Goal: Transaction & Acquisition: Purchase product/service

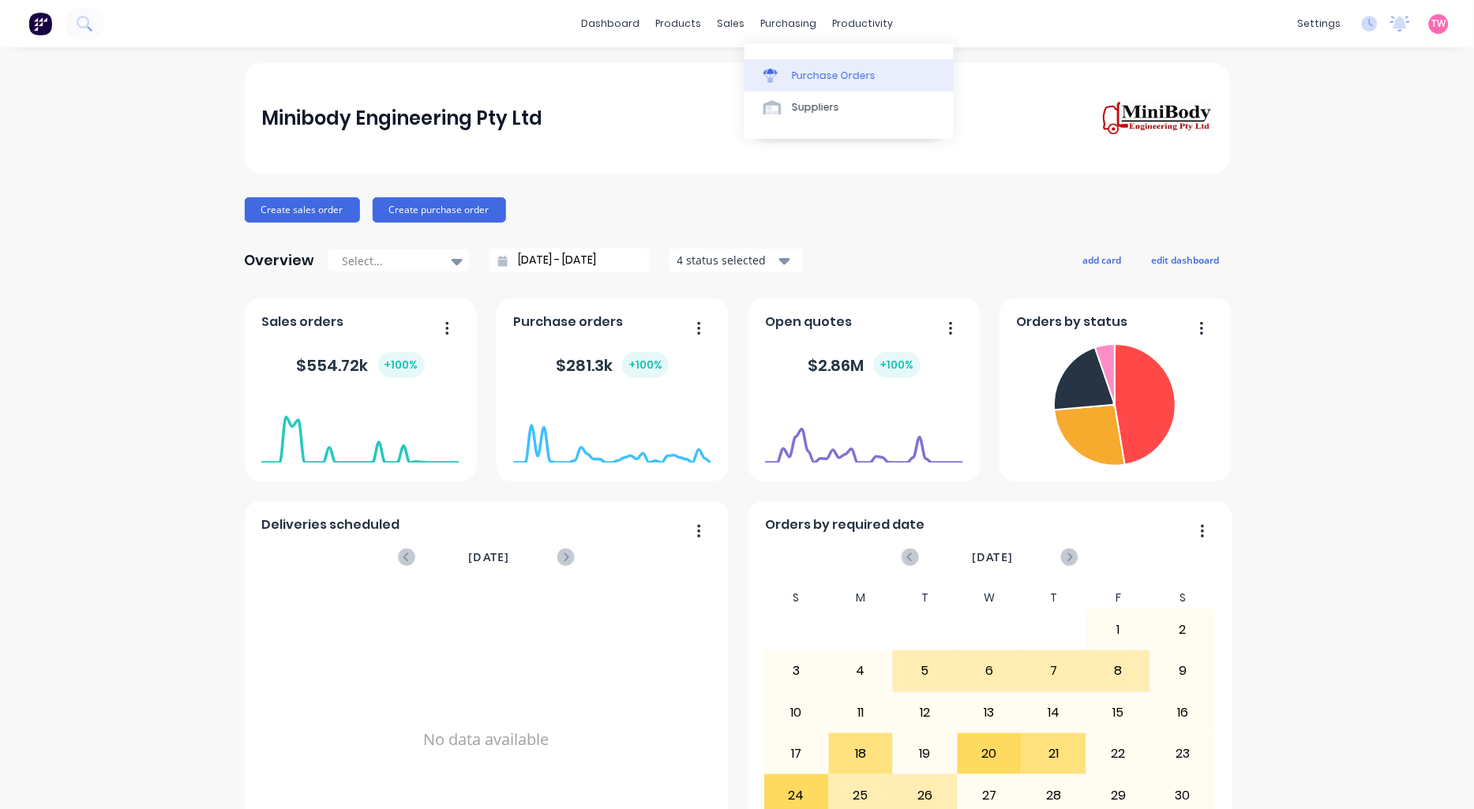
click at [853, 75] on div "Purchase Orders" at bounding box center [834, 76] width 84 height 14
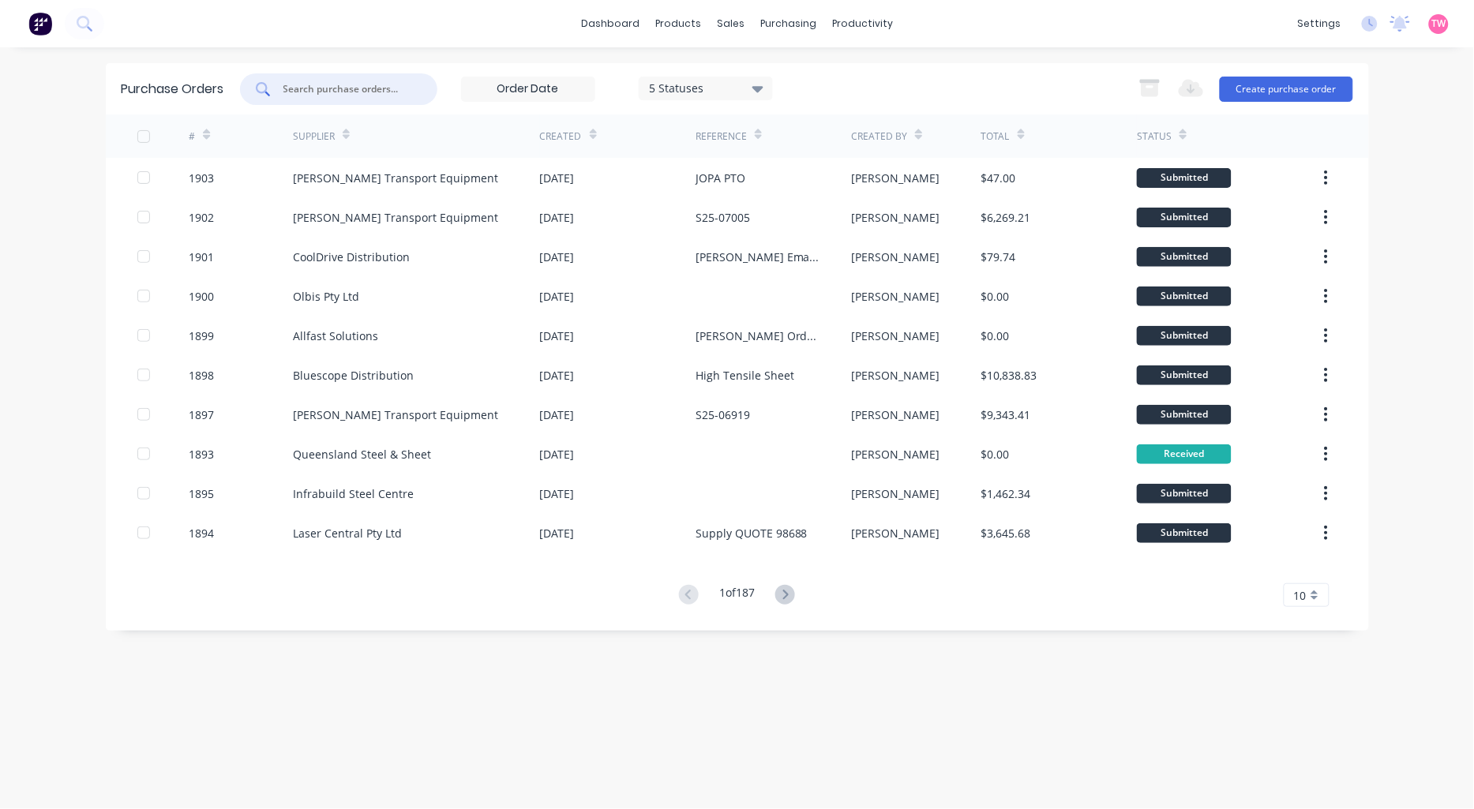
click at [350, 92] on input "text" at bounding box center [347, 89] width 131 height 16
click at [1306, 97] on button "Create purchase order" at bounding box center [1286, 89] width 133 height 25
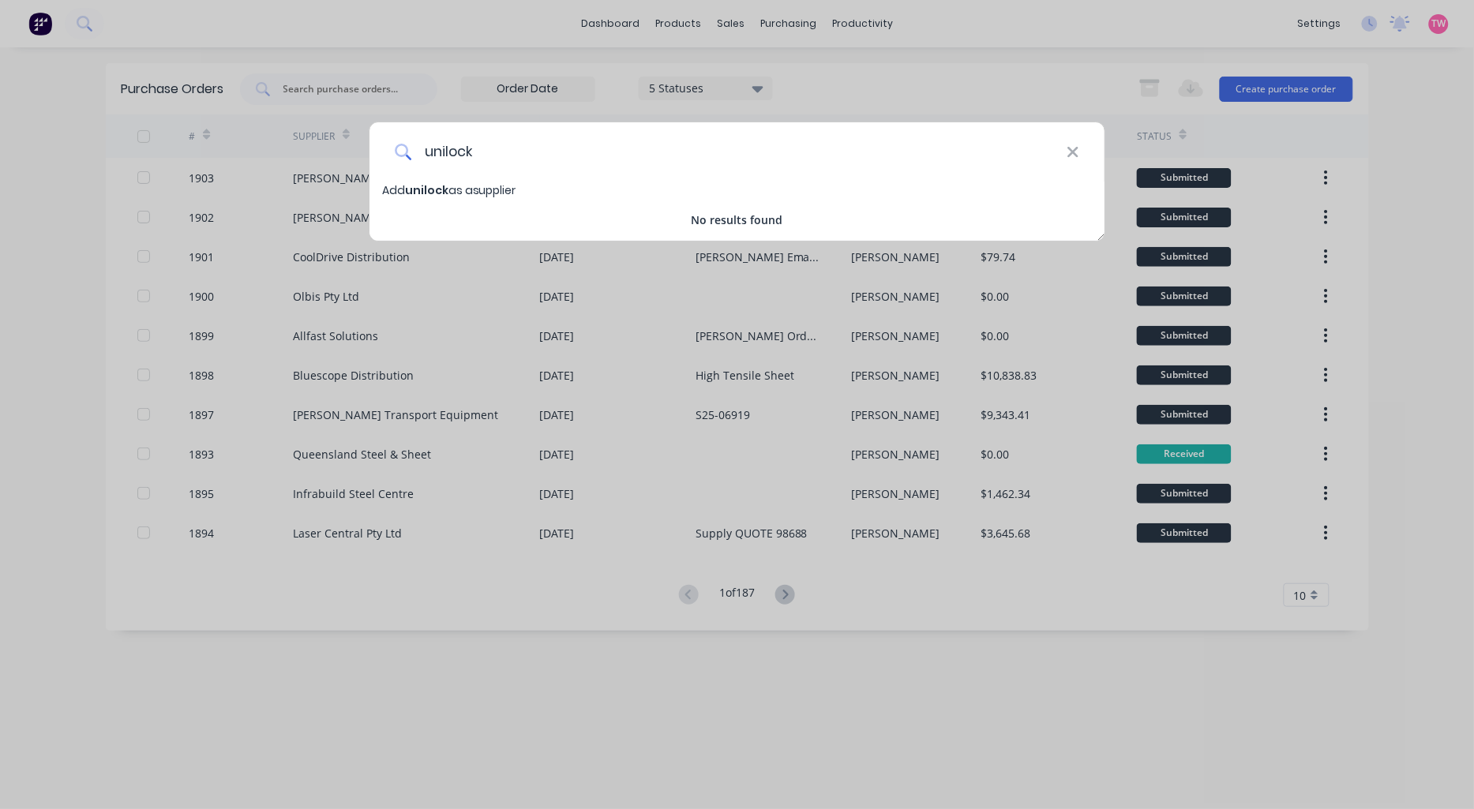
click at [445, 151] on input "unilock" at bounding box center [738, 151] width 655 height 59
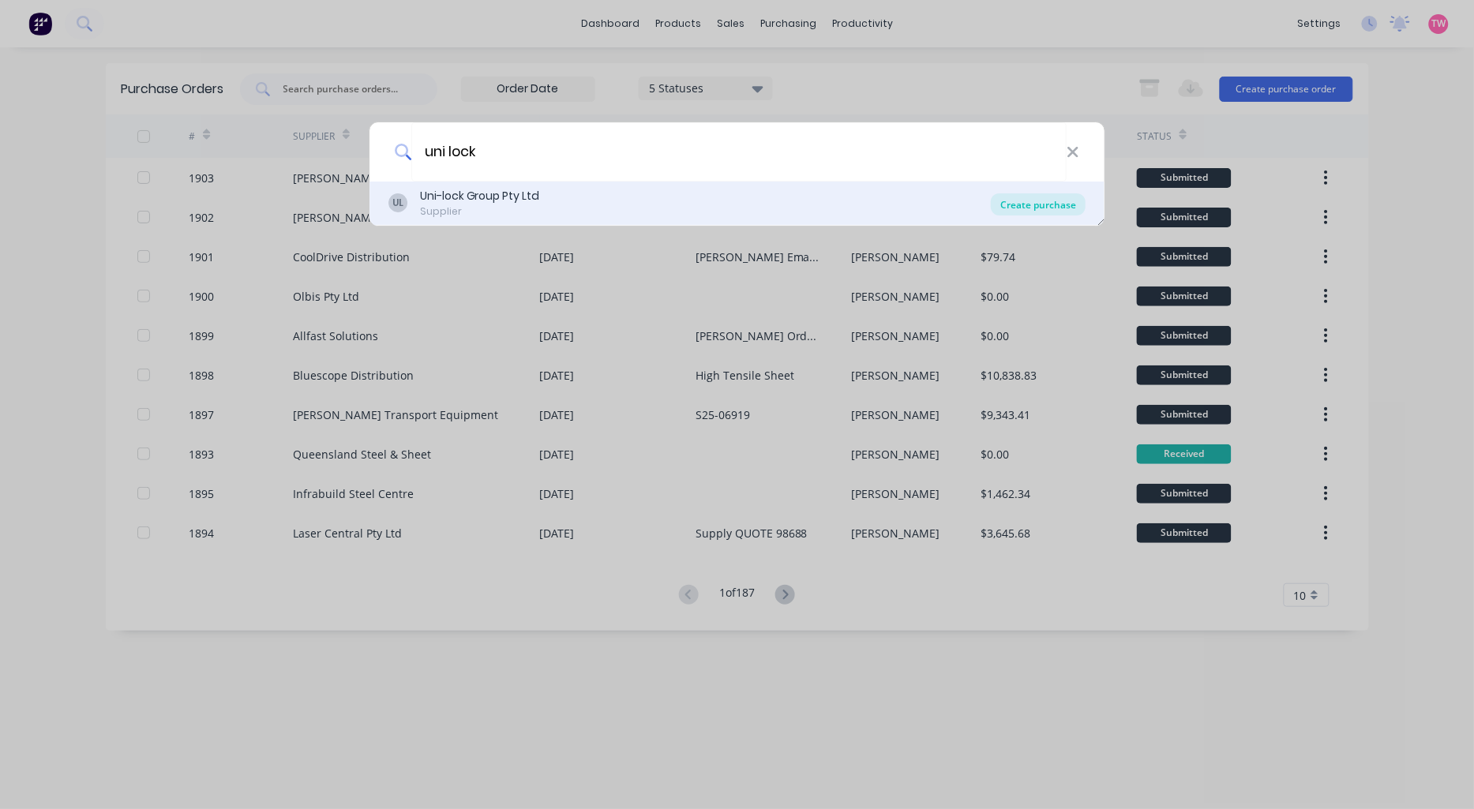
type input "uni lock"
click at [1014, 201] on div "Create purchase" at bounding box center [1038, 204] width 95 height 22
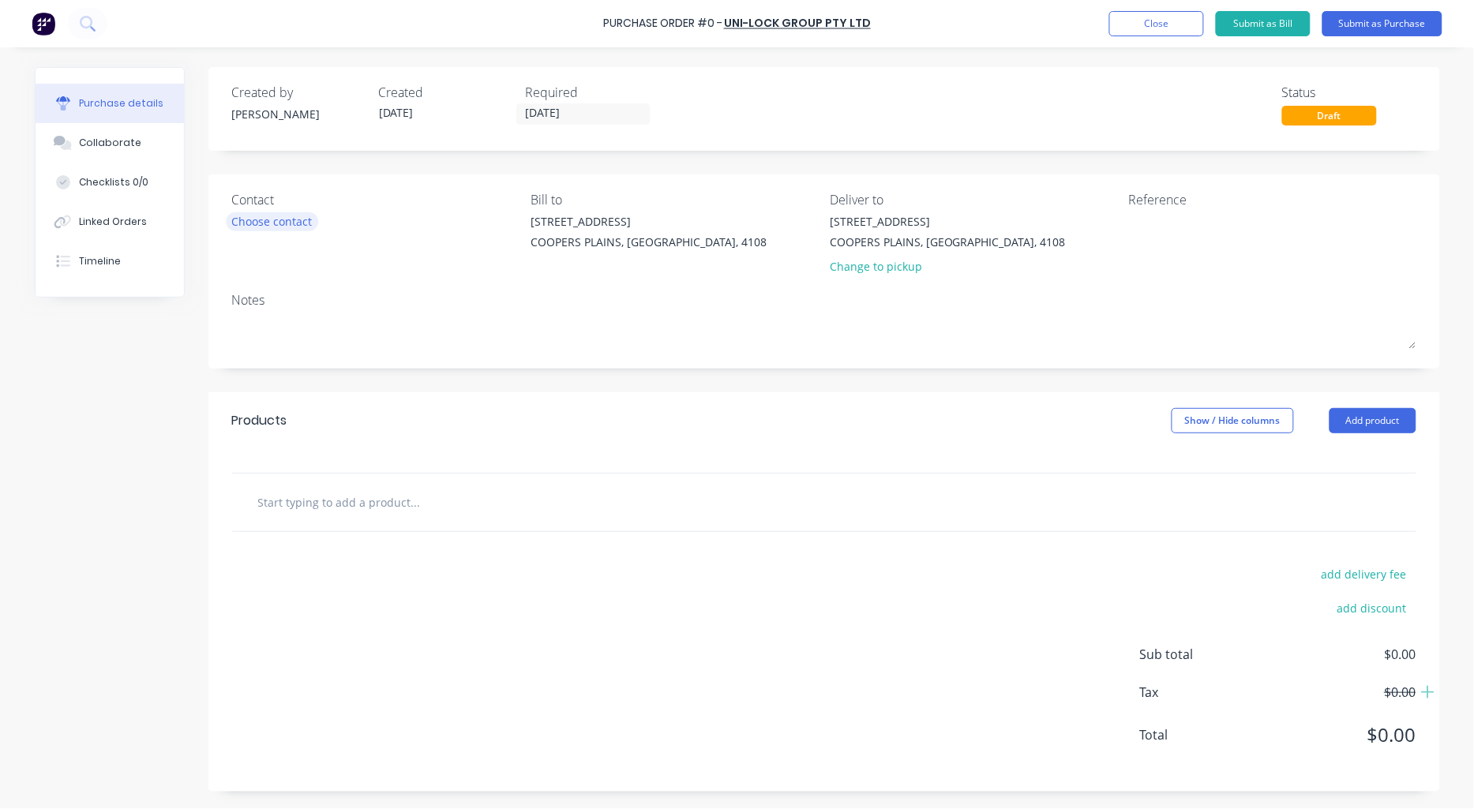
click at [274, 216] on div "Choose contact" at bounding box center [272, 221] width 81 height 17
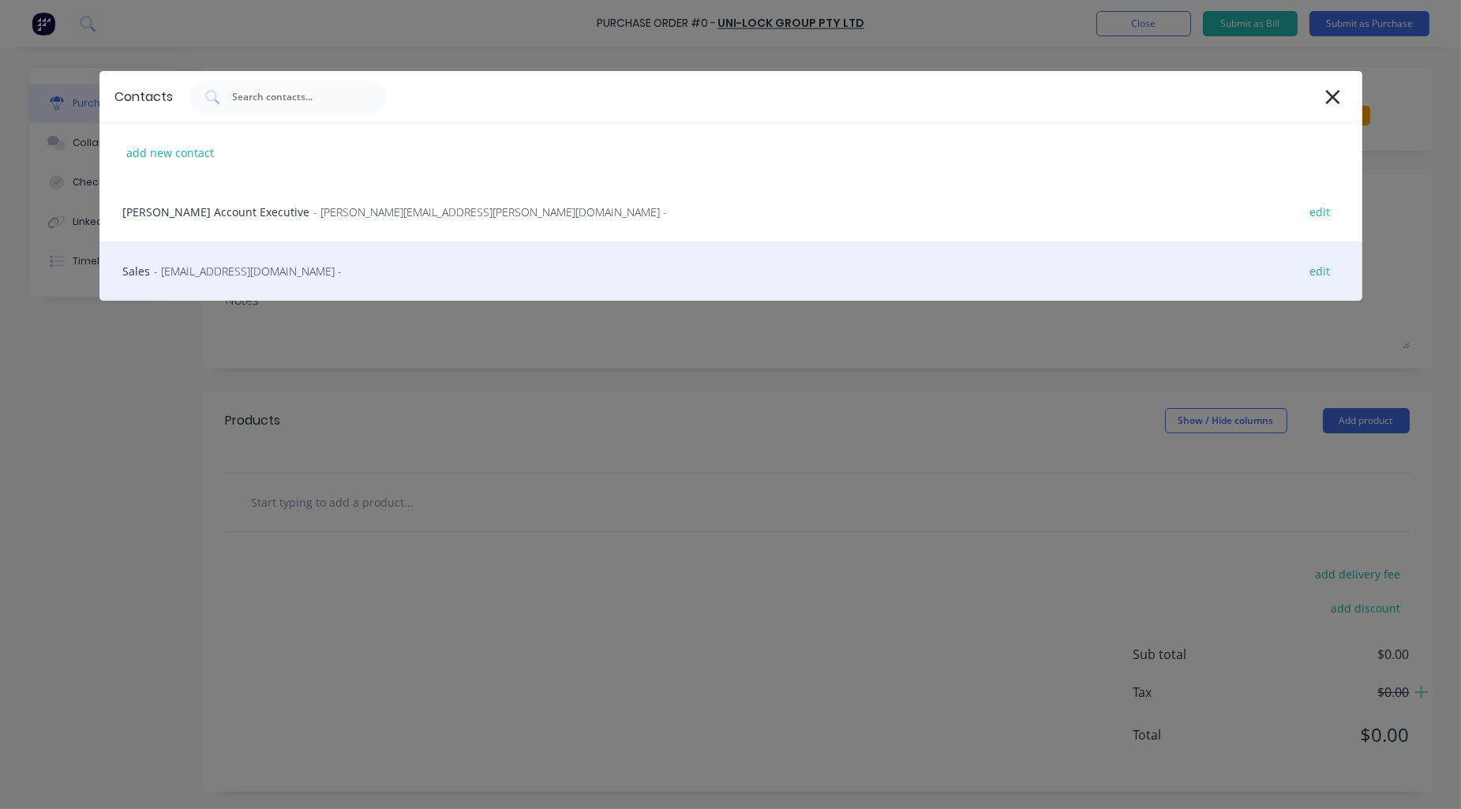
click at [199, 266] on span "- [EMAIL_ADDRESS][DOMAIN_NAME] -" at bounding box center [249, 271] width 188 height 17
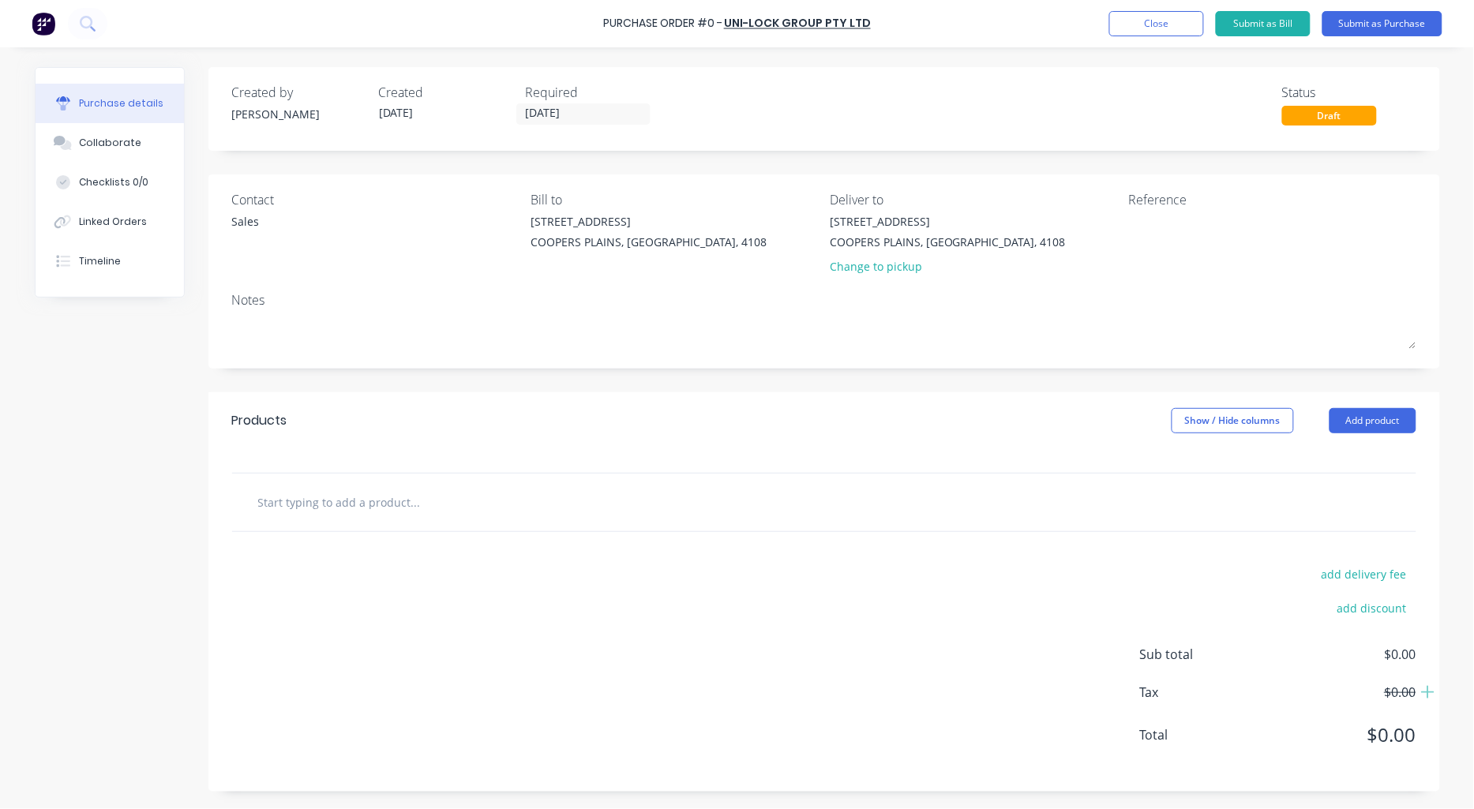
click at [480, 504] on input "text" at bounding box center [415, 502] width 316 height 32
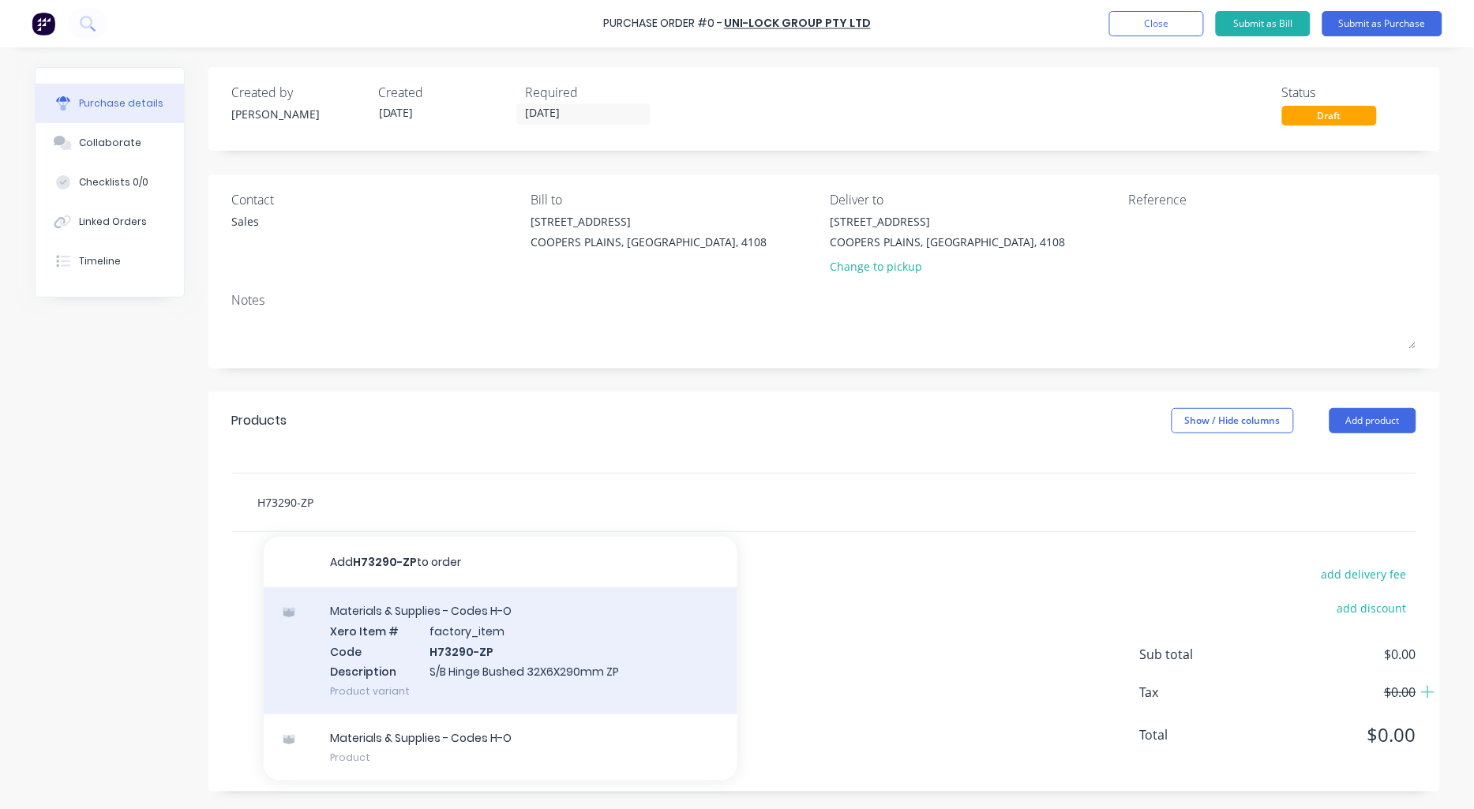
type input "H73290-ZP"
click at [510, 633] on div "Materials & Supplies - Codes H-O Xero Item # factory_item Code H73290-ZP Descri…" at bounding box center [501, 650] width 474 height 127
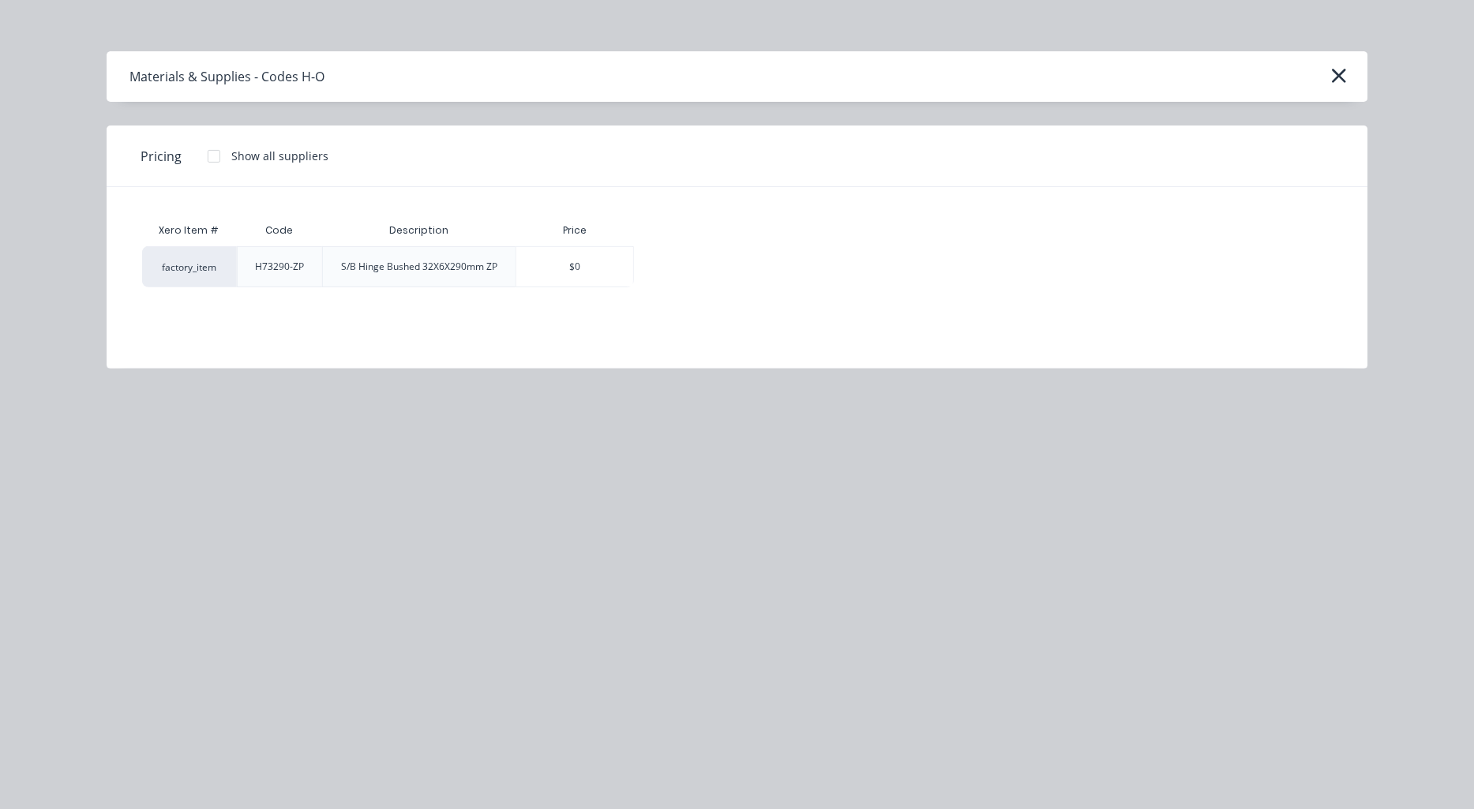
click at [211, 152] on div at bounding box center [214, 157] width 32 height 32
click at [696, 262] on div "$6.58" at bounding box center [690, 266] width 110 height 39
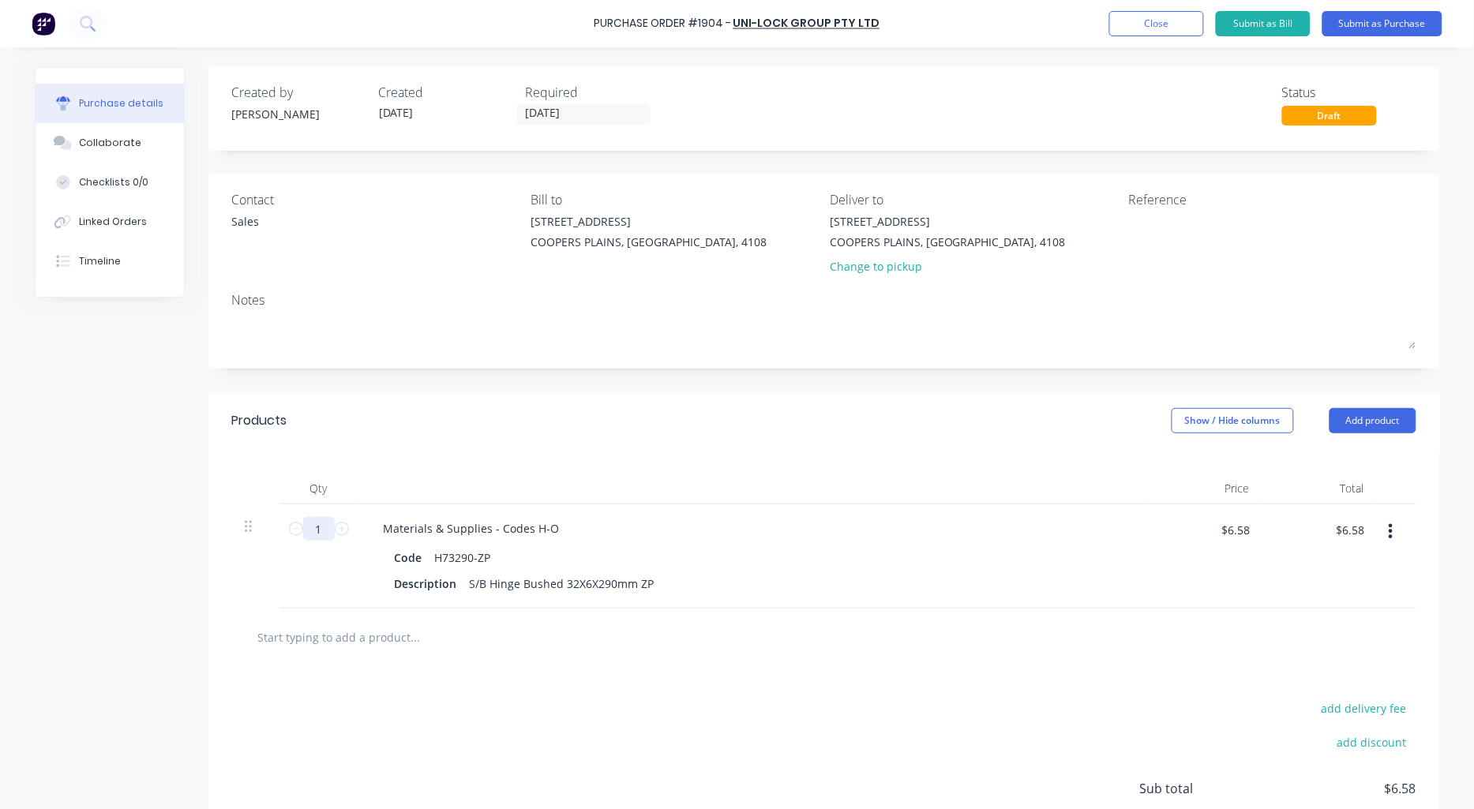
click at [310, 523] on input "1" at bounding box center [319, 529] width 32 height 24
type input "2"
type input "$13.16"
type input "20"
type input "$131.60"
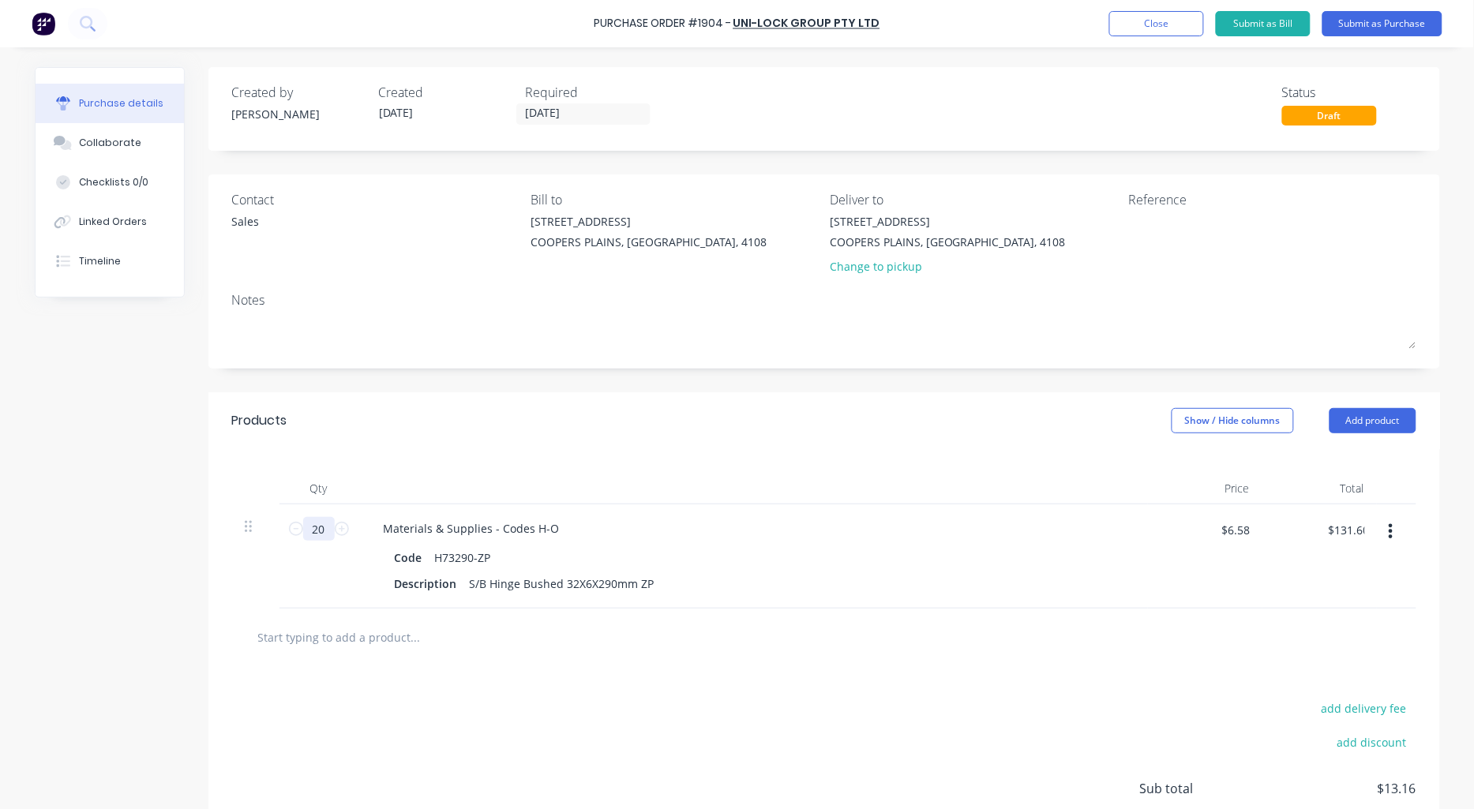
type input "200"
type input "$1,316.00"
type input "200"
click at [452, 291] on div "Notes" at bounding box center [824, 300] width 1184 height 19
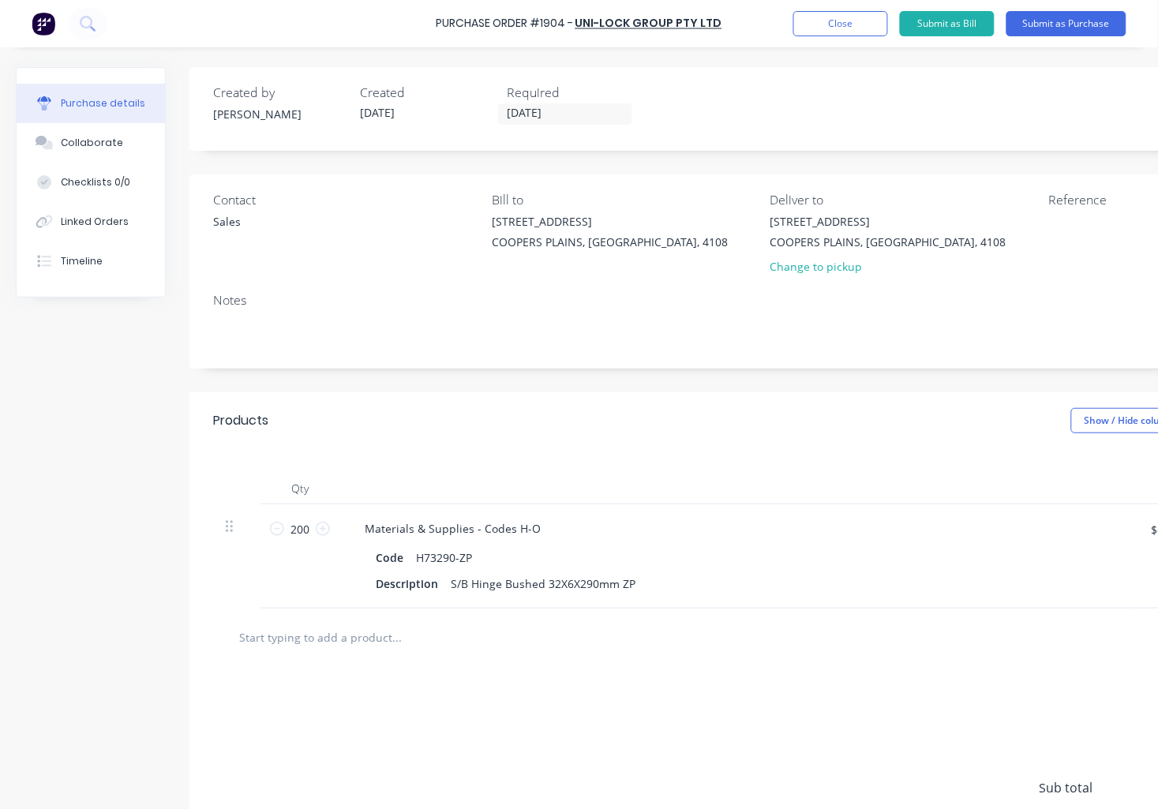
click at [342, 643] on input "text" at bounding box center [396, 637] width 316 height 32
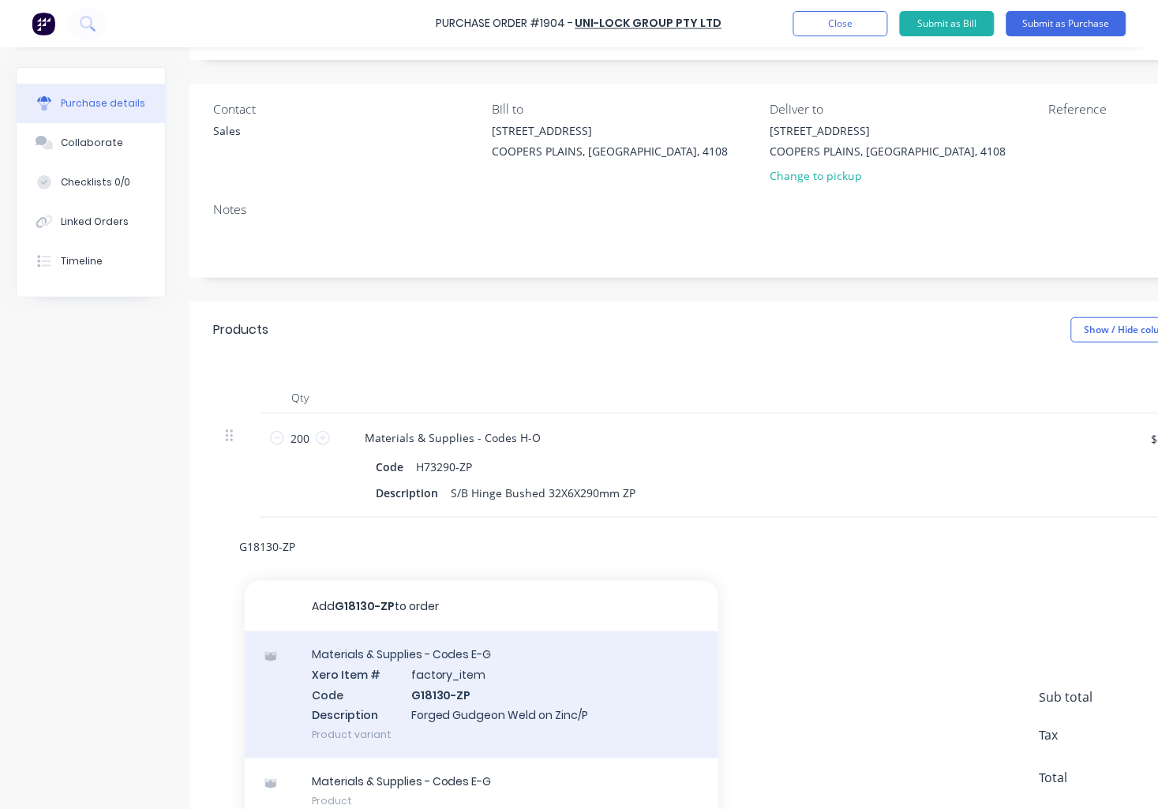
scroll to position [146, 0]
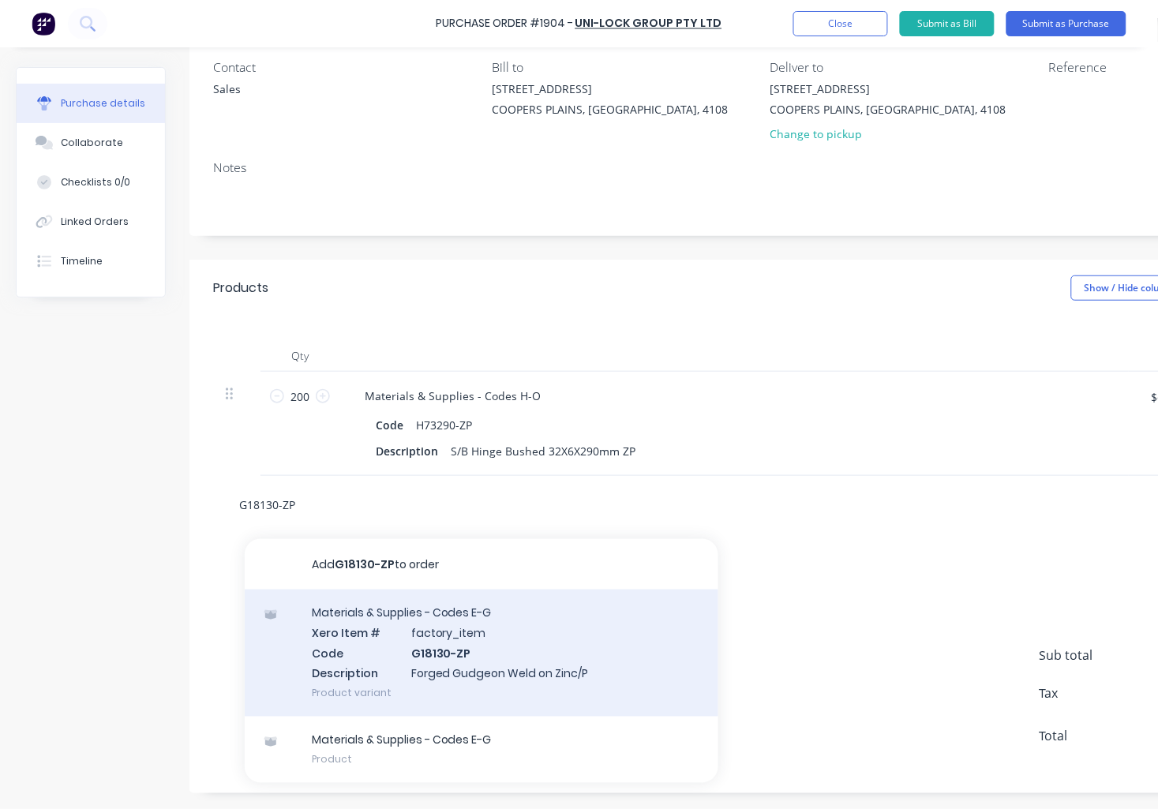
type input "G18130-ZP"
click at [519, 652] on div "Materials & Supplies - Codes E-G Xero Item # factory_item Code G18130-ZP Descri…" at bounding box center [482, 653] width 474 height 127
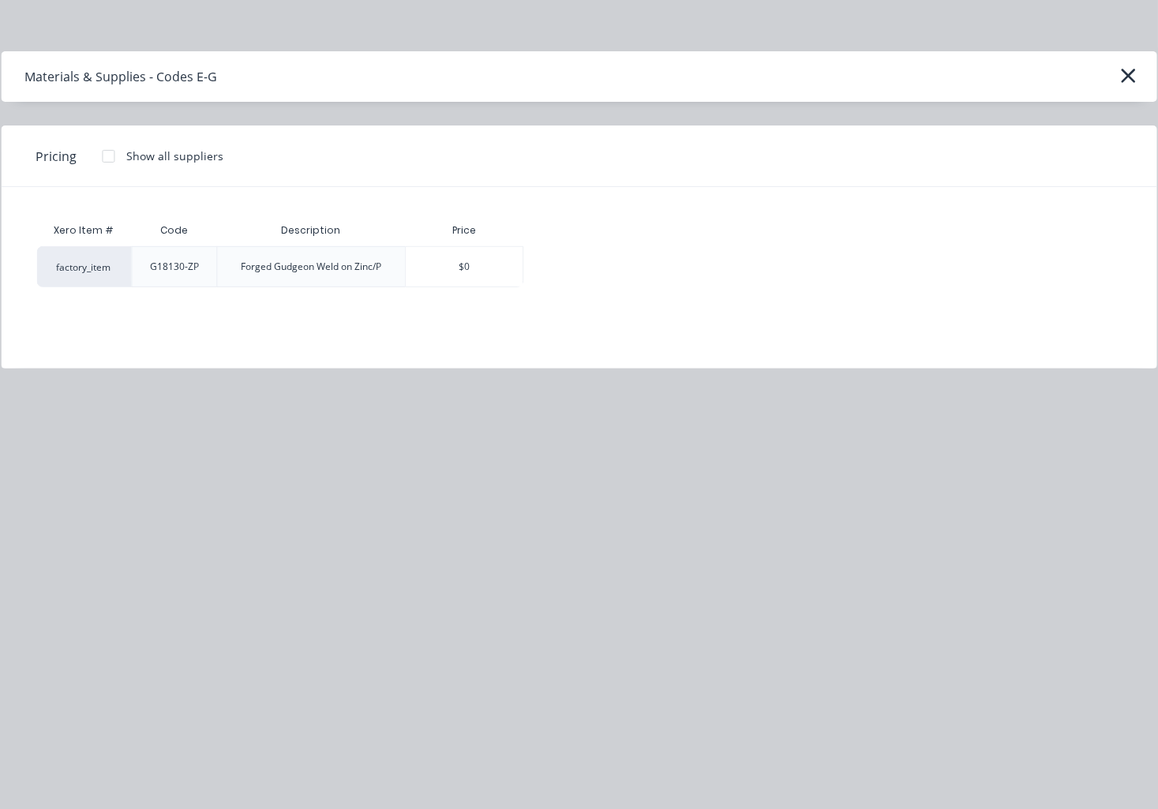
click at [108, 158] on div at bounding box center [108, 157] width 32 height 32
click at [566, 257] on div "$3.52" at bounding box center [579, 266] width 110 height 39
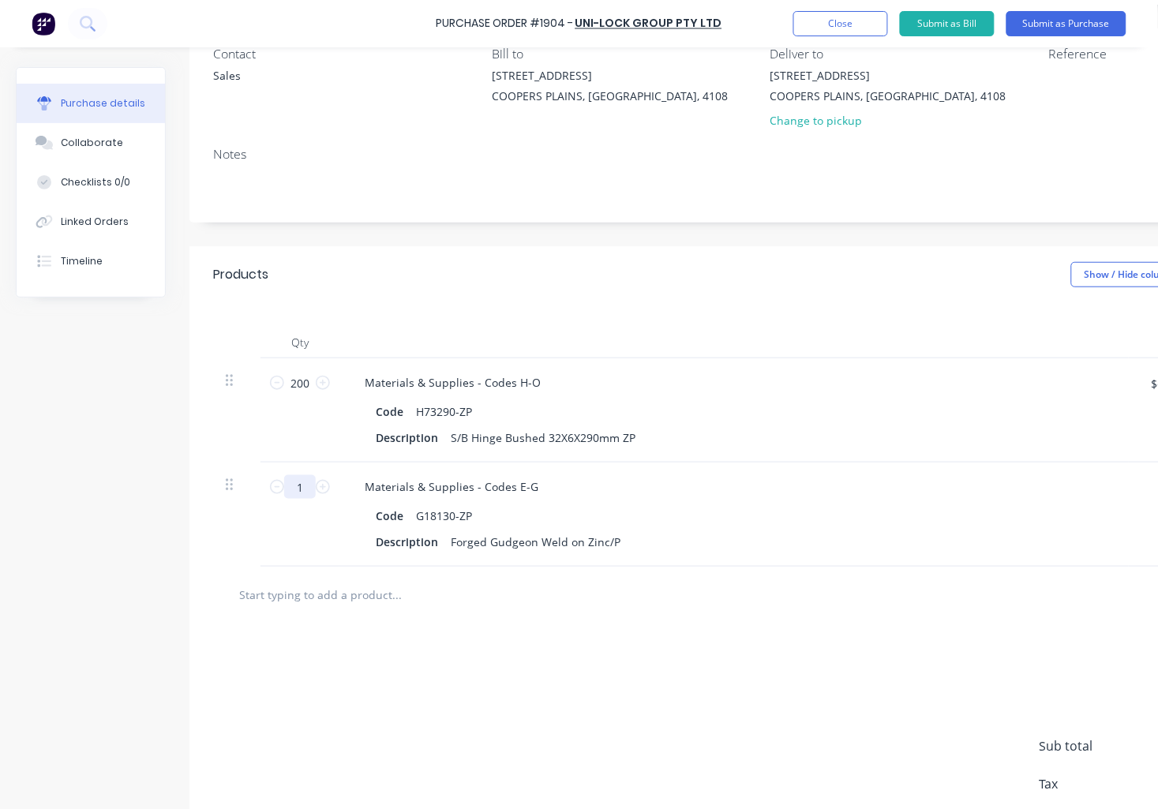
click at [293, 485] on input "1" at bounding box center [300, 487] width 32 height 24
type input "2"
type input "$7.04"
type input "20"
type input "$70.40"
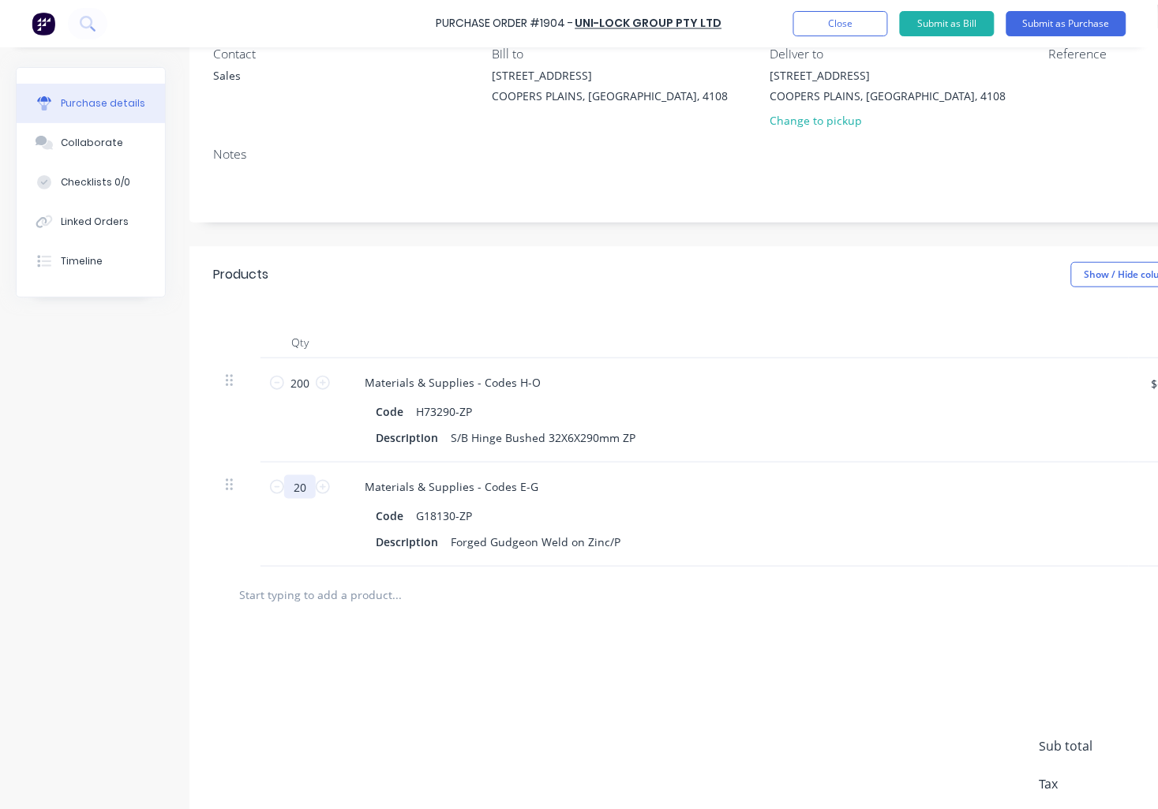
type input "200"
type input "$704.00"
type input "200"
click at [316, 600] on input "text" at bounding box center [396, 595] width 316 height 32
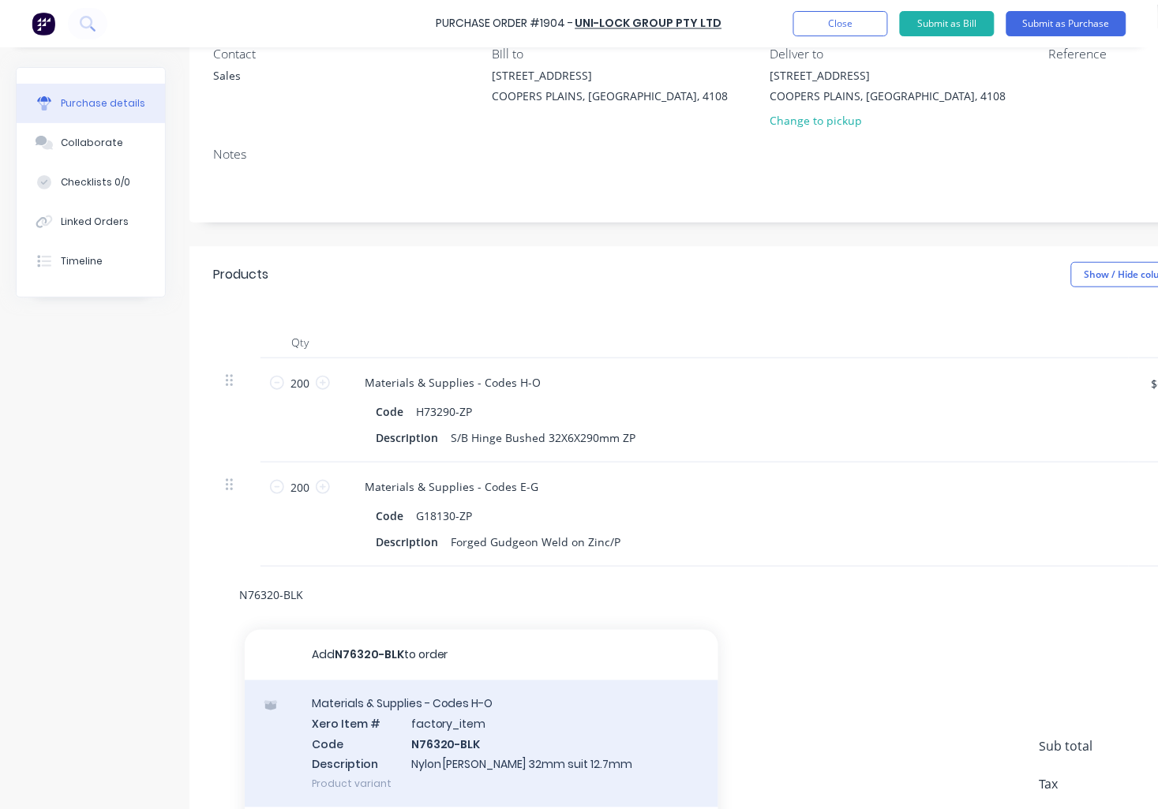
type input "N76320-BLK"
click at [462, 735] on div "Materials & Supplies - Codes H-O Xero Item # factory_item Code N76320-BLK Descr…" at bounding box center [482, 744] width 474 height 127
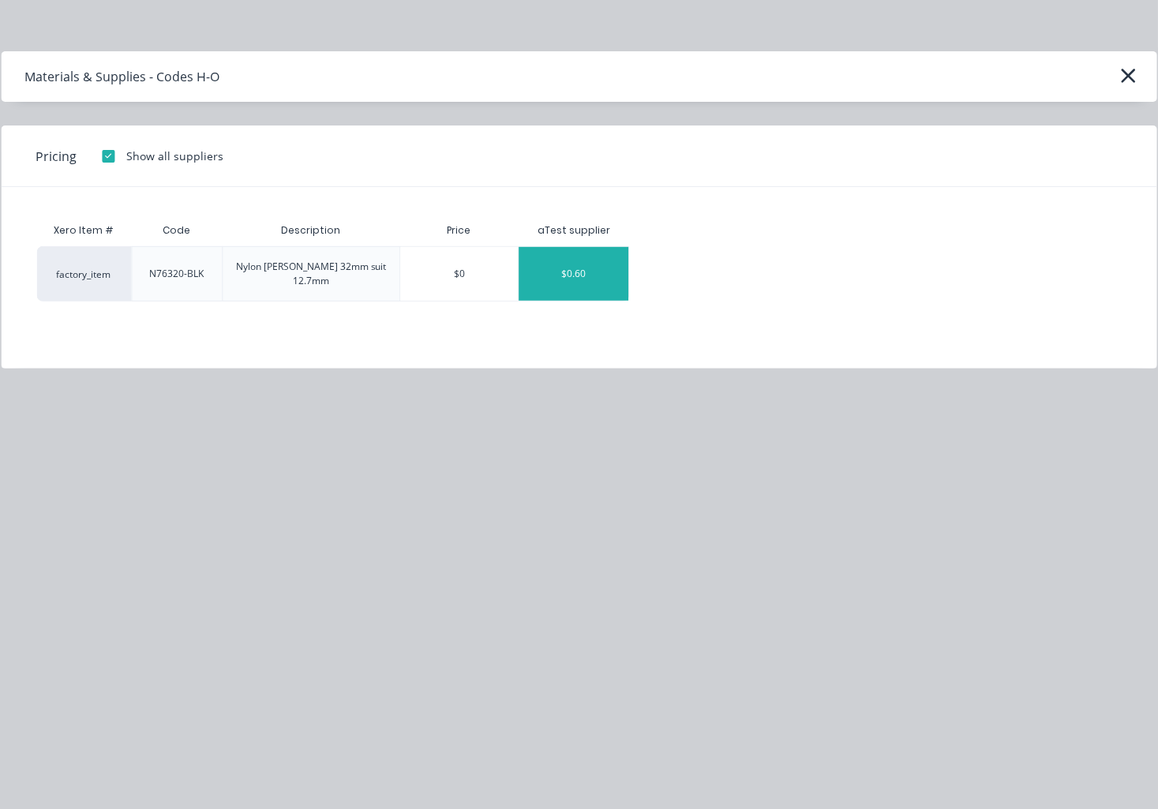
click at [567, 267] on div "$0.60" at bounding box center [574, 274] width 110 height 54
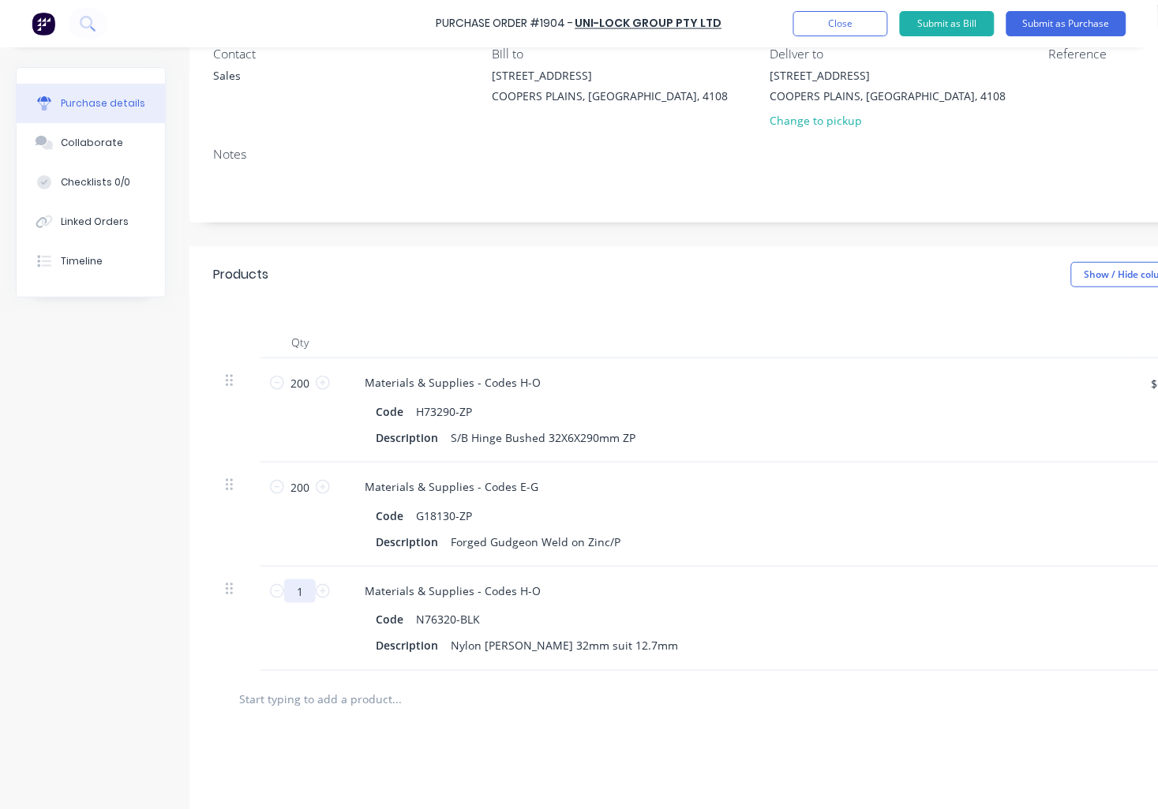
click at [294, 593] on input "1" at bounding box center [300, 591] width 32 height 24
type input "2"
type input "$1.20"
type input "20"
type input "$12.00"
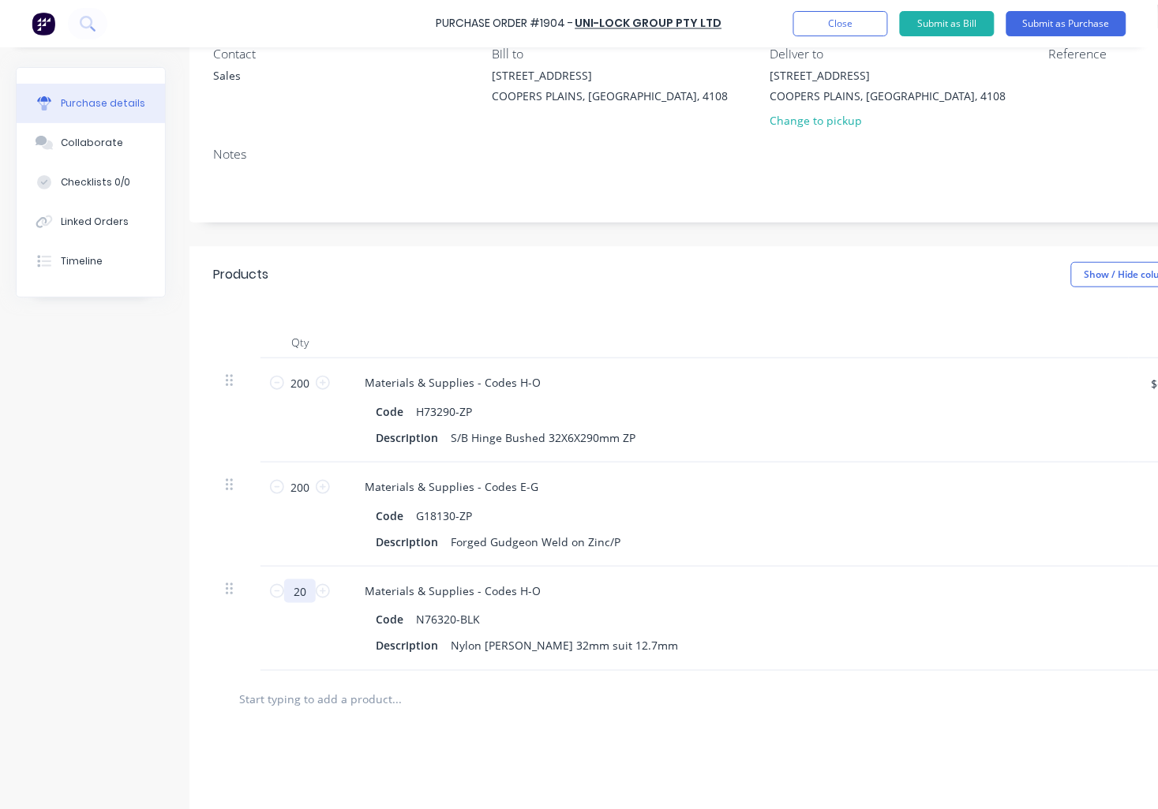
type input "200"
type input "$120.00"
type input "200"
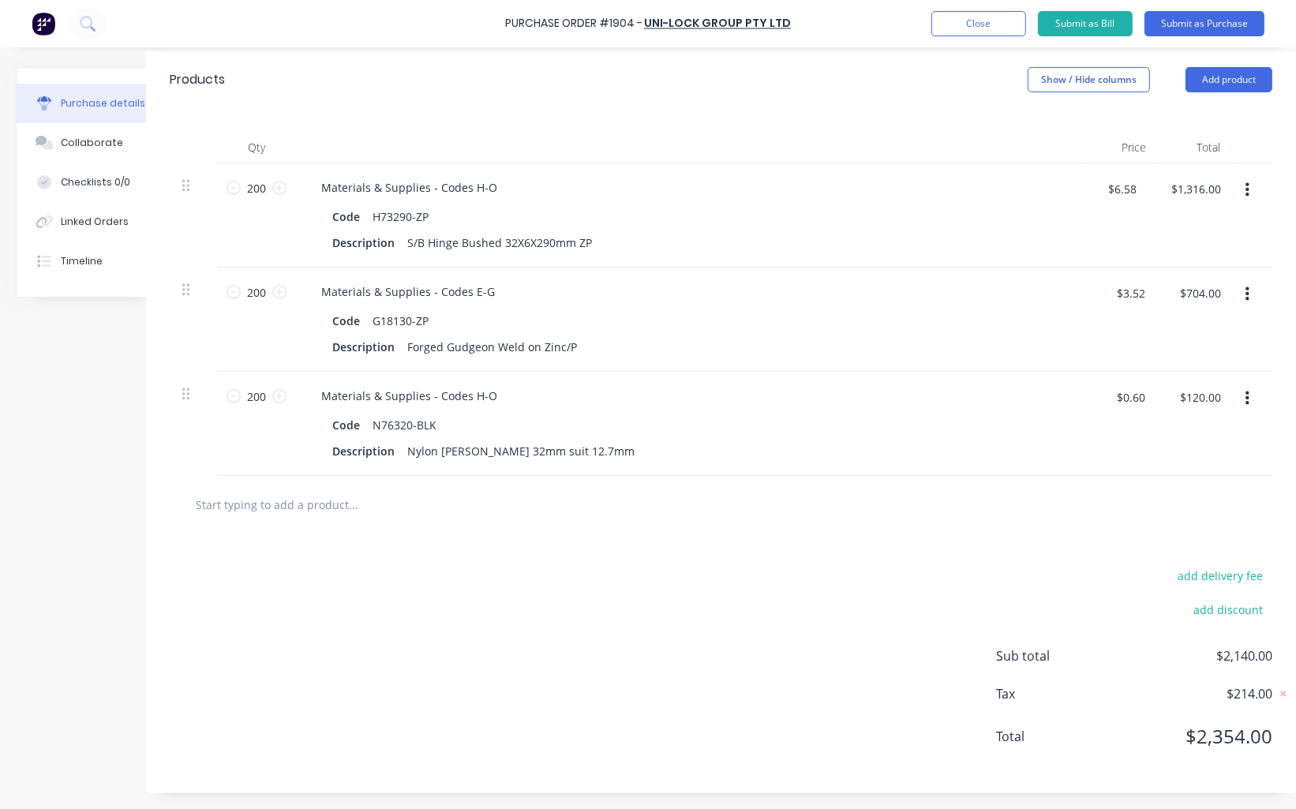
scroll to position [0, 57]
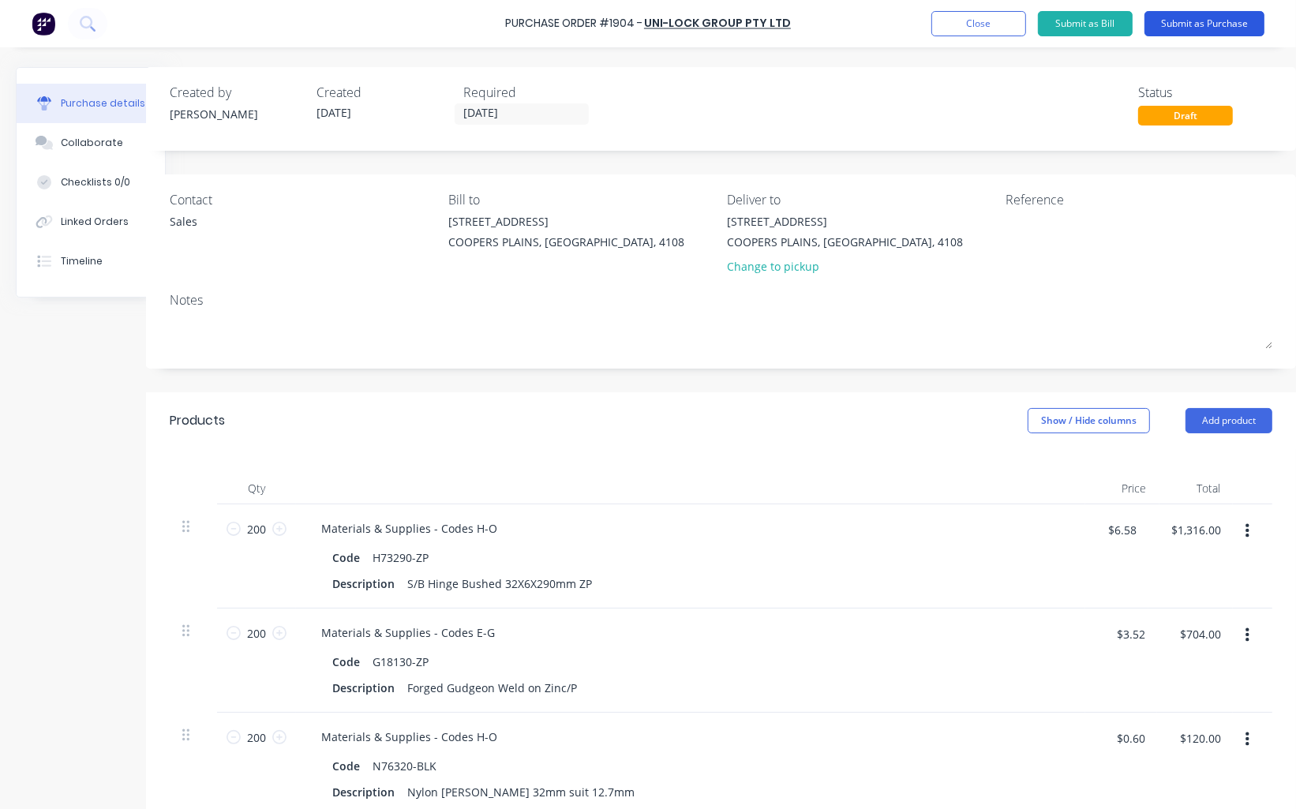
click at [1213, 21] on button "Submit as Purchase" at bounding box center [1205, 23] width 120 height 25
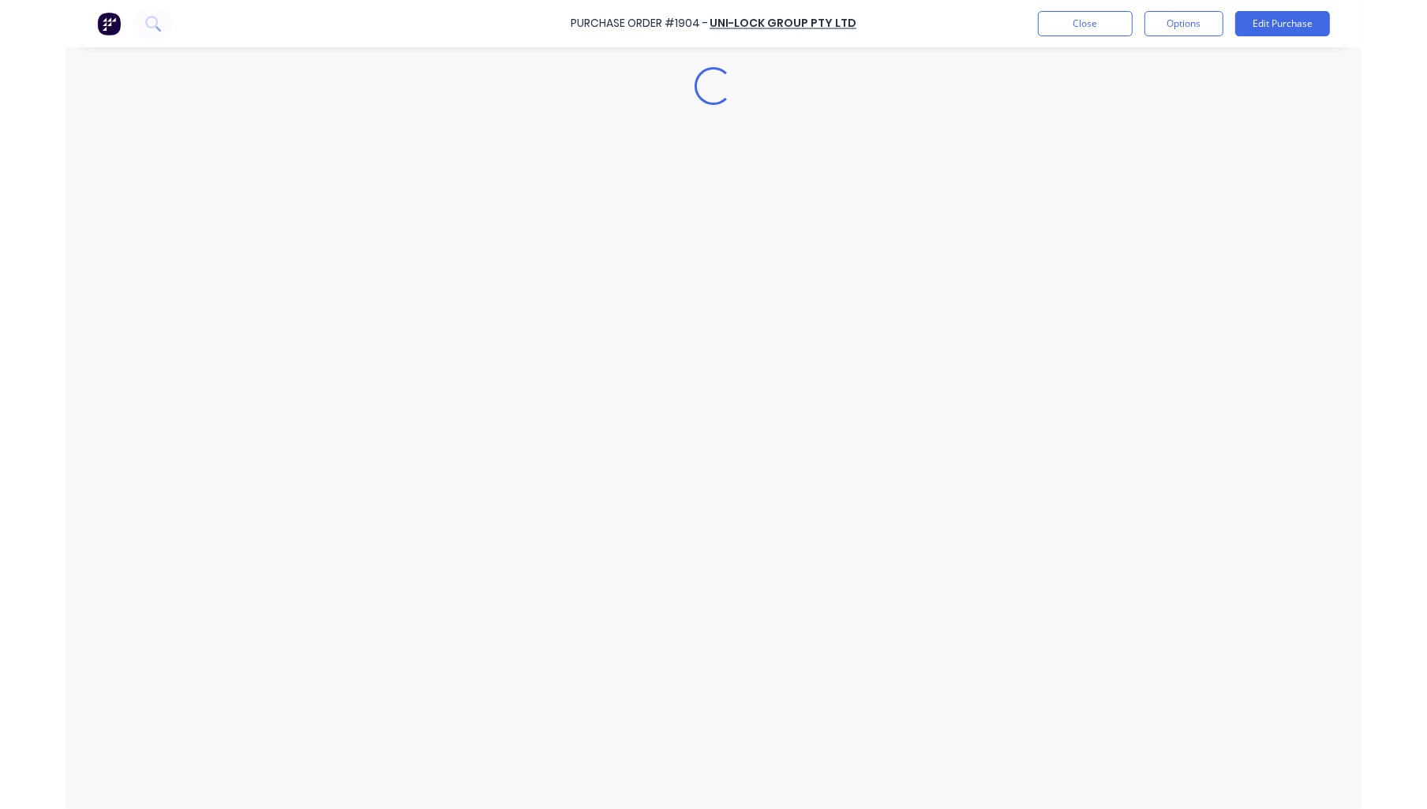
scroll to position [0, 0]
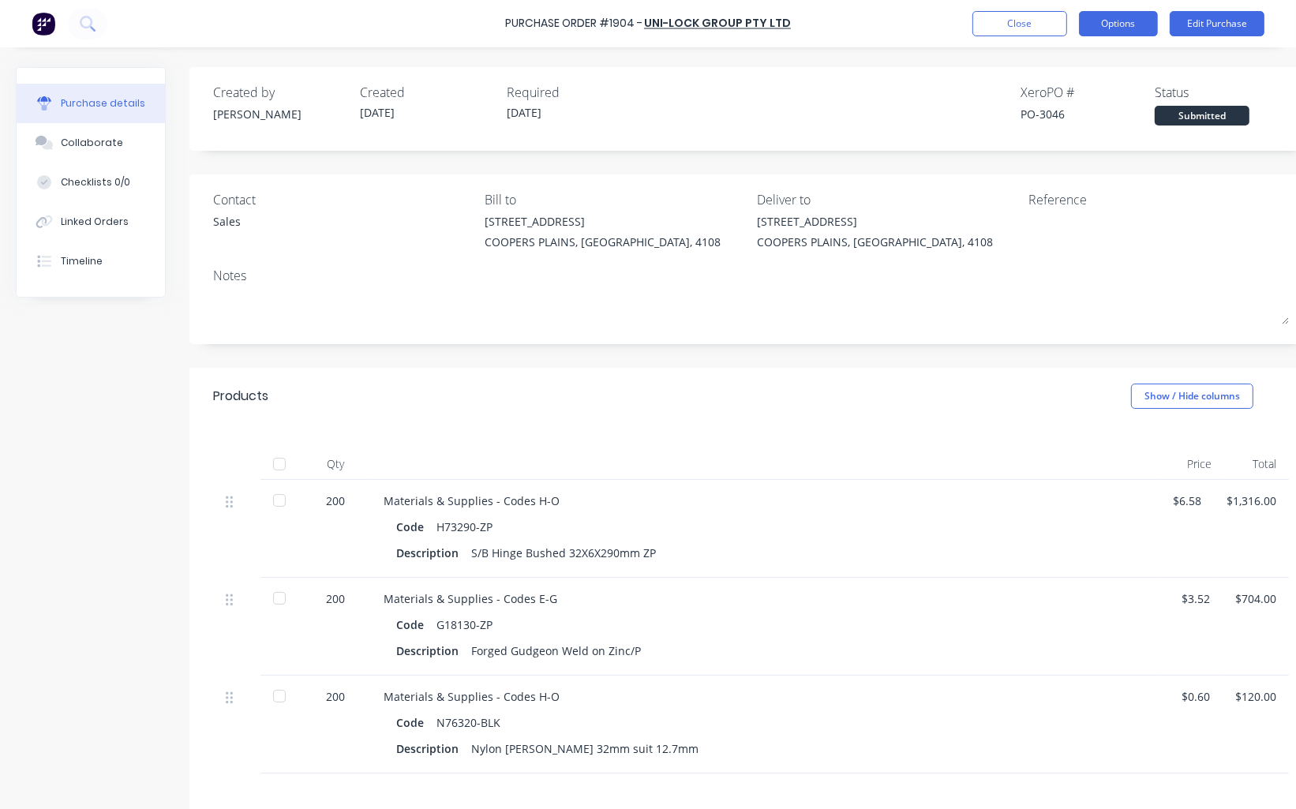
click at [1139, 25] on button "Options" at bounding box center [1118, 23] width 79 height 25
click at [1101, 64] on div "Print / Email" at bounding box center [1083, 64] width 122 height 23
click at [1080, 91] on div "With pricing" at bounding box center [1083, 95] width 122 height 23
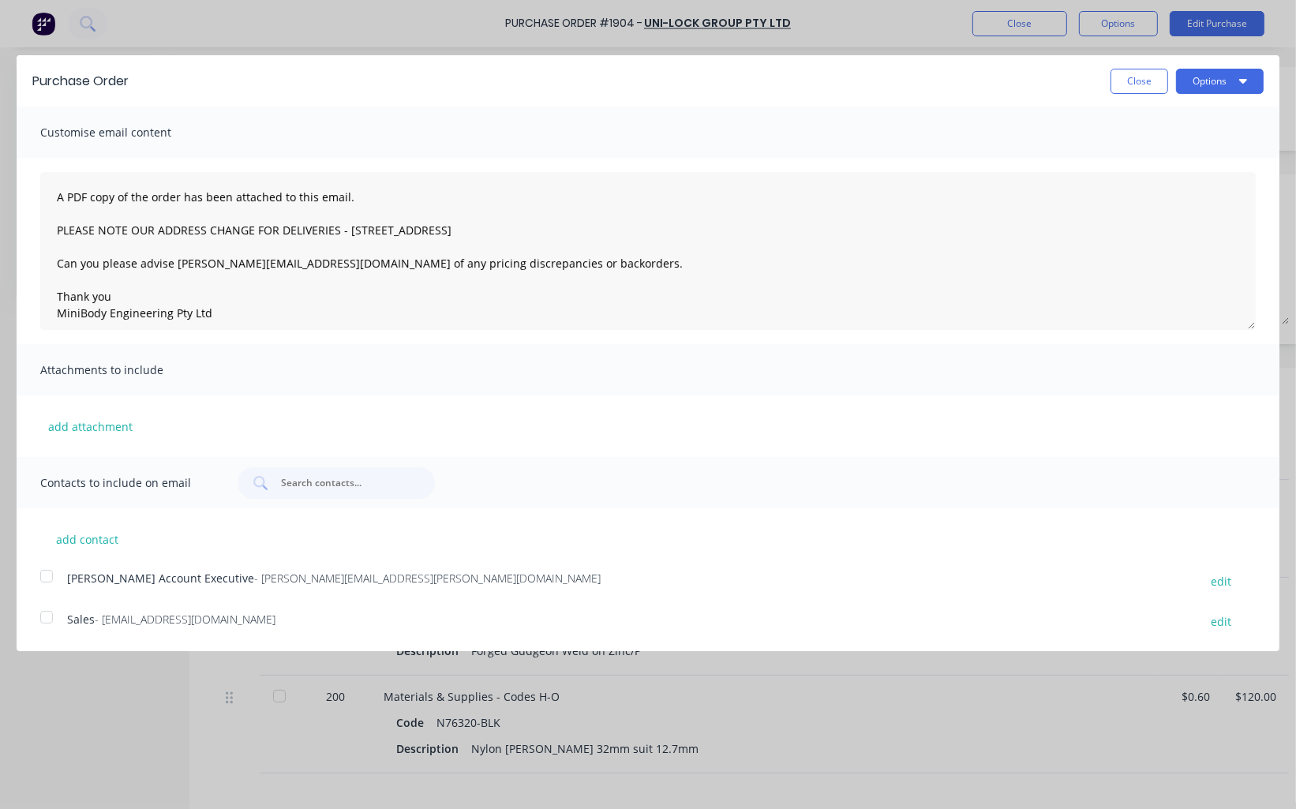
click at [43, 618] on div at bounding box center [47, 618] width 32 height 32
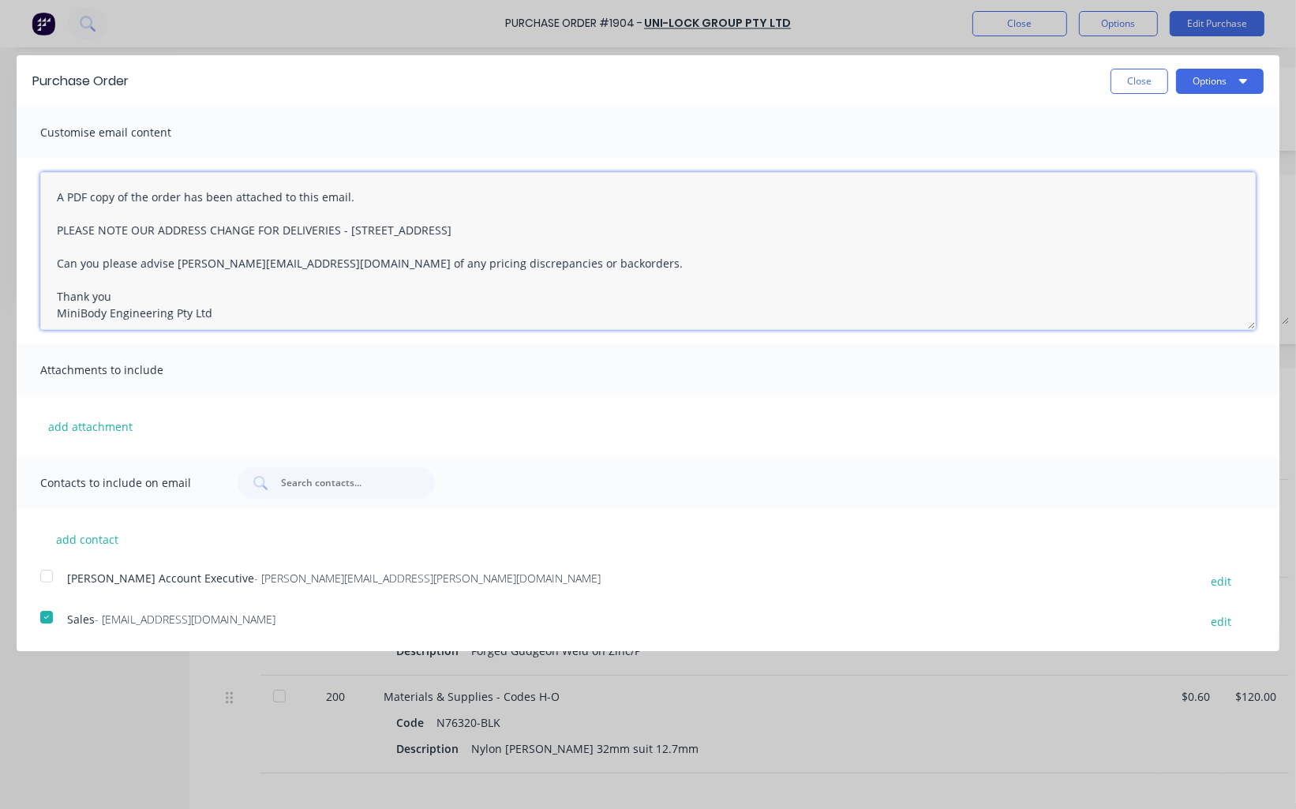
click at [198, 261] on textarea "A PDF copy of the order has been attached to this email. PLEASE NOTE OUR ADDRES…" at bounding box center [648, 251] width 1216 height 158
type textarea "A PDF copy of the order has been attached to this email. PLEASE NOTE OUR ADDRES…"
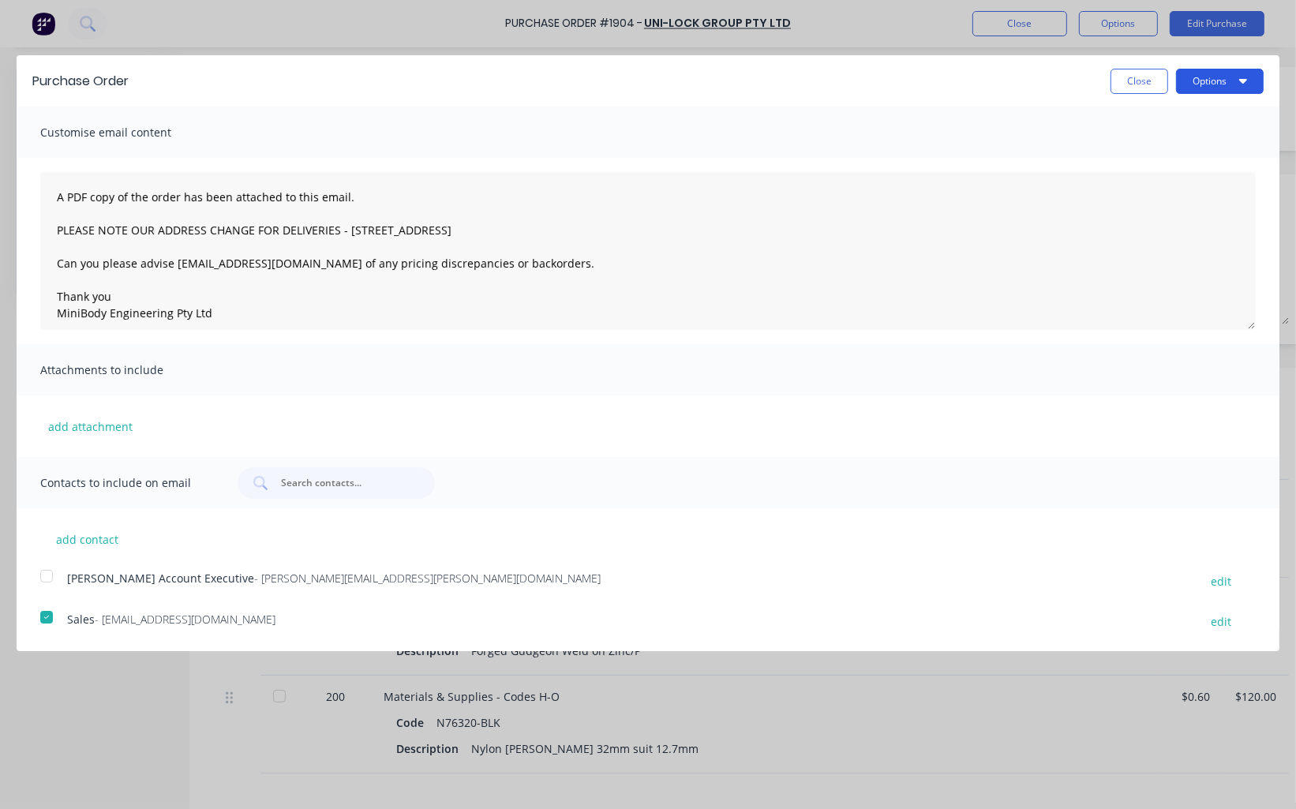
click at [1220, 80] on button "Options" at bounding box center [1220, 81] width 88 height 25
click at [1168, 156] on div "Email" at bounding box center [1189, 152] width 122 height 23
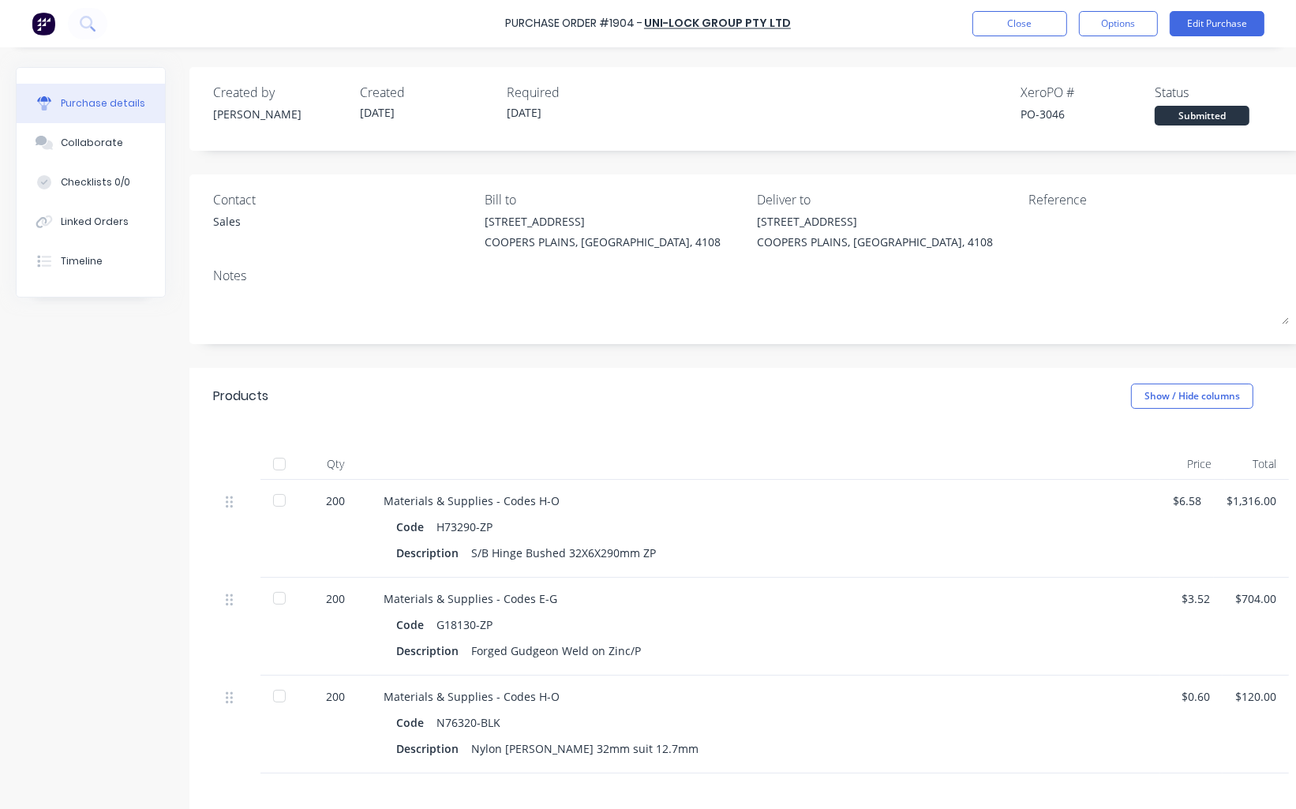
drag, startPoint x: 1, startPoint y: 351, endPoint x: -10, endPoint y: 350, distance: 11.1
click at [0, 350] on html "Purchase Order #1904 - Uni-lock Group Pty Ltd Close Options Edit Purchase Purch…" at bounding box center [648, 404] width 1296 height 809
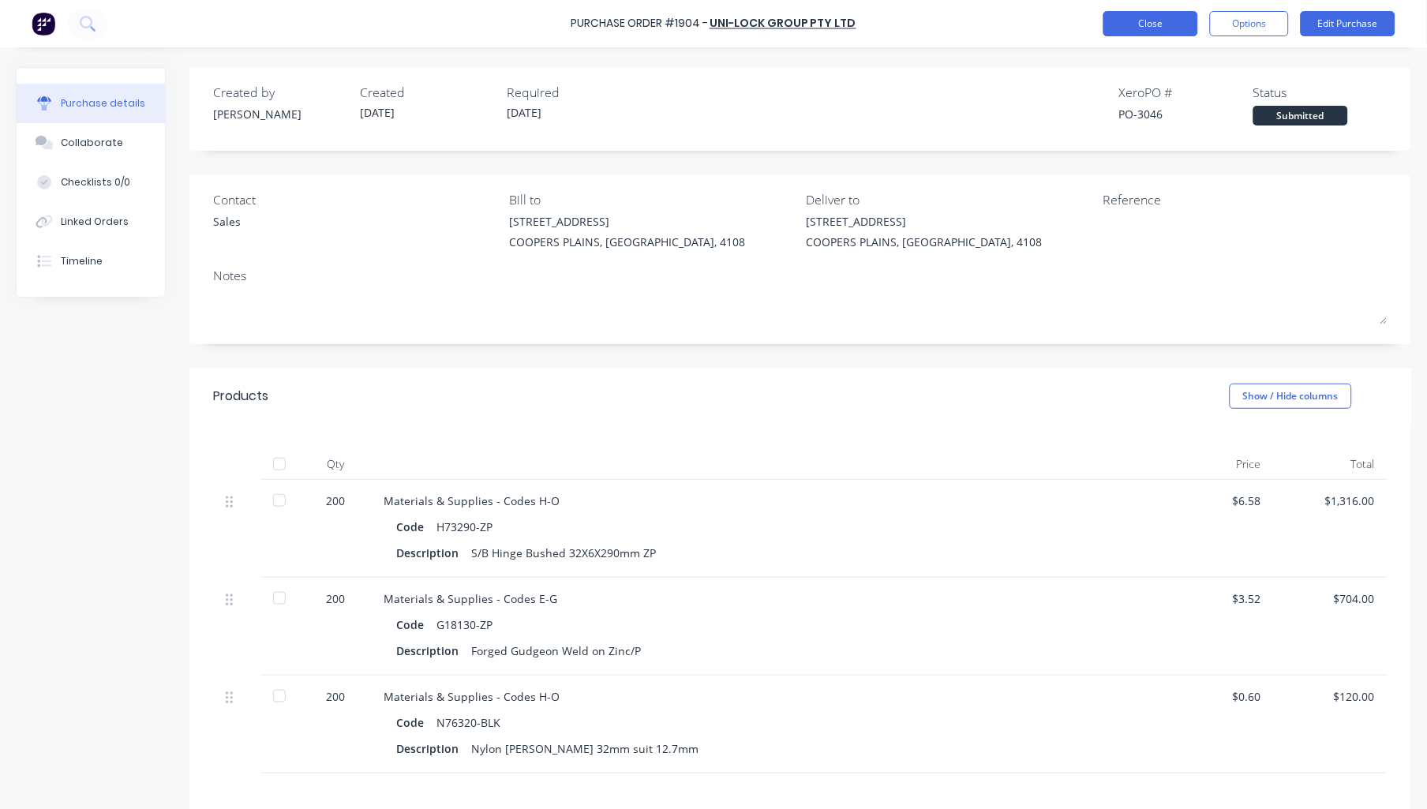
click at [1159, 27] on button "Close" at bounding box center [1151, 23] width 95 height 25
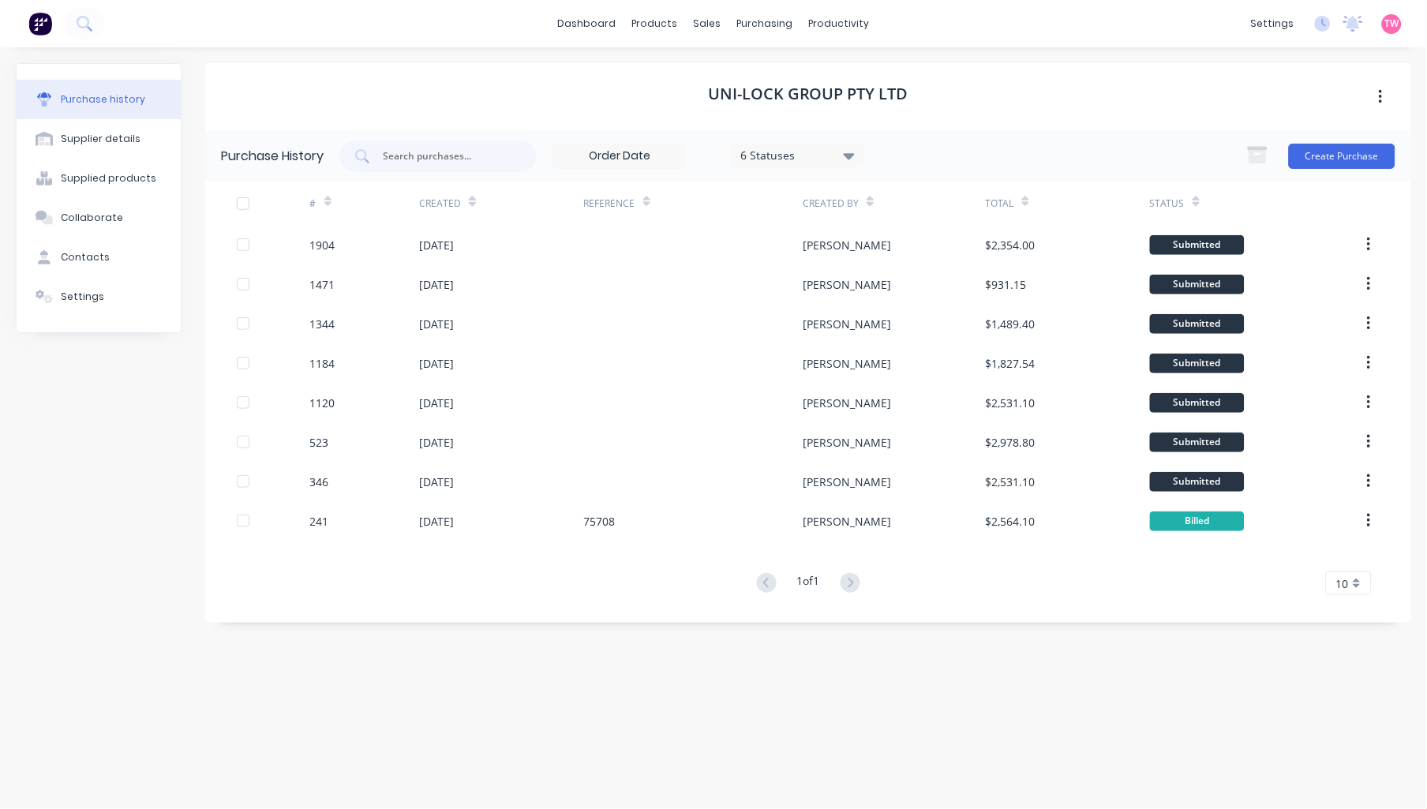
click at [34, 19] on img at bounding box center [40, 24] width 24 height 24
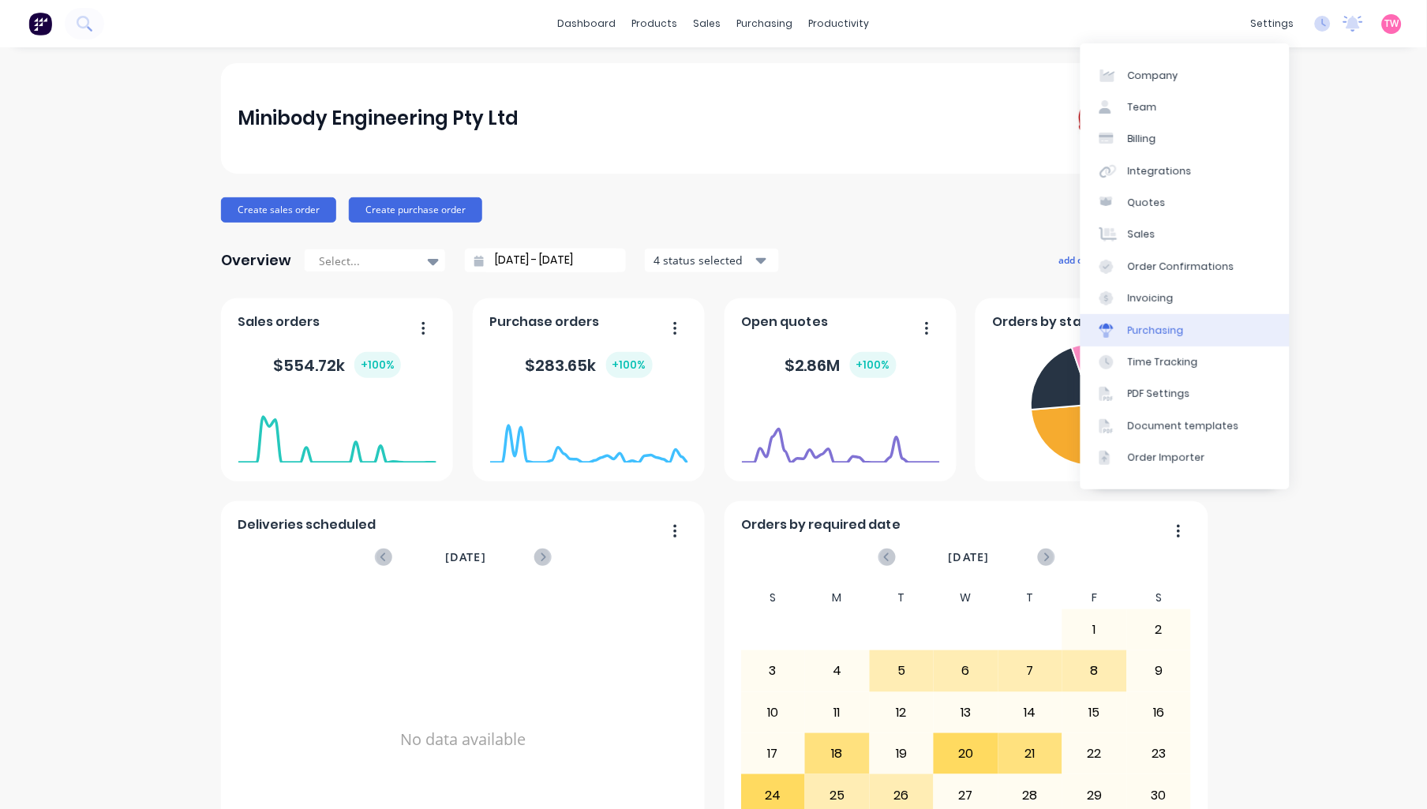
click at [1171, 327] on div "Purchasing" at bounding box center [1156, 331] width 56 height 14
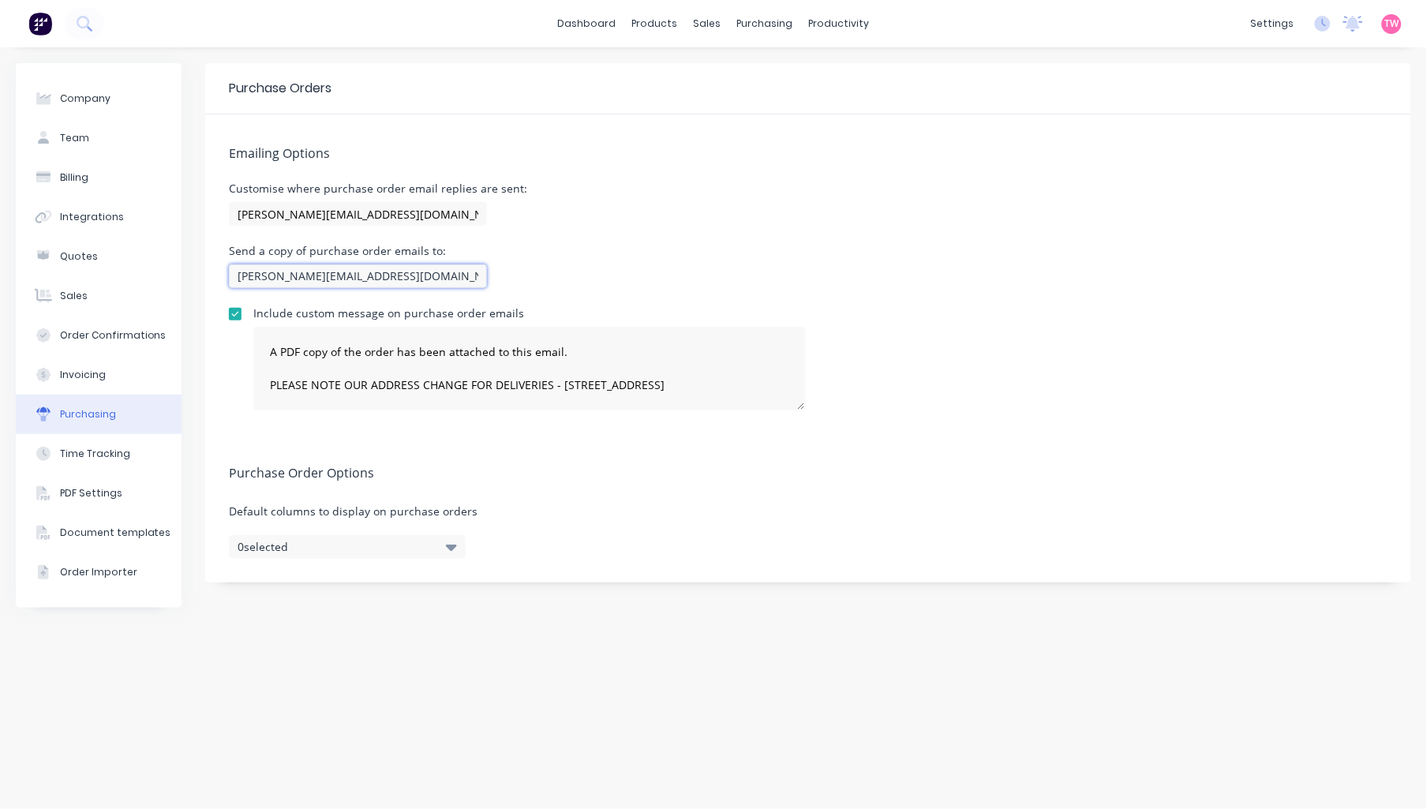
click at [369, 279] on input "[PERSON_NAME][EMAIL_ADDRESS][DOMAIN_NAME]" at bounding box center [358, 276] width 258 height 24
type input "[PERSON_NAME][EMAIL_ADDRESS][DOMAIN_NAME] , [EMAIL_ADDRESS][DOMAIN_NAME]"
type textarea "A PDF copy of the order has been attached to this email. PLEASE NOTE OUR ADDRES…"
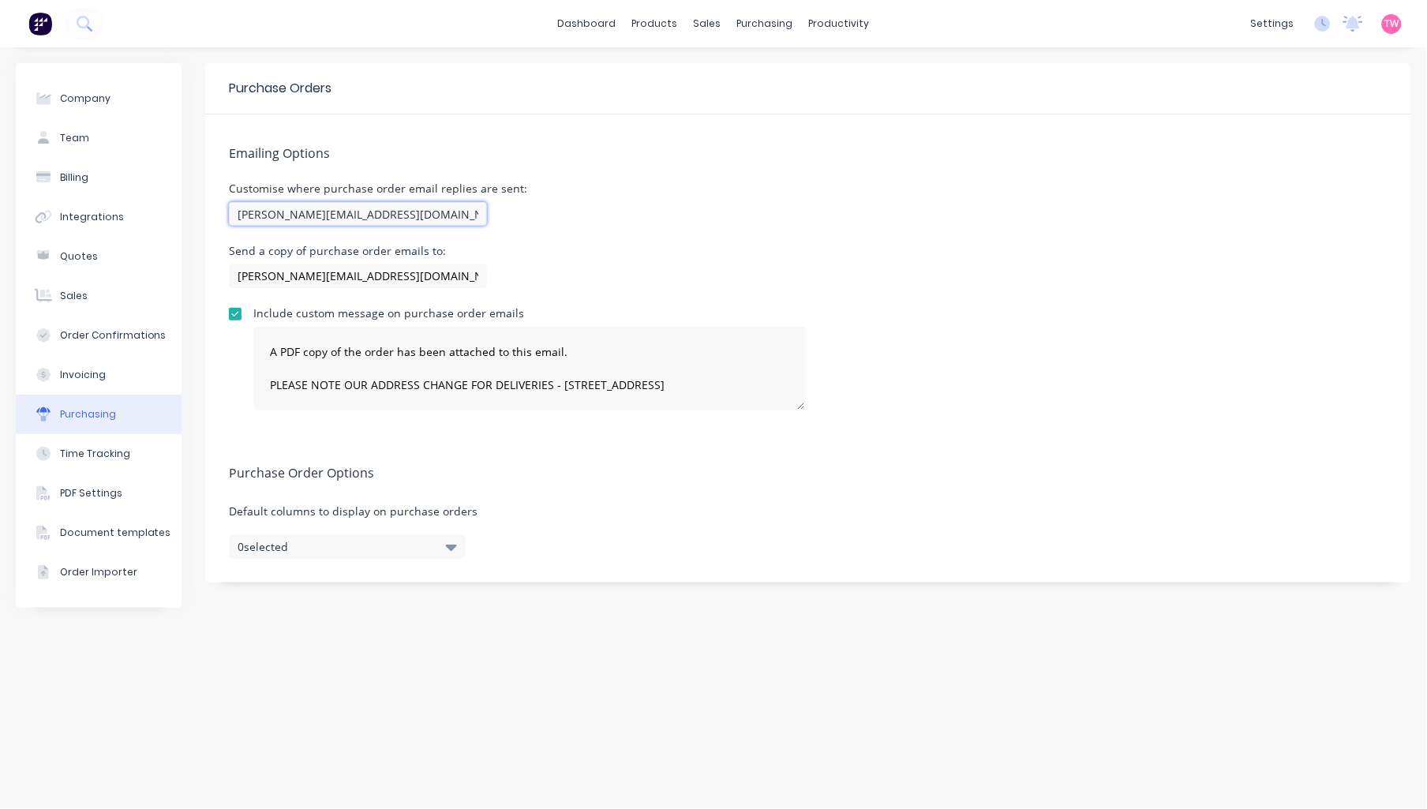
click at [416, 214] on input "[PERSON_NAME][EMAIL_ADDRESS][DOMAIN_NAME]" at bounding box center [358, 214] width 258 height 24
click at [439, 214] on input "[EMAIL_ADDRESS][DOMAIN_NAME] , [EMAIL_ADDRESS]com" at bounding box center [358, 214] width 258 height 24
drag, startPoint x: 440, startPoint y: 211, endPoint x: 414, endPoint y: 212, distance: 25.3
click at [414, 212] on input "[EMAIL_ADDRESS][DOMAIN_NAME] , [EMAIL_ADDRESS][DOMAIN_NAME]" at bounding box center [358, 214] width 258 height 24
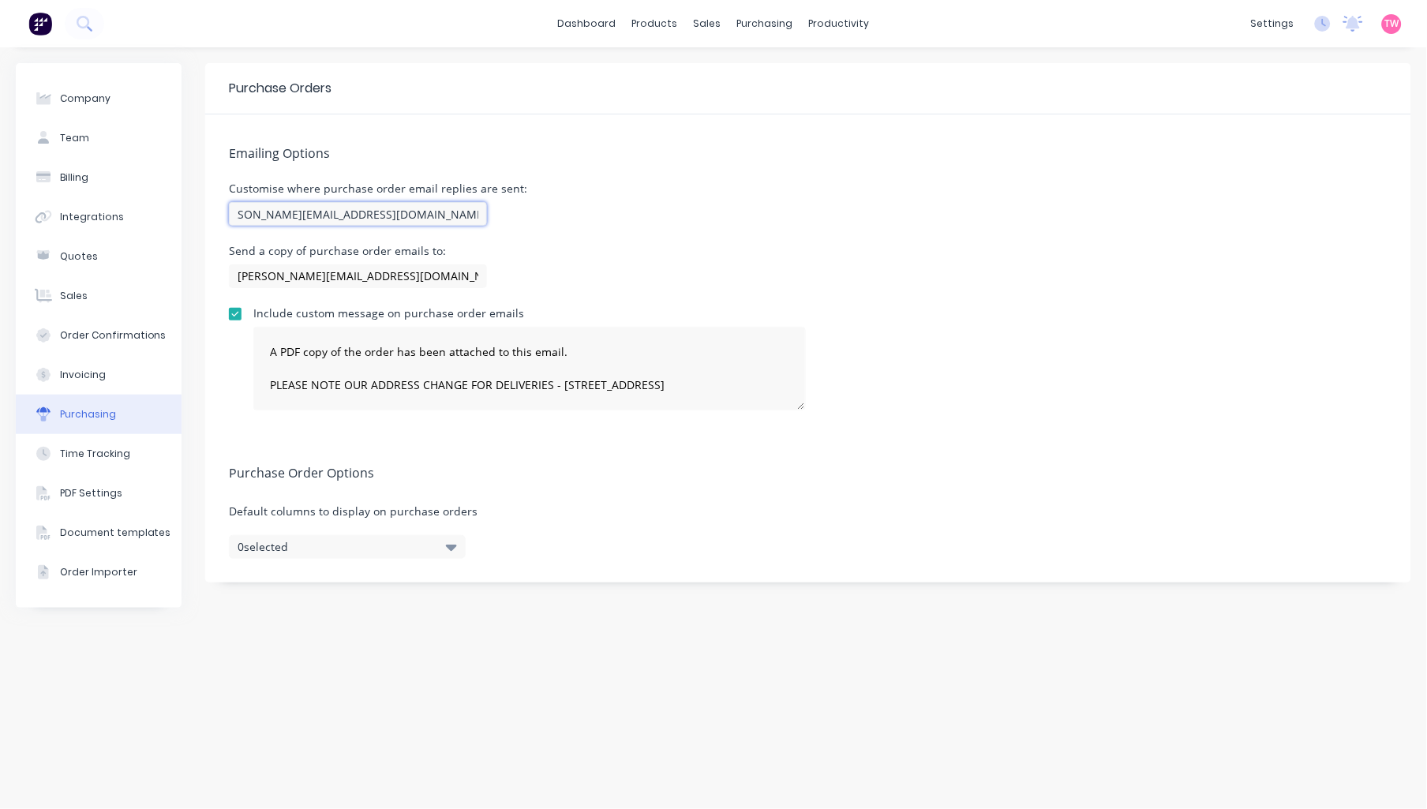
type input "[PERSON_NAME][EMAIL_ADDRESS][DOMAIN_NAME] , [EMAIL_ADDRESS][DOMAIN_NAME]"
type textarea "A PDF copy of the order has been attached to this email. PLEASE NOTE OUR ADDRES…"
click at [61, 364] on button "Invoicing" at bounding box center [99, 374] width 166 height 39
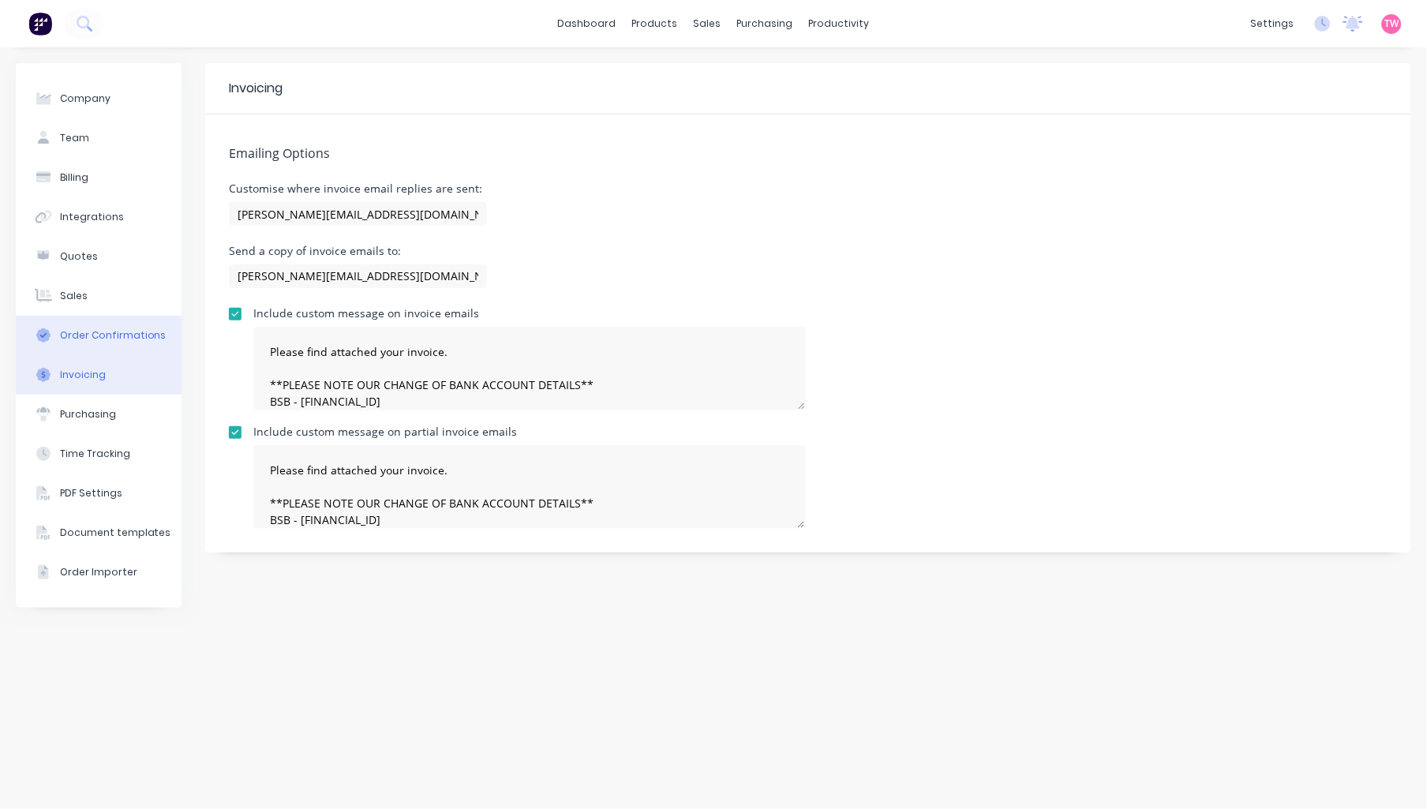
click at [106, 328] on div "Order Confirmations" at bounding box center [113, 335] width 107 height 14
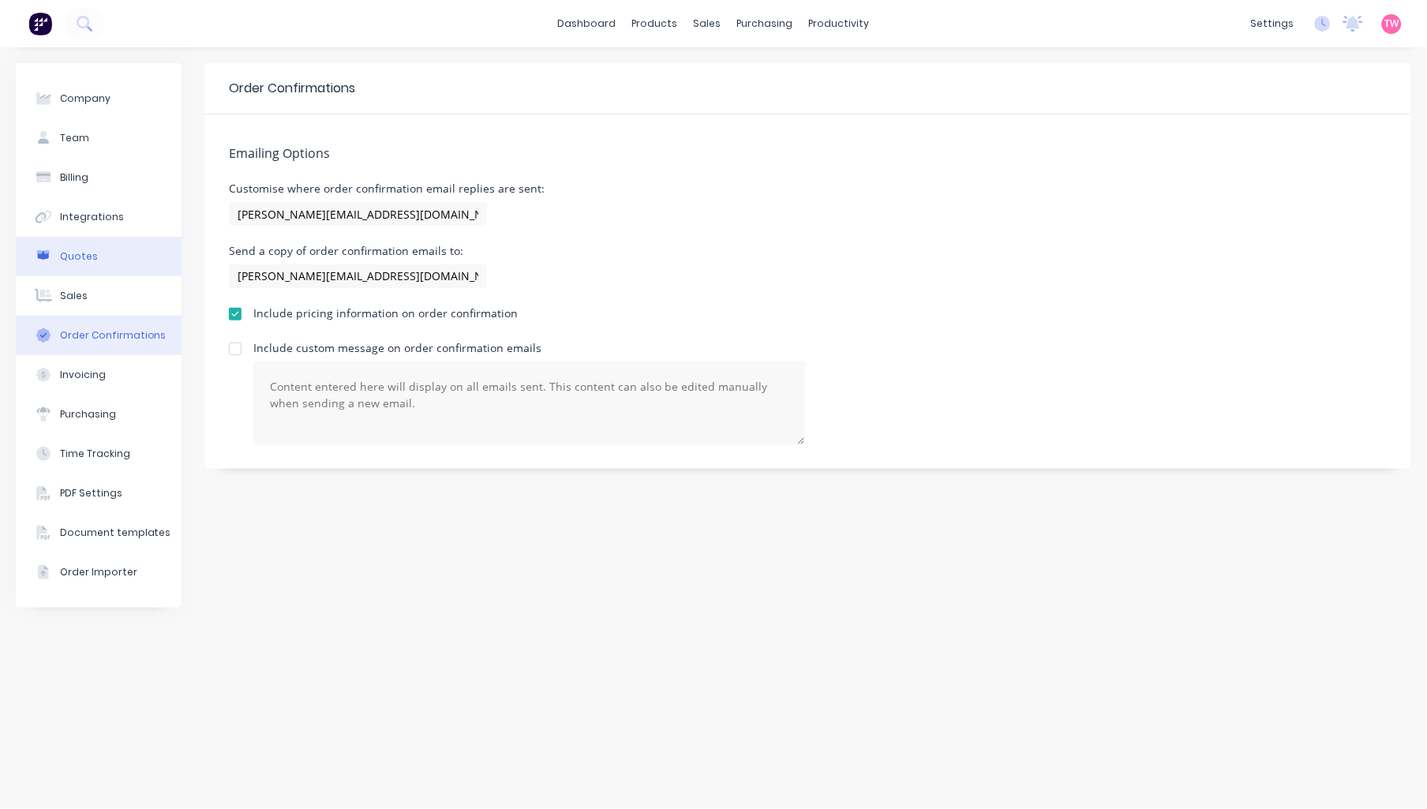
click at [99, 242] on button "Quotes" at bounding box center [99, 256] width 166 height 39
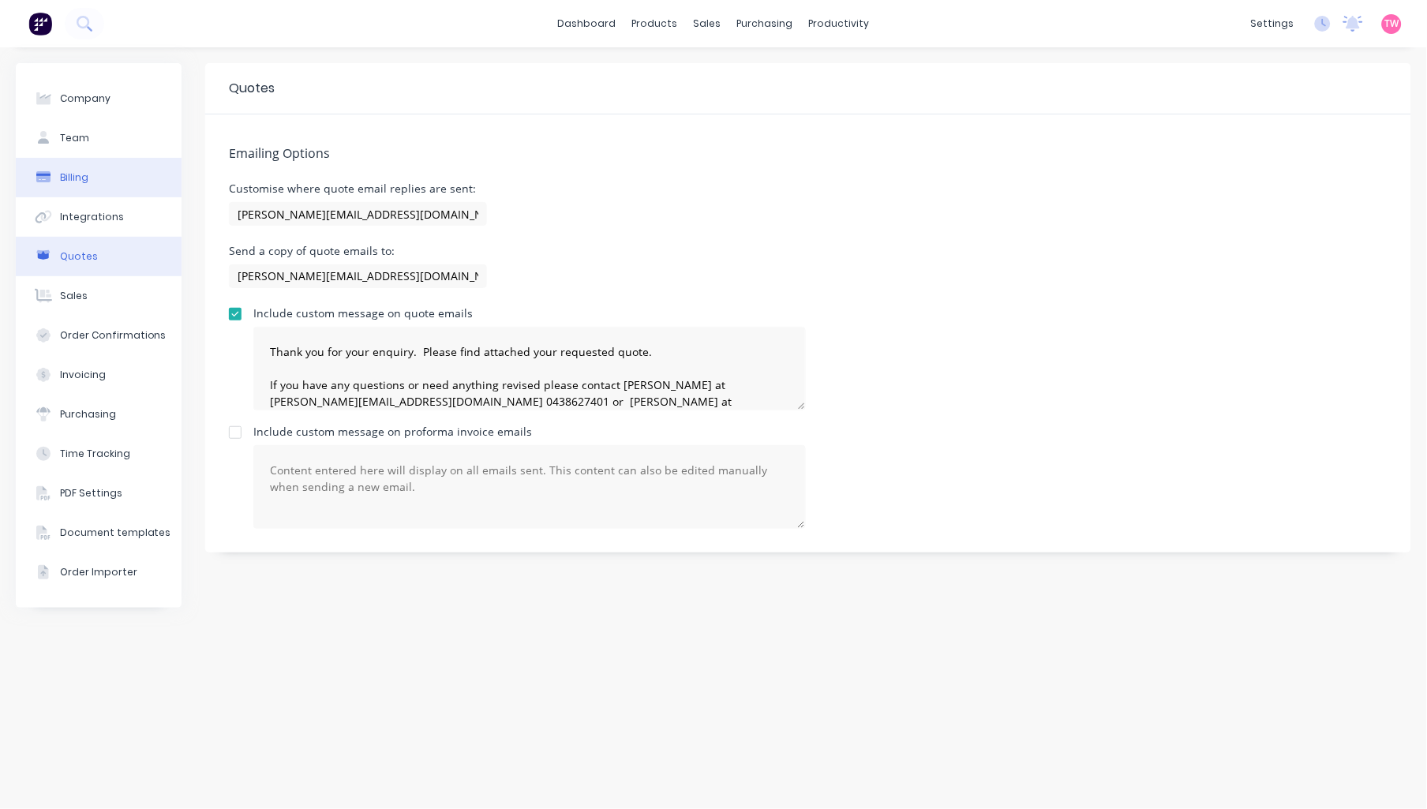
click at [84, 172] on div "Billing" at bounding box center [74, 178] width 28 height 14
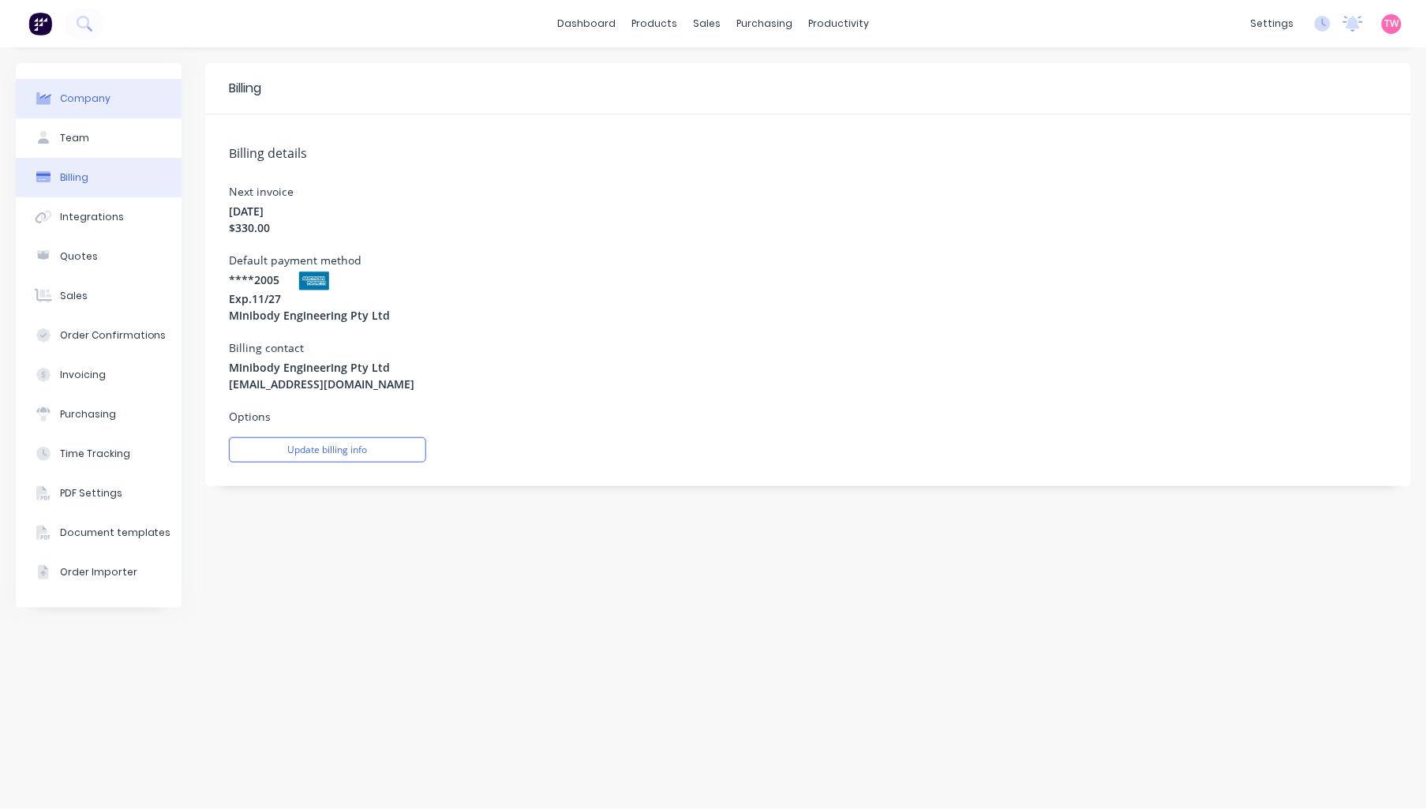
click at [72, 81] on button "Company" at bounding box center [99, 98] width 166 height 39
select select "AU"
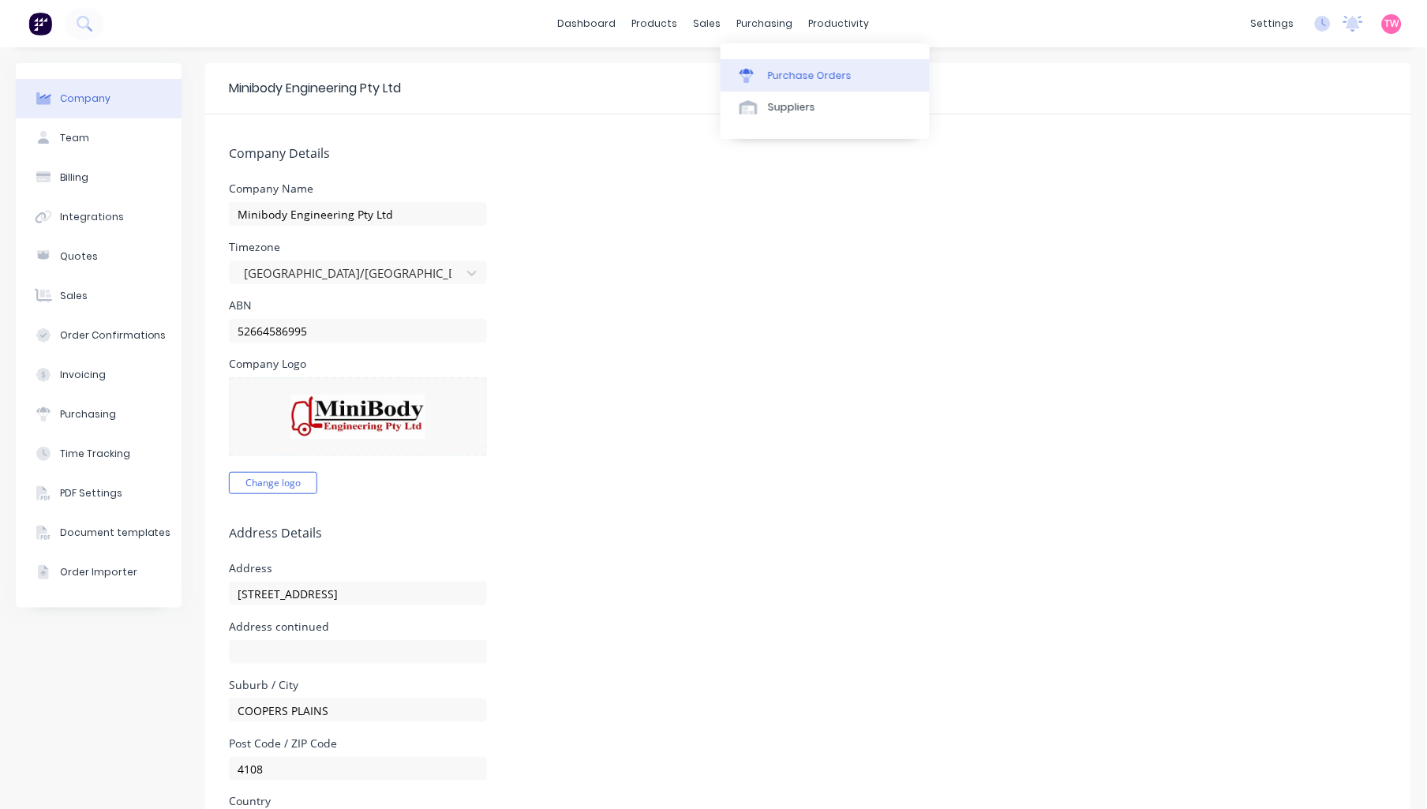
click at [795, 76] on div "Purchase Orders" at bounding box center [810, 76] width 84 height 14
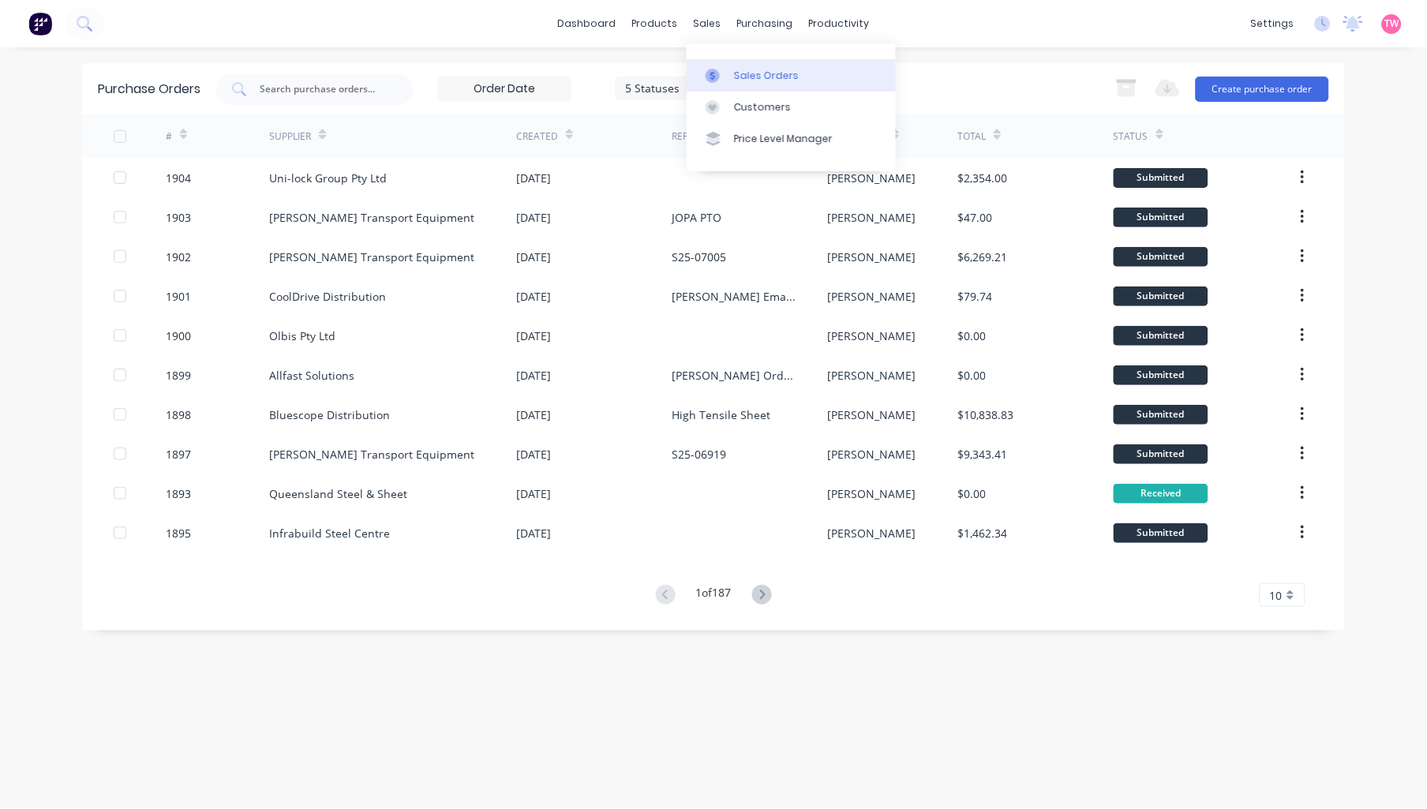
click at [790, 77] on div "Sales Orders" at bounding box center [766, 76] width 65 height 14
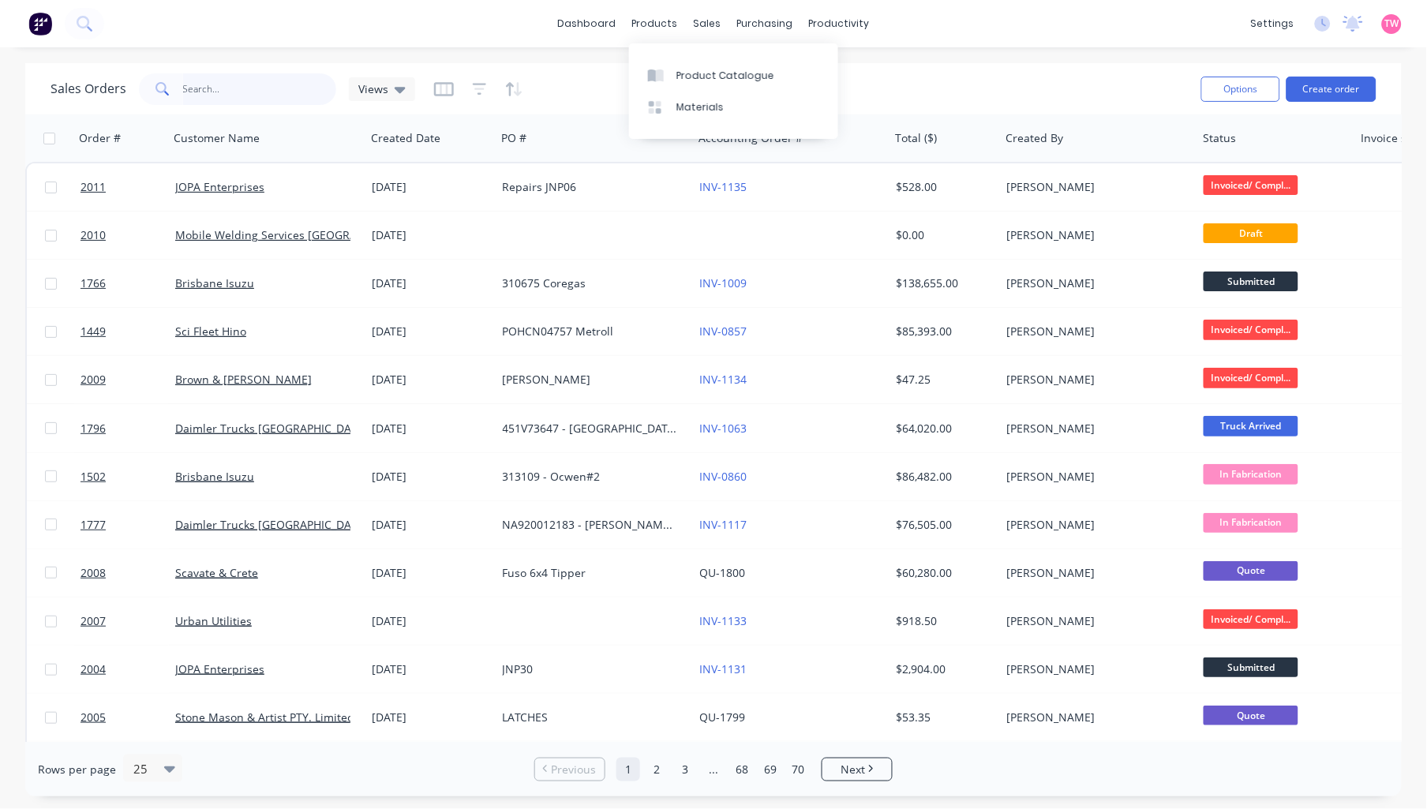
click at [238, 88] on input "text" at bounding box center [260, 89] width 154 height 32
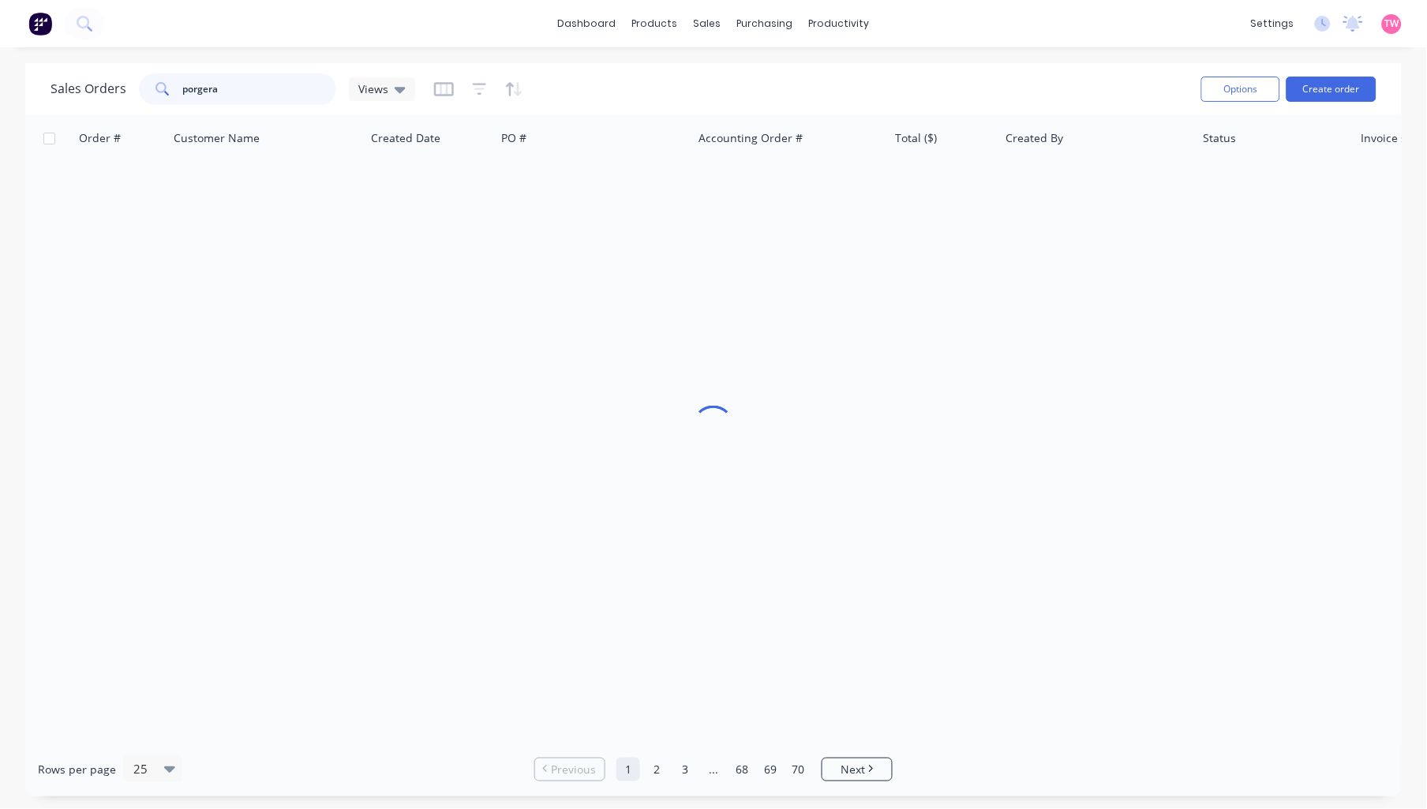
type input "porgera"
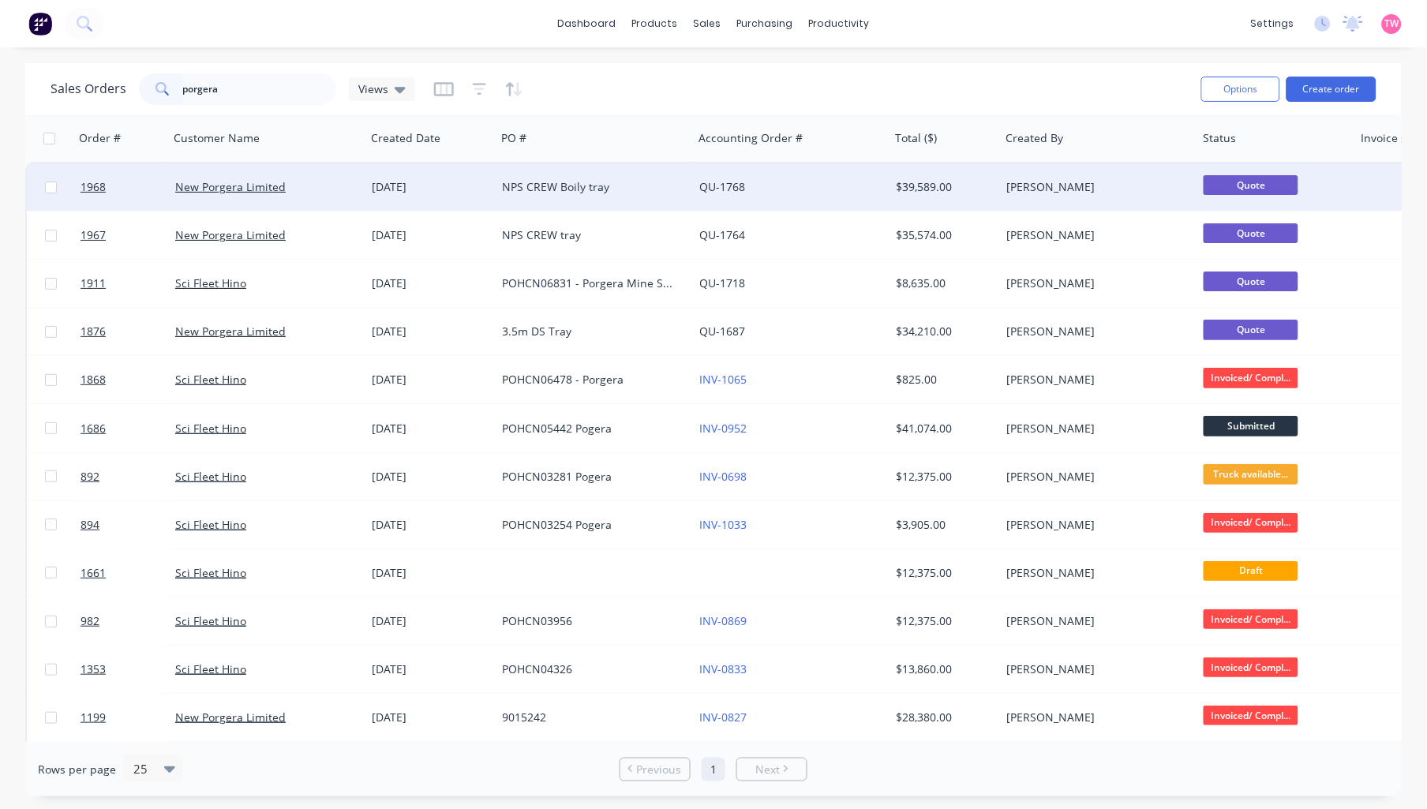
click at [328, 188] on div "New Porgera Limited" at bounding box center [262, 187] width 175 height 16
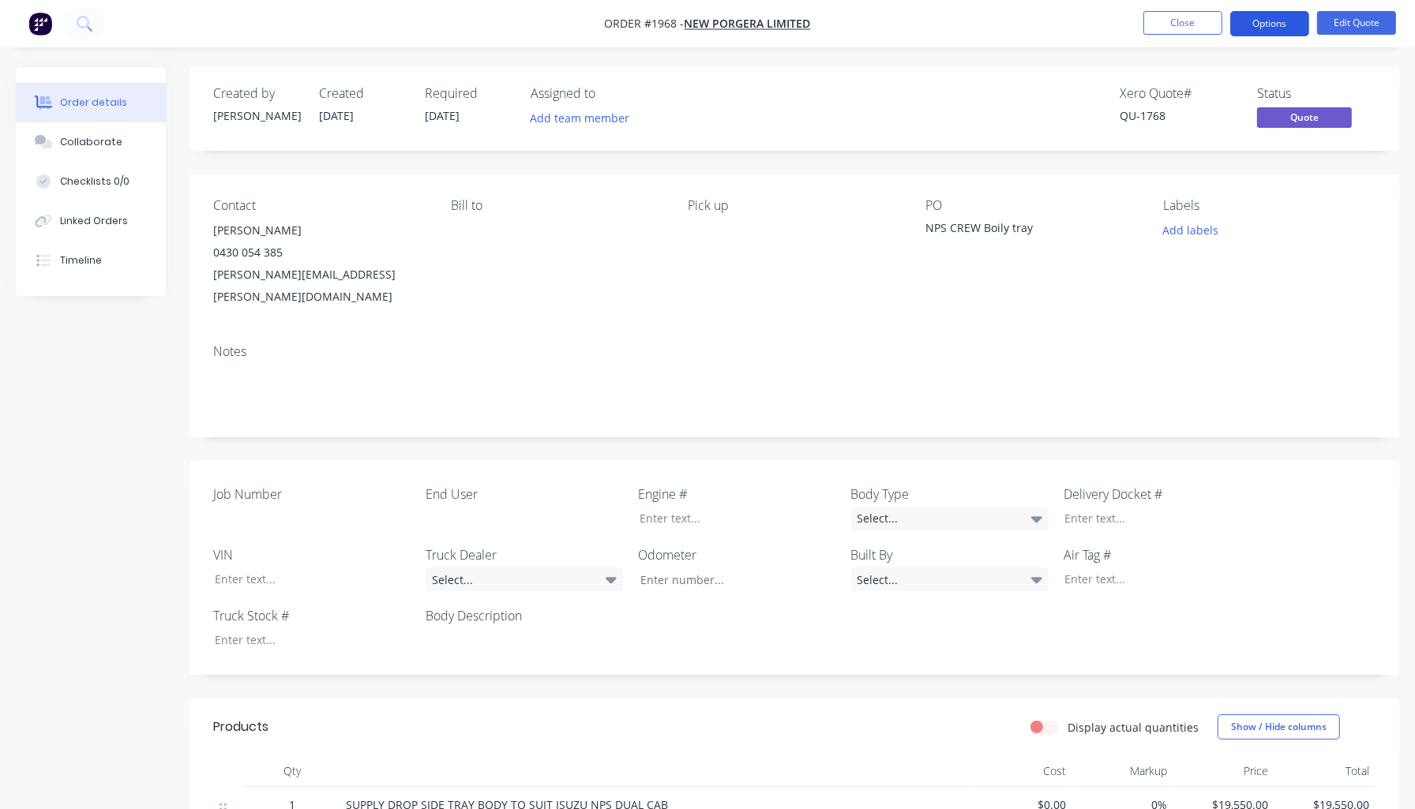
click at [1262, 28] on button "Options" at bounding box center [1269, 23] width 79 height 25
click at [1361, 233] on div "Add labels" at bounding box center [1269, 229] width 212 height 21
click at [1176, 24] on button "Close" at bounding box center [1182, 23] width 79 height 24
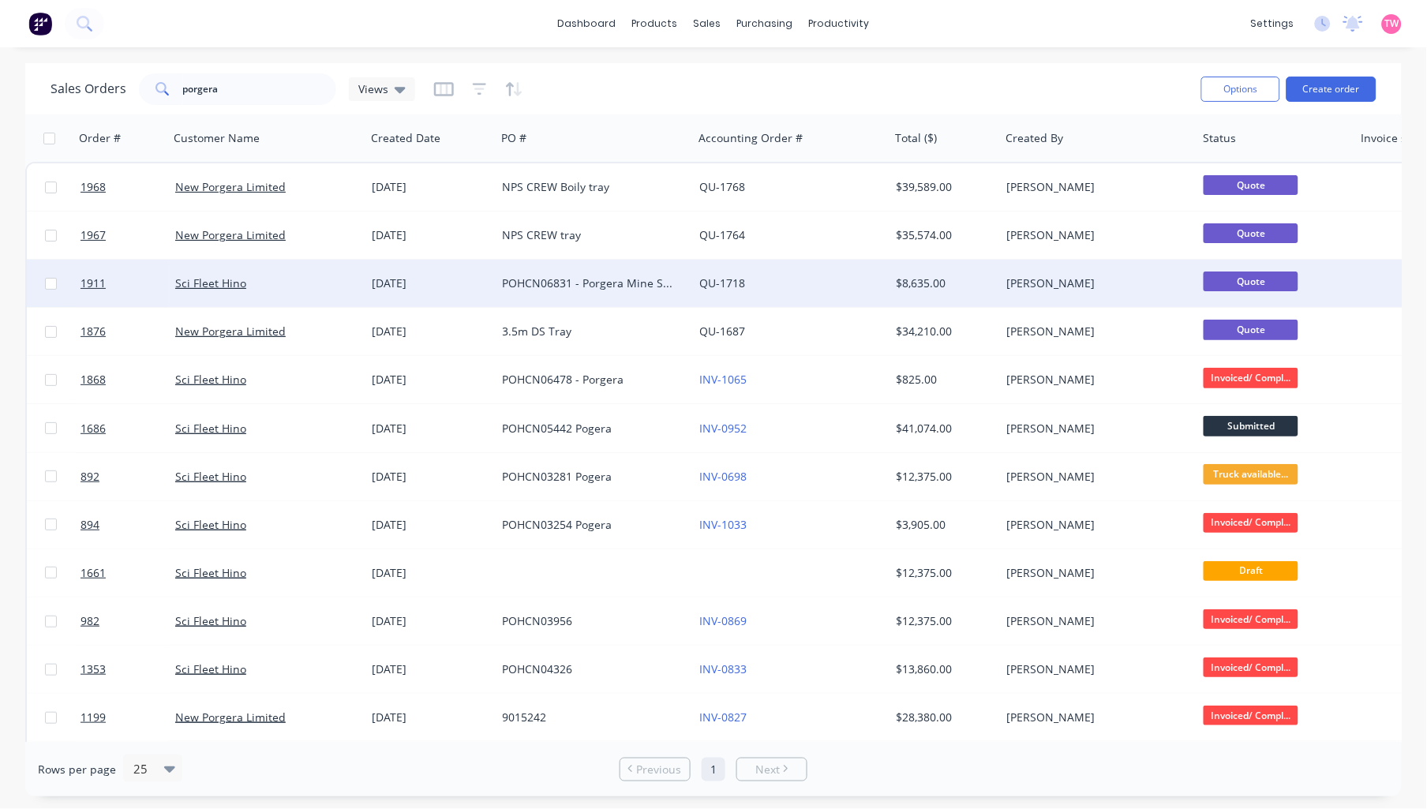
scroll to position [146, 0]
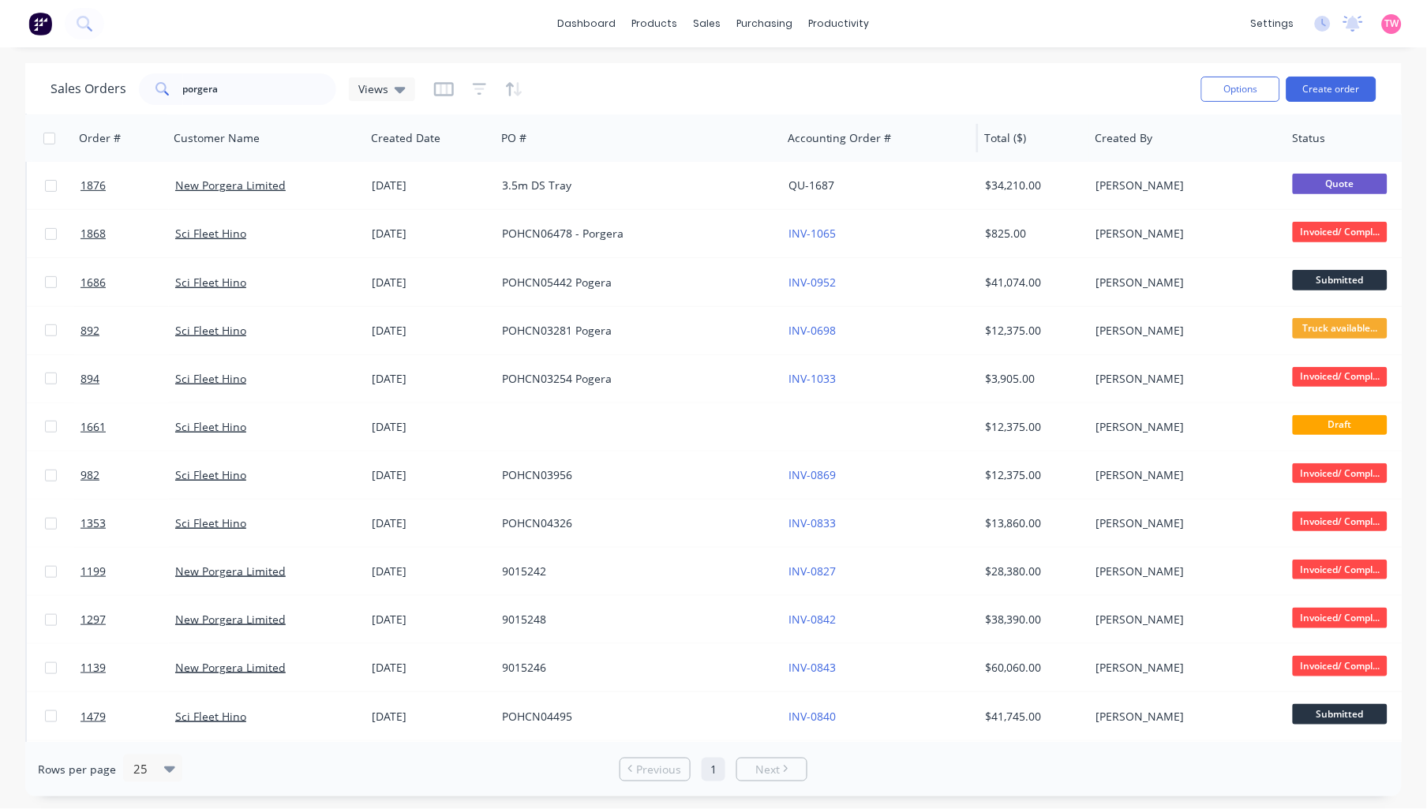
drag, startPoint x: 690, startPoint y: 135, endPoint x: 779, endPoint y: 136, distance: 89.2
click at [779, 136] on div at bounding box center [780, 138] width 2 height 28
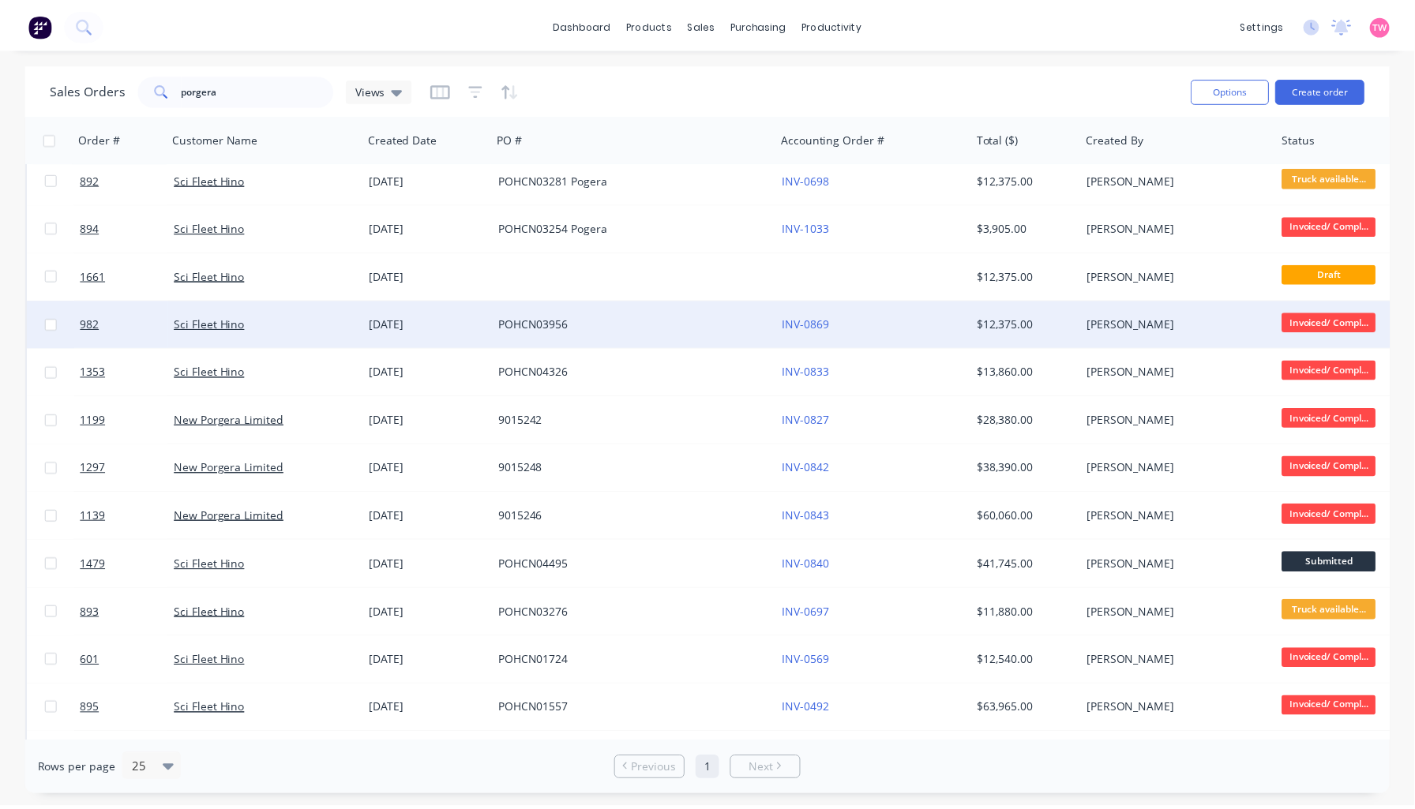
scroll to position [343, 0]
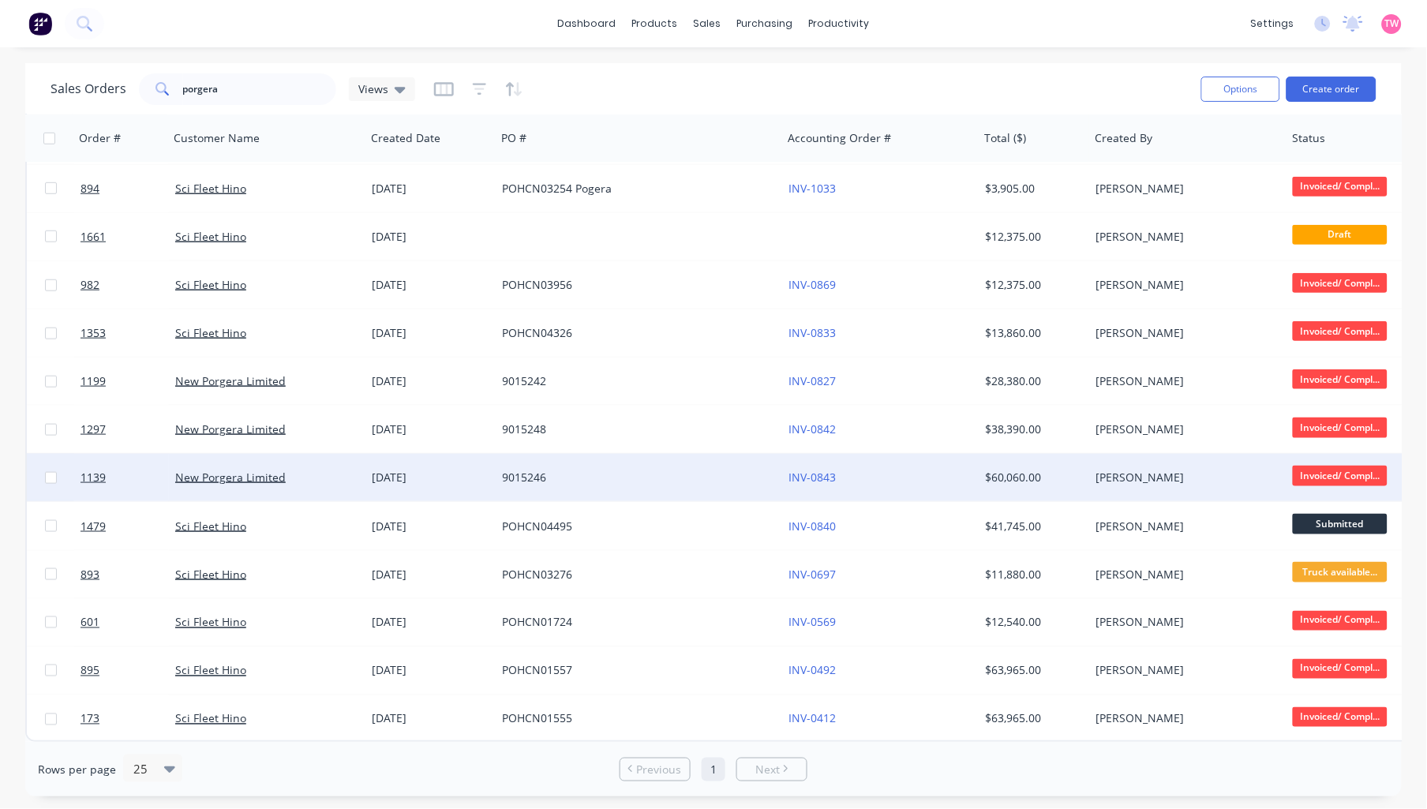
click at [320, 470] on div "New Porgera Limited" at bounding box center [262, 478] width 175 height 16
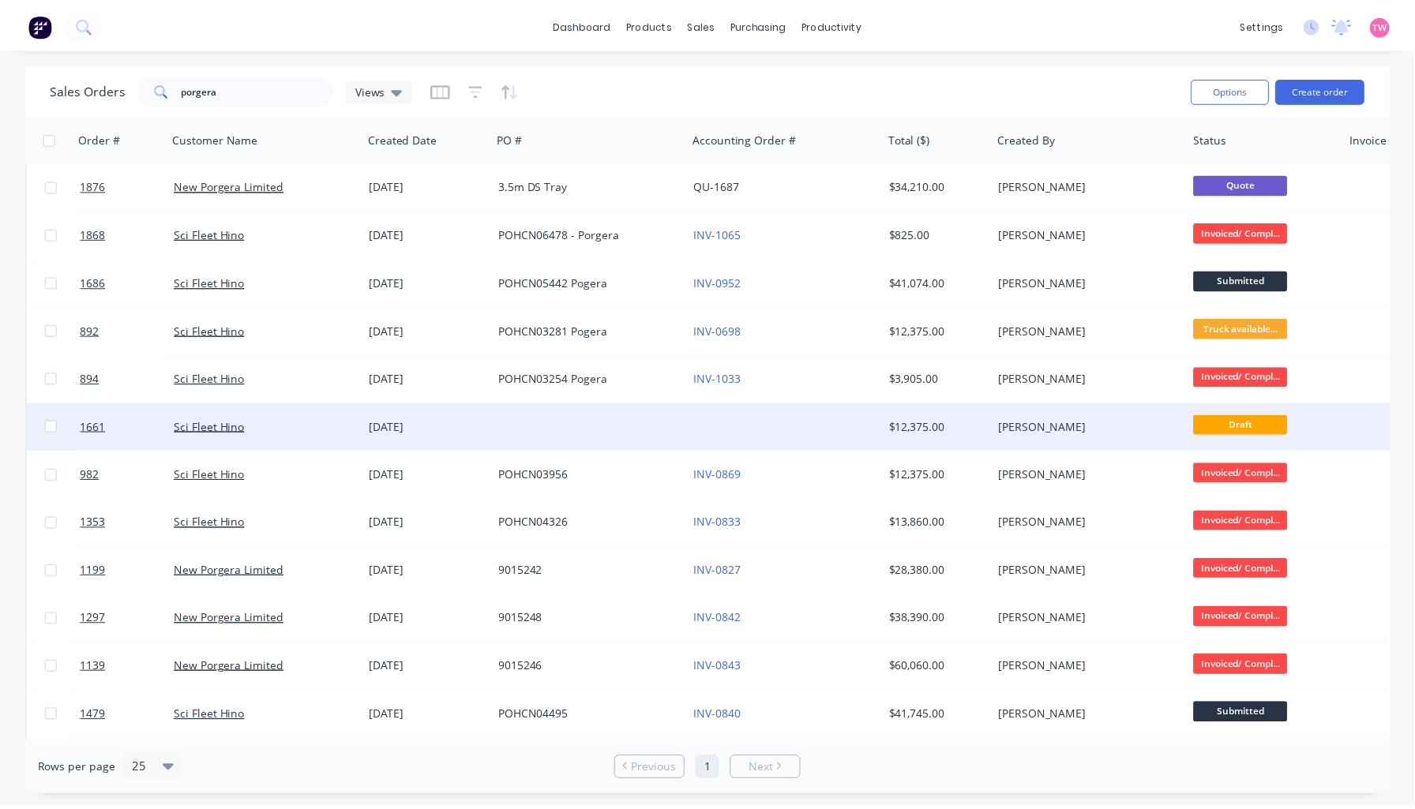
scroll to position [292, 0]
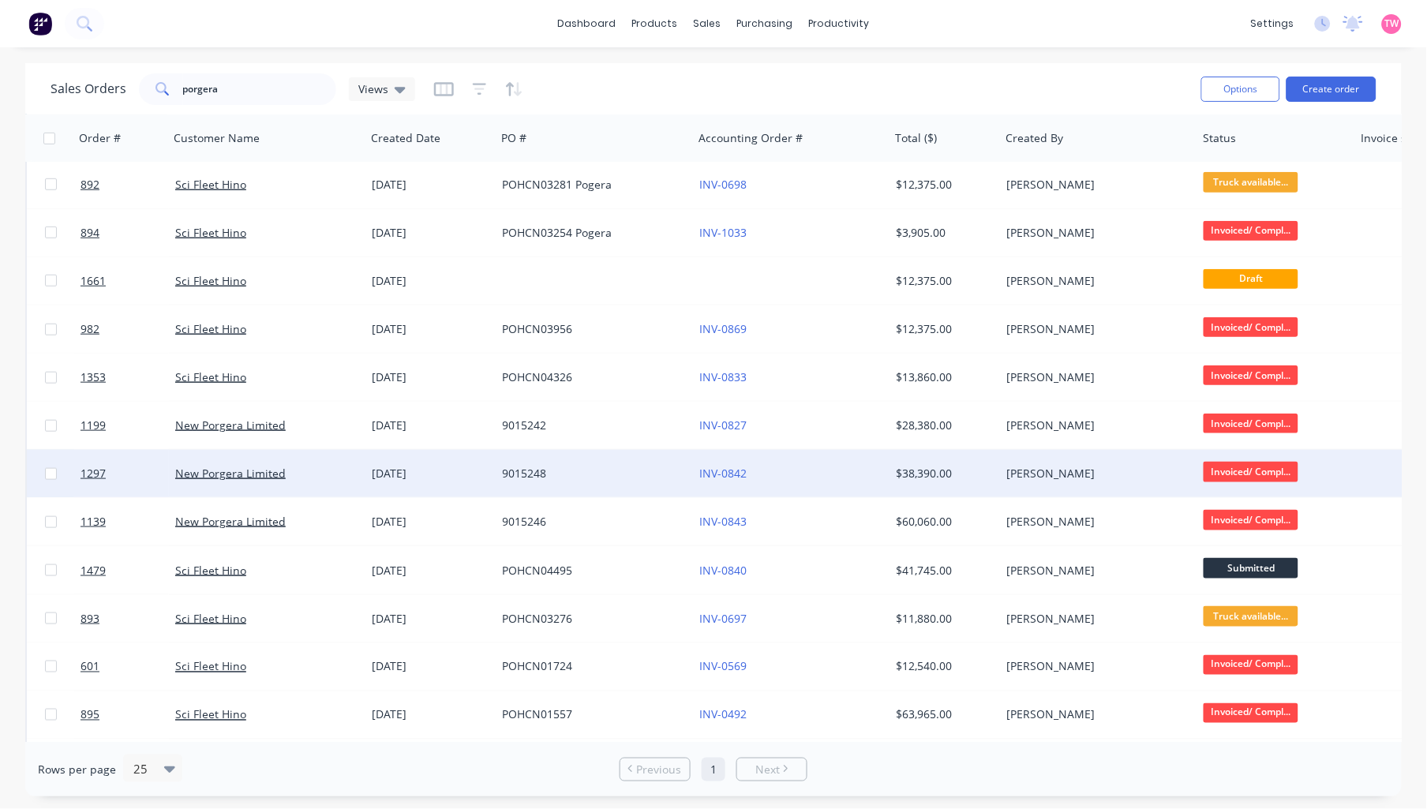
click at [313, 471] on div "New Porgera Limited" at bounding box center [262, 474] width 175 height 16
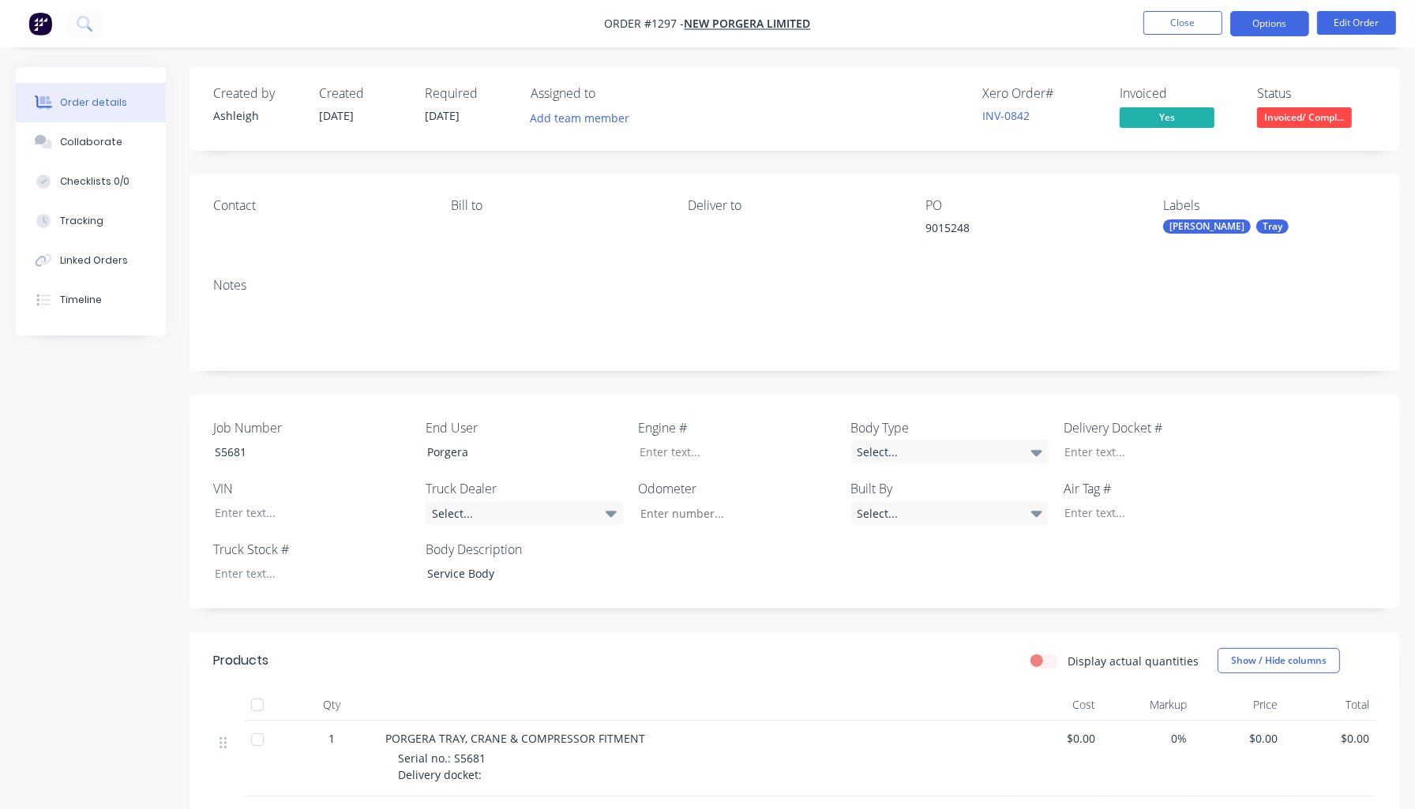
click at [1292, 24] on button "Options" at bounding box center [1269, 23] width 79 height 25
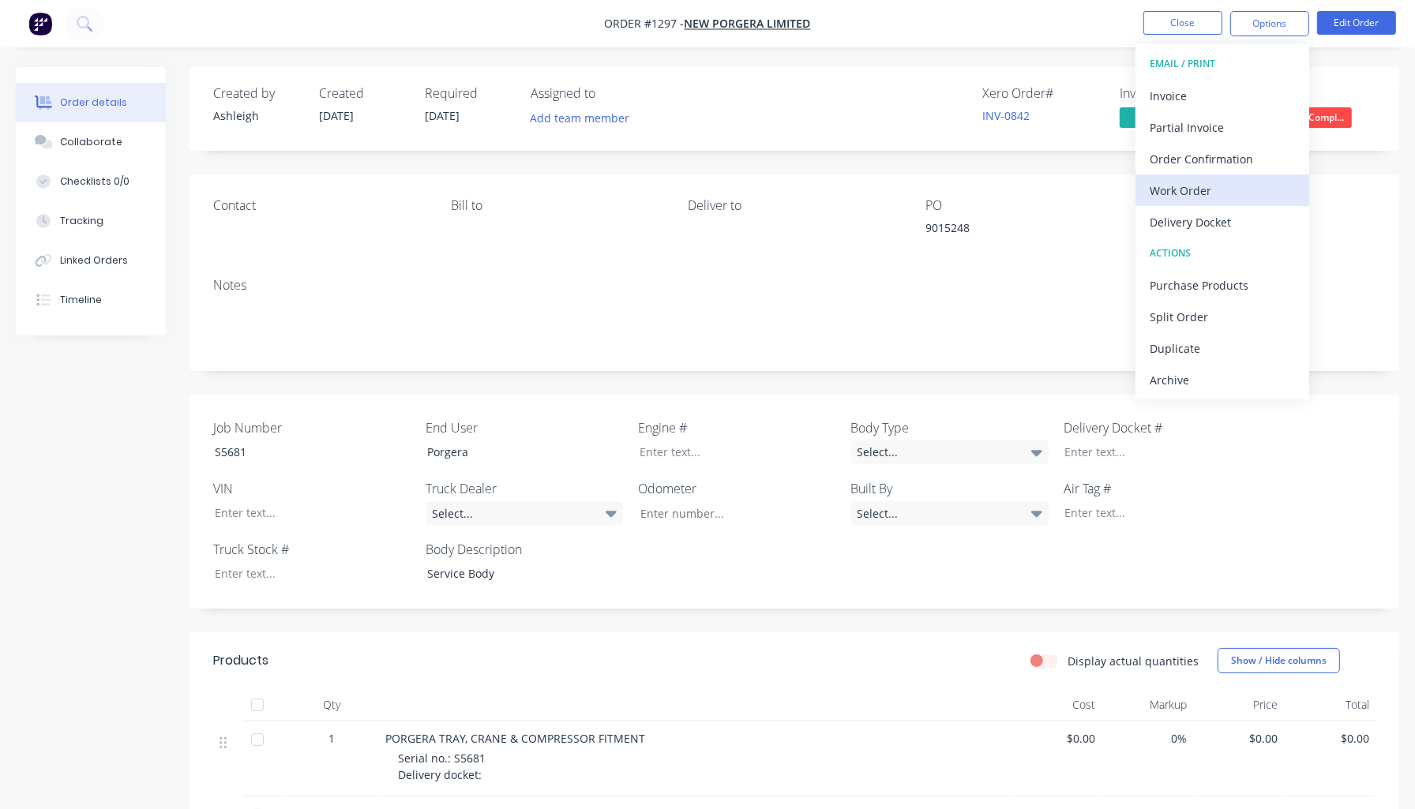
click at [1208, 179] on div "Work Order" at bounding box center [1221, 190] width 145 height 23
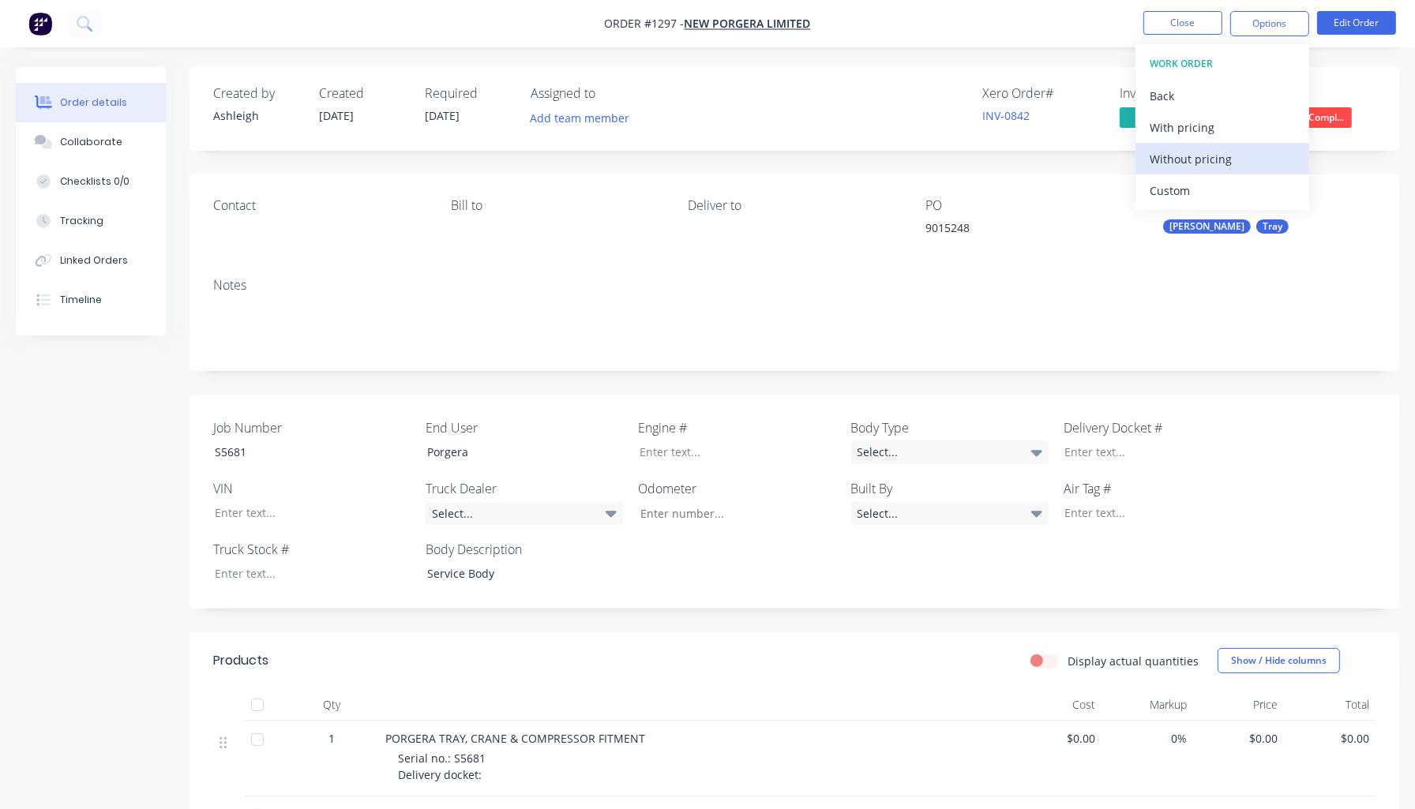
click at [1214, 159] on div "Without pricing" at bounding box center [1221, 159] width 145 height 23
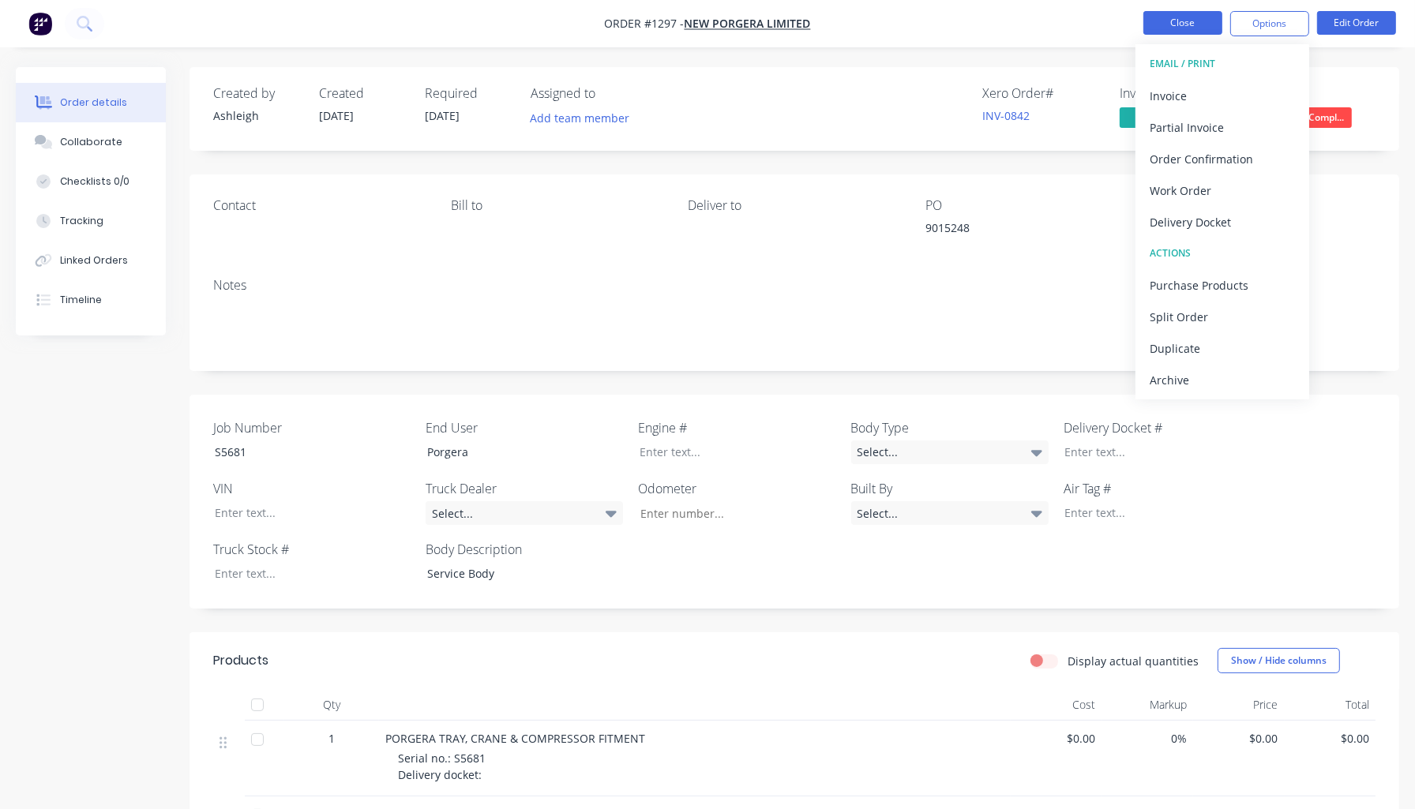
click at [1172, 21] on button "Close" at bounding box center [1182, 23] width 79 height 24
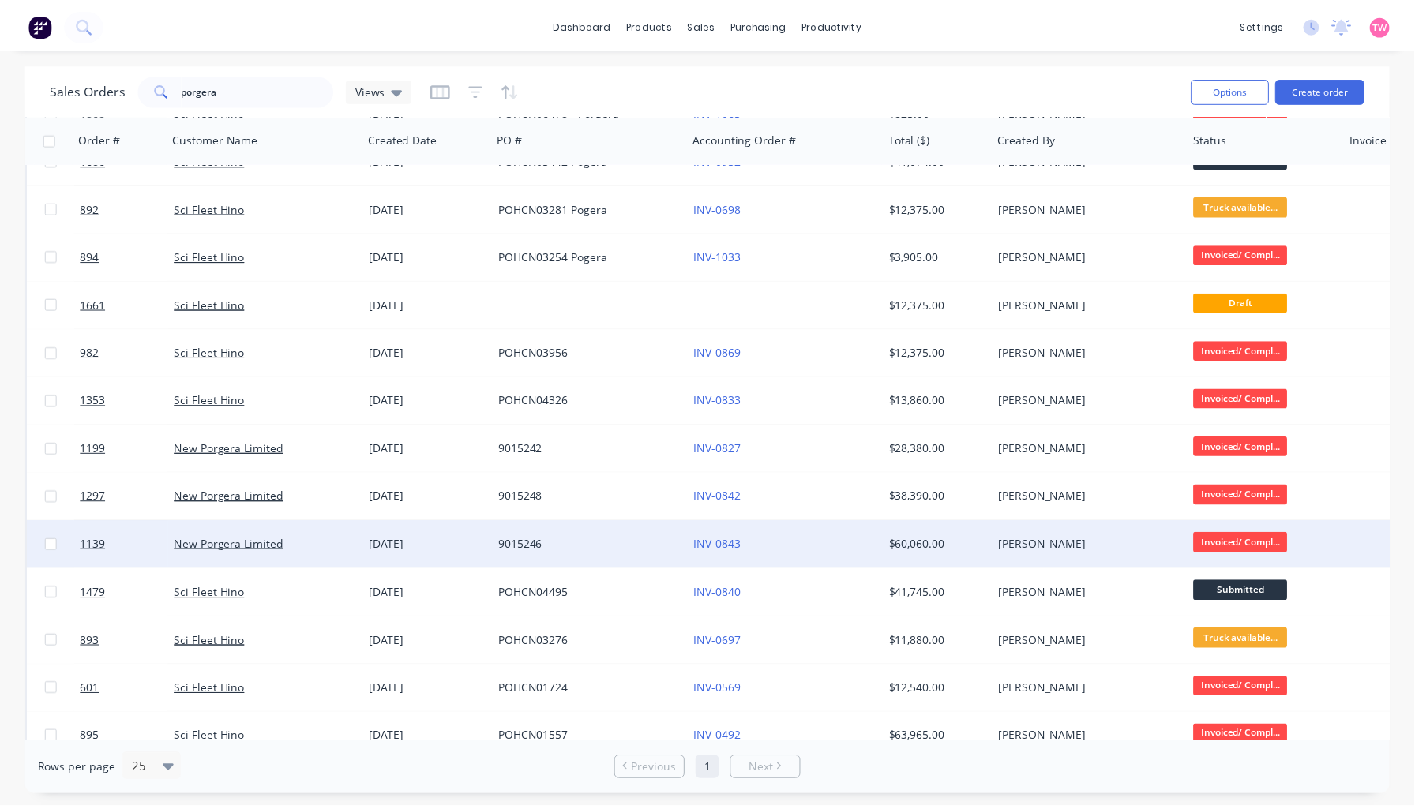
scroll to position [292, 0]
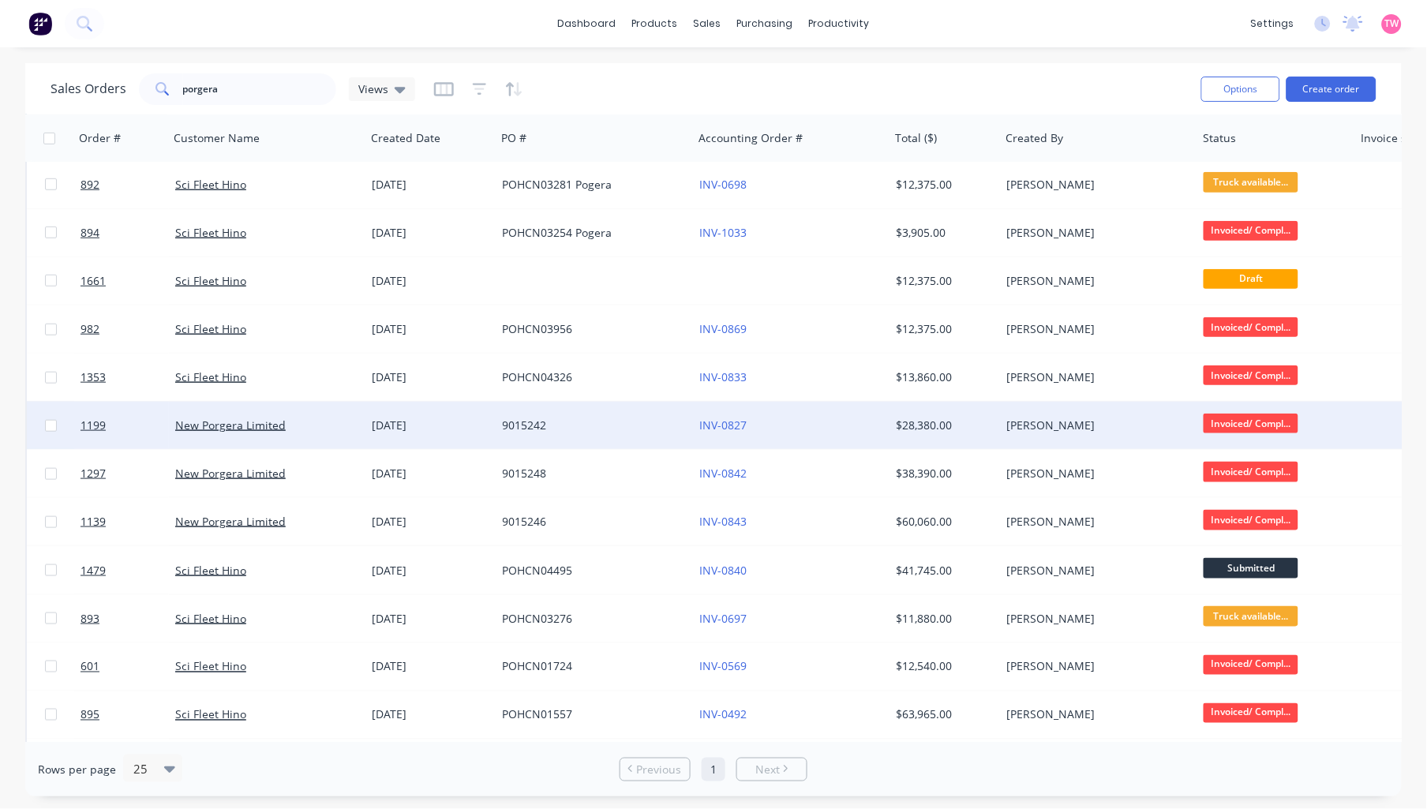
click at [304, 426] on div "New Porgera Limited" at bounding box center [262, 426] width 175 height 16
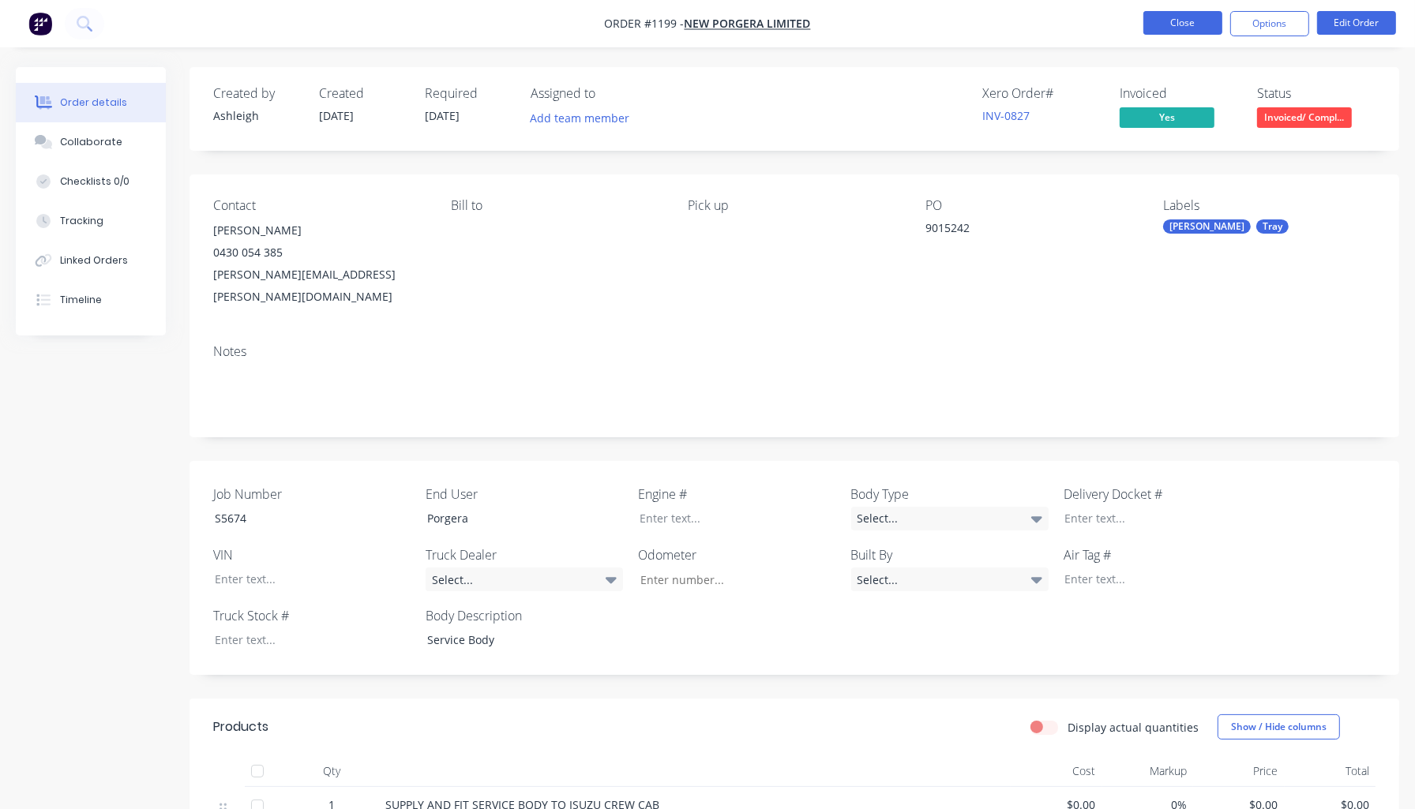
click at [1179, 21] on button "Close" at bounding box center [1182, 23] width 79 height 24
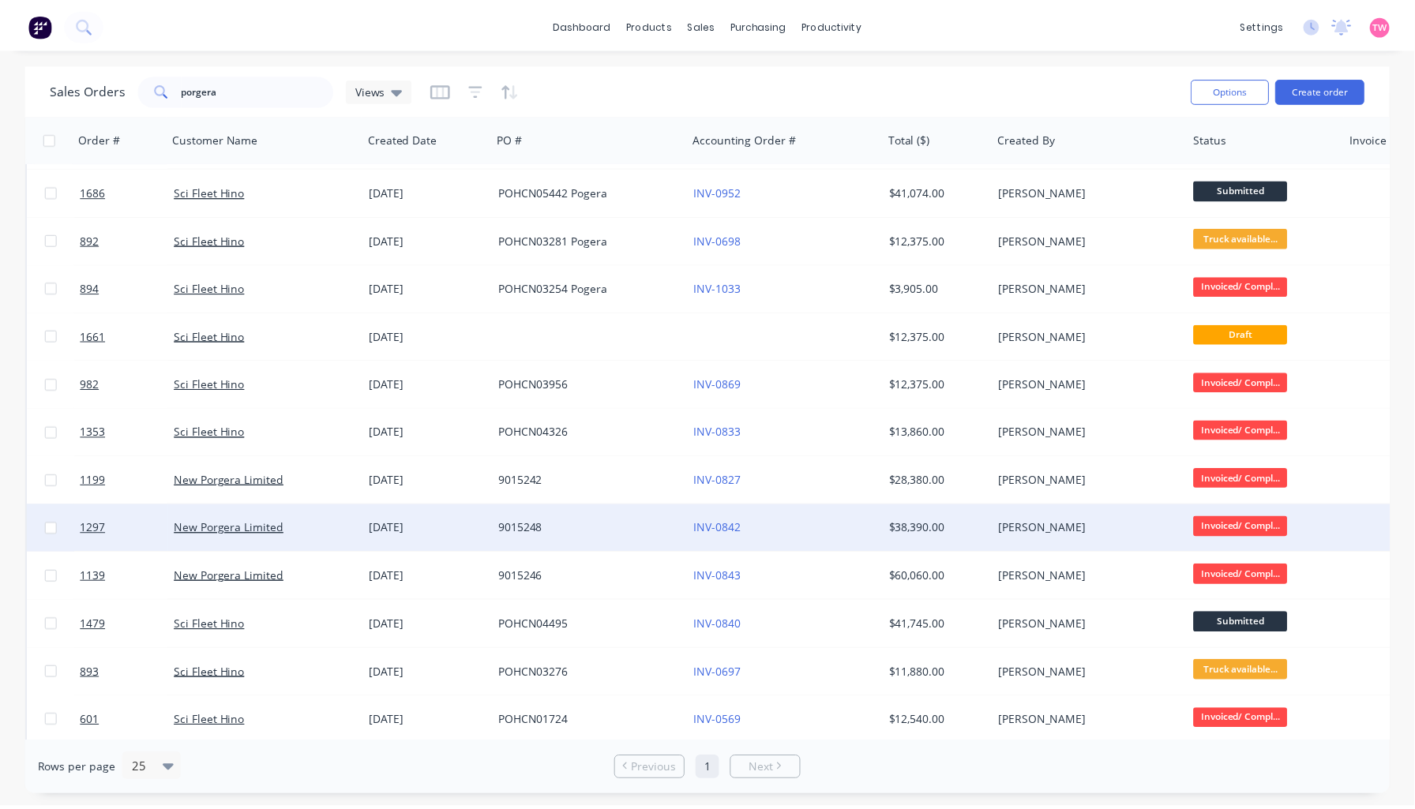
scroll to position [292, 0]
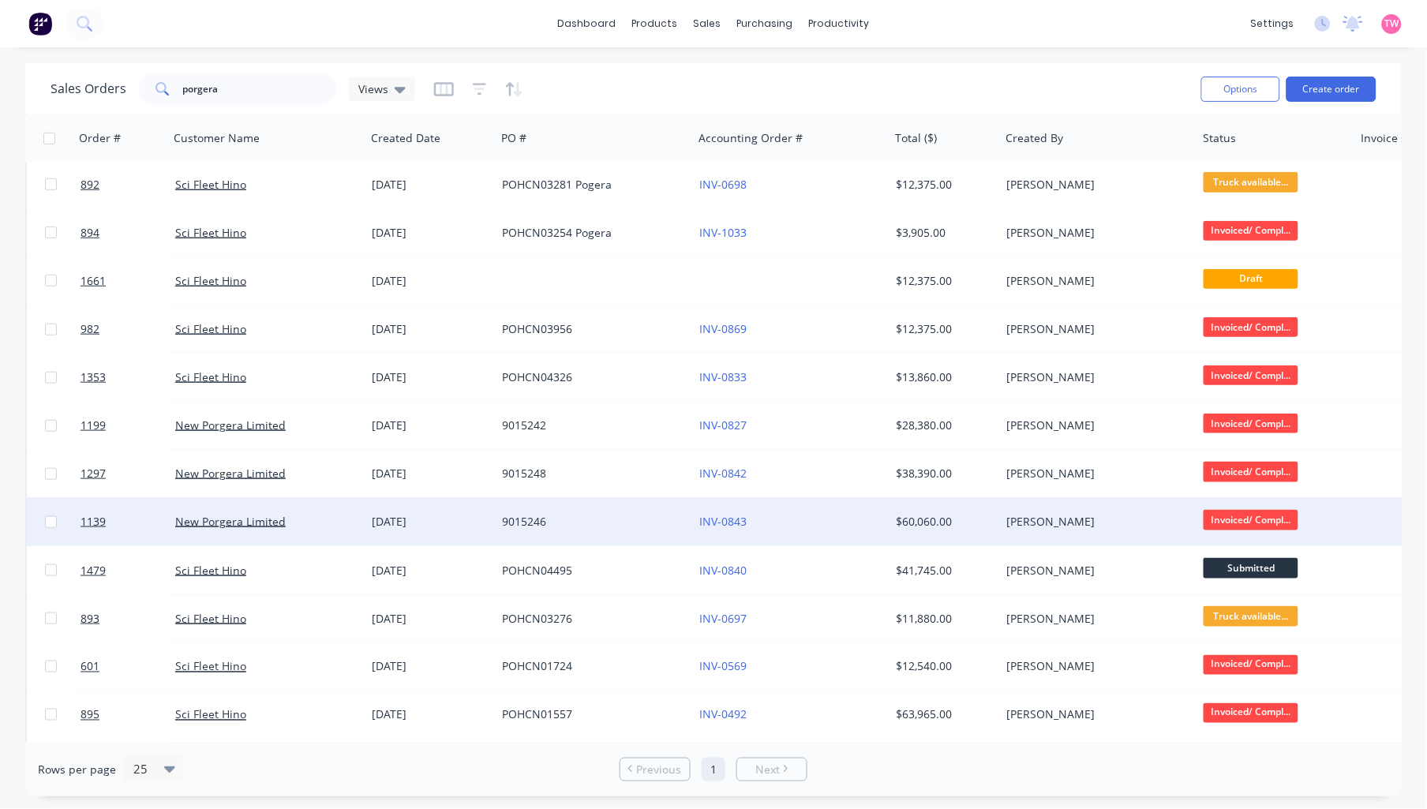
click at [313, 522] on div "New Porgera Limited" at bounding box center [262, 522] width 175 height 16
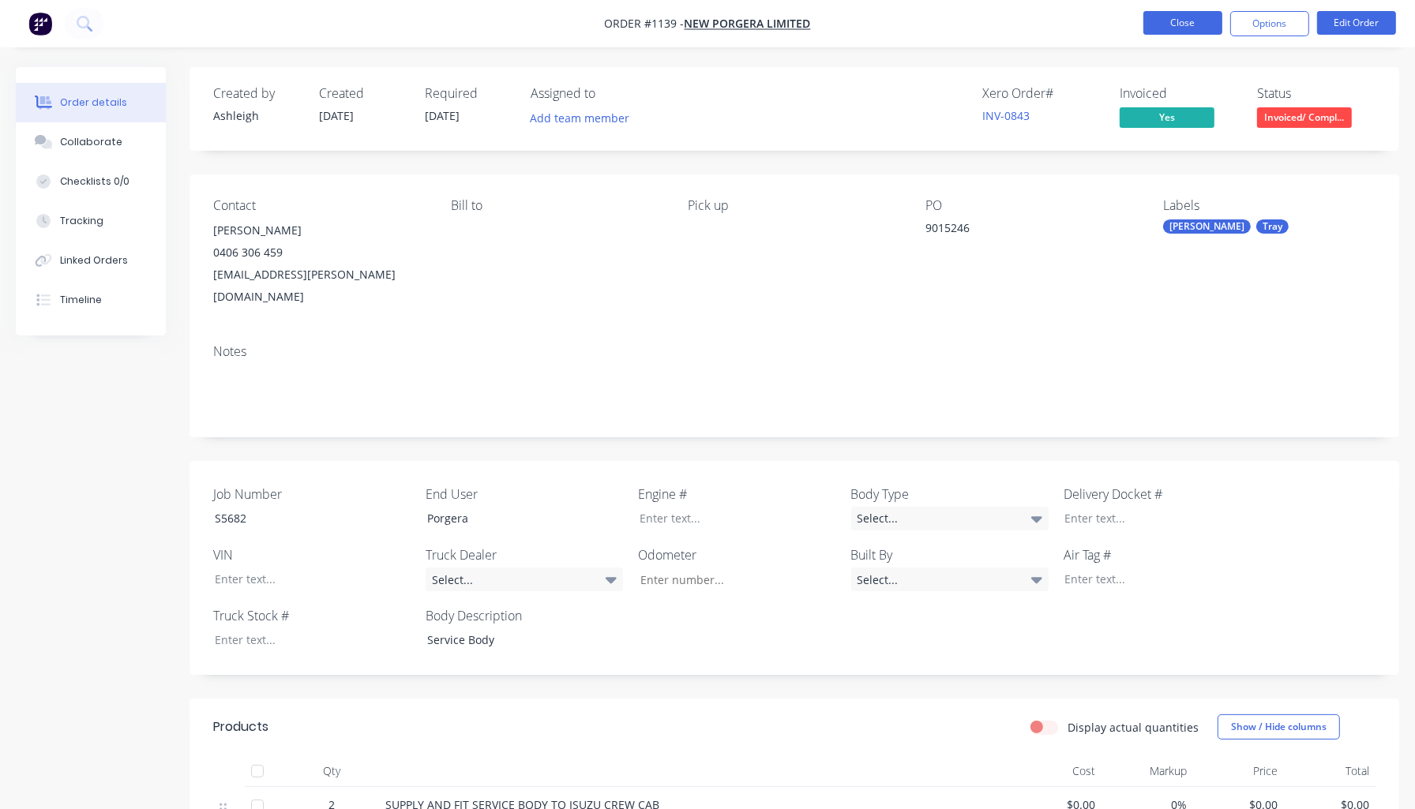
click at [1157, 22] on button "Close" at bounding box center [1182, 23] width 79 height 24
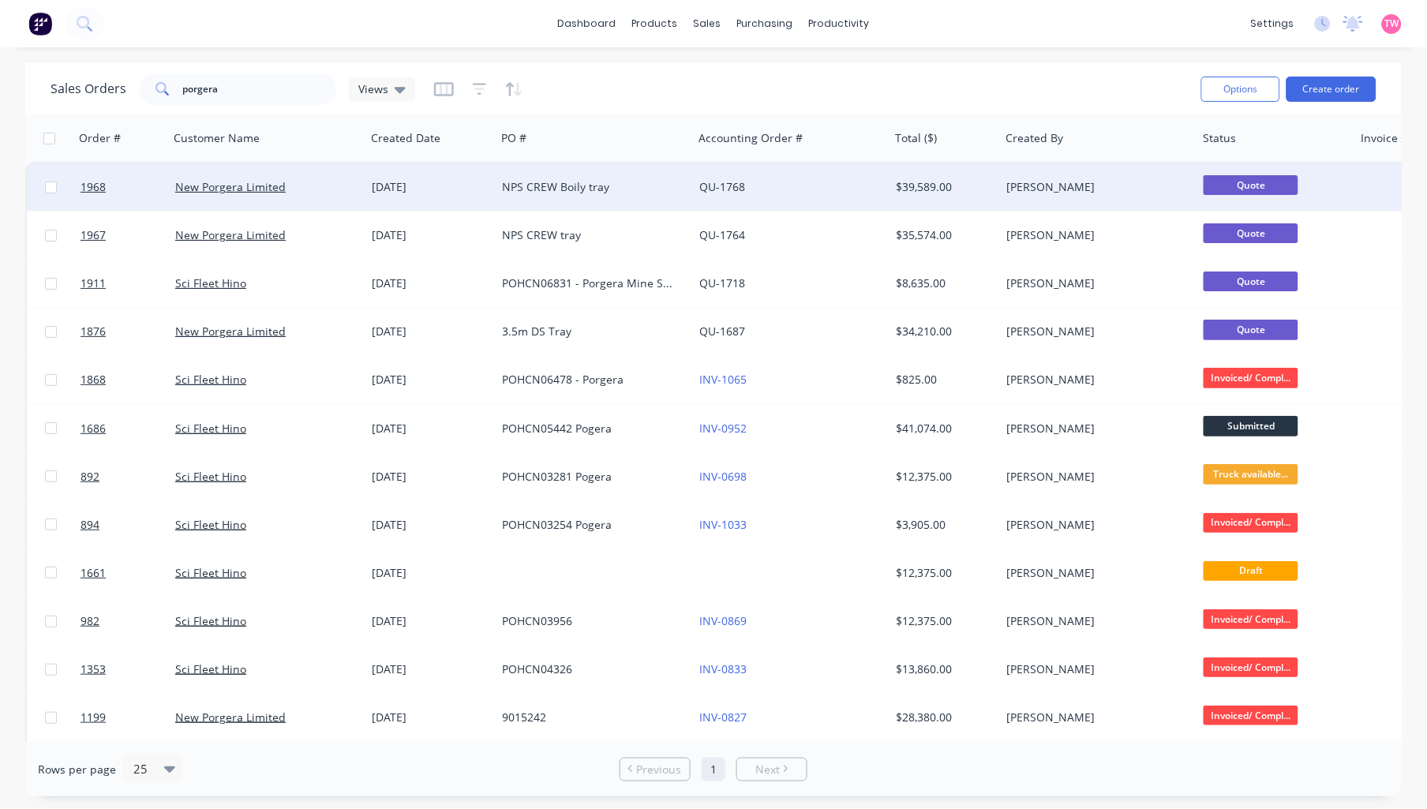
click at [317, 188] on div "New Porgera Limited" at bounding box center [262, 187] width 175 height 16
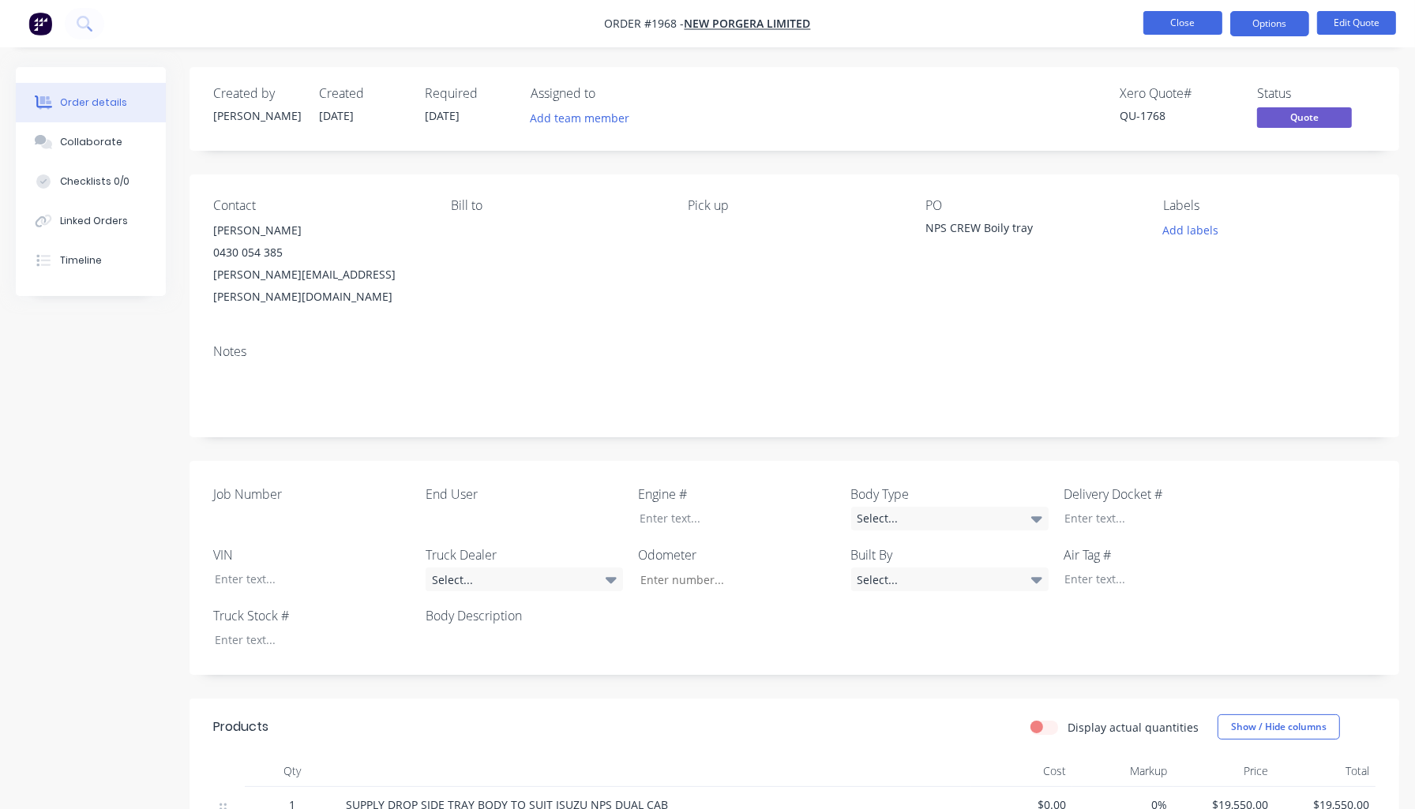
click at [1179, 28] on button "Close" at bounding box center [1182, 23] width 79 height 24
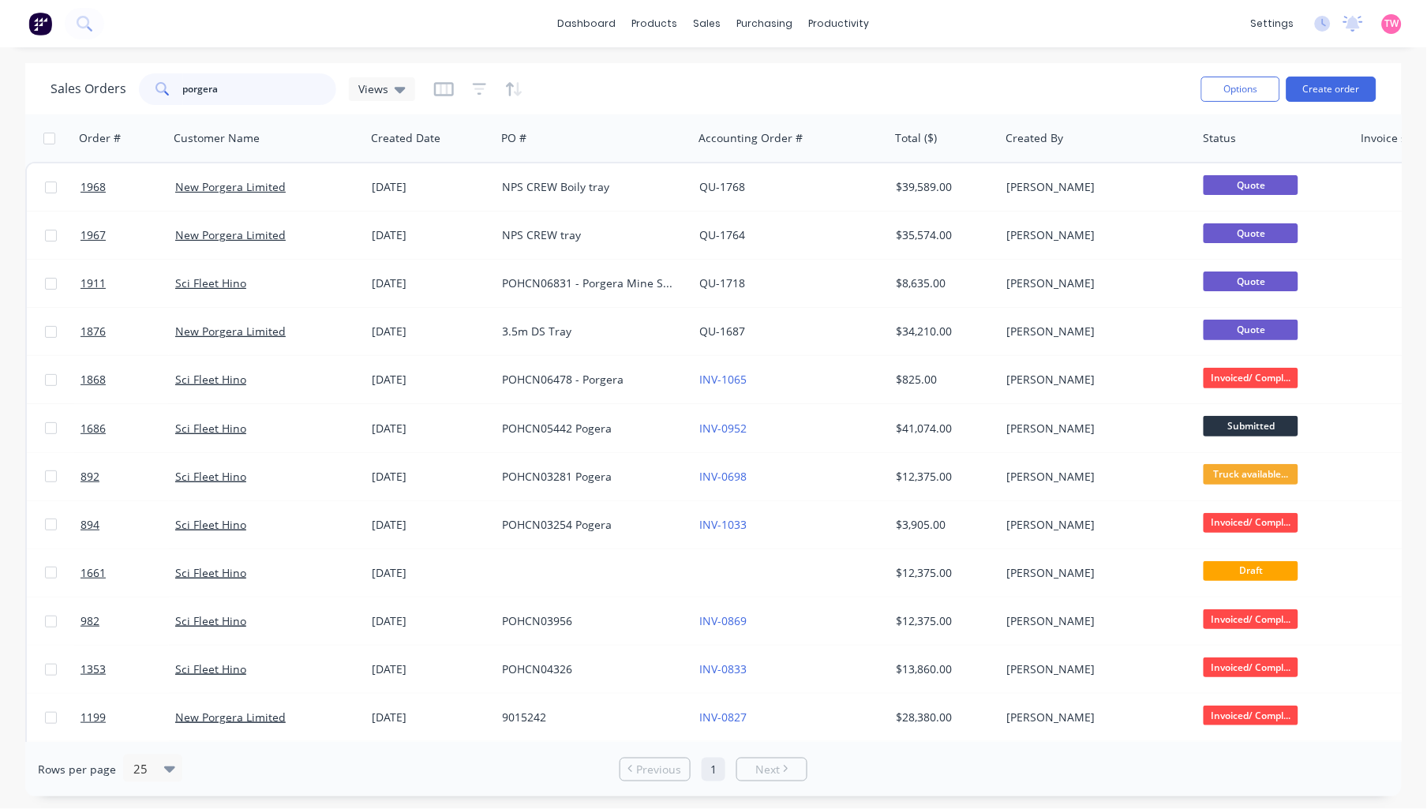
click at [183, 84] on input "porgera" at bounding box center [260, 89] width 154 height 32
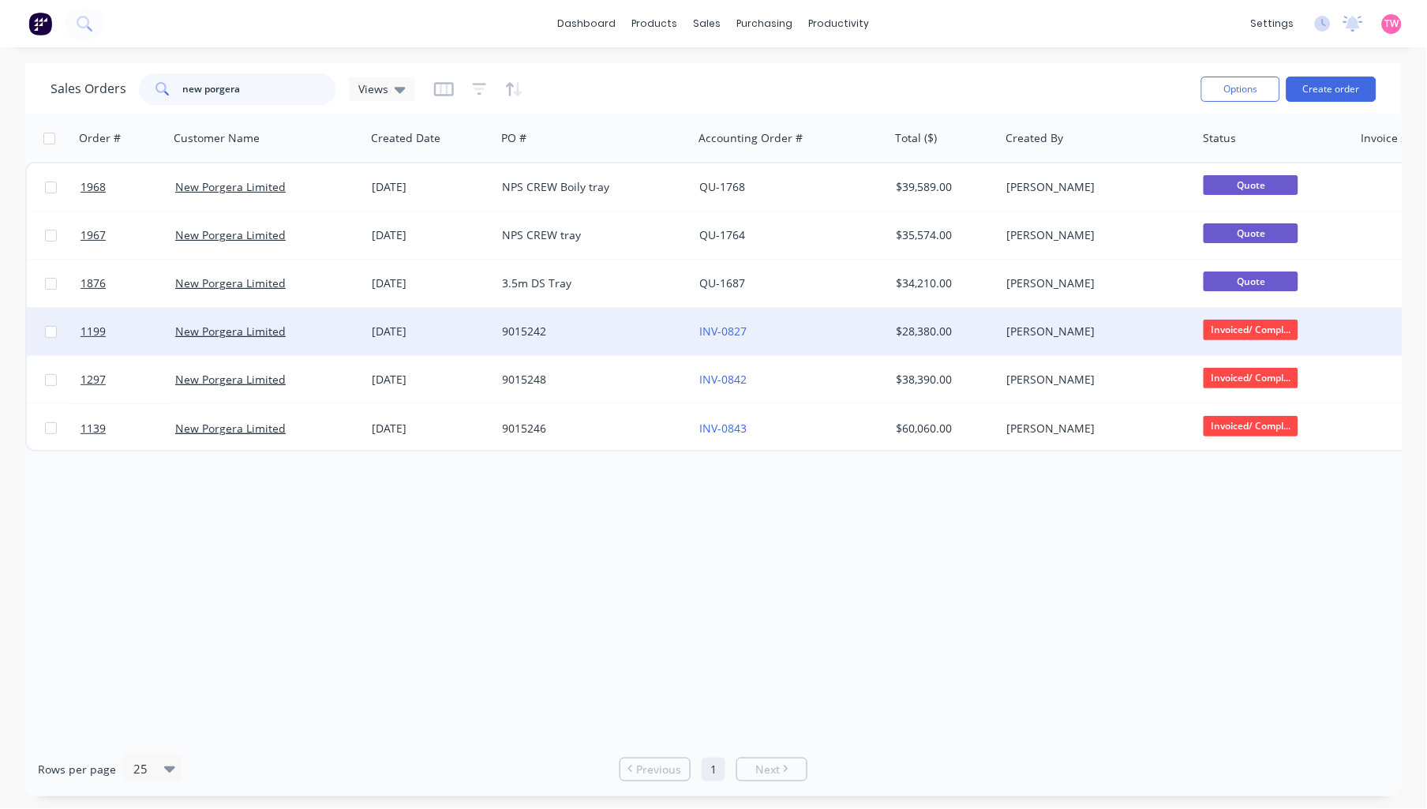
type input "new porgera"
click at [300, 334] on div "New Porgera Limited" at bounding box center [262, 332] width 175 height 16
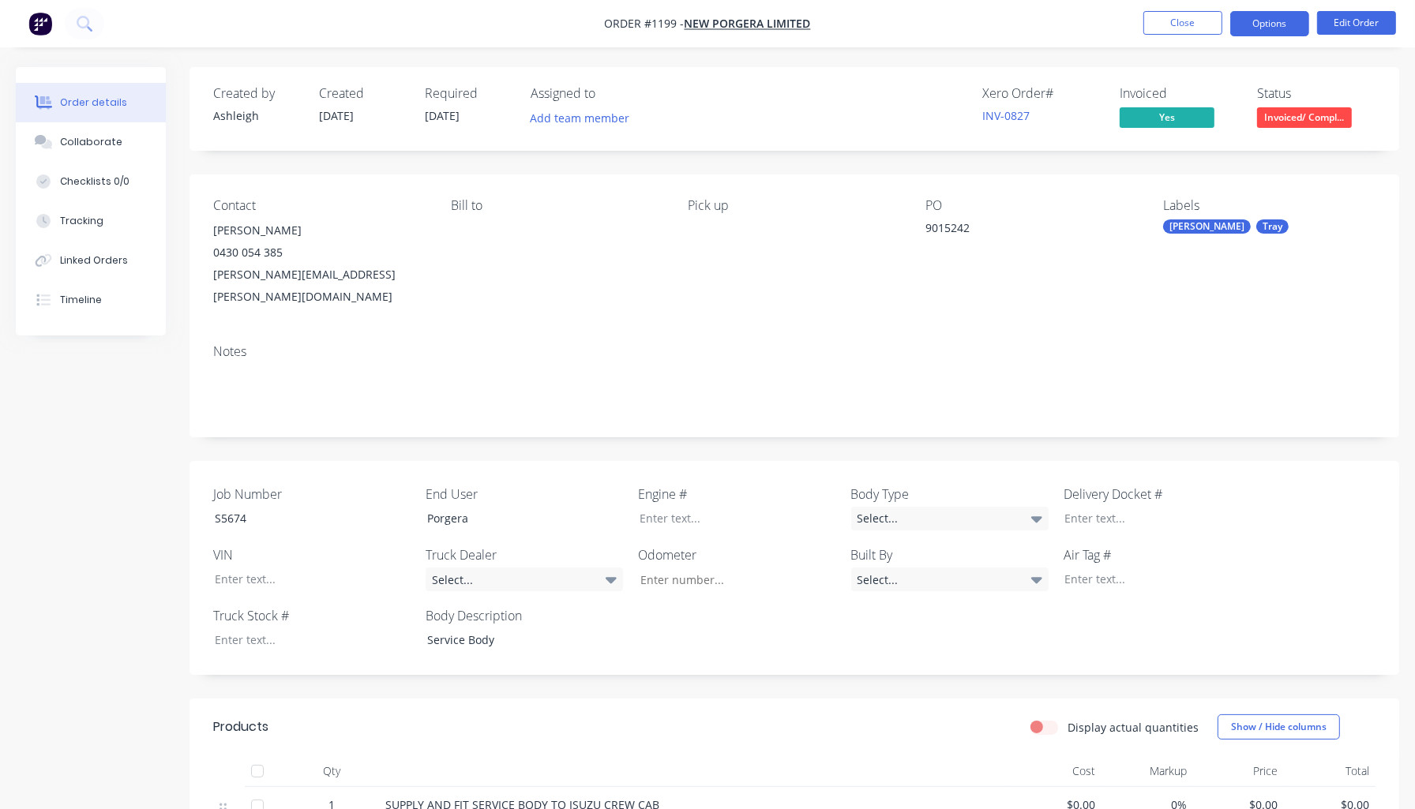
click at [1258, 32] on button "Options" at bounding box center [1269, 23] width 79 height 25
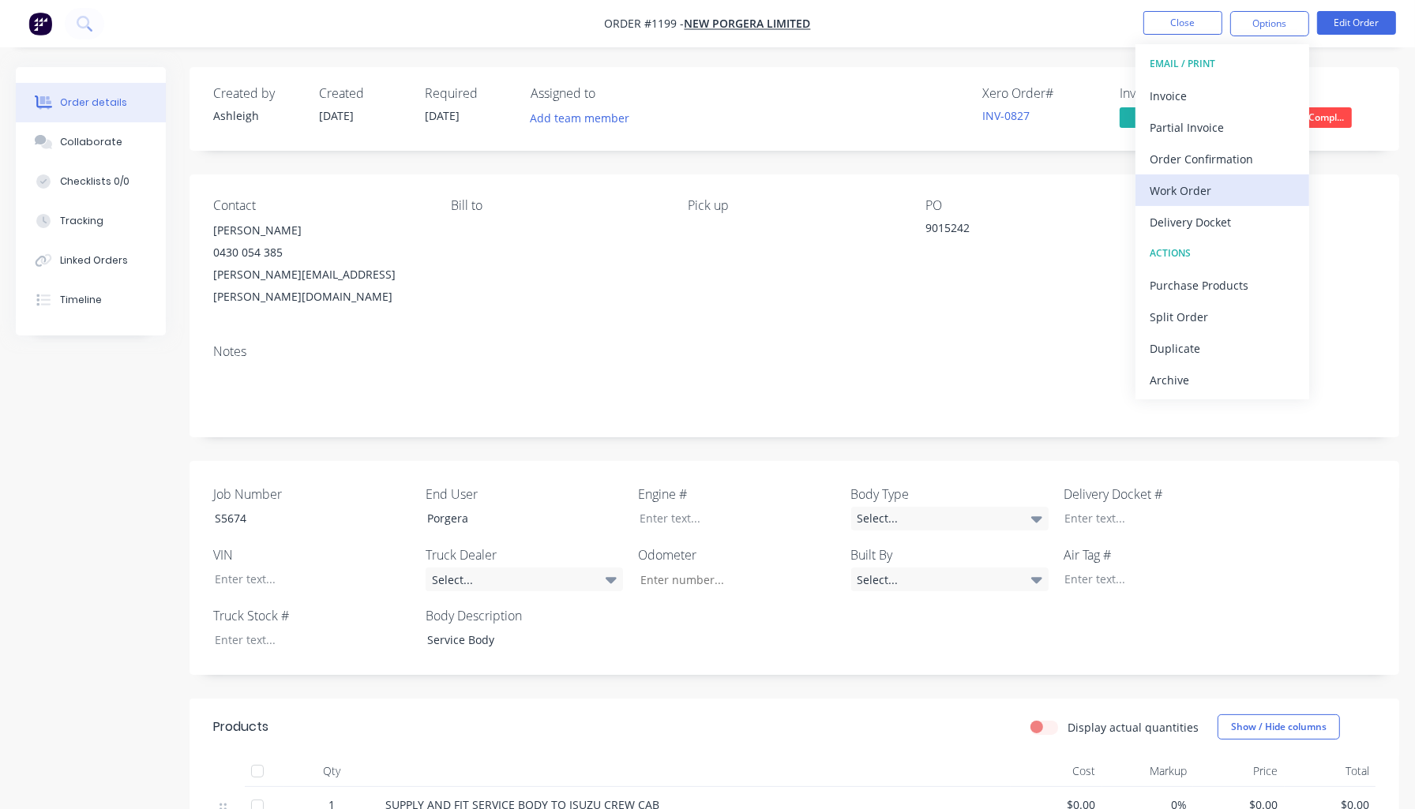
click at [1202, 192] on div "Work Order" at bounding box center [1221, 190] width 145 height 23
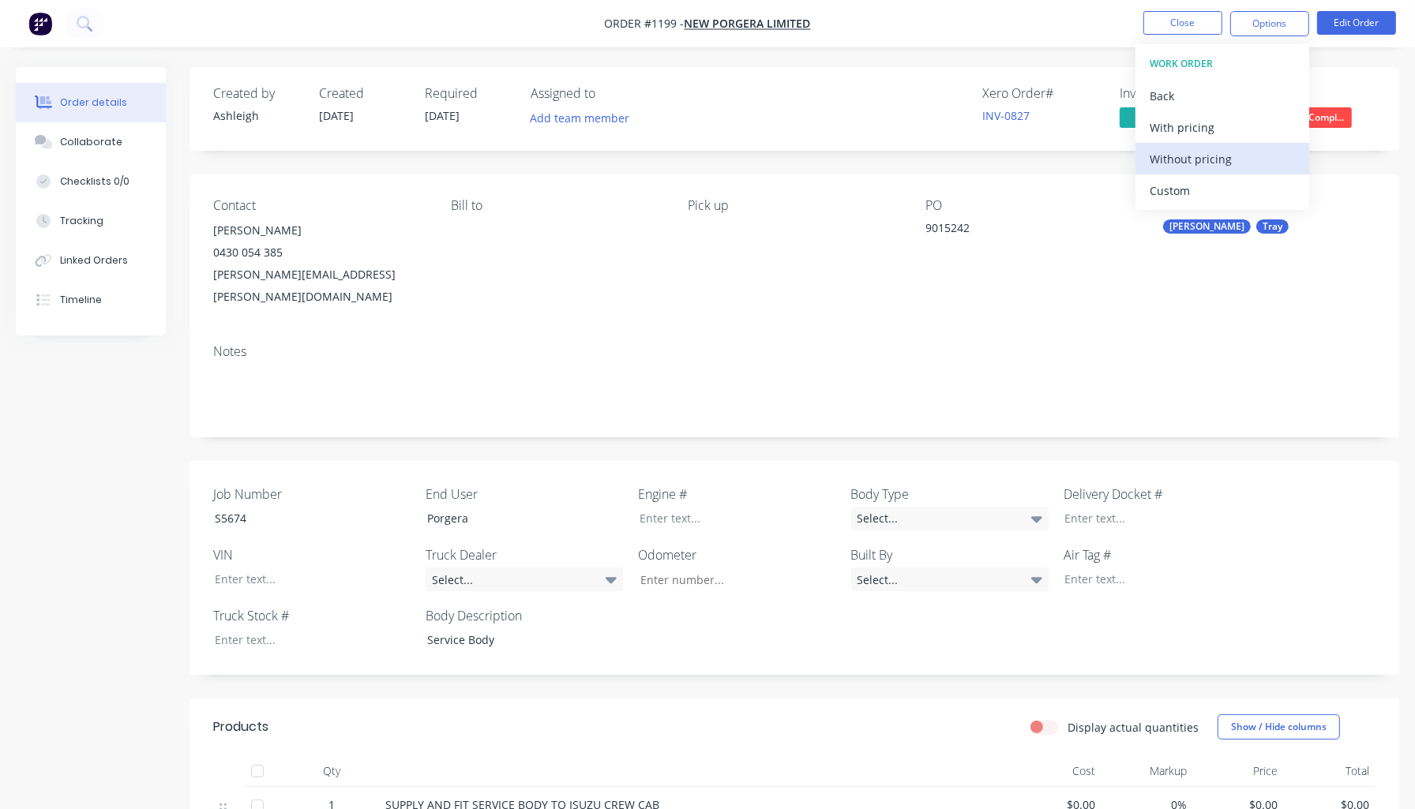
click at [1208, 160] on div "Without pricing" at bounding box center [1221, 159] width 145 height 23
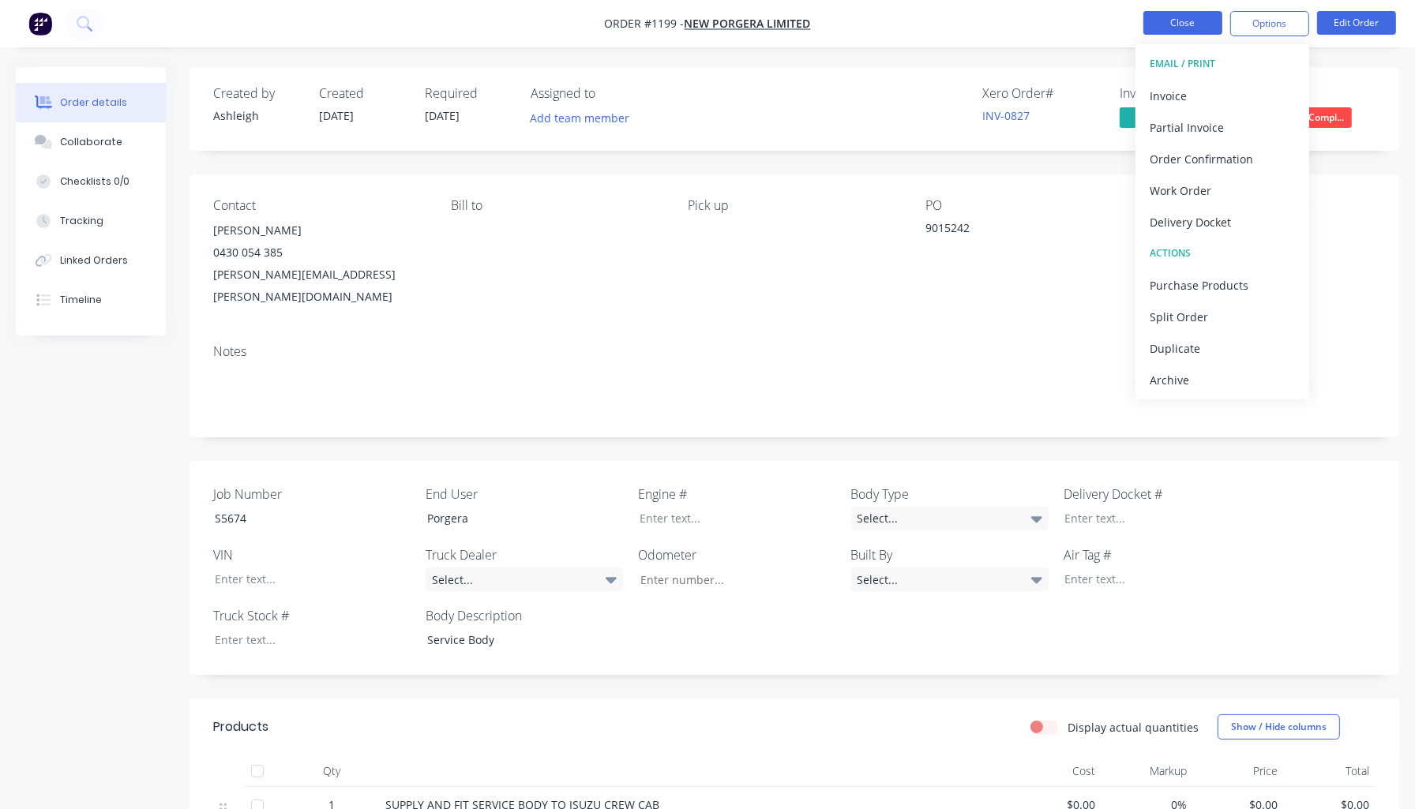
click at [1172, 21] on button "Close" at bounding box center [1182, 23] width 79 height 24
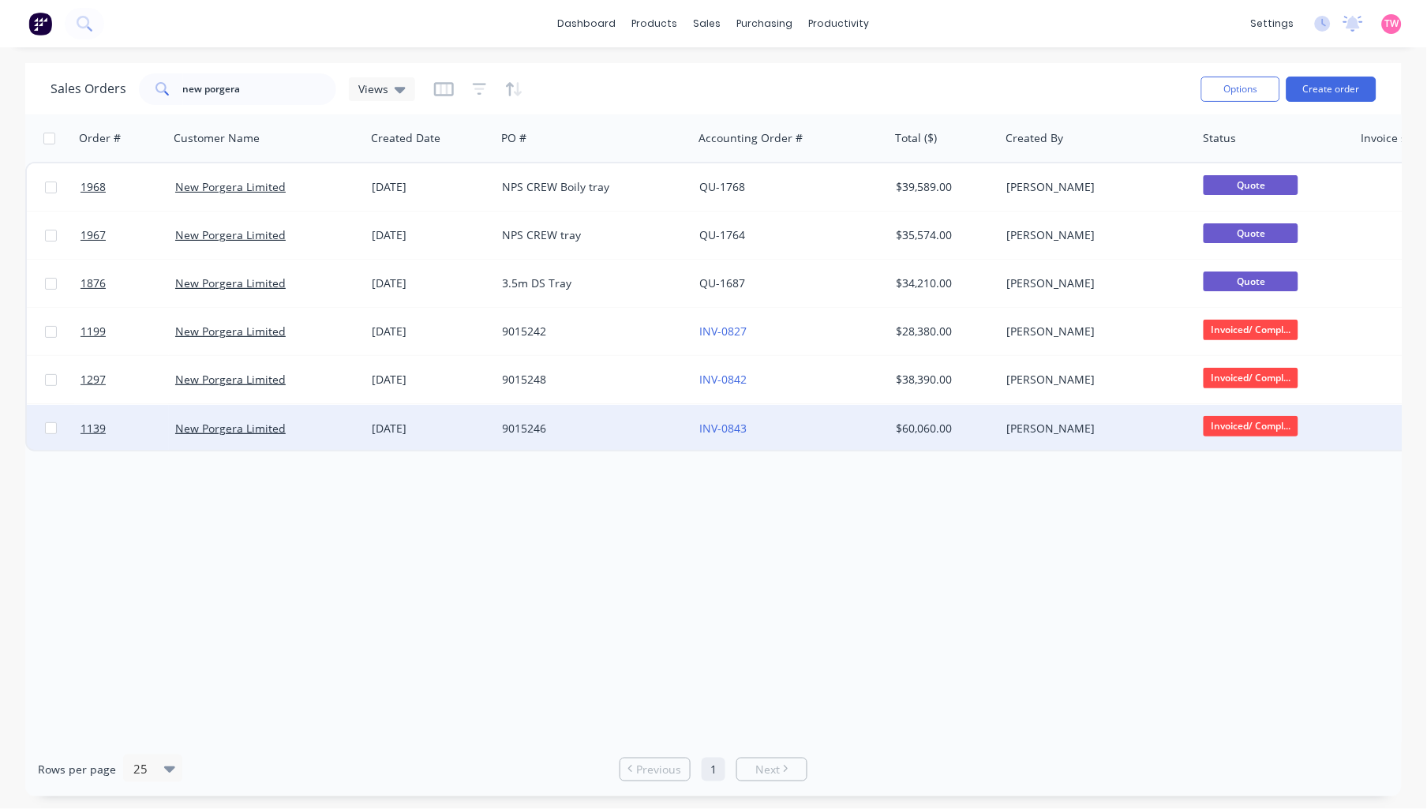
click at [319, 431] on div "New Porgera Limited" at bounding box center [262, 429] width 175 height 16
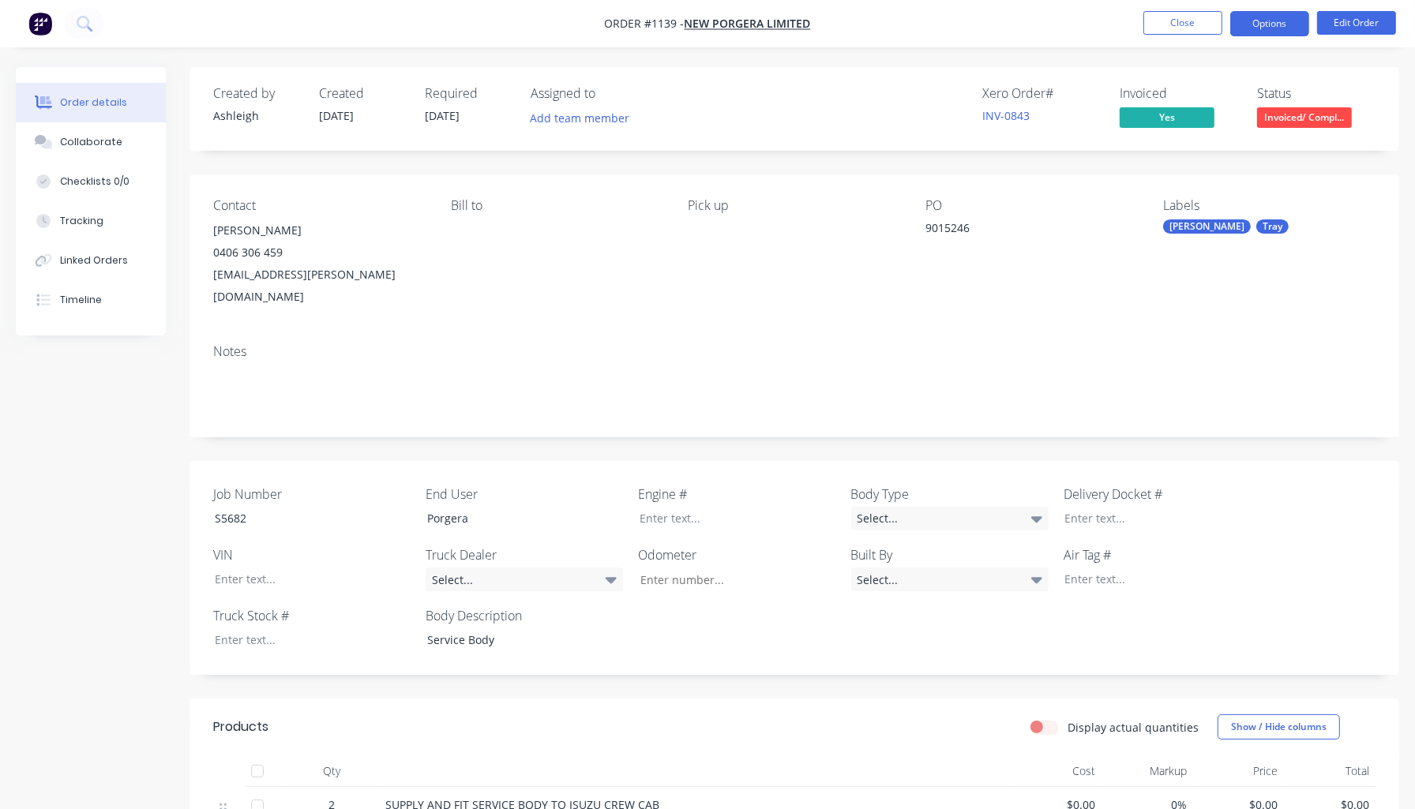
click at [1272, 13] on button "Options" at bounding box center [1269, 23] width 79 height 25
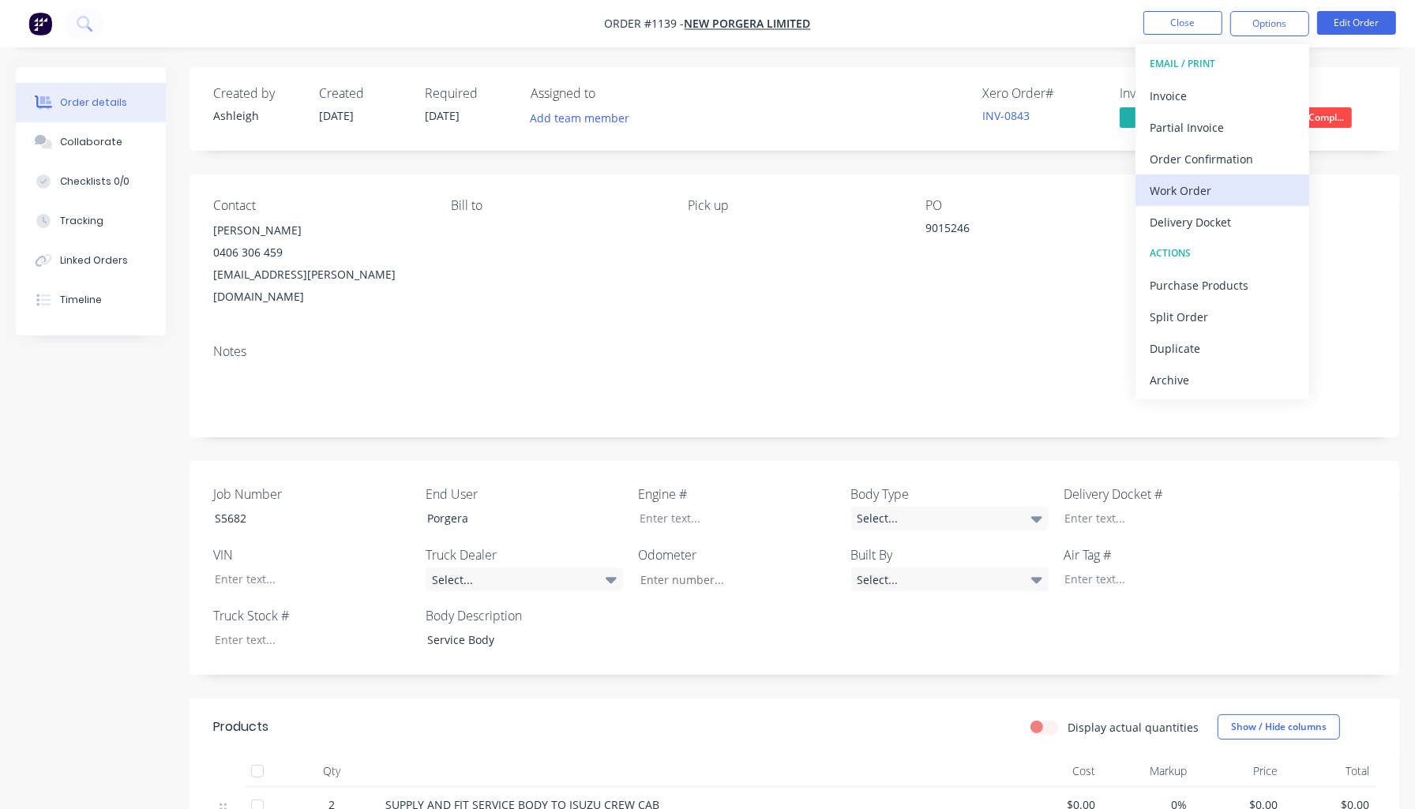
click at [1186, 183] on div "Work Order" at bounding box center [1221, 190] width 145 height 23
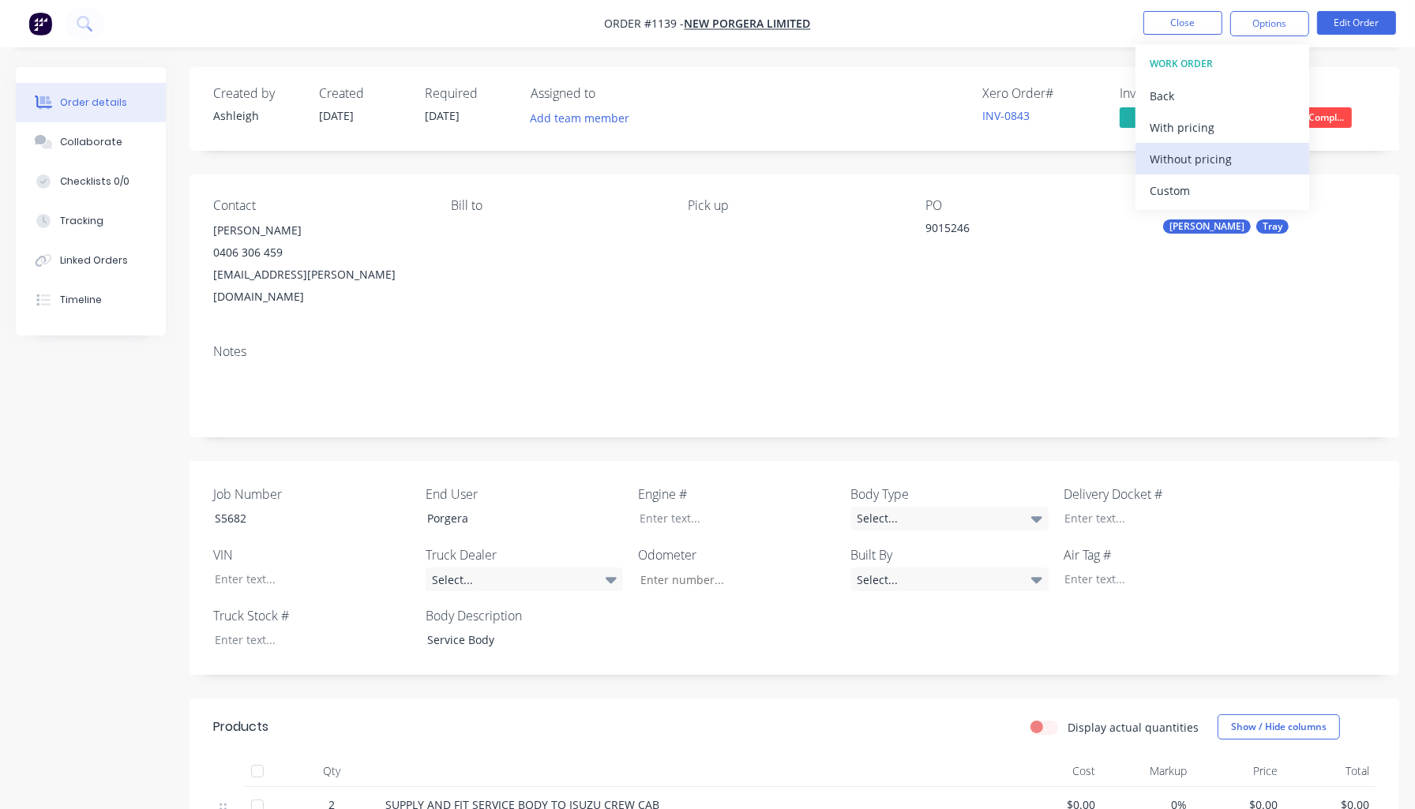
click at [1191, 156] on div "Without pricing" at bounding box center [1221, 159] width 145 height 23
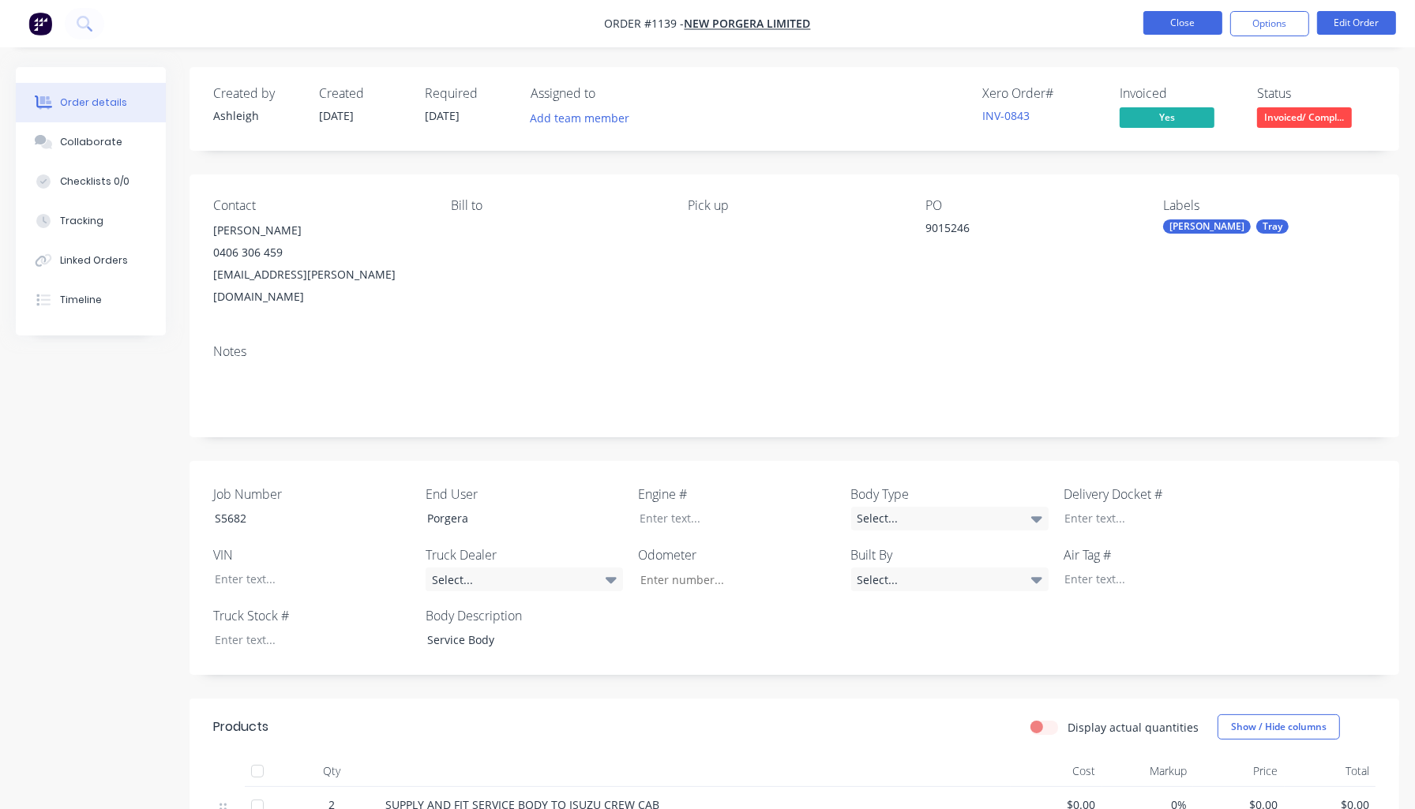
click at [1180, 21] on button "Close" at bounding box center [1182, 23] width 79 height 24
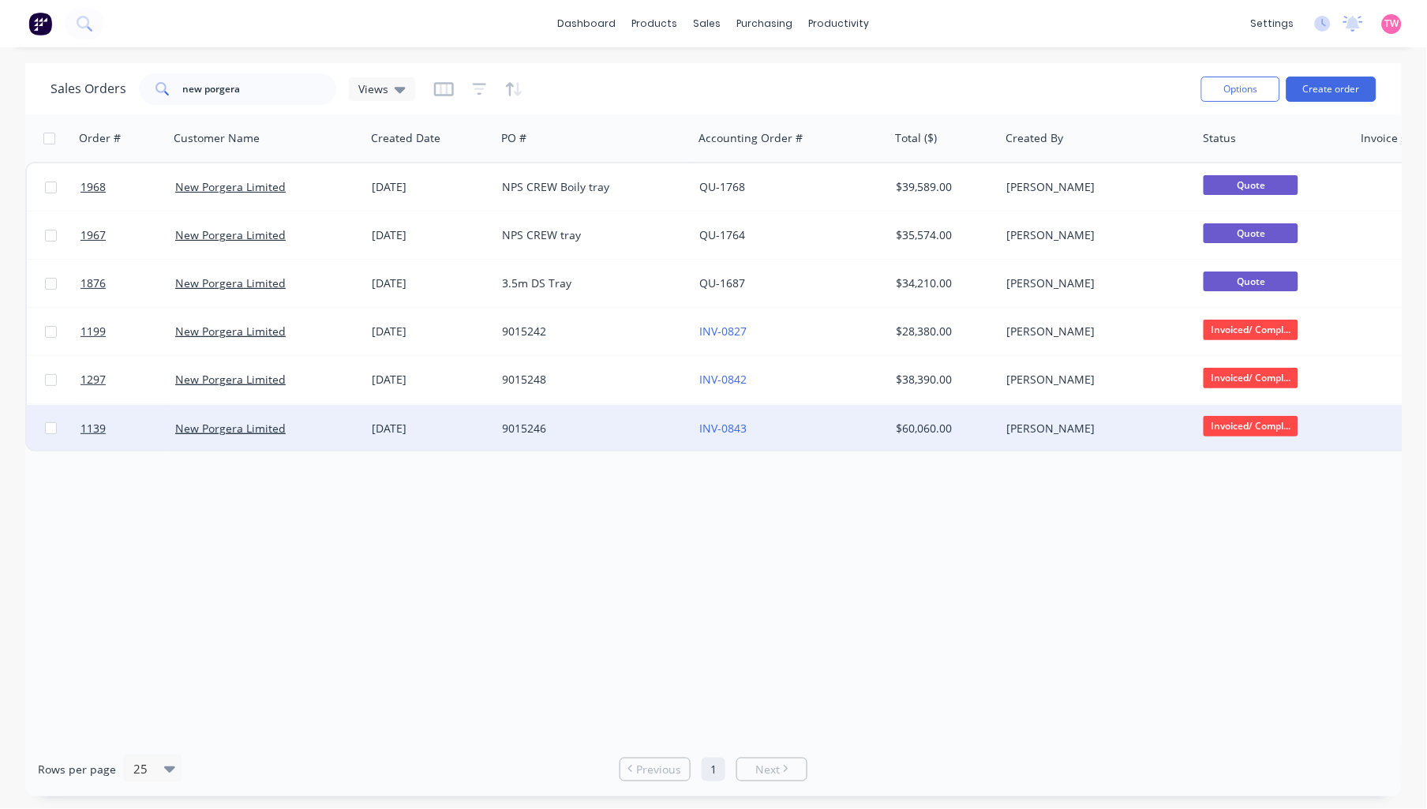
click at [320, 429] on div "New Porgera Limited" at bounding box center [262, 429] width 175 height 16
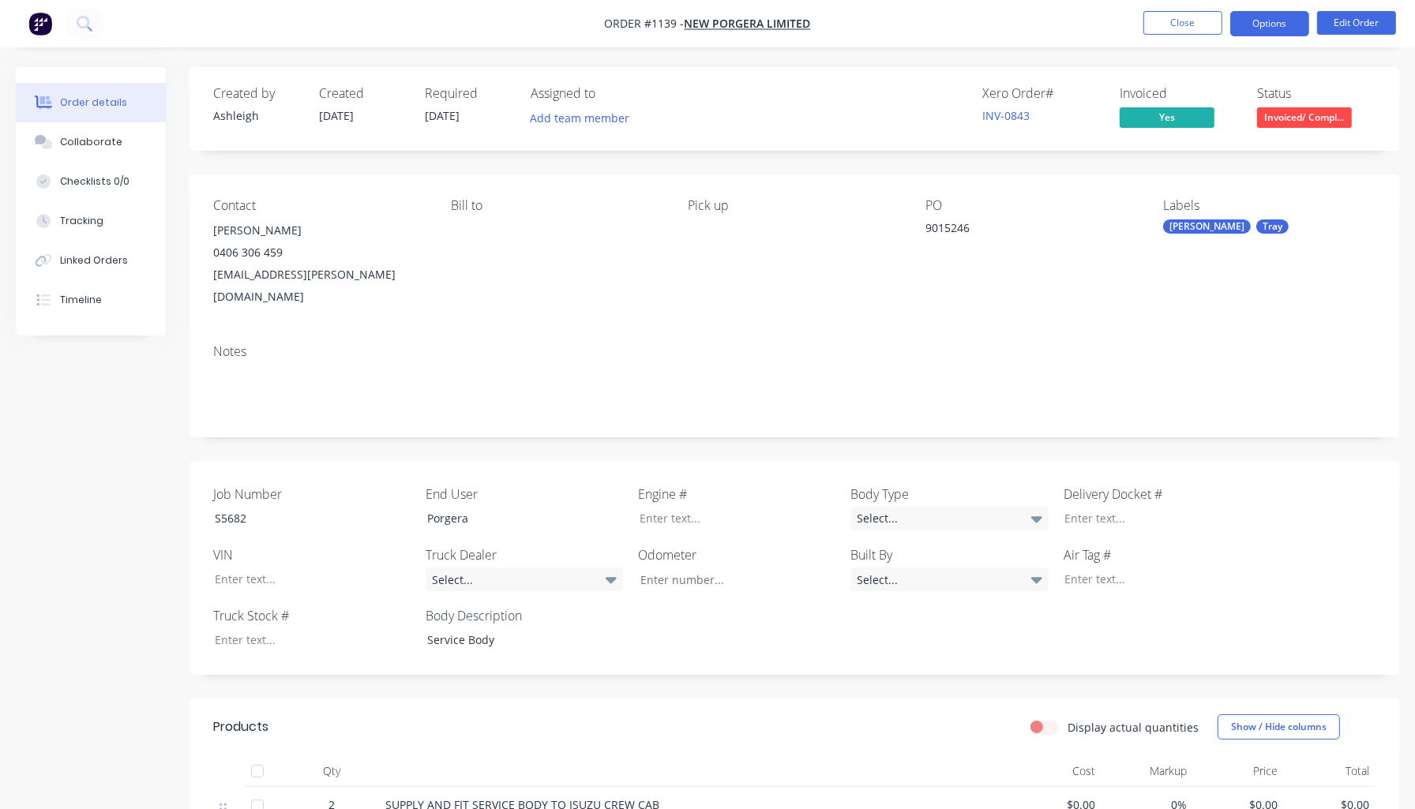
click at [1273, 22] on button "Options" at bounding box center [1269, 23] width 79 height 25
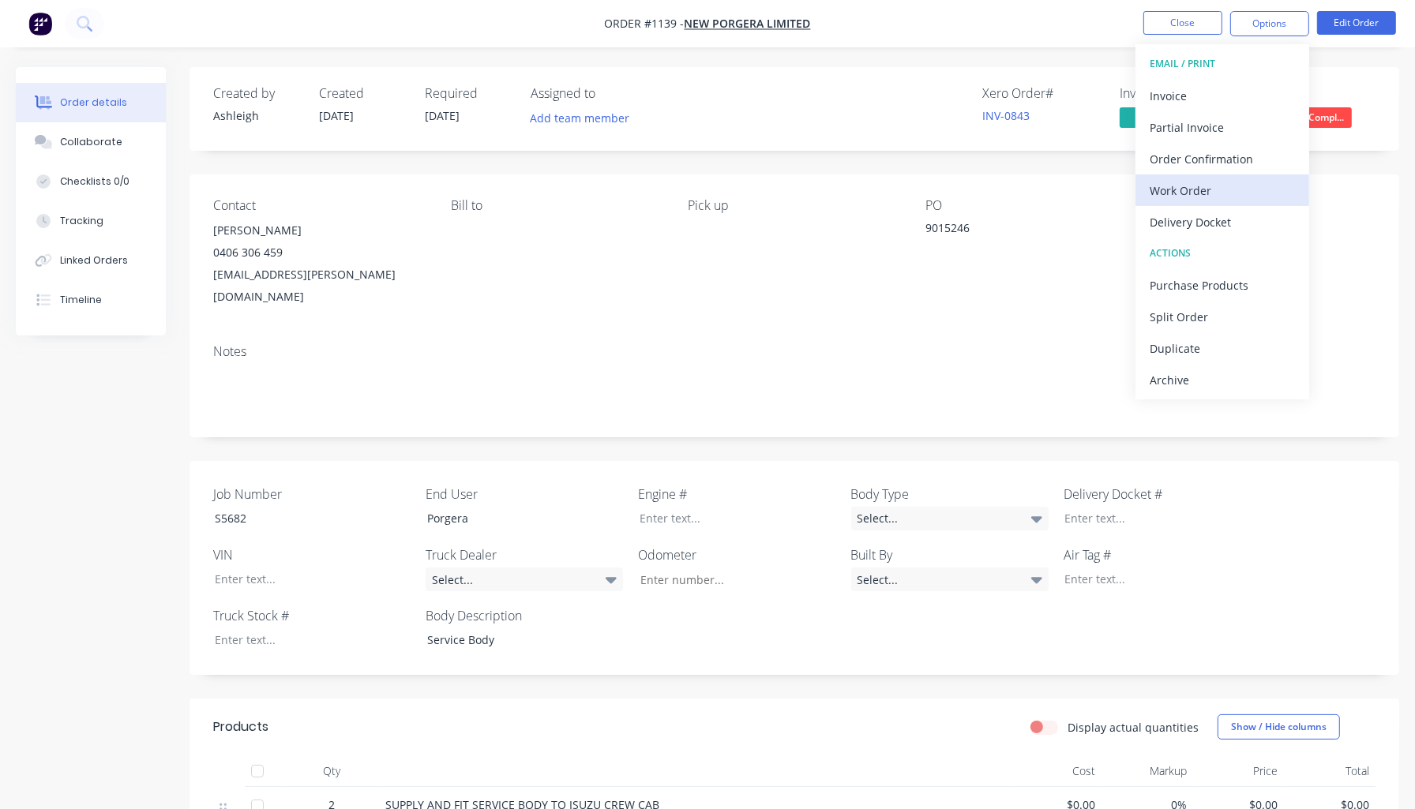
click at [1183, 185] on div "Work Order" at bounding box center [1221, 190] width 145 height 23
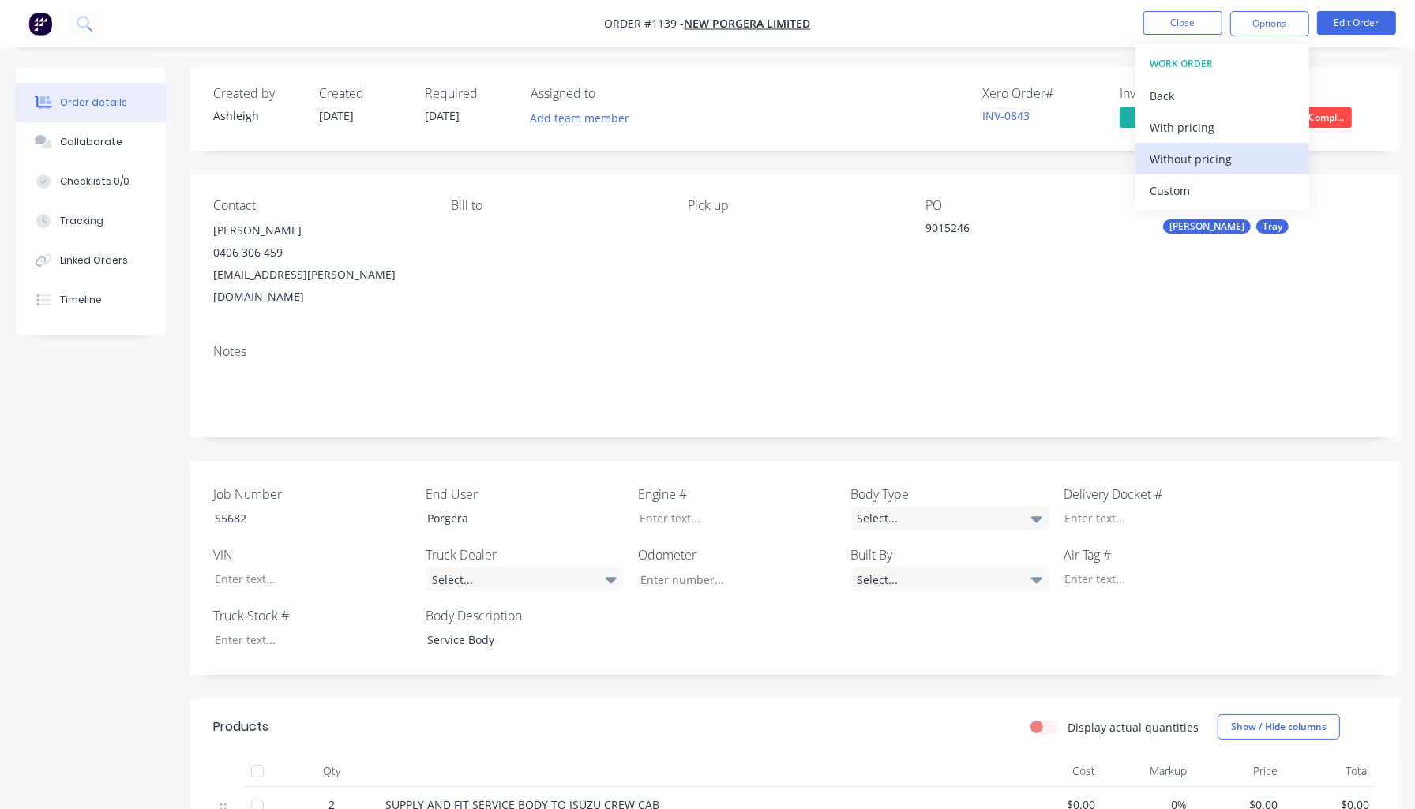
click at [1222, 160] on div "Without pricing" at bounding box center [1221, 159] width 145 height 23
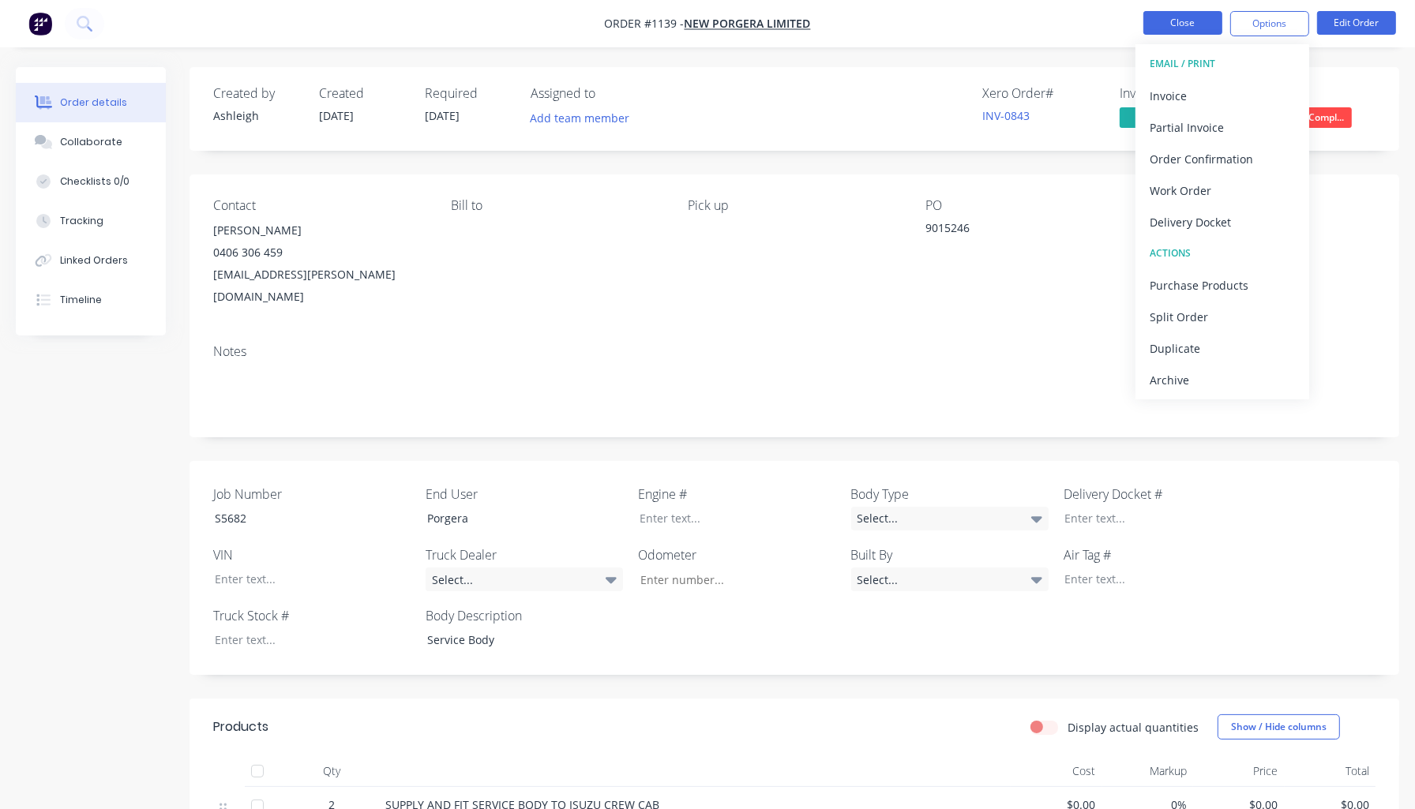
click at [1187, 24] on button "Close" at bounding box center [1182, 23] width 79 height 24
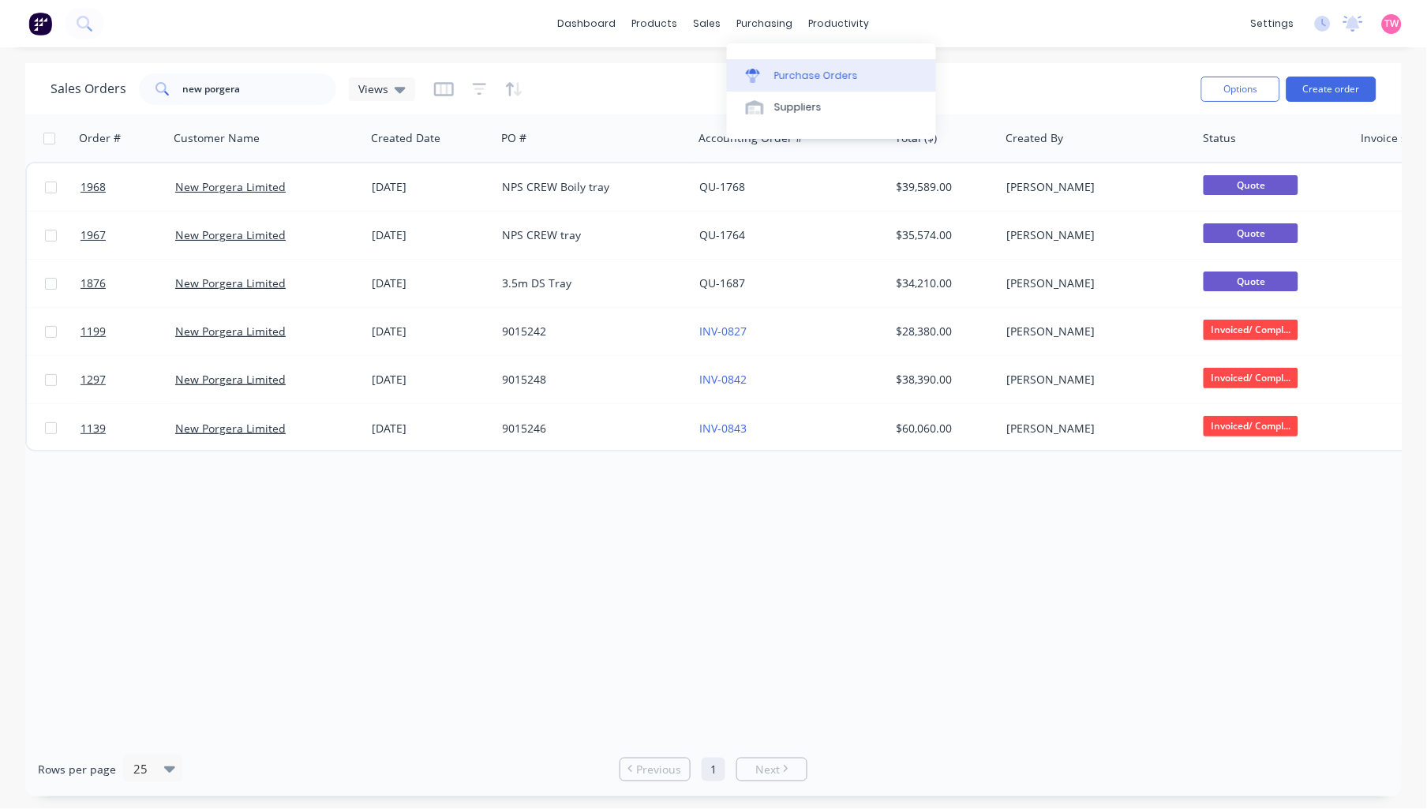
click at [806, 69] on div "Purchase Orders" at bounding box center [816, 76] width 84 height 14
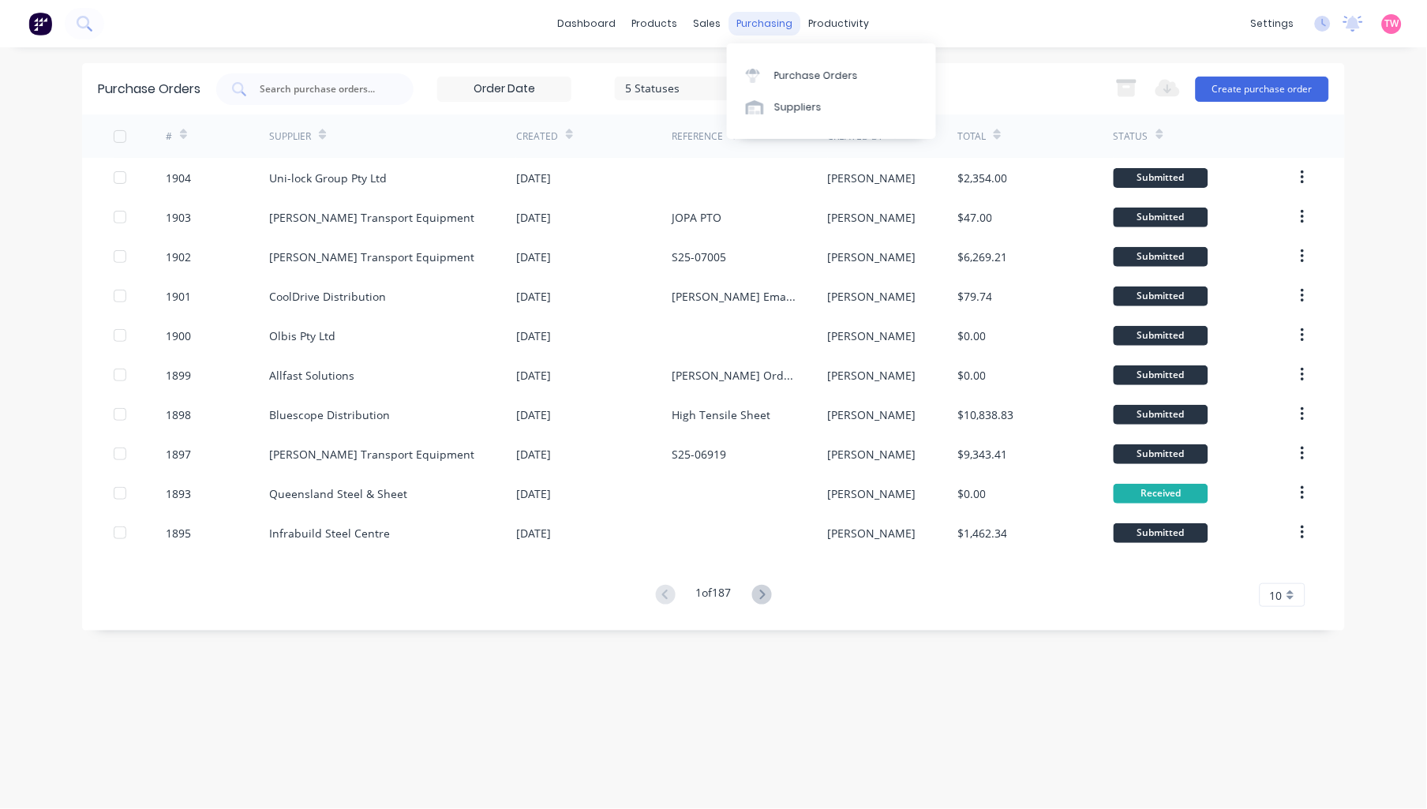
click at [764, 26] on div "purchasing" at bounding box center [765, 24] width 72 height 24
click at [756, 17] on div "purchasing" at bounding box center [765, 24] width 72 height 24
click at [699, 71] on div "Product Catalogue" at bounding box center [726, 76] width 98 height 14
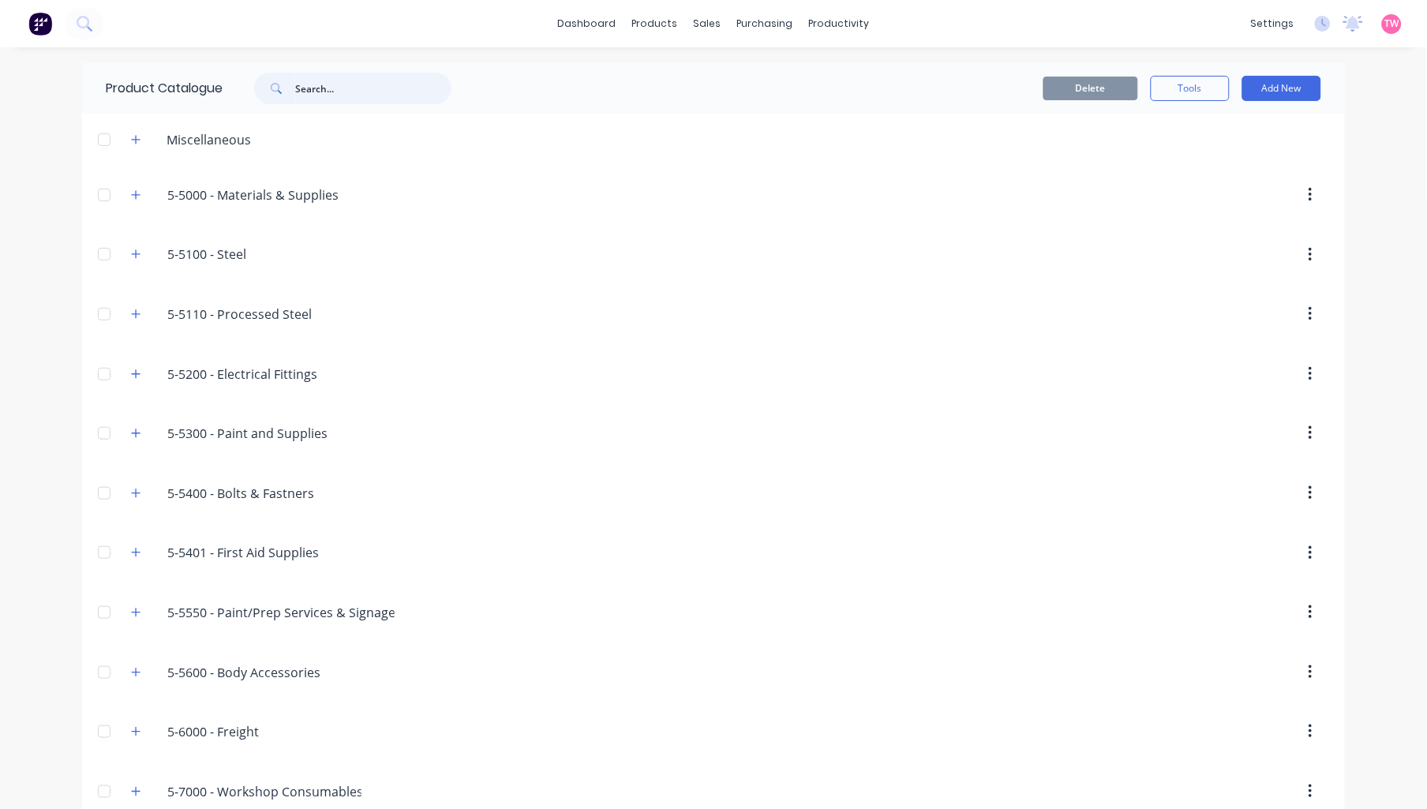
click at [336, 82] on input "text" at bounding box center [373, 89] width 156 height 32
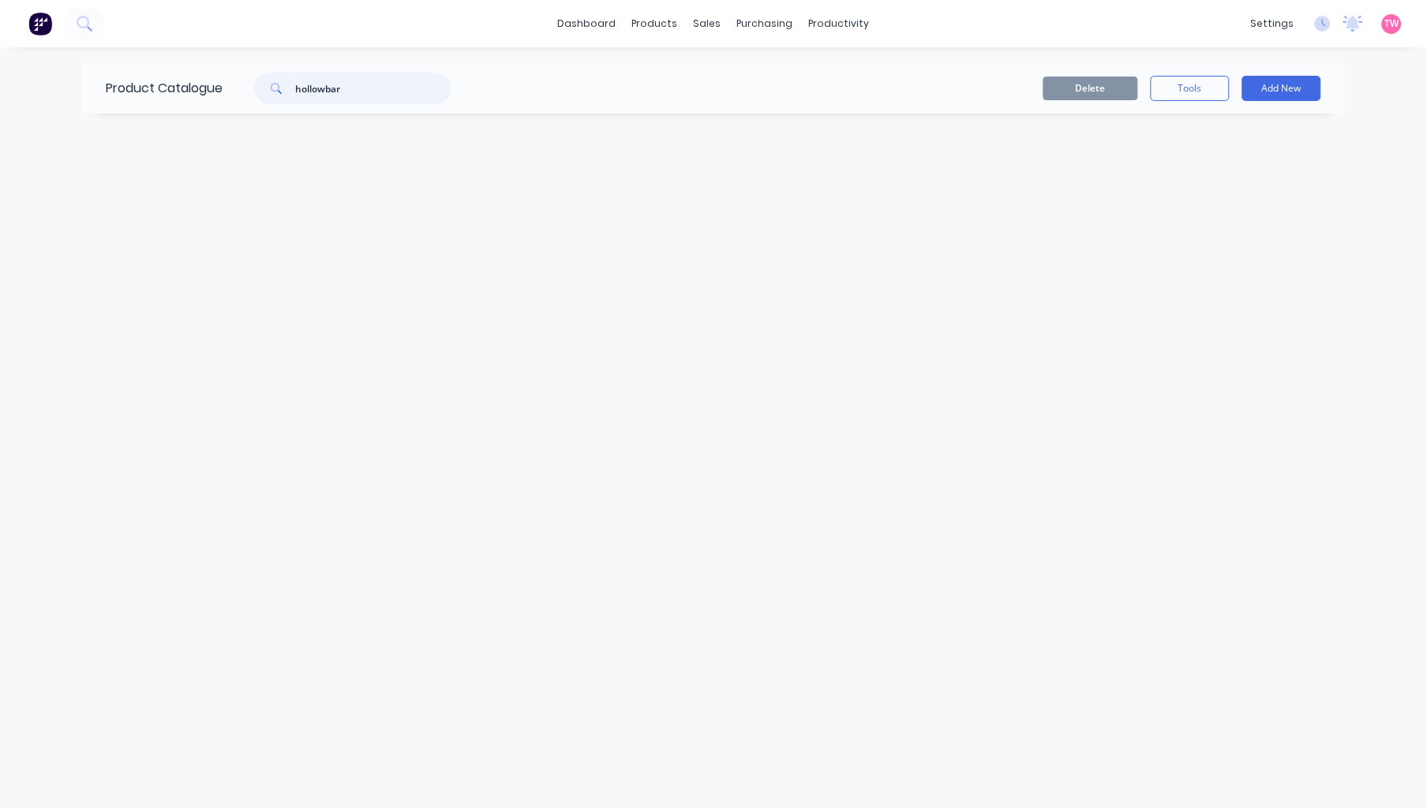
click at [328, 84] on input "hollowbar" at bounding box center [373, 89] width 156 height 32
drag, startPoint x: 357, startPoint y: 87, endPoint x: 238, endPoint y: 87, distance: 118.4
click at [238, 87] on div "hollow bar" at bounding box center [349, 89] width 253 height 32
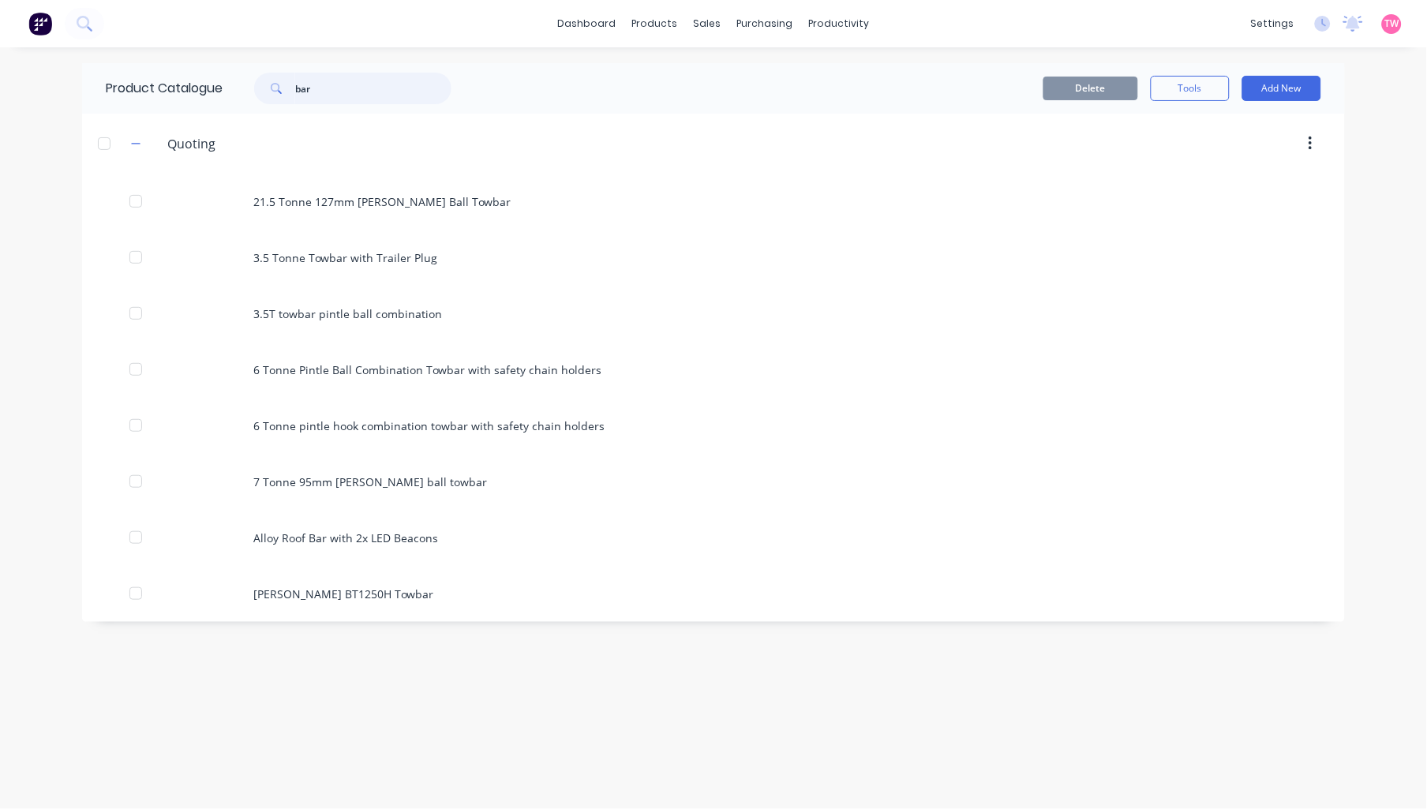
drag, startPoint x: 341, startPoint y: 84, endPoint x: 257, endPoint y: 84, distance: 84.5
click at [257, 84] on div "bar" at bounding box center [352, 89] width 197 height 32
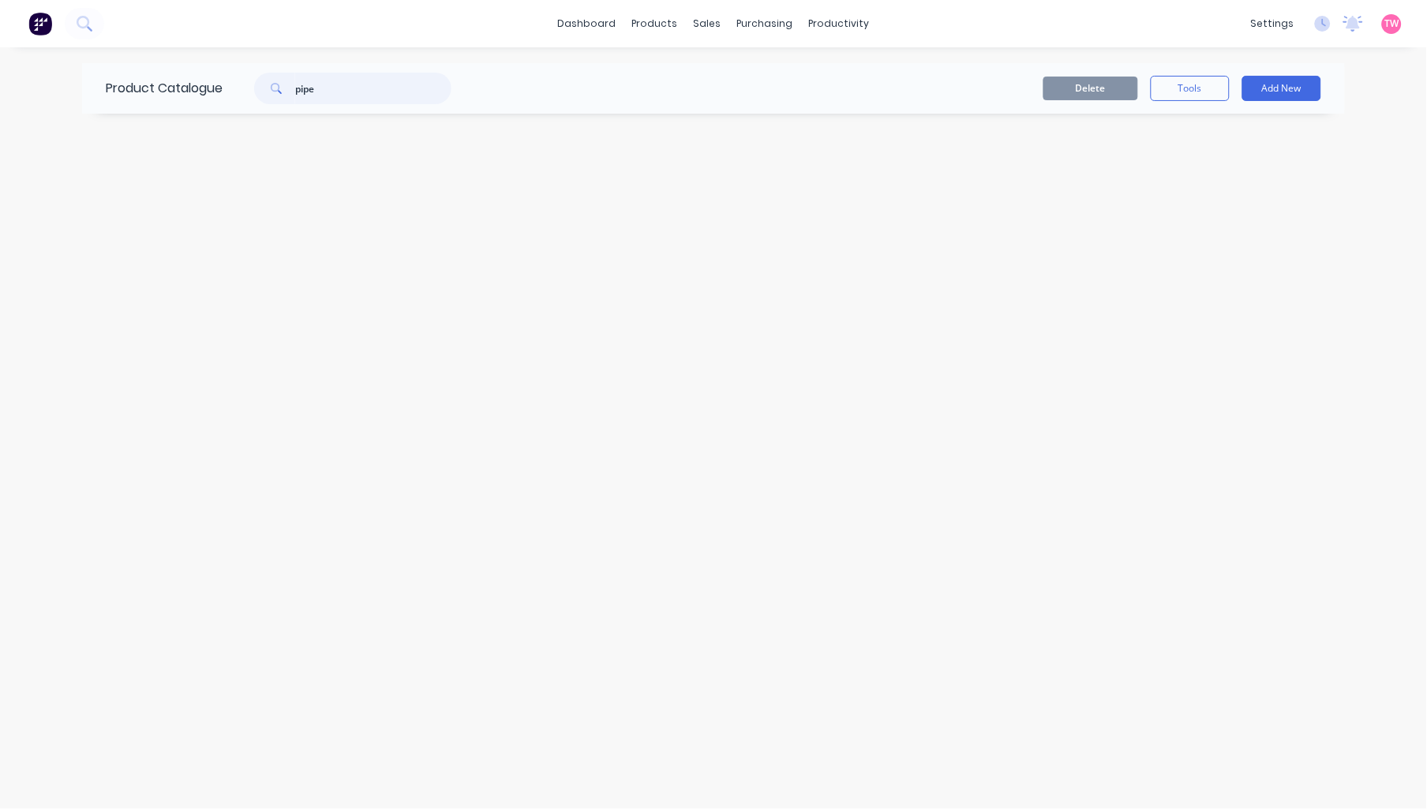
drag, startPoint x: 306, startPoint y: 88, endPoint x: 207, endPoint y: 92, distance: 98.7
click at [212, 91] on div "Product Catalogue pipe" at bounding box center [286, 88] width 409 height 51
drag, startPoint x: 304, startPoint y: 84, endPoint x: 263, endPoint y: 83, distance: 41.1
click at [263, 84] on div "pipe" at bounding box center [352, 89] width 197 height 32
type input "hollow"
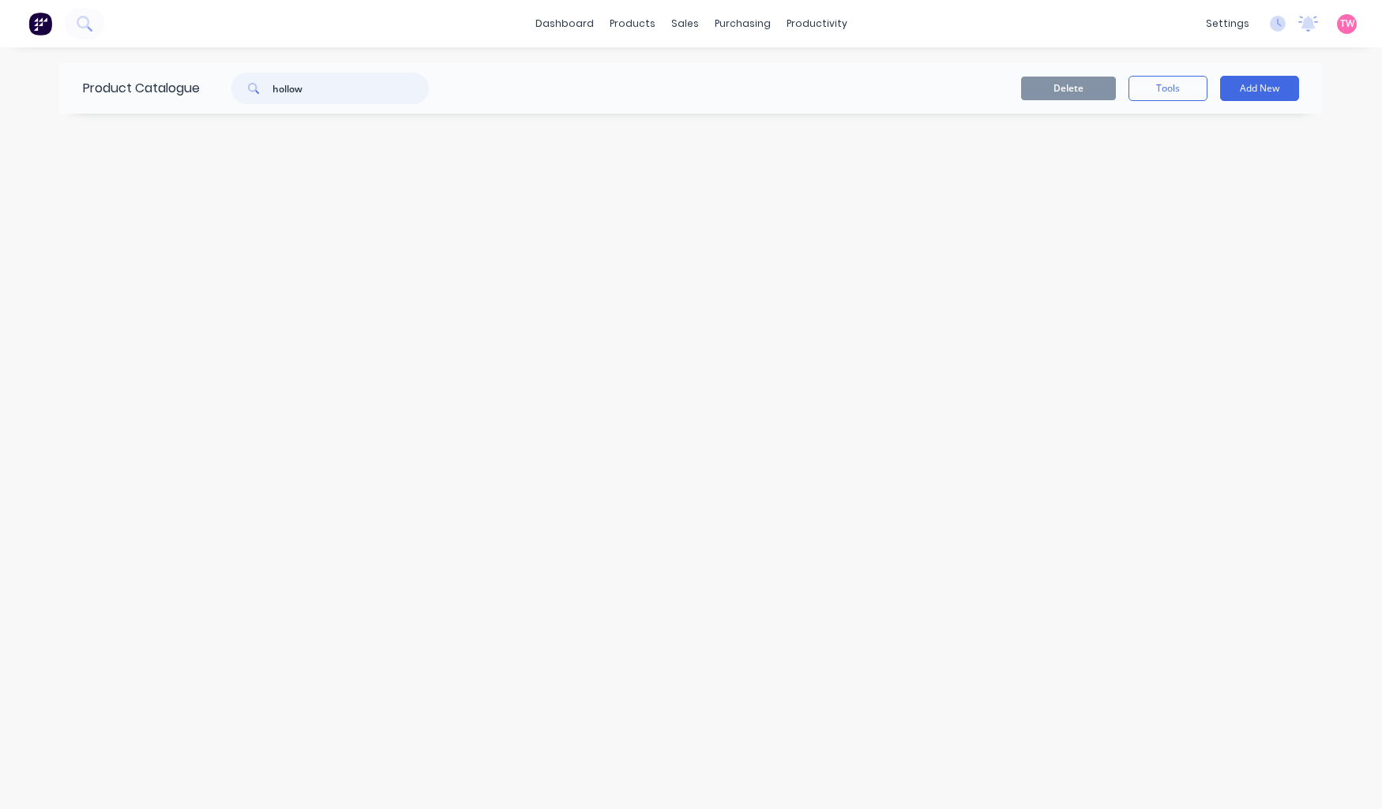
drag, startPoint x: 328, startPoint y: 85, endPoint x: 199, endPoint y: 84, distance: 128.7
click at [200, 84] on div "Product Catalogue hollow" at bounding box center [263, 88] width 409 height 51
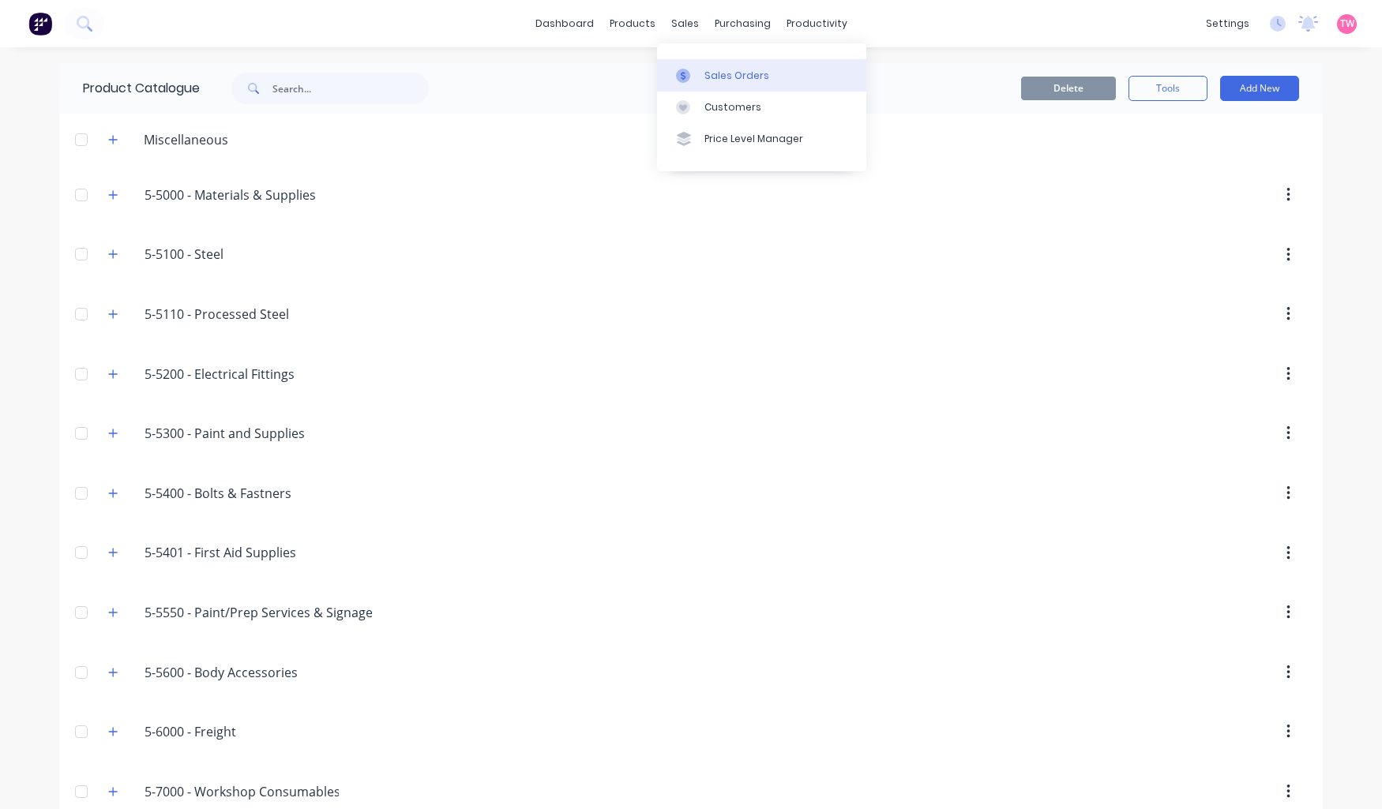
click at [734, 74] on div "Sales Orders" at bounding box center [736, 76] width 65 height 14
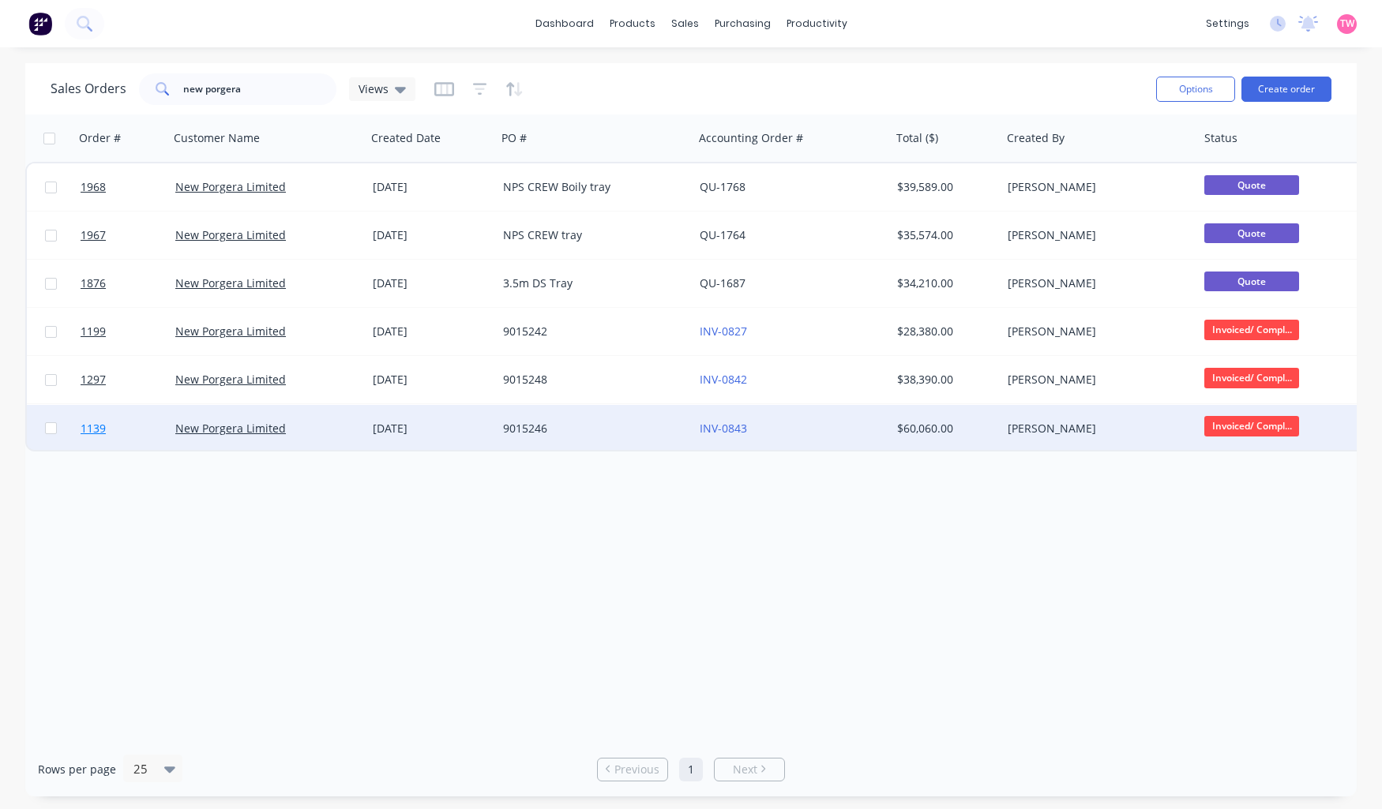
click at [132, 431] on link "1139" at bounding box center [128, 428] width 95 height 47
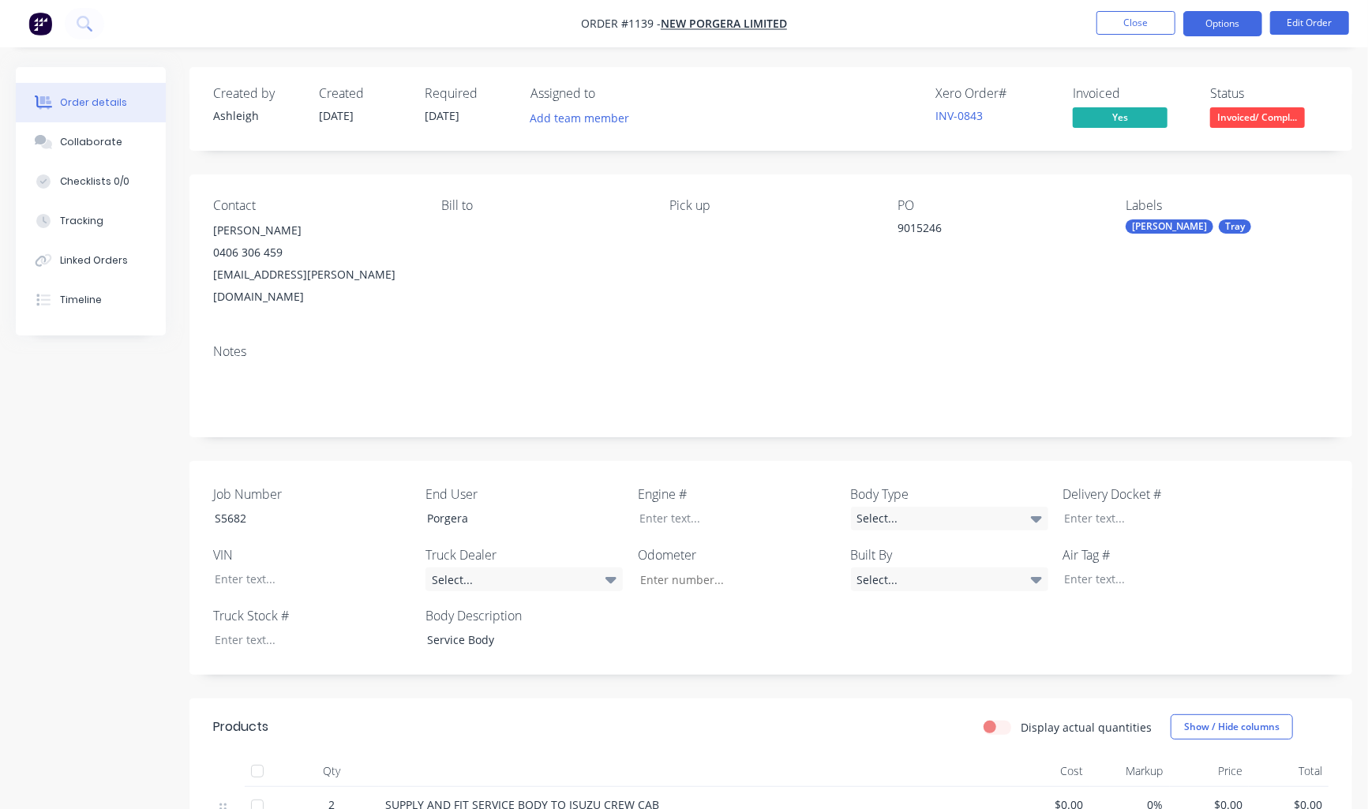
click at [1218, 24] on button "Options" at bounding box center [1222, 23] width 79 height 25
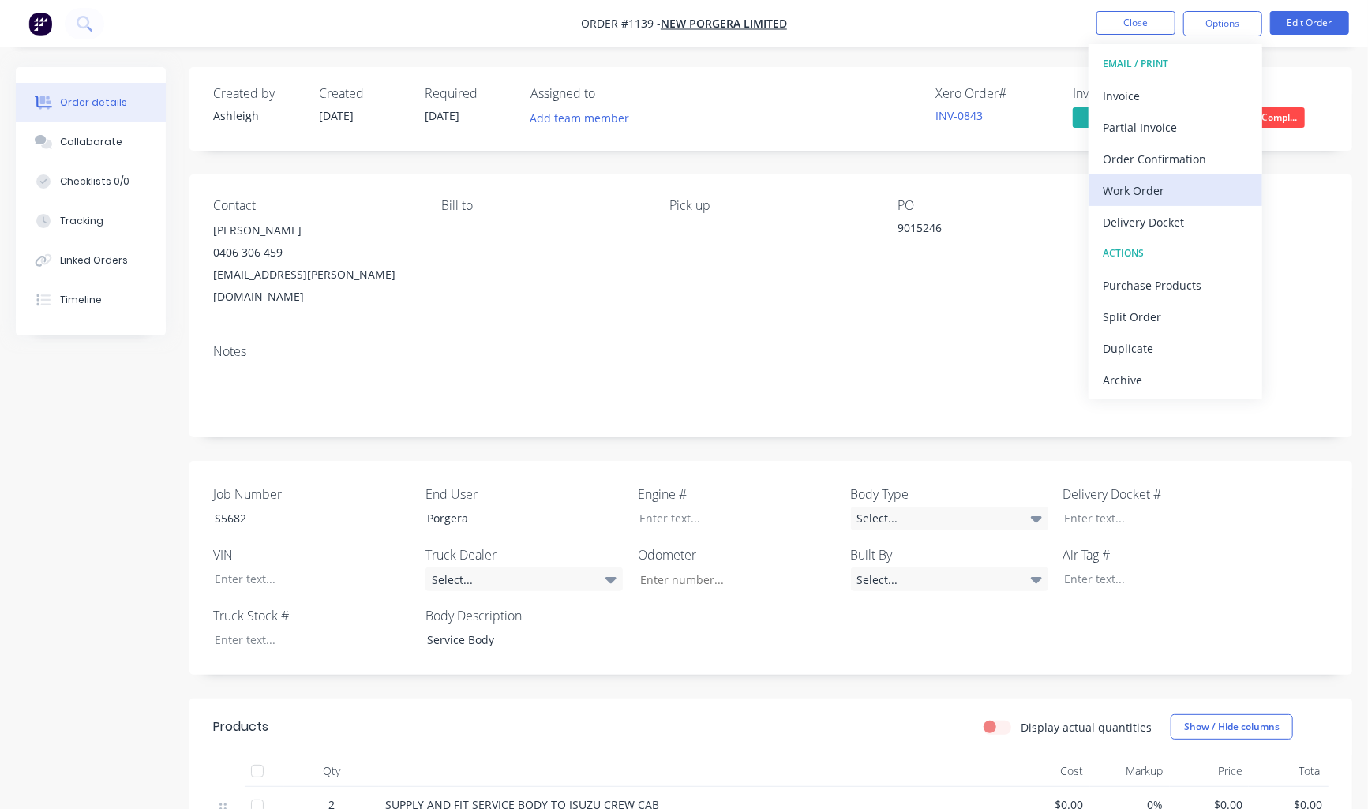
click at [1146, 188] on div "Work Order" at bounding box center [1175, 190] width 145 height 23
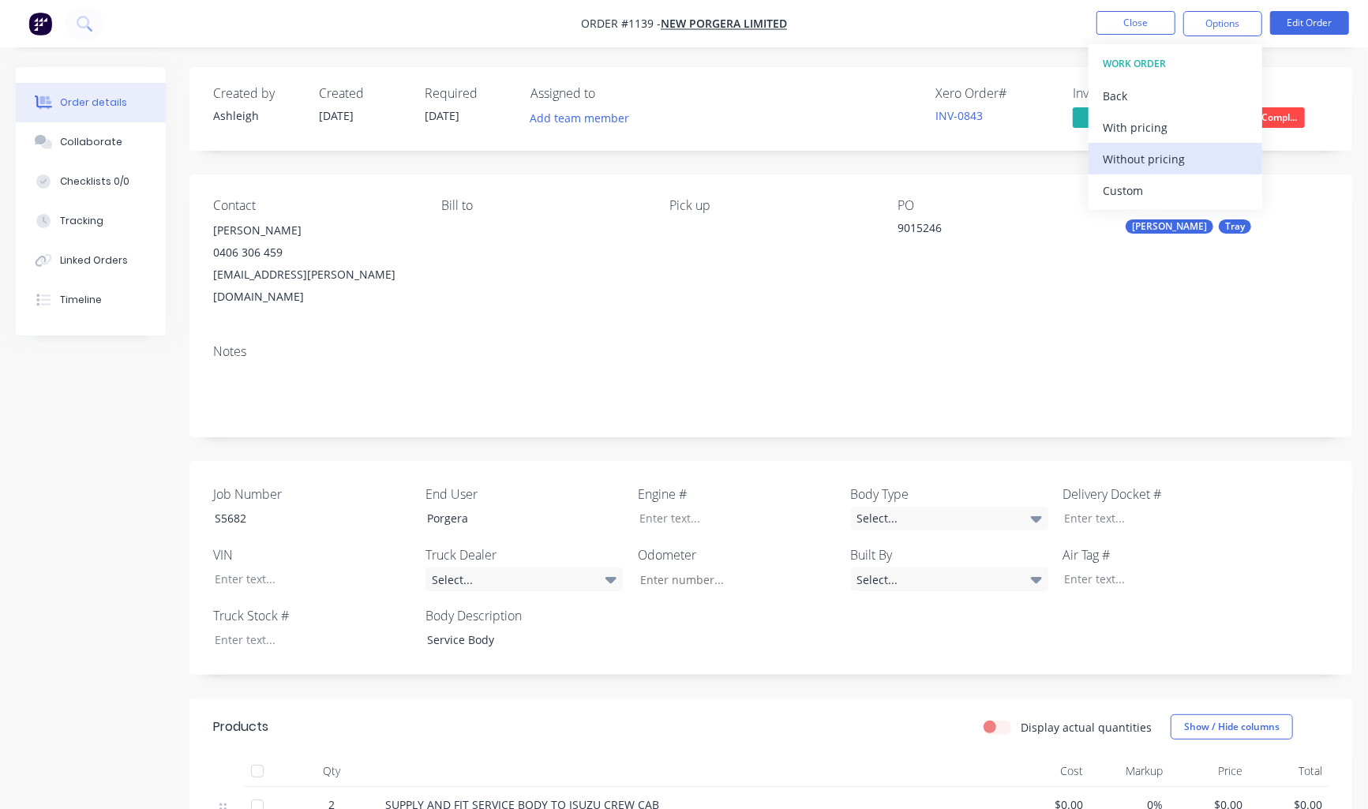
click at [1149, 162] on div "Without pricing" at bounding box center [1175, 159] width 145 height 23
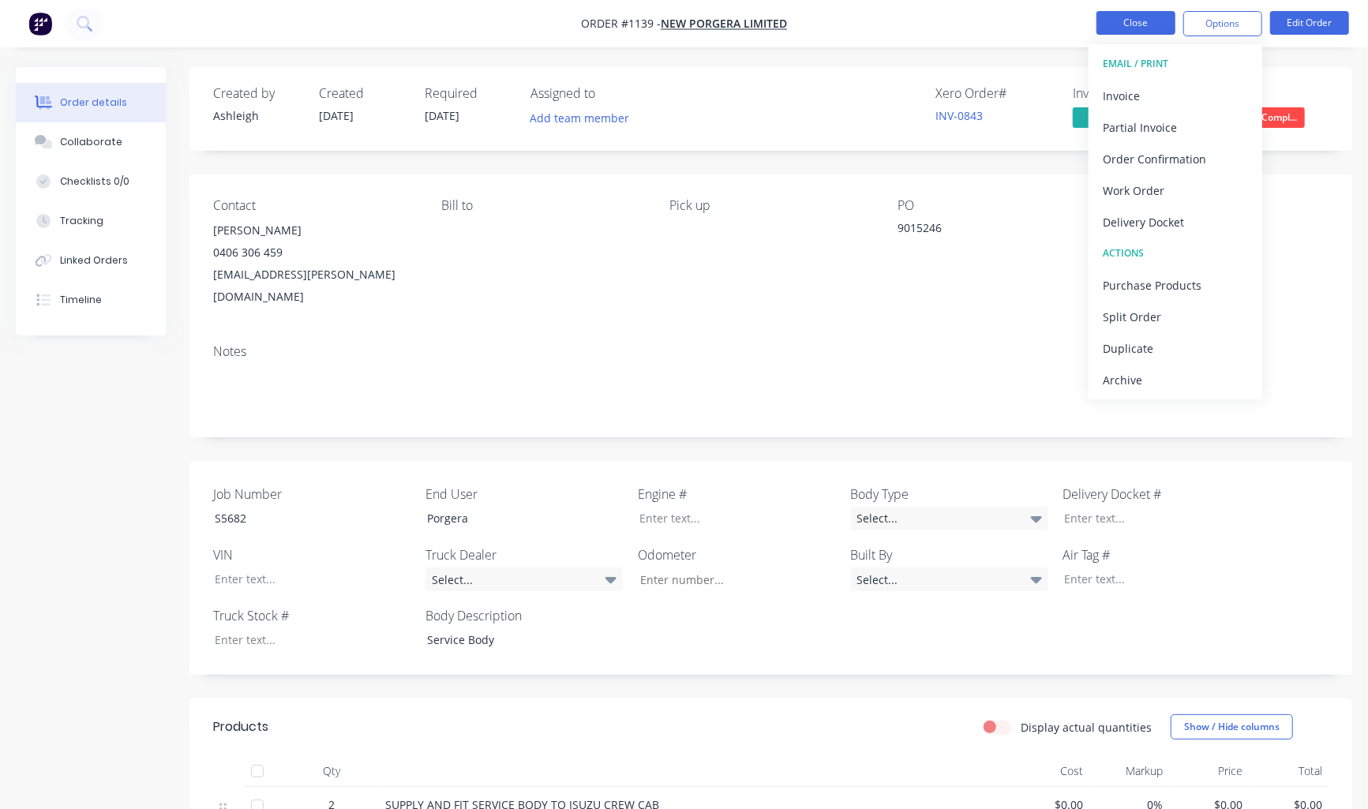
click at [1130, 21] on button "Close" at bounding box center [1136, 23] width 79 height 24
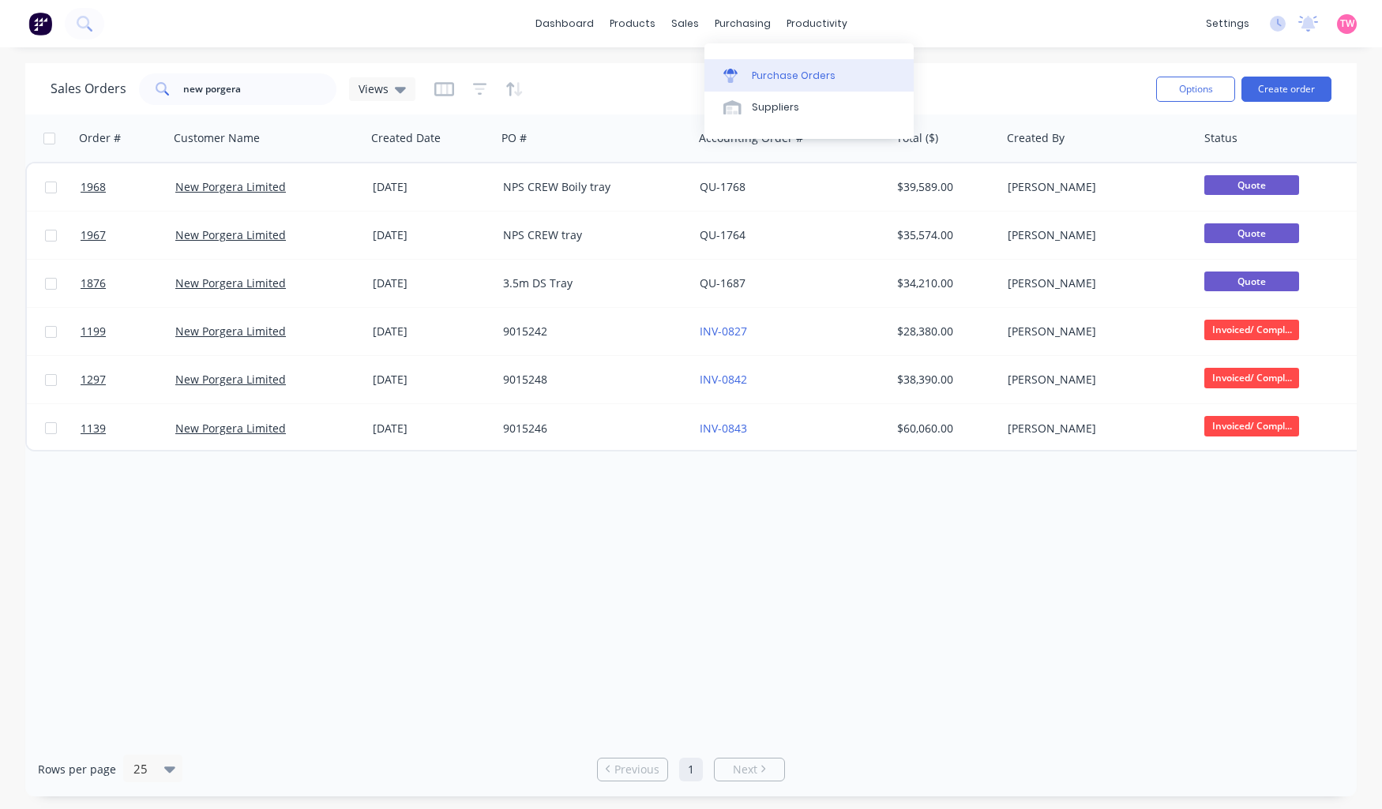
click at [816, 69] on div "Purchase Orders" at bounding box center [794, 76] width 84 height 14
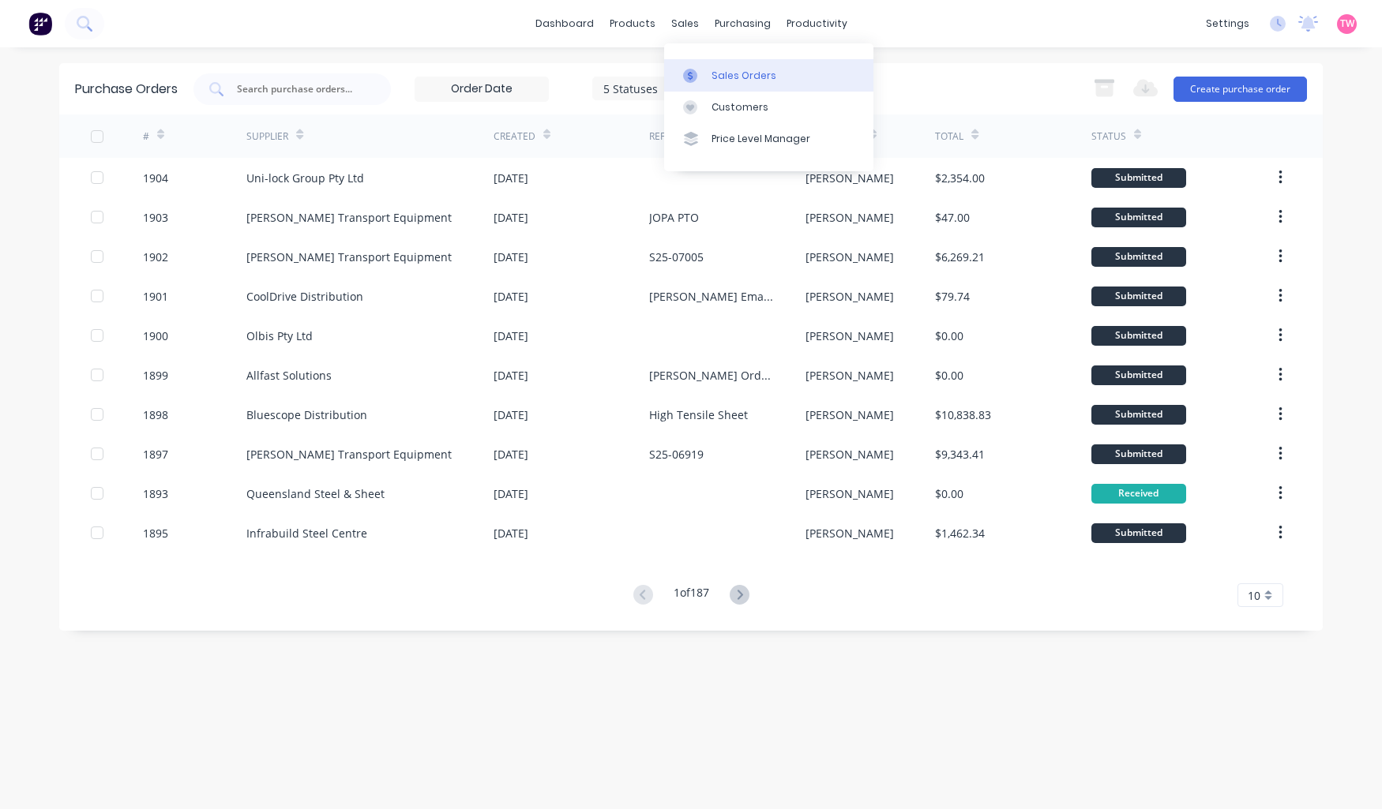
click at [744, 81] on div "Sales Orders" at bounding box center [743, 76] width 65 height 14
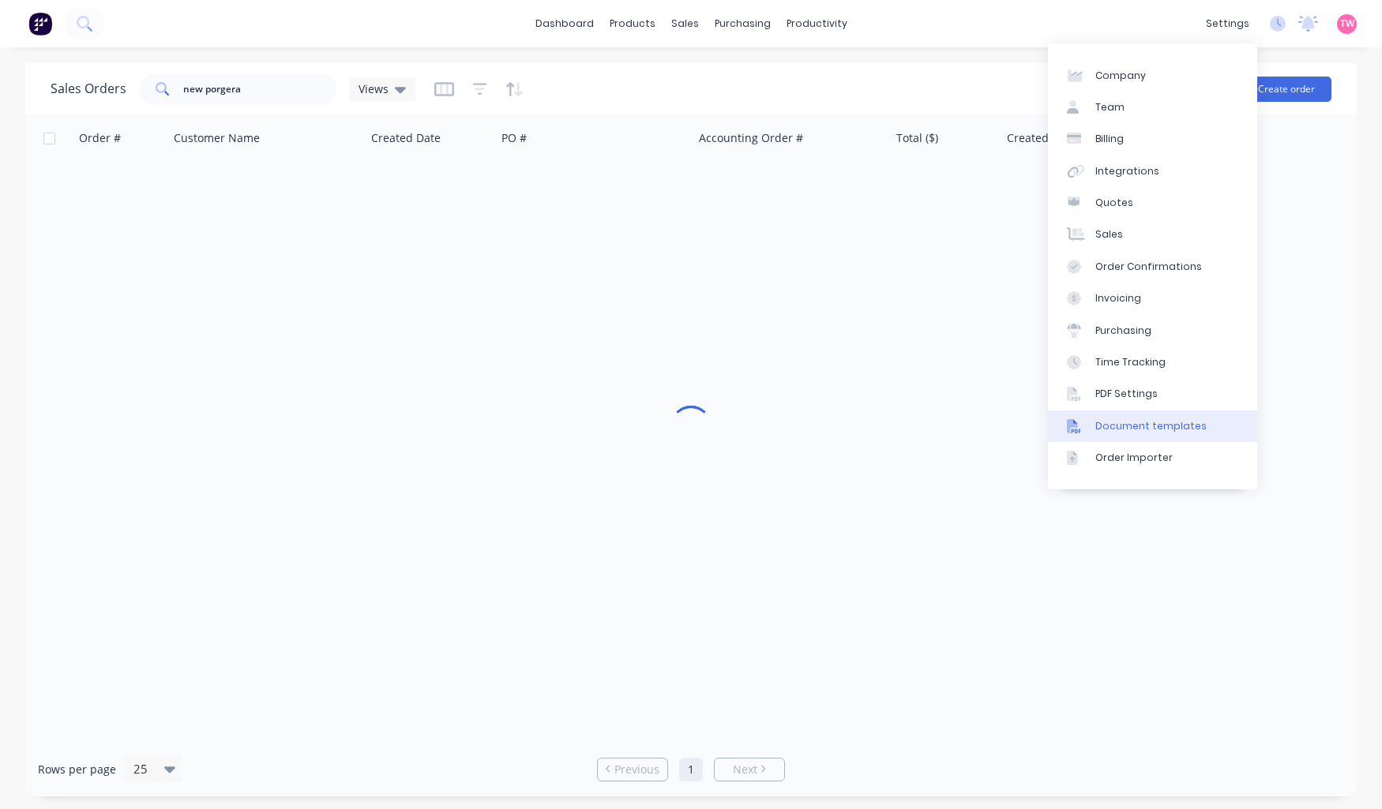
click at [1147, 424] on div "Document templates" at bounding box center [1150, 426] width 111 height 14
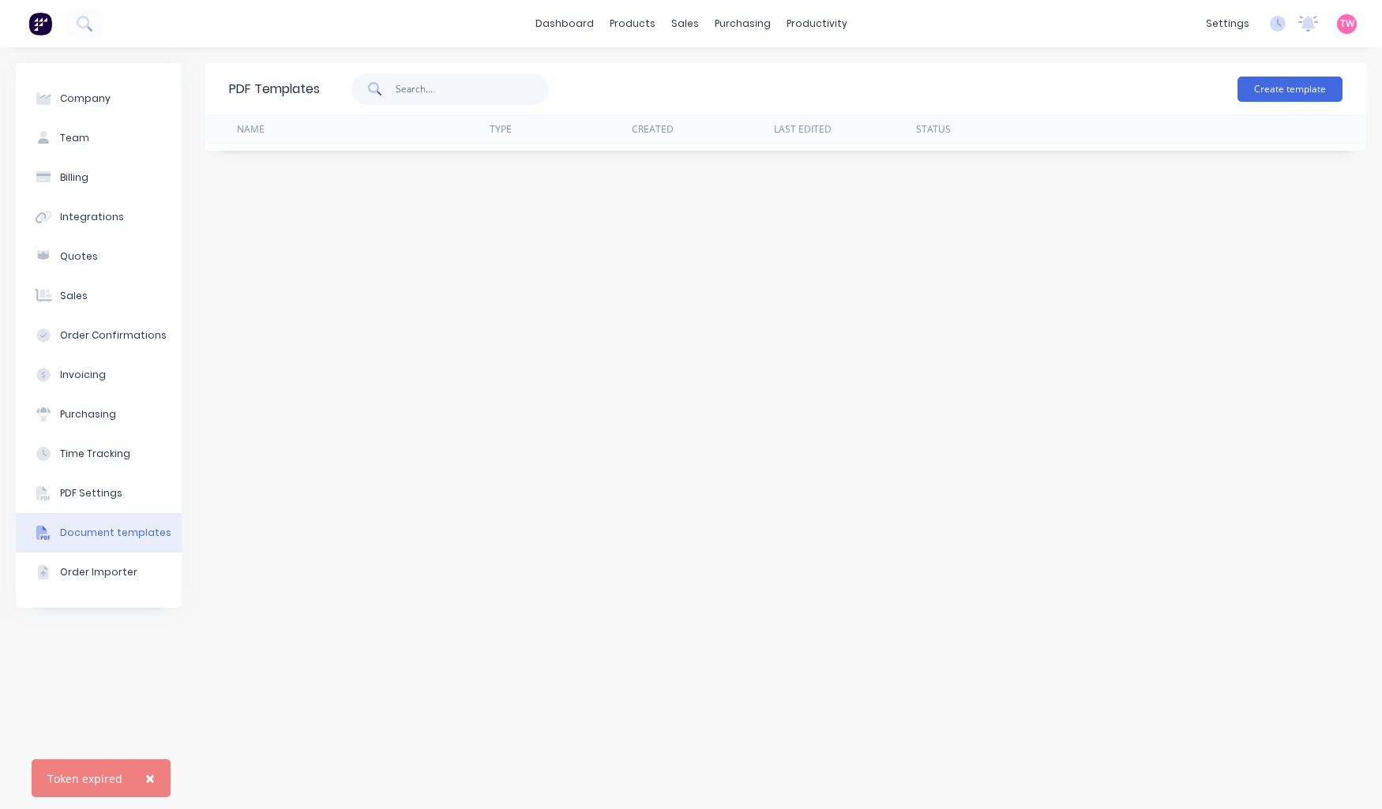
click at [476, 95] on input "text" at bounding box center [473, 89] width 154 height 32
type input "packing"
drag, startPoint x: 484, startPoint y: 93, endPoint x: 308, endPoint y: 93, distance: 176.1
click at [321, 93] on div "packing" at bounding box center [453, 89] width 267 height 47
click at [97, 573] on div "Order Importer" at bounding box center [98, 572] width 77 height 14
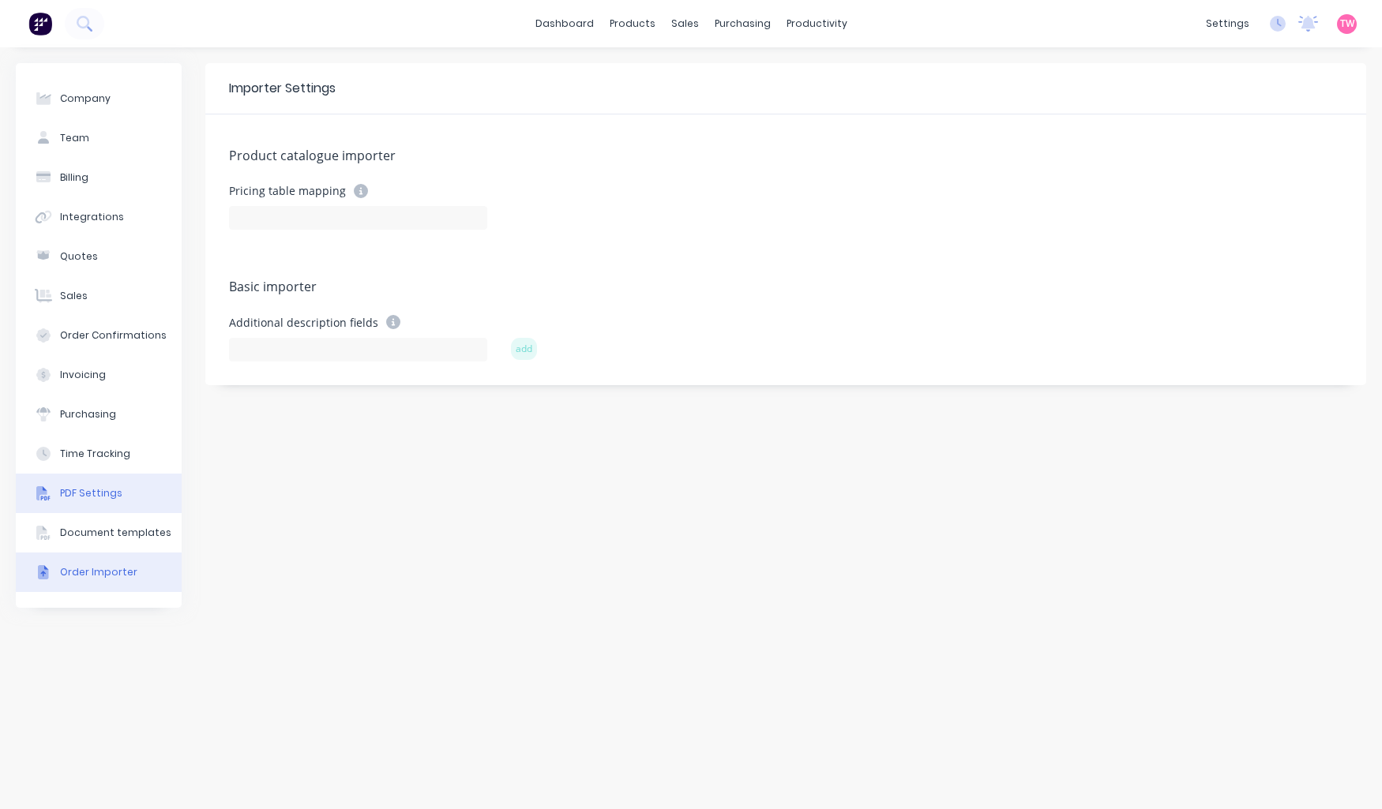
click at [84, 493] on div "PDF Settings" at bounding box center [91, 493] width 62 height 14
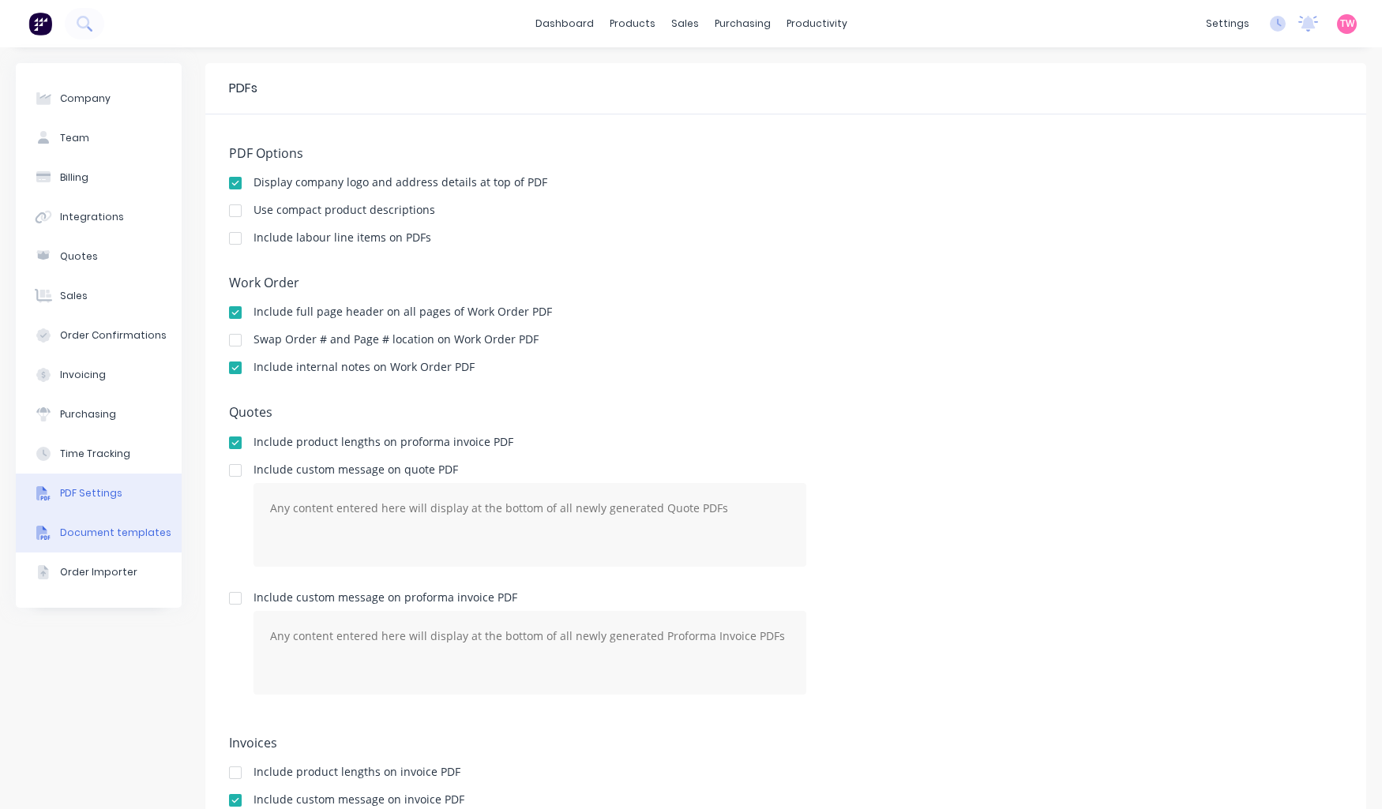
click at [85, 526] on div "Document templates" at bounding box center [115, 533] width 111 height 14
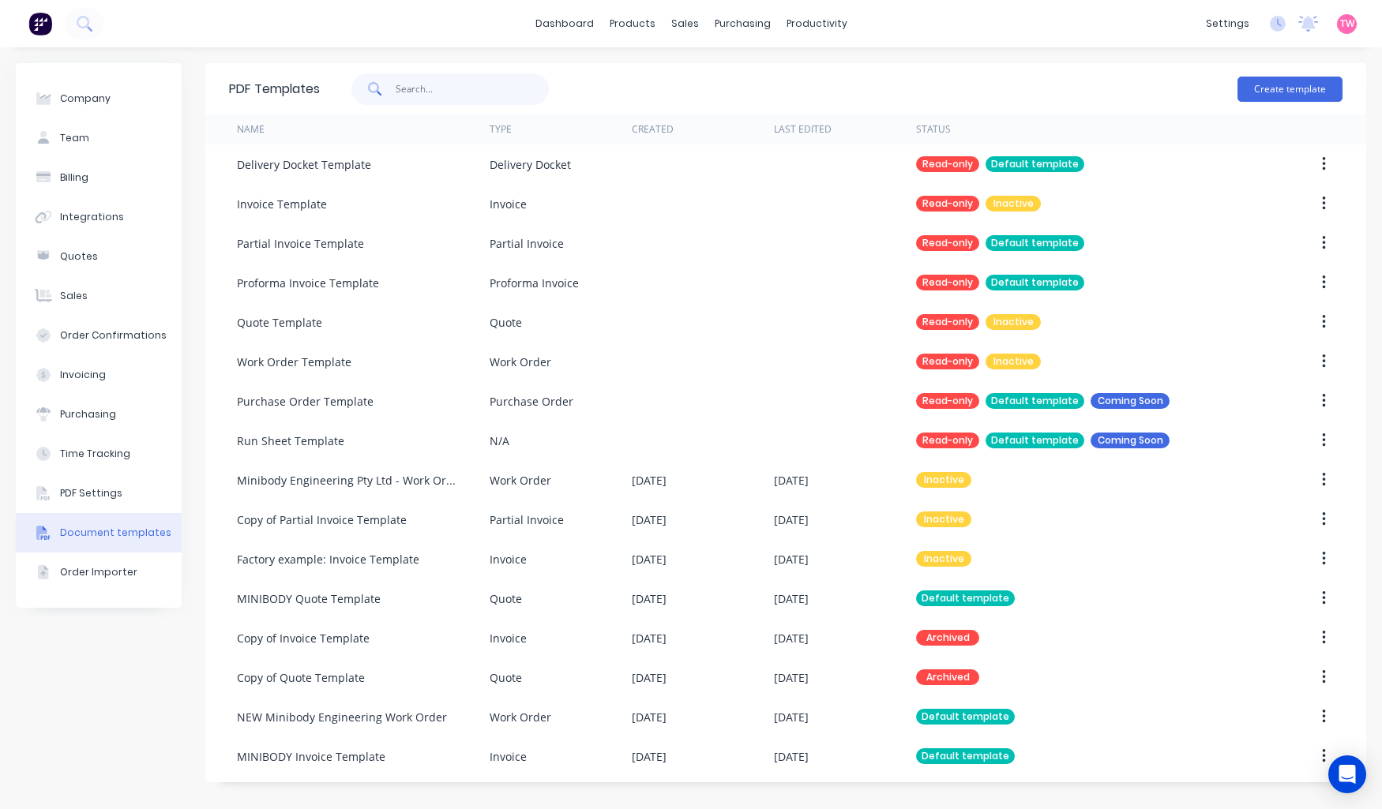
click at [429, 87] on input "text" at bounding box center [473, 89] width 154 height 32
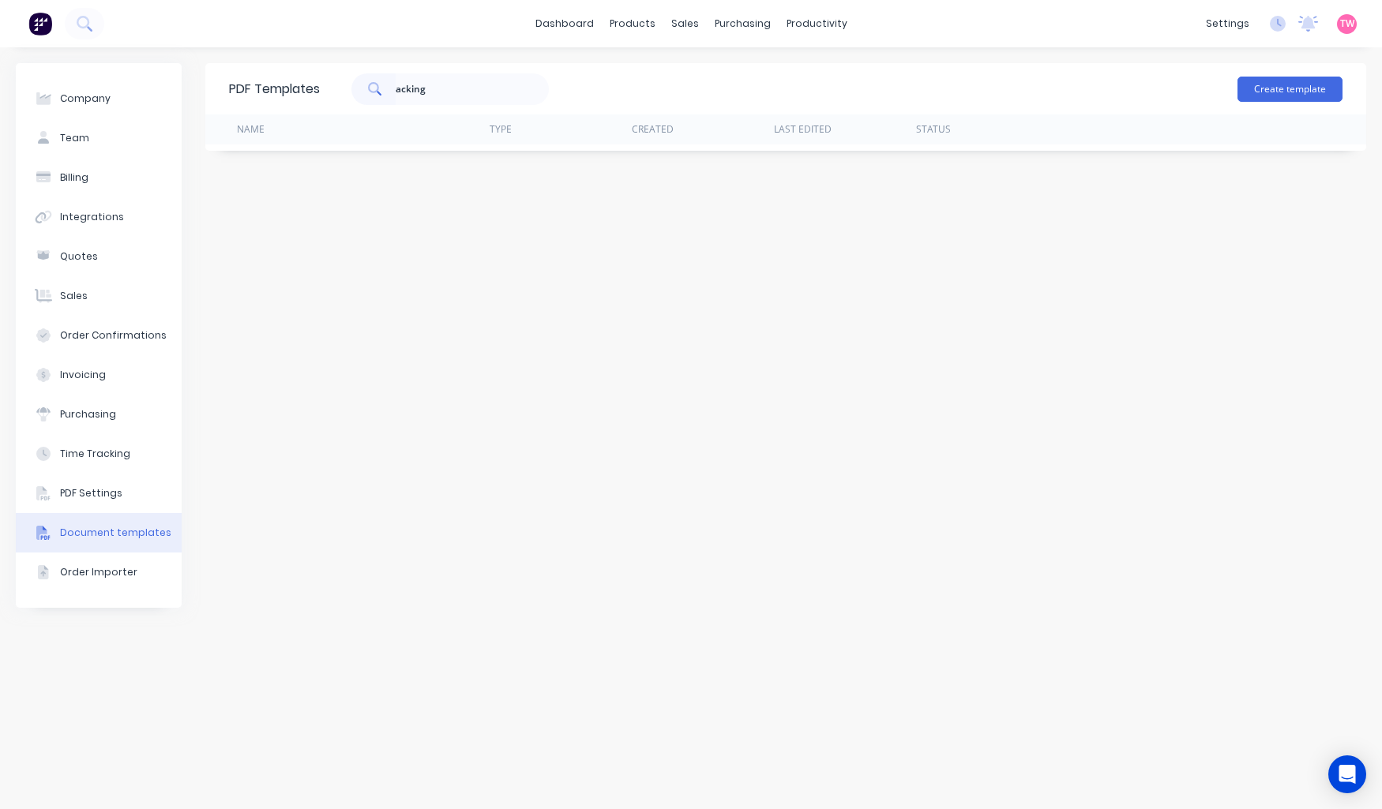
click at [396, 88] on span at bounding box center [373, 89] width 44 height 32
click at [397, 90] on input "acking" at bounding box center [473, 89] width 154 height 32
type input "packing"
click at [72, 99] on div "Company" at bounding box center [85, 99] width 51 height 14
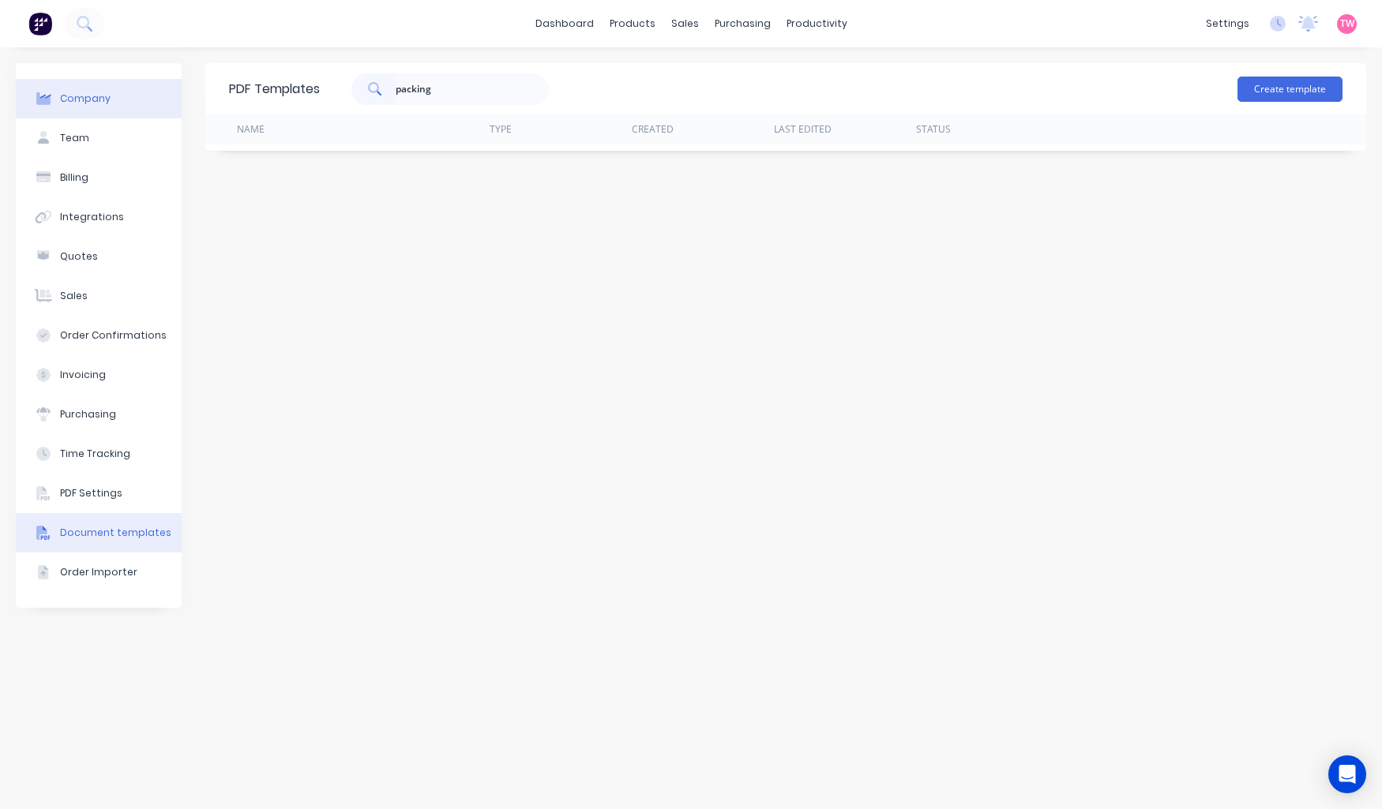
select select "AU"
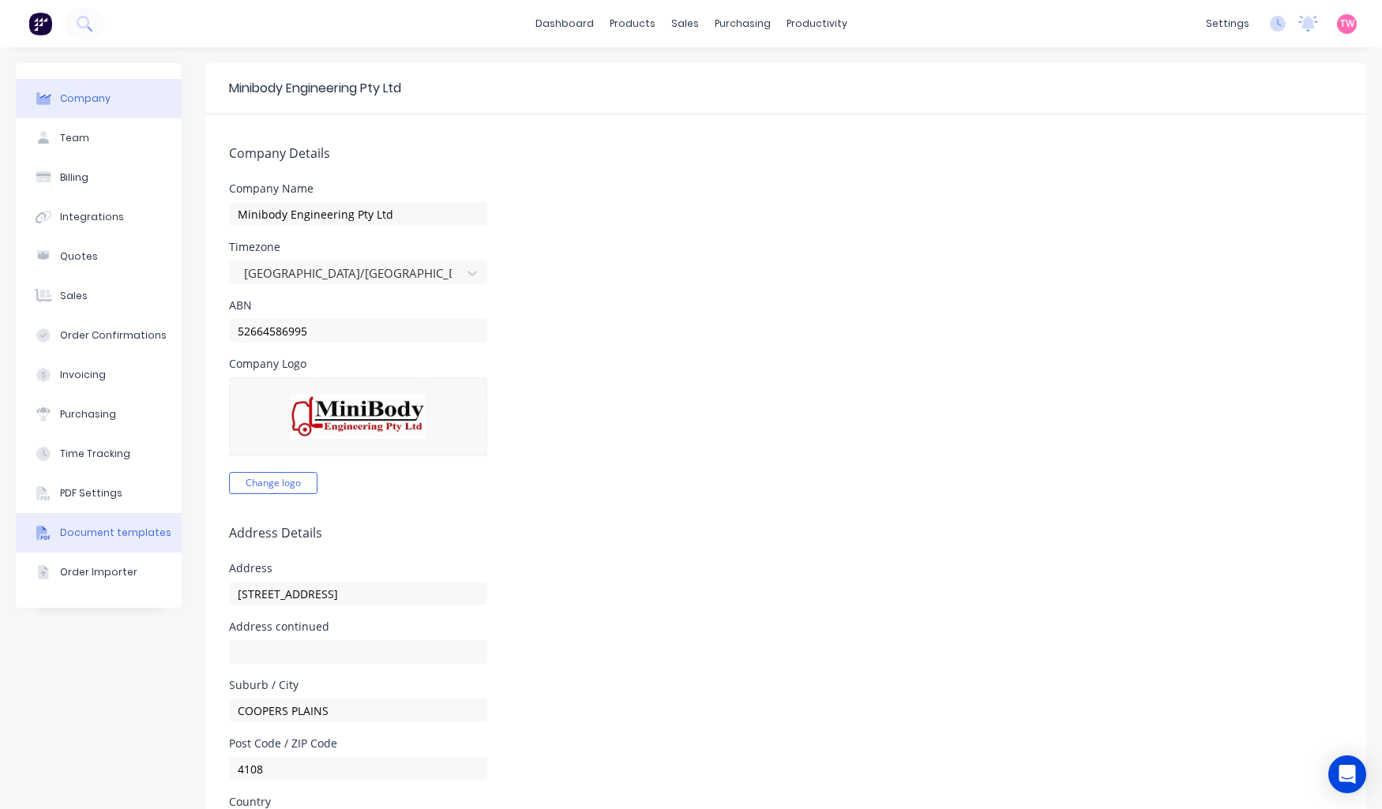
click at [109, 531] on div "Document templates" at bounding box center [115, 533] width 111 height 14
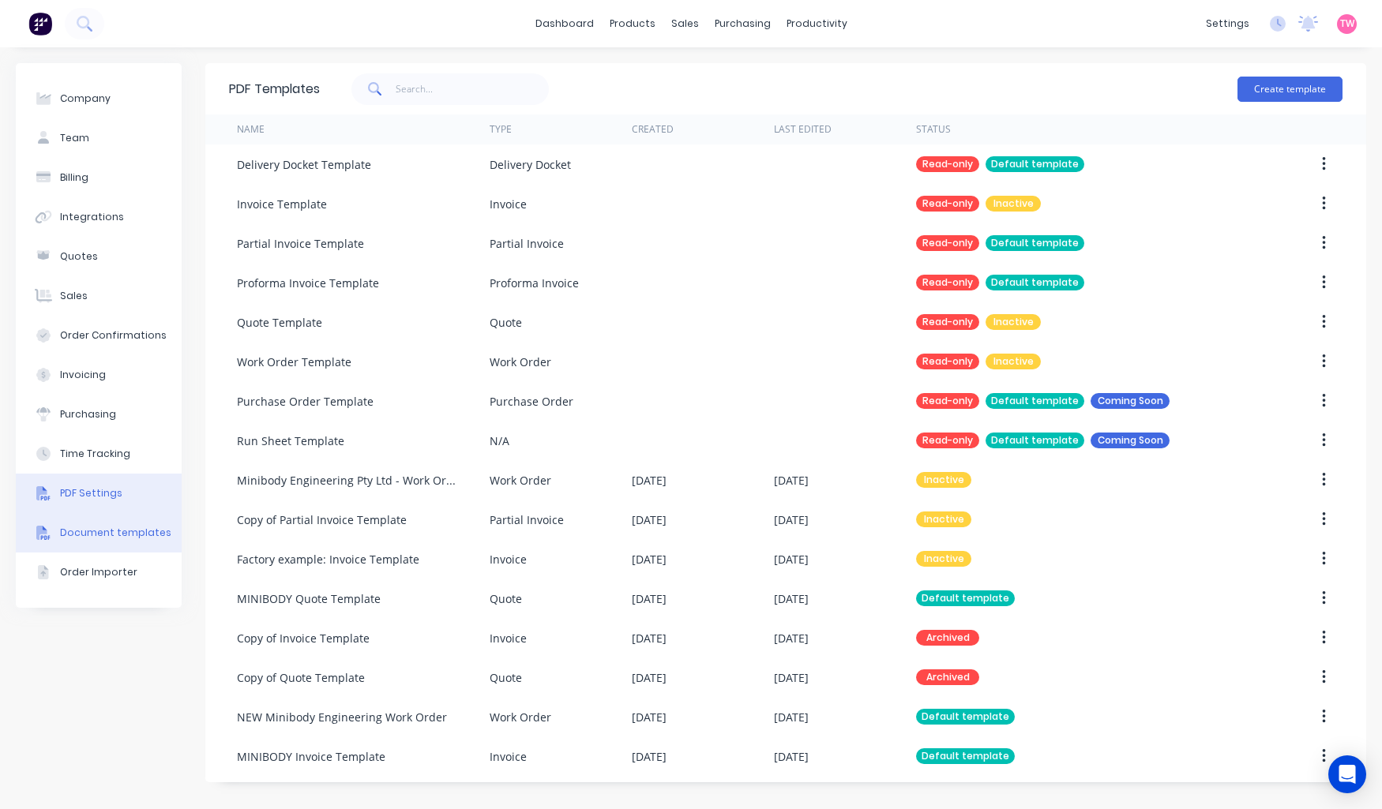
click at [107, 488] on div "PDF Settings" at bounding box center [91, 493] width 62 height 14
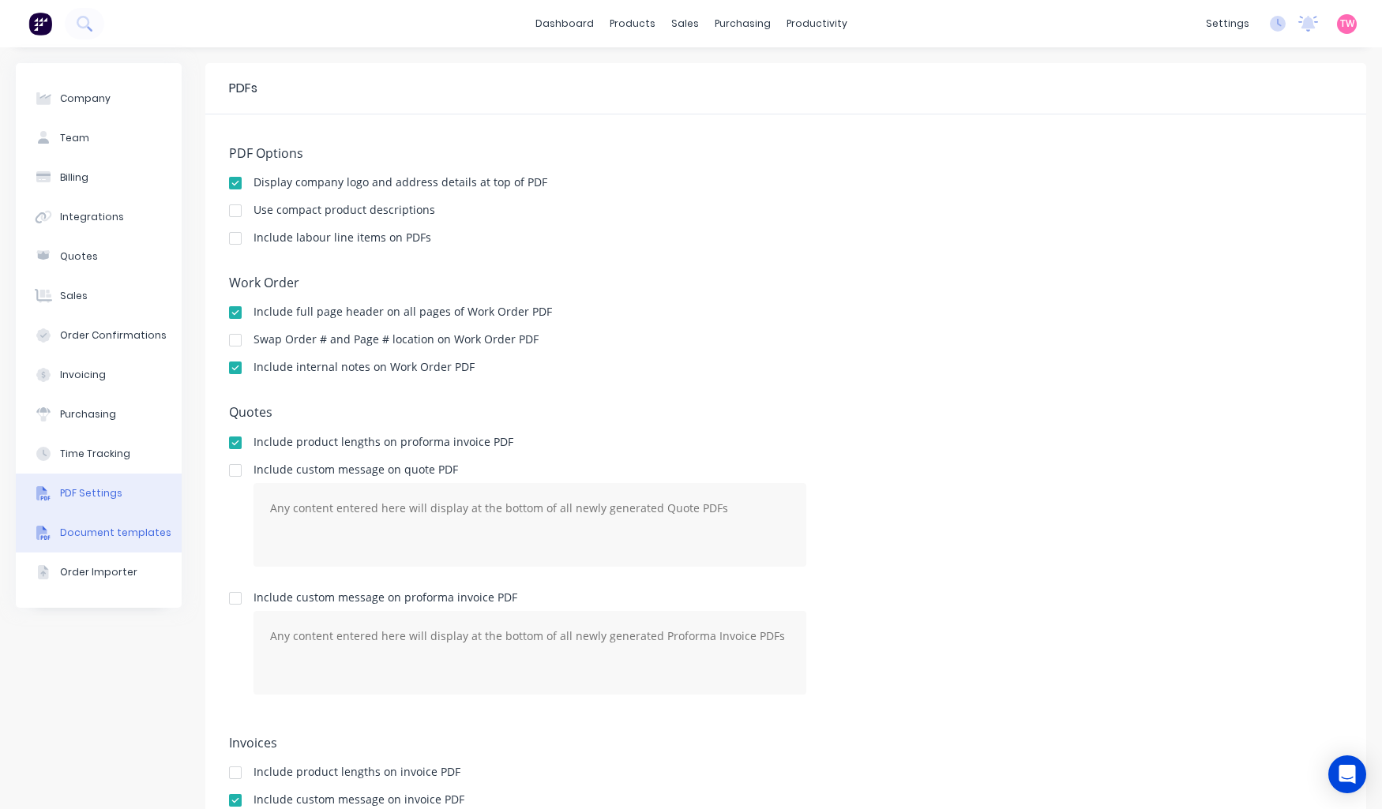
click at [99, 522] on button "Document templates" at bounding box center [99, 532] width 166 height 39
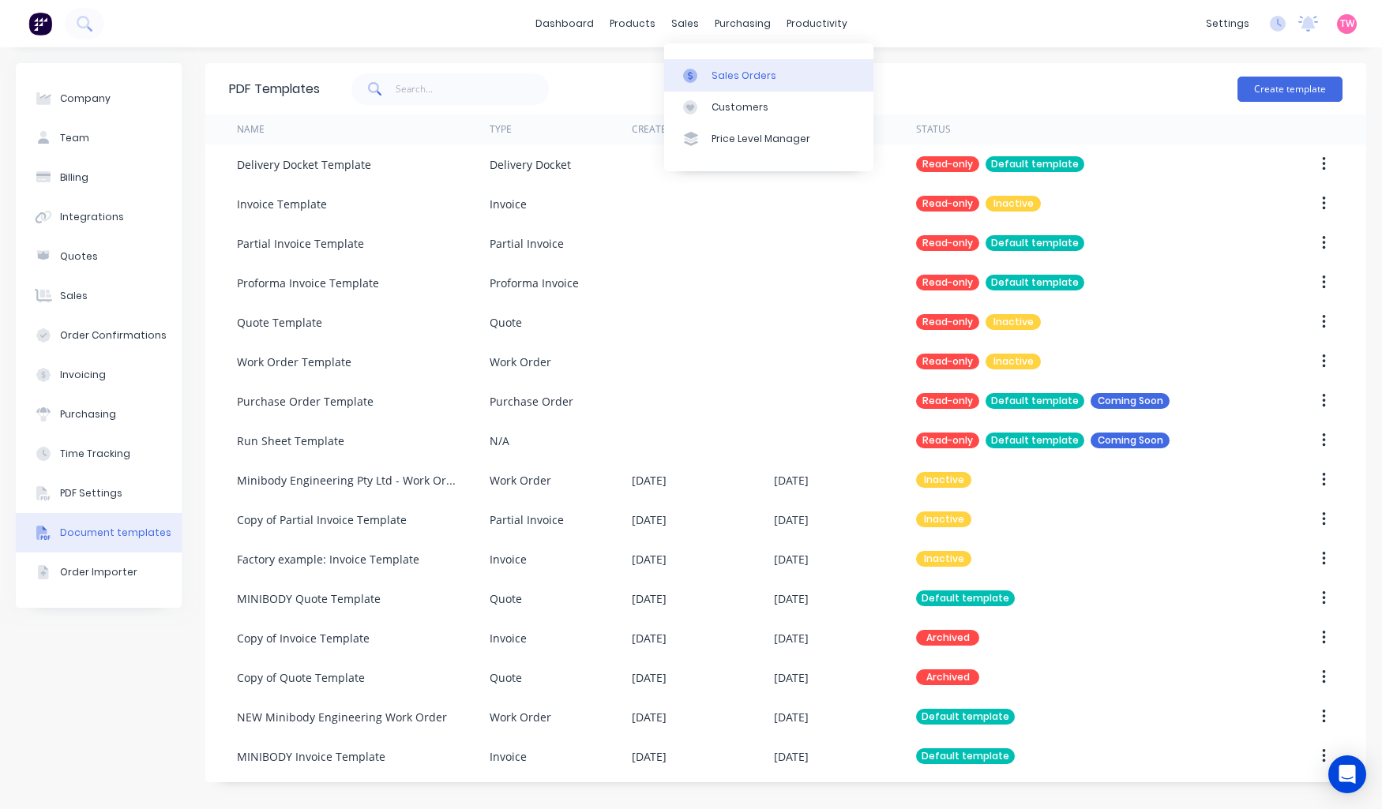
click at [733, 69] on div "Sales Orders" at bounding box center [743, 76] width 65 height 14
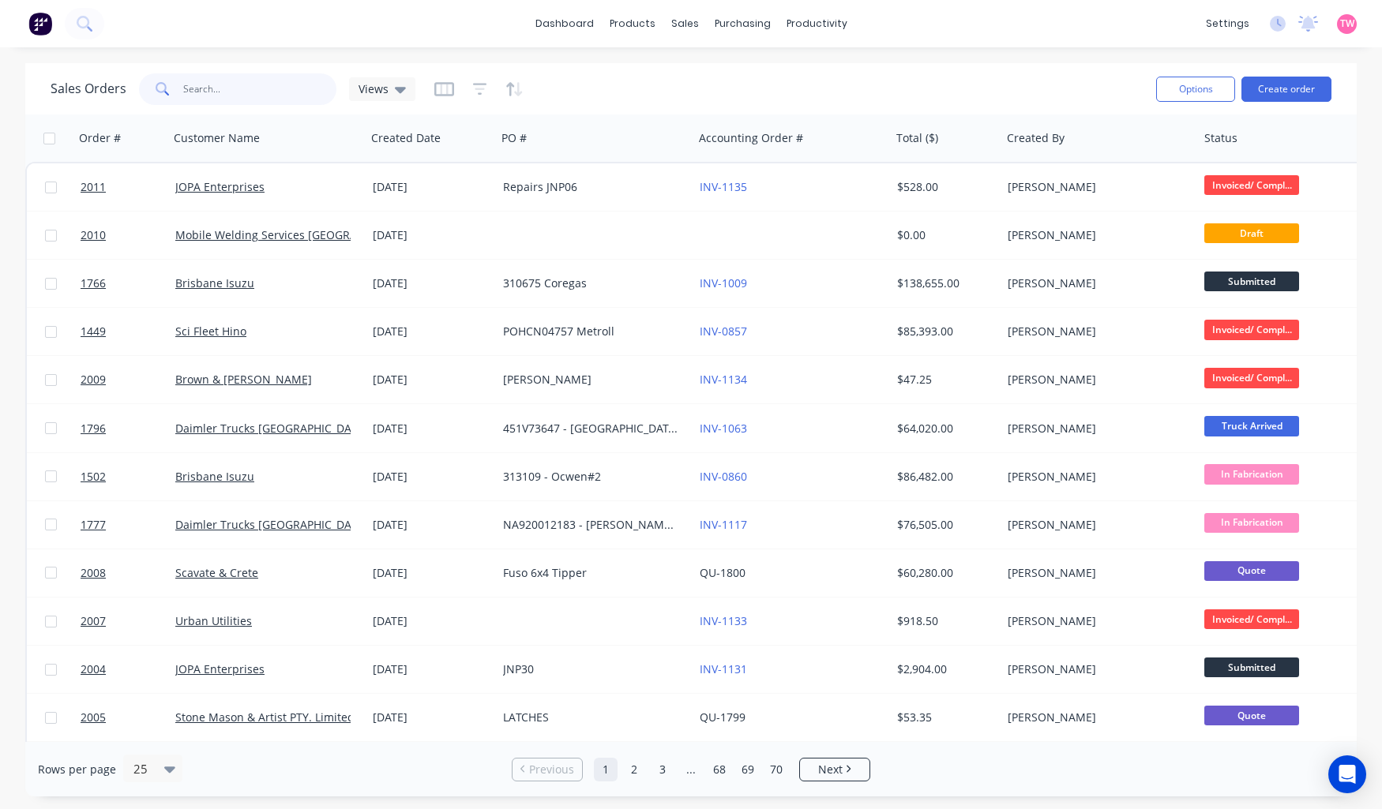
click at [223, 92] on input "text" at bounding box center [260, 89] width 154 height 32
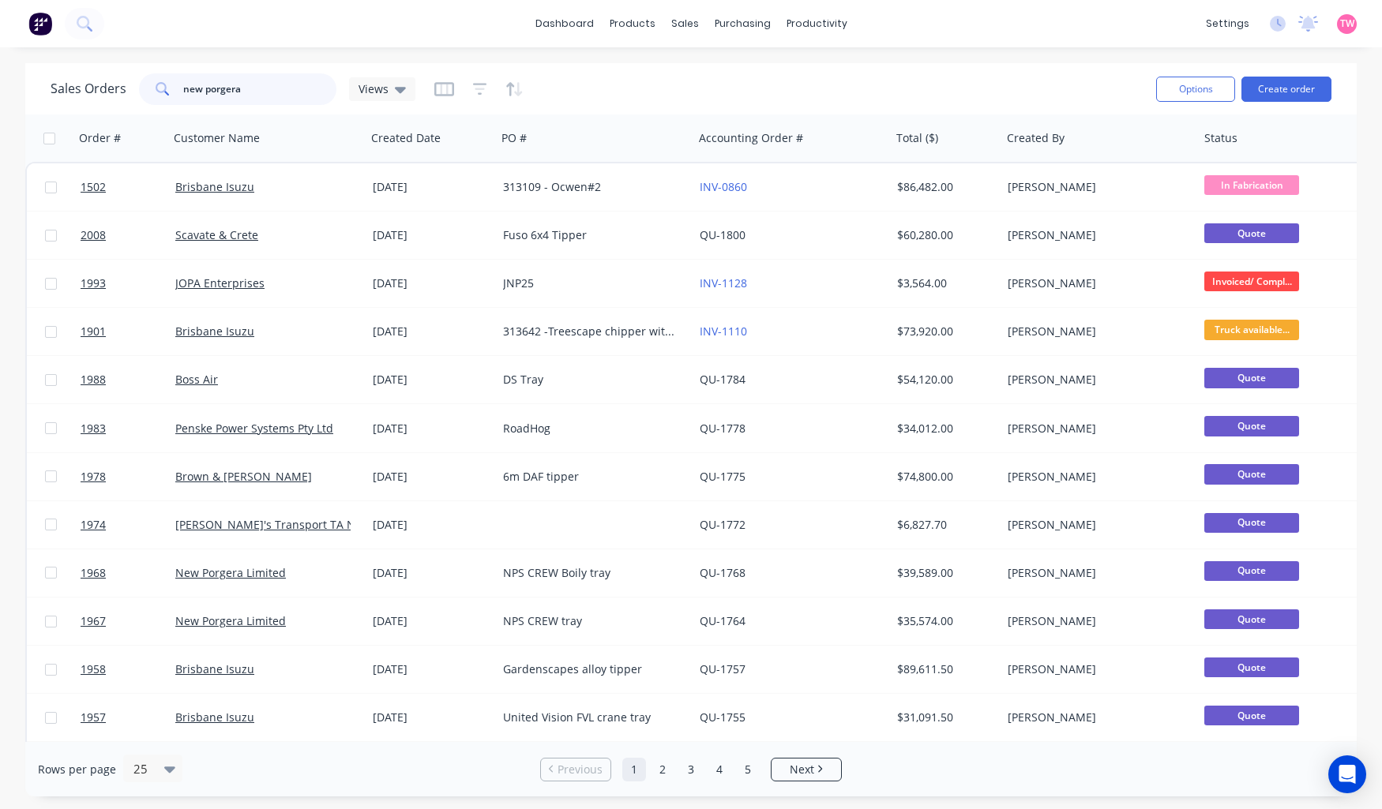
type input "new porgera"
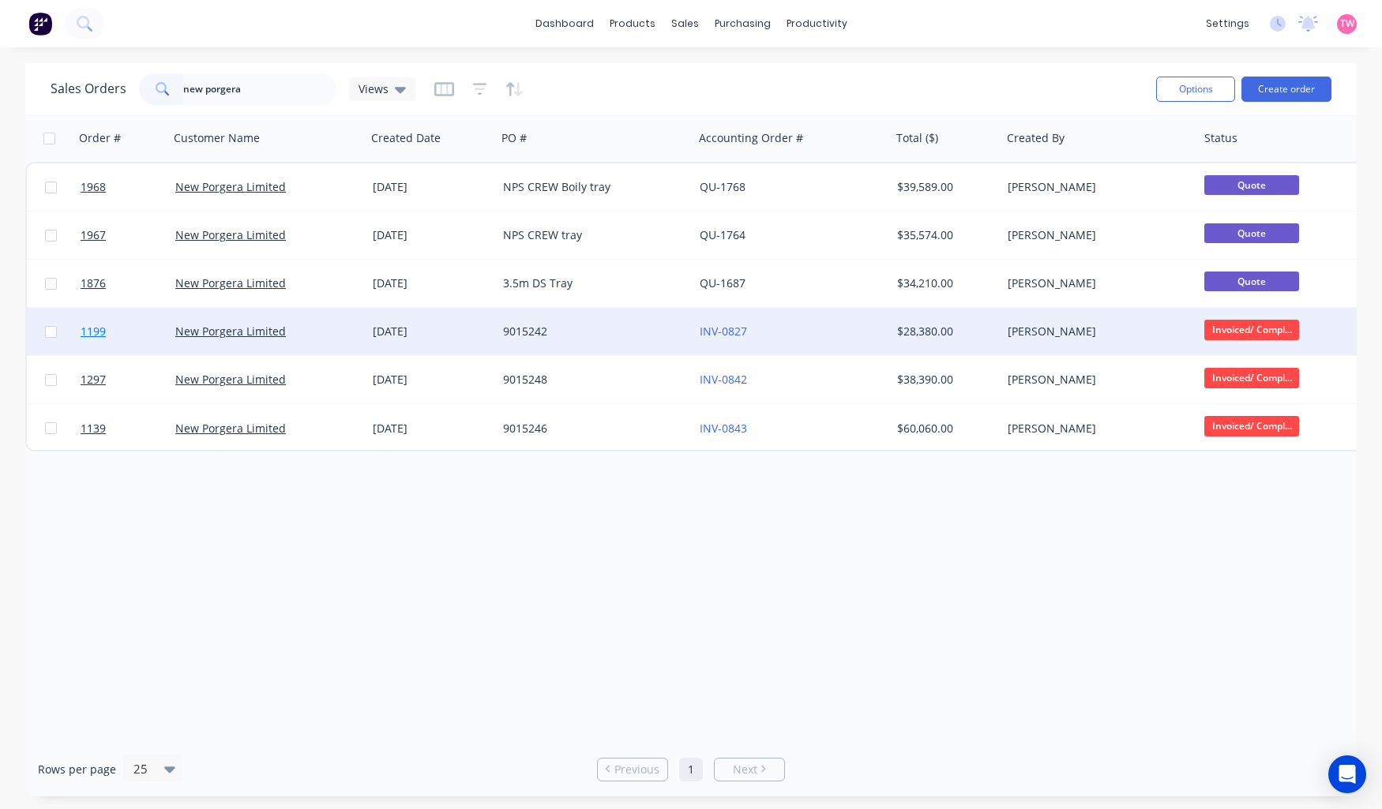
click at [136, 335] on link "1199" at bounding box center [128, 331] width 95 height 47
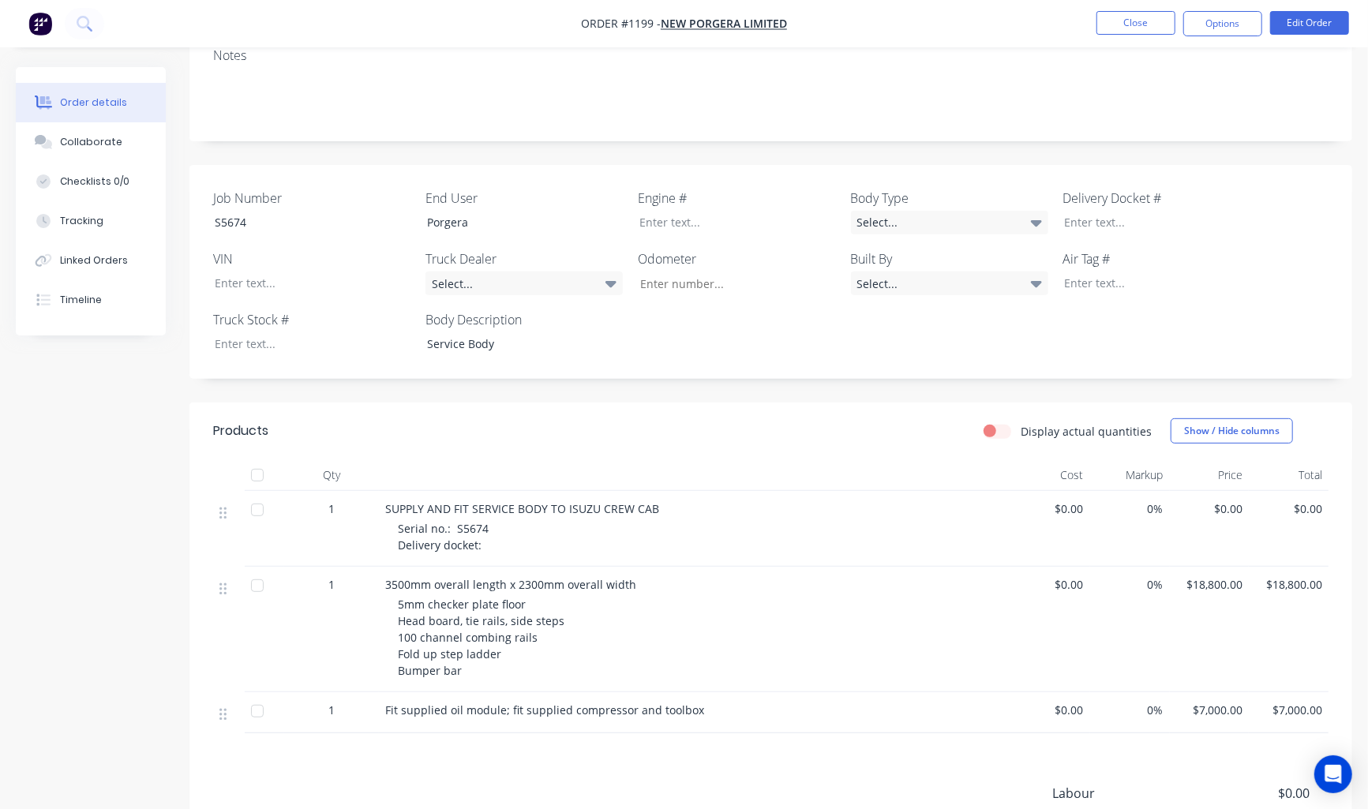
scroll to position [189, 0]
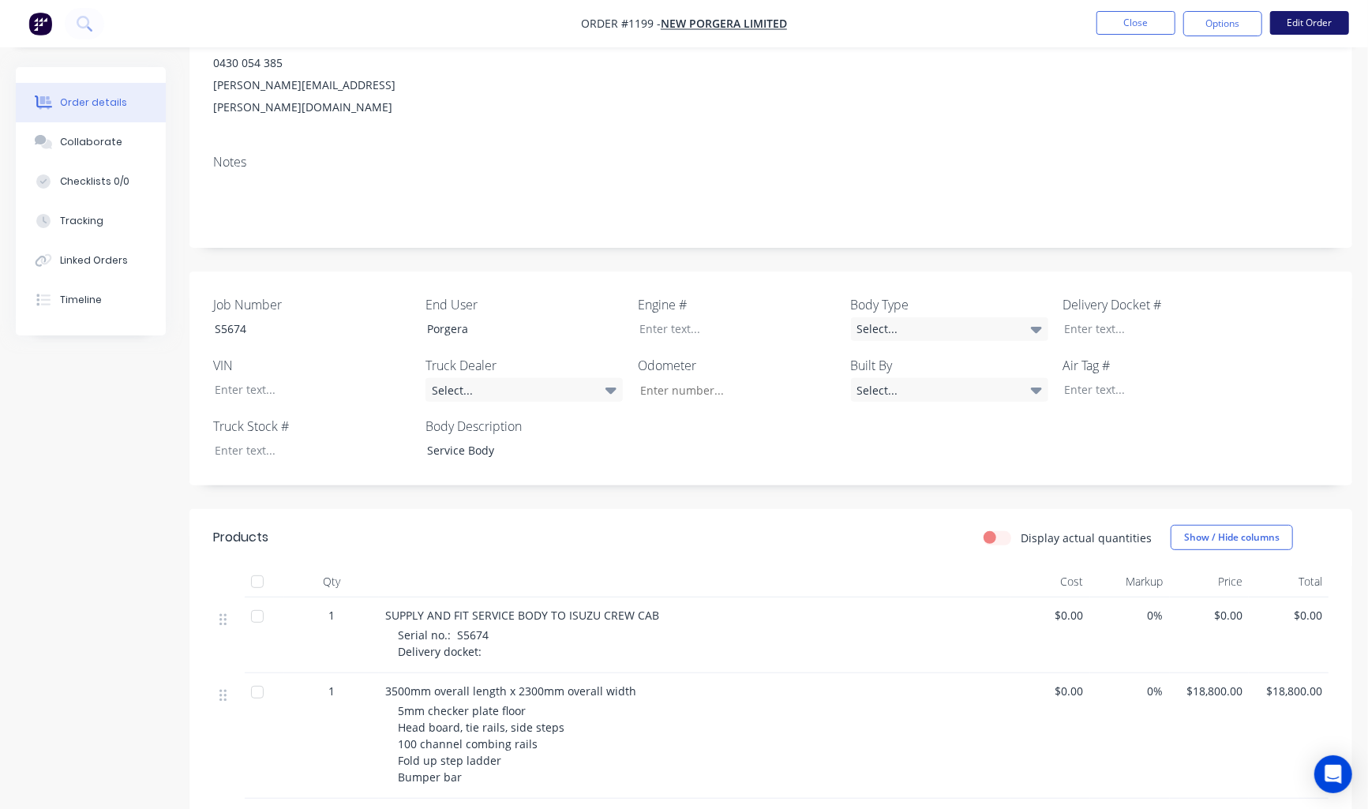
click at [1330, 20] on button "Edit Order" at bounding box center [1309, 23] width 79 height 24
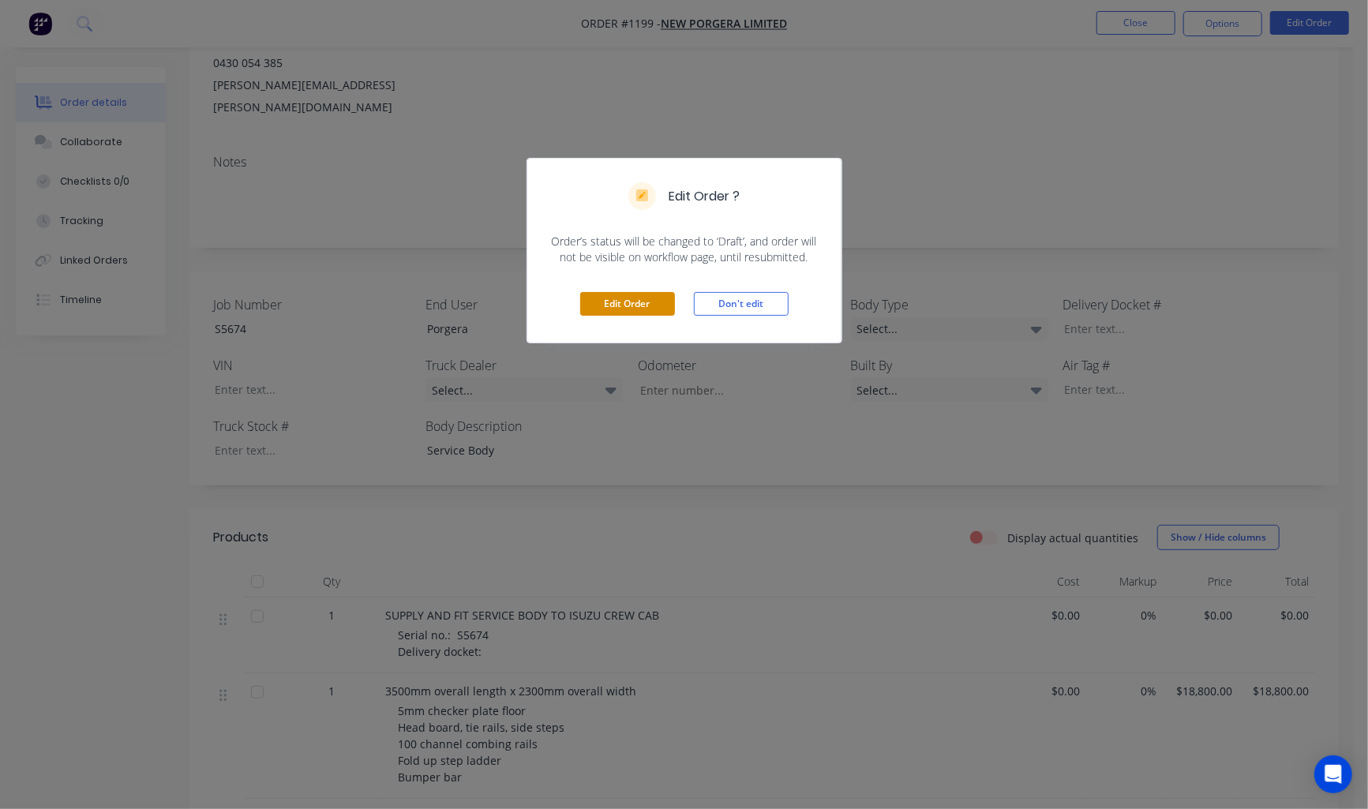
click at [621, 303] on button "Edit Order" at bounding box center [627, 304] width 95 height 24
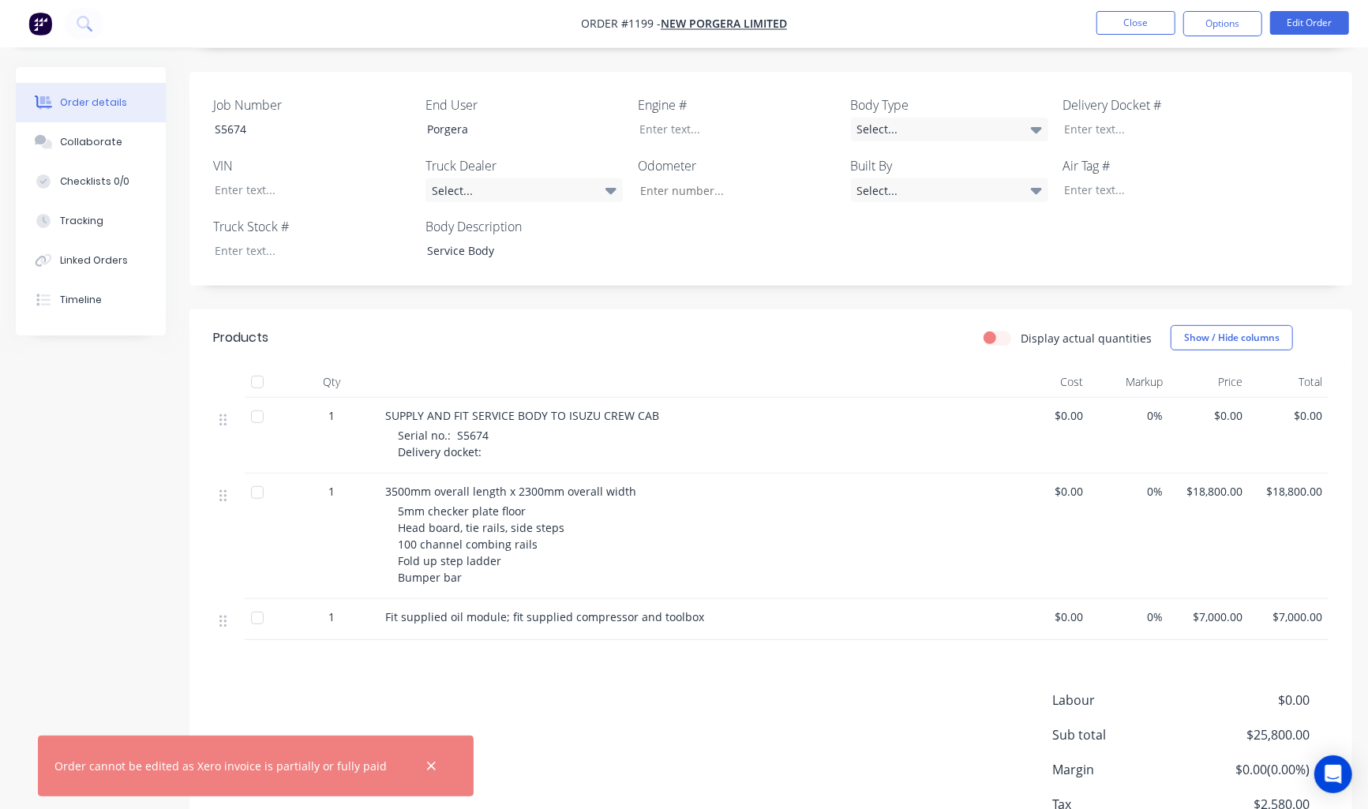
scroll to position [482, 0]
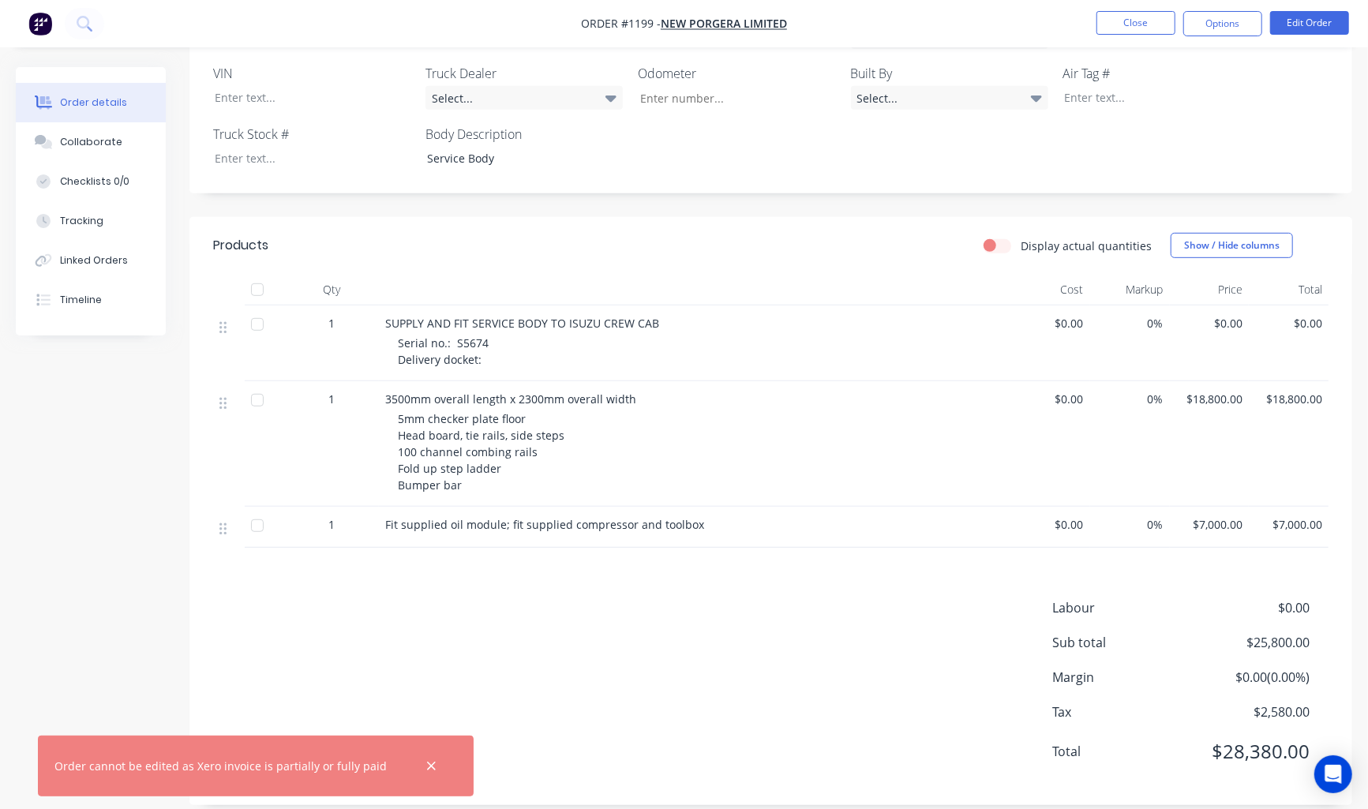
click at [403, 598] on div "Labour $0.00 Sub total $25,800.00 Margin $0.00 ( 0.00 %) Tax $2,580.00 Total $2…" at bounding box center [771, 689] width 1116 height 183
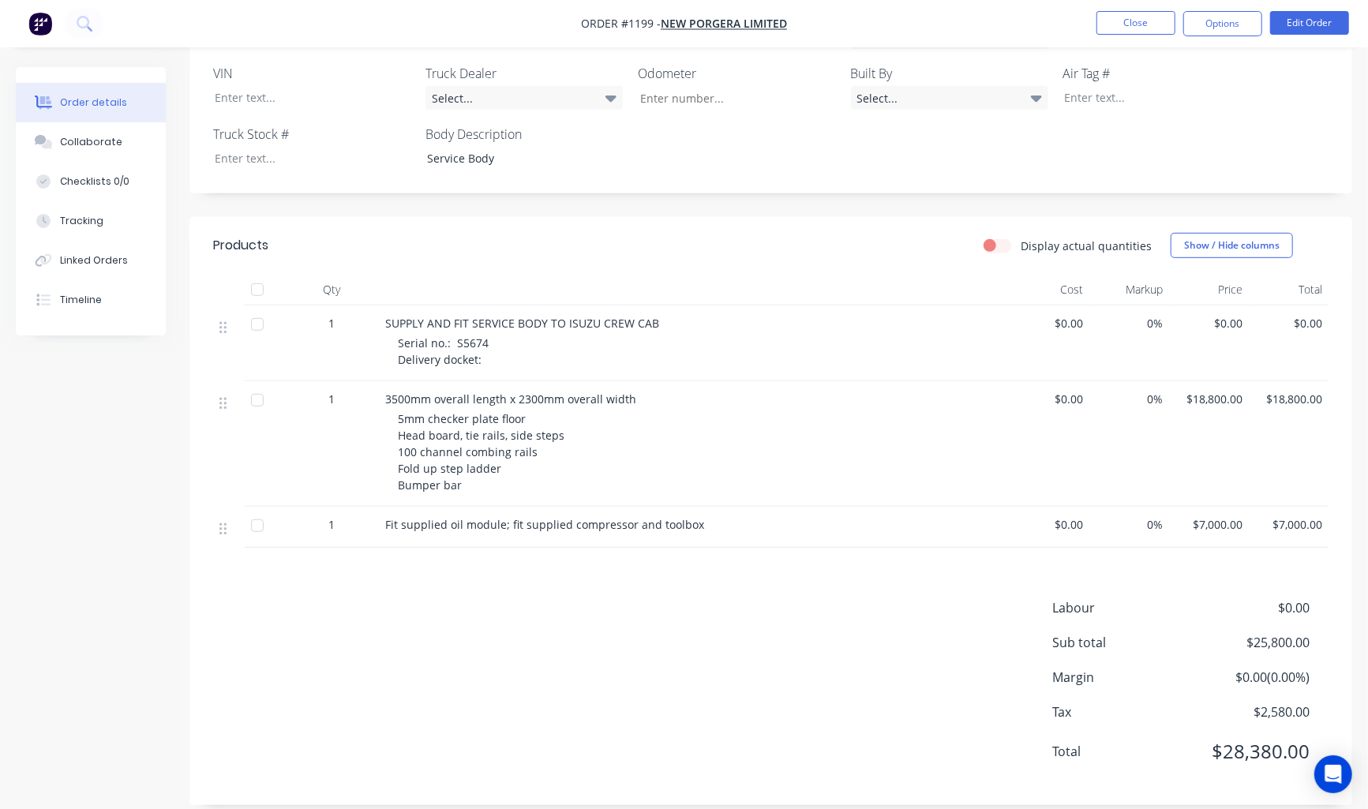
click at [482, 563] on div "Products Display actual quantities Show / Hide columns Qty Cost Markup Price To…" at bounding box center [770, 511] width 1163 height 588
click at [381, 598] on div "Labour $0.00 Sub total $25,800.00 Margin $0.00 ( 0.00 %) Tax $2,580.00 Total $2…" at bounding box center [771, 689] width 1116 height 183
click at [311, 598] on div "Labour $0.00 Sub total $25,800.00 Margin $0.00 ( 0.00 %) Tax $2,580.00 Total $2…" at bounding box center [771, 689] width 1116 height 183
click at [298, 598] on div "Labour $0.00 Sub total $25,800.00 Margin $0.00 ( 0.00 %) Tax $2,580.00 Total $2…" at bounding box center [771, 689] width 1116 height 183
click at [612, 568] on div "Products Display actual quantities Show / Hide columns Qty Cost Markup Price To…" at bounding box center [770, 511] width 1163 height 588
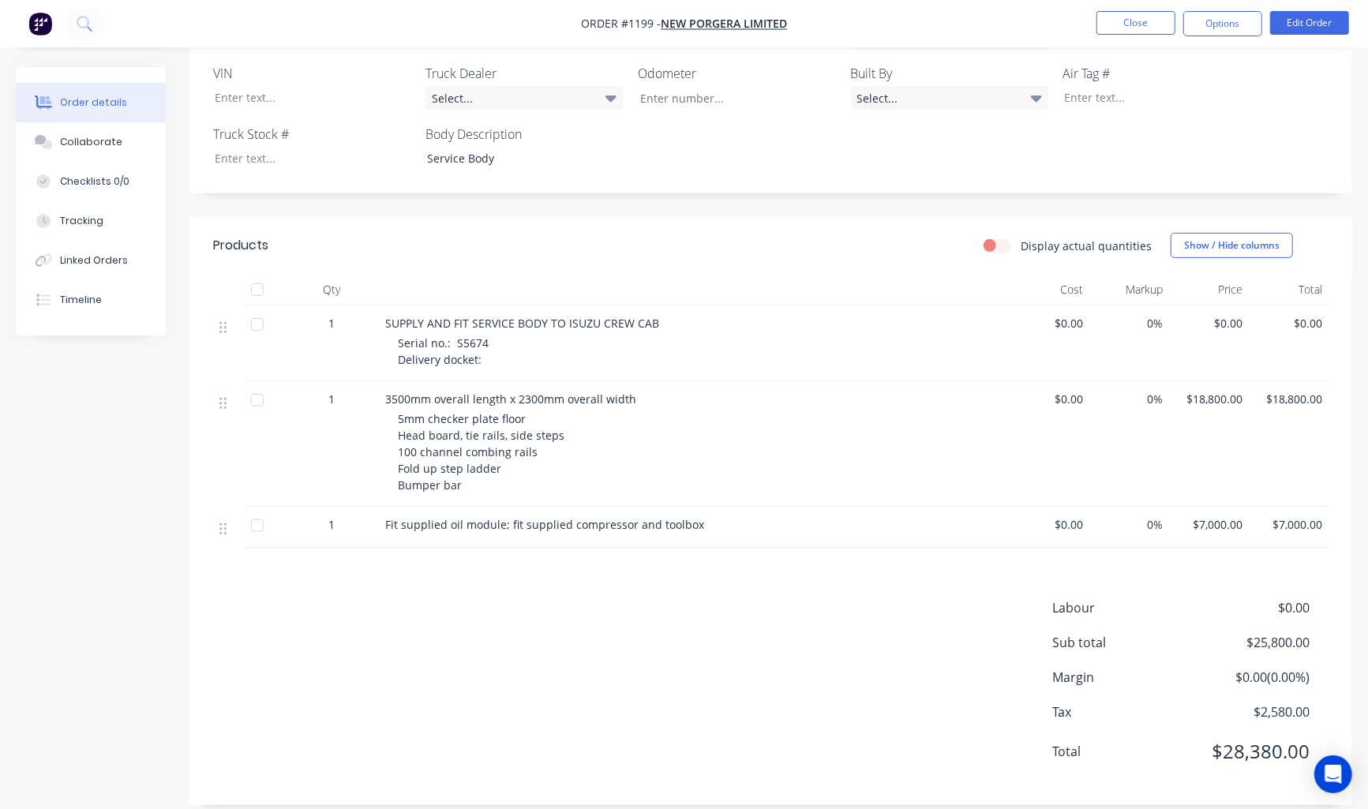
click at [516, 598] on div "Labour $0.00 Sub total $25,800.00 Margin $0.00 ( 0.00 %) Tax $2,580.00 Total $2…" at bounding box center [771, 689] width 1116 height 183
click at [756, 598] on div "Labour $0.00 Sub total $25,800.00 Margin $0.00 ( 0.00 %) Tax $2,580.00 Total $2…" at bounding box center [771, 689] width 1116 height 183
click at [471, 604] on div "Labour $0.00 Sub total $25,800.00 Margin $0.00 ( 0.00 %) Tax $2,580.00 Total $2…" at bounding box center [771, 689] width 1116 height 183
click at [719, 622] on div "Labour $0.00 Sub total $25,800.00 Margin $0.00 ( 0.00 %) Tax $2,580.00 Total $2…" at bounding box center [771, 689] width 1116 height 183
click at [398, 569] on div "Products Display actual quantities Show / Hide columns Qty Cost Markup Price To…" at bounding box center [770, 511] width 1163 height 588
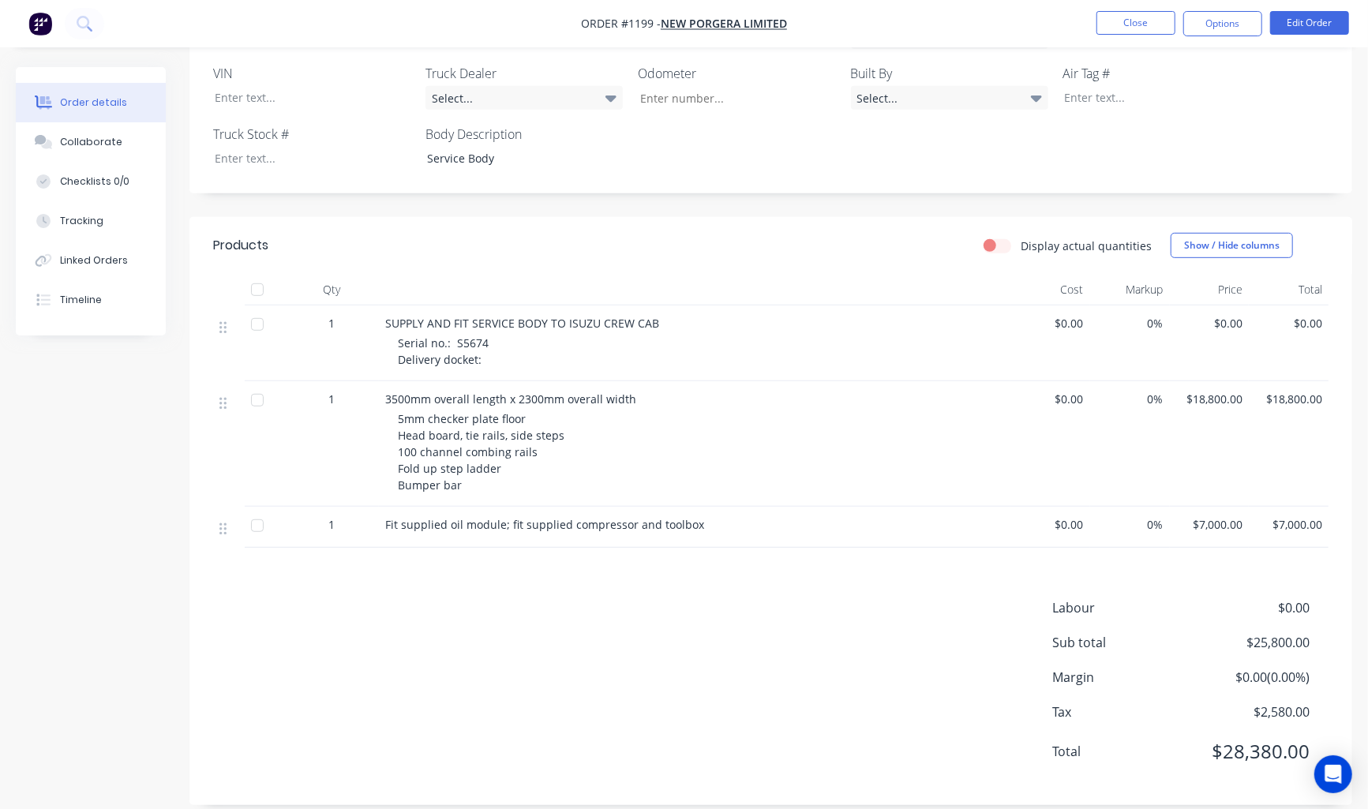
click at [361, 598] on div "Labour $0.00 Sub total $25,800.00 Margin $0.00 ( 0.00 %) Tax $2,580.00 Total $2…" at bounding box center [771, 689] width 1116 height 183
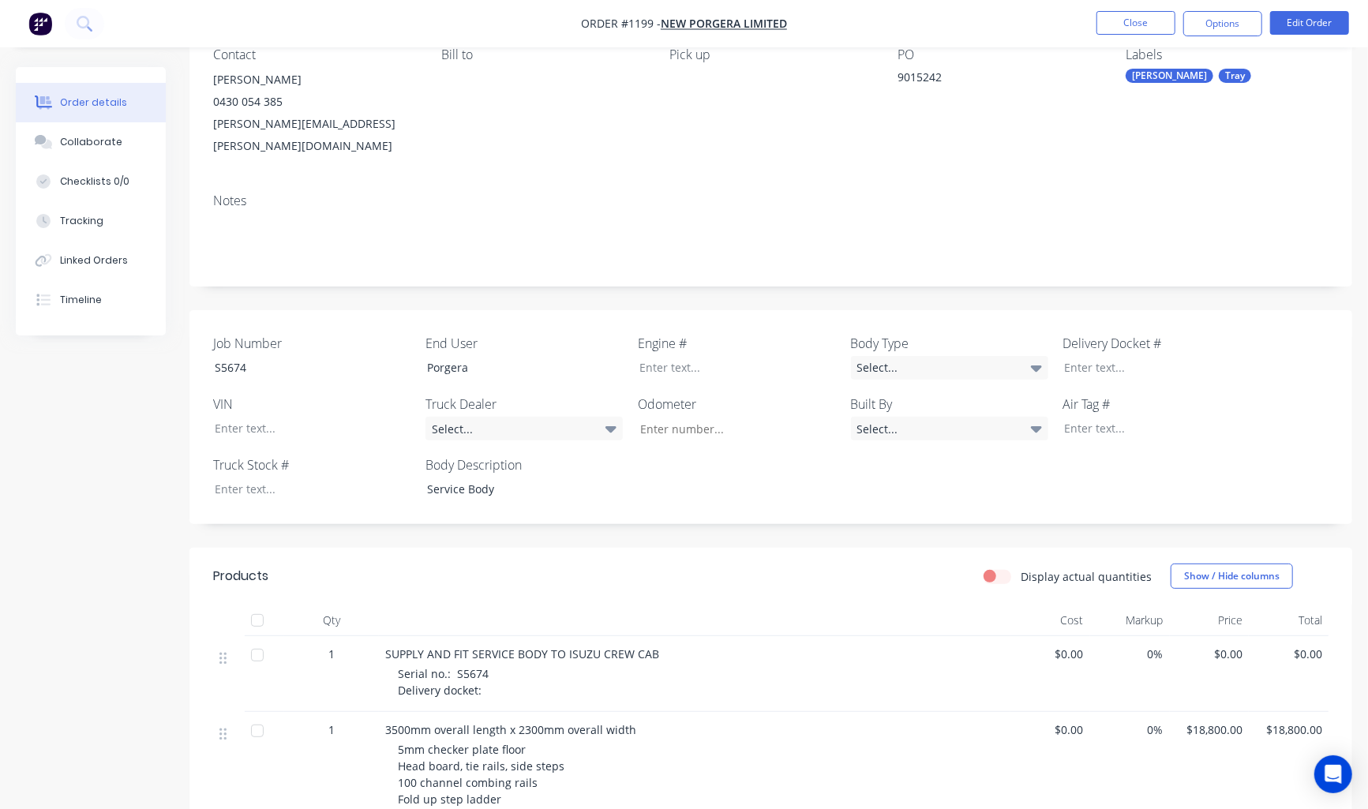
scroll to position [0, 0]
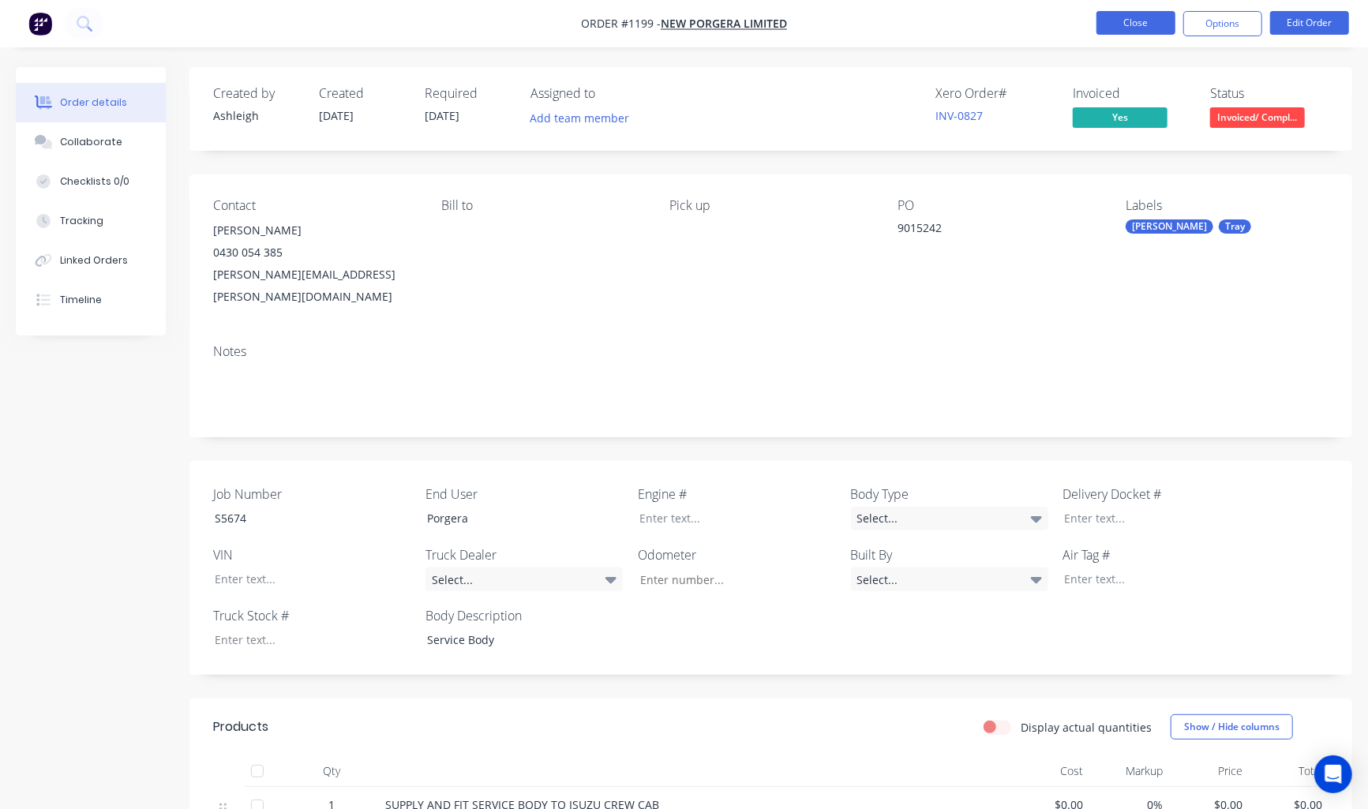
click at [1137, 22] on button "Close" at bounding box center [1136, 23] width 79 height 24
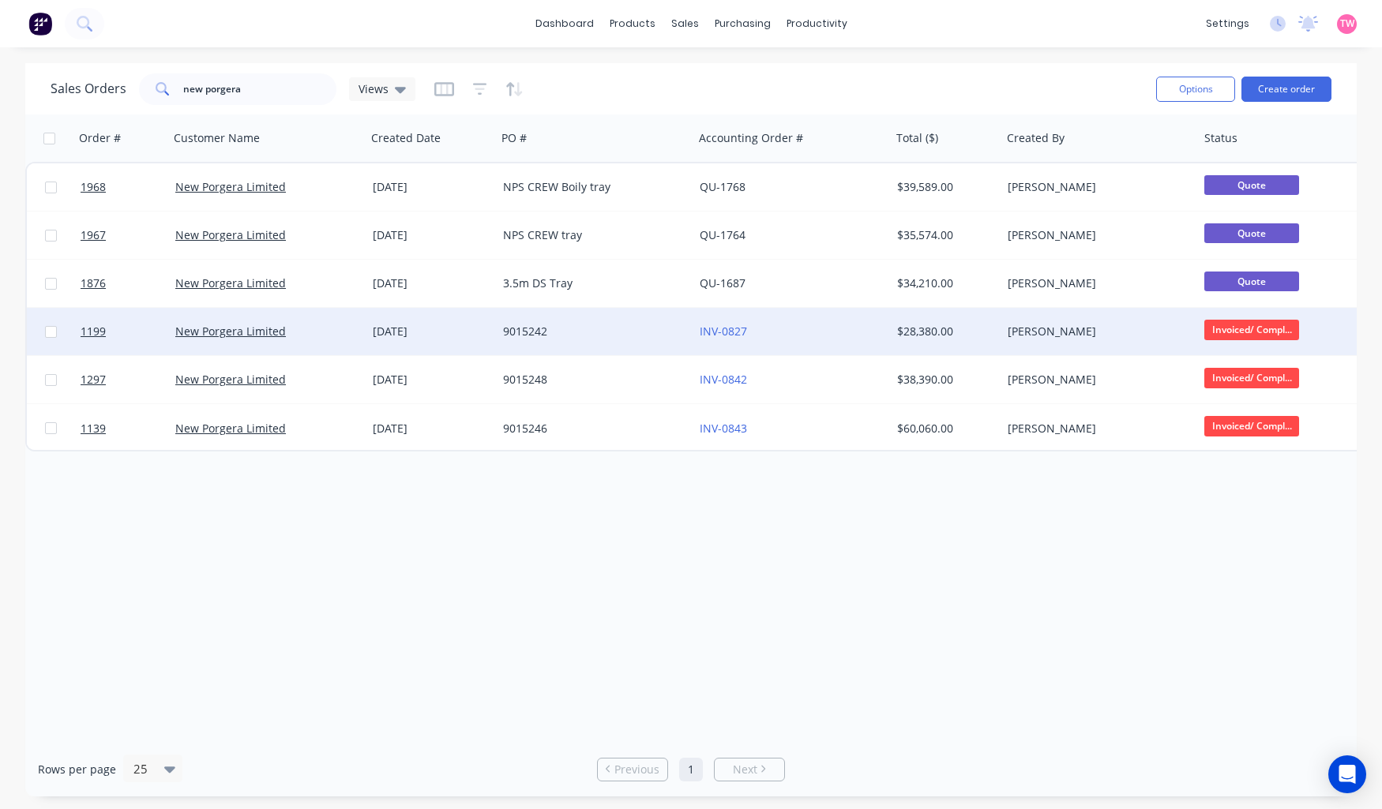
click at [302, 334] on div "New Porgera Limited" at bounding box center [262, 332] width 175 height 16
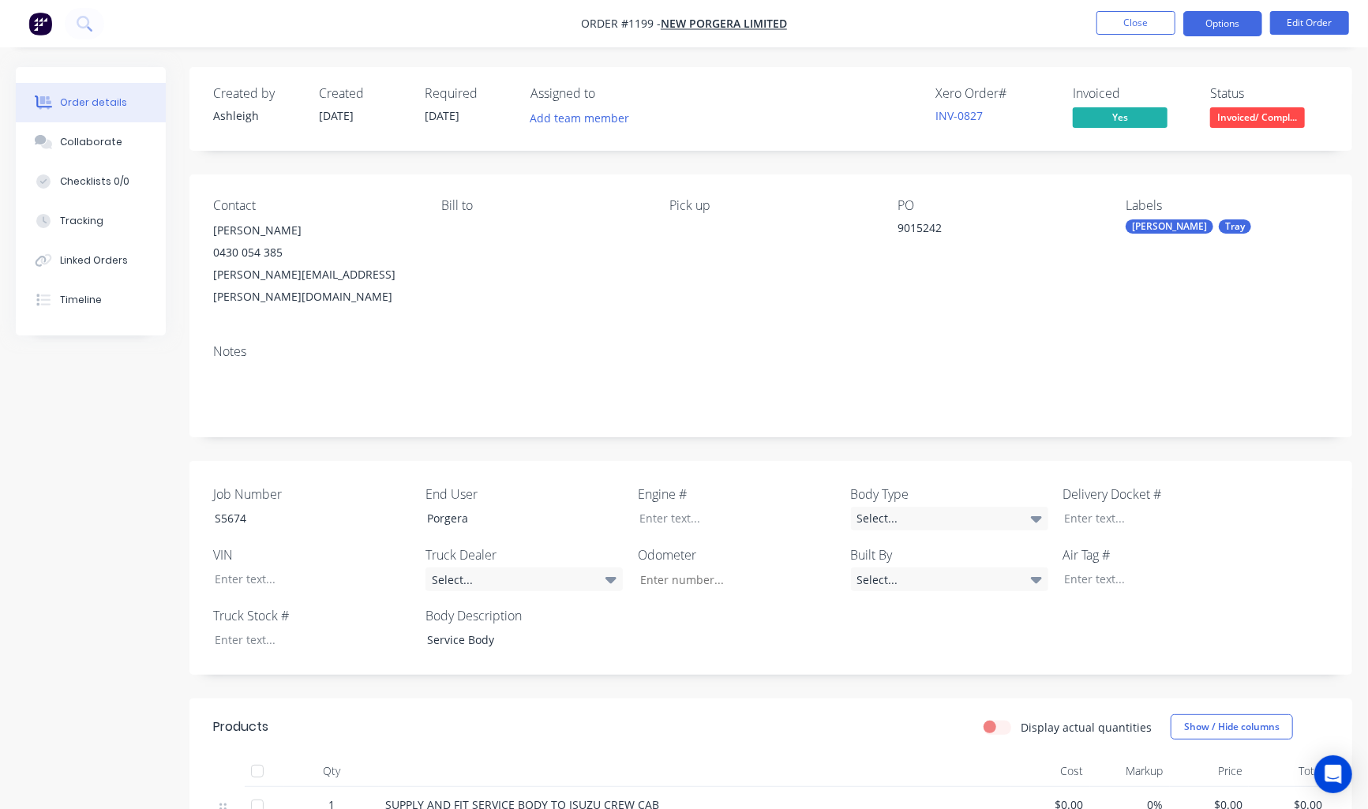
click at [1234, 21] on button "Options" at bounding box center [1222, 23] width 79 height 25
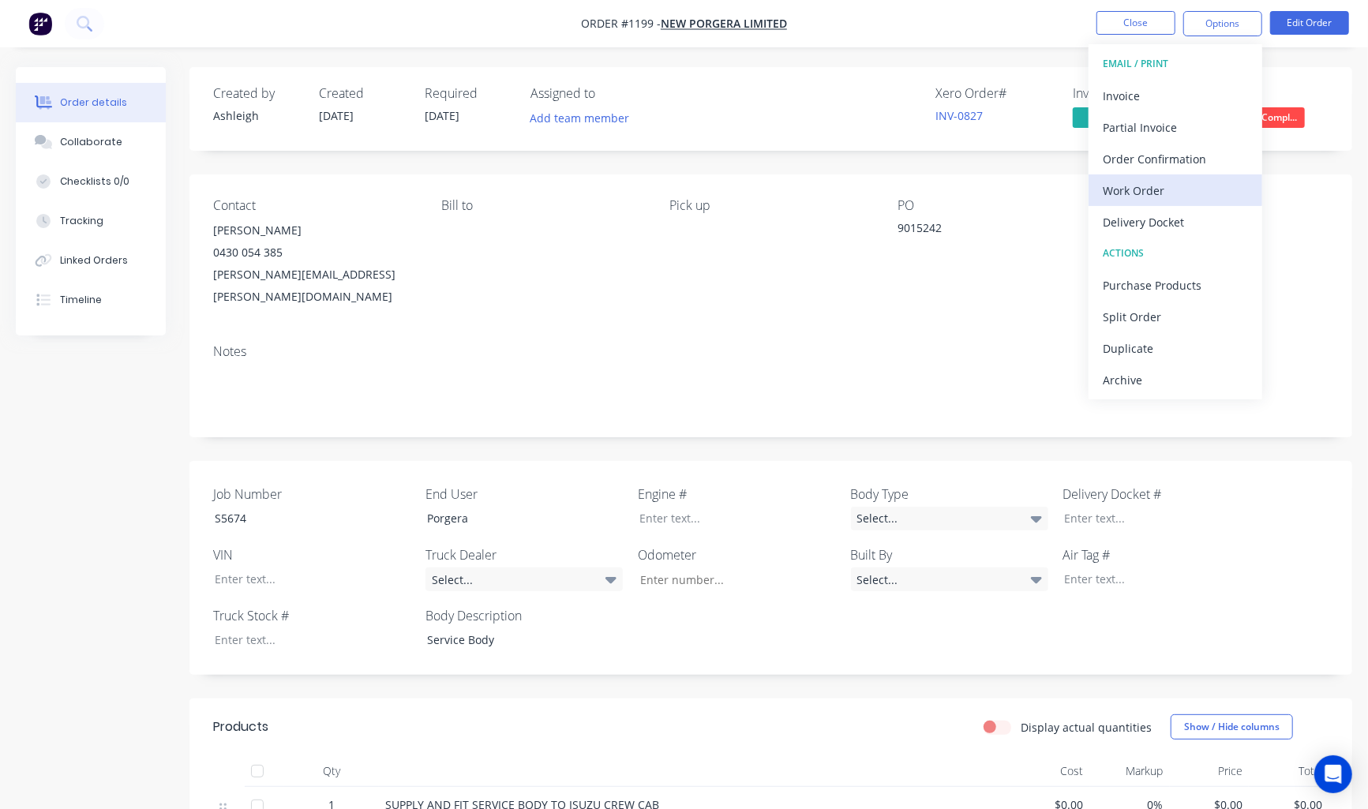
click at [1164, 187] on div "Work Order" at bounding box center [1175, 190] width 145 height 23
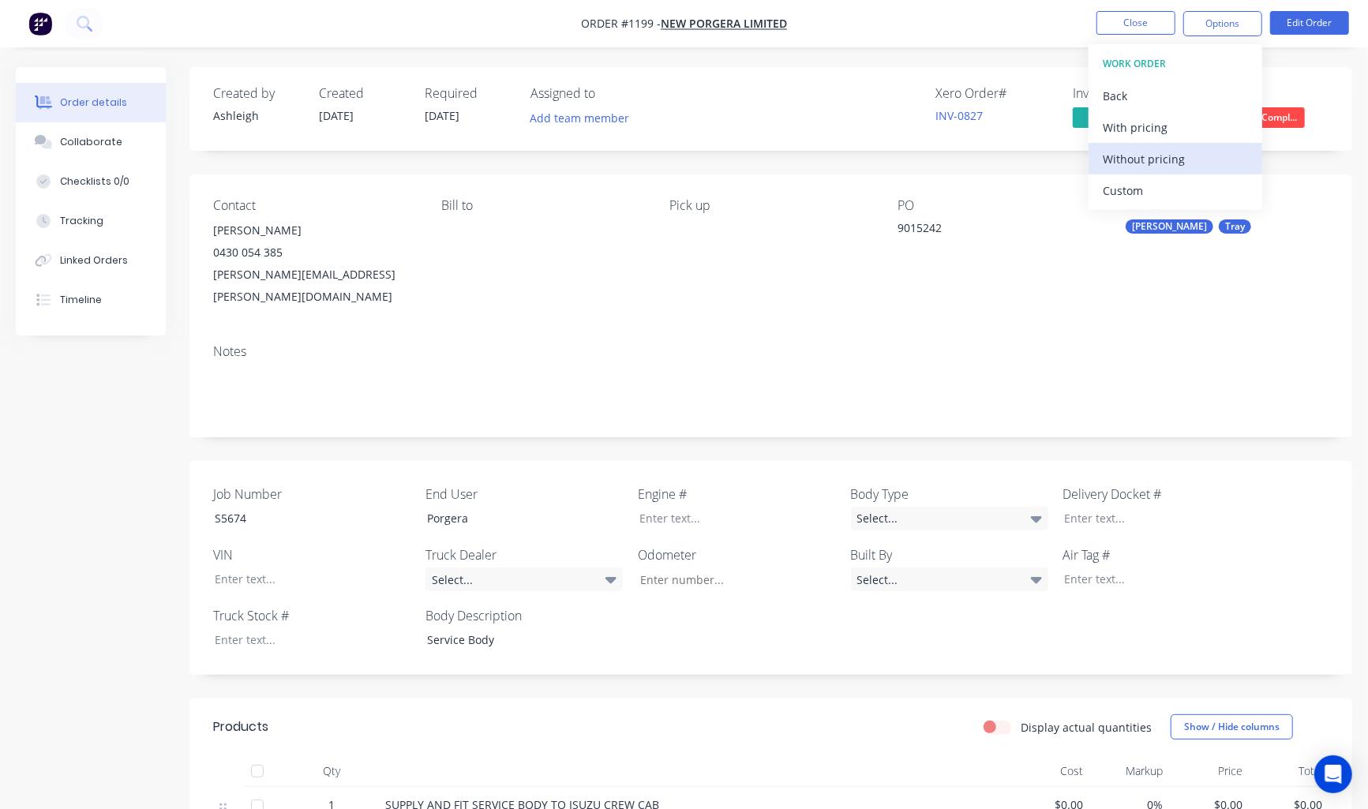
click at [1163, 159] on div "Without pricing" at bounding box center [1175, 159] width 145 height 23
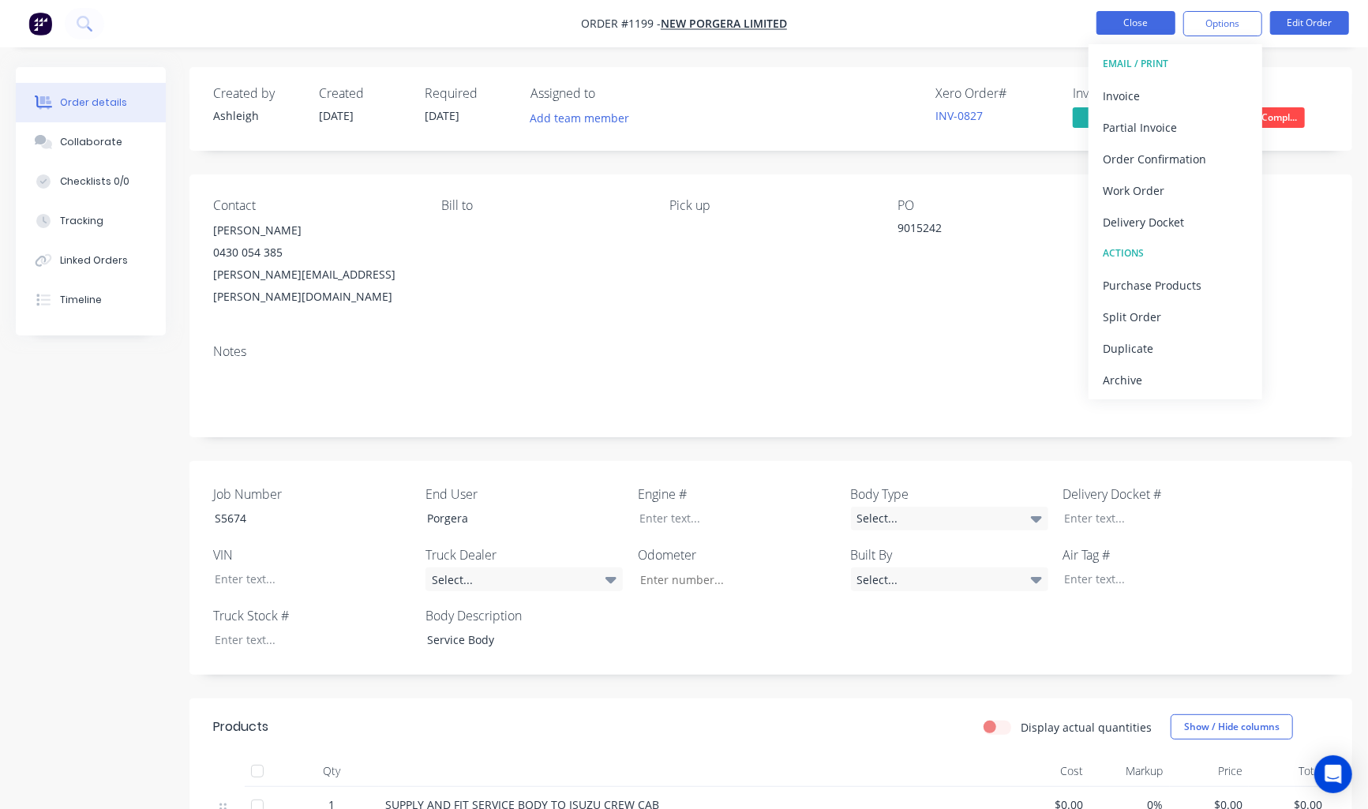
click at [1140, 22] on button "Close" at bounding box center [1136, 23] width 79 height 24
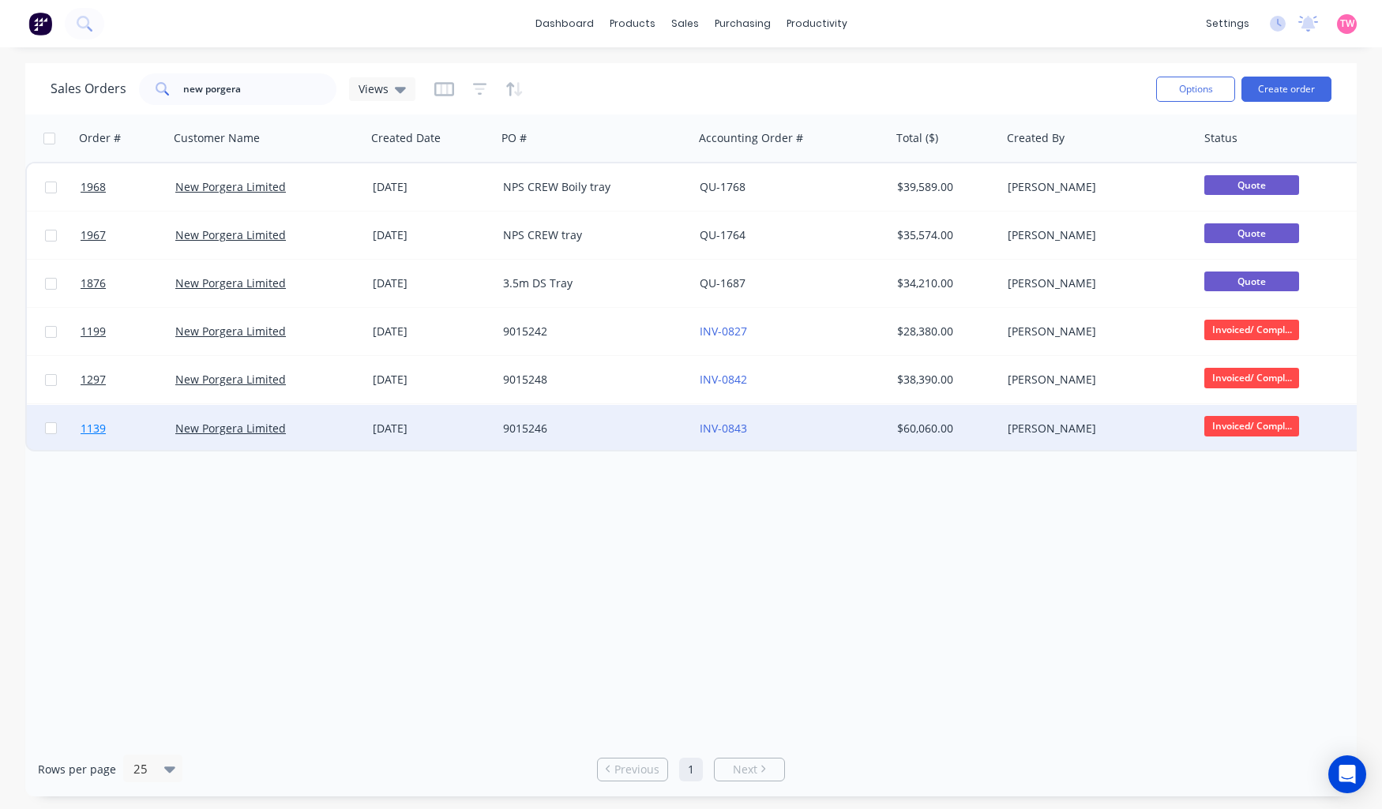
click at [123, 427] on link "1139" at bounding box center [128, 428] width 95 height 47
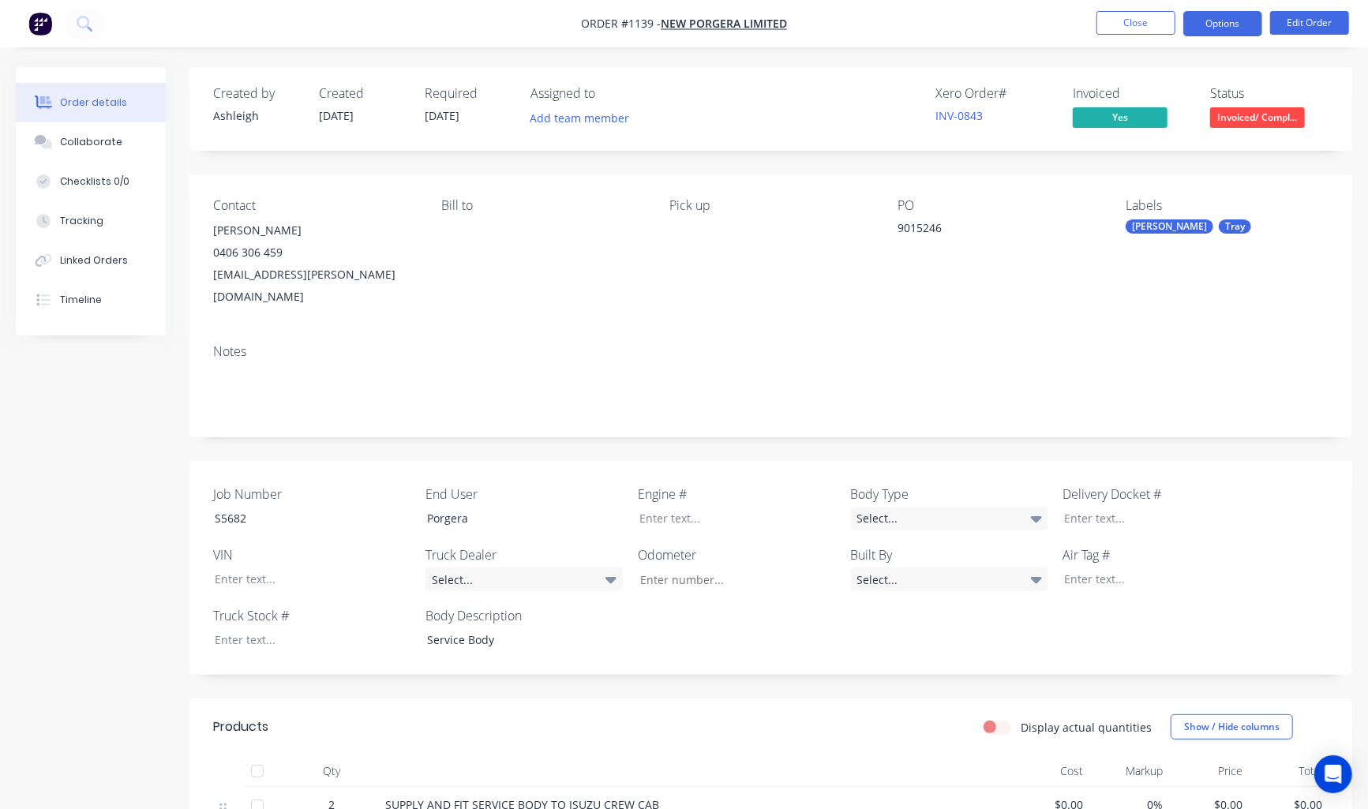
click at [1217, 29] on button "Options" at bounding box center [1222, 23] width 79 height 25
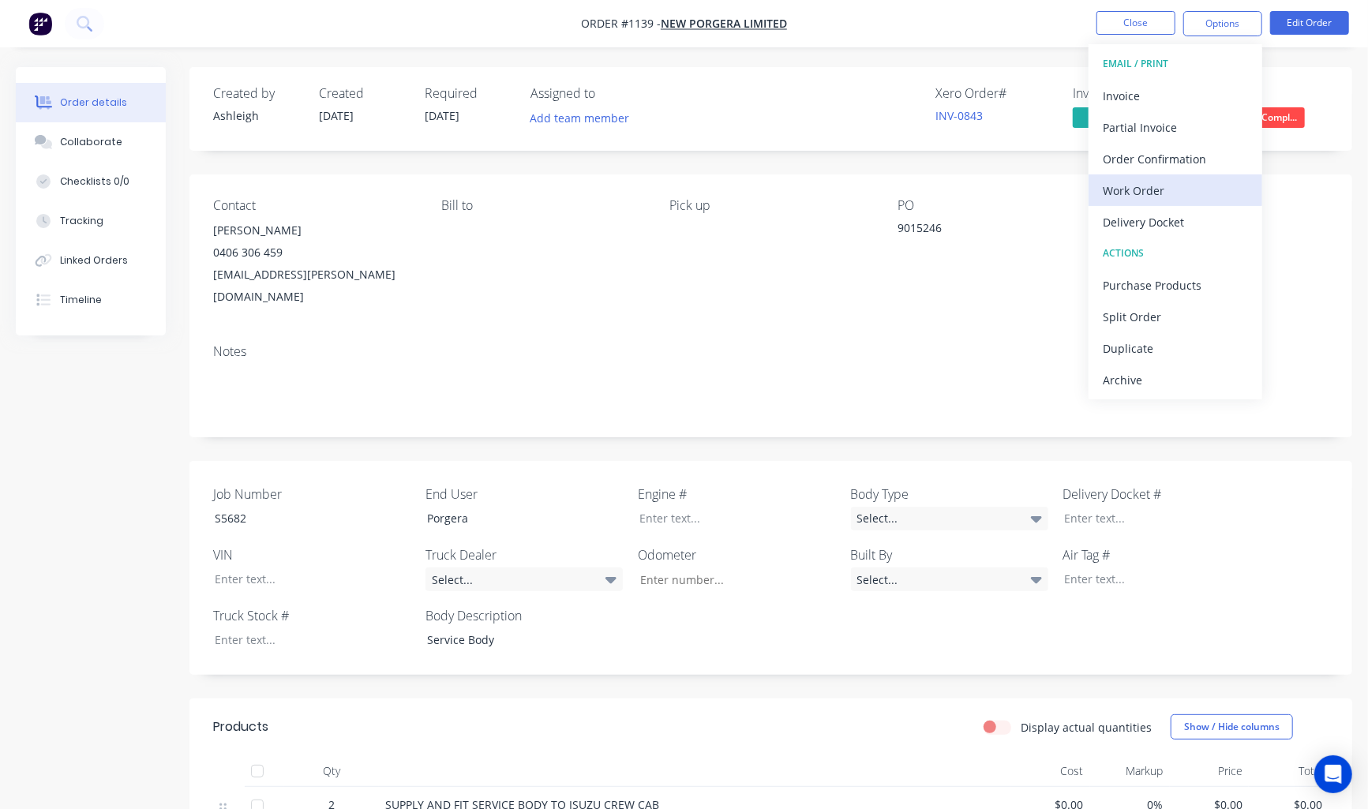
click at [1139, 182] on div "Work Order" at bounding box center [1175, 190] width 145 height 23
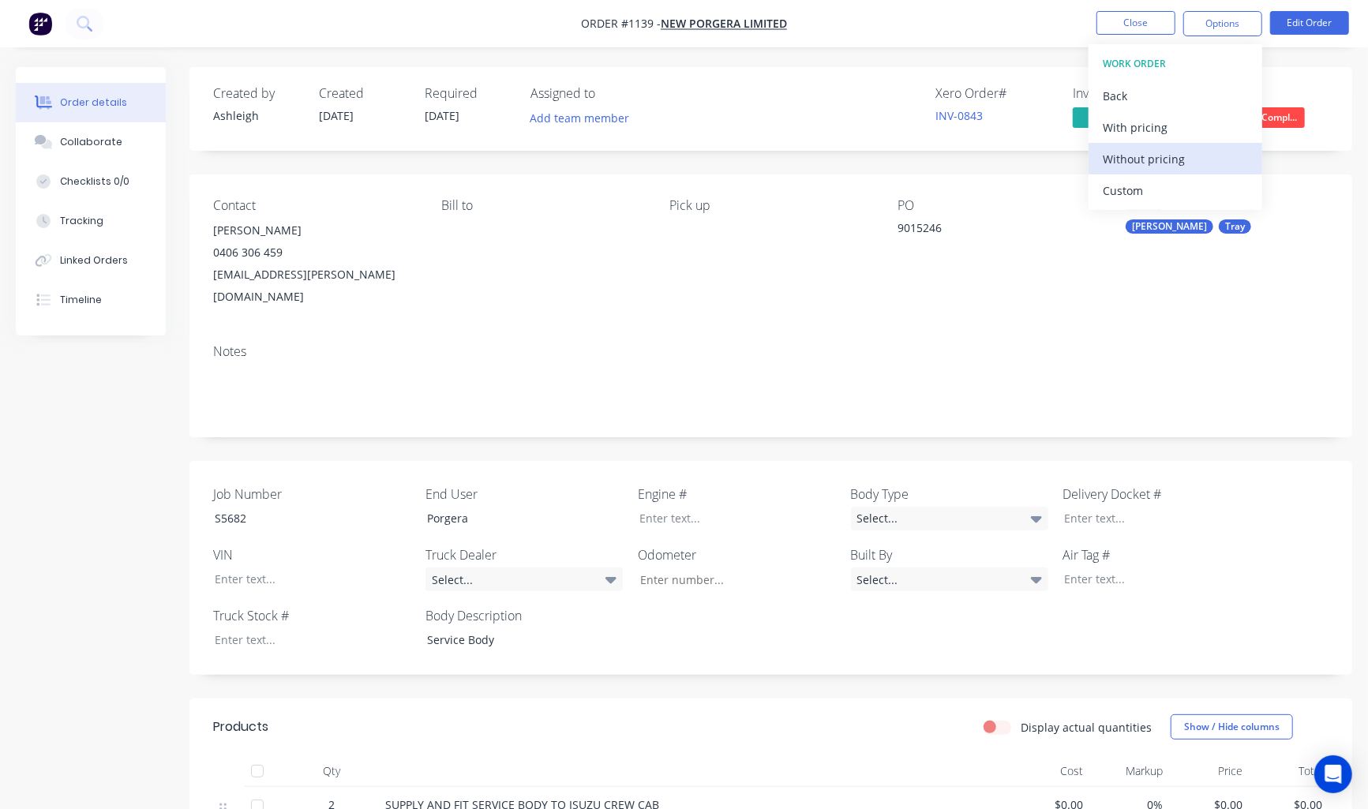
click at [1146, 153] on div "Without pricing" at bounding box center [1175, 159] width 145 height 23
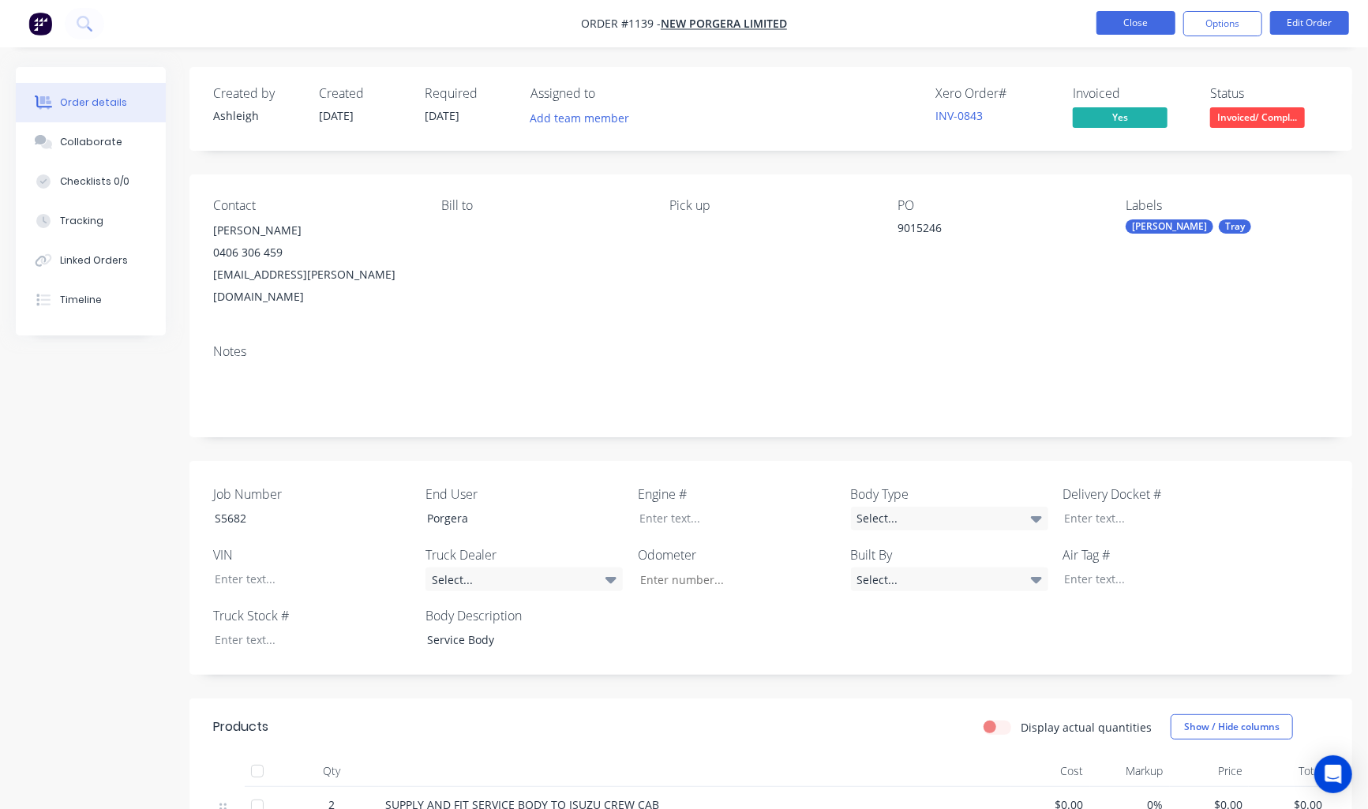
click at [1138, 21] on button "Close" at bounding box center [1136, 23] width 79 height 24
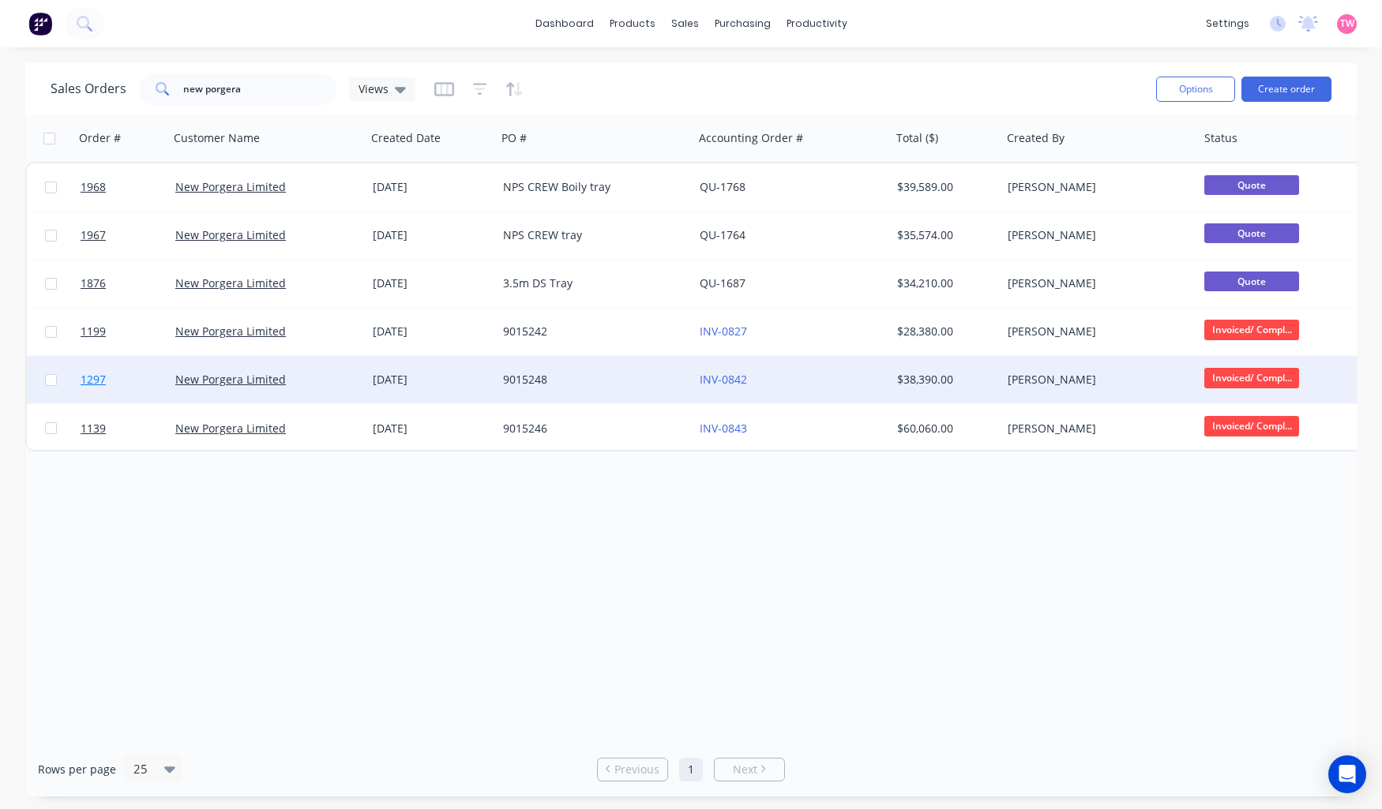
click at [115, 376] on link "1297" at bounding box center [128, 379] width 95 height 47
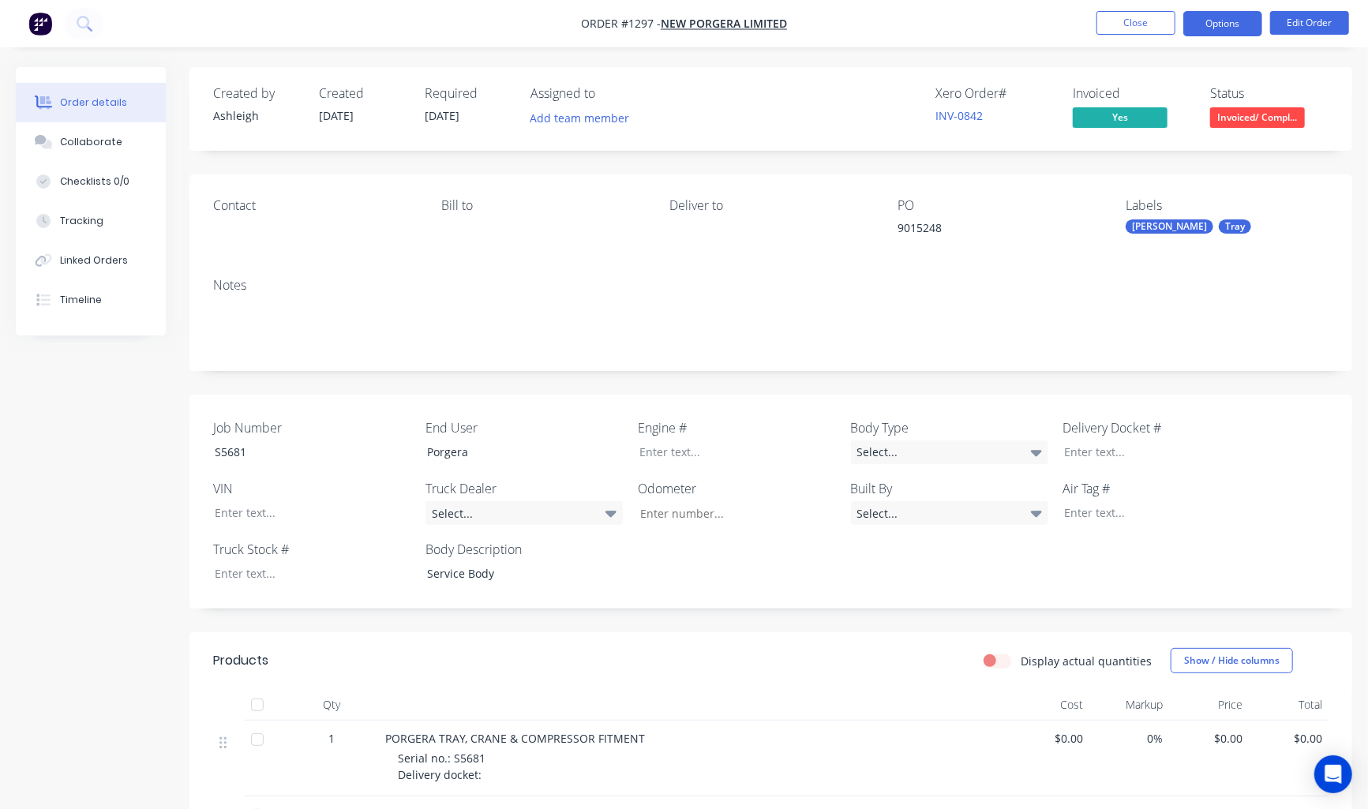
click at [1219, 13] on button "Options" at bounding box center [1222, 23] width 79 height 25
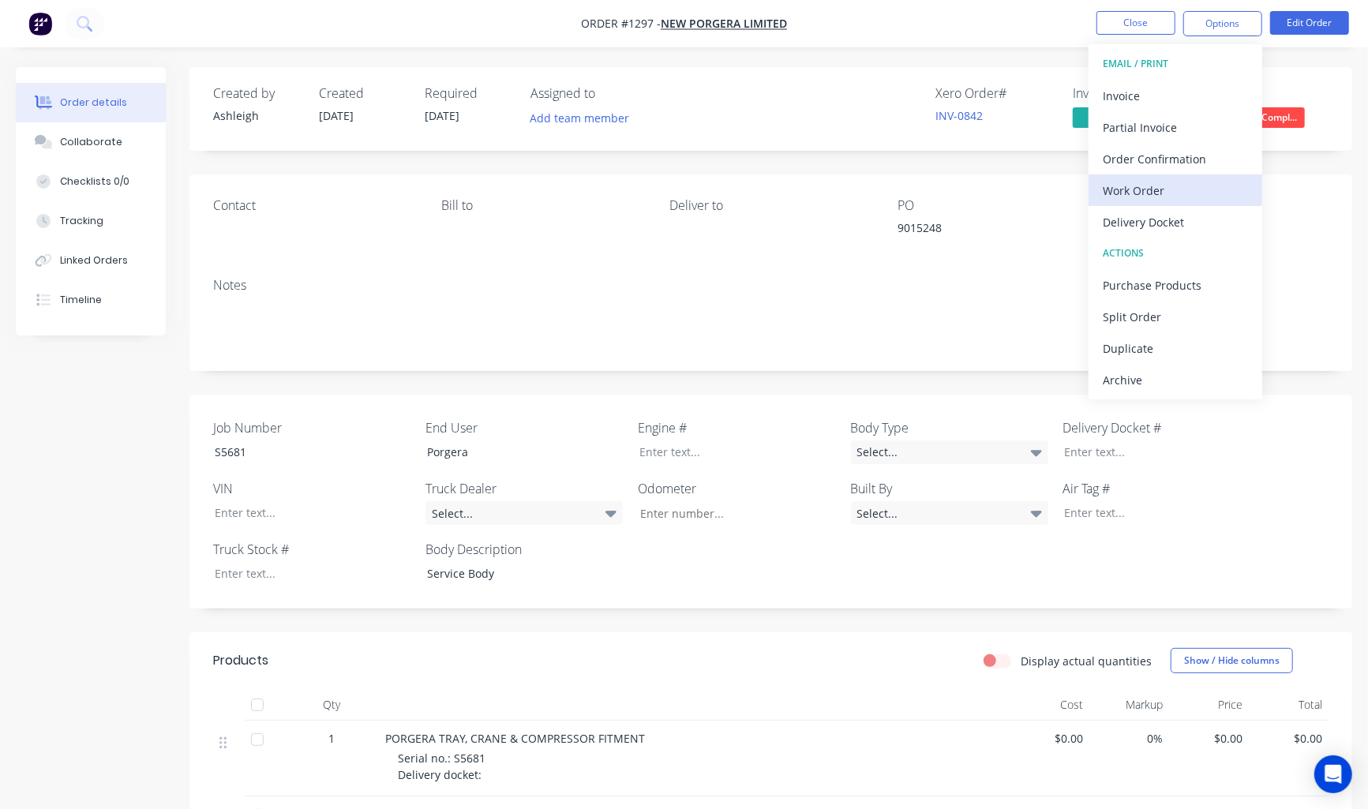
click at [1157, 202] on button "Work Order" at bounding box center [1176, 190] width 174 height 32
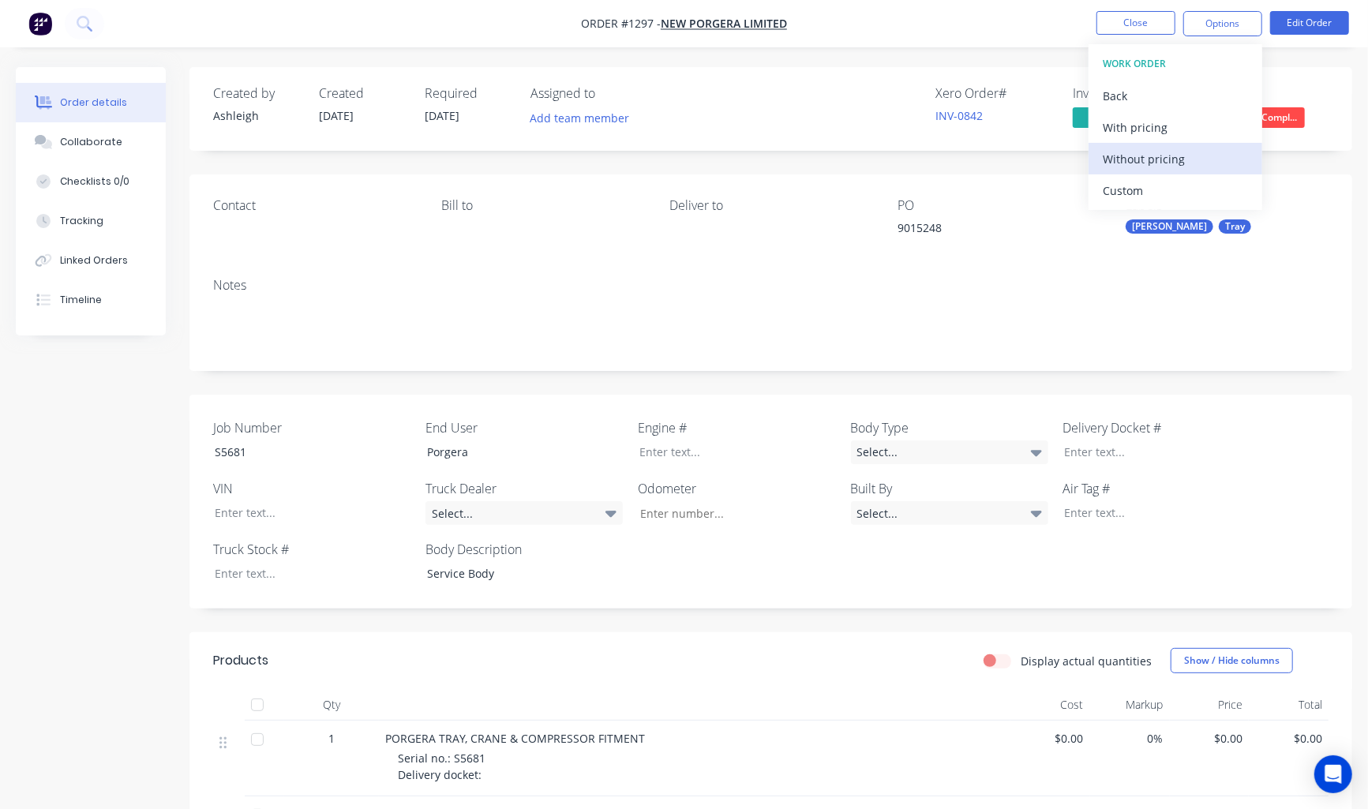
click at [1153, 161] on div "Without pricing" at bounding box center [1175, 159] width 145 height 23
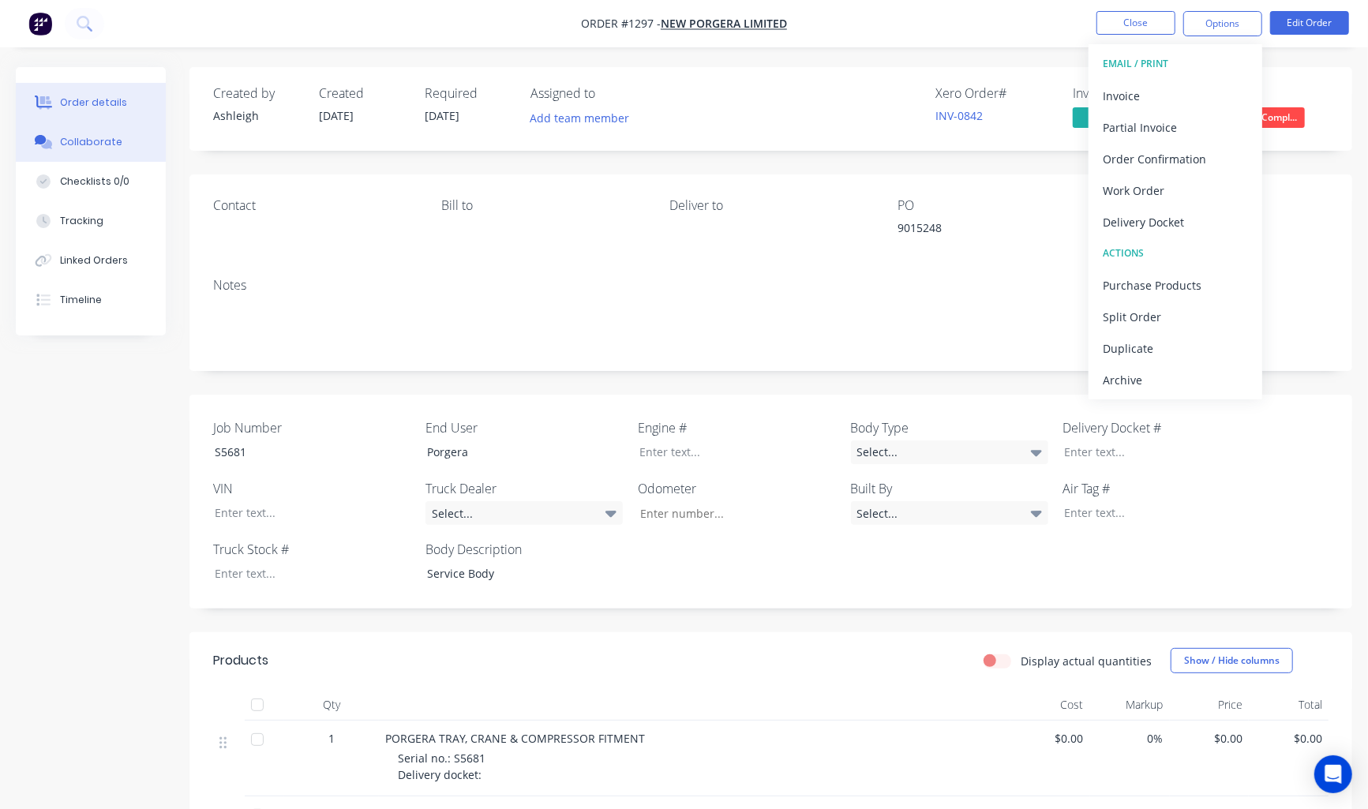
click at [88, 142] on div "Collaborate" at bounding box center [91, 142] width 62 height 14
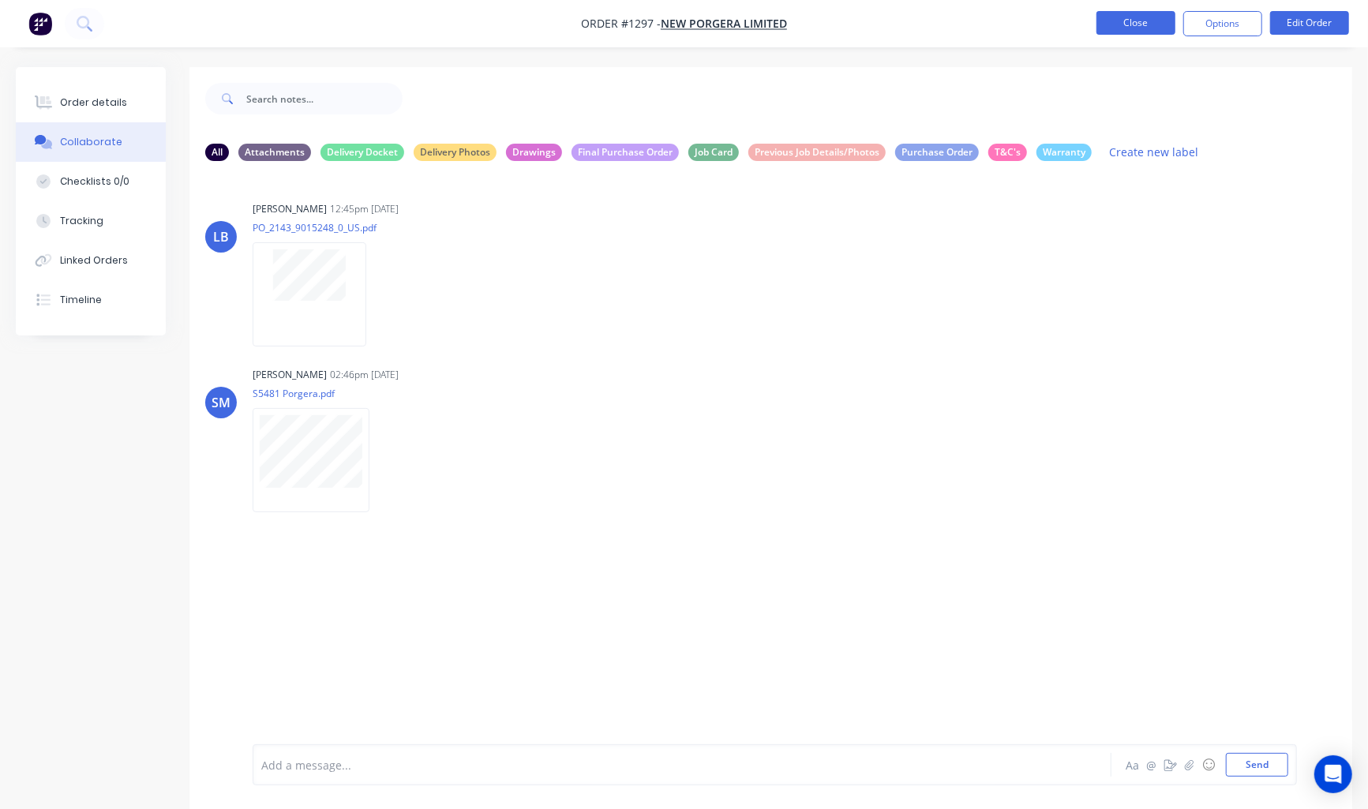
click at [1116, 21] on button "Close" at bounding box center [1136, 23] width 79 height 24
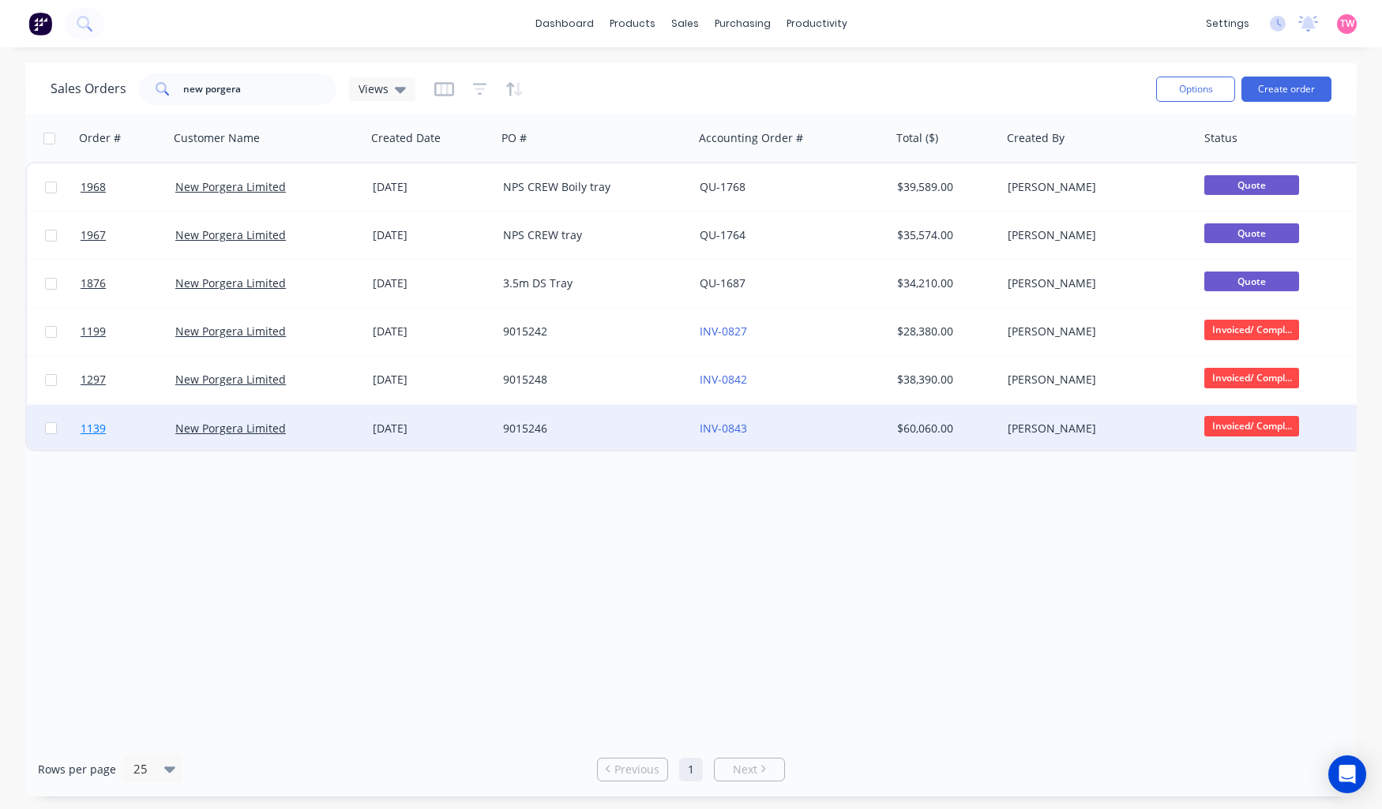
click at [119, 430] on link "1139" at bounding box center [128, 428] width 95 height 47
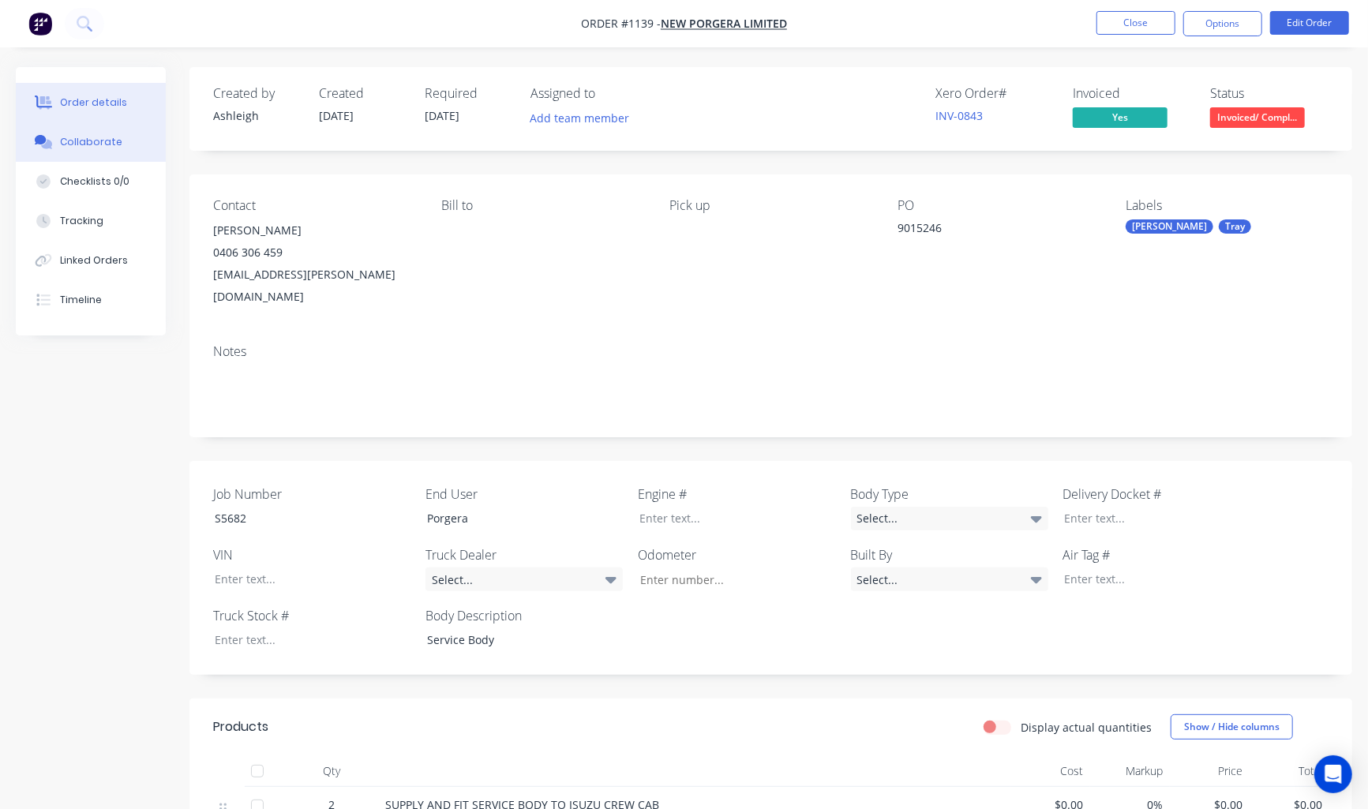
click at [81, 131] on button "Collaborate" at bounding box center [91, 141] width 150 height 39
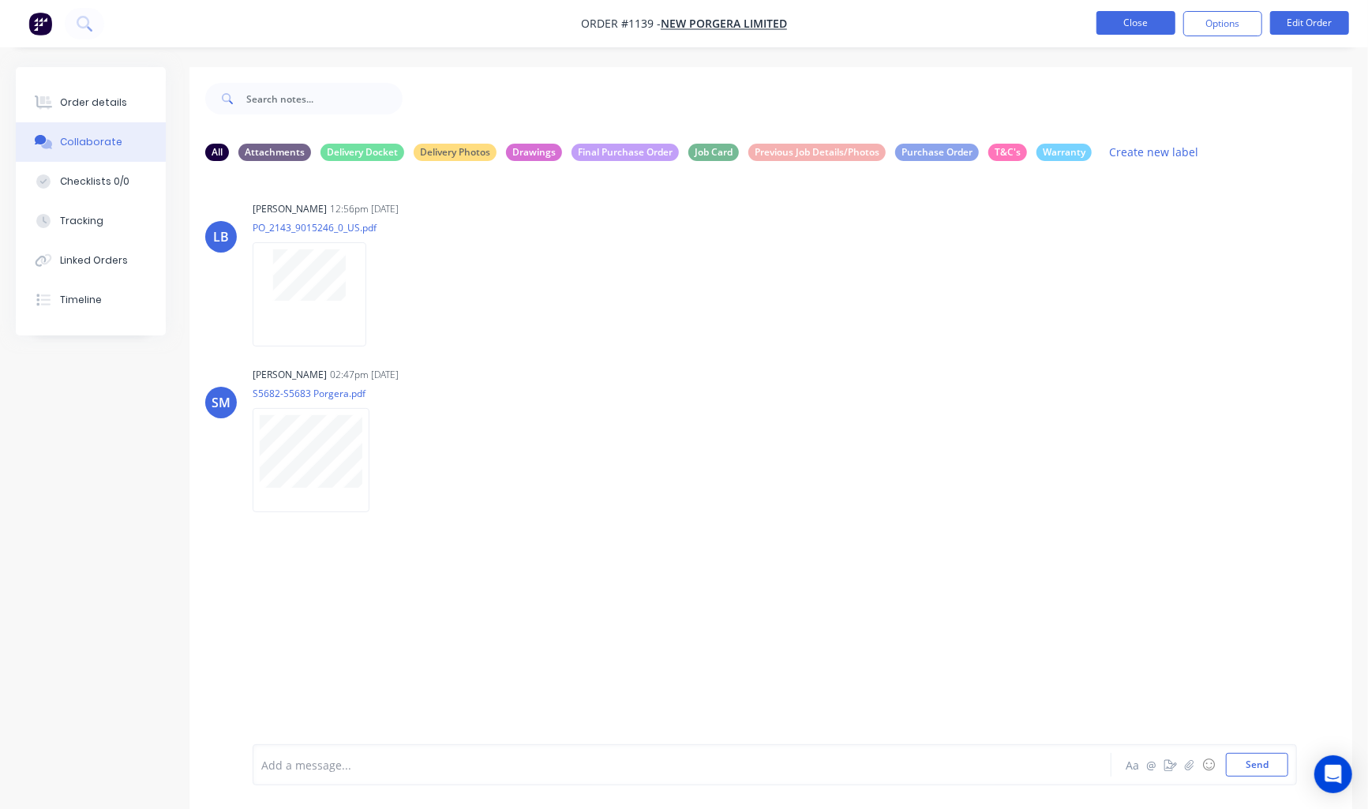
click at [1127, 20] on button "Close" at bounding box center [1136, 23] width 79 height 24
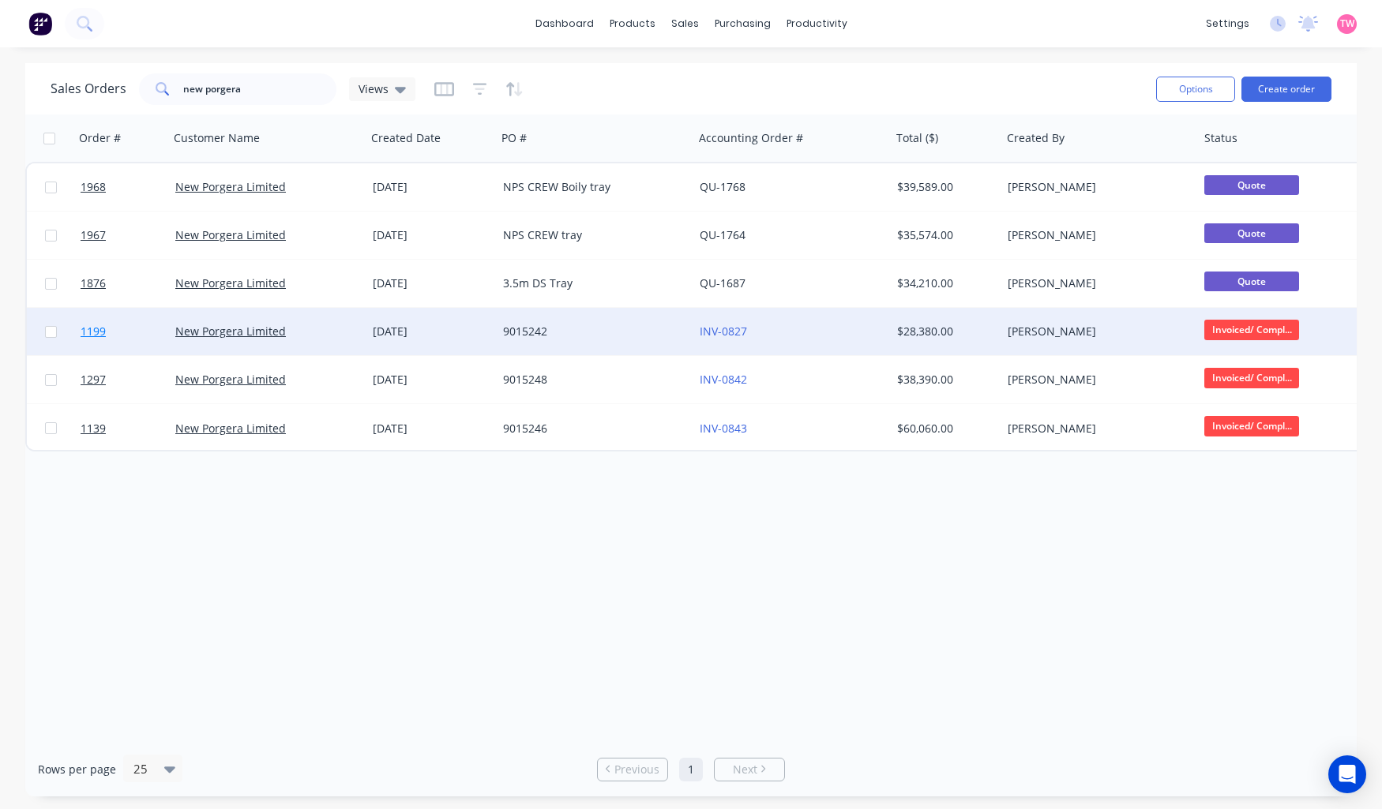
click at [126, 332] on link "1199" at bounding box center [128, 331] width 95 height 47
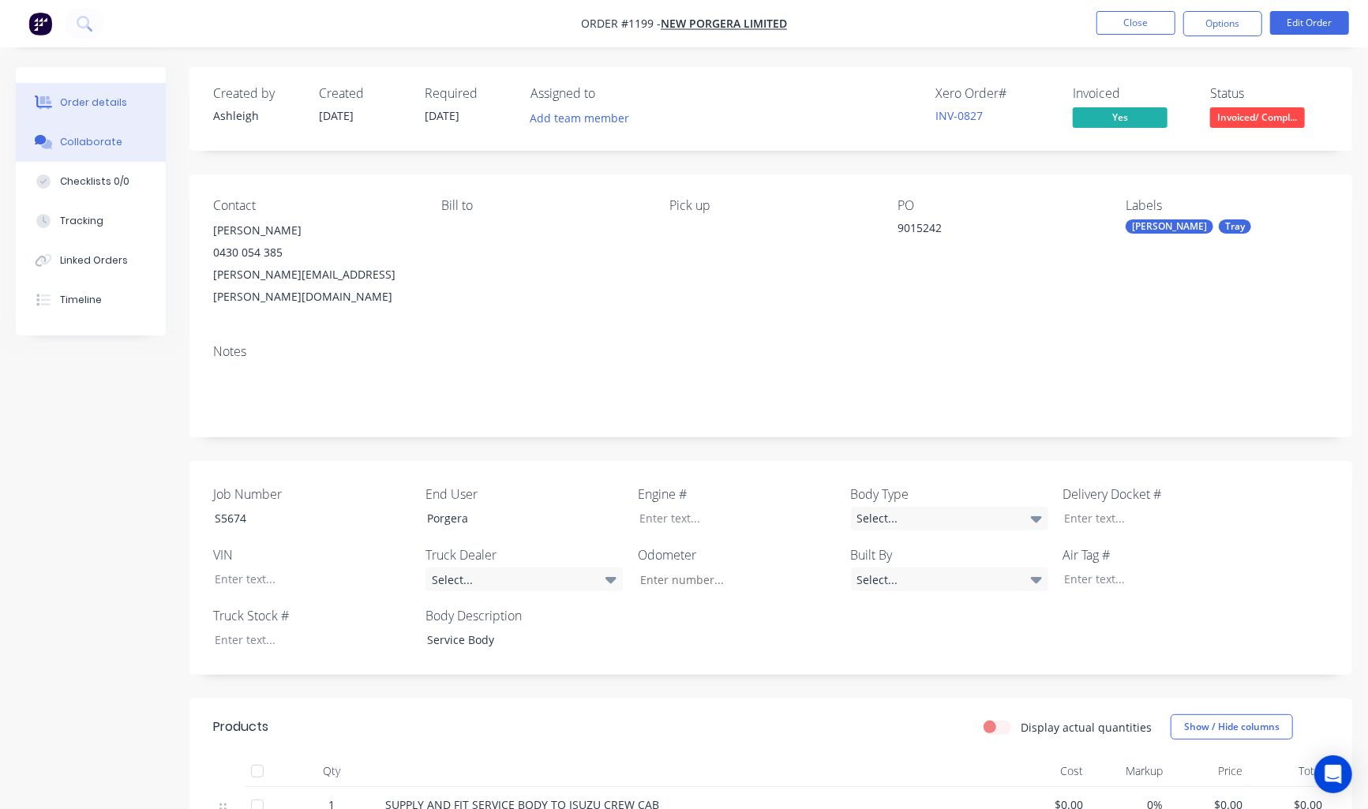
click at [107, 151] on button "Collaborate" at bounding box center [91, 141] width 150 height 39
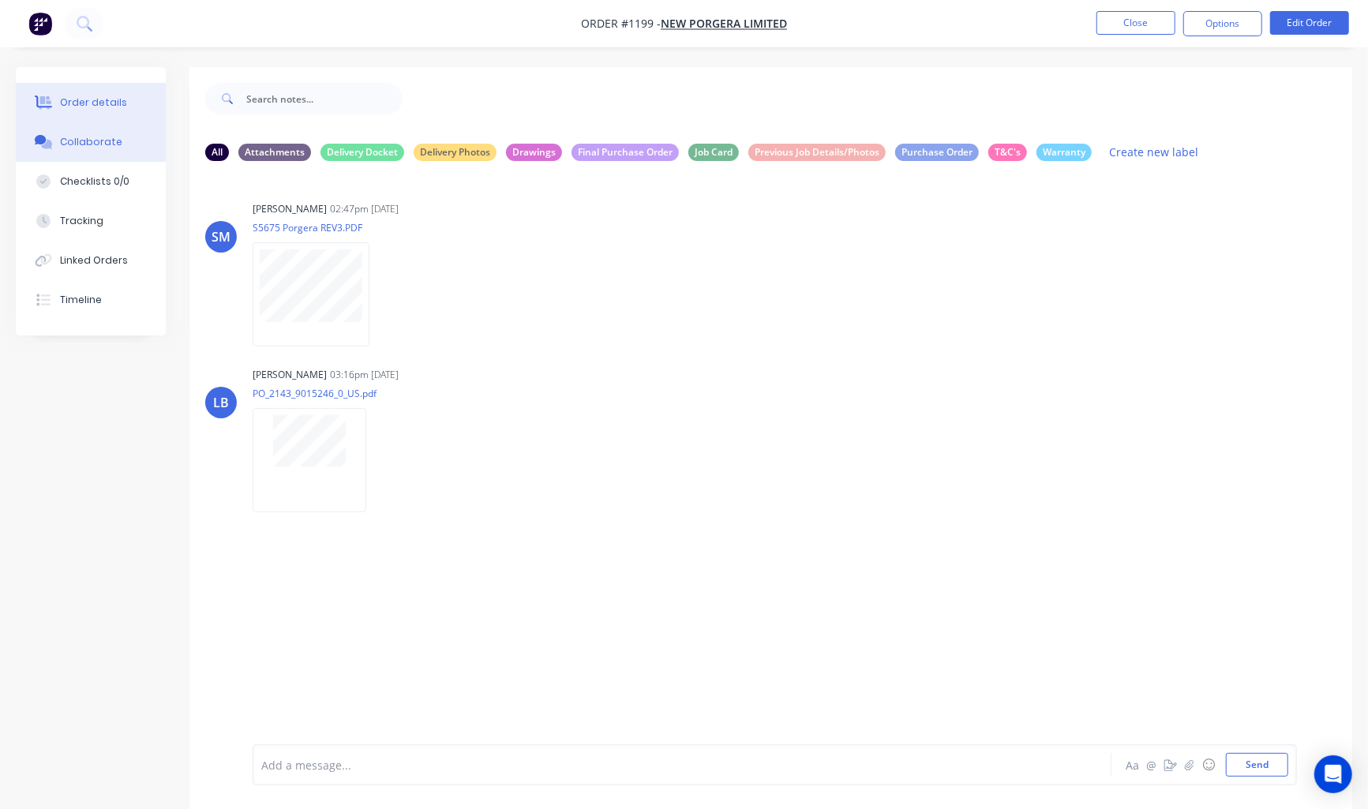
click at [87, 100] on div "Order details" at bounding box center [93, 103] width 67 height 14
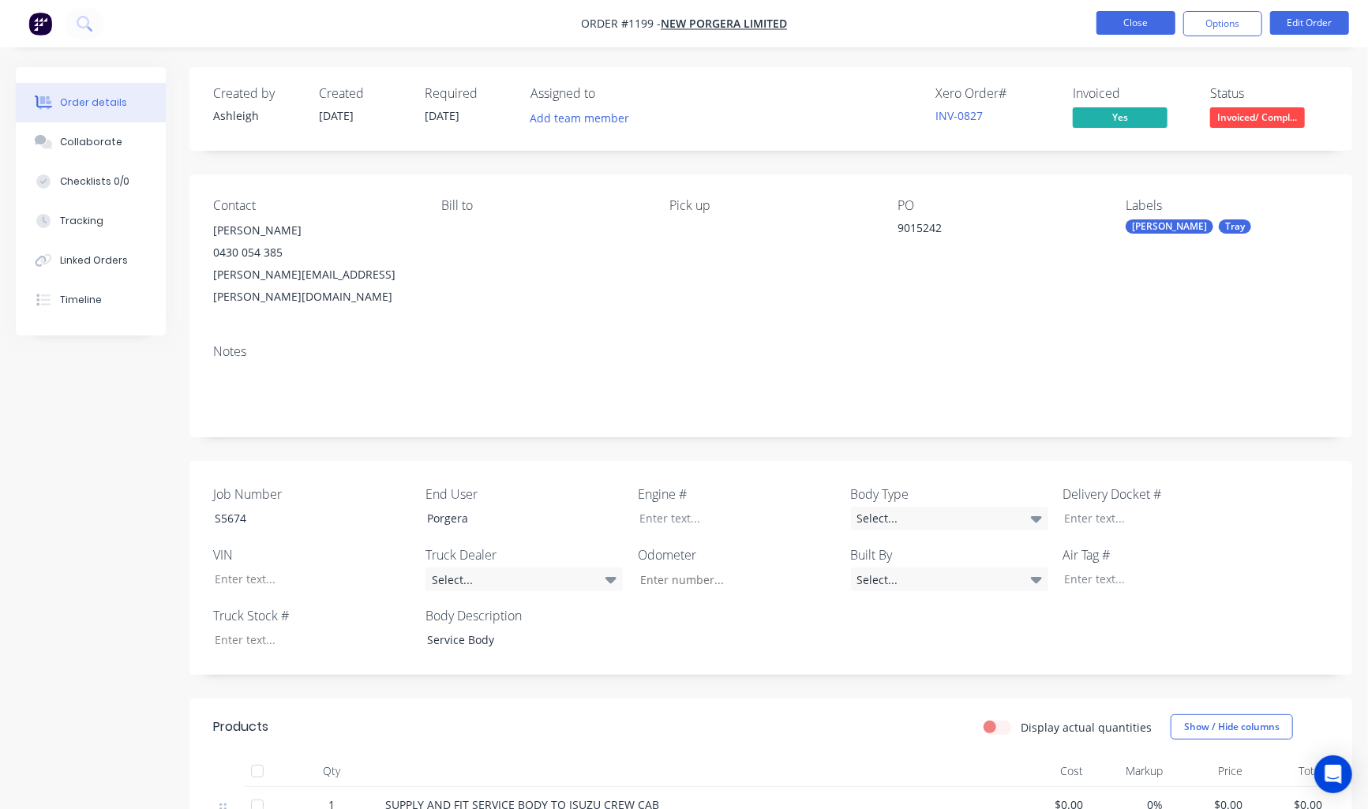
click at [1122, 27] on button "Close" at bounding box center [1136, 23] width 79 height 24
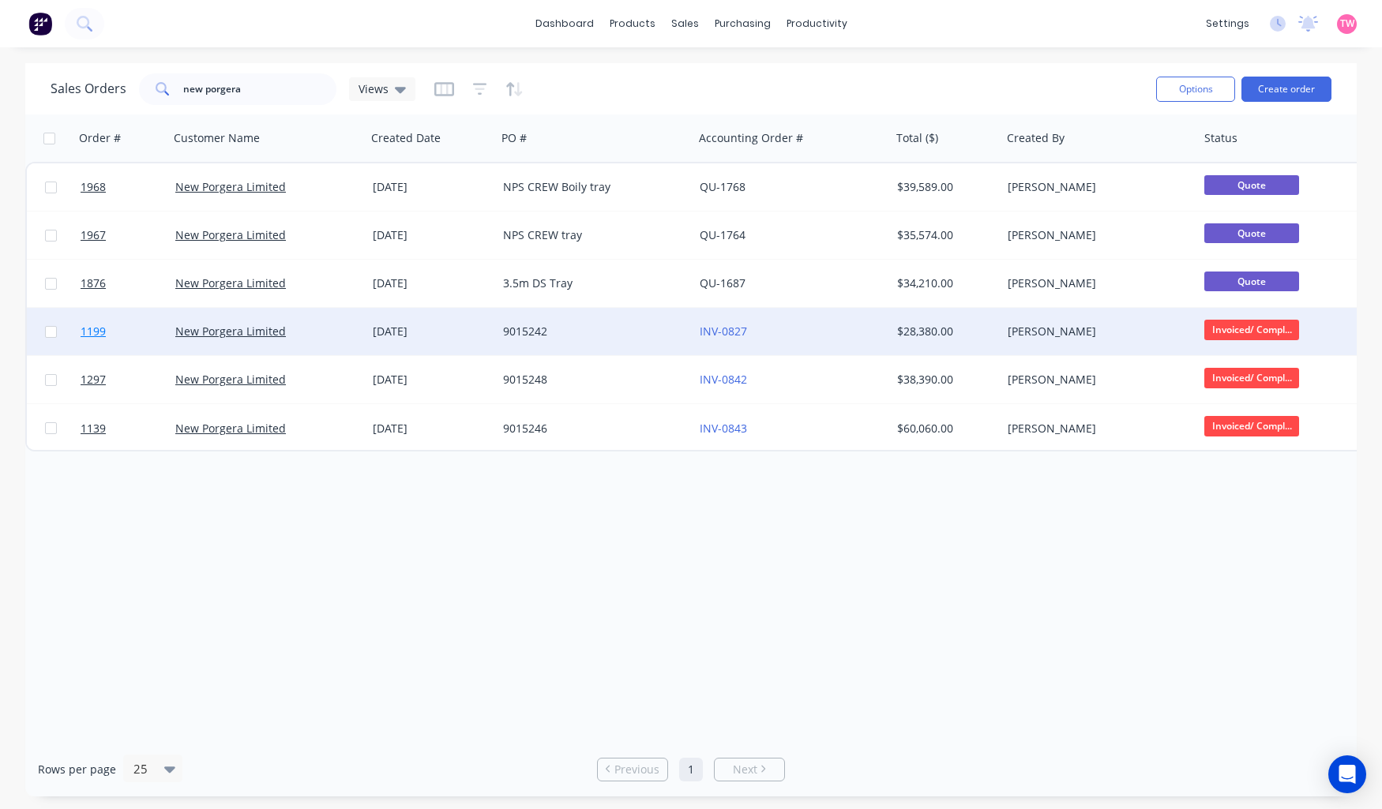
click at [129, 328] on link "1199" at bounding box center [128, 331] width 95 height 47
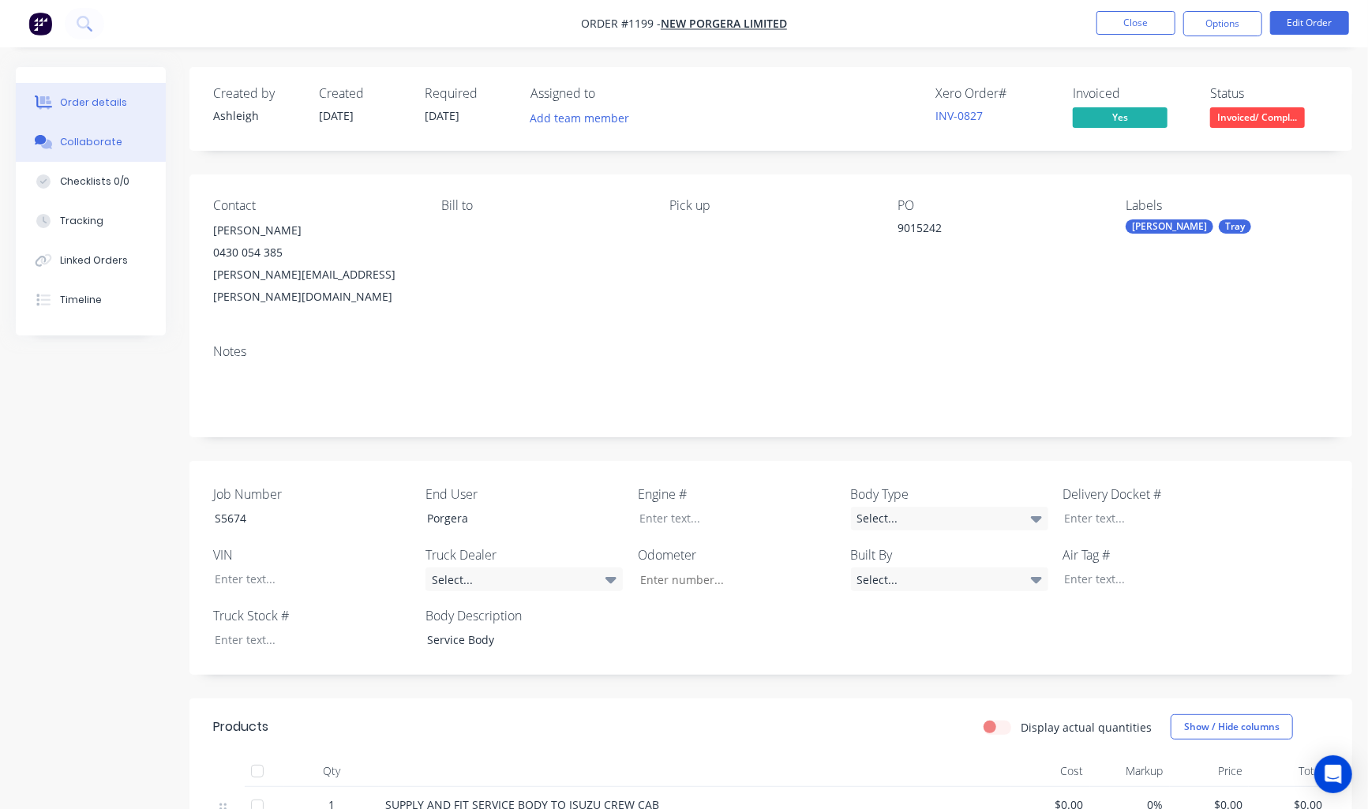
click at [77, 135] on div "Collaborate" at bounding box center [91, 142] width 62 height 14
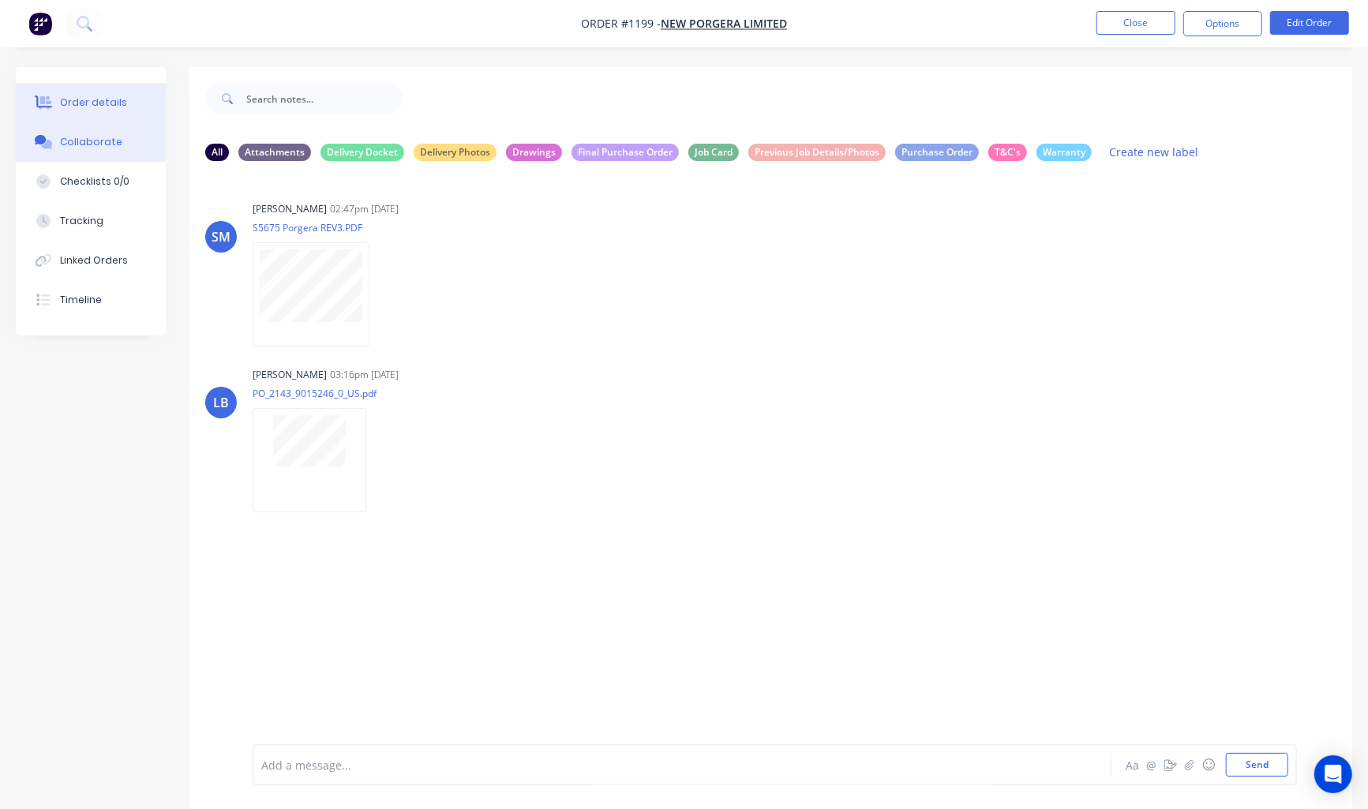
click at [72, 98] on div "Order details" at bounding box center [93, 103] width 67 height 14
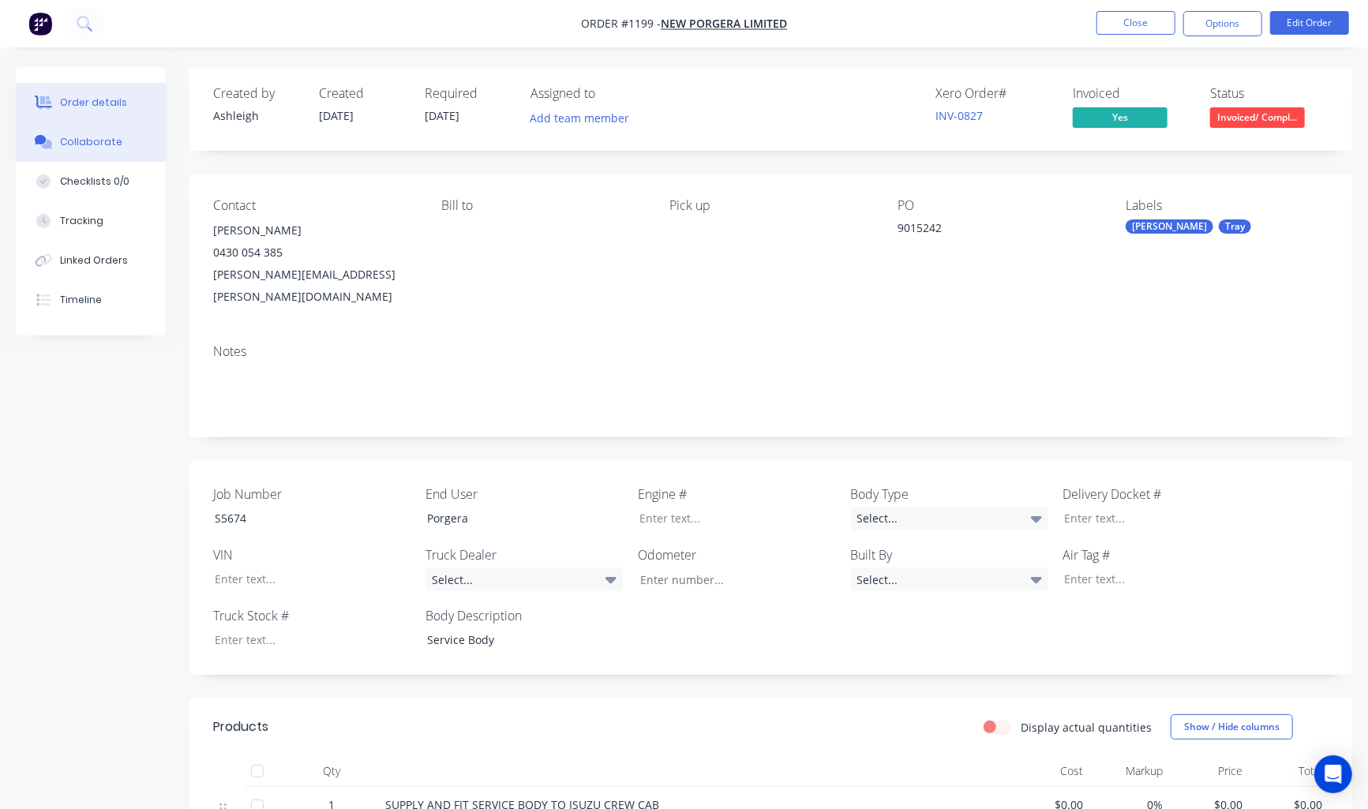
click at [95, 140] on div "Collaborate" at bounding box center [91, 142] width 62 height 14
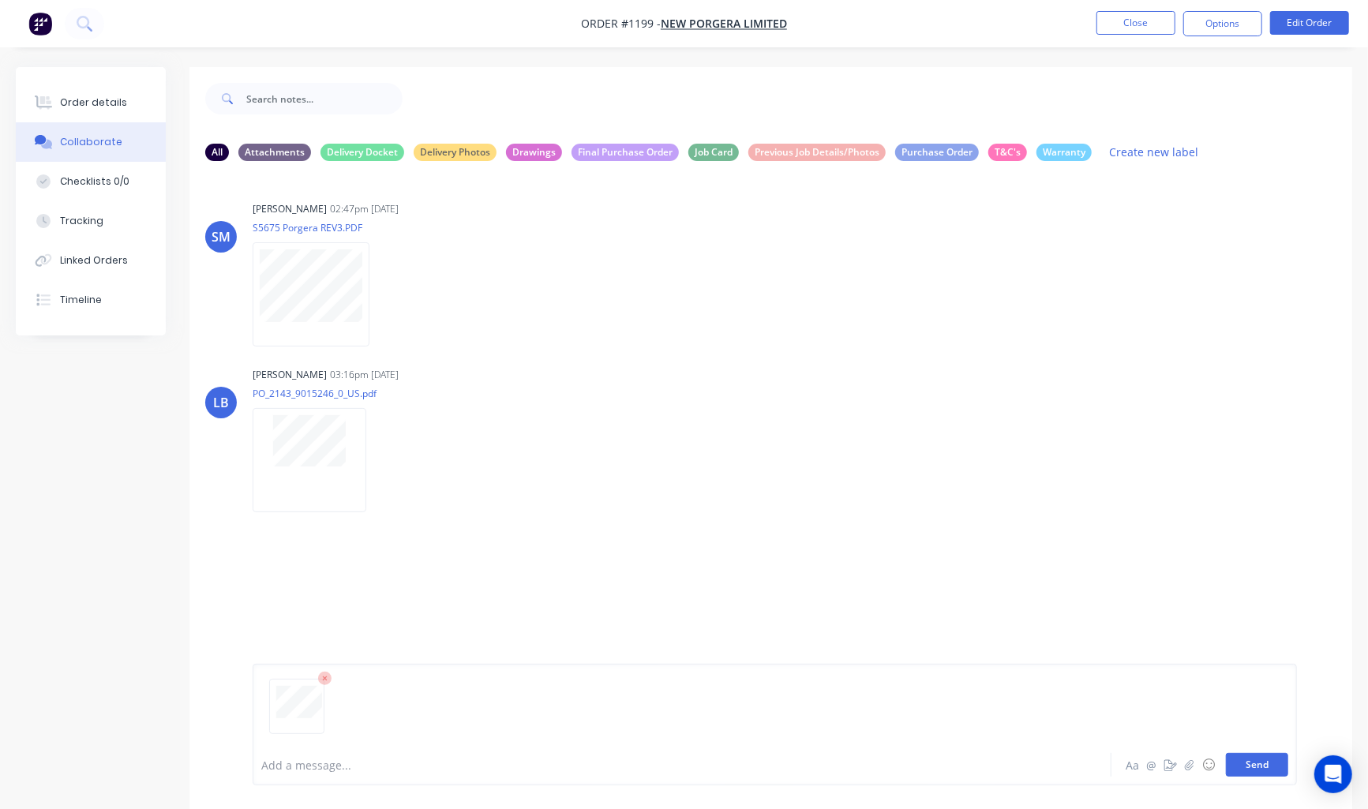
click at [1271, 762] on button "Send" at bounding box center [1257, 765] width 62 height 24
click at [1125, 26] on button "Close" at bounding box center [1136, 23] width 79 height 24
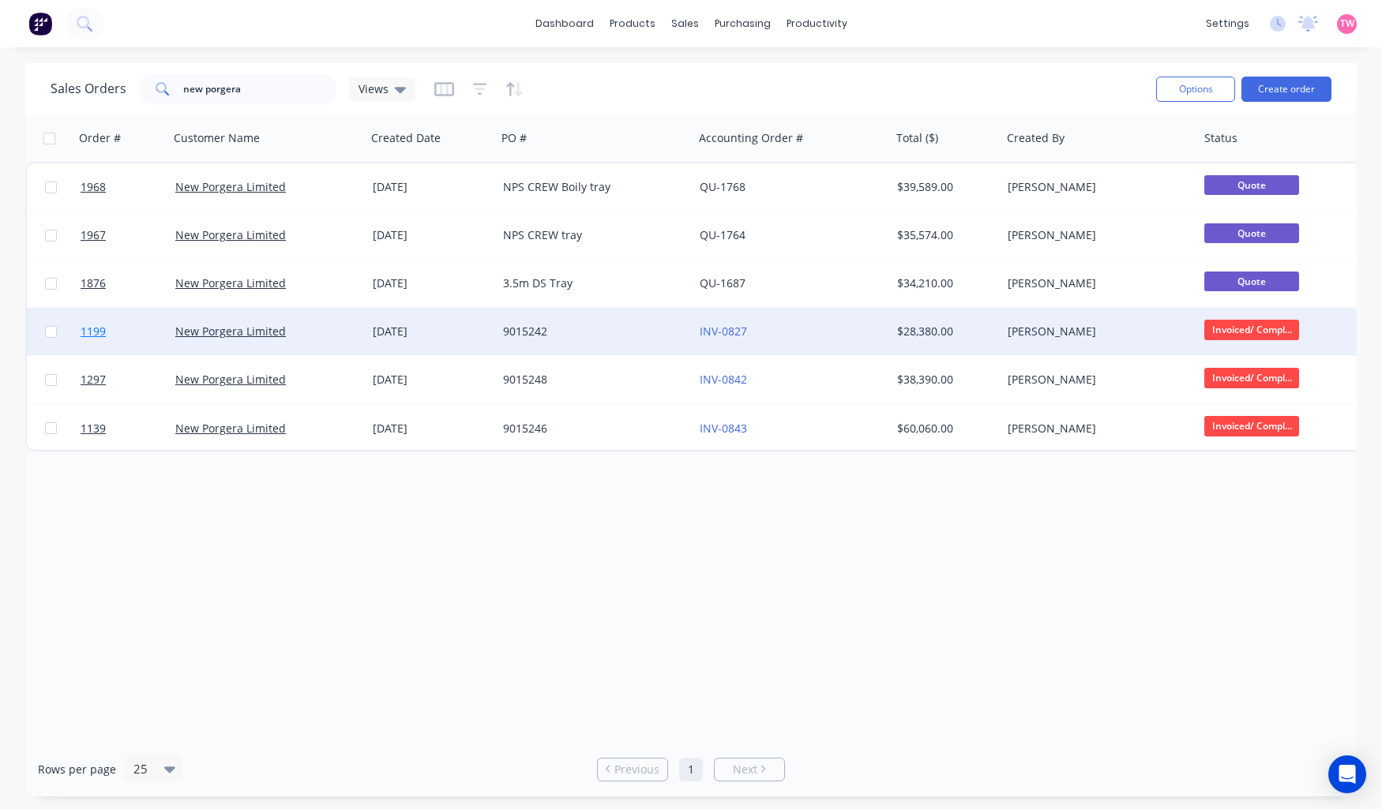
click at [131, 324] on link "1199" at bounding box center [128, 331] width 95 height 47
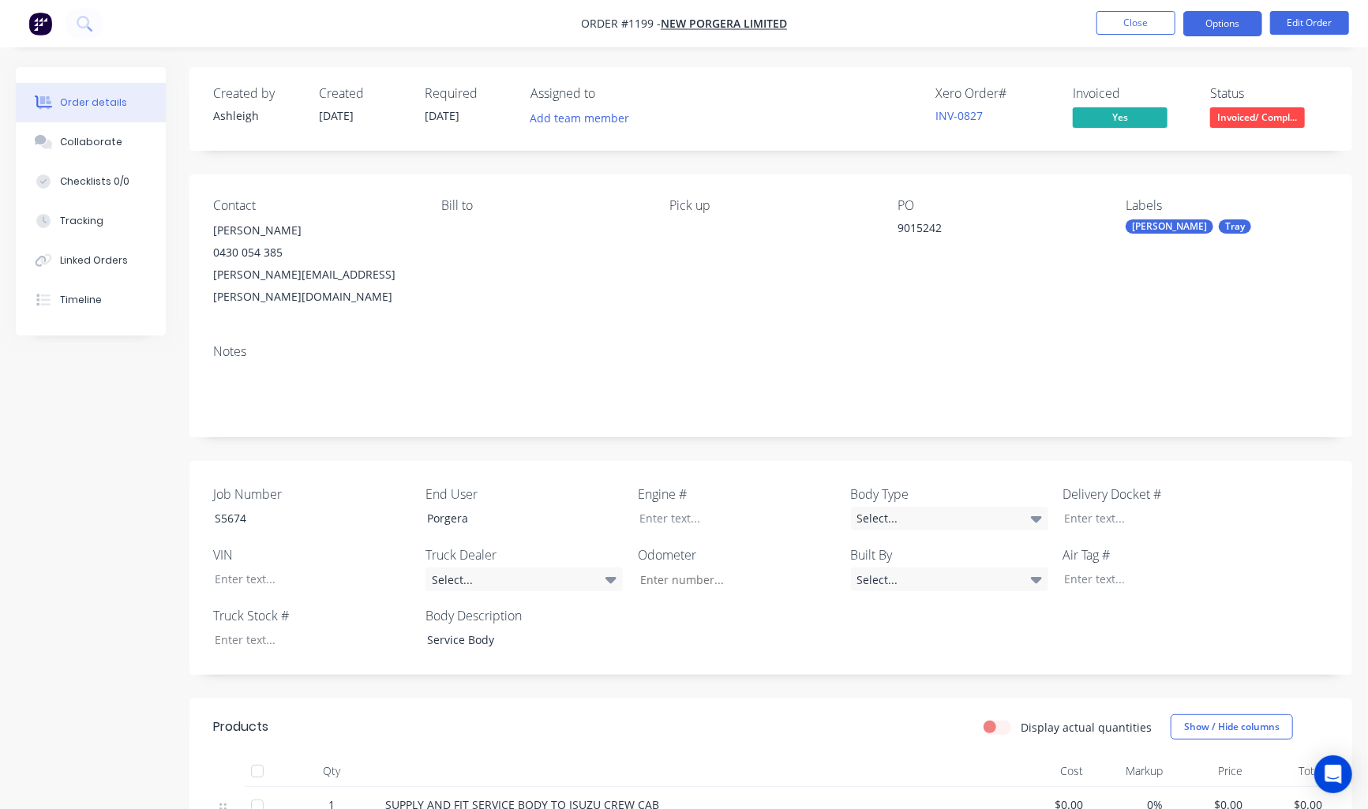
click at [1219, 26] on button "Options" at bounding box center [1222, 23] width 79 height 25
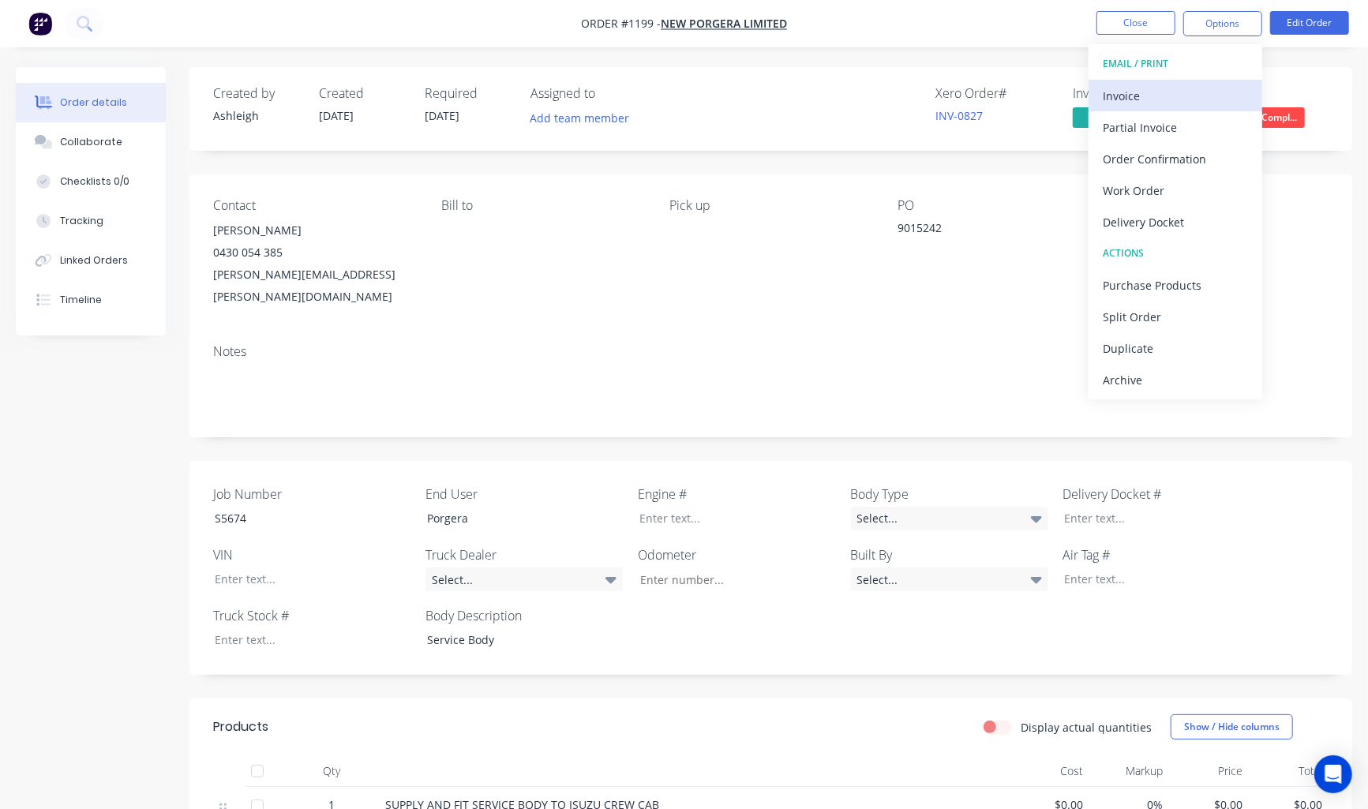
click at [1150, 93] on div "Invoice" at bounding box center [1175, 95] width 145 height 23
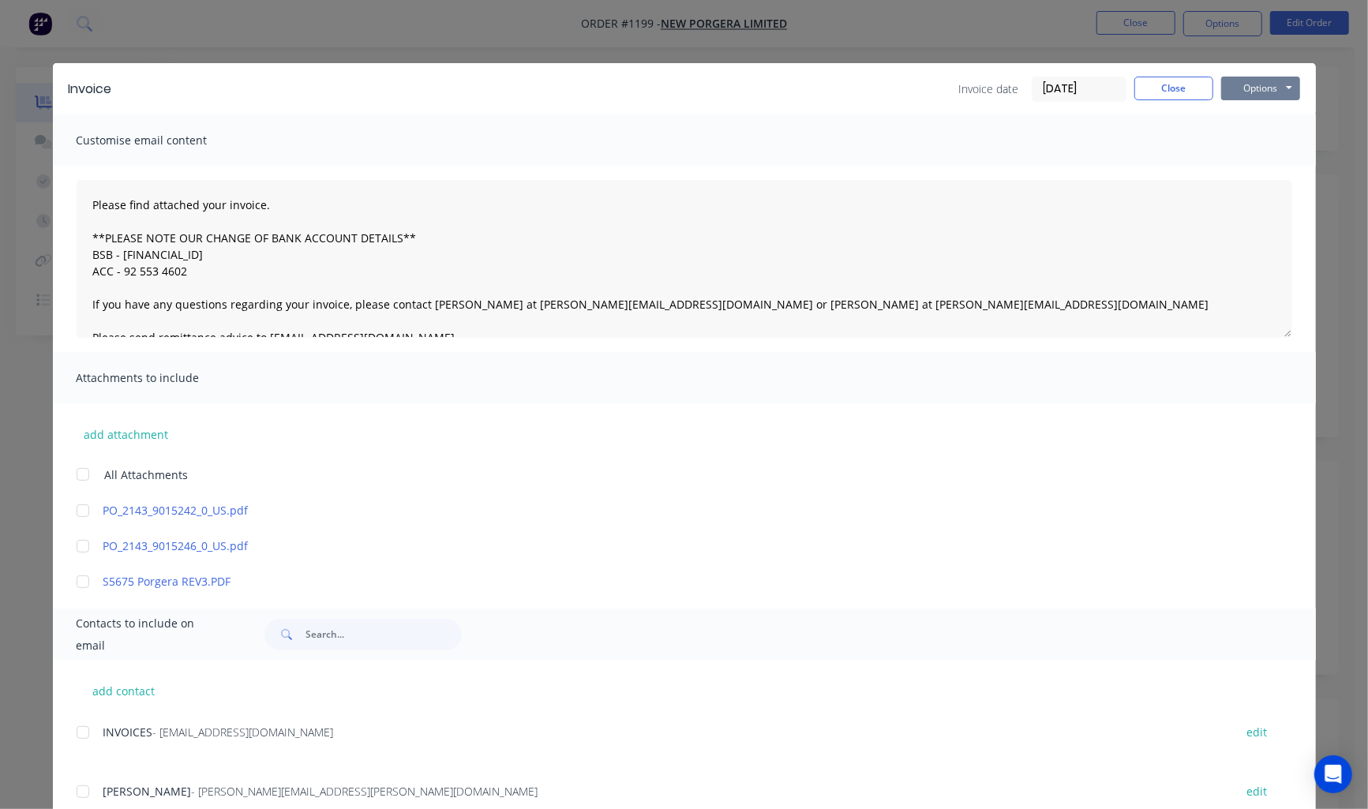
click at [1241, 92] on button "Options" at bounding box center [1260, 89] width 79 height 24
click at [1258, 119] on button "Preview" at bounding box center [1271, 116] width 101 height 26
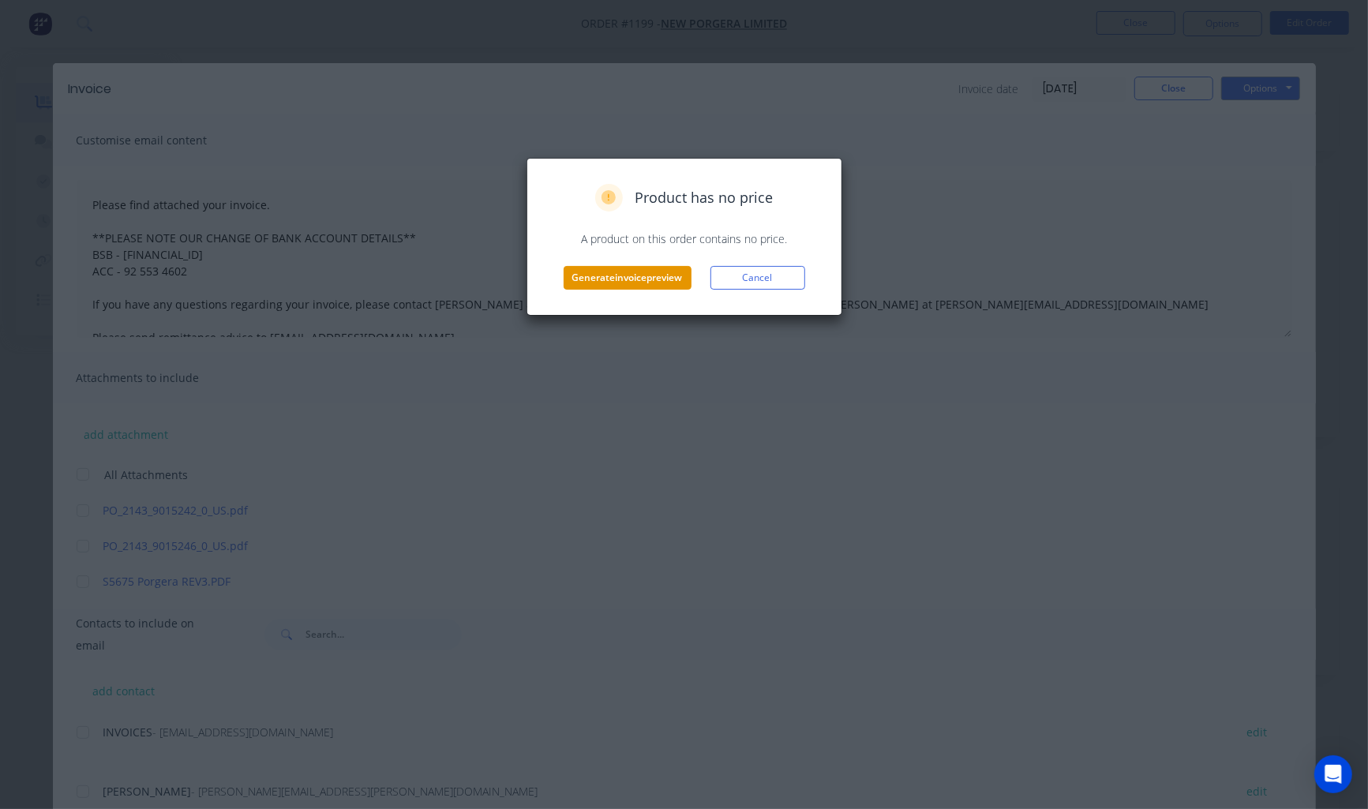
click at [644, 277] on button "Generate invoice preview" at bounding box center [628, 278] width 128 height 24
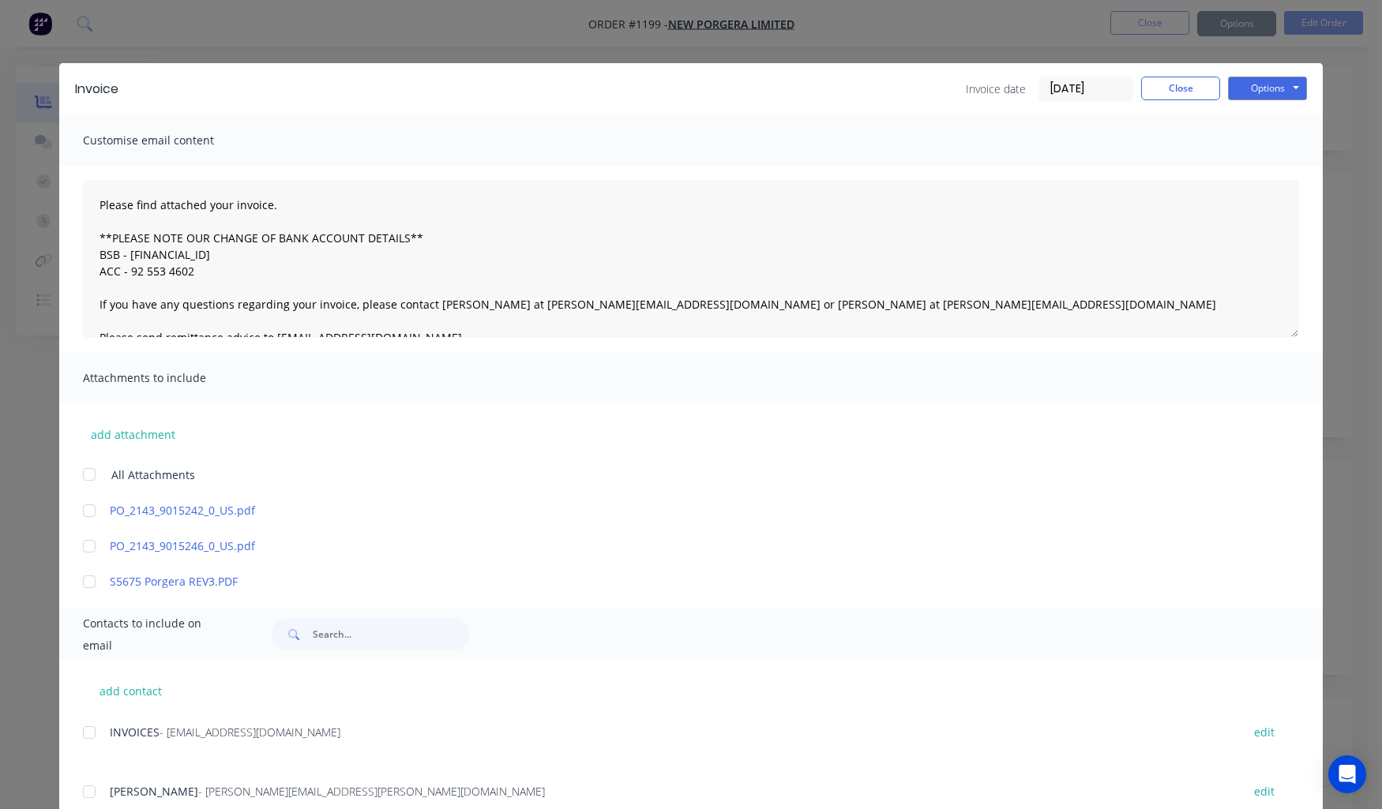
type textarea "Please find attached your invoice. **PLEASE NOTE OUR CHANGE OF BANK ACCOUNT DET…"
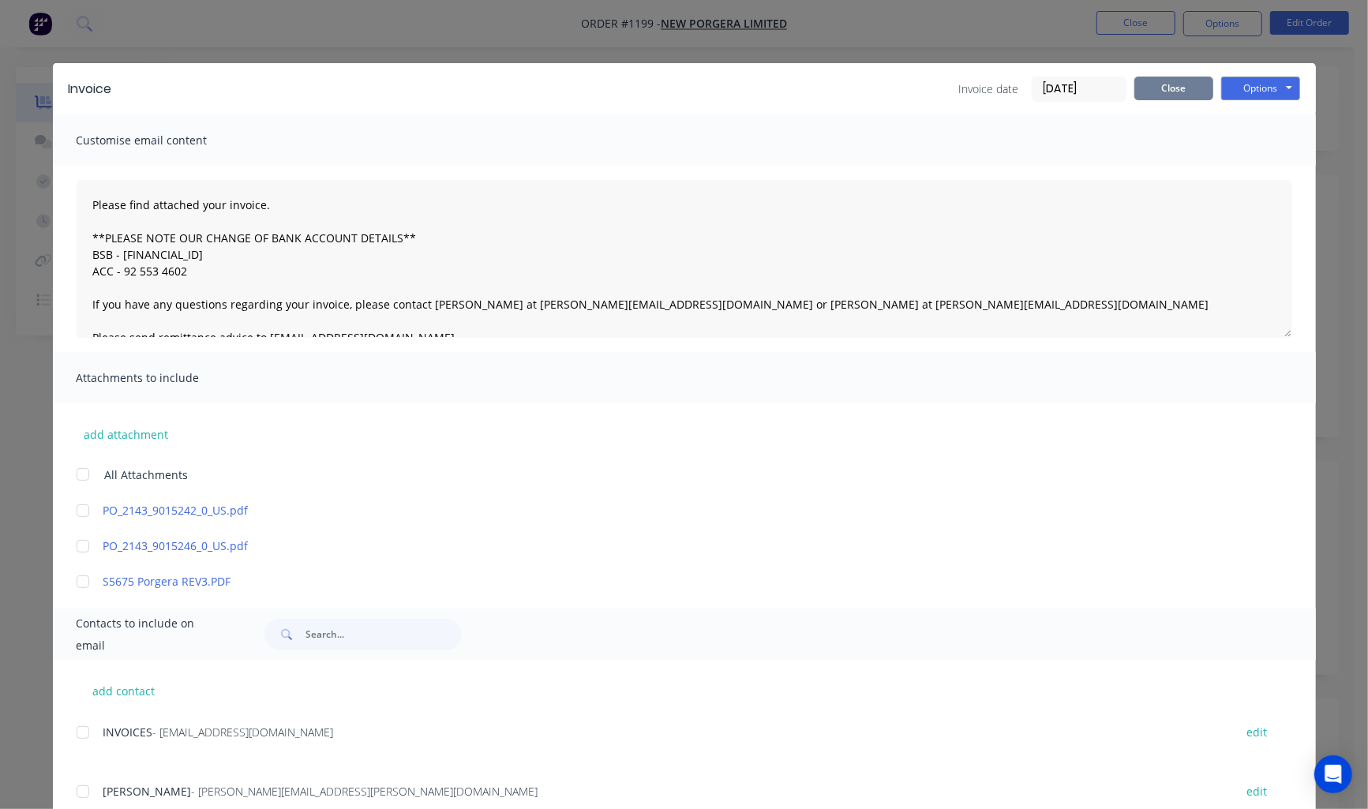
click at [1169, 87] on button "Close" at bounding box center [1173, 89] width 79 height 24
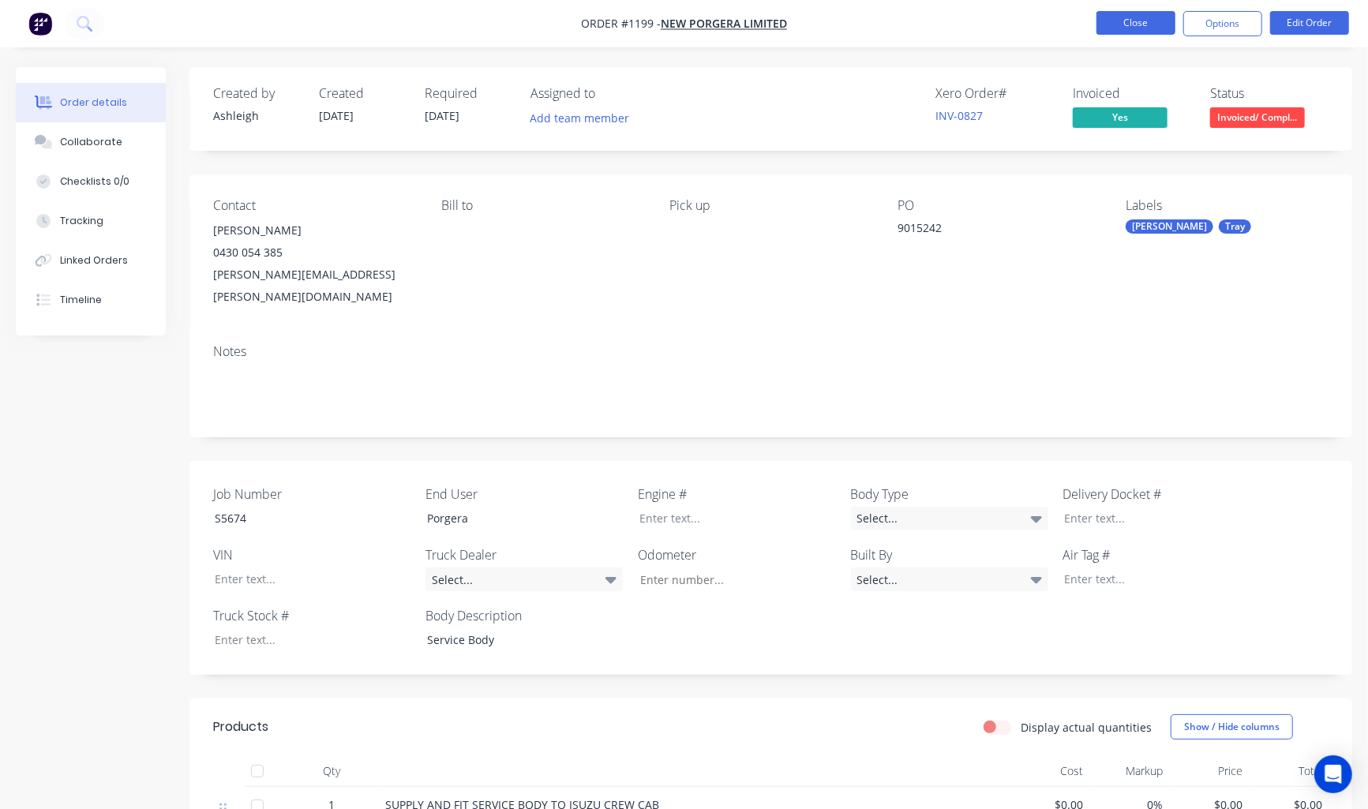
click at [1115, 20] on button "Close" at bounding box center [1136, 23] width 79 height 24
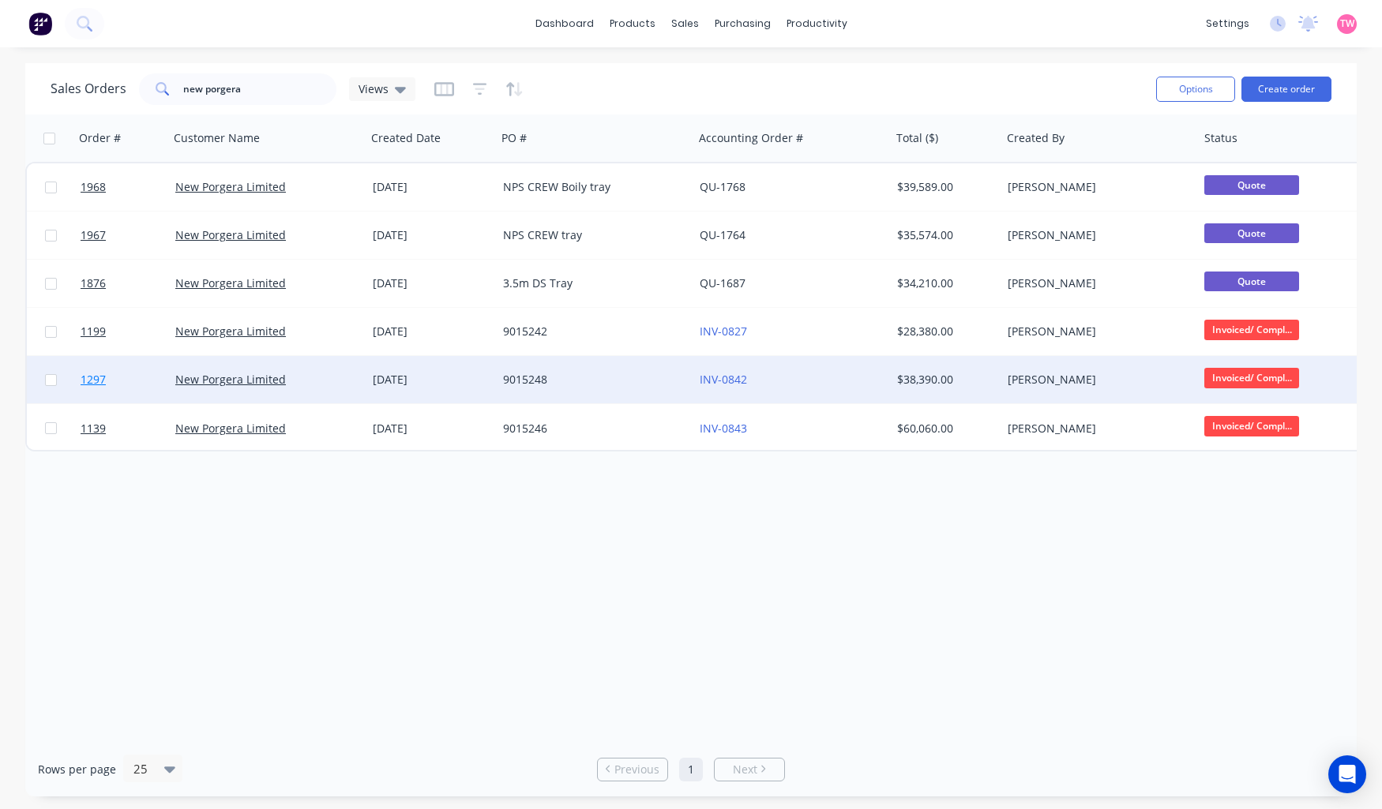
click at [124, 381] on link "1297" at bounding box center [128, 379] width 95 height 47
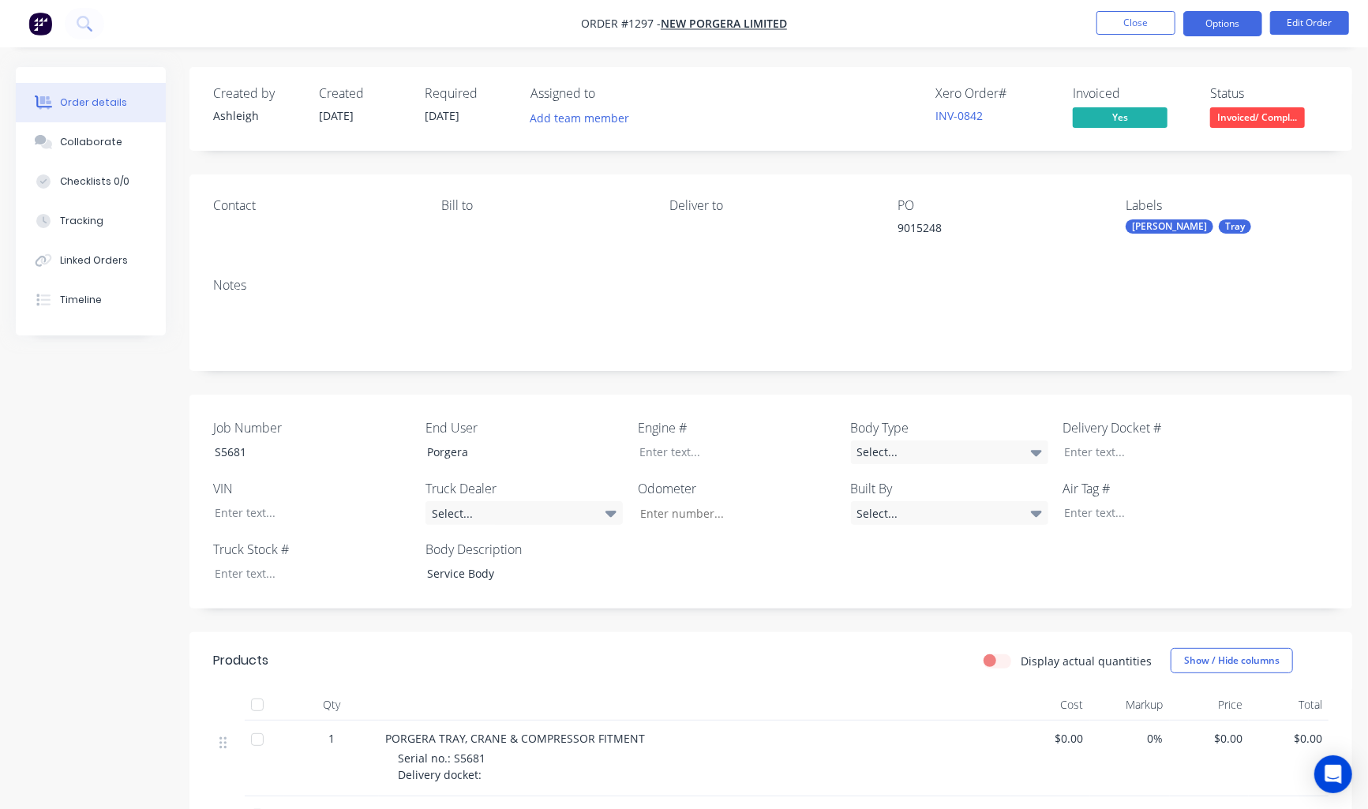
click at [1209, 21] on button "Options" at bounding box center [1222, 23] width 79 height 25
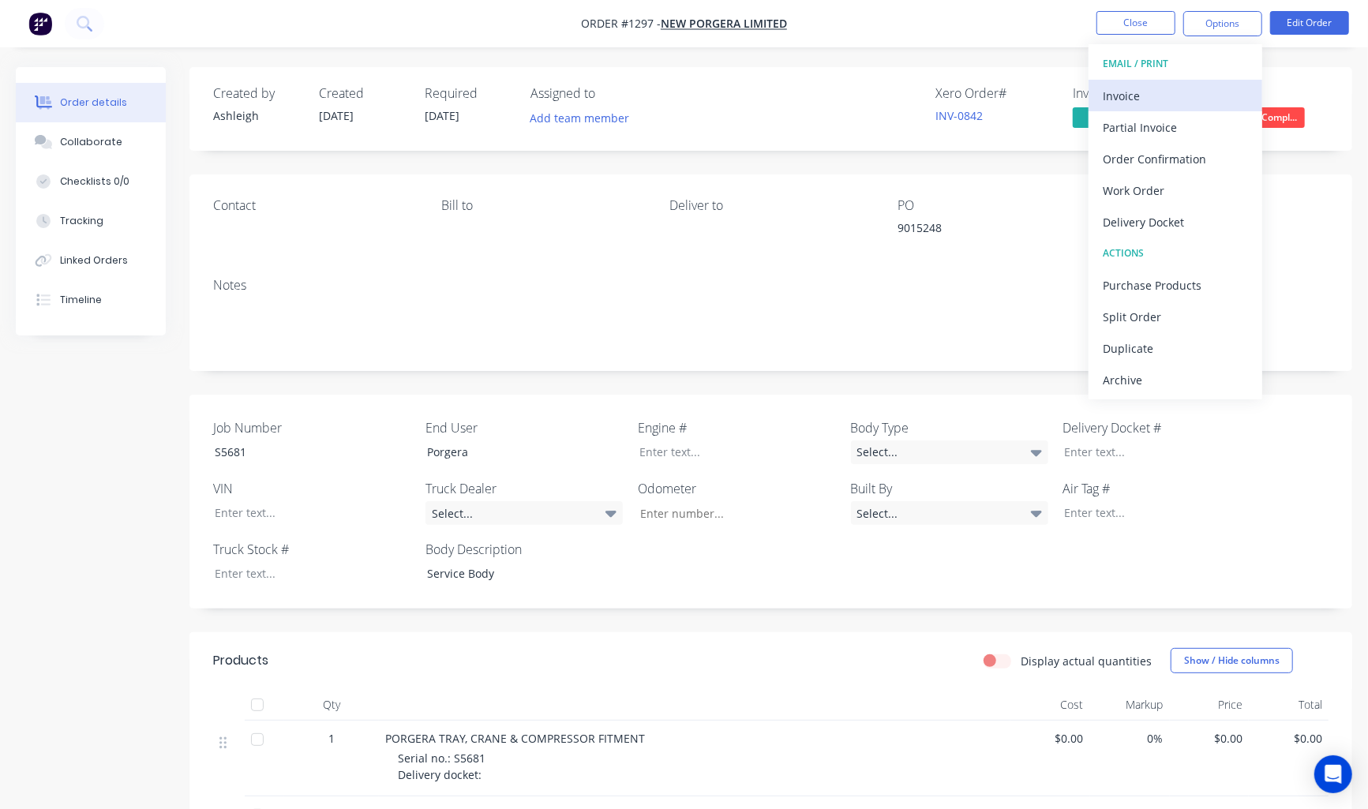
click at [1157, 96] on div "Invoice" at bounding box center [1175, 95] width 145 height 23
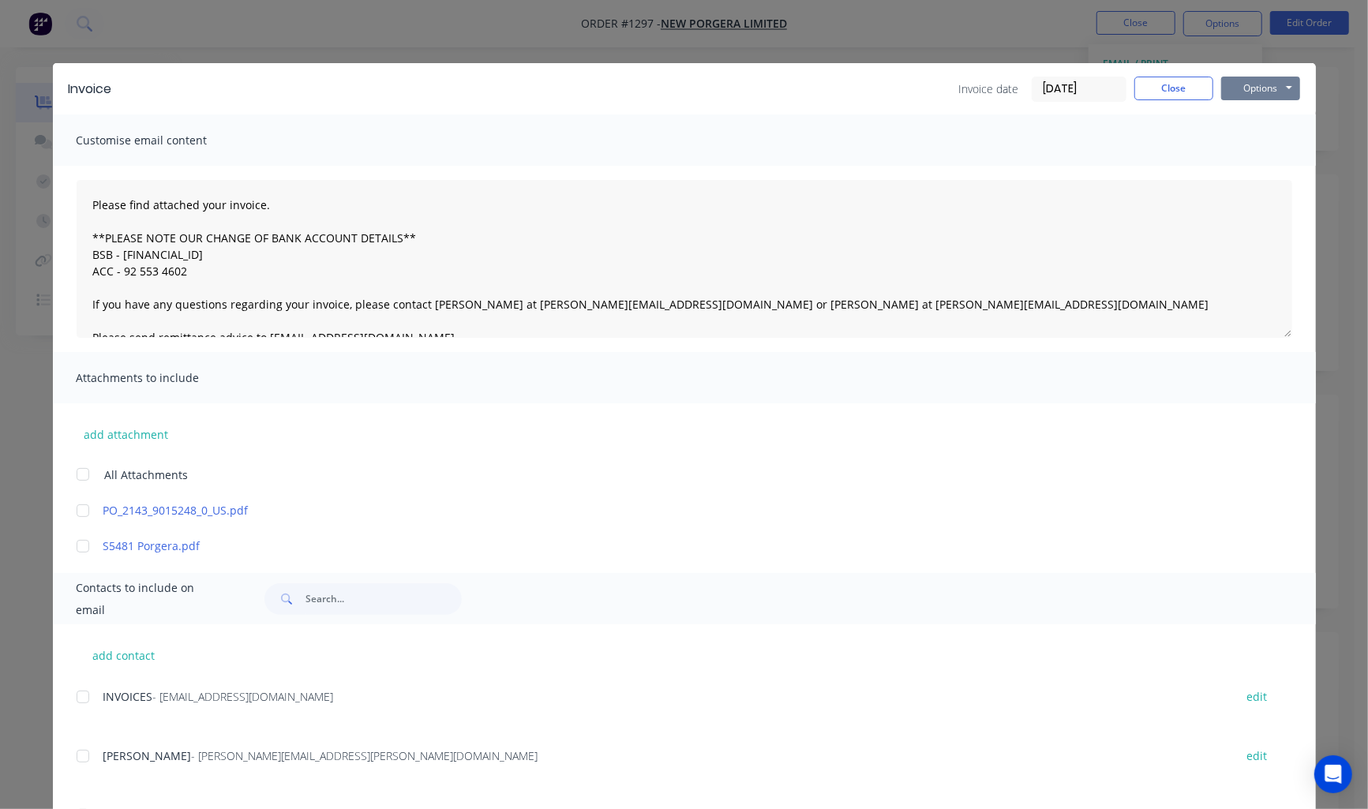
click at [1255, 87] on button "Options" at bounding box center [1260, 89] width 79 height 24
click at [1251, 111] on button "Preview" at bounding box center [1271, 116] width 101 height 26
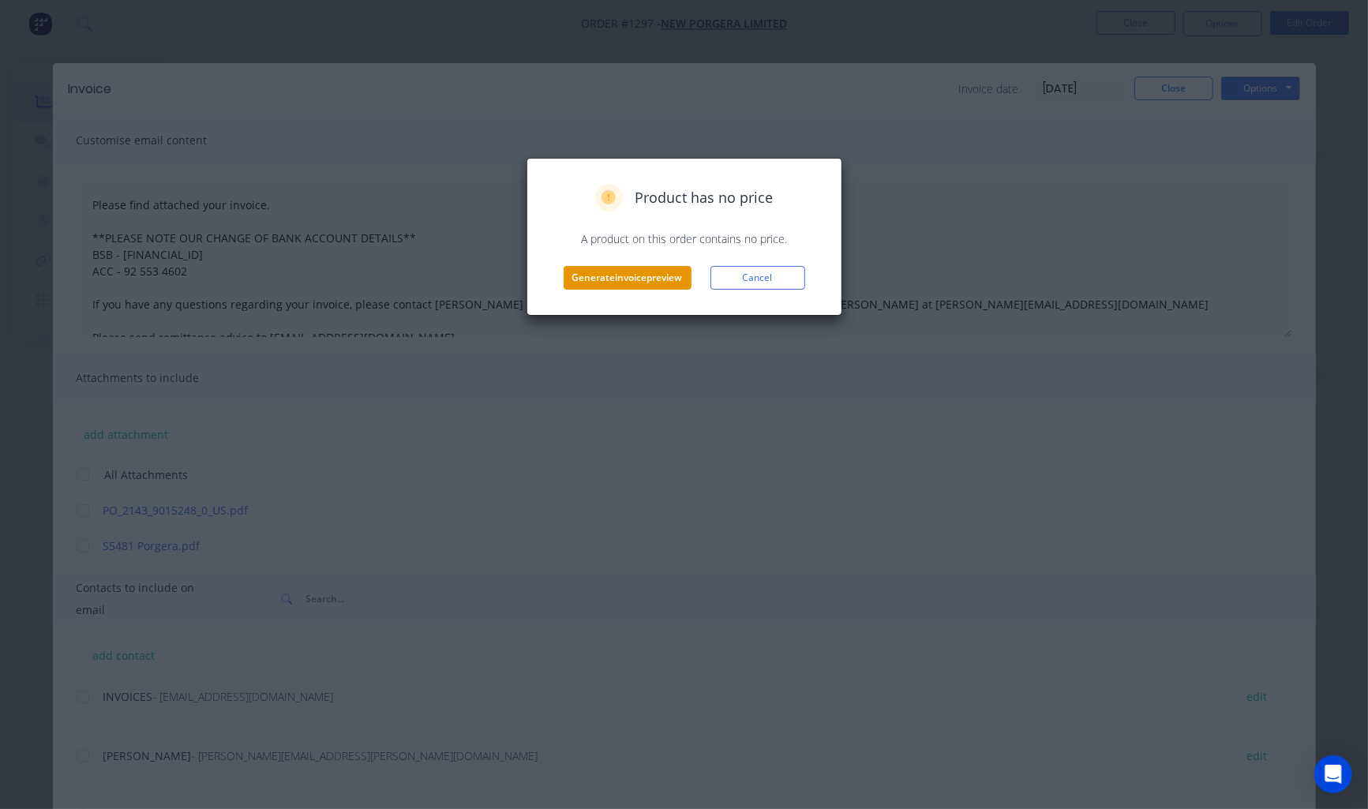
click at [622, 279] on button "Generate invoice preview" at bounding box center [628, 278] width 128 height 24
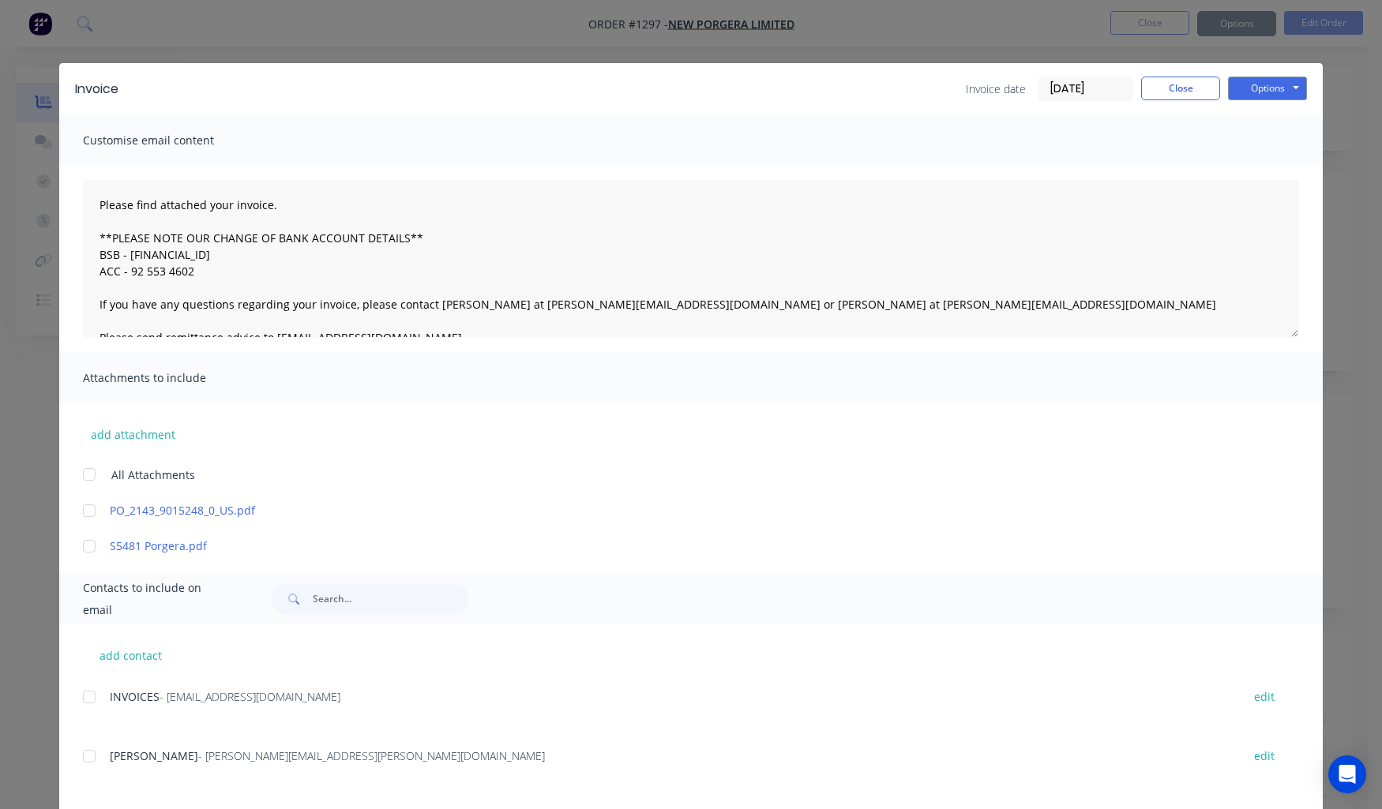
type textarea "Please find attached your invoice. **PLEASE NOTE OUR CHANGE OF BANK ACCOUNT DET…"
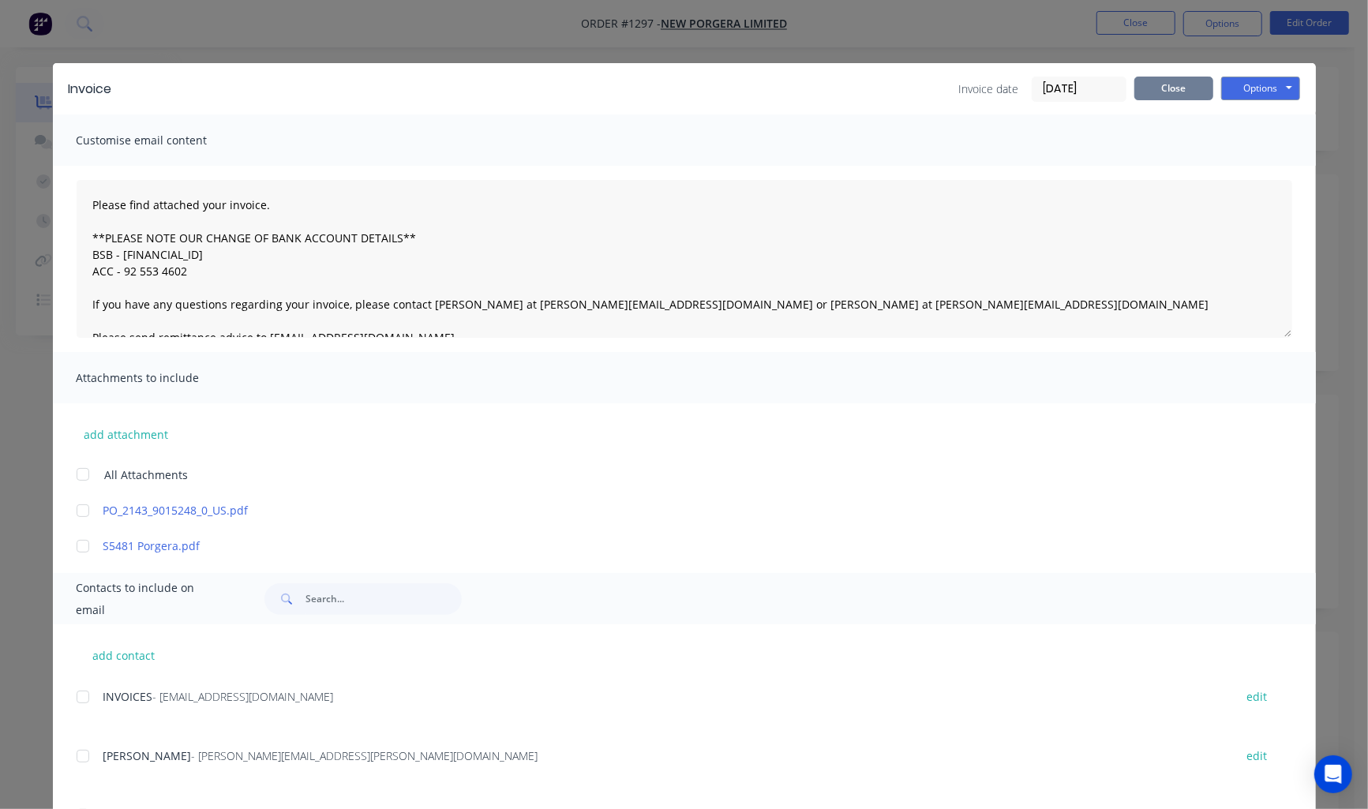
click at [1184, 85] on button "Close" at bounding box center [1173, 89] width 79 height 24
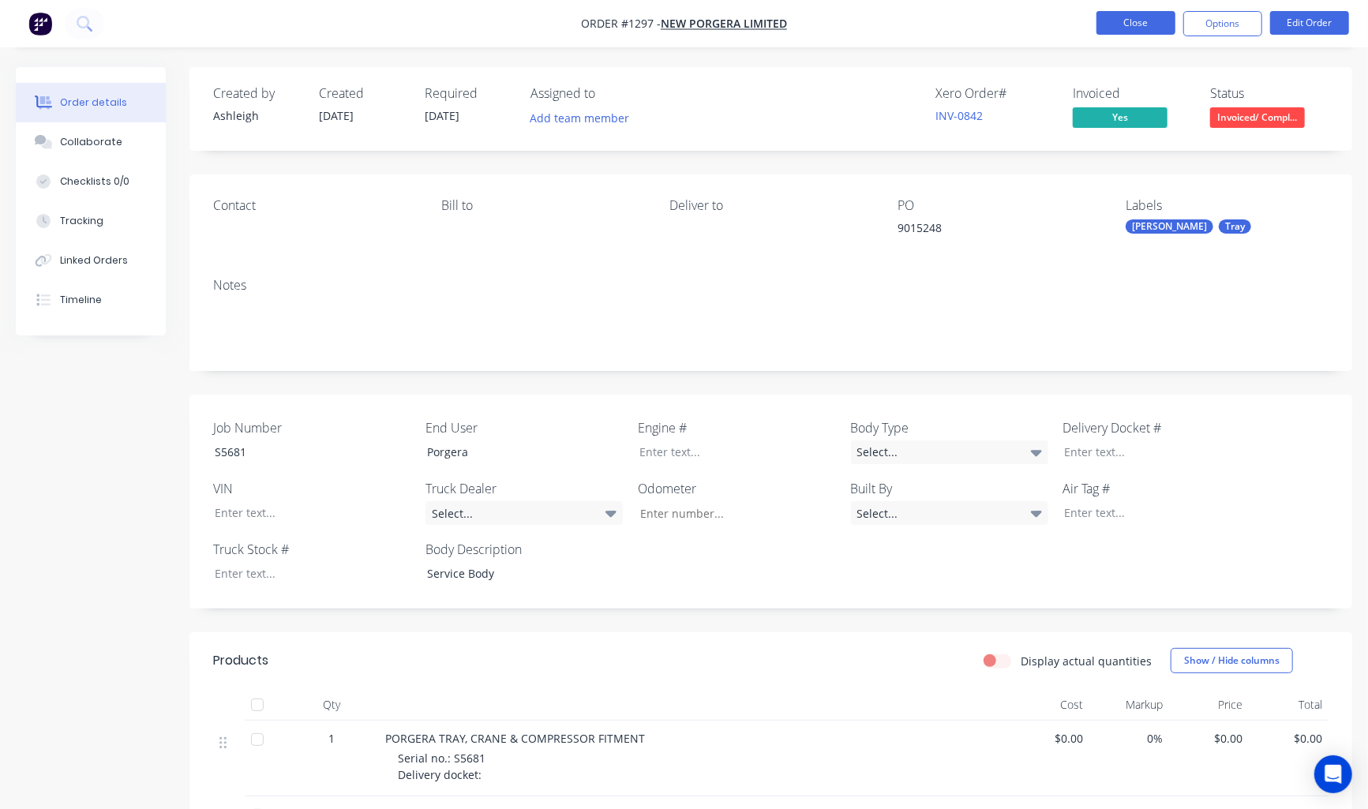
click at [1146, 32] on button "Close" at bounding box center [1136, 23] width 79 height 24
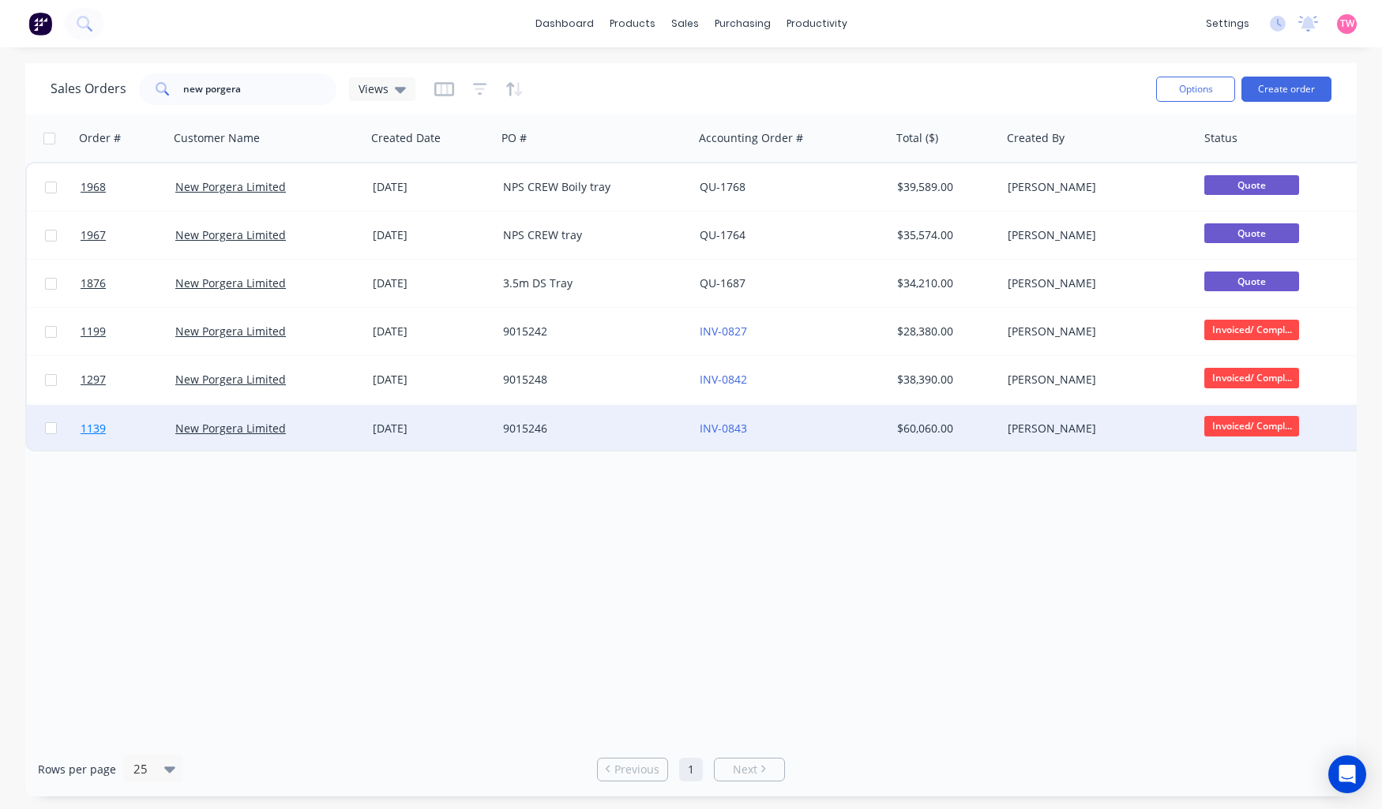
click at [143, 424] on link "1139" at bounding box center [128, 428] width 95 height 47
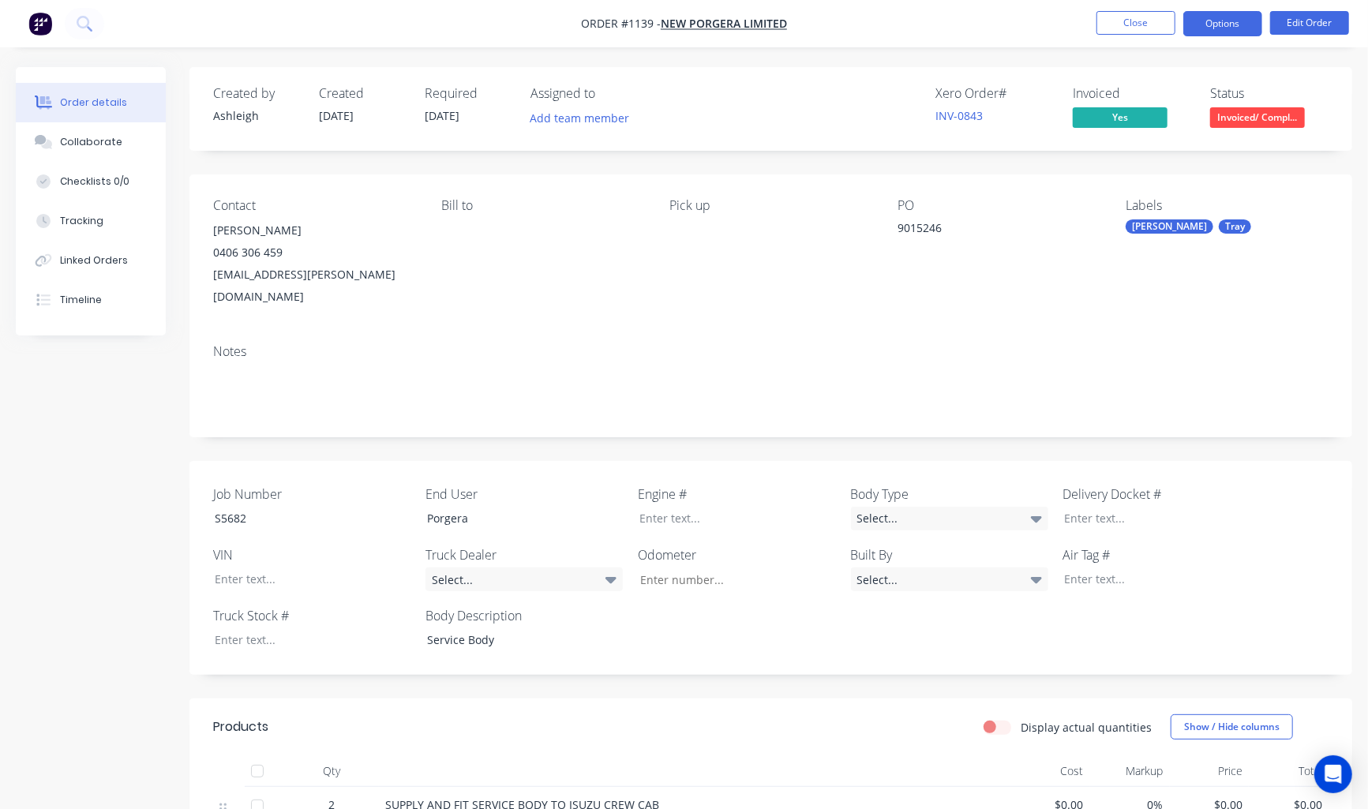
click at [1224, 24] on button "Options" at bounding box center [1222, 23] width 79 height 25
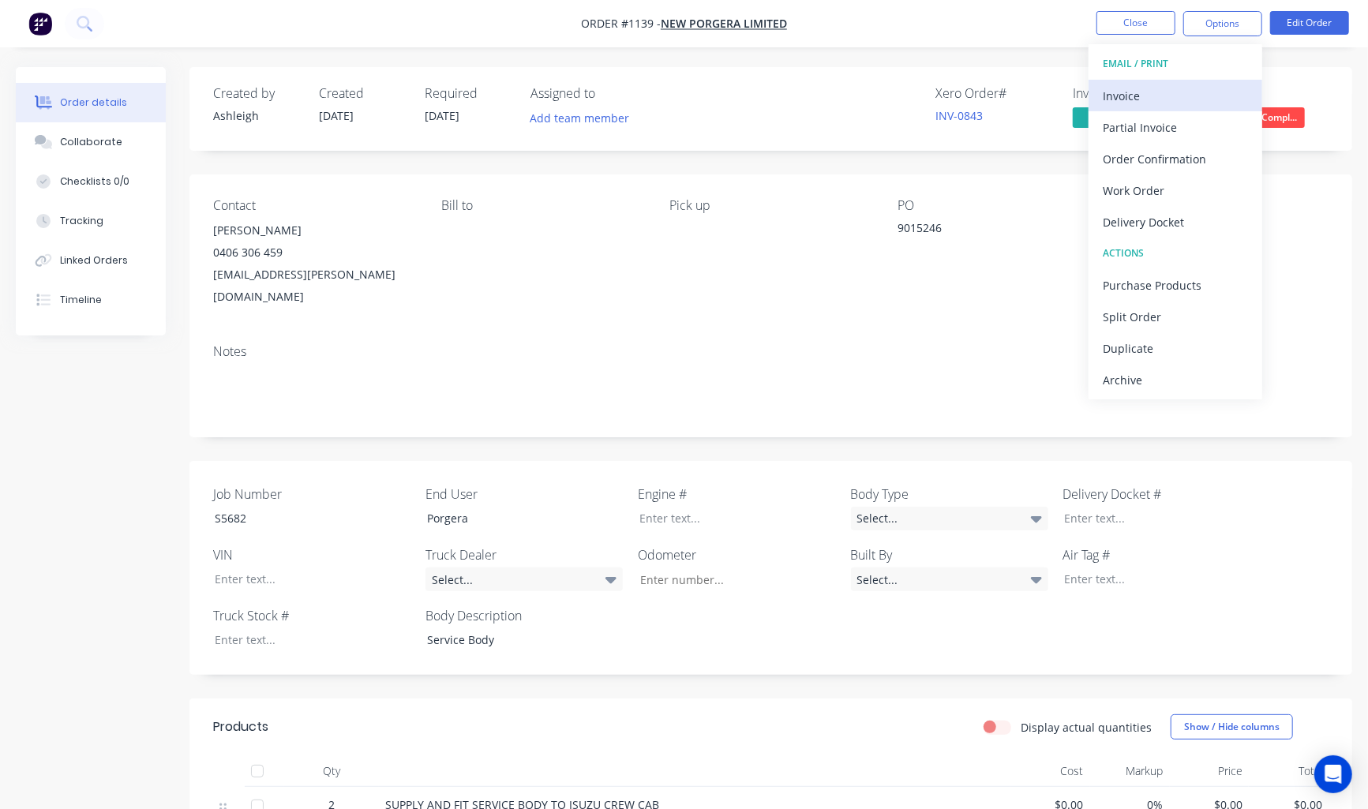
click at [1147, 90] on div "Invoice" at bounding box center [1175, 95] width 145 height 23
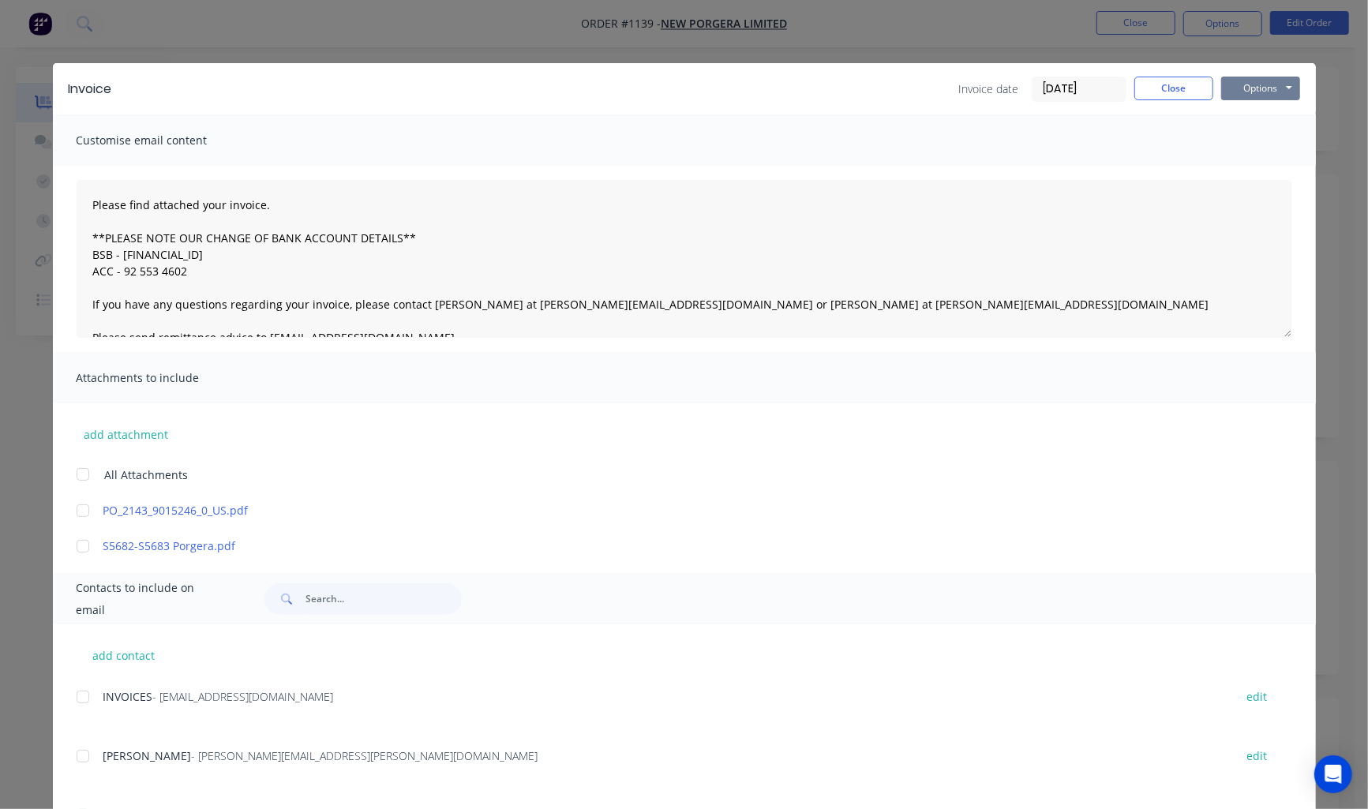
click at [1269, 90] on button "Options" at bounding box center [1260, 89] width 79 height 24
click at [1241, 120] on button "Preview" at bounding box center [1271, 116] width 101 height 26
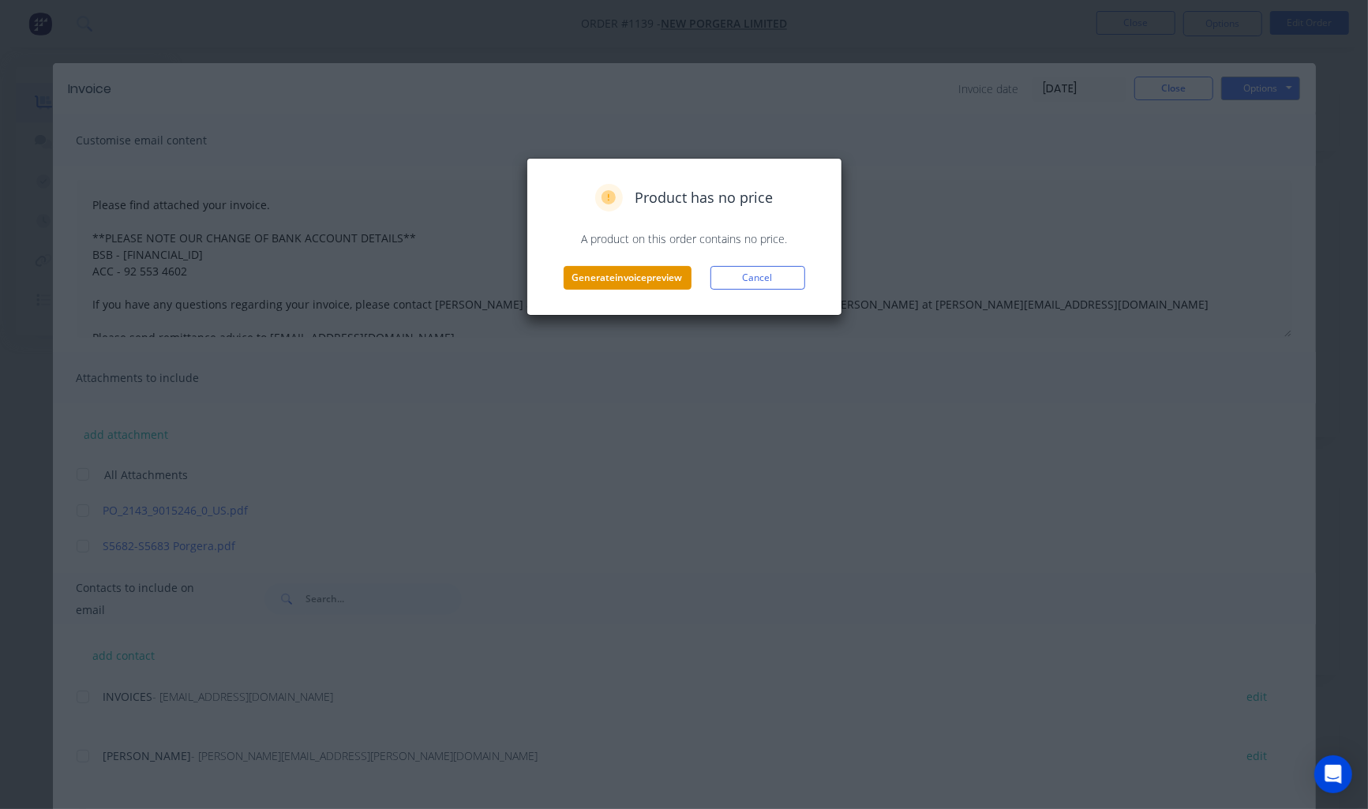
click at [665, 278] on button "Generate invoice preview" at bounding box center [628, 278] width 128 height 24
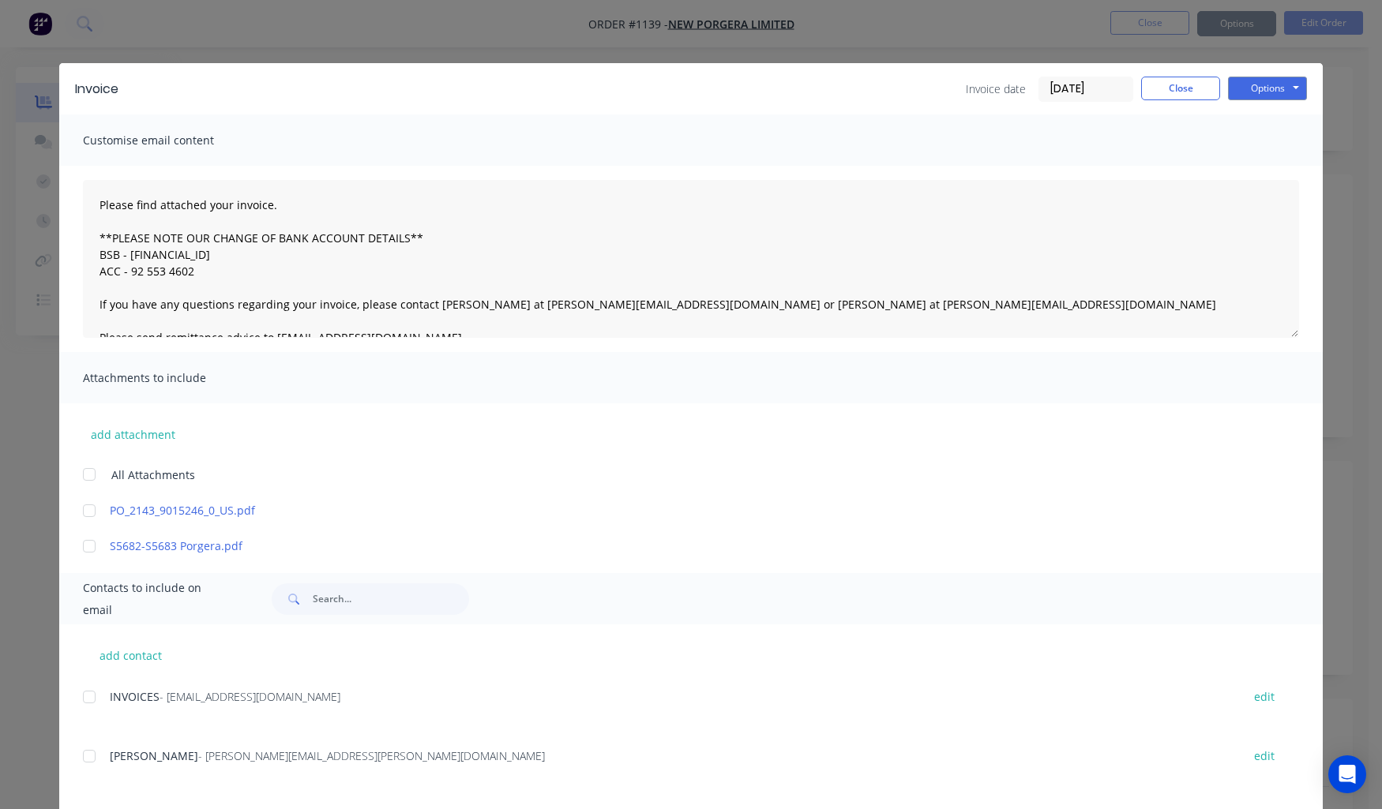
type textarea "Please find attached your invoice. **PLEASE NOTE OUR CHANGE OF BANK ACCOUNT DET…"
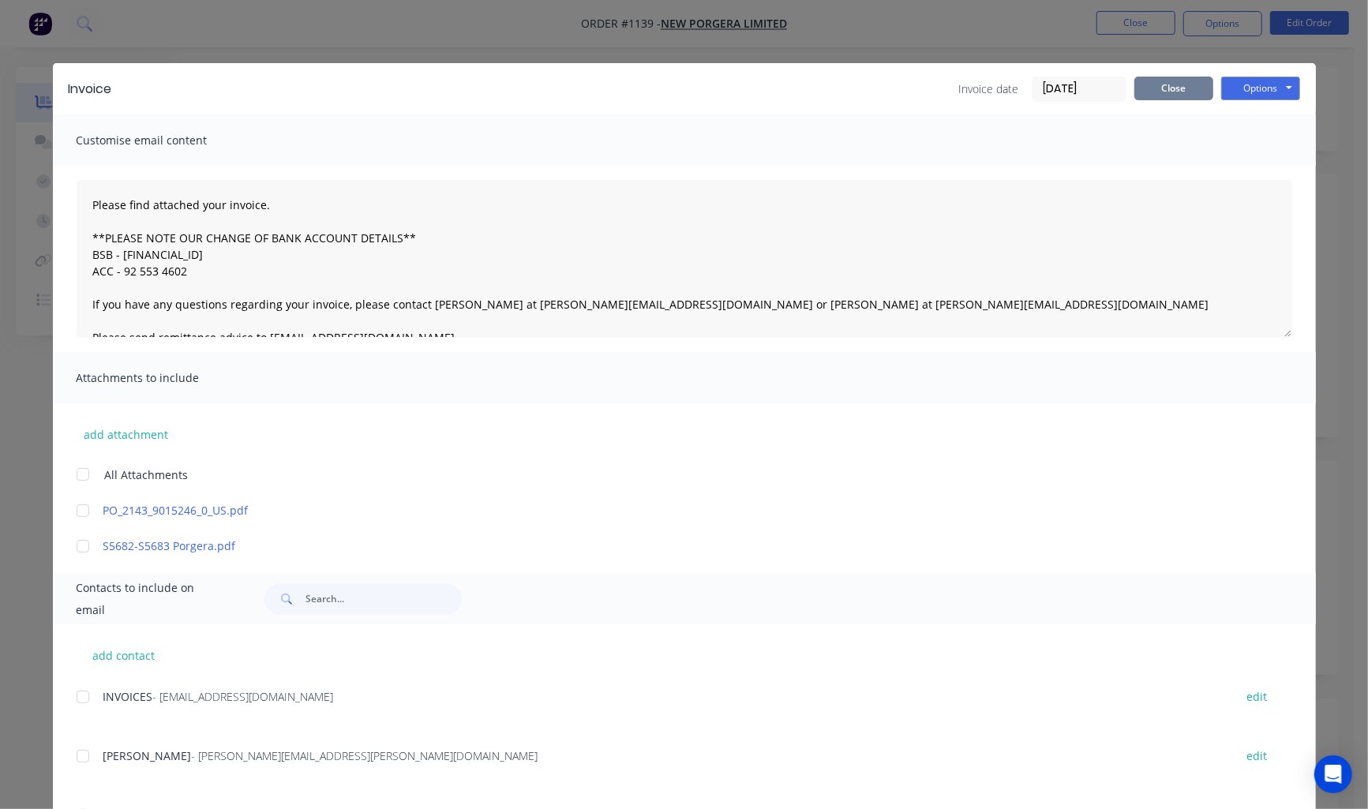
click at [1157, 92] on button "Close" at bounding box center [1173, 89] width 79 height 24
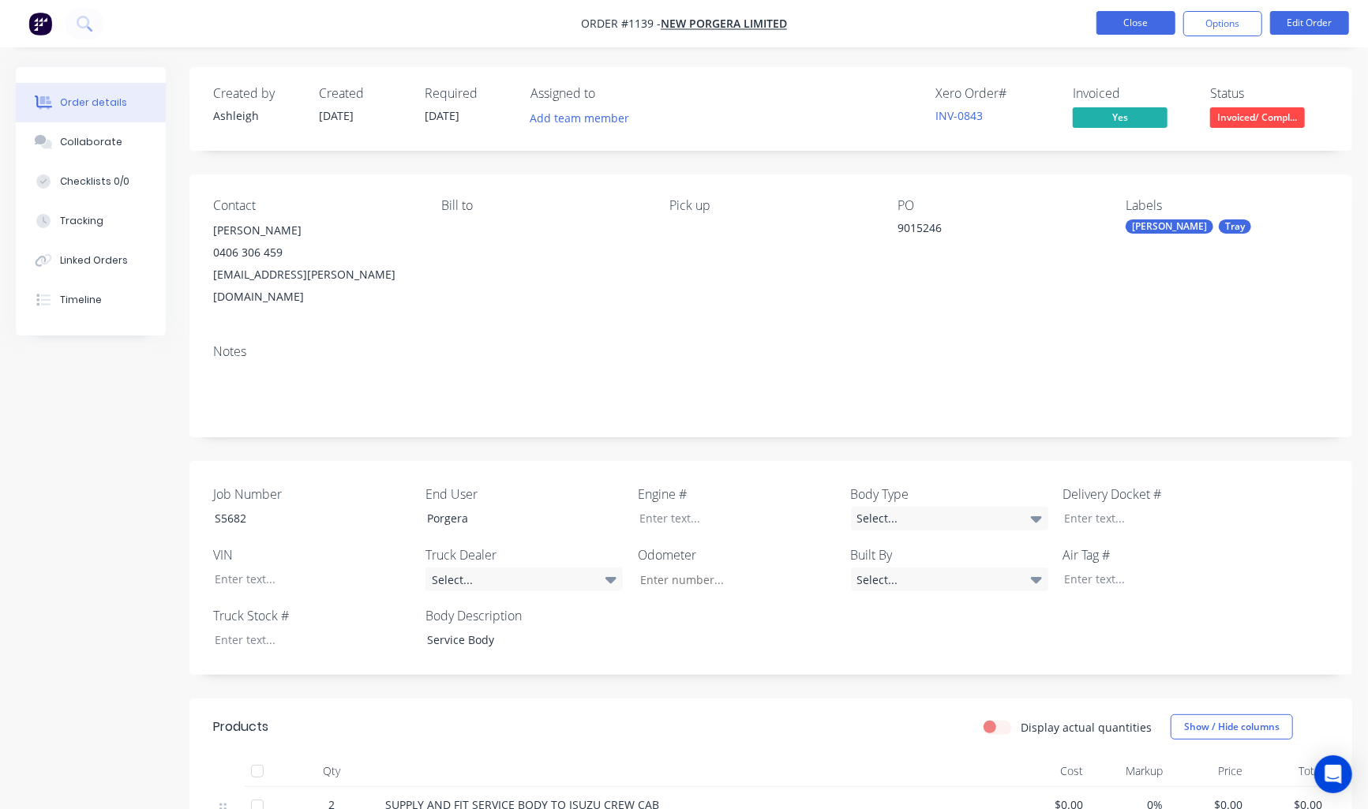
click at [1127, 28] on button "Close" at bounding box center [1136, 23] width 79 height 24
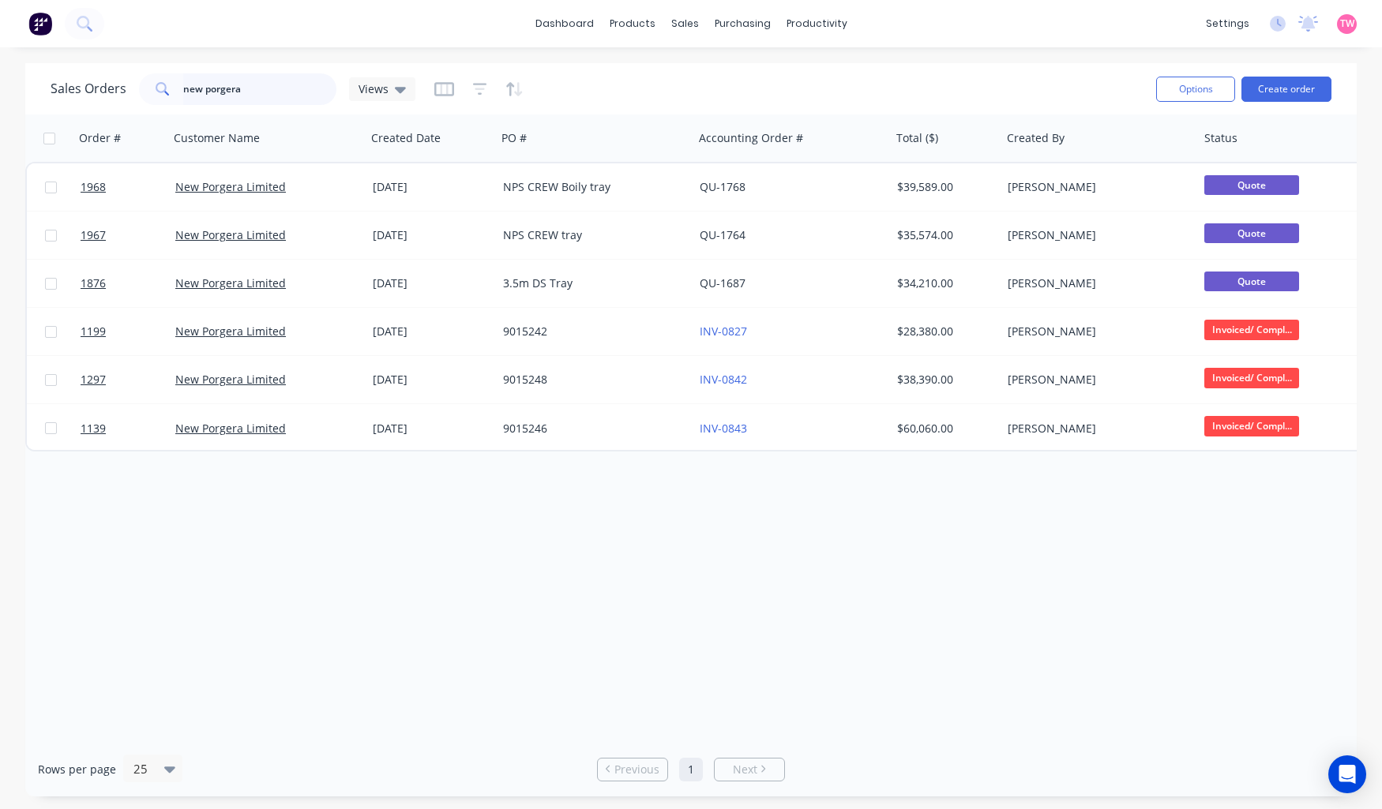
drag, startPoint x: 279, startPoint y: 92, endPoint x: 32, endPoint y: 107, distance: 247.6
click at [32, 107] on div "Sales Orders new porgera Views Options Create order" at bounding box center [690, 88] width 1331 height 51
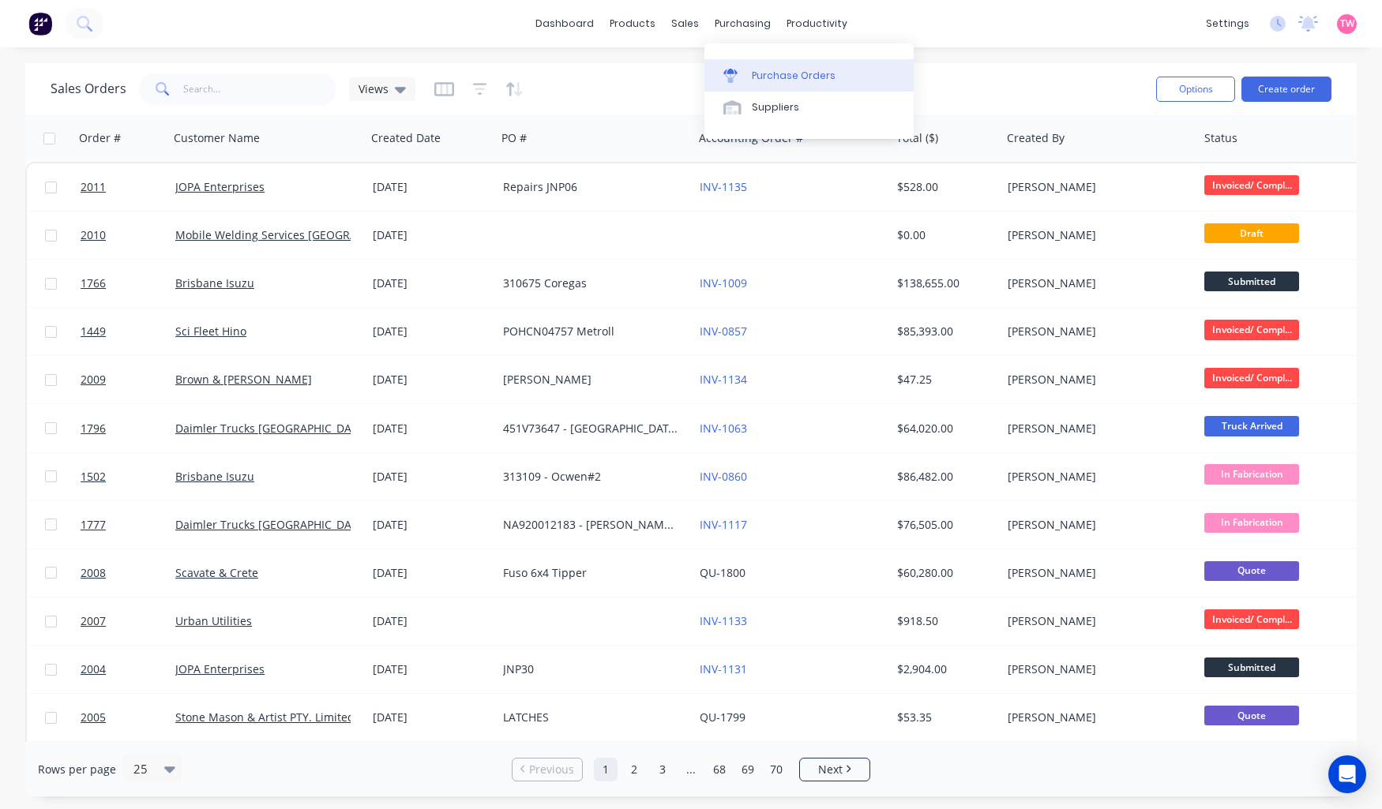
click at [777, 75] on div "Purchase Orders" at bounding box center [794, 76] width 84 height 14
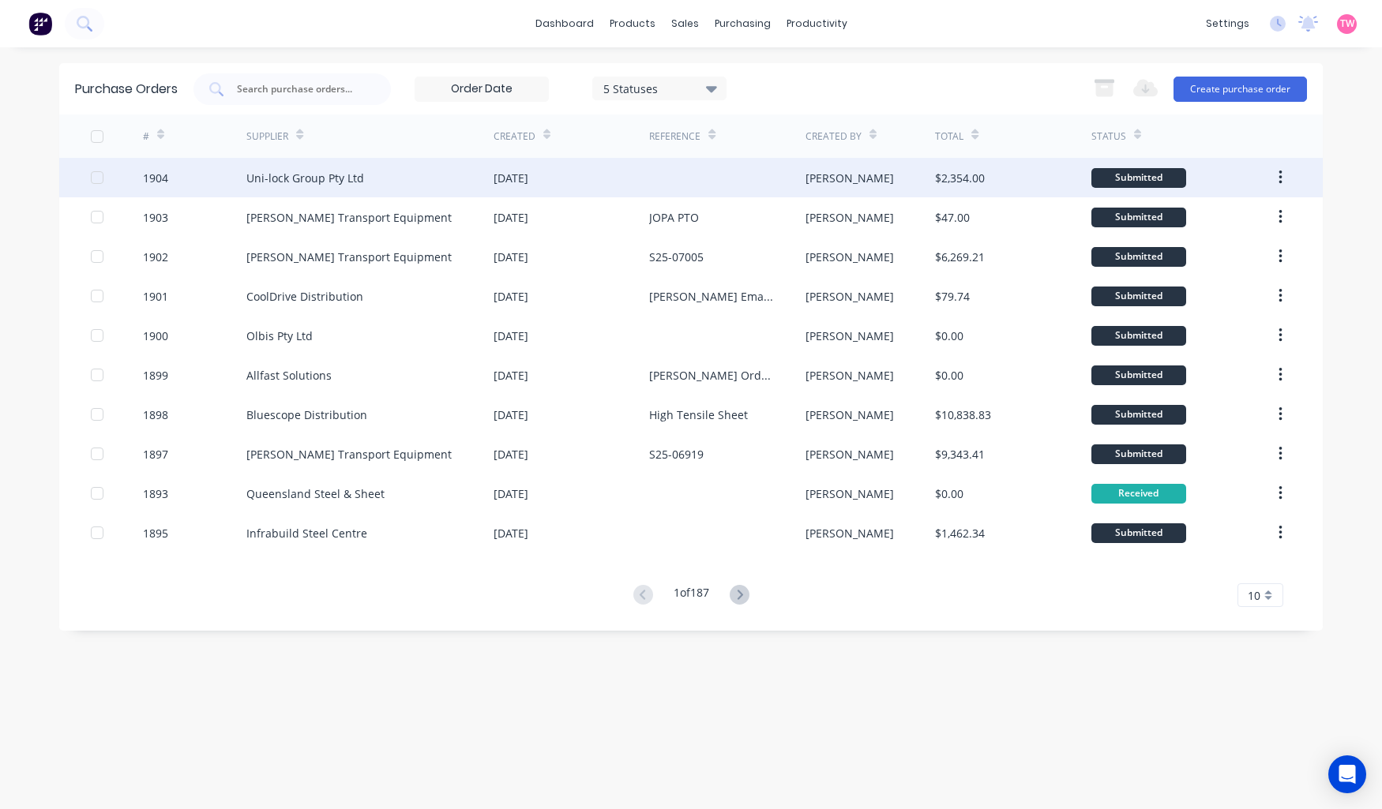
click at [325, 180] on div "Uni-lock Group Pty Ltd" at bounding box center [305, 178] width 118 height 17
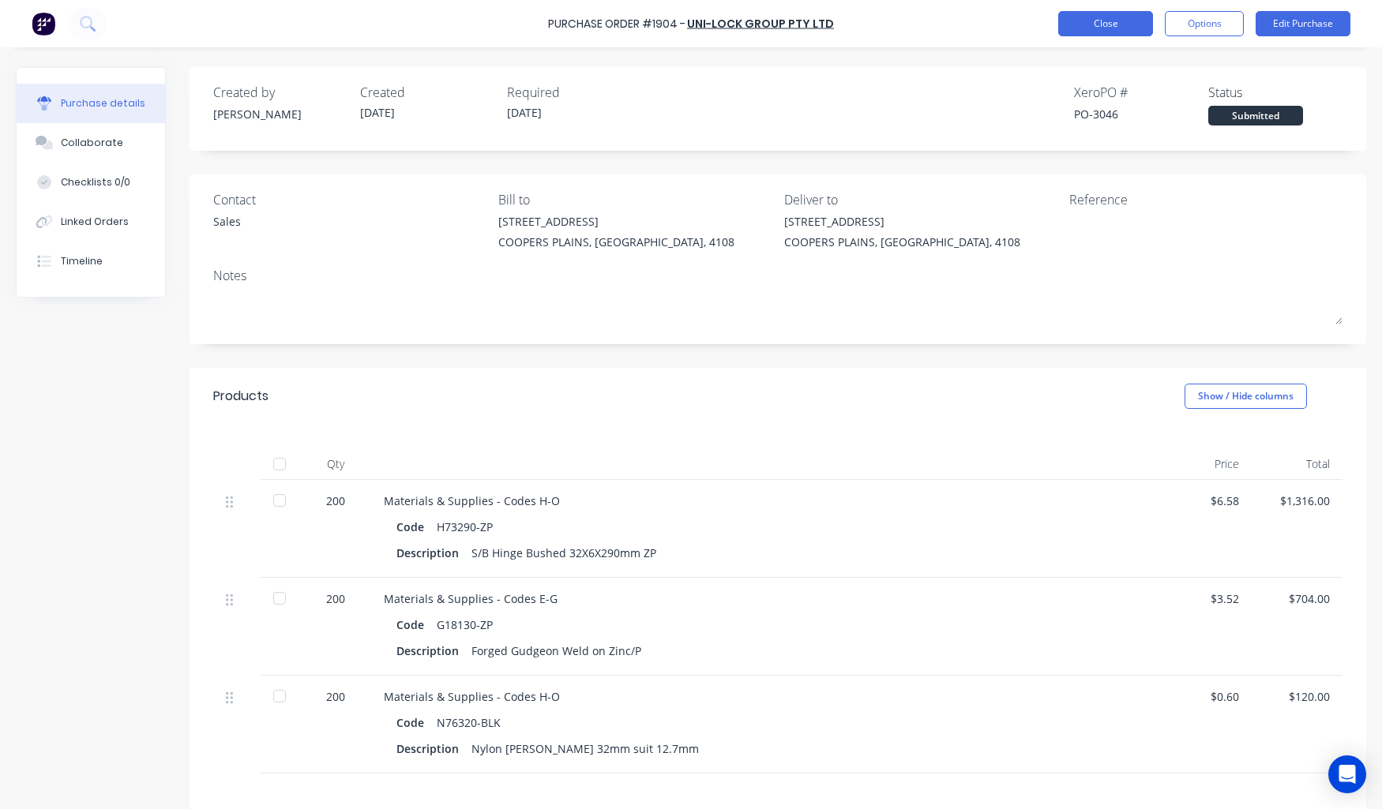
click at [1100, 34] on button "Close" at bounding box center [1105, 23] width 95 height 25
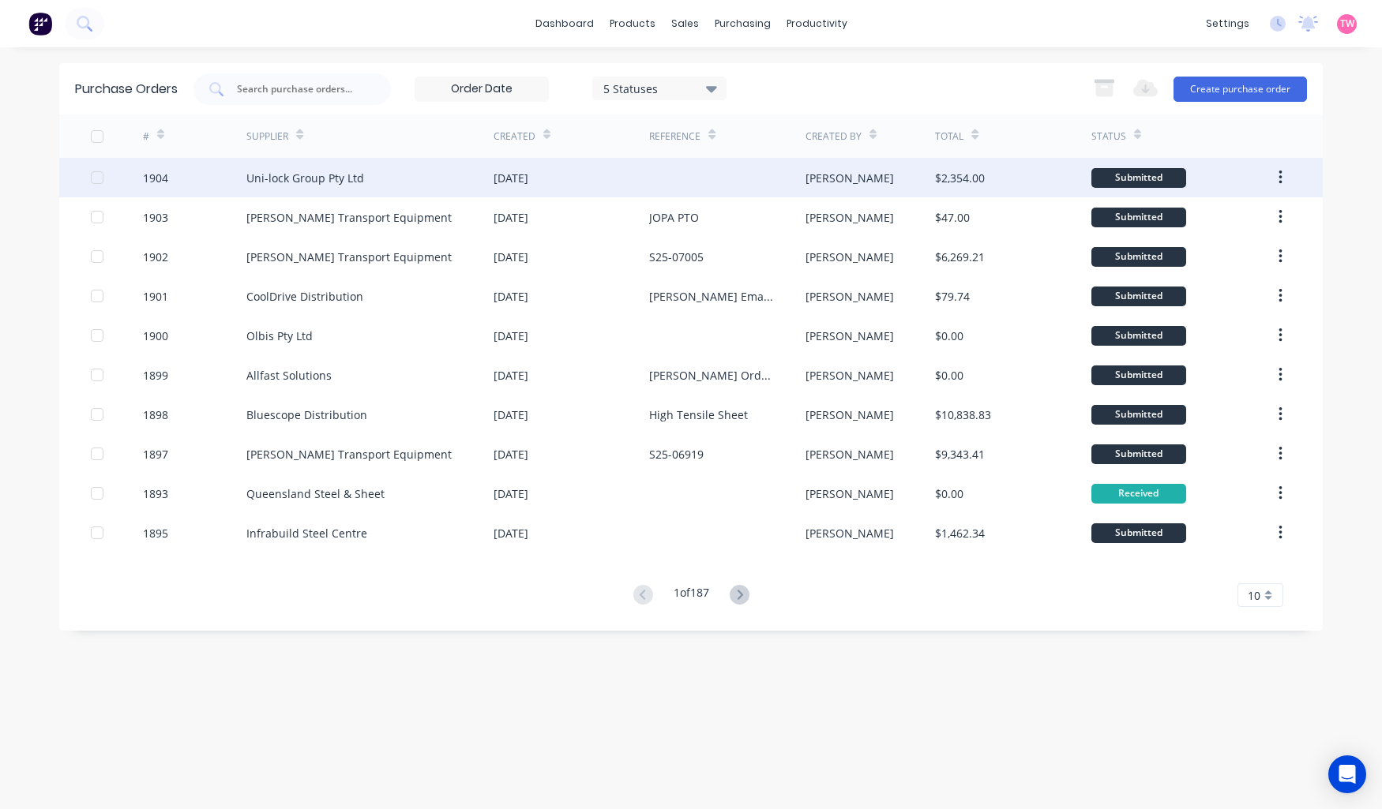
click at [603, 178] on div "[DATE]" at bounding box center [571, 177] width 156 height 39
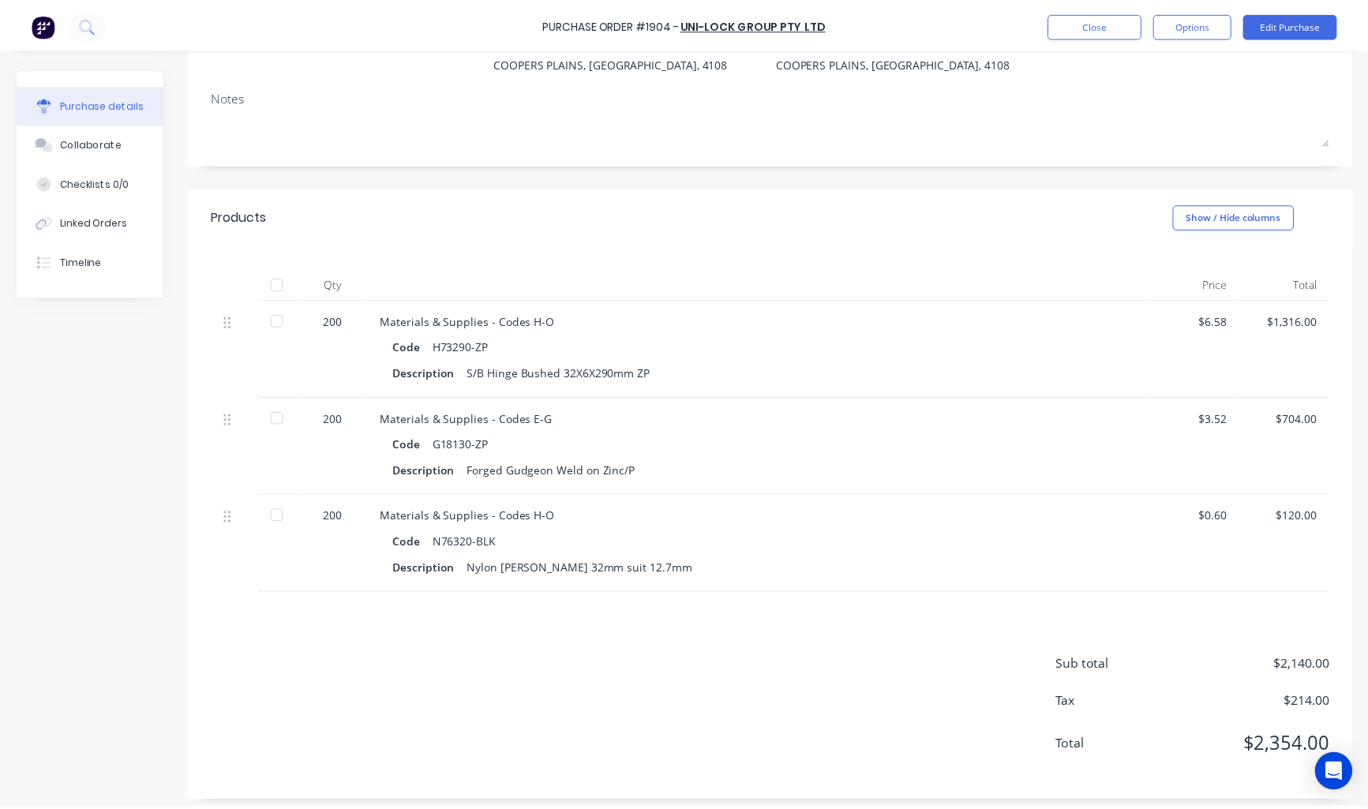
scroll to position [190, 0]
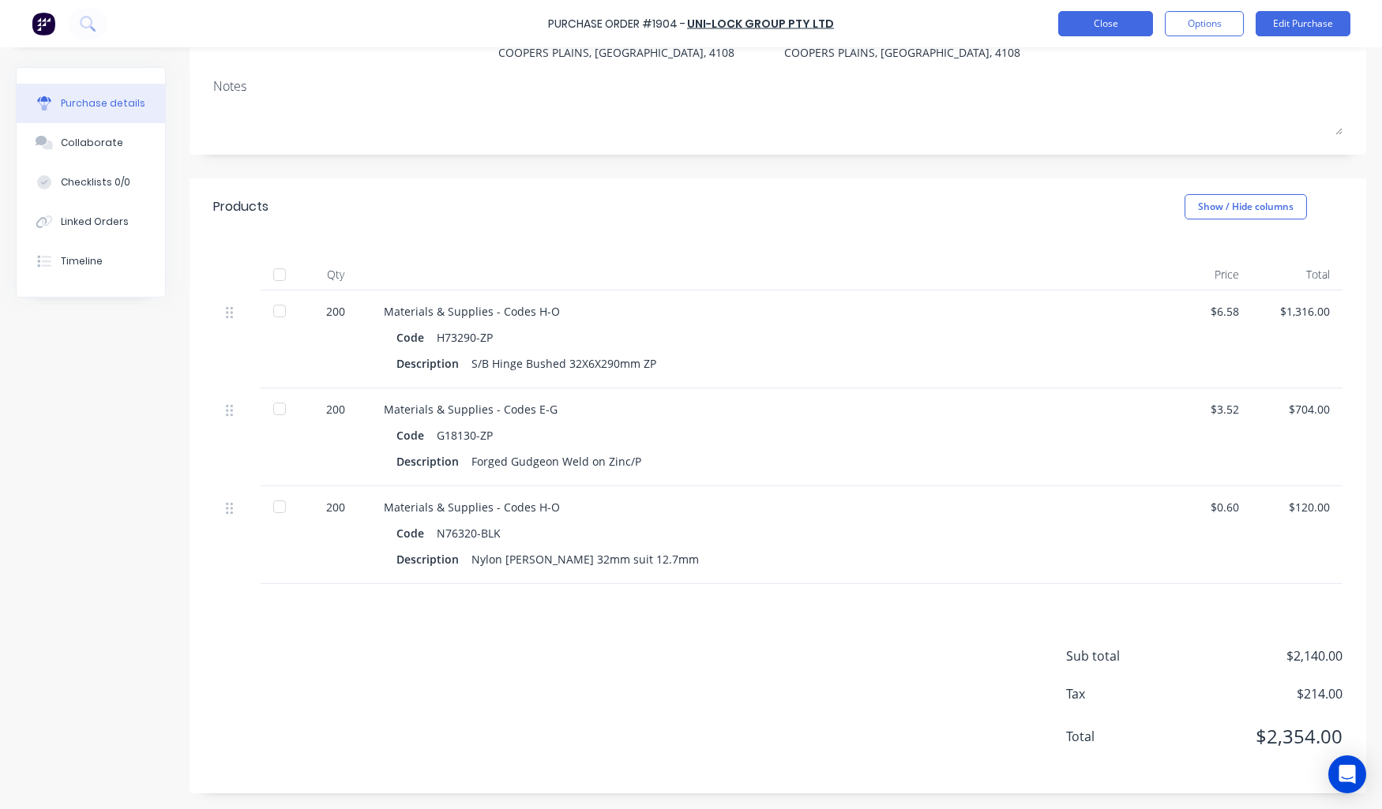
click at [1082, 25] on button "Close" at bounding box center [1105, 23] width 95 height 25
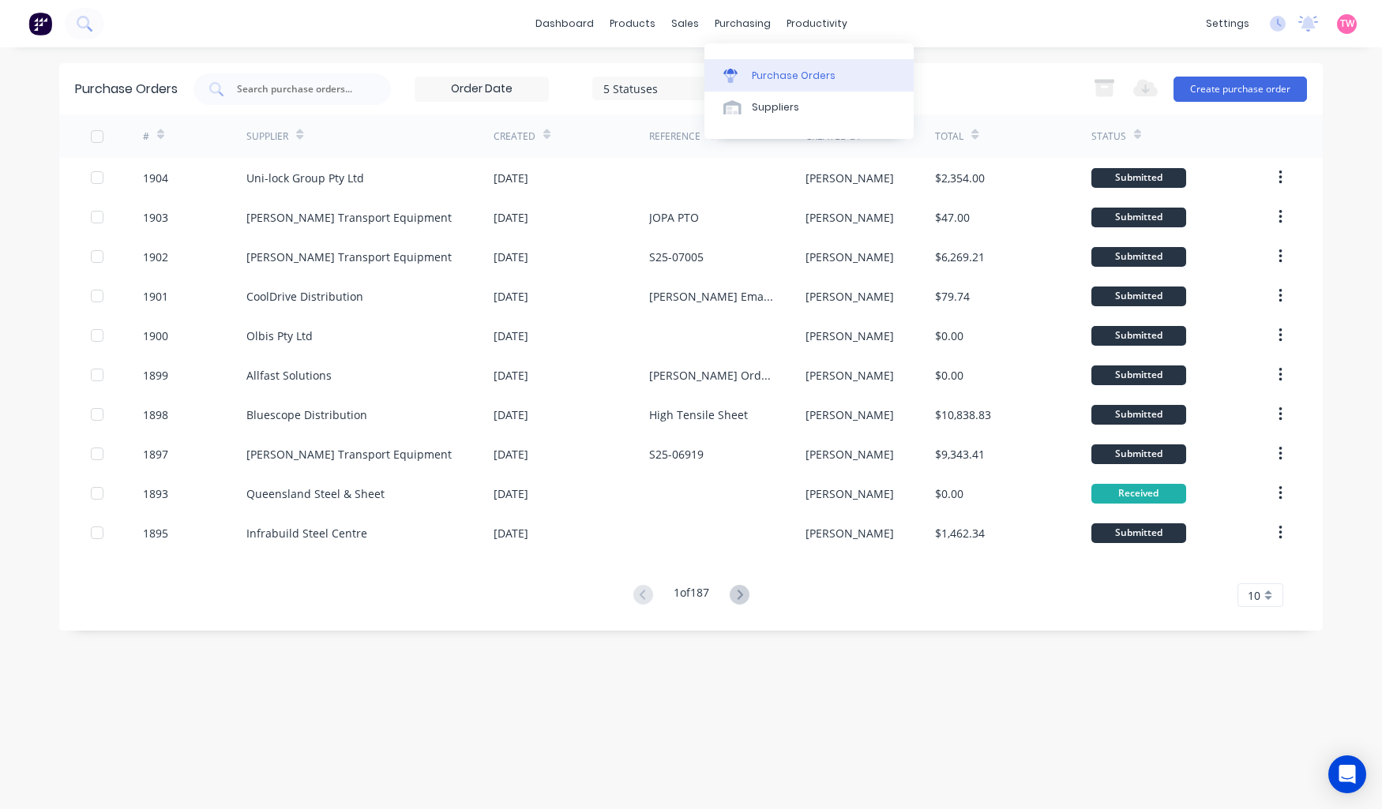
click at [798, 66] on link "Purchase Orders" at bounding box center [808, 75] width 209 height 32
click at [715, 73] on div "Sales Orders" at bounding box center [743, 76] width 65 height 14
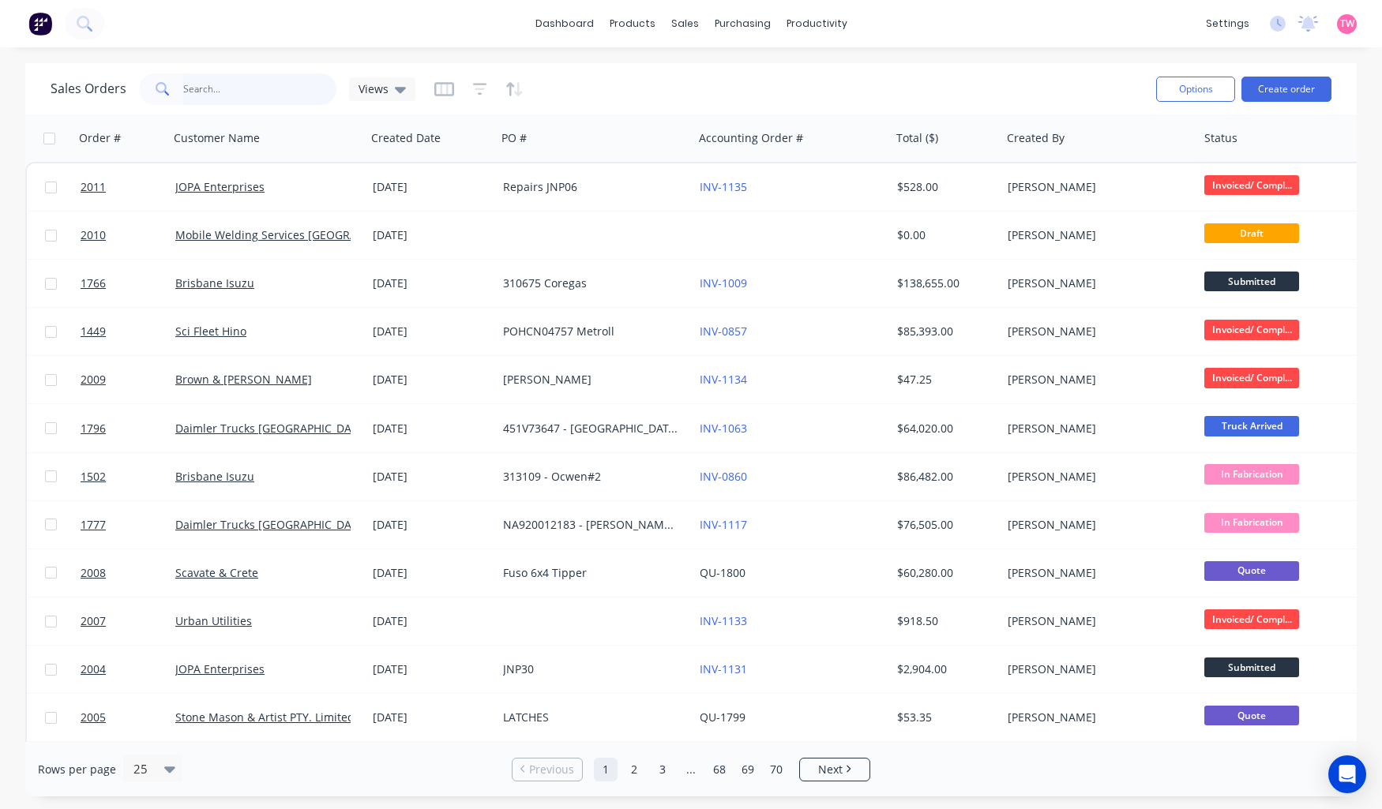
click at [231, 89] on input "text" at bounding box center [260, 89] width 154 height 32
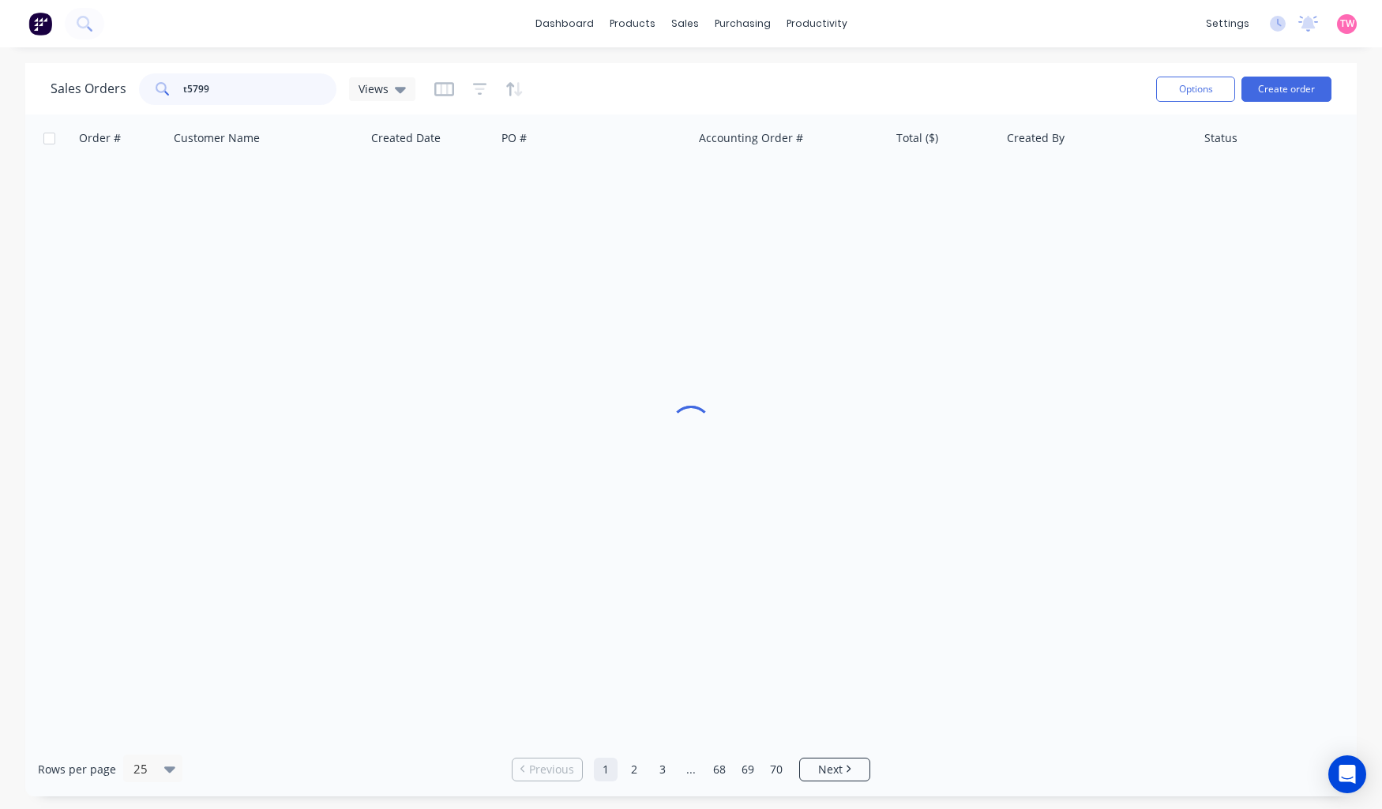
type input "t5799"
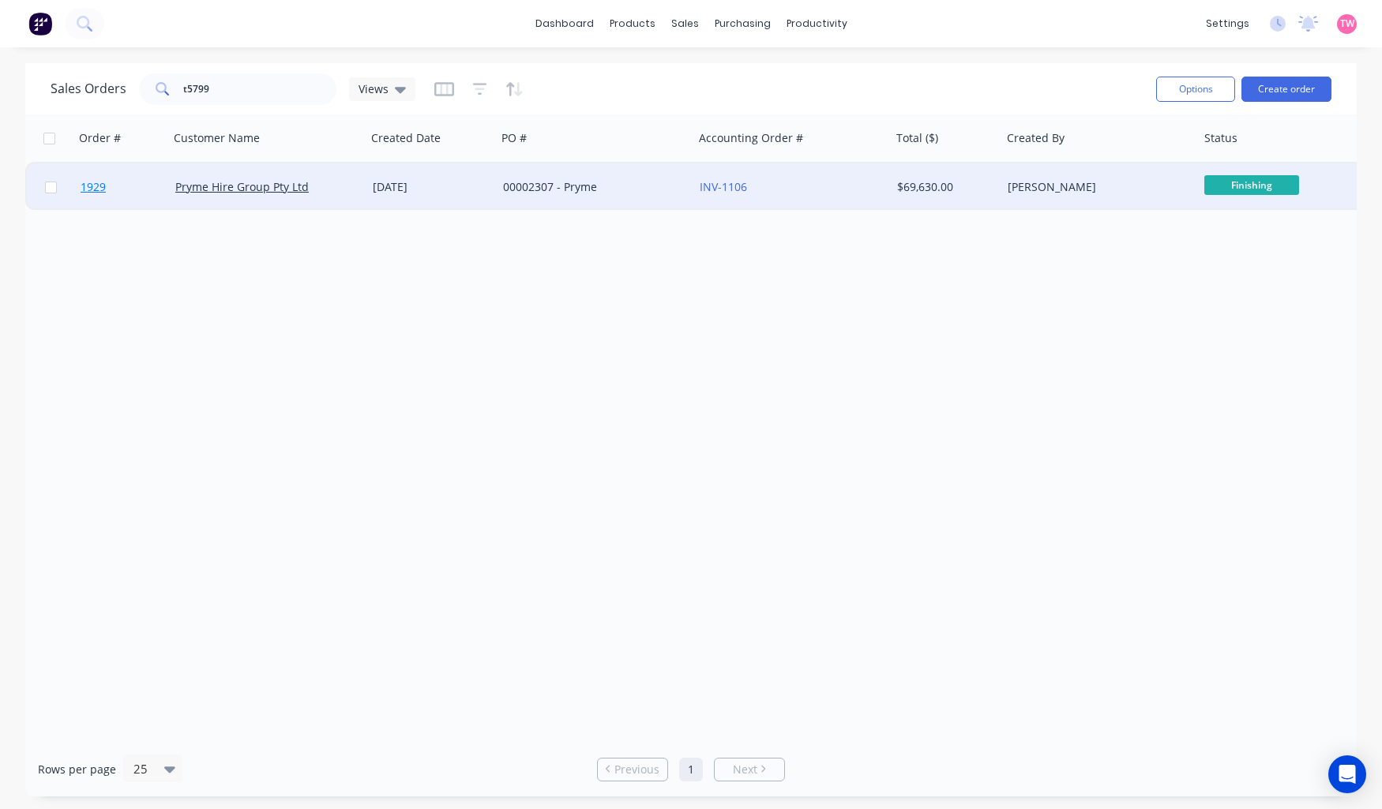
click at [134, 185] on link "1929" at bounding box center [128, 186] width 95 height 47
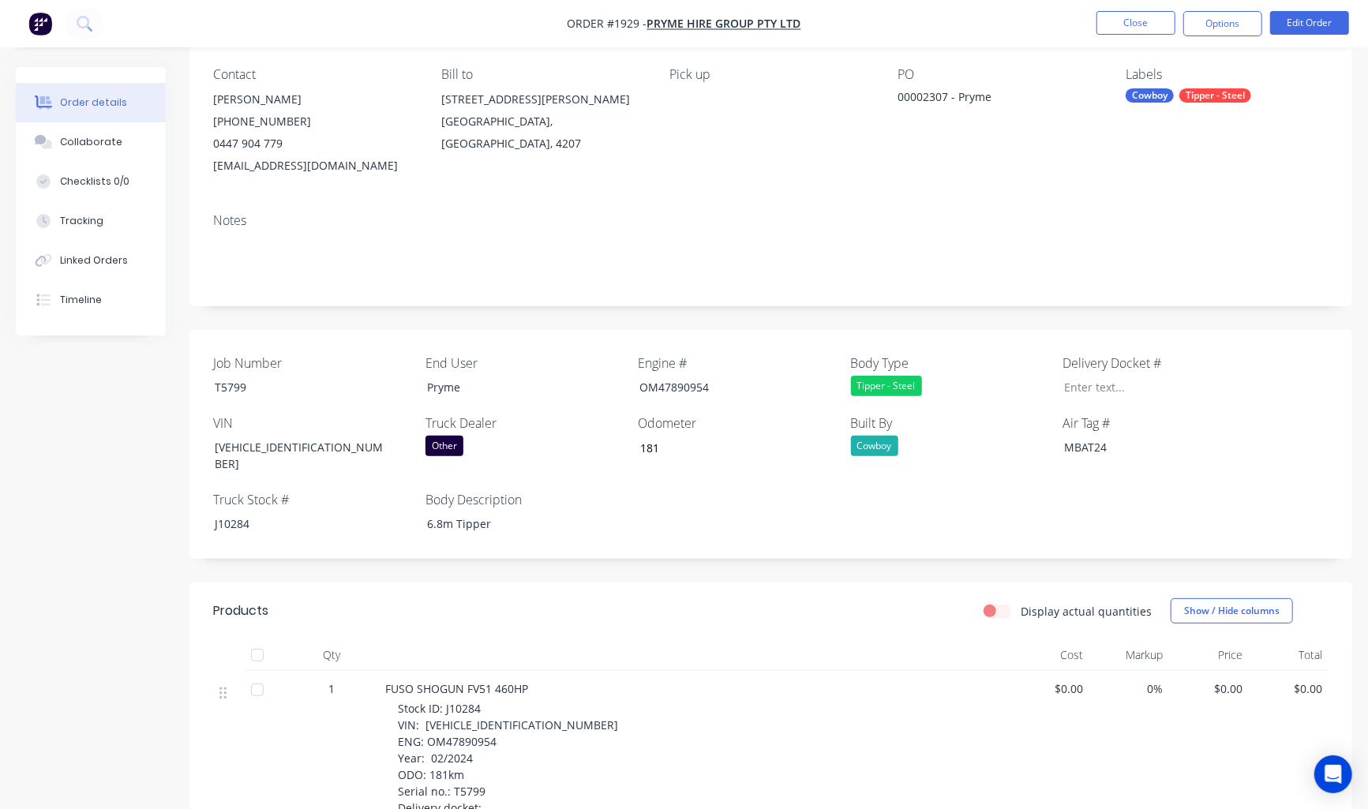
scroll to position [292, 0]
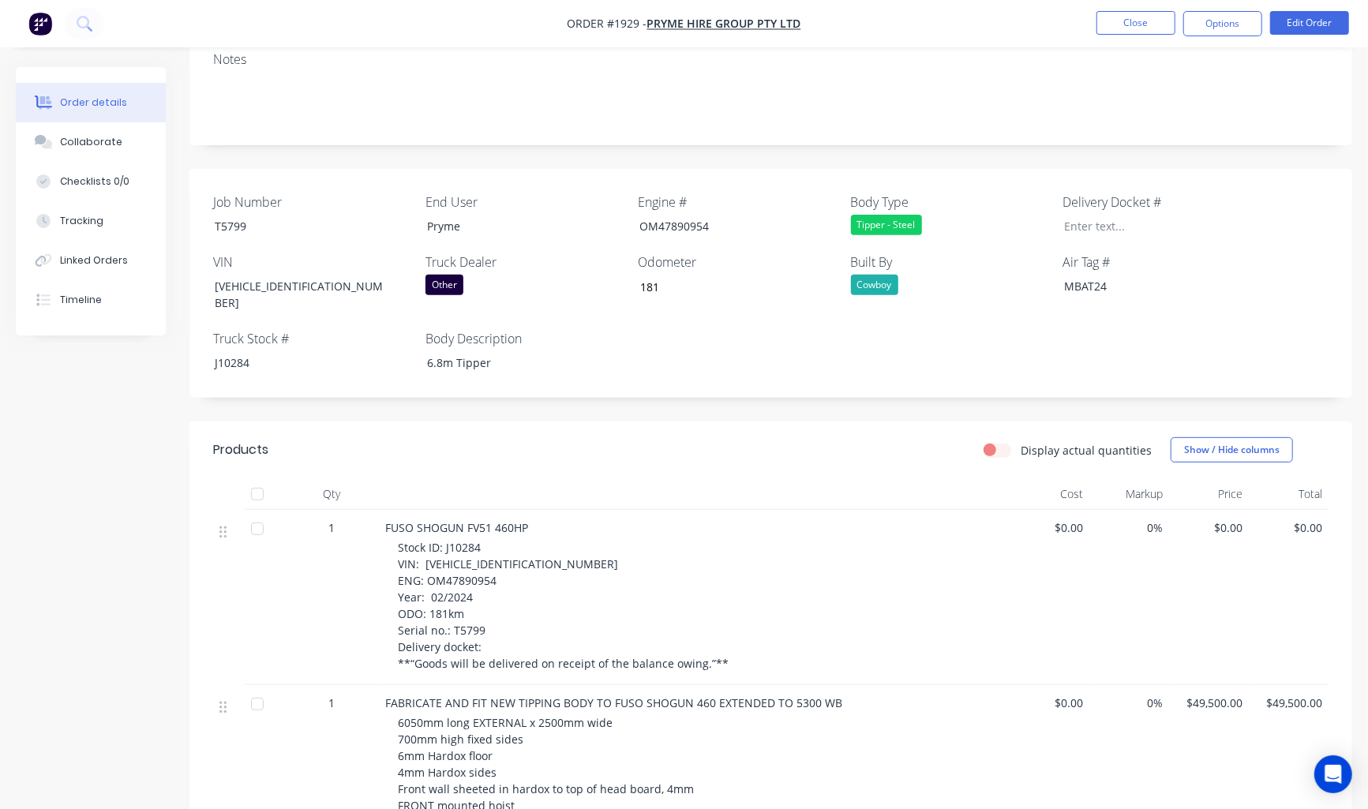
click at [467, 550] on span "Stock ID: J10284 VIN: JLFFV70HK0KJ10284 ENG: OM47890954 Year: 02/2024 ODO: 181k…" at bounding box center [563, 605] width 331 height 131
copy span "JLFFV70HK0KJ10284"
click at [250, 283] on div "JLFFV70HK0KJ10284" at bounding box center [300, 294] width 197 height 39
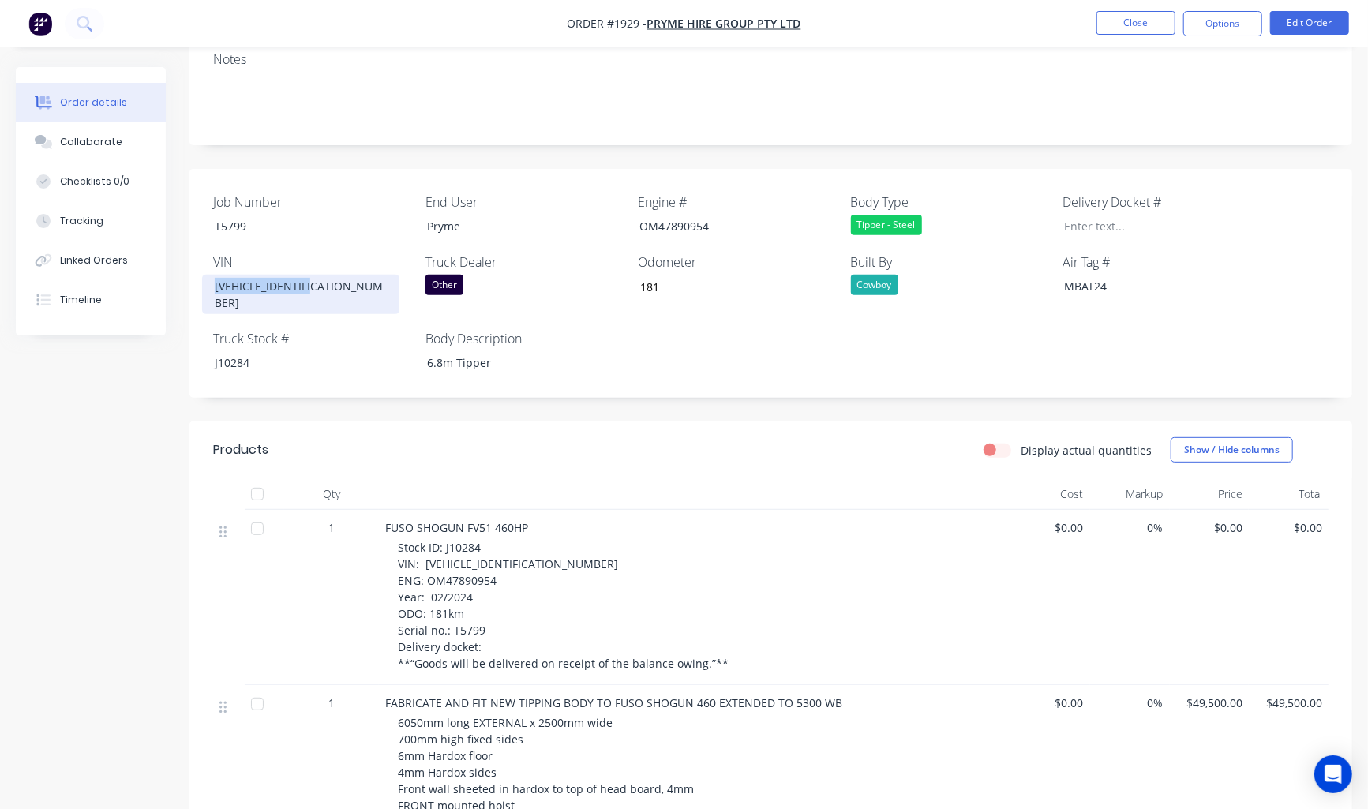
copy div "JLFFV70HK0KJ10284"
click at [75, 141] on div "Collaborate" at bounding box center [91, 142] width 62 height 14
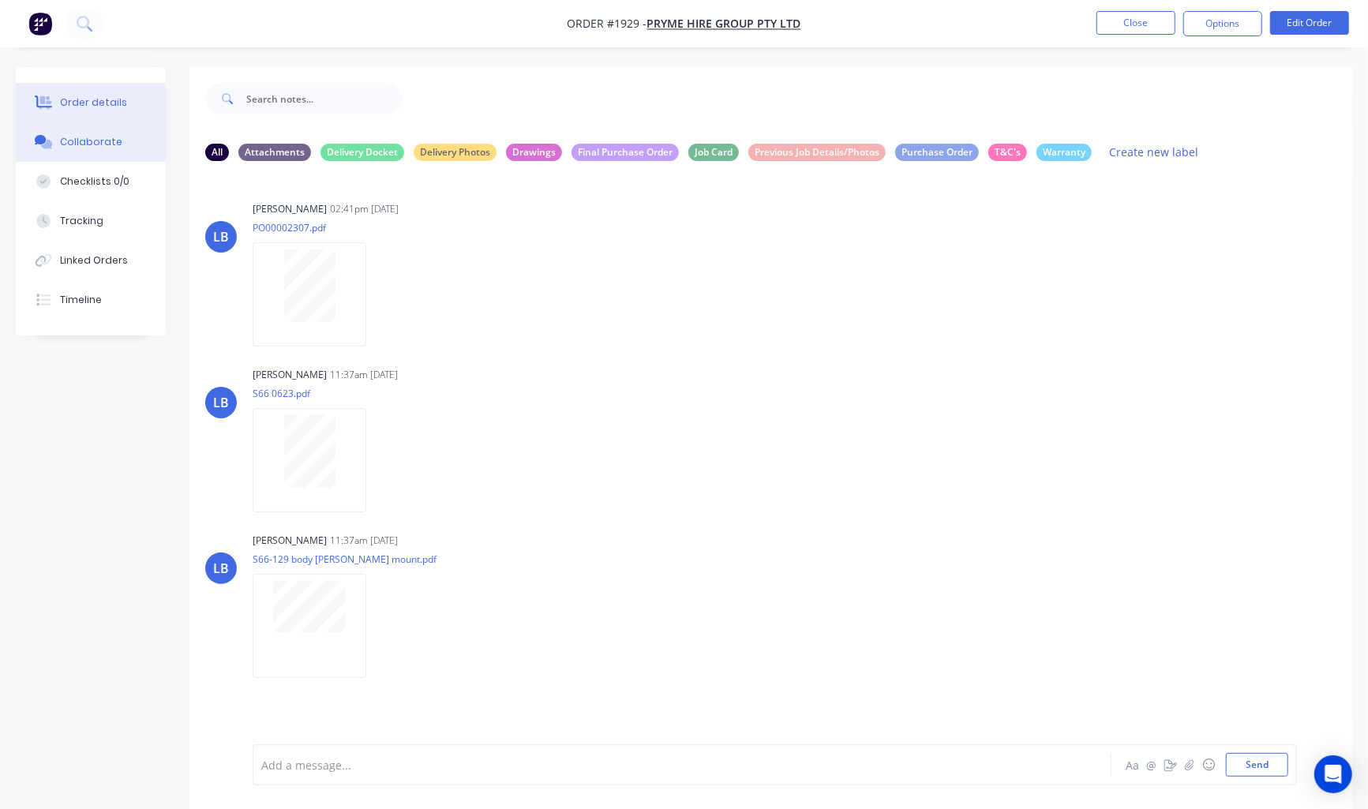
click at [111, 104] on div "Order details" at bounding box center [93, 103] width 67 height 14
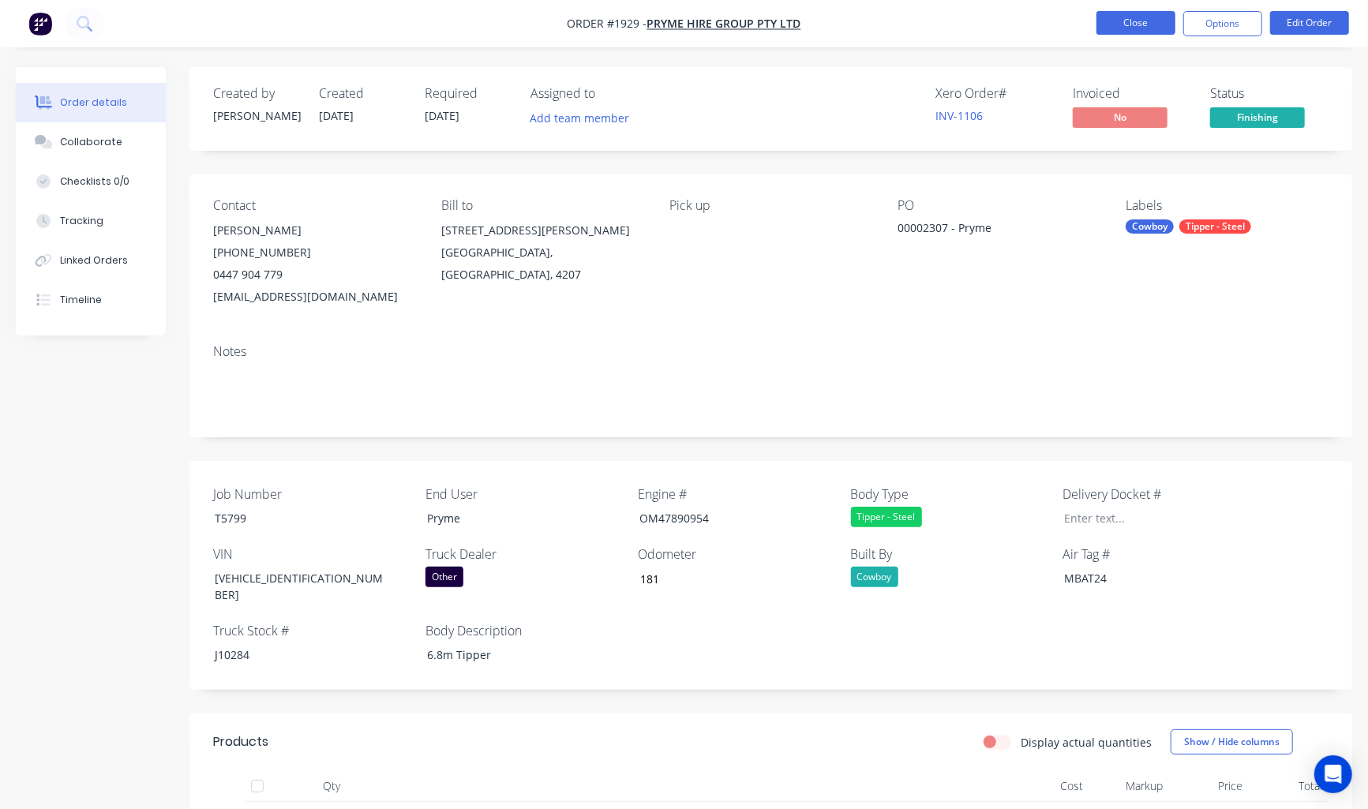
click at [1142, 24] on button "Close" at bounding box center [1136, 23] width 79 height 24
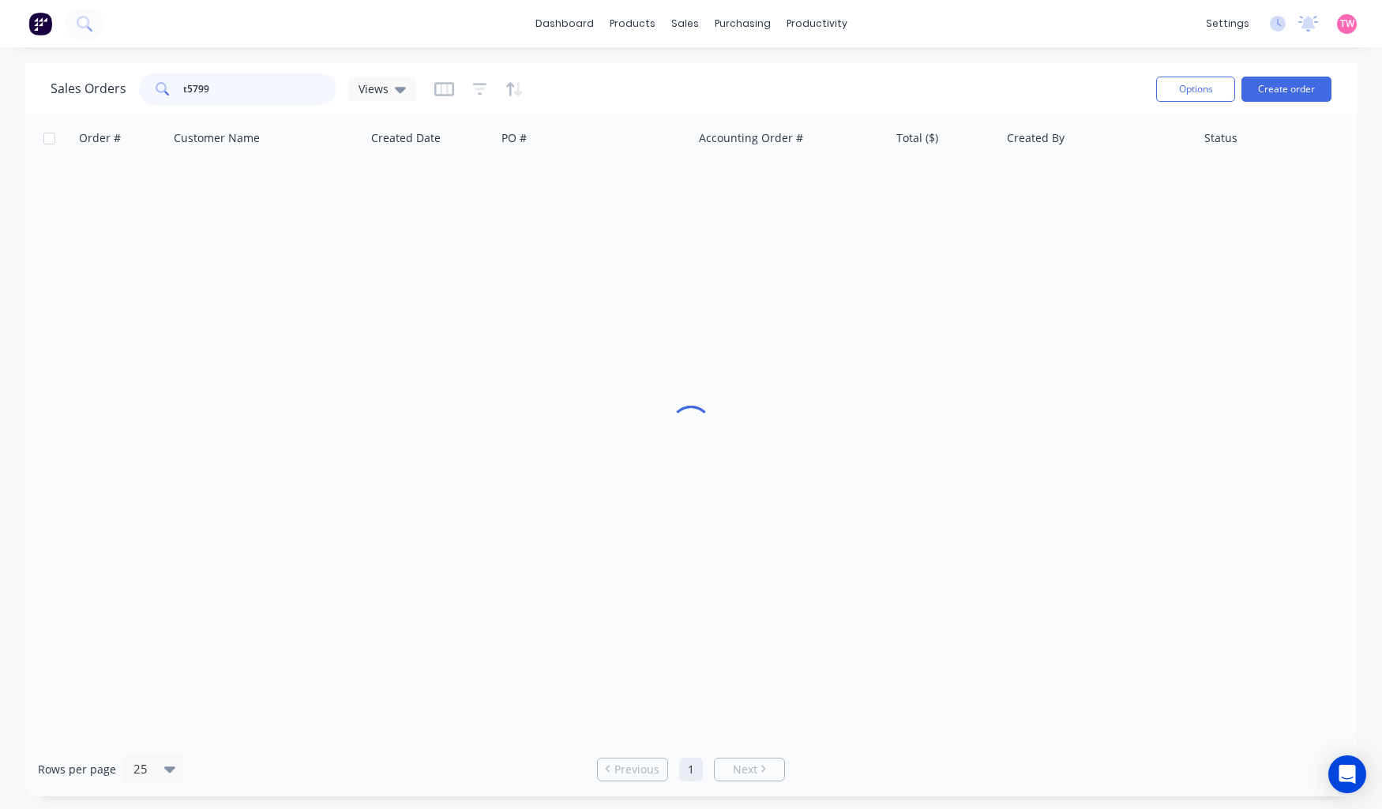
drag, startPoint x: 223, startPoint y: 88, endPoint x: 87, endPoint y: 89, distance: 135.8
click at [87, 89] on div "Sales Orders t5799 Views" at bounding box center [233, 89] width 365 height 32
click at [217, 85] on input "GREENSCOPE" at bounding box center [260, 89] width 154 height 32
click at [211, 85] on input "GREENSCOPE" at bounding box center [260, 89] width 154 height 32
drag, startPoint x: 264, startPoint y: 88, endPoint x: 98, endPoint y: 88, distance: 166.6
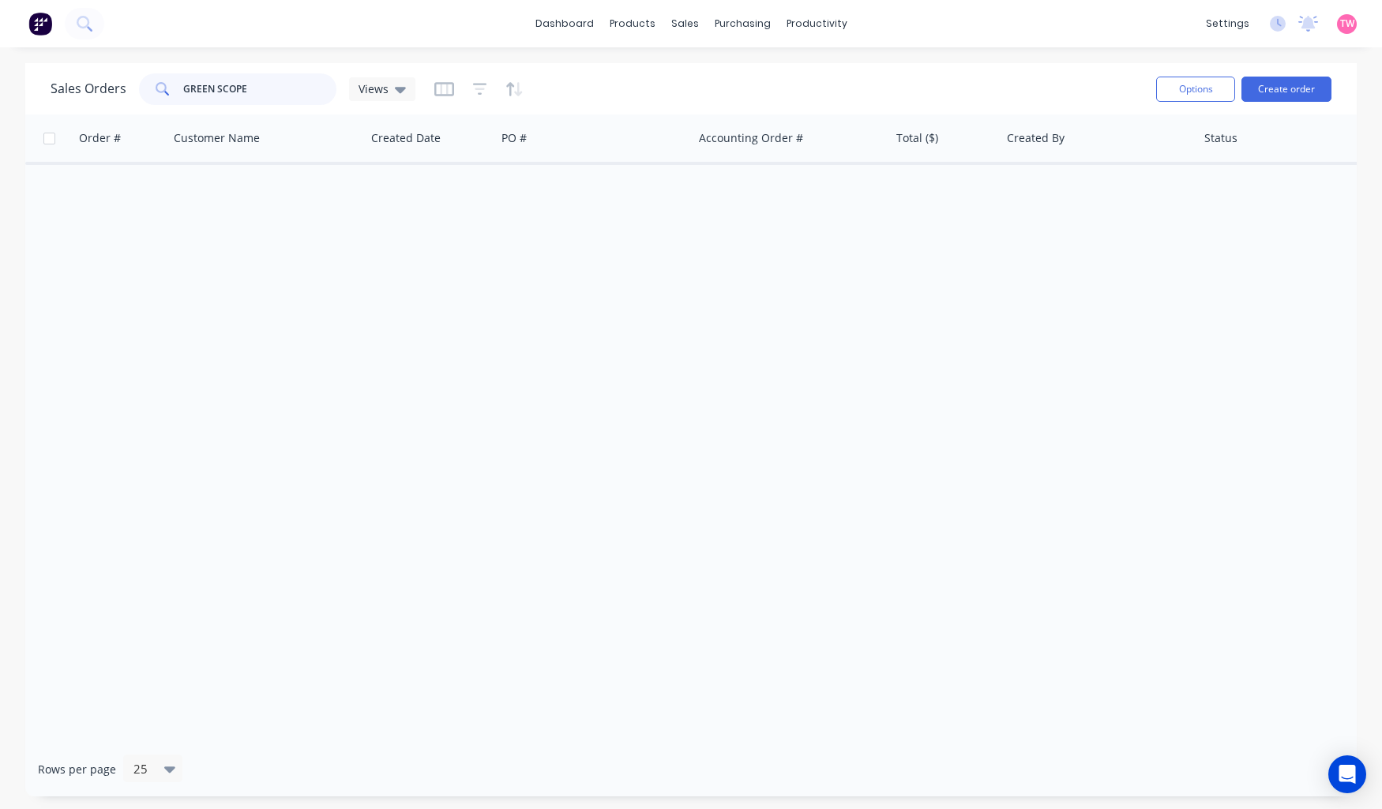
click at [98, 88] on div "Sales Orders GREEN SCOPE Views" at bounding box center [233, 89] width 365 height 32
click at [729, 66] on link "Sales Orders" at bounding box center [768, 75] width 209 height 32
drag, startPoint x: 264, startPoint y: 88, endPoint x: 32, endPoint y: 88, distance: 232.1
click at [32, 88] on div "Sales Orders Green scope Views Options Create order" at bounding box center [690, 88] width 1331 height 51
click at [748, 69] on div "Sales Orders" at bounding box center [743, 76] width 65 height 14
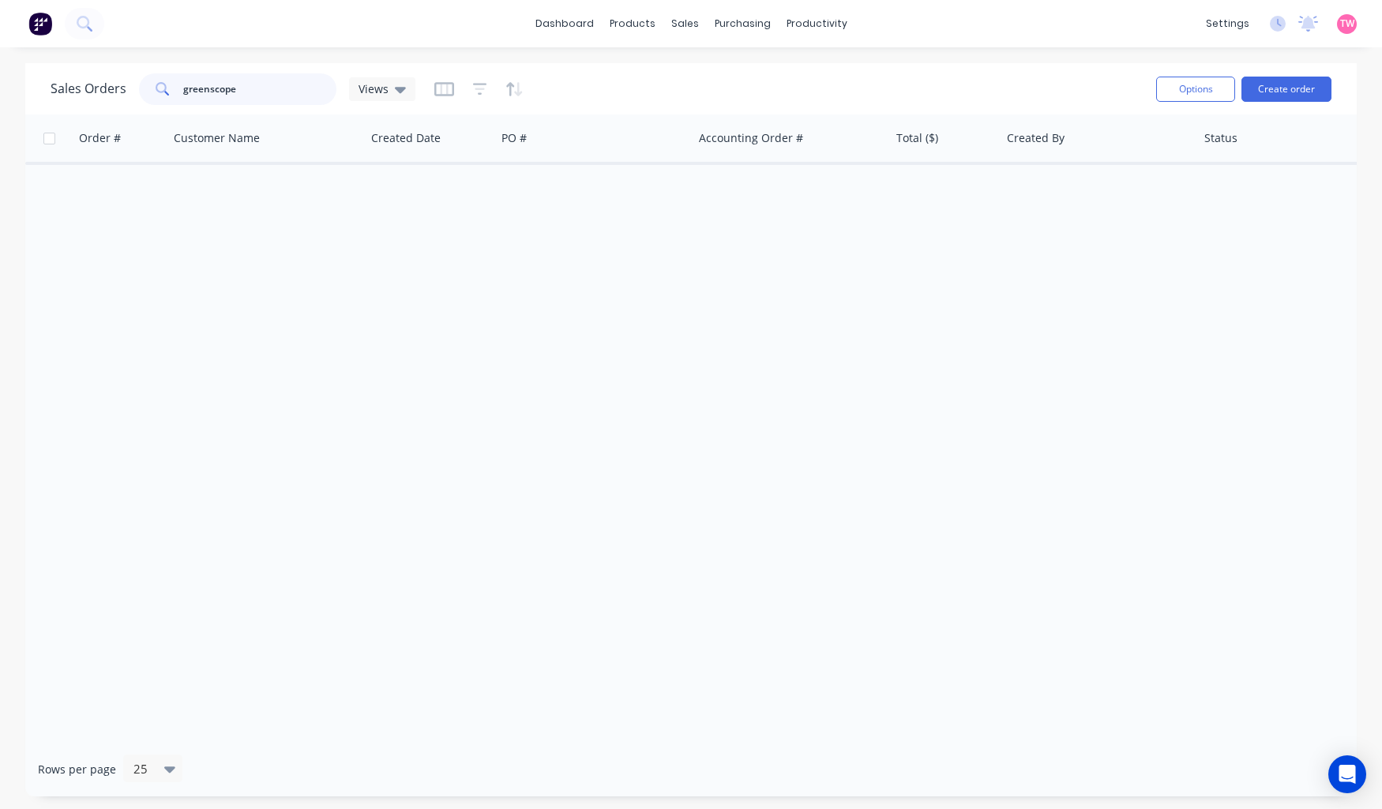
drag, startPoint x: 269, startPoint y: 88, endPoint x: -83, endPoint y: 103, distance: 352.4
click at [0, 103] on html "dashboard products sales purchasing productivity dashboard products Product Cat…" at bounding box center [691, 404] width 1382 height 809
type input "green"
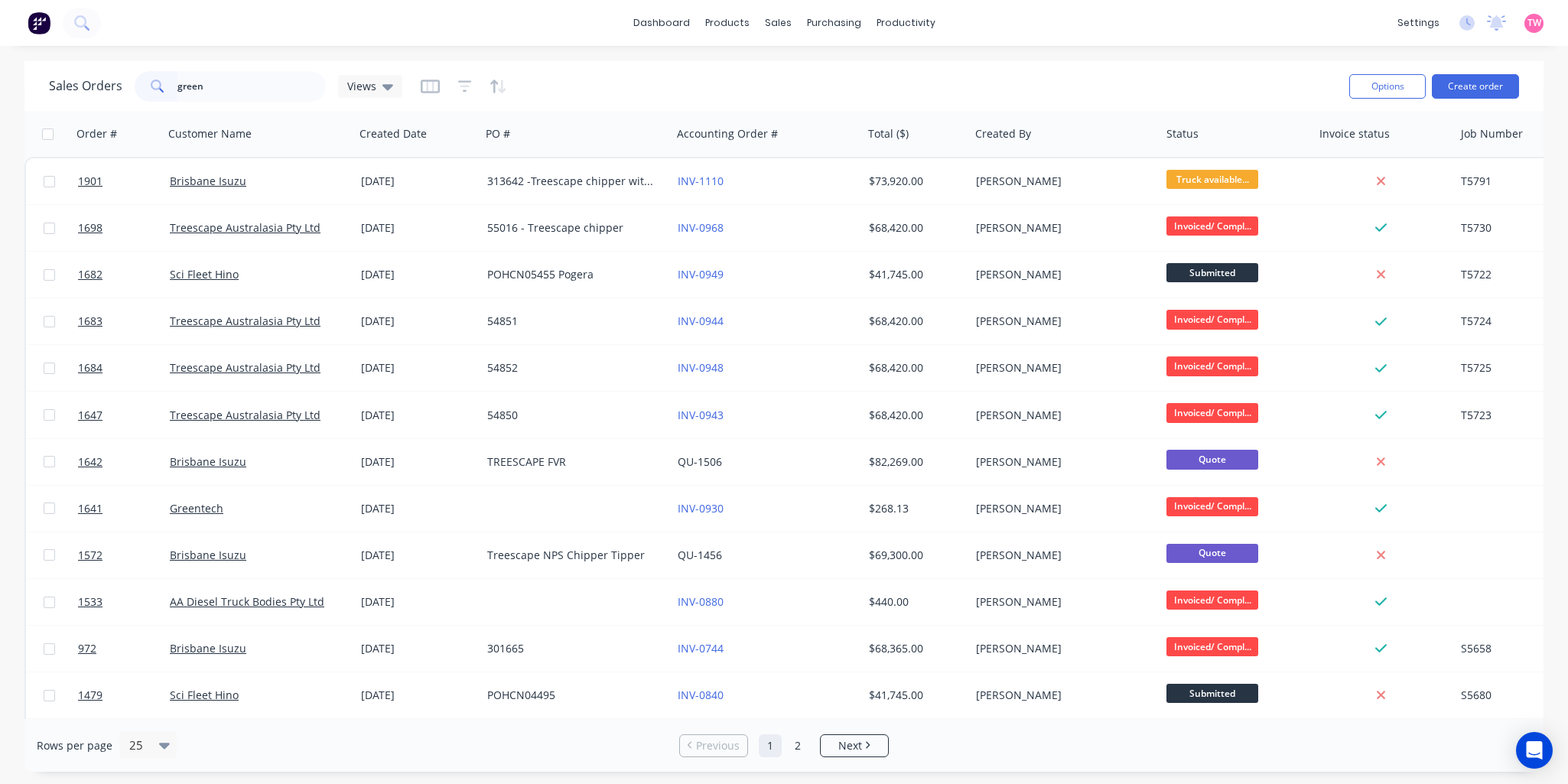
click at [42, 19] on img at bounding box center [39, 23] width 23 height 23
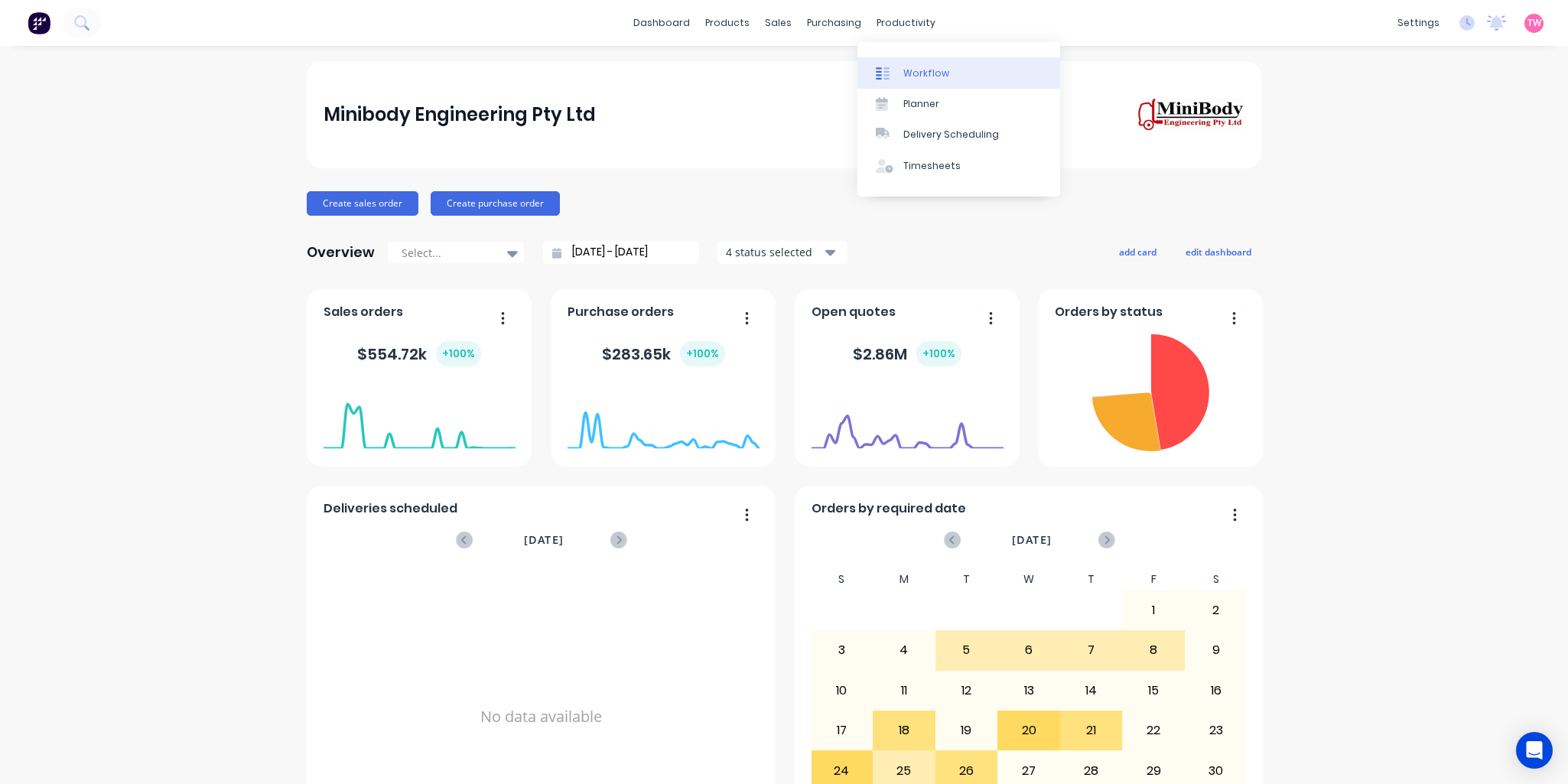
click at [933, 71] on div "Workflow" at bounding box center [925, 74] width 46 height 14
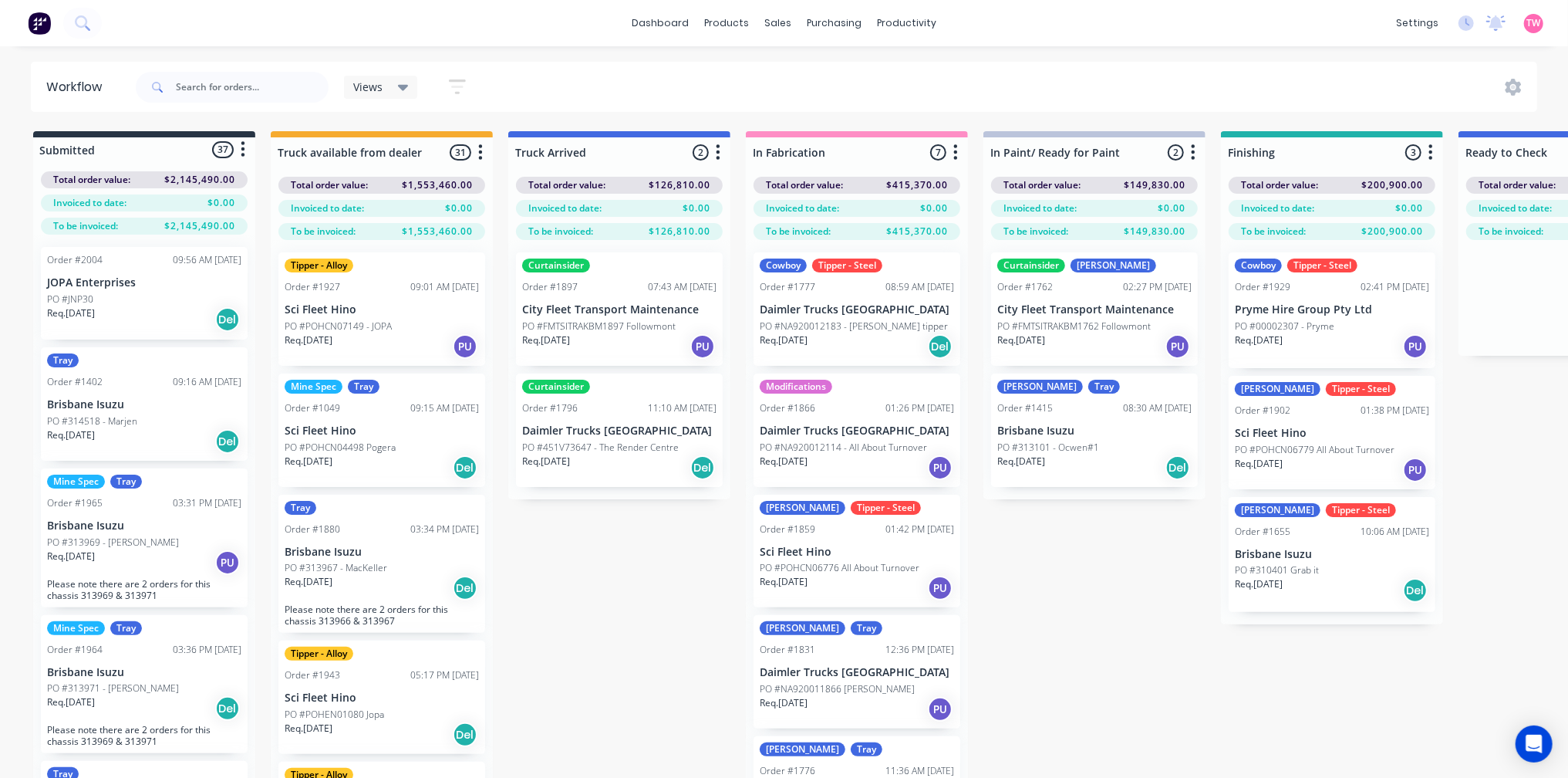
click at [819, 757] on div "Luke Tray Order #1776 11:36 AM 05/08/25 Daimler Trucks Brisbane PO #NA920011864…" at bounding box center [857, 793] width 207 height 113
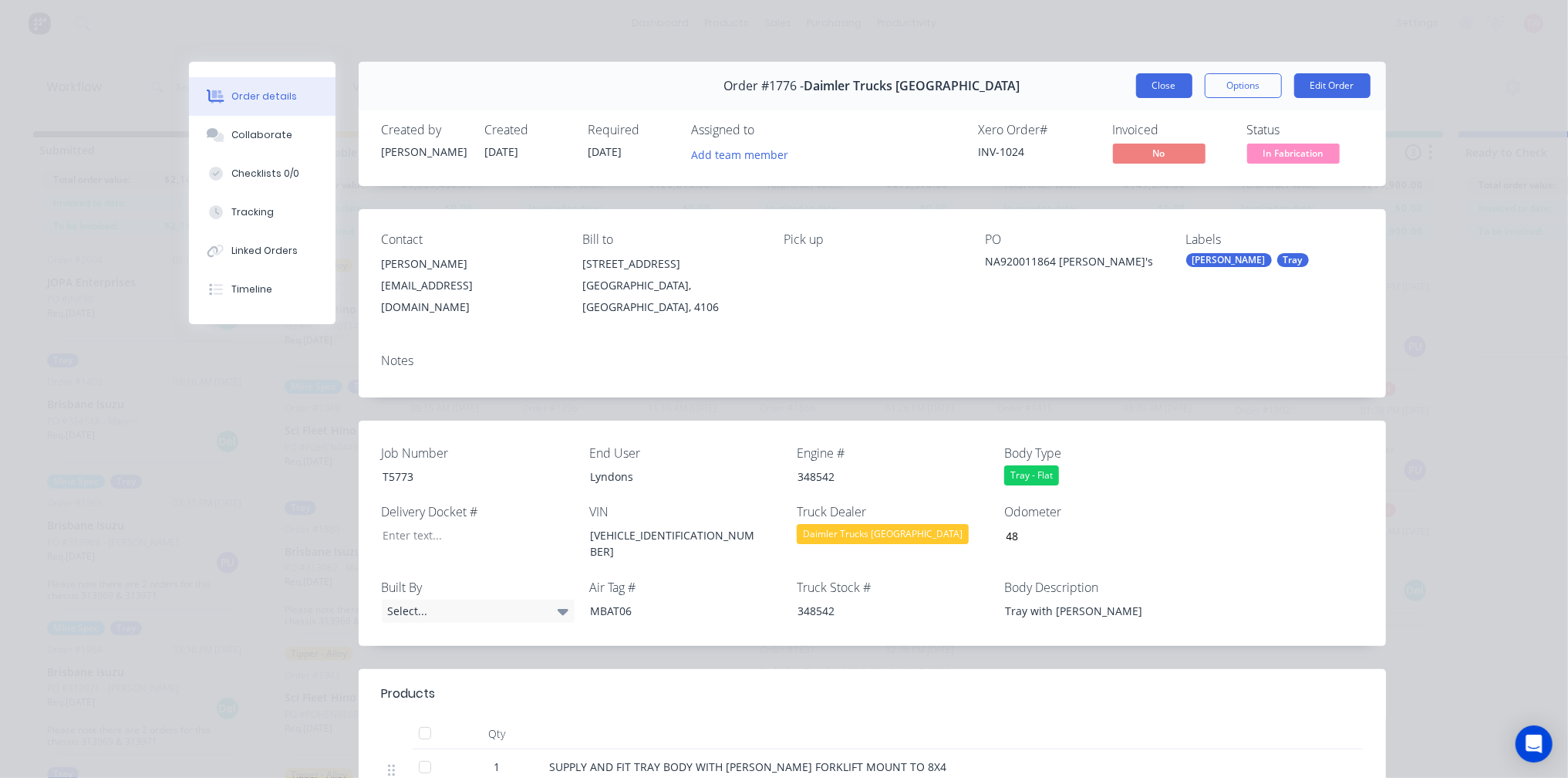
click at [1175, 87] on button "Close" at bounding box center [1165, 85] width 57 height 24
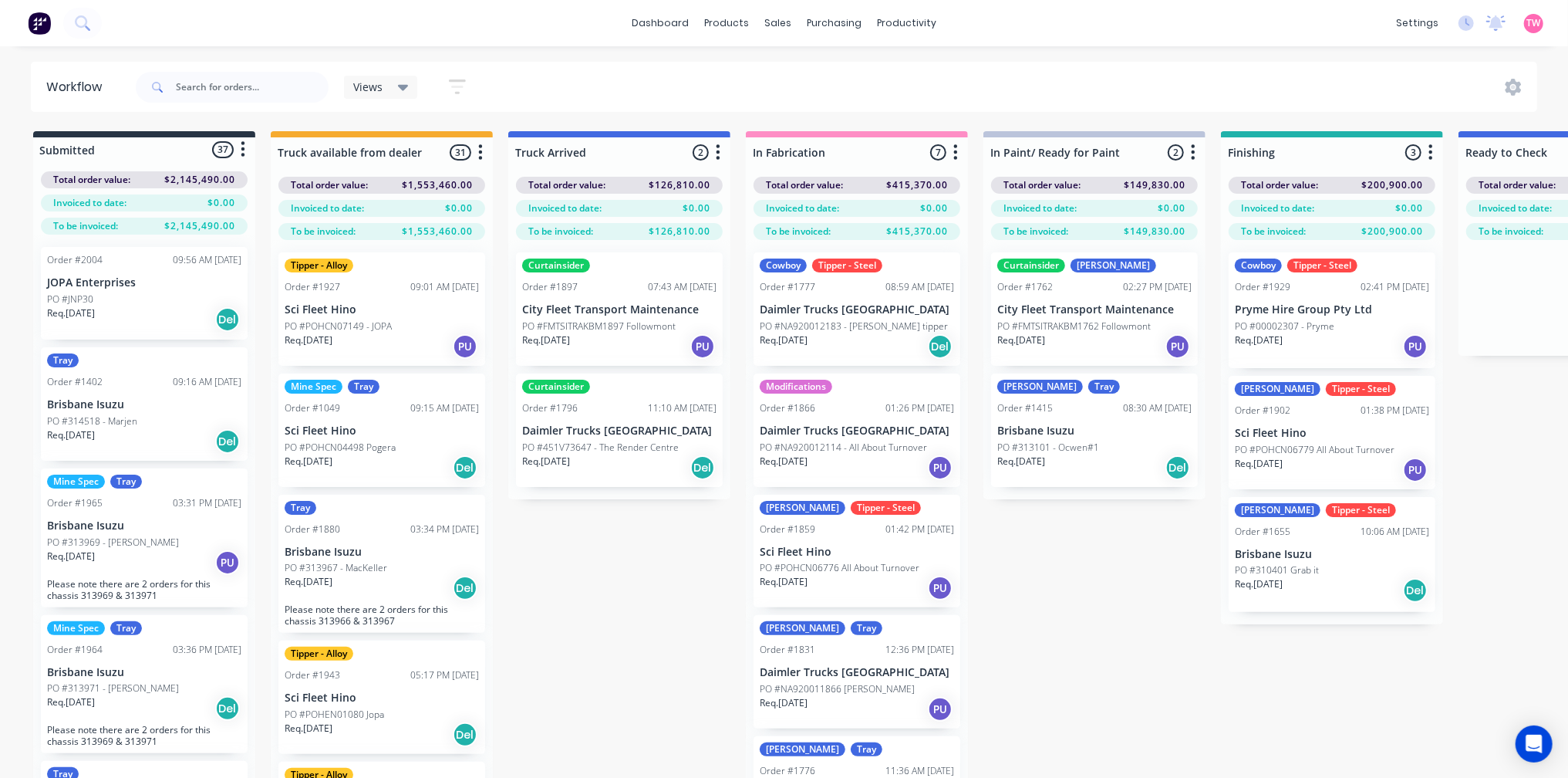
click at [44, 23] on img at bounding box center [39, 23] width 23 height 23
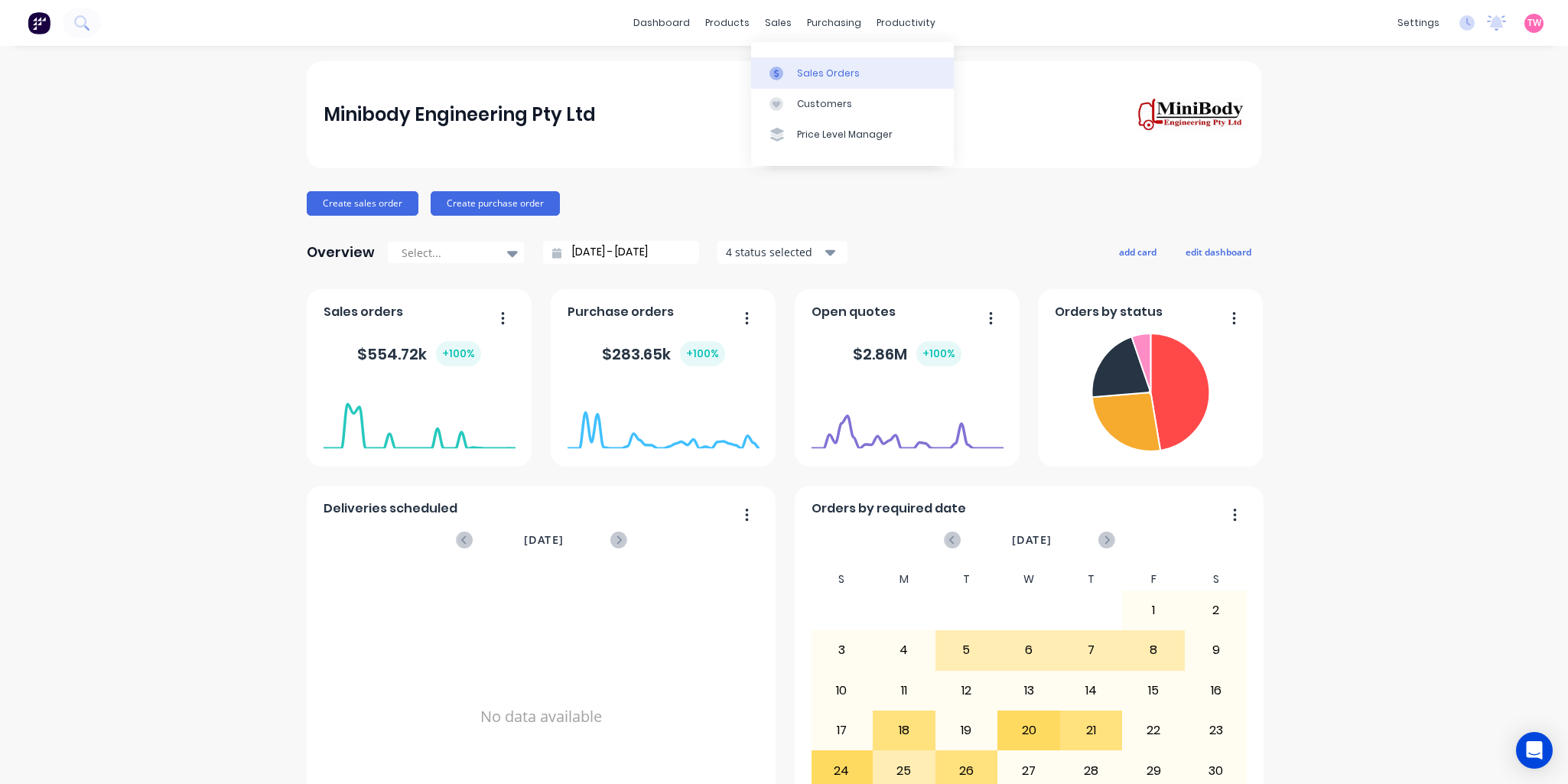
click at [805, 67] on div "Sales Orders" at bounding box center [829, 74] width 63 height 14
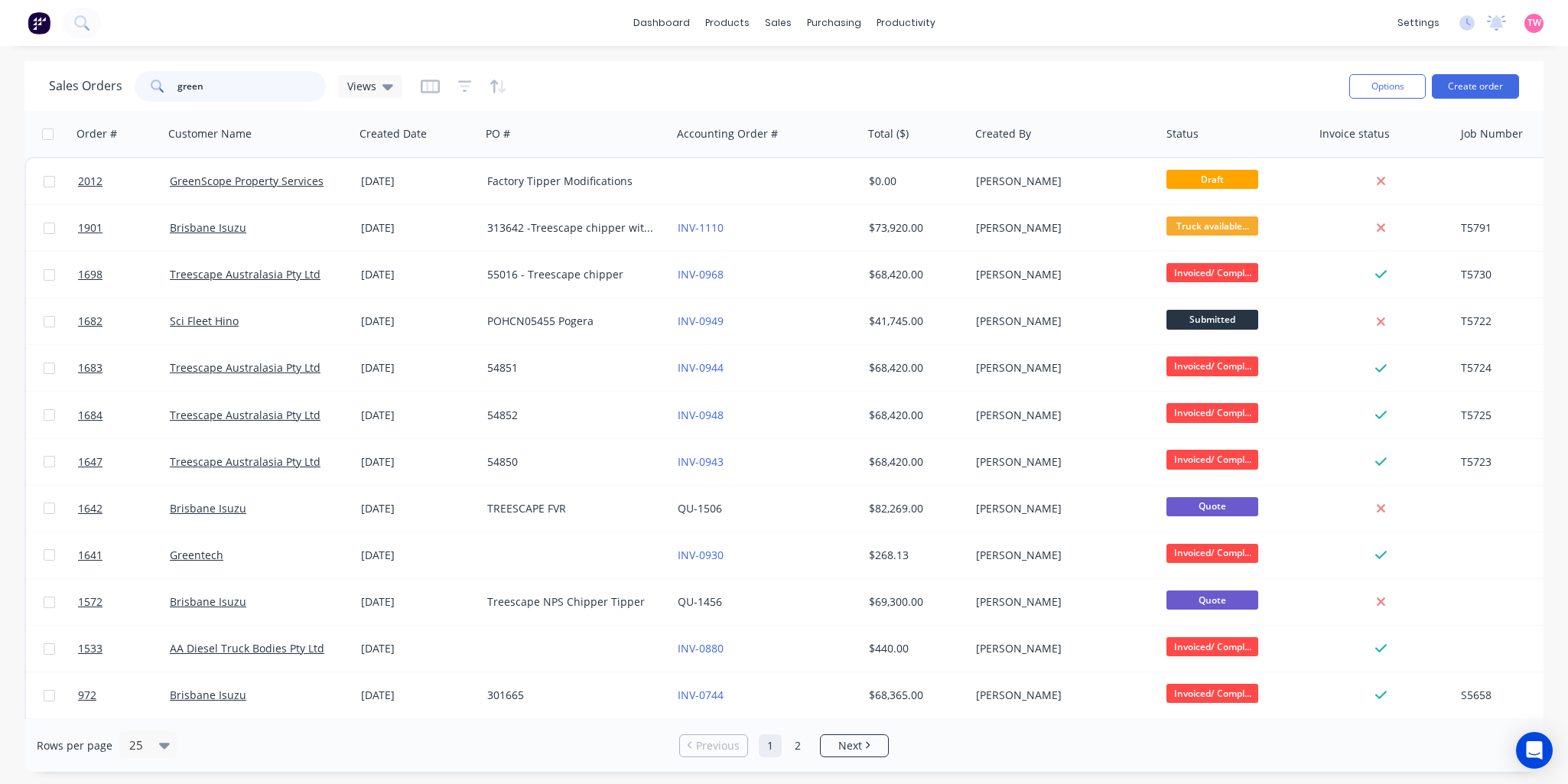
drag, startPoint x: 238, startPoint y: 89, endPoint x: 13, endPoint y: 89, distance: 225.0
click at [19, 89] on div "Sales Orders green Views Options Create order Order # Customer Name Created Dat…" at bounding box center [784, 416] width 1568 height 710
type input "T5727"
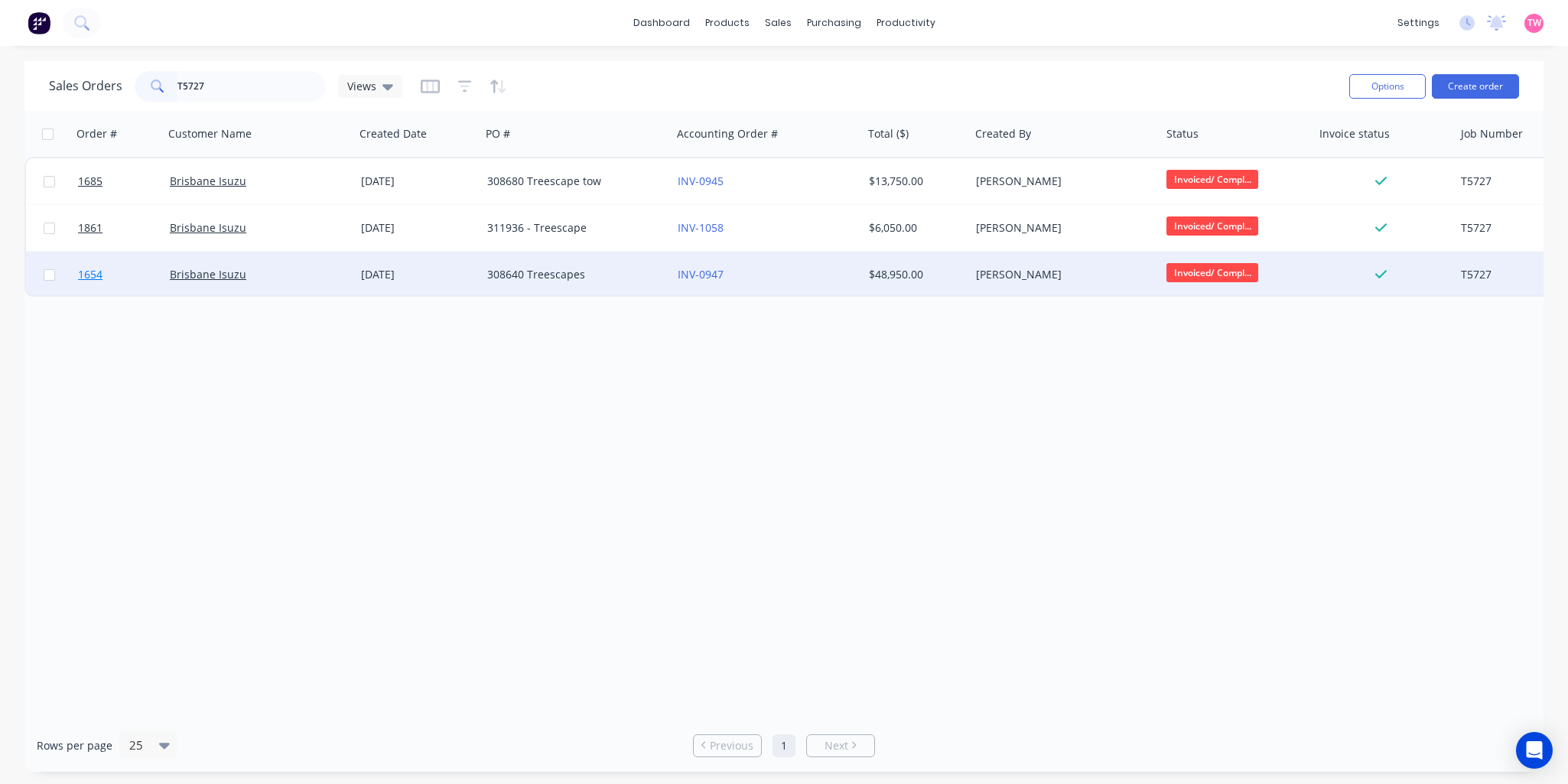
click at [121, 270] on link "1654" at bounding box center [124, 274] width 92 height 46
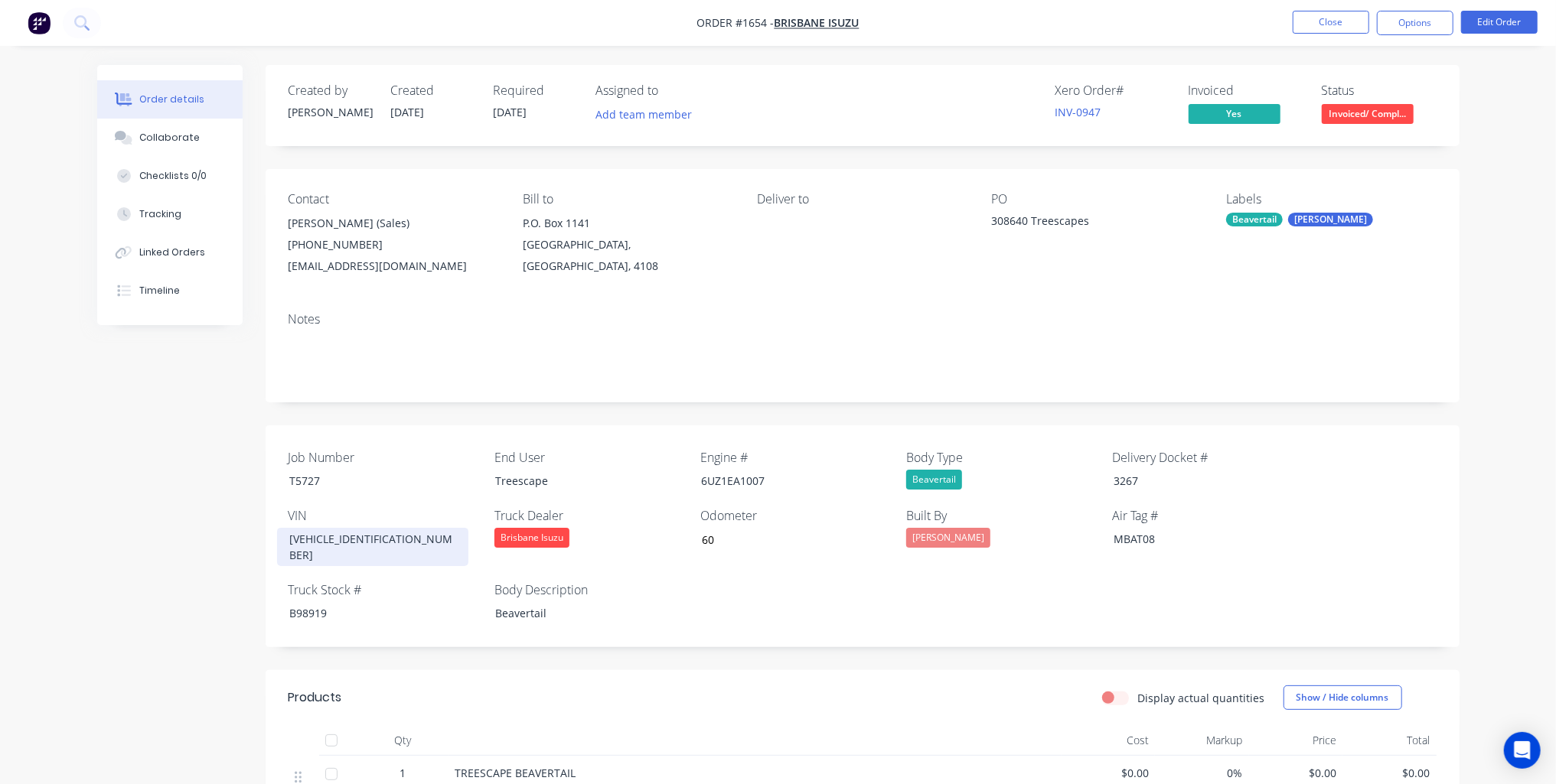
click at [334, 540] on div "JALFYH77WP7000687" at bounding box center [372, 547] width 191 height 38
copy div "JALFYH77WP7000687"
click at [345, 539] on div "JALFYH77WP7000687" at bounding box center [372, 547] width 191 height 38
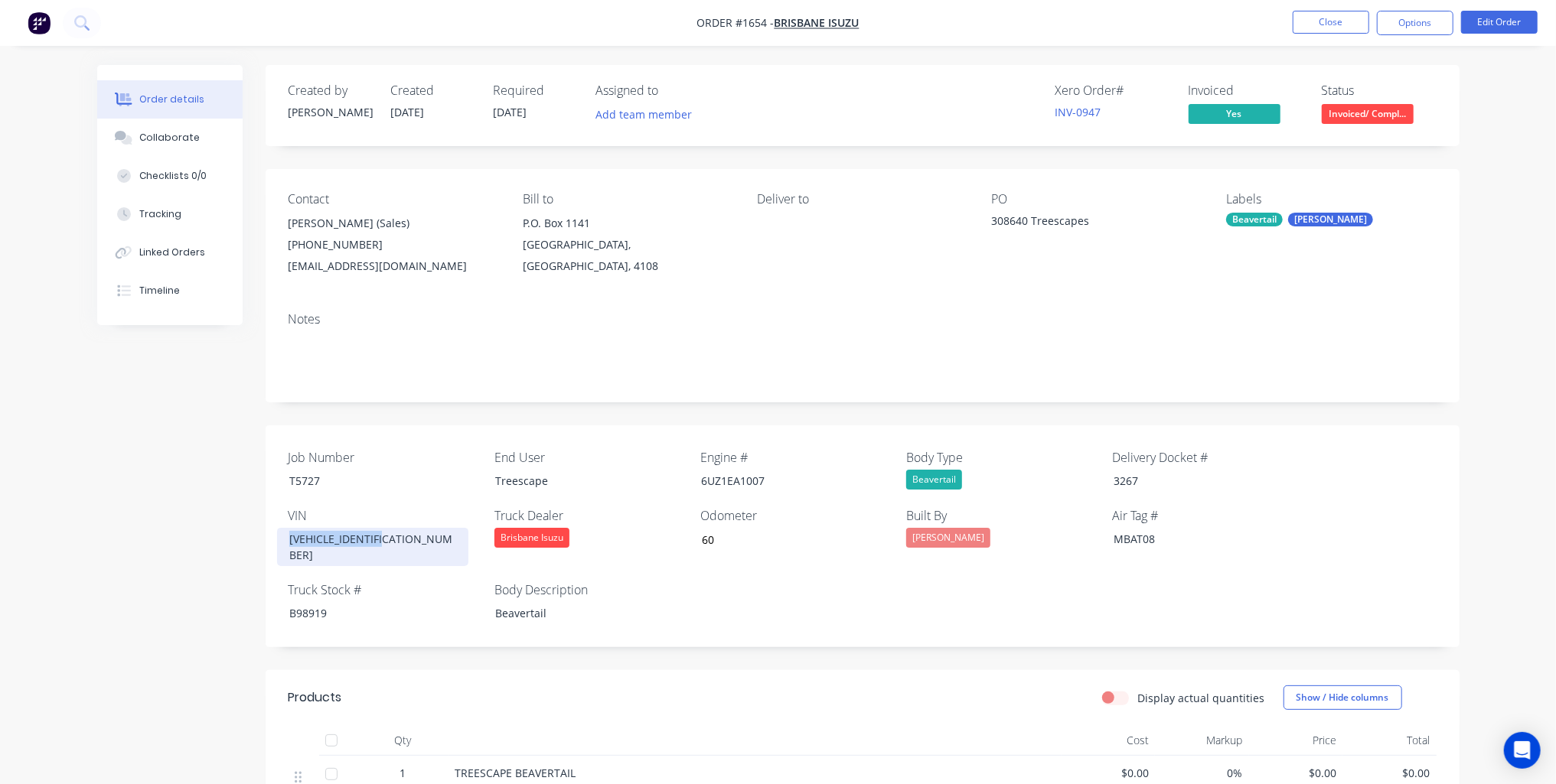
copy div "JALFYH77WP7000687"
click at [320, 538] on div "JALFYH77WP7000687" at bounding box center [372, 547] width 191 height 38
copy div "JALFYH77WP7000687"
click at [329, 541] on div "JALFYH77WP7000687" at bounding box center [372, 547] width 191 height 38
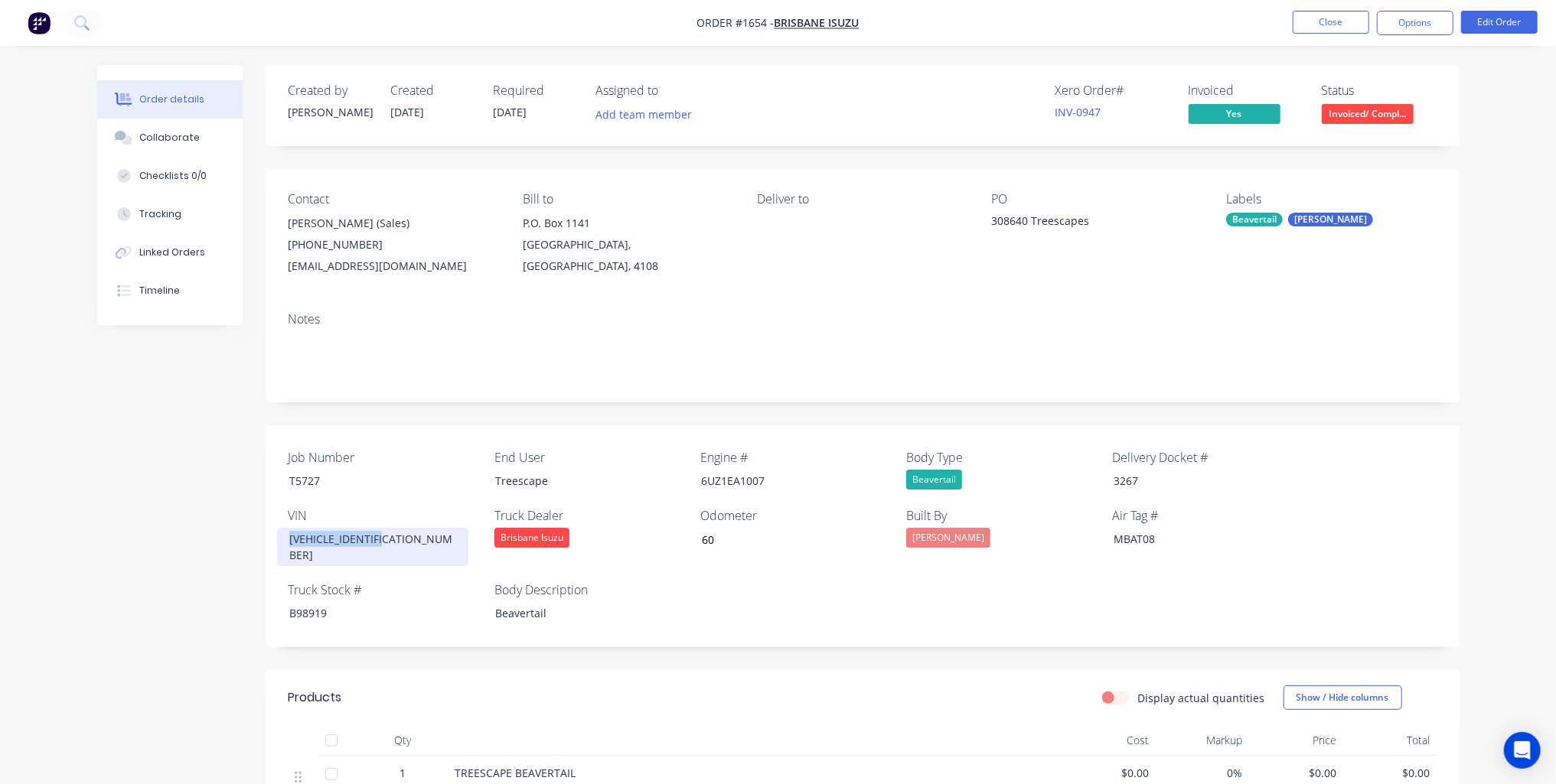
click at [329, 541] on div "JALFYH77WP7000687" at bounding box center [372, 547] width 191 height 38
copy div "JALFYH77WP7000687"
click at [1311, 23] on button "Close" at bounding box center [1330, 22] width 77 height 23
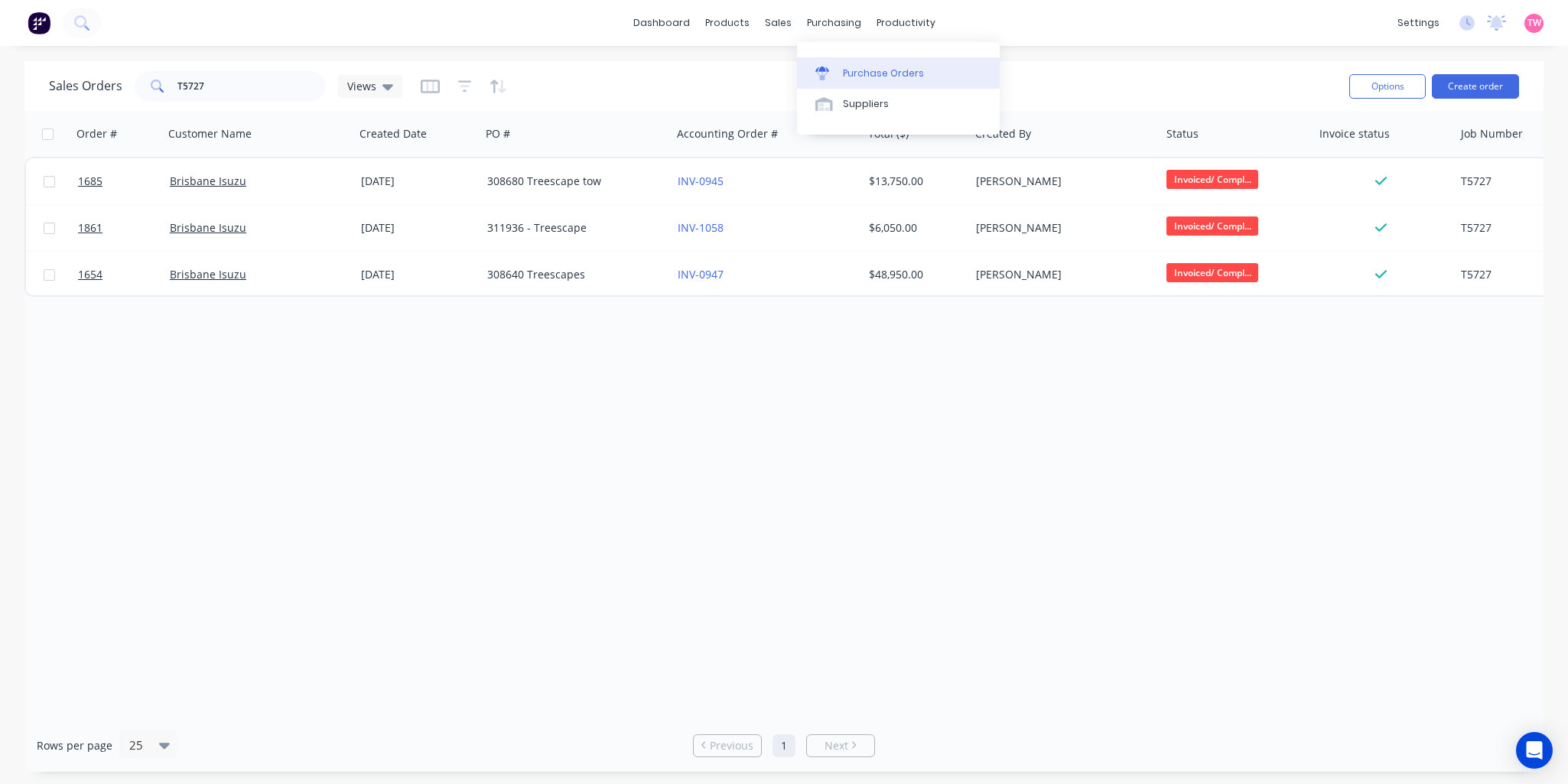
click at [889, 82] on link "Purchase Orders" at bounding box center [898, 73] width 203 height 31
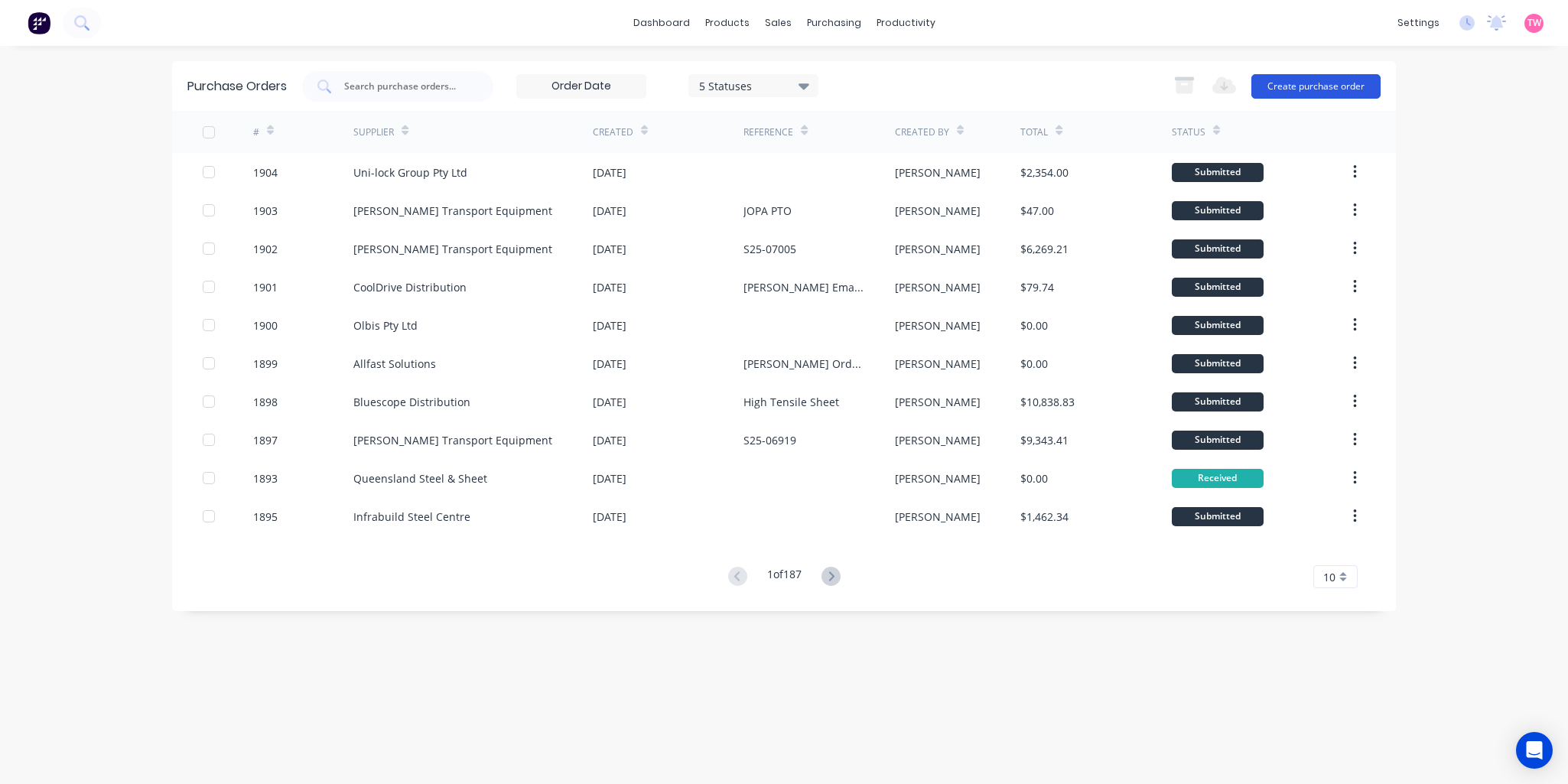
click at [1312, 82] on button "Create purchase order" at bounding box center [1316, 86] width 129 height 24
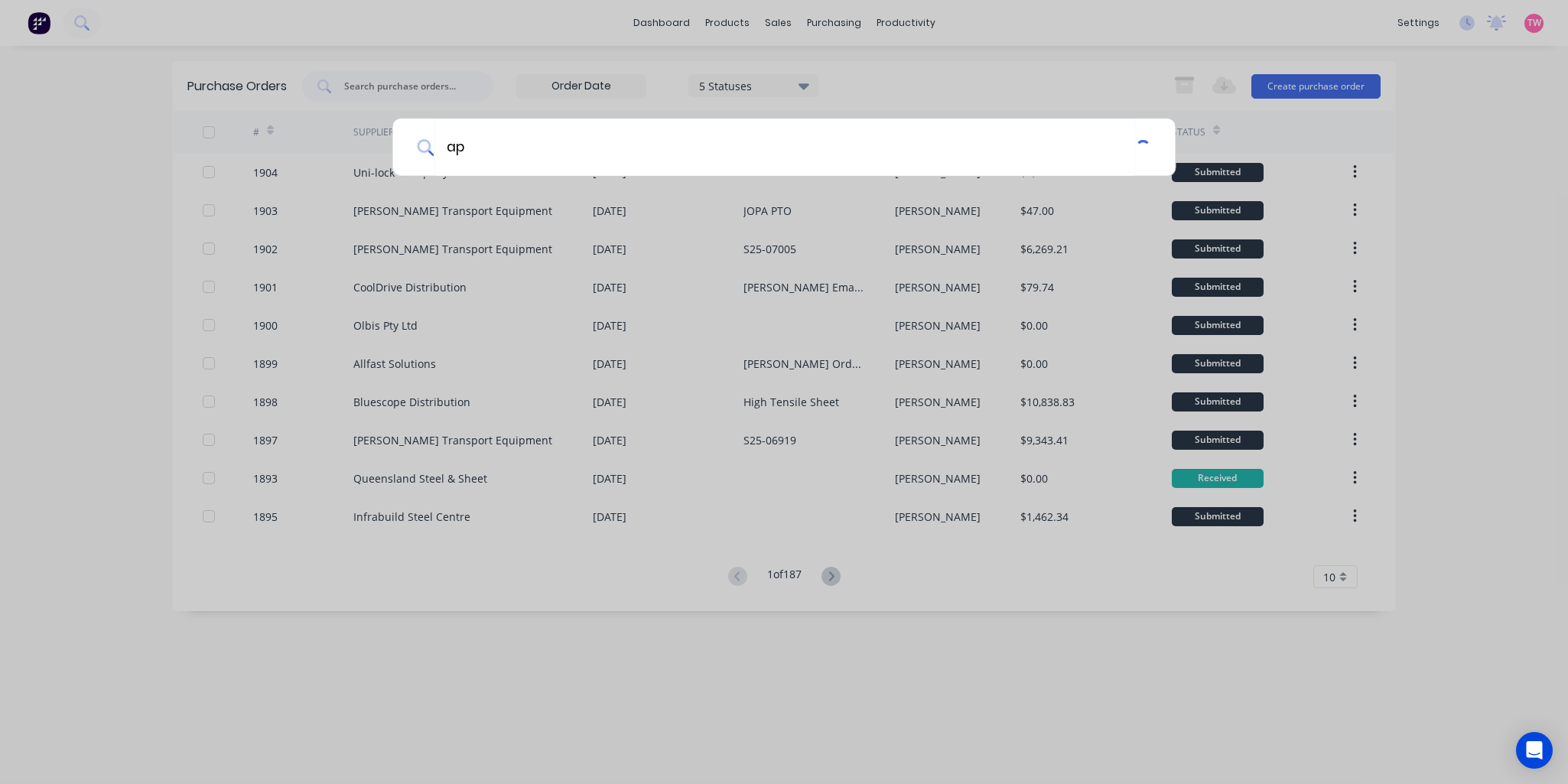
type input "a"
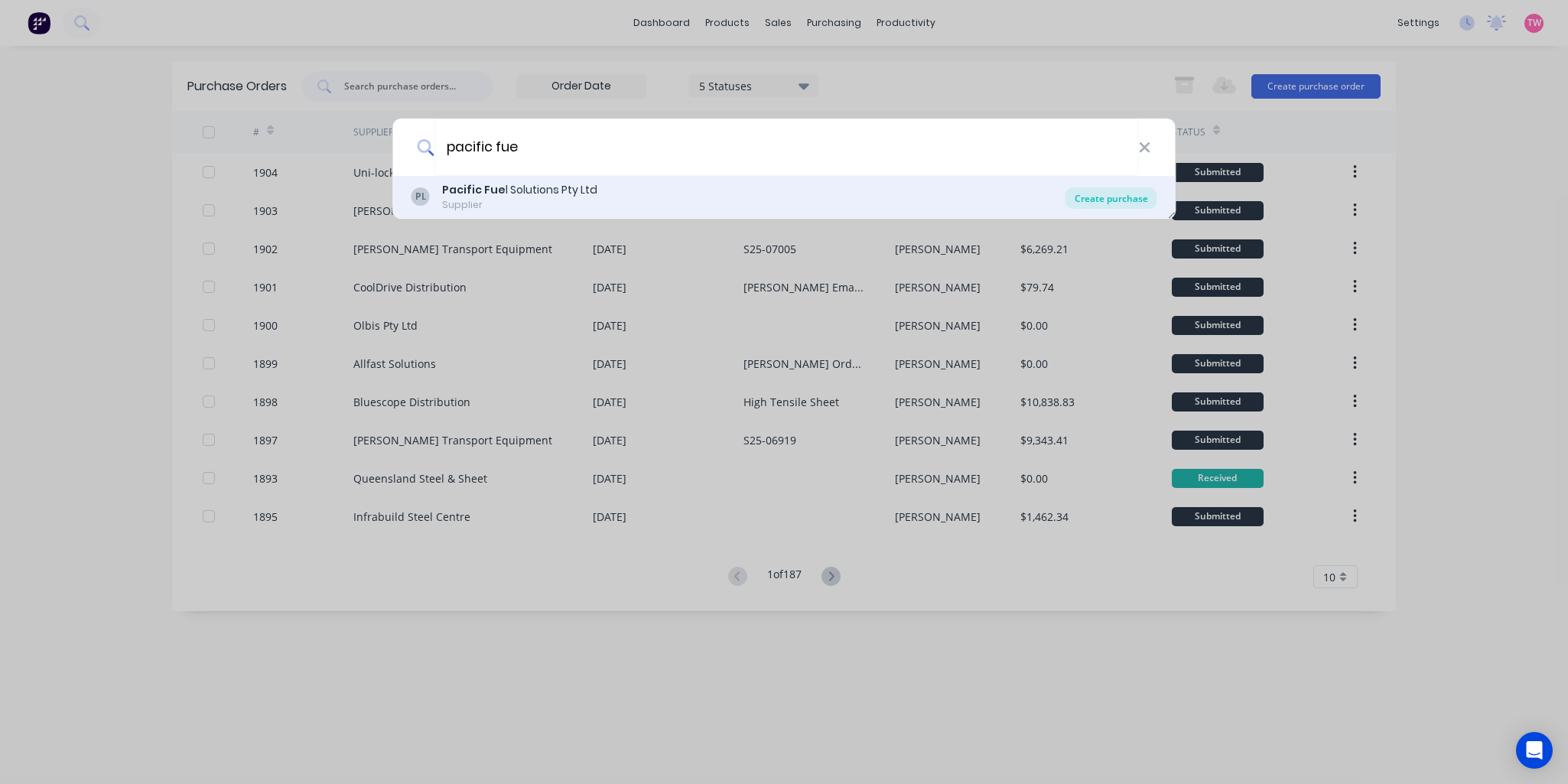
type input "pacific fue"
click at [1110, 196] on div "Create purchase" at bounding box center [1112, 198] width 92 height 21
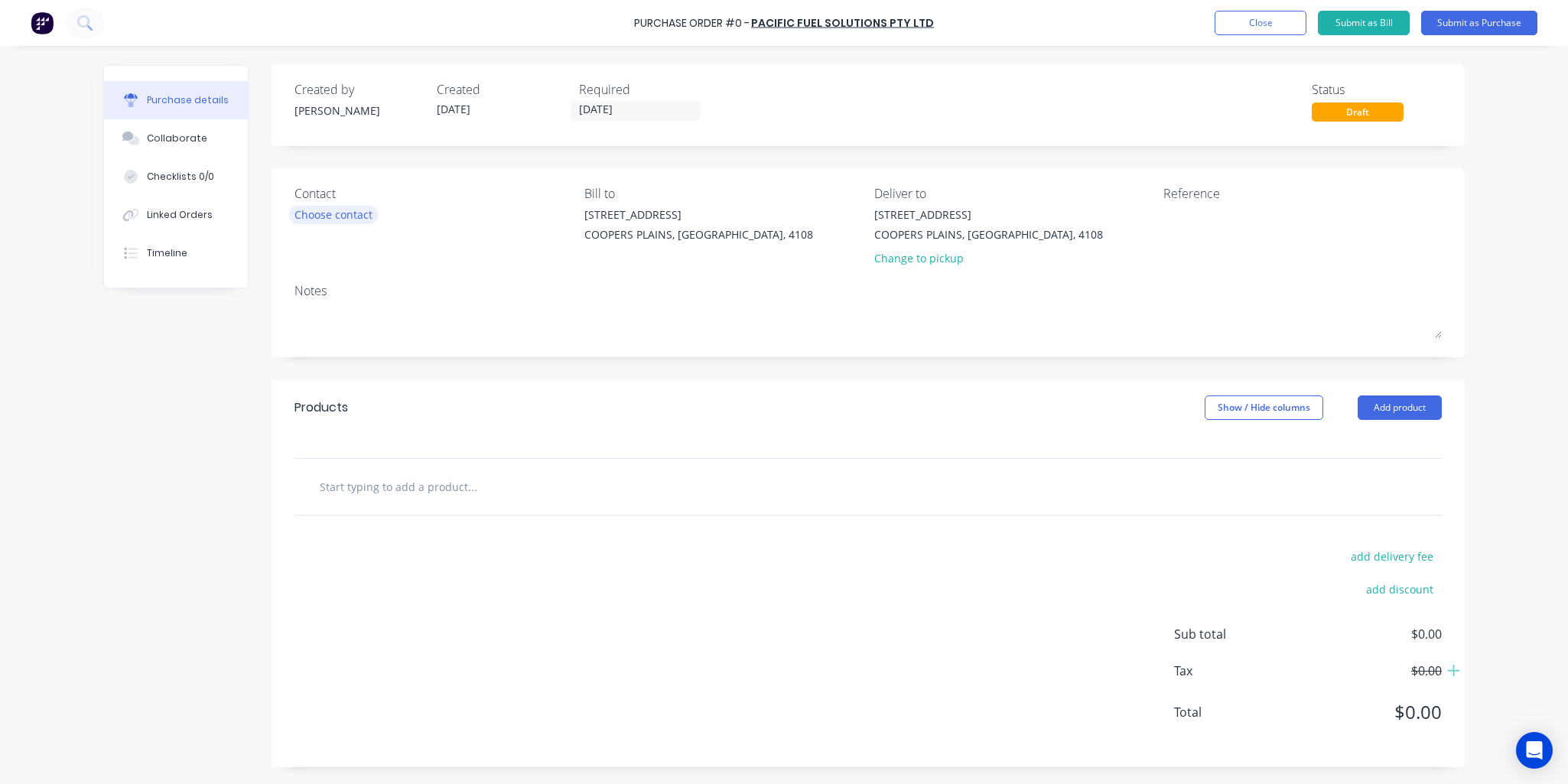
click at [326, 211] on div "Choose contact" at bounding box center [333, 214] width 78 height 16
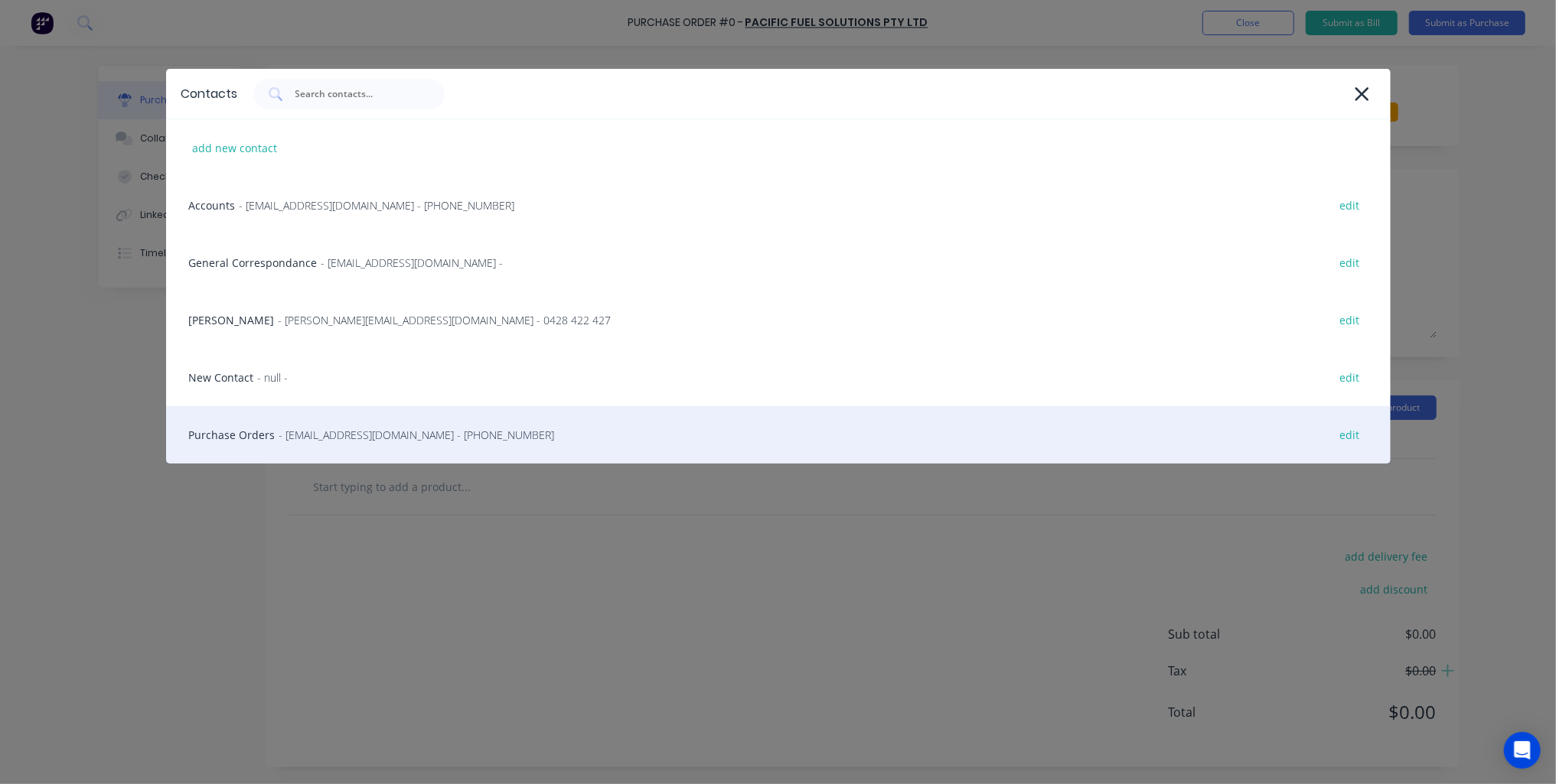
click at [241, 431] on div "Purchase Orders - orders@pacificpetroleum.com.au - (07) 3528 9300 edit" at bounding box center [778, 434] width 1224 height 57
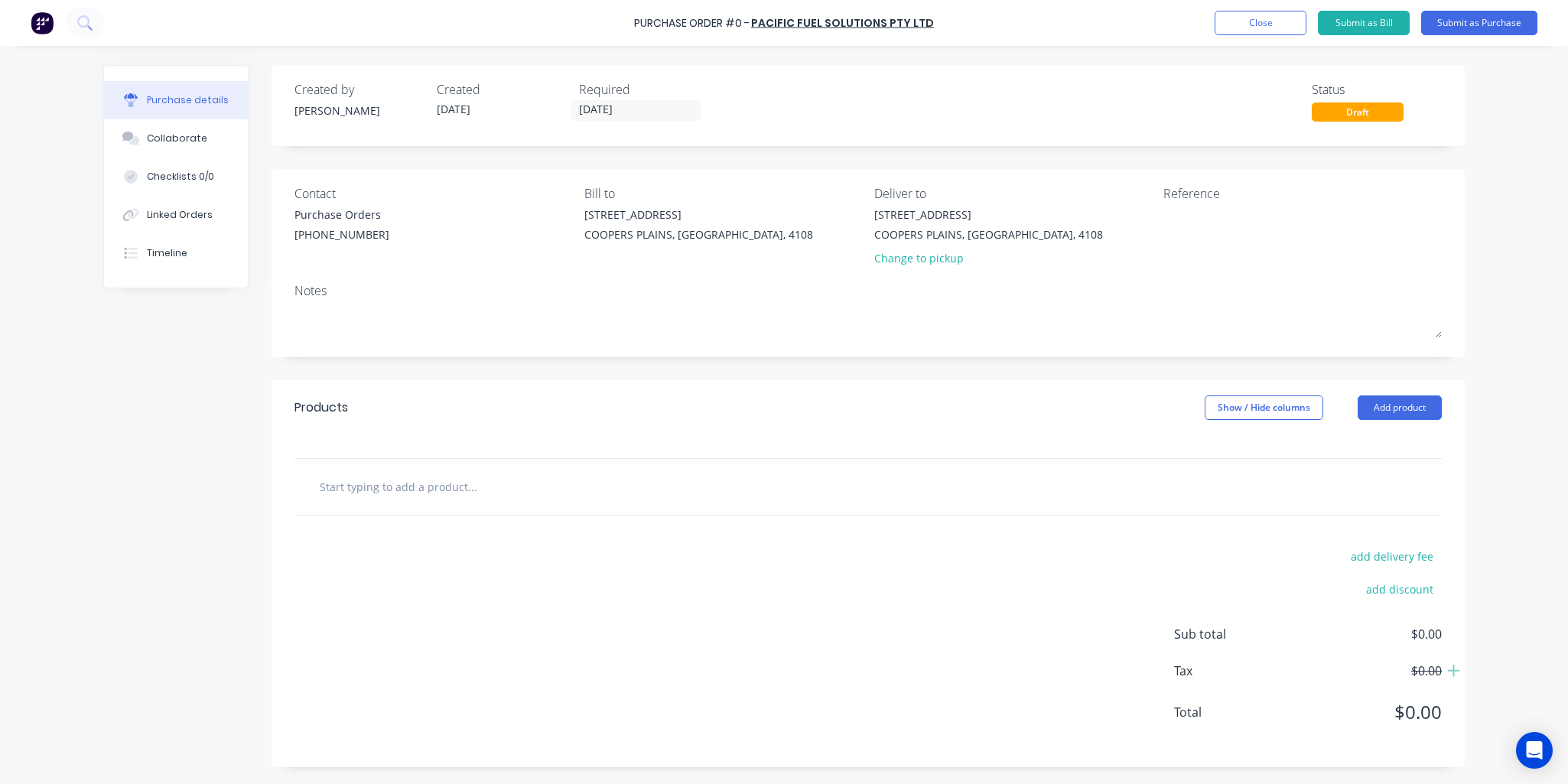
click at [501, 490] on input "text" at bounding box center [472, 486] width 306 height 31
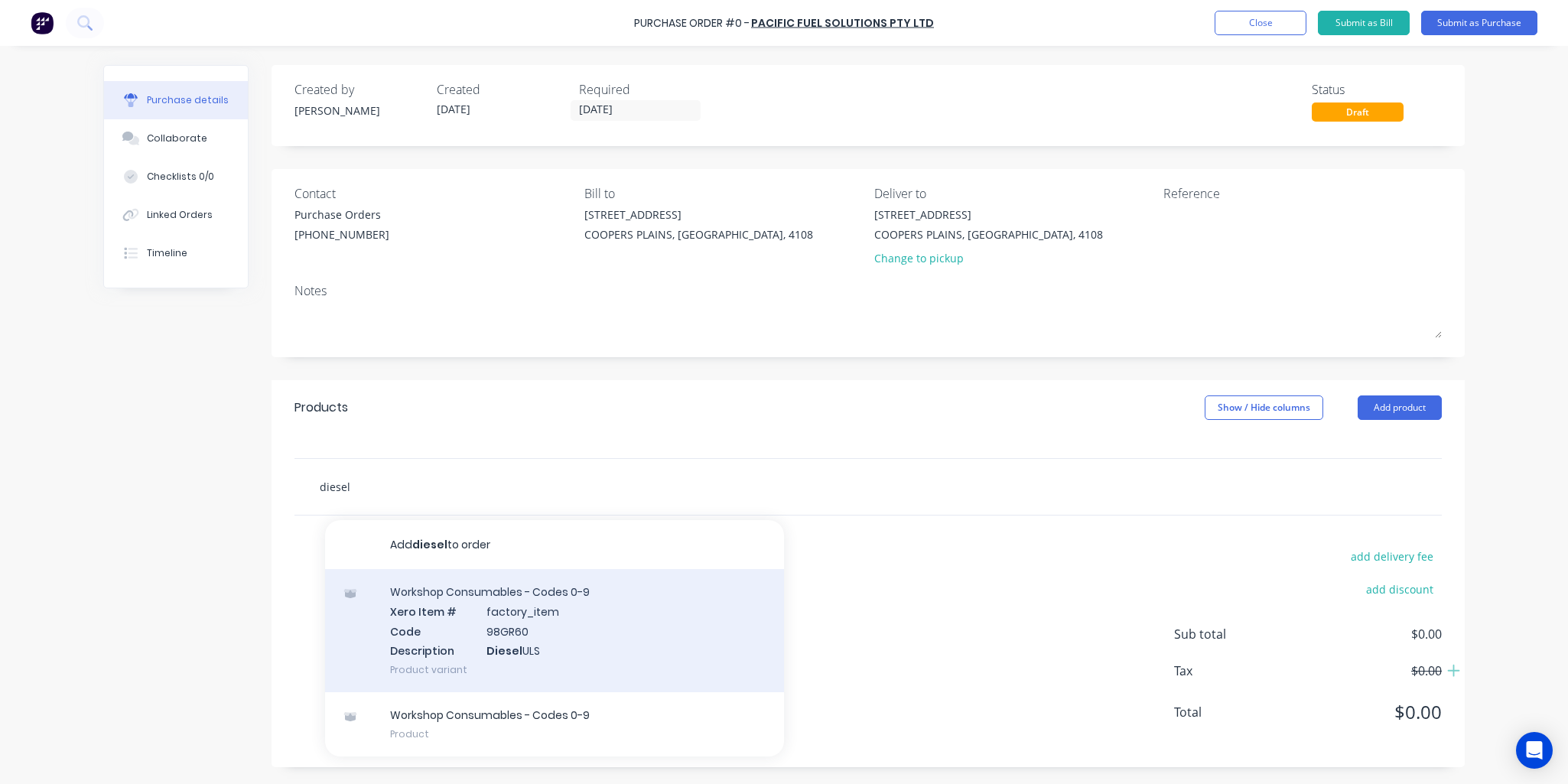
type input "diesel"
click at [569, 609] on div "Workshop Consumables - Codes 0-9 Xero Item # factory_item Code 98GR60 Descripti…" at bounding box center [555, 630] width 459 height 123
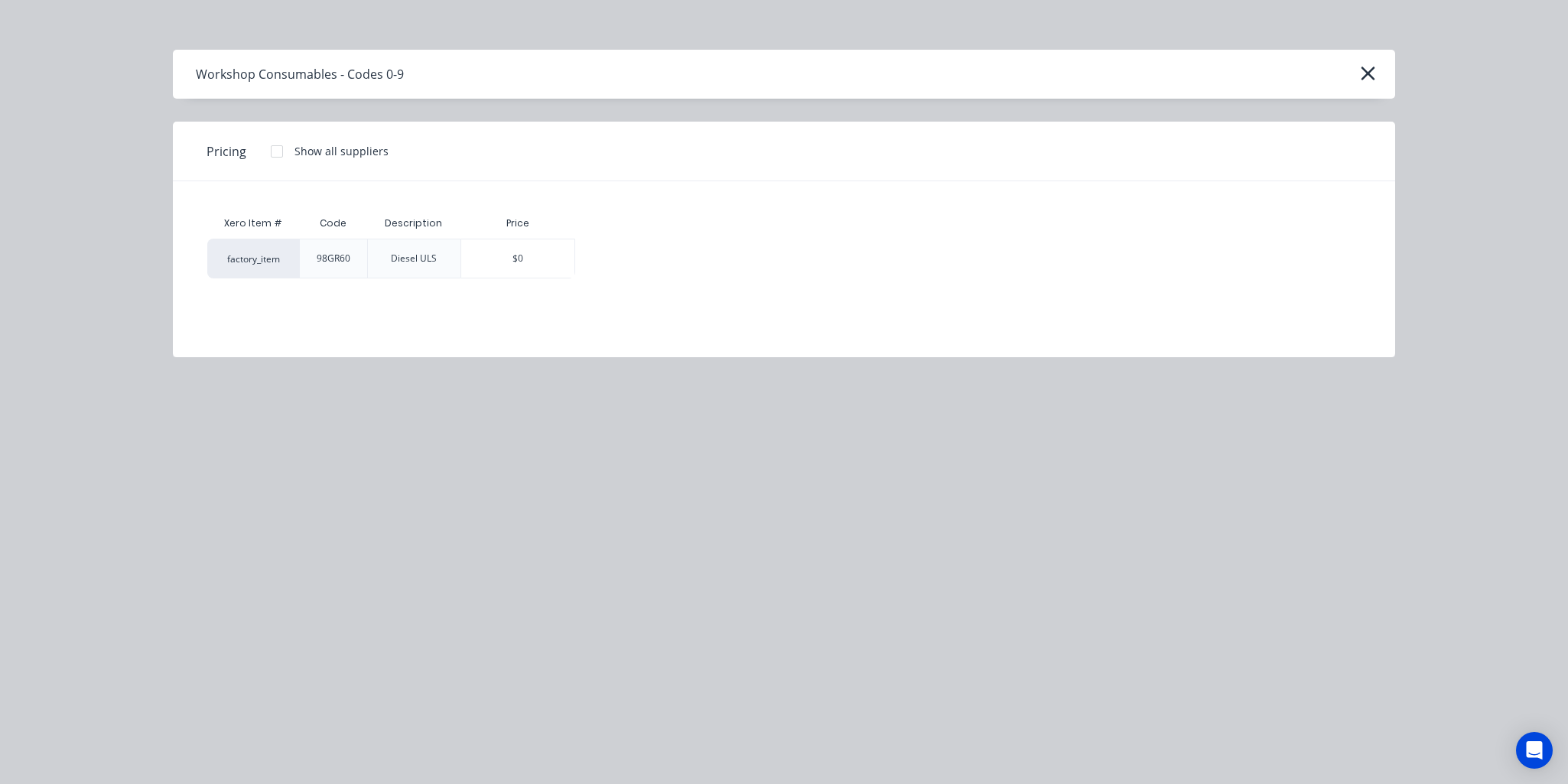
click at [277, 146] on div at bounding box center [277, 152] width 31 height 31
click at [616, 259] on div "$2.1056" at bounding box center [629, 258] width 107 height 38
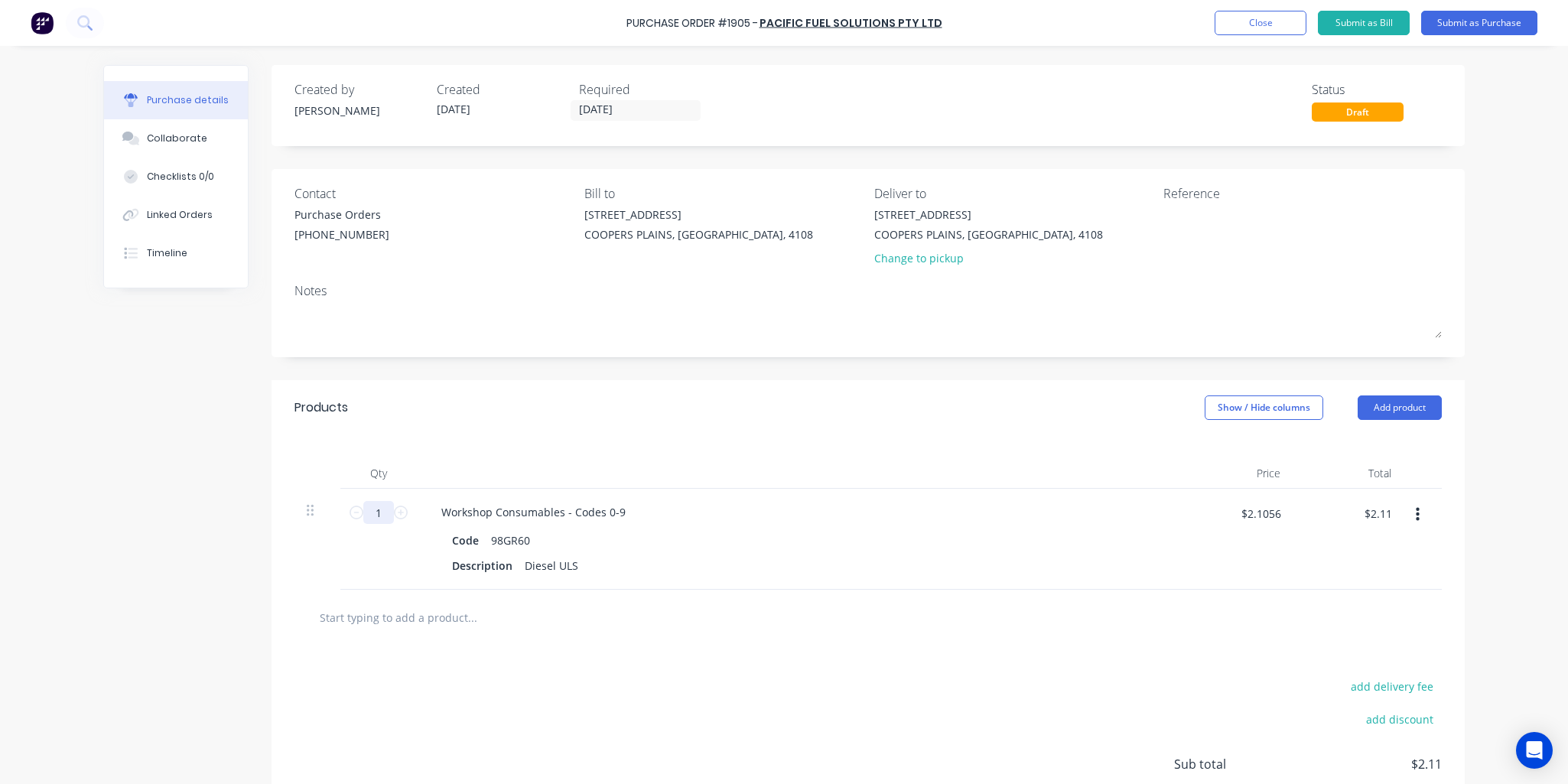
click at [372, 507] on input "1" at bounding box center [379, 513] width 31 height 23
type input "5"
type input "$10.53"
type input "50"
type input "$105.28"
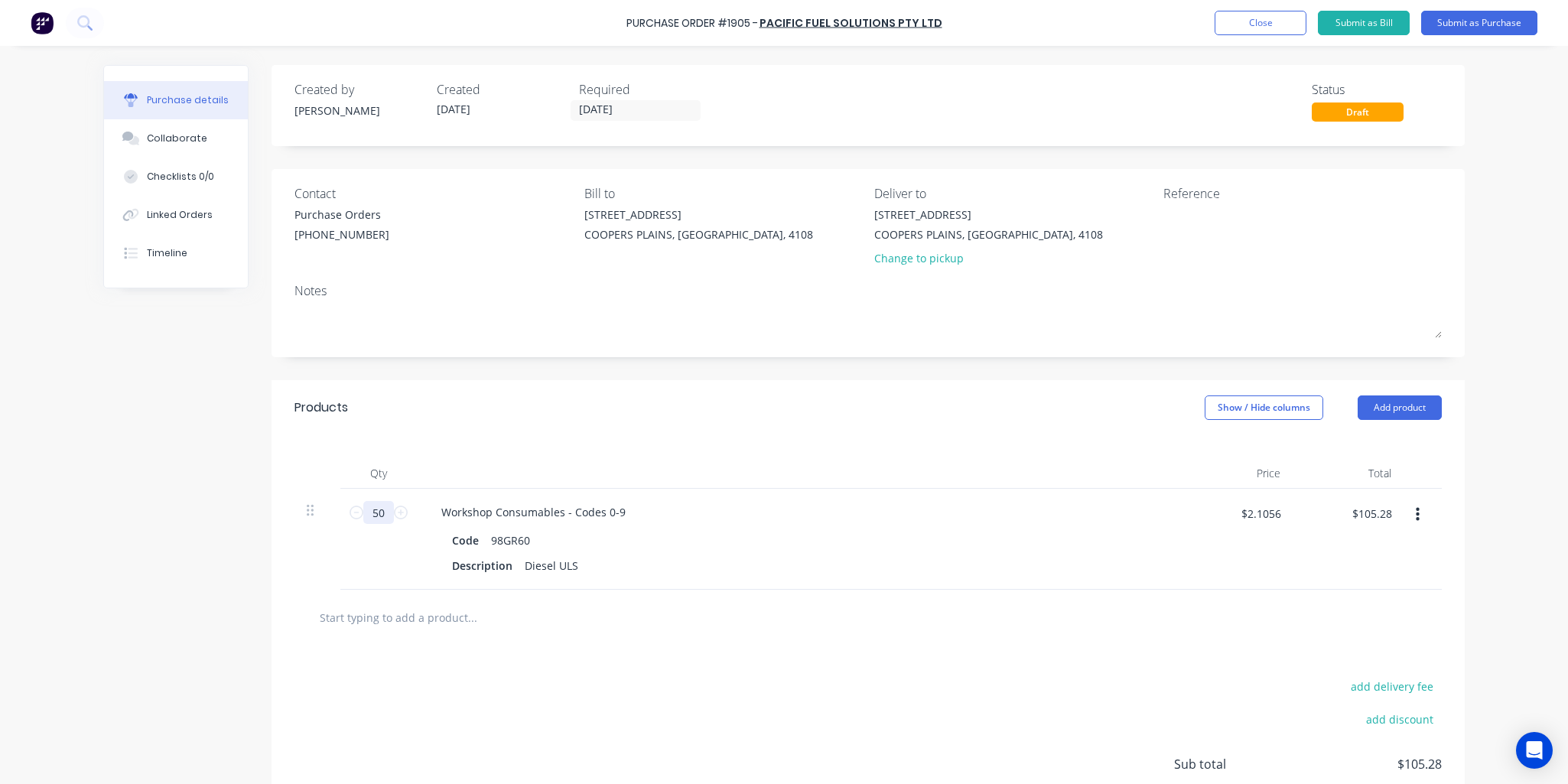
type input "500"
type input "$1,052.80"
type input "500"
click at [1263, 520] on input "$2.1056" at bounding box center [1261, 513] width 58 height 24
type input "$2.0965"
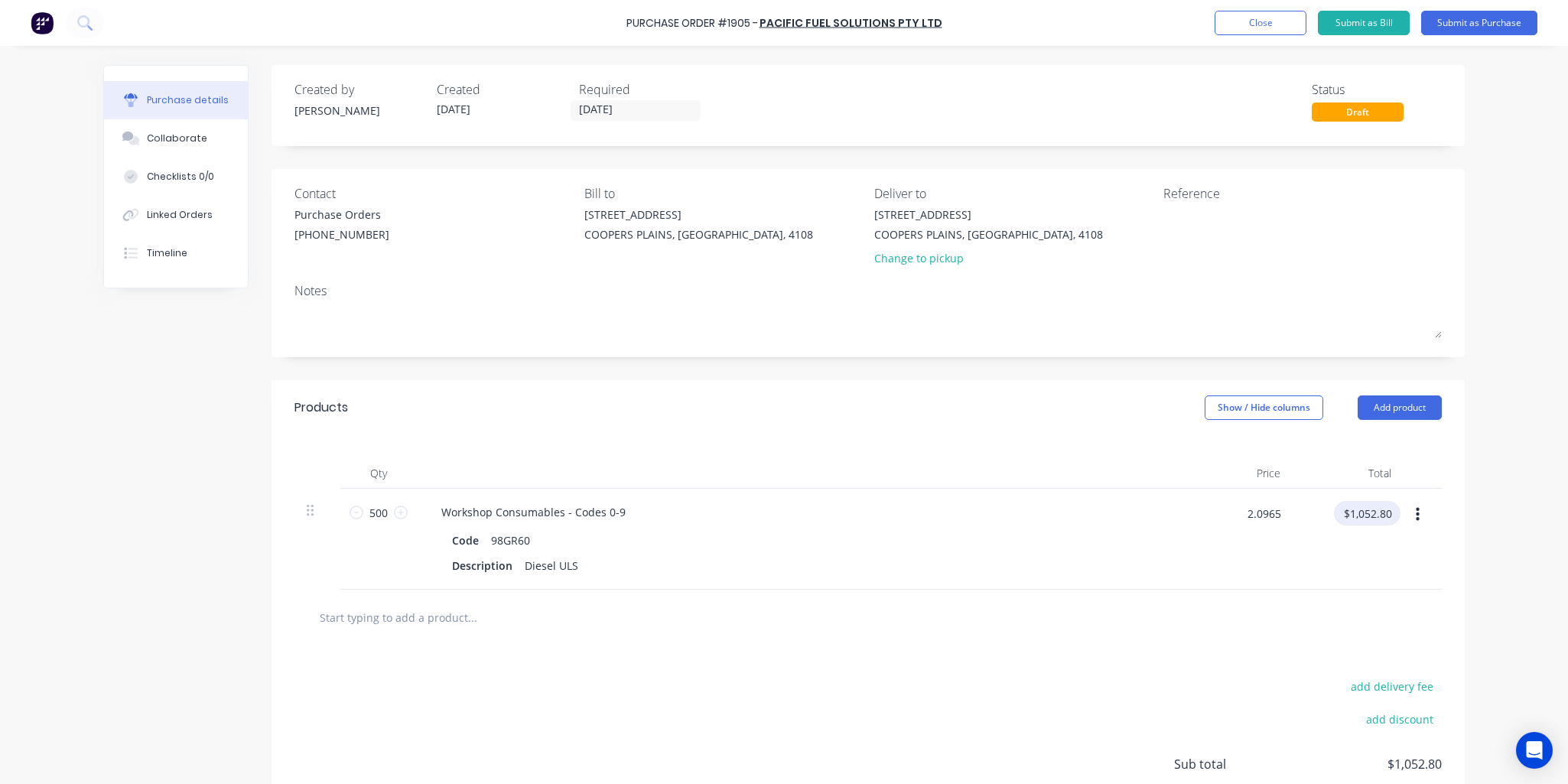
type input "$1,048.25"
click at [1186, 217] on textarea at bounding box center [1259, 224] width 191 height 35
type textarea "Compressor & T"
type textarea "x"
type textarea "Compressor & Ta"
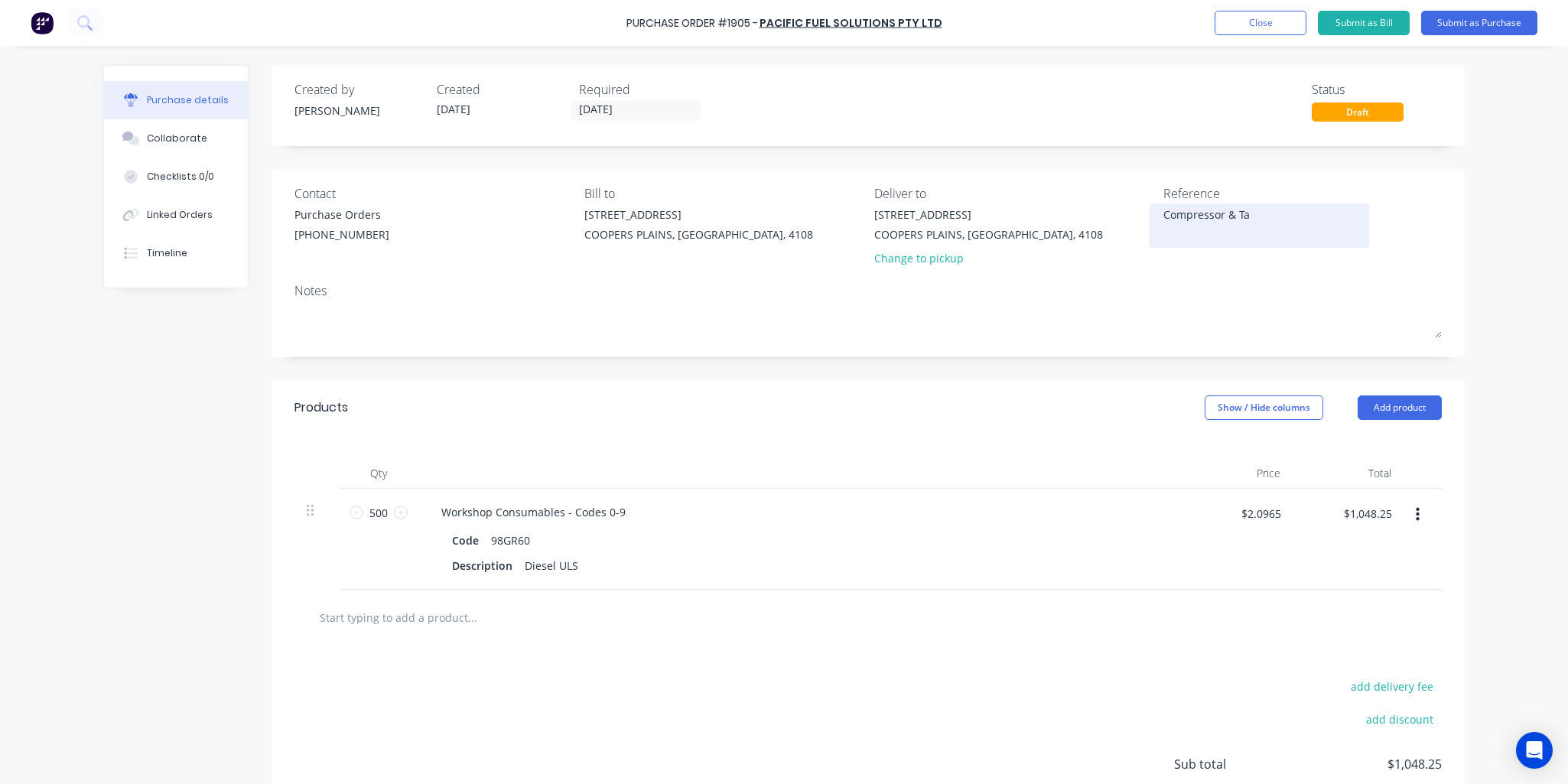
type textarea "x"
type textarea "Compressor & Tan"
type textarea "x"
type textarea "Compressor & Tank"
type textarea "x"
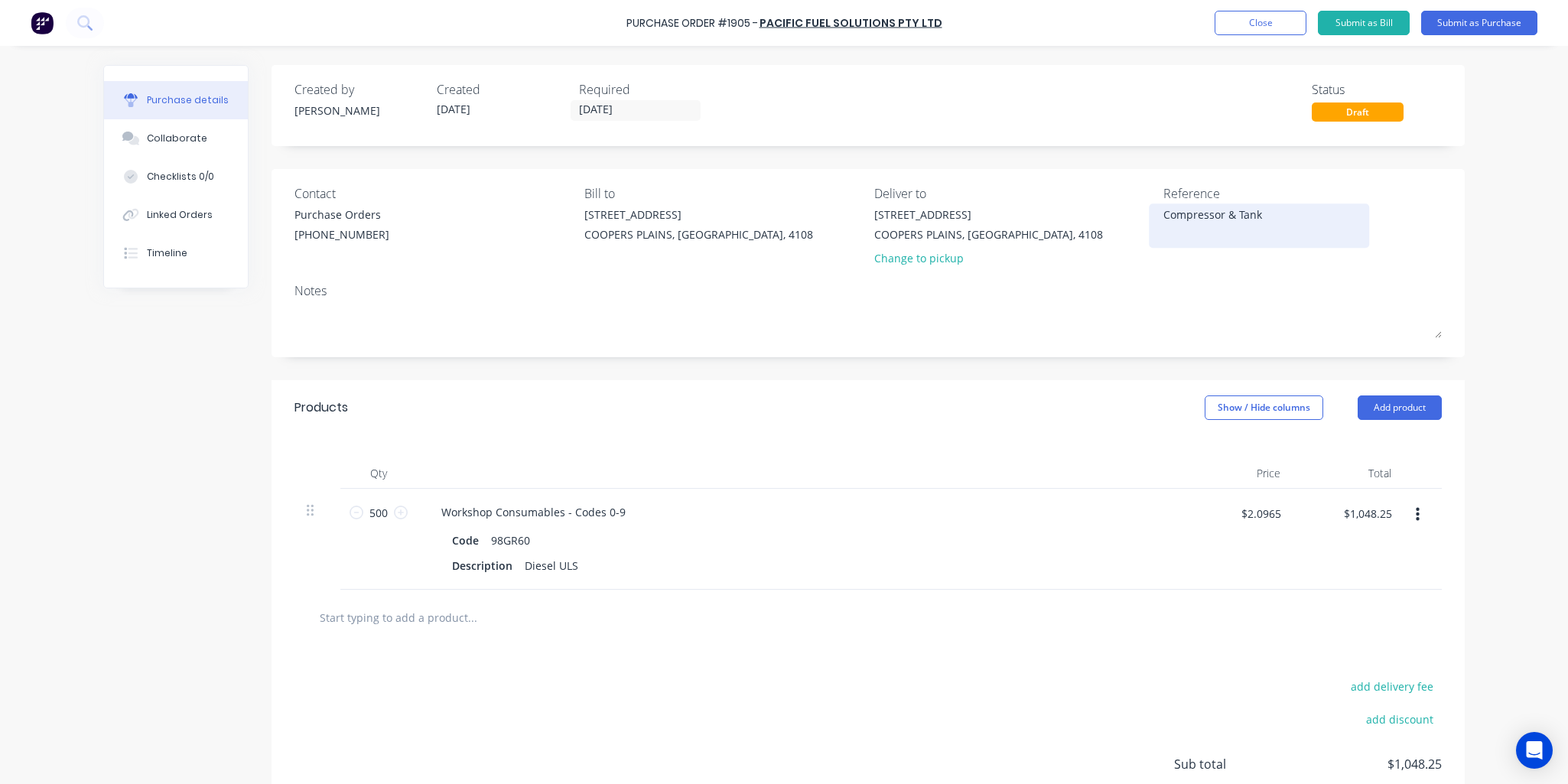
type textarea "Compressor & Tank"
type textarea "x"
type textarea "Compressor & Tank R"
type textarea "x"
type textarea "Compressor & Tank Re"
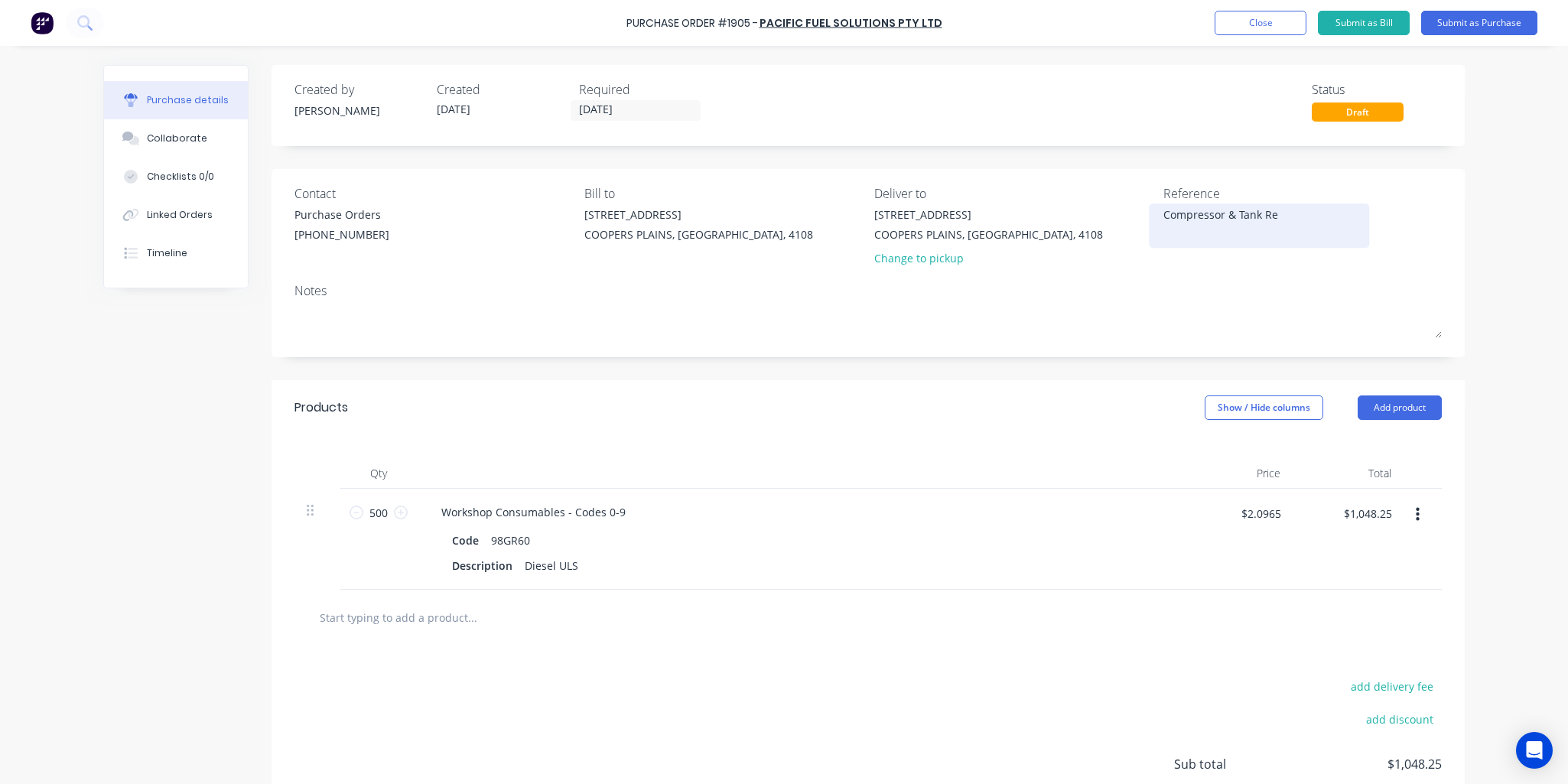
type textarea "x"
type textarea "Compressor & Tank Ref"
type textarea "x"
type textarea "Compressor & Tank Refi"
type textarea "x"
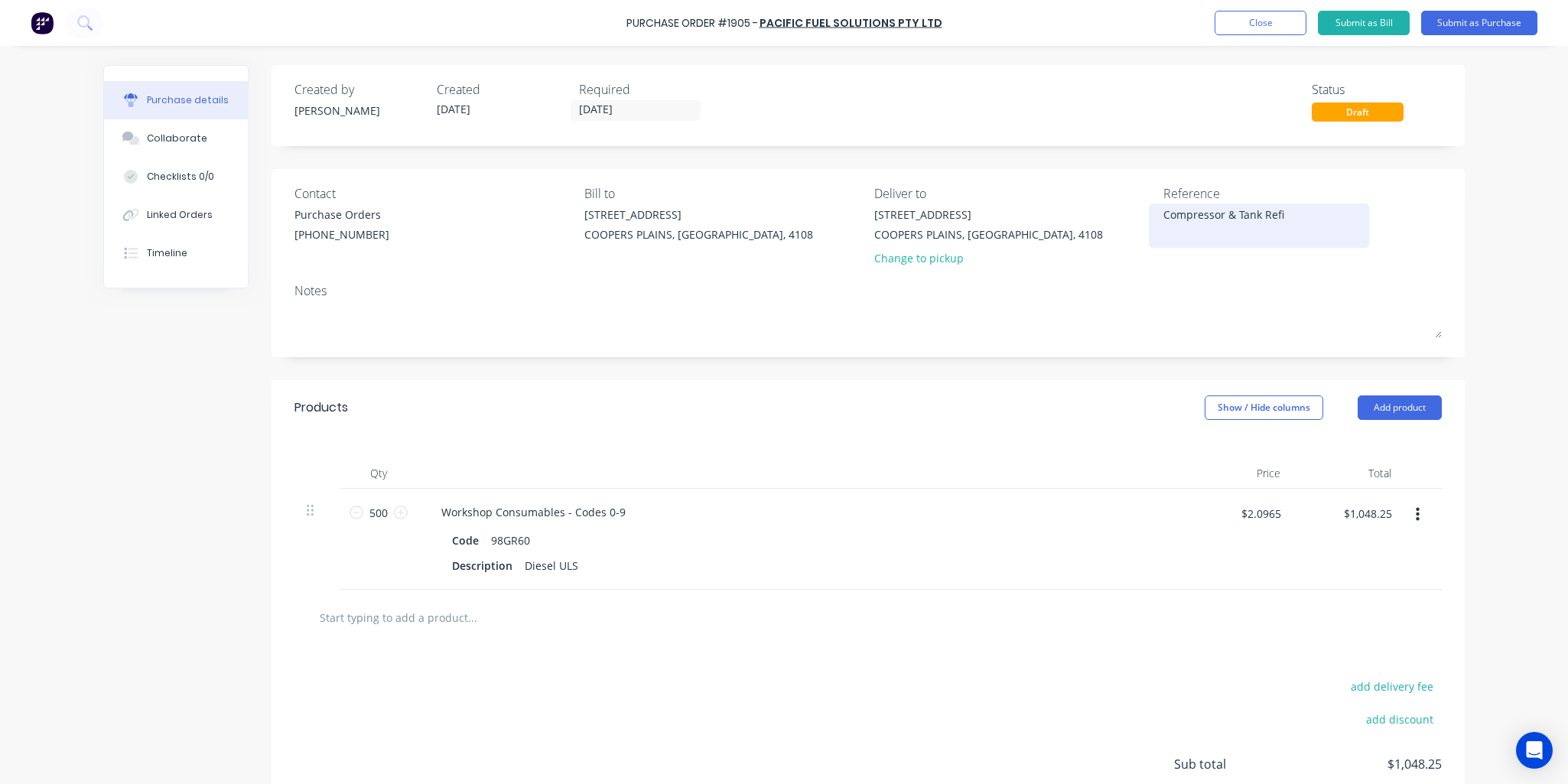
type textarea "Compressor & Tank Refil"
type textarea "x"
type textarea "Compressor & Tank Refill"
type textarea "x"
type textarea "Compressor & Tank Refill"
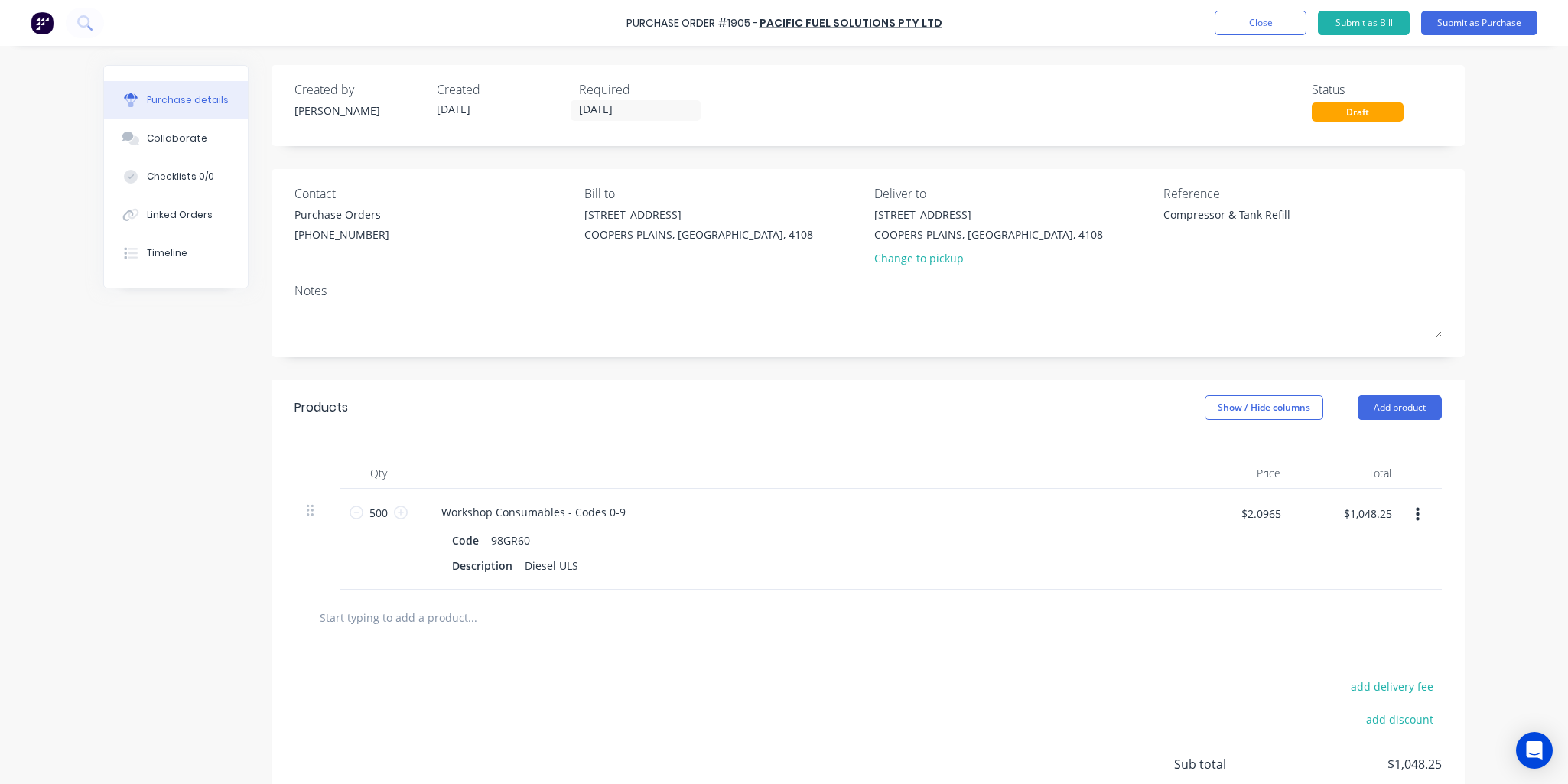
click at [445, 616] on input "text" at bounding box center [472, 617] width 306 height 31
type textarea "x"
type input "2"
type textarea "x"
type input "27"
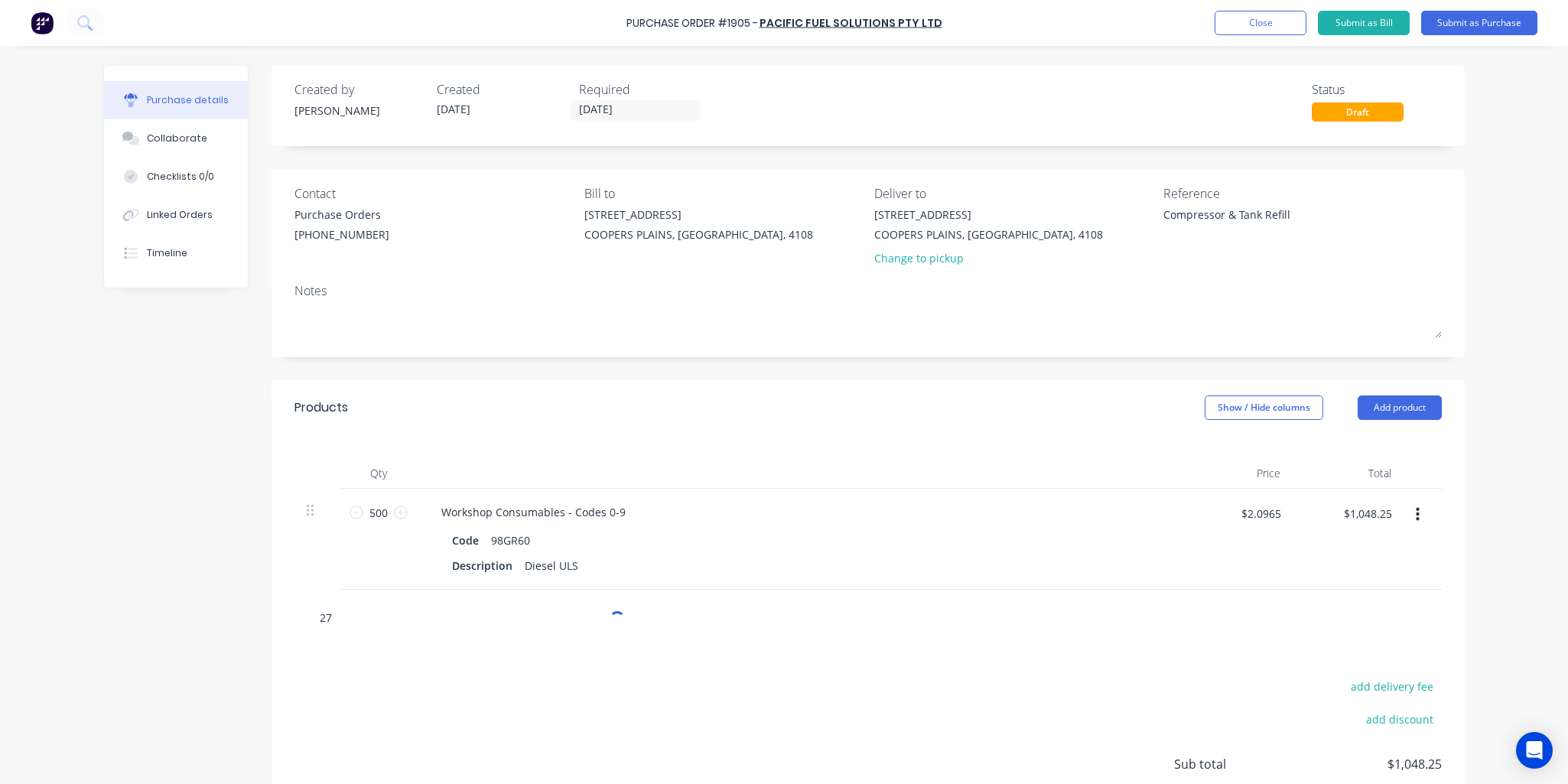
type textarea "x"
type input "27/"
type textarea "x"
type input "27/0"
type textarea "x"
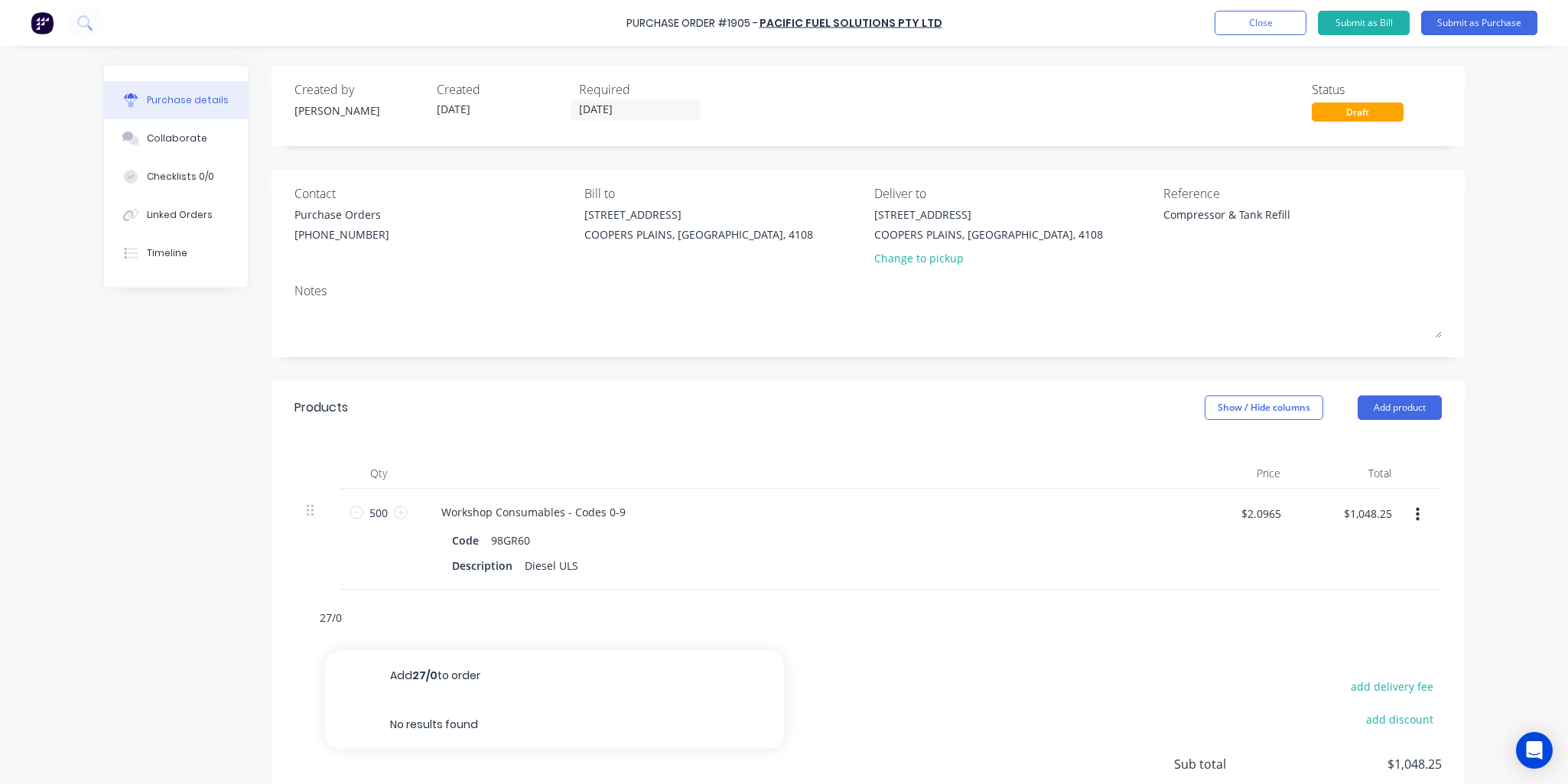
type input "27/08"
type textarea "x"
type input "27/08/"
type textarea "x"
type input "27/08/2"
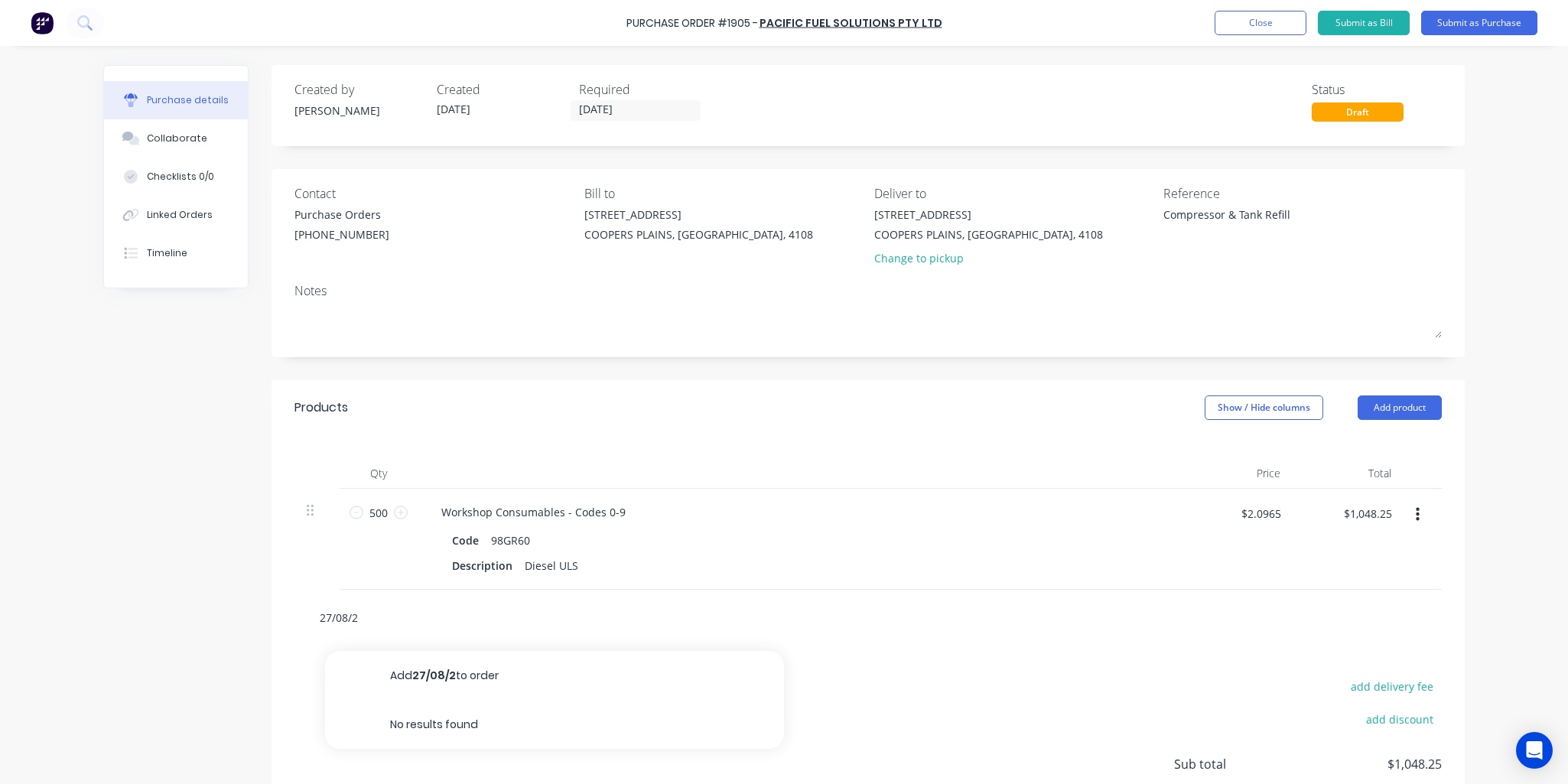
type textarea "x"
type input "27/08/20"
type textarea "x"
type input "27/08/202"
type textarea "x"
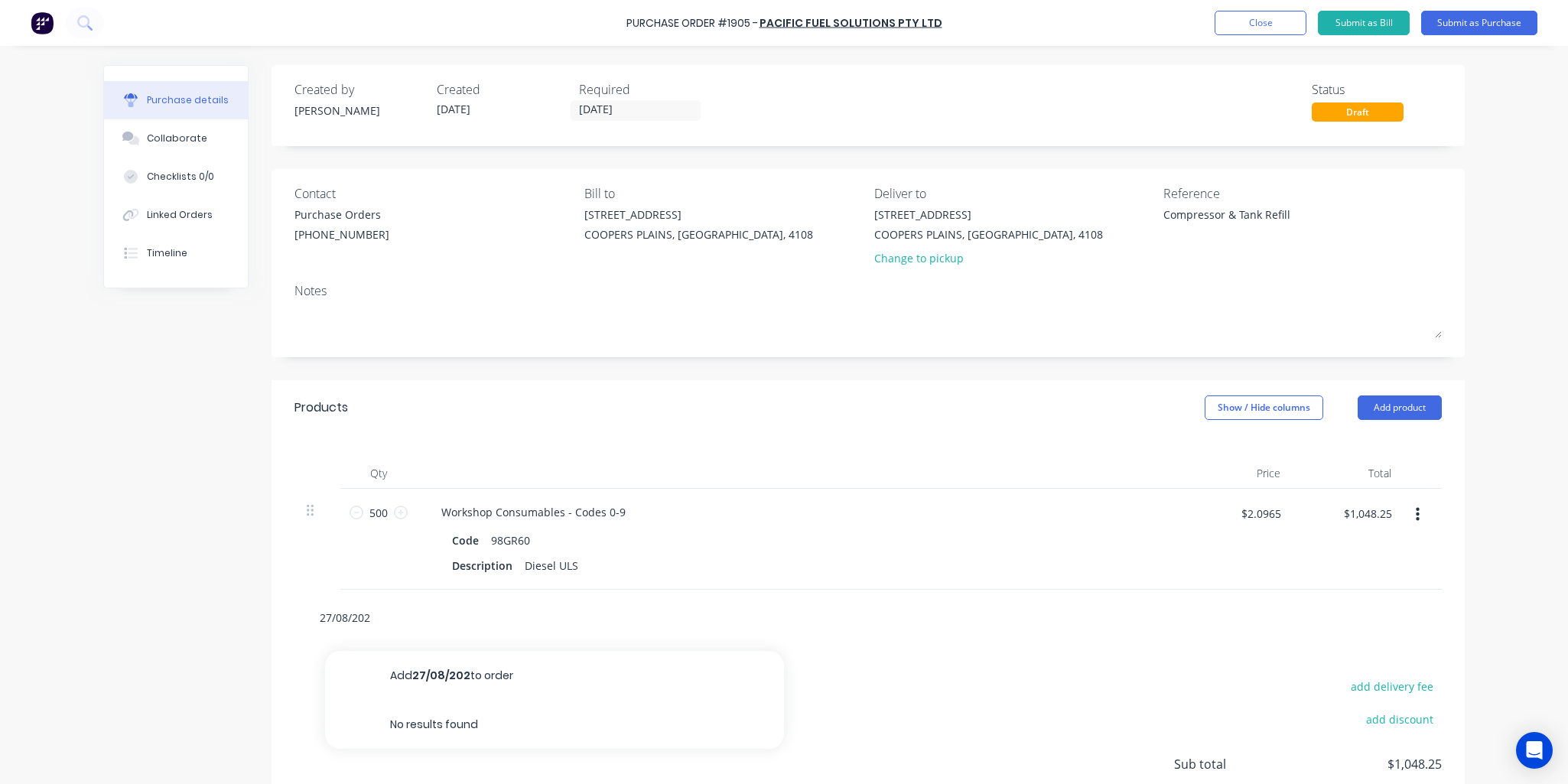
type input "27/08/2025"
type textarea "x"
type input "27/08/2025"
type textarea "x"
type input "27/08/2025 D"
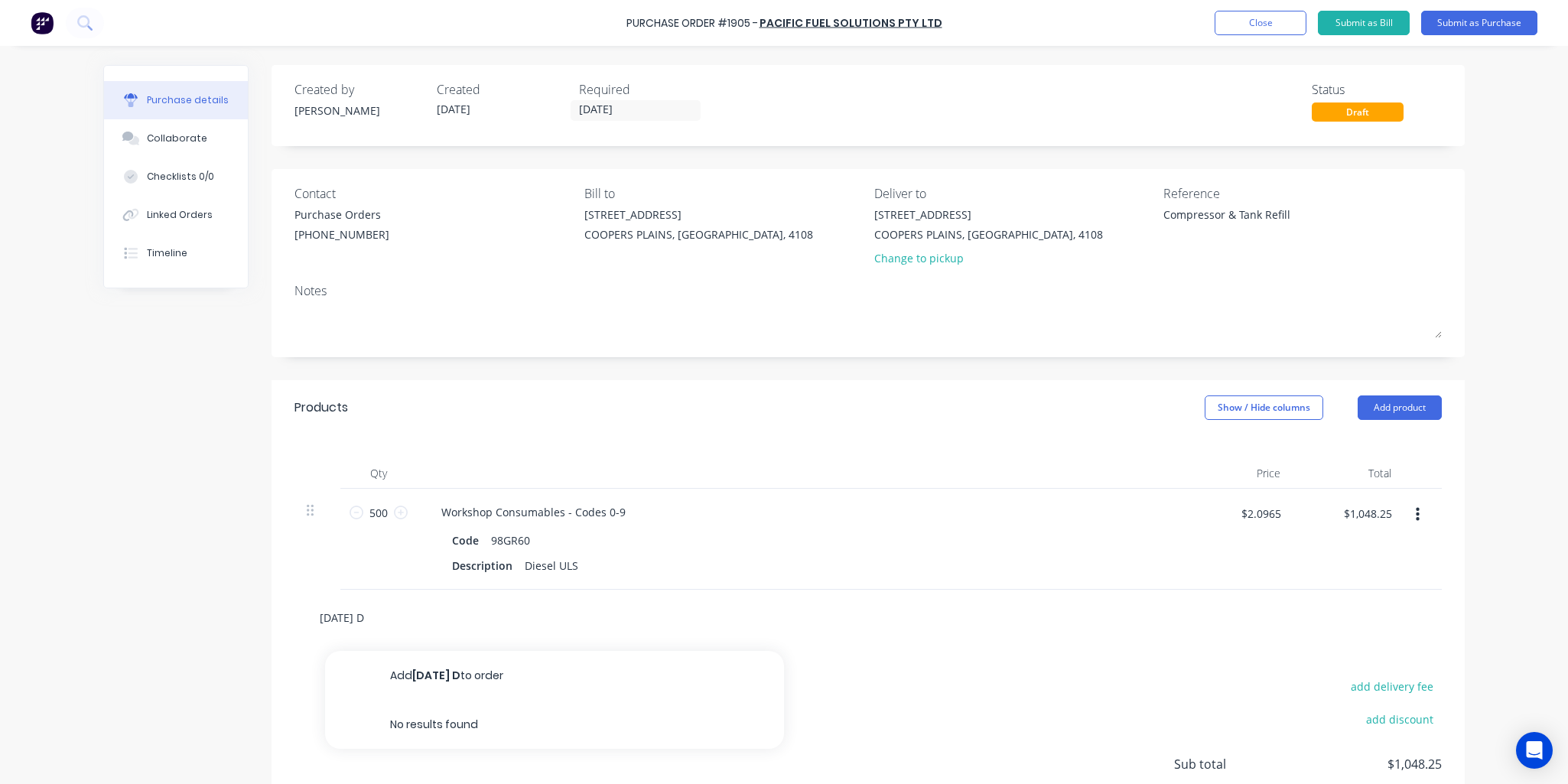
type textarea "x"
type input "27/08/2025 De"
type textarea "x"
type input "27/08/2025 Del"
type textarea "x"
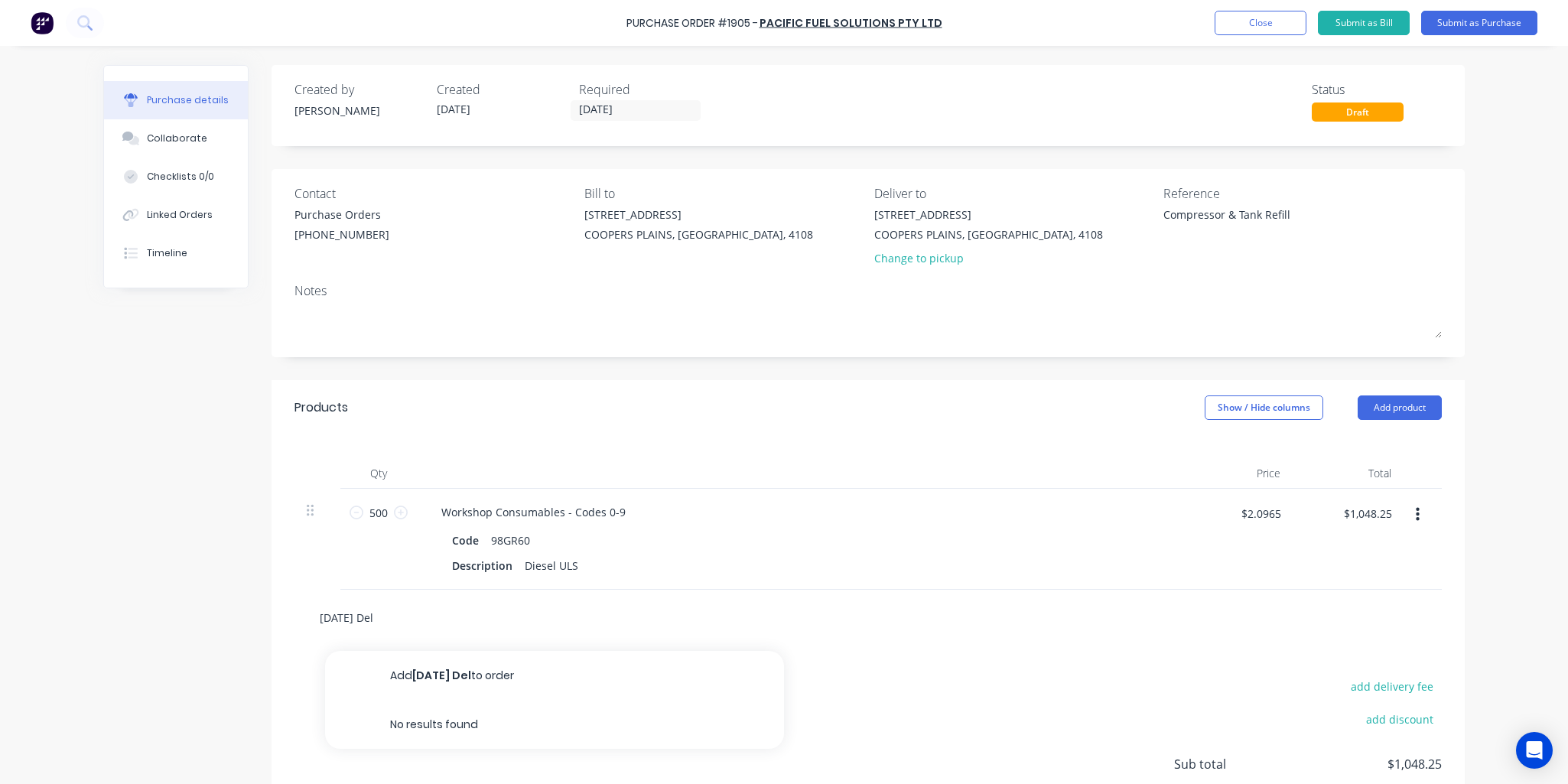
type input "27/08/2025 Deli"
type textarea "x"
type input "27/08/2025 Deliv"
type textarea "x"
type input "27/08/2025 Delive"
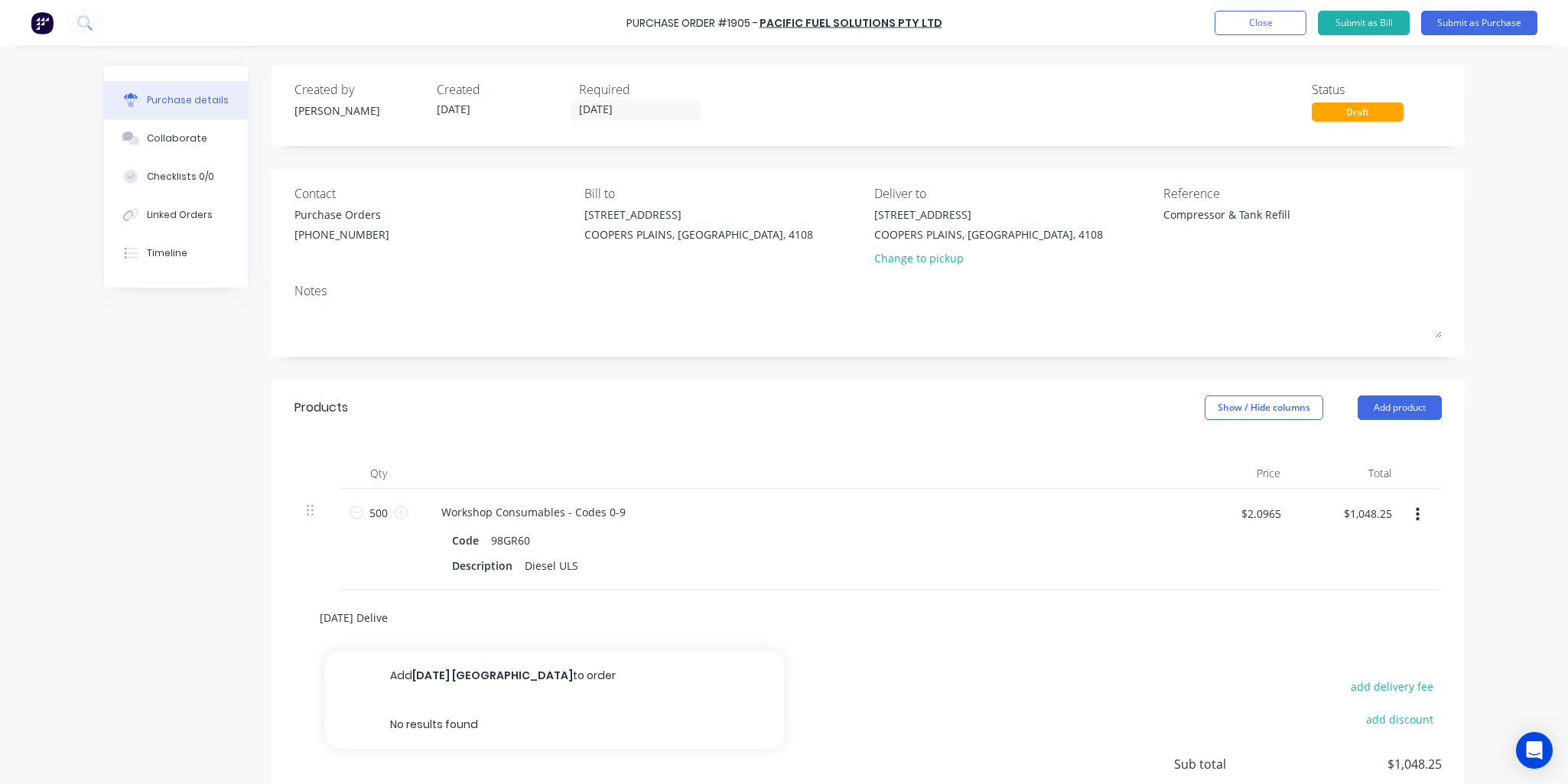
type textarea "x"
type input "27/08/2025 Deliver"
type textarea "x"
type input "27/08/2025 Delivery"
type textarea "x"
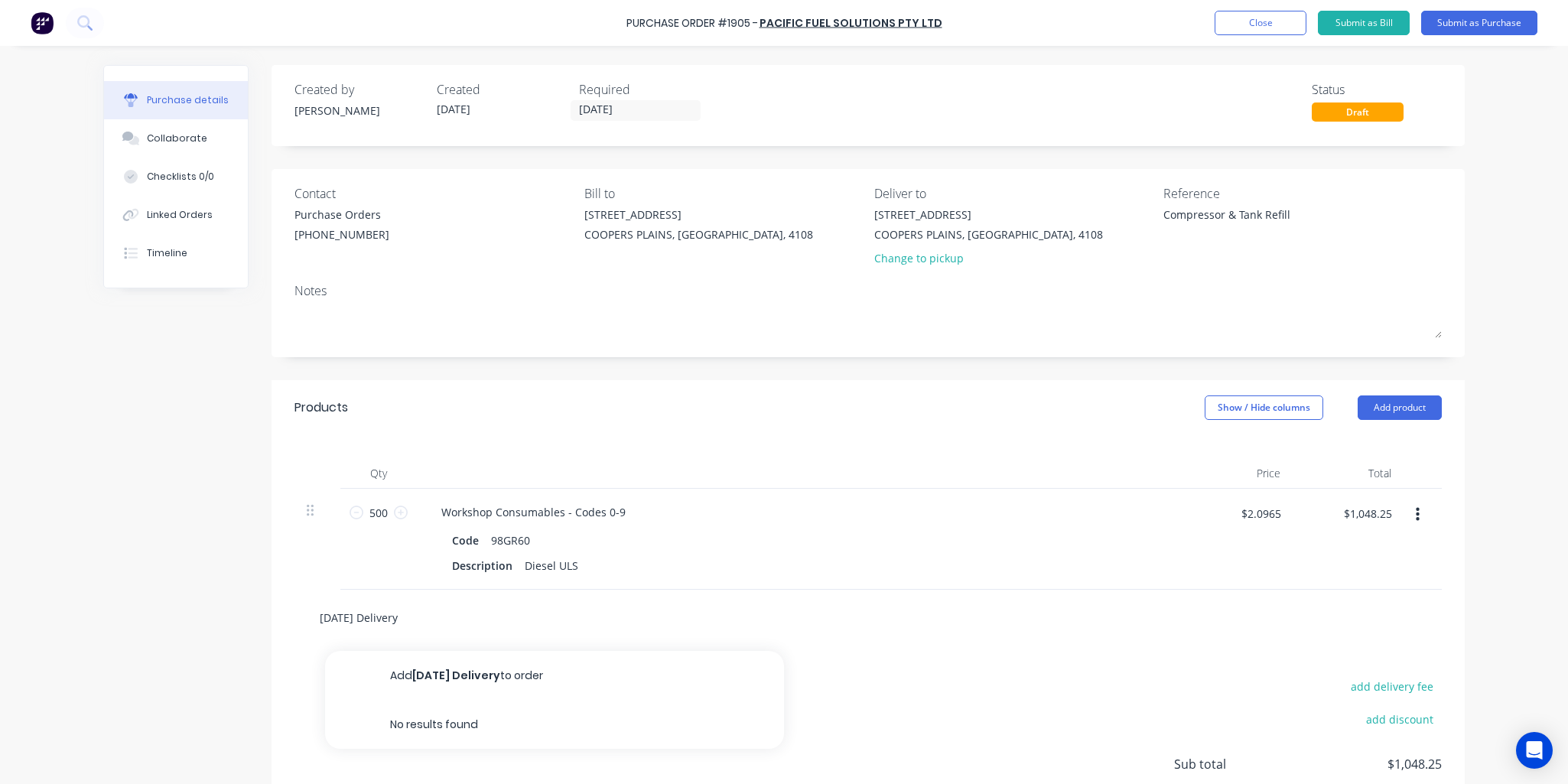
type input "27/08/2025 Delivery"
type textarea "x"
type input "27/08/2025 Delivery P"
type textarea "x"
type input "27/08/2025 Delivery Pe"
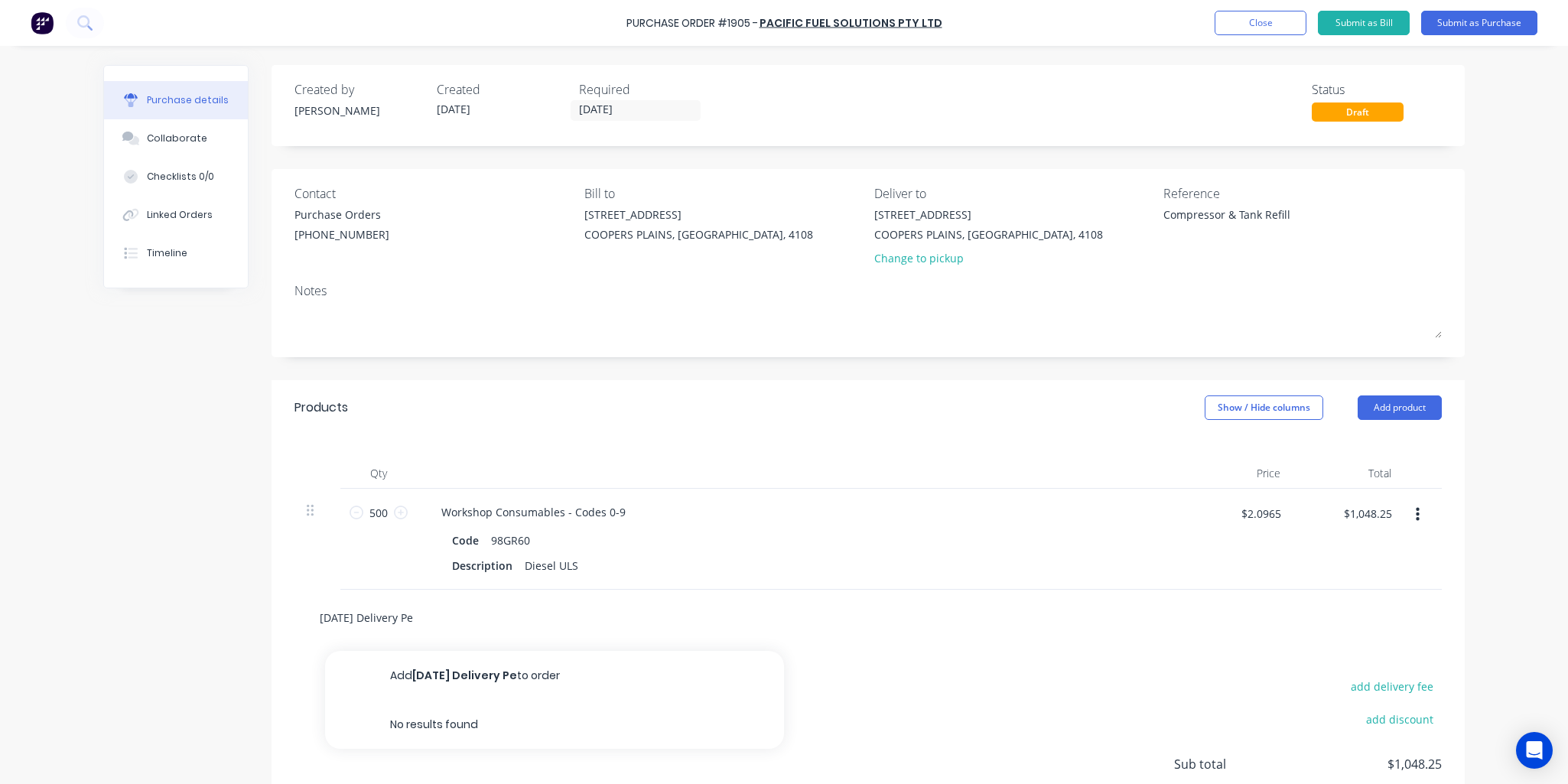
type textarea "x"
type input "27/08/2025 Delivery P"
type textarea "x"
type input "27/08/2025 Delivery Pl"
type textarea "x"
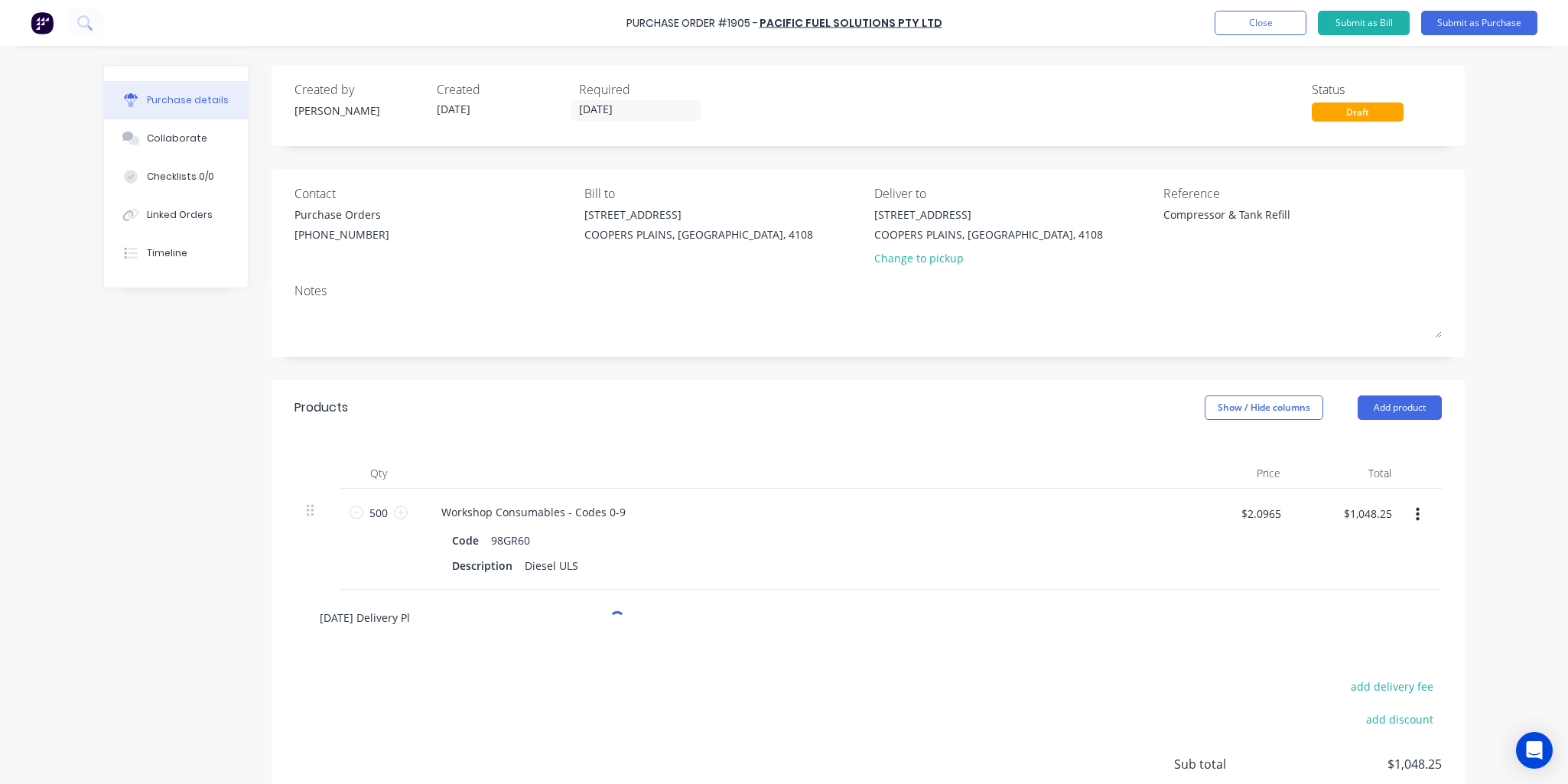
type input "27/08/2025 Delivery Ple"
type textarea "x"
type input "27/08/2025 Delivery Plea"
type textarea "x"
type input "27/08/2025 Delivery Pleas"
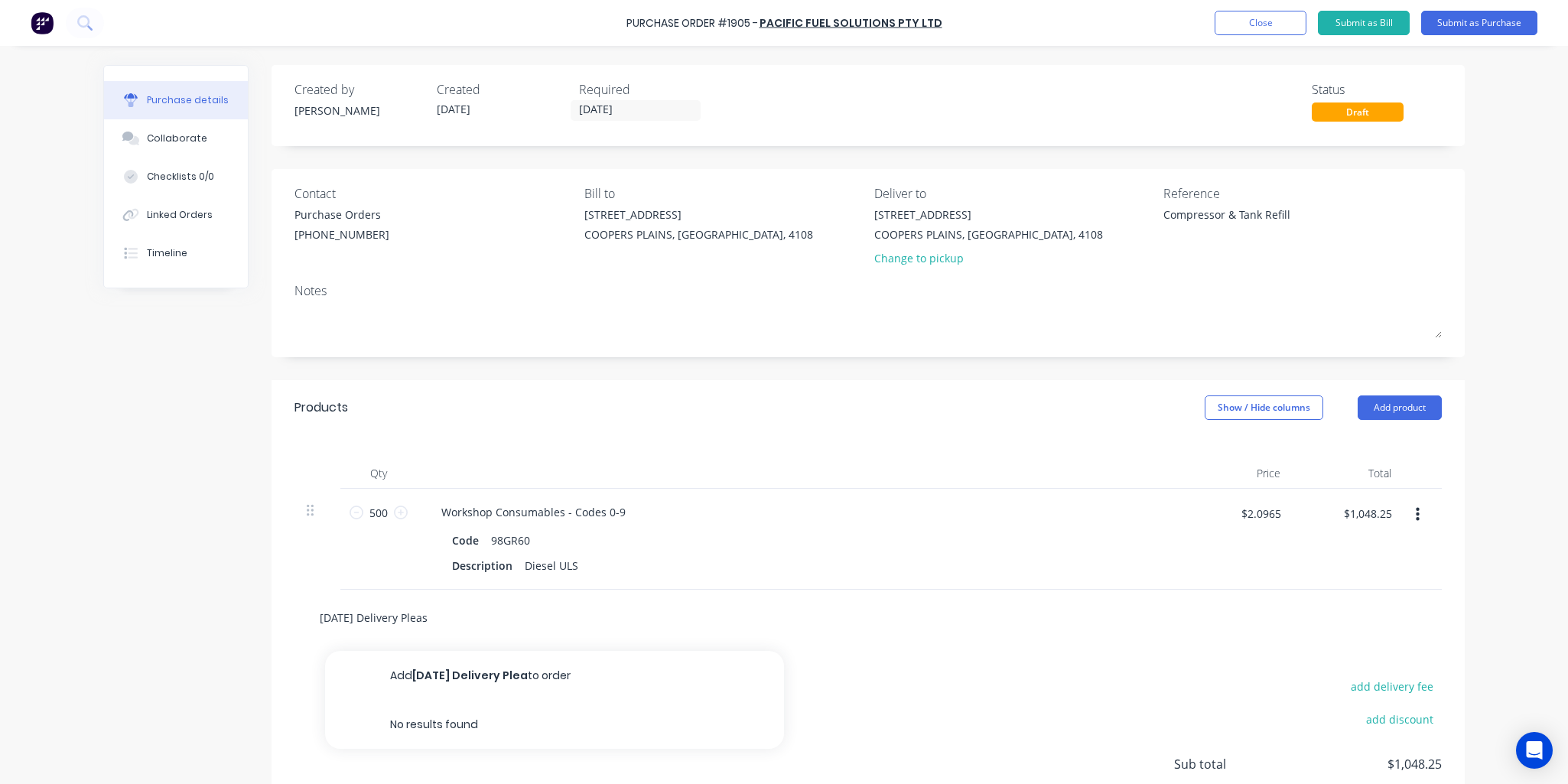
type textarea "x"
type input "27/08/2025 Delivery Please"
type textarea "x"
type input "27/08/2025 Delivery Please"
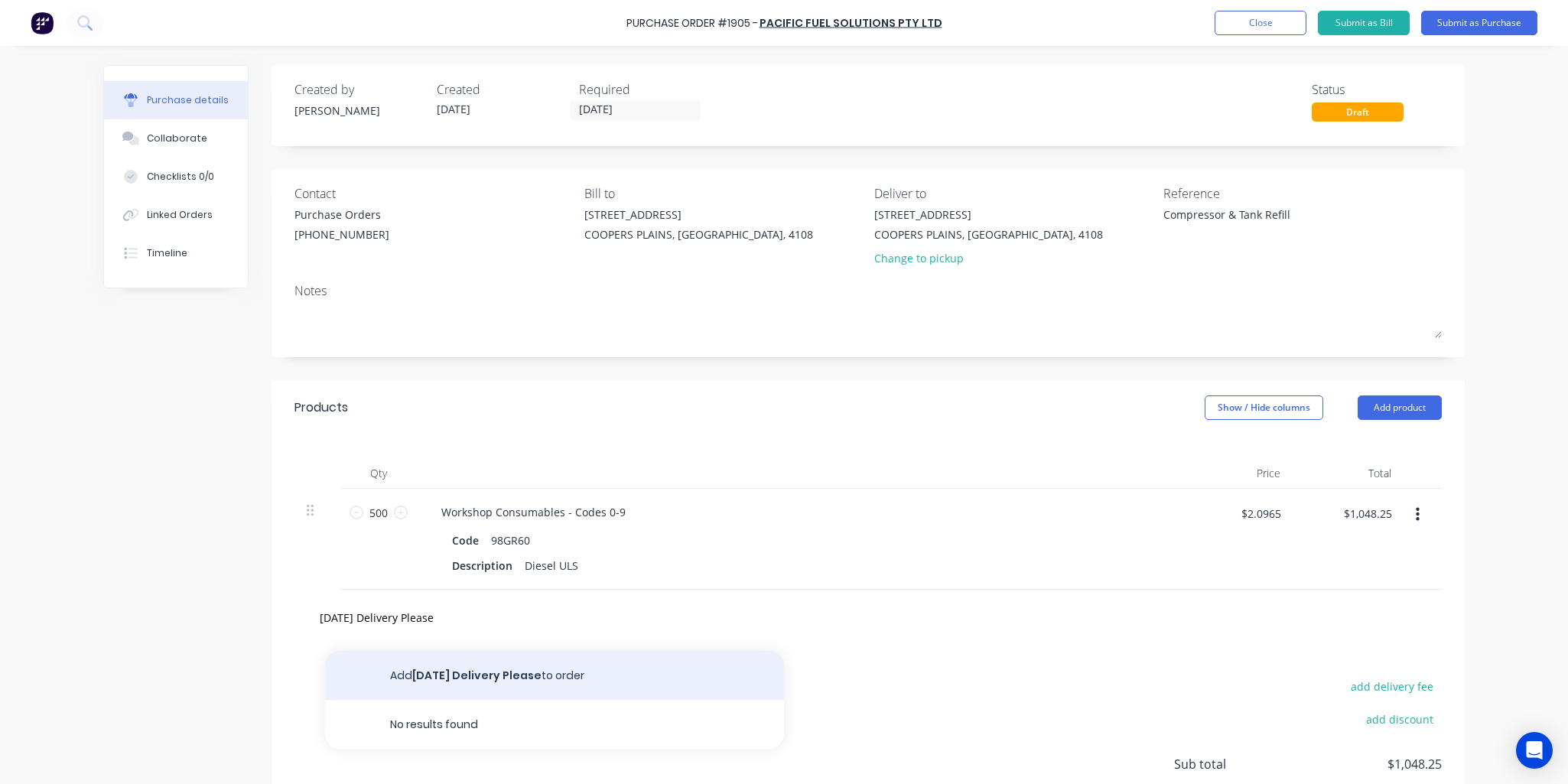
click at [532, 671] on button "Add 27/08/2025 Delivery Please to order" at bounding box center [555, 675] width 459 height 49
type textarea "x"
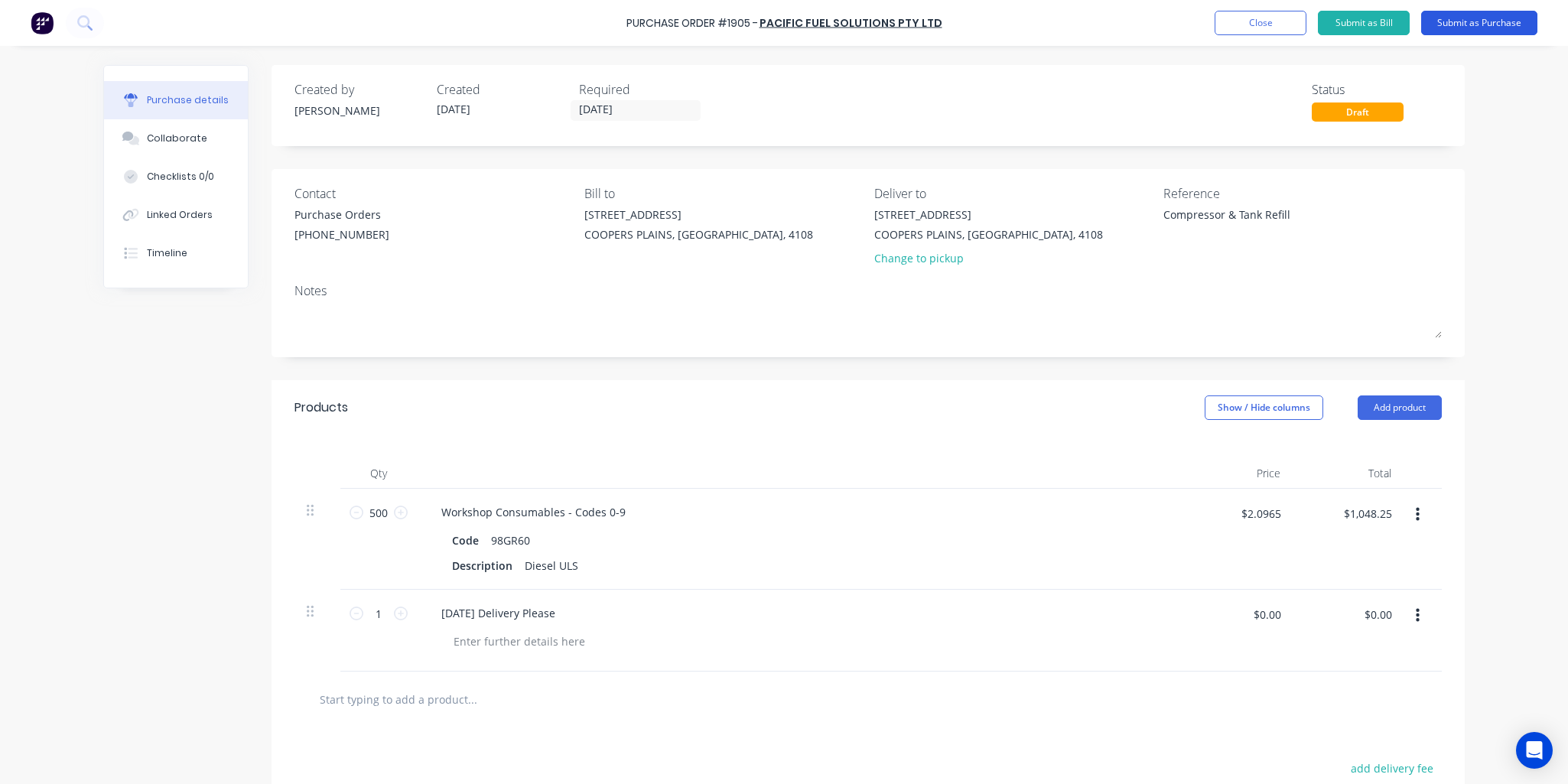
click at [1338, 20] on button "Submit as Purchase" at bounding box center [1480, 22] width 116 height 24
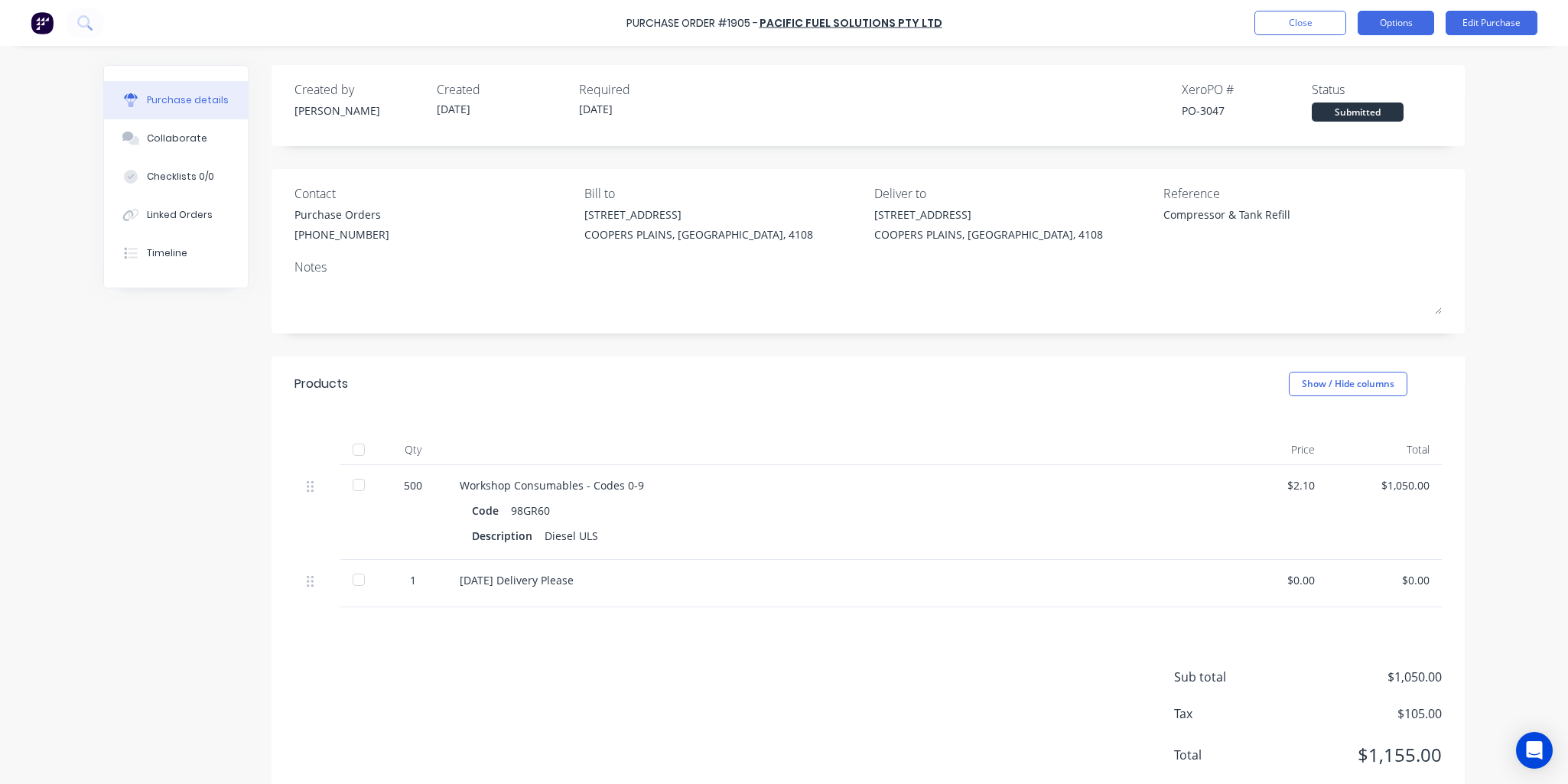
click at [1338, 23] on button "Options" at bounding box center [1396, 22] width 77 height 24
click at [1338, 61] on div "Print / Email" at bounding box center [1362, 62] width 118 height 22
click at [1338, 94] on div "With pricing" at bounding box center [1362, 92] width 118 height 22
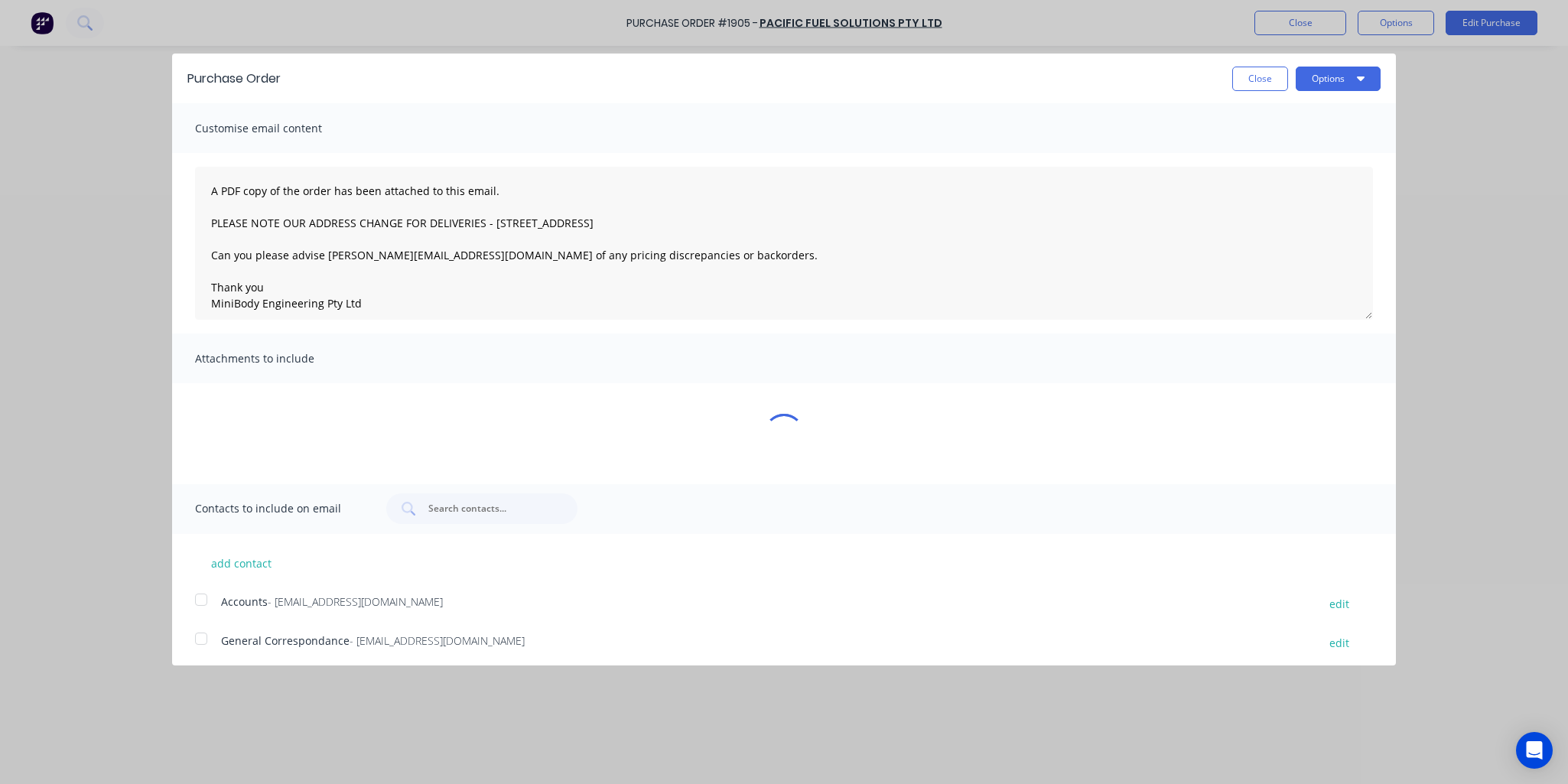
type textarea "x"
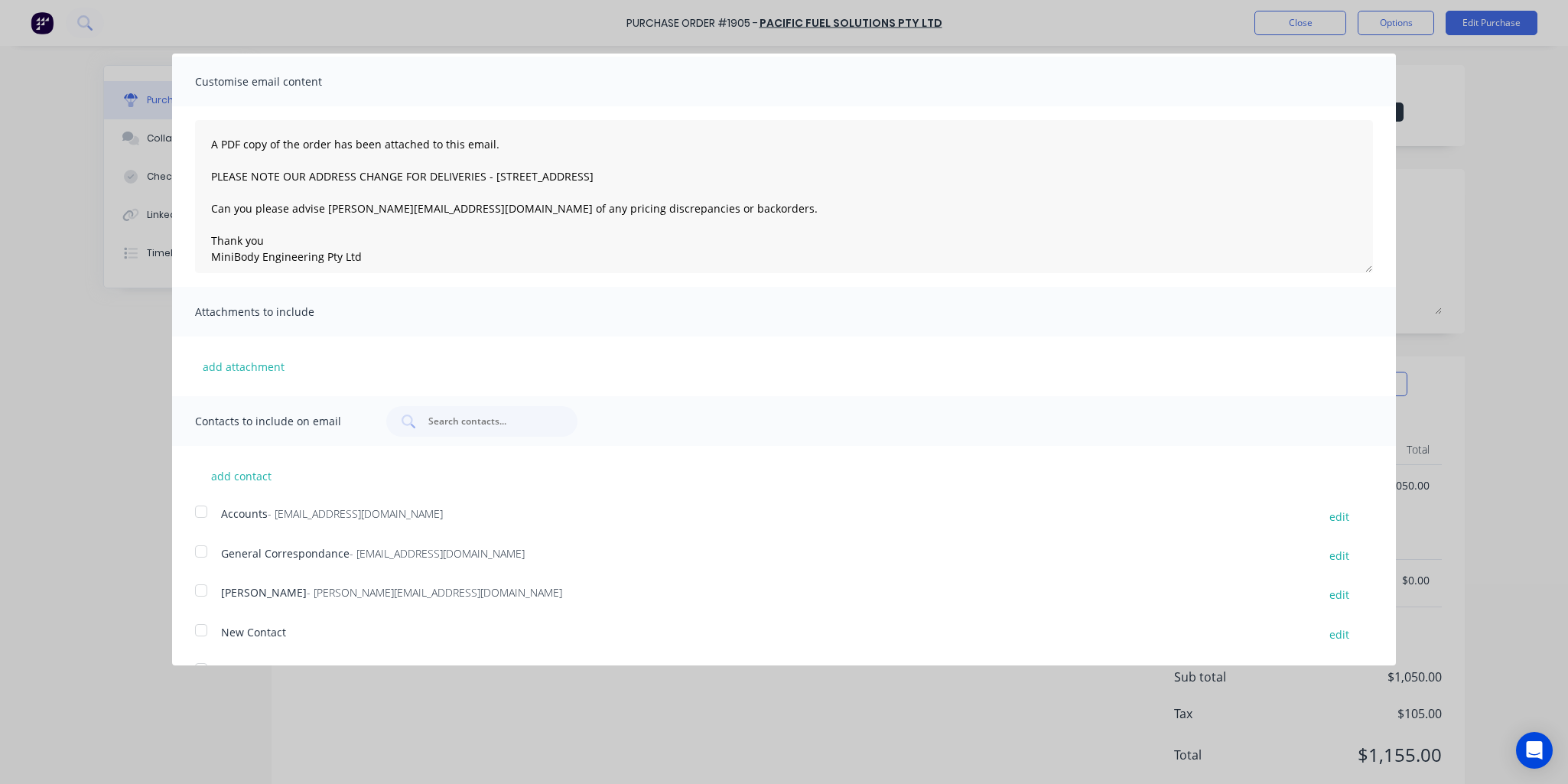
scroll to position [82, 0]
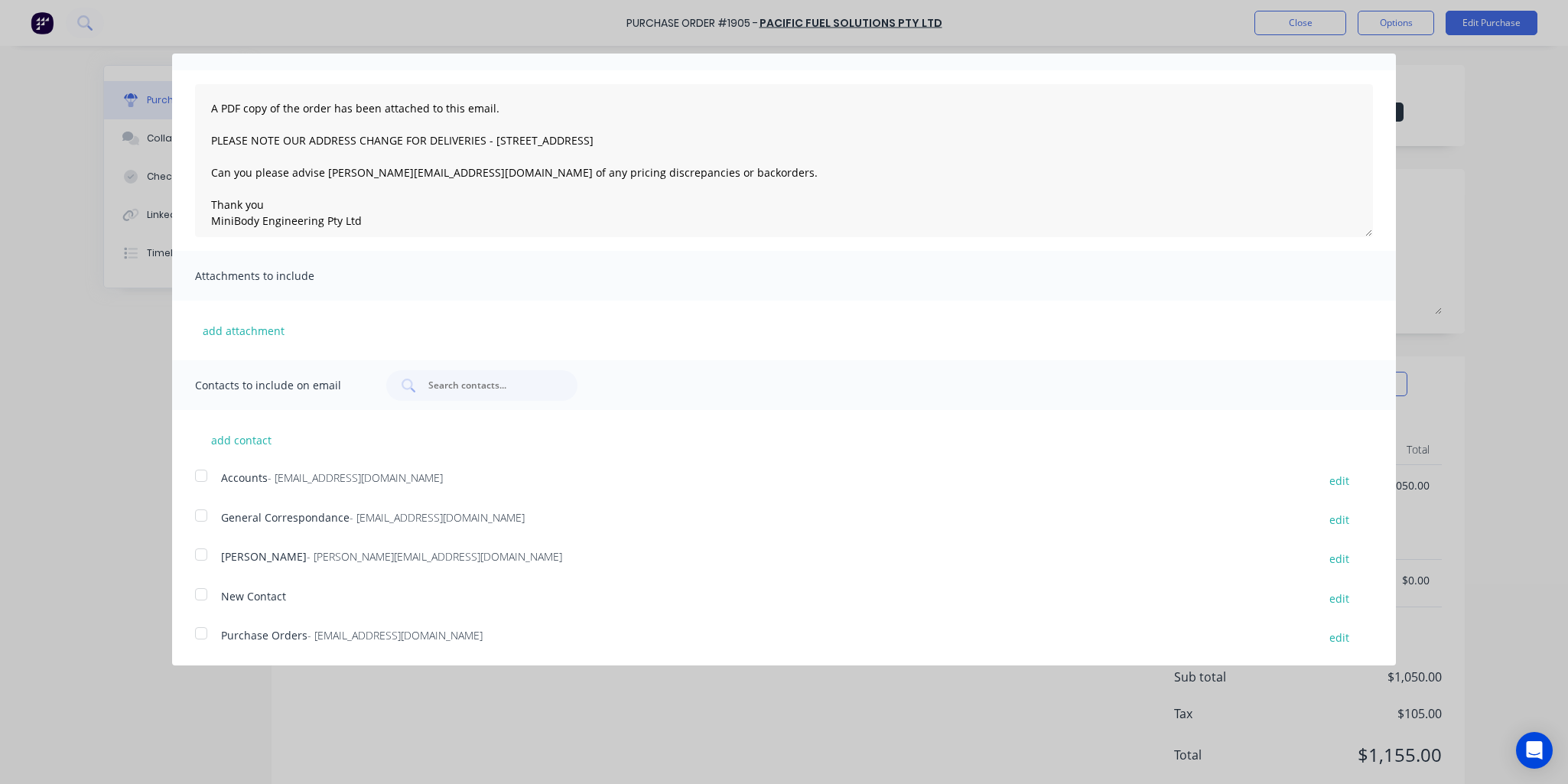
click at [202, 630] on div at bounding box center [202, 634] width 31 height 31
type textarea "A PDF copy of the order has been attached to this email. PLEASE NOTE OUR ADDRES…"
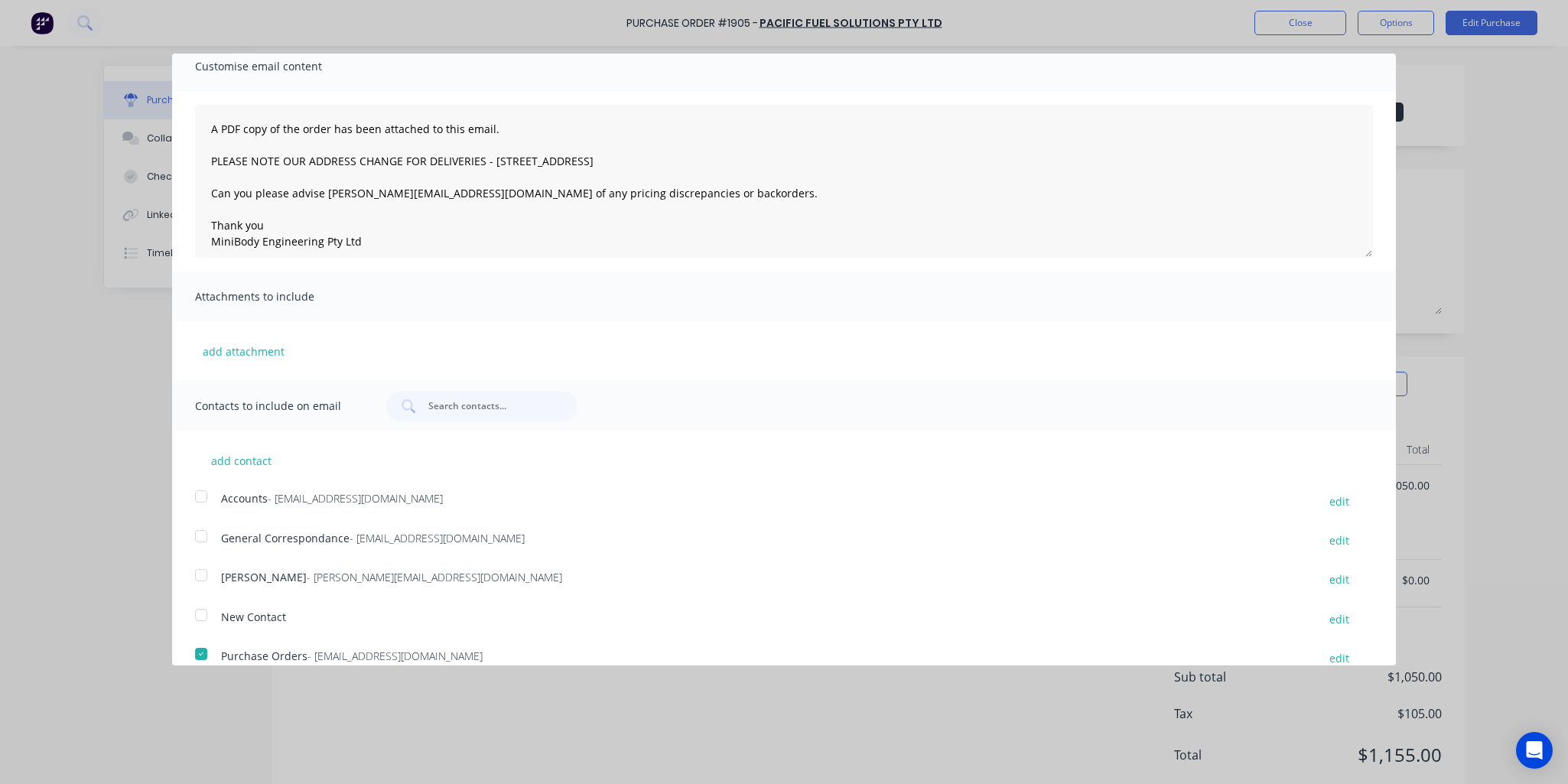
scroll to position [0, 0]
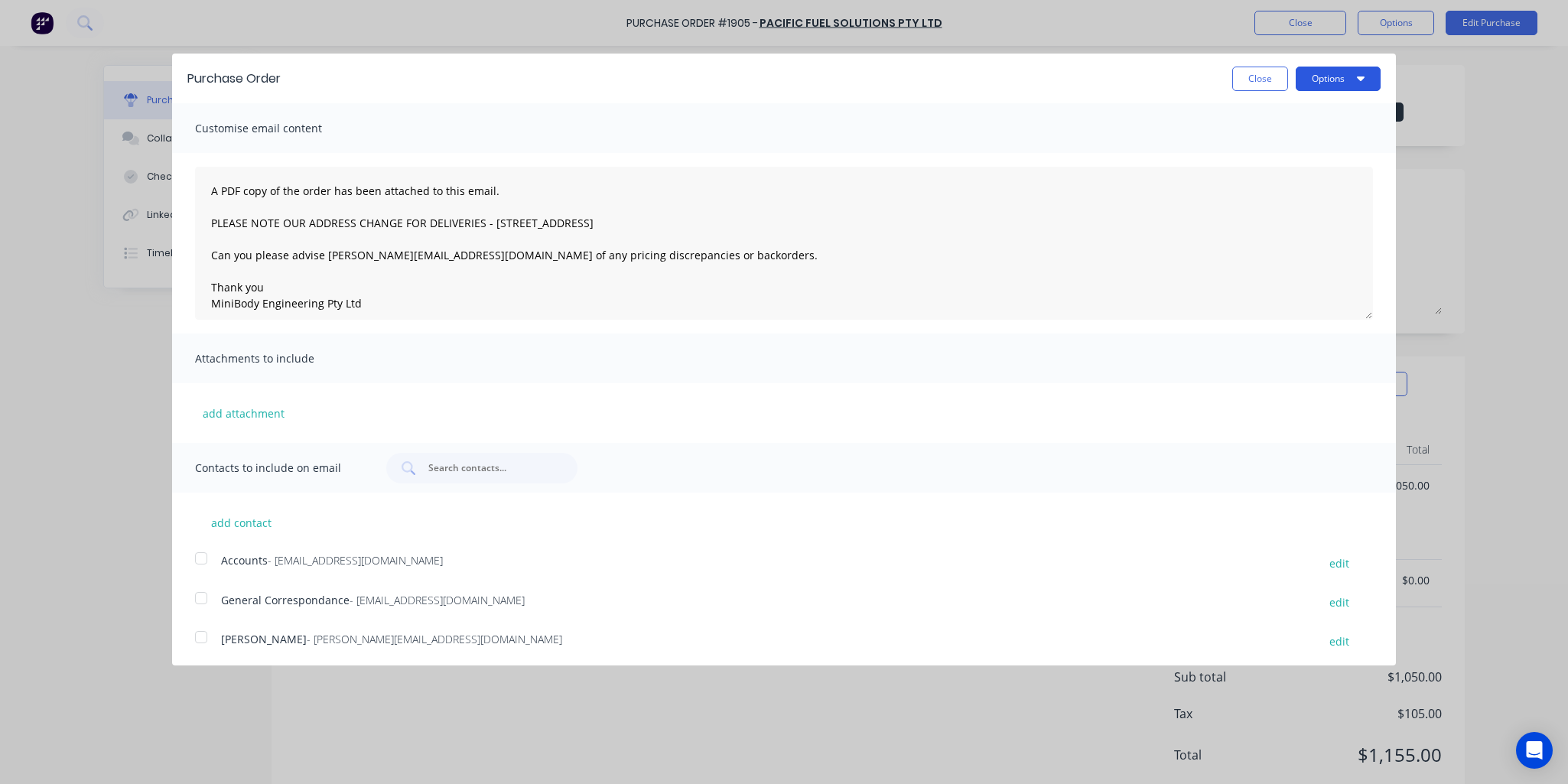
click at [1325, 71] on button "Options" at bounding box center [1338, 78] width 85 height 24
click at [1273, 148] on div "Email" at bounding box center [1308, 147] width 118 height 22
type textarea "x"
type textarea "A PDF copy of the order has been attached to this email. PLEASE NOTE OUR ADDRES…"
type textarea "x"
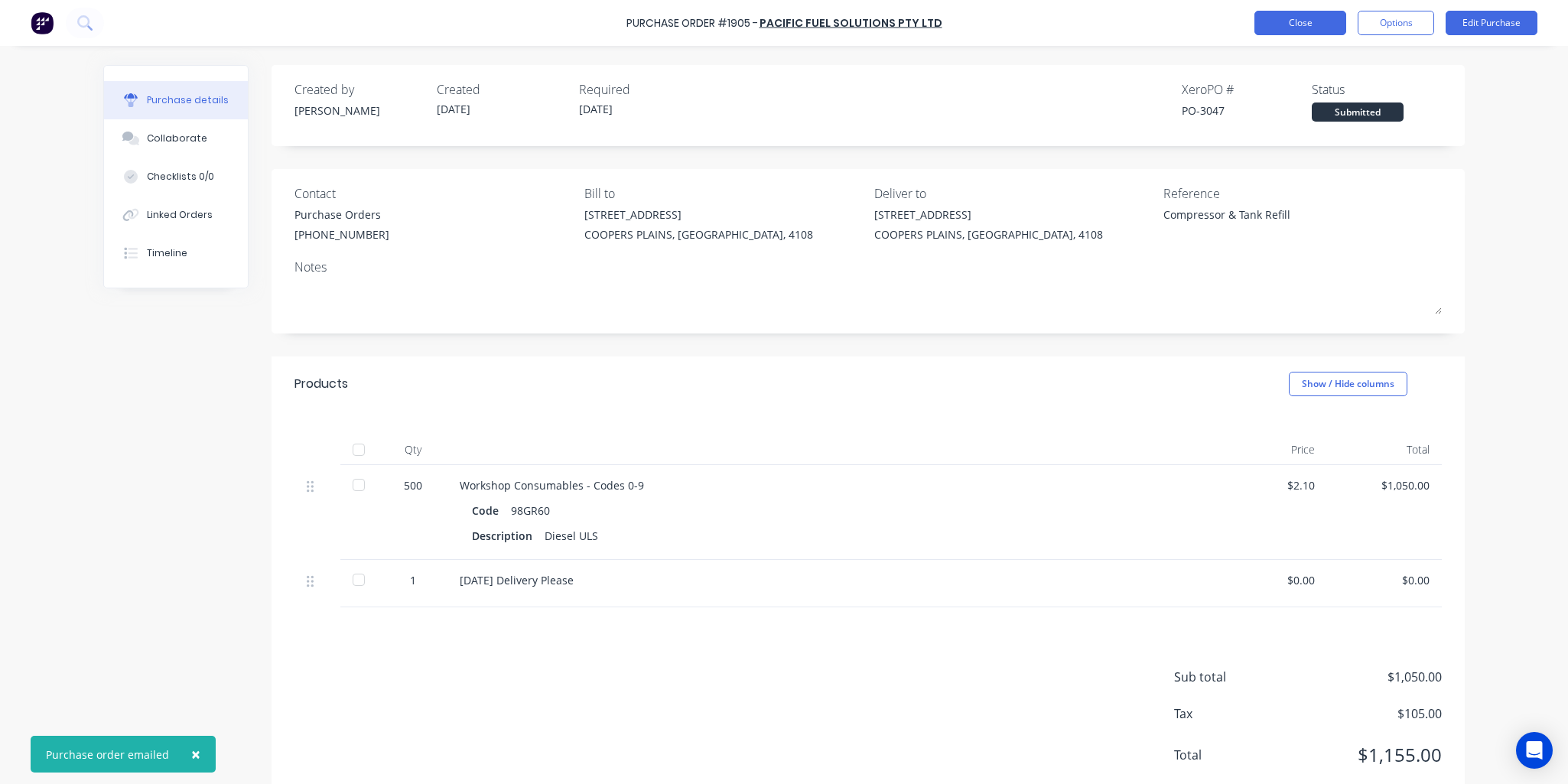
click at [1302, 23] on button "Close" at bounding box center [1301, 22] width 92 height 24
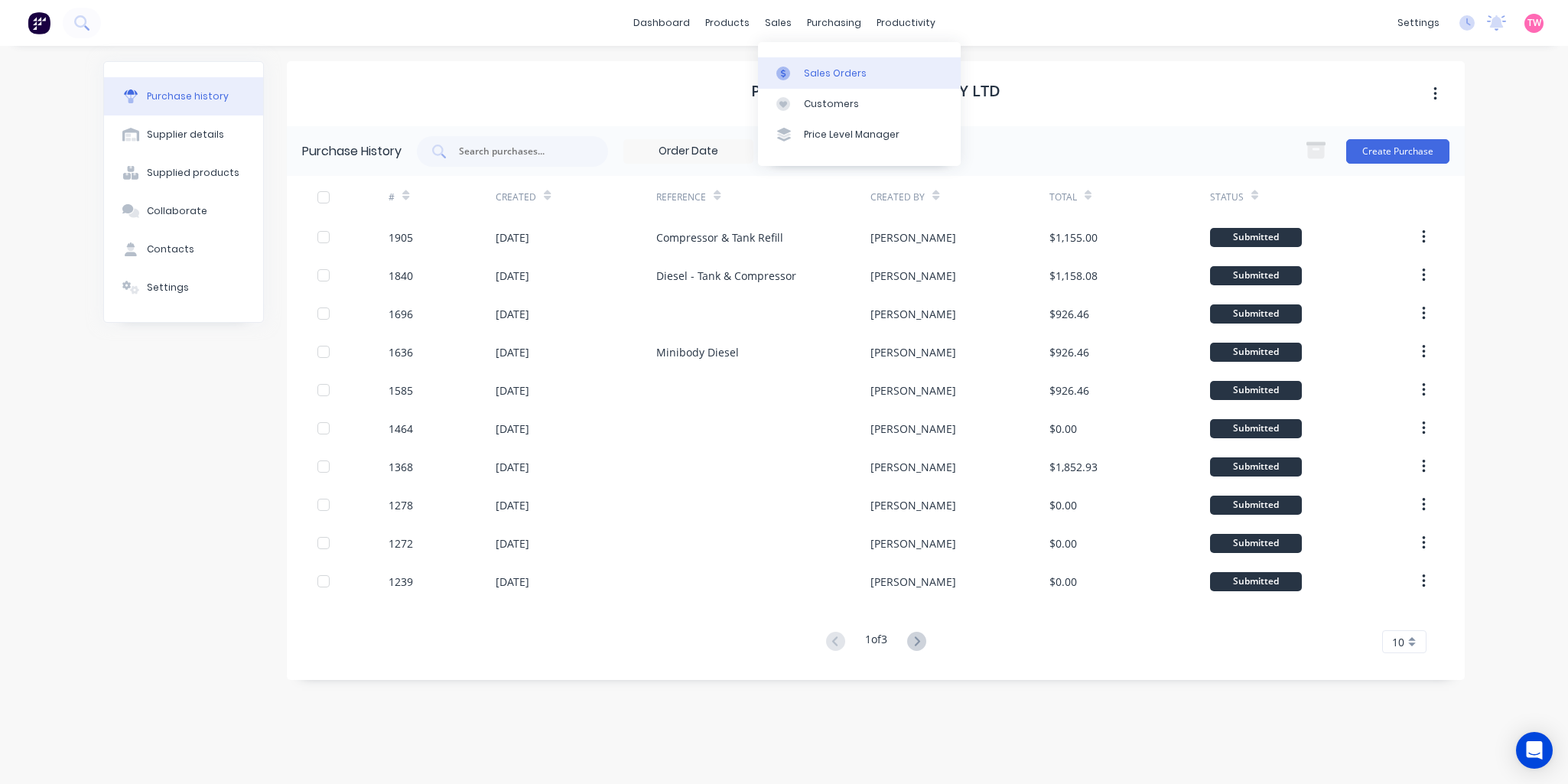
click at [857, 77] on div "Sales Orders" at bounding box center [835, 74] width 63 height 14
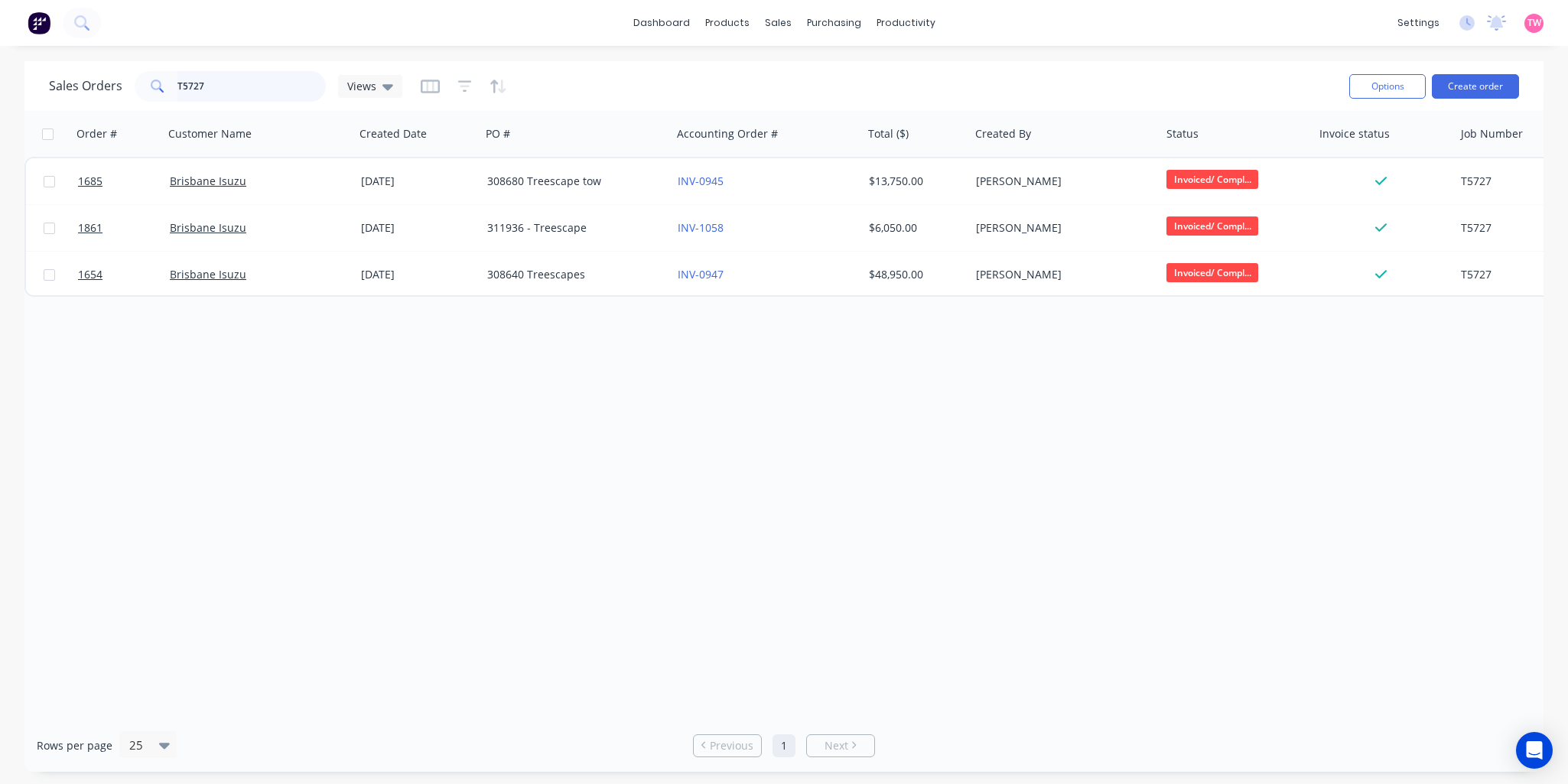
click at [234, 90] on input "T5727" at bounding box center [252, 86] width 149 height 31
type input "T"
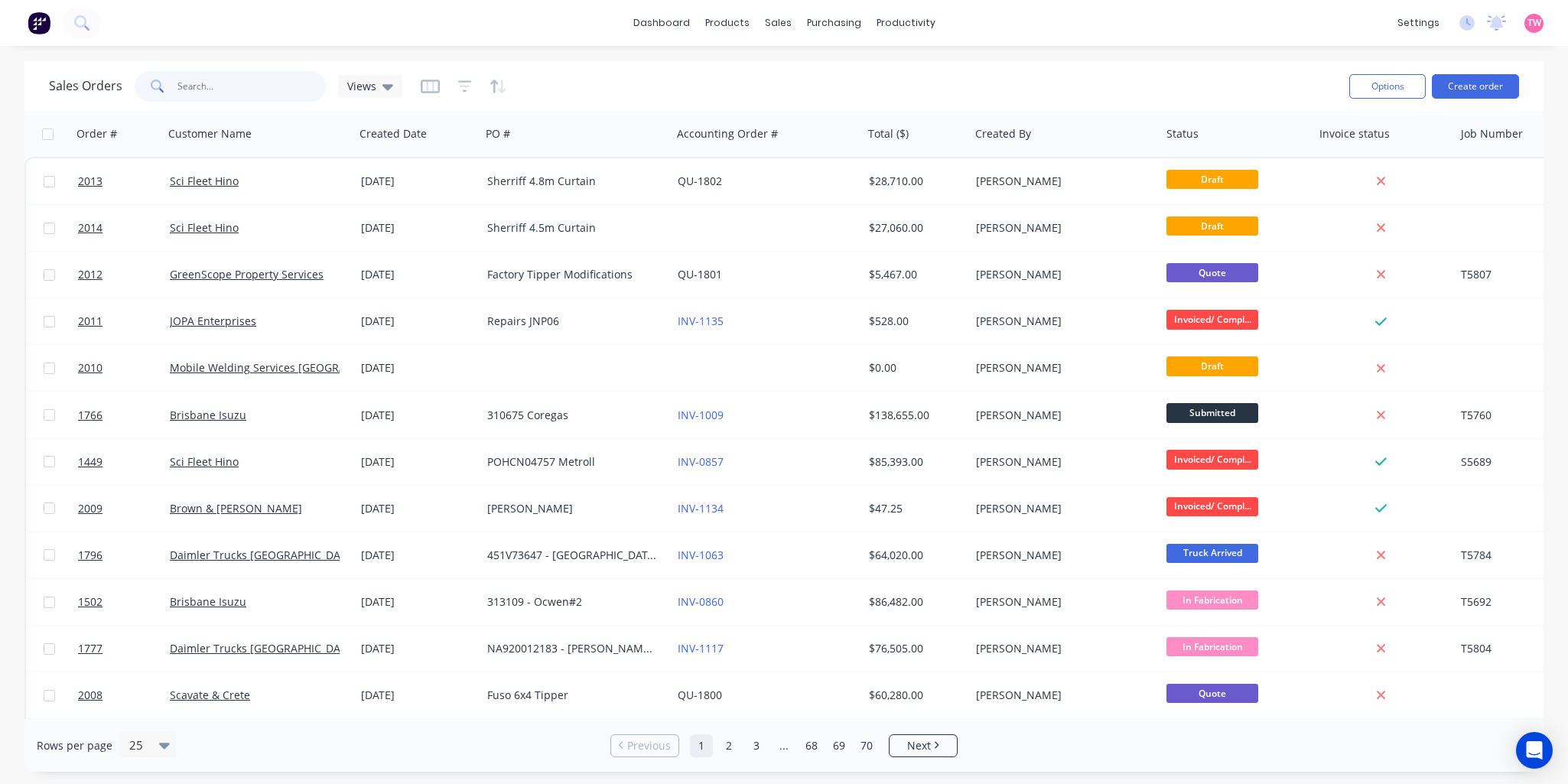
click at [210, 81] on input "text" at bounding box center [252, 86] width 149 height 31
click at [462, 85] on icon "button" at bounding box center [465, 86] width 14 height 16
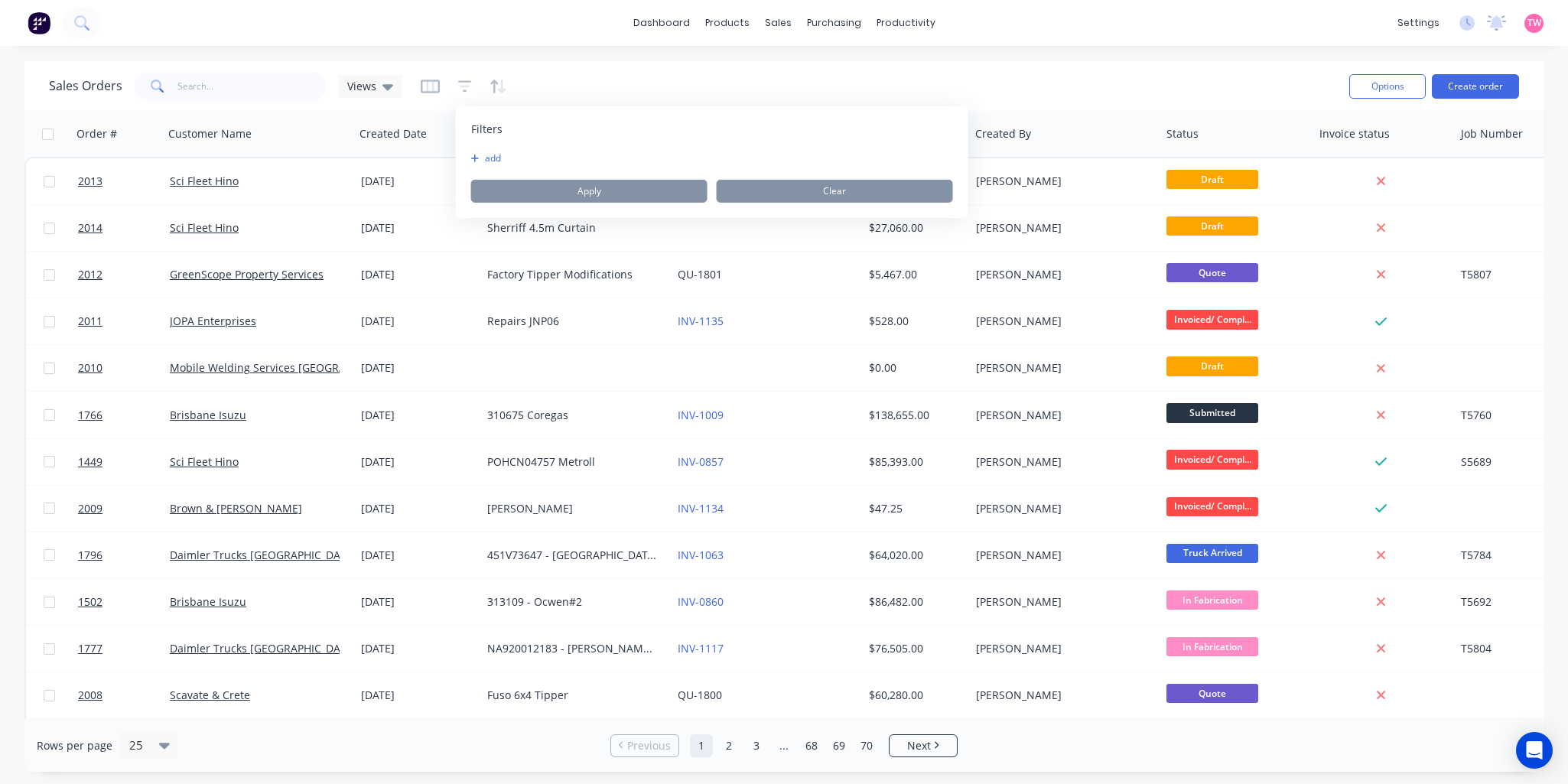
click at [485, 158] on button "add" at bounding box center [489, 158] width 38 height 13
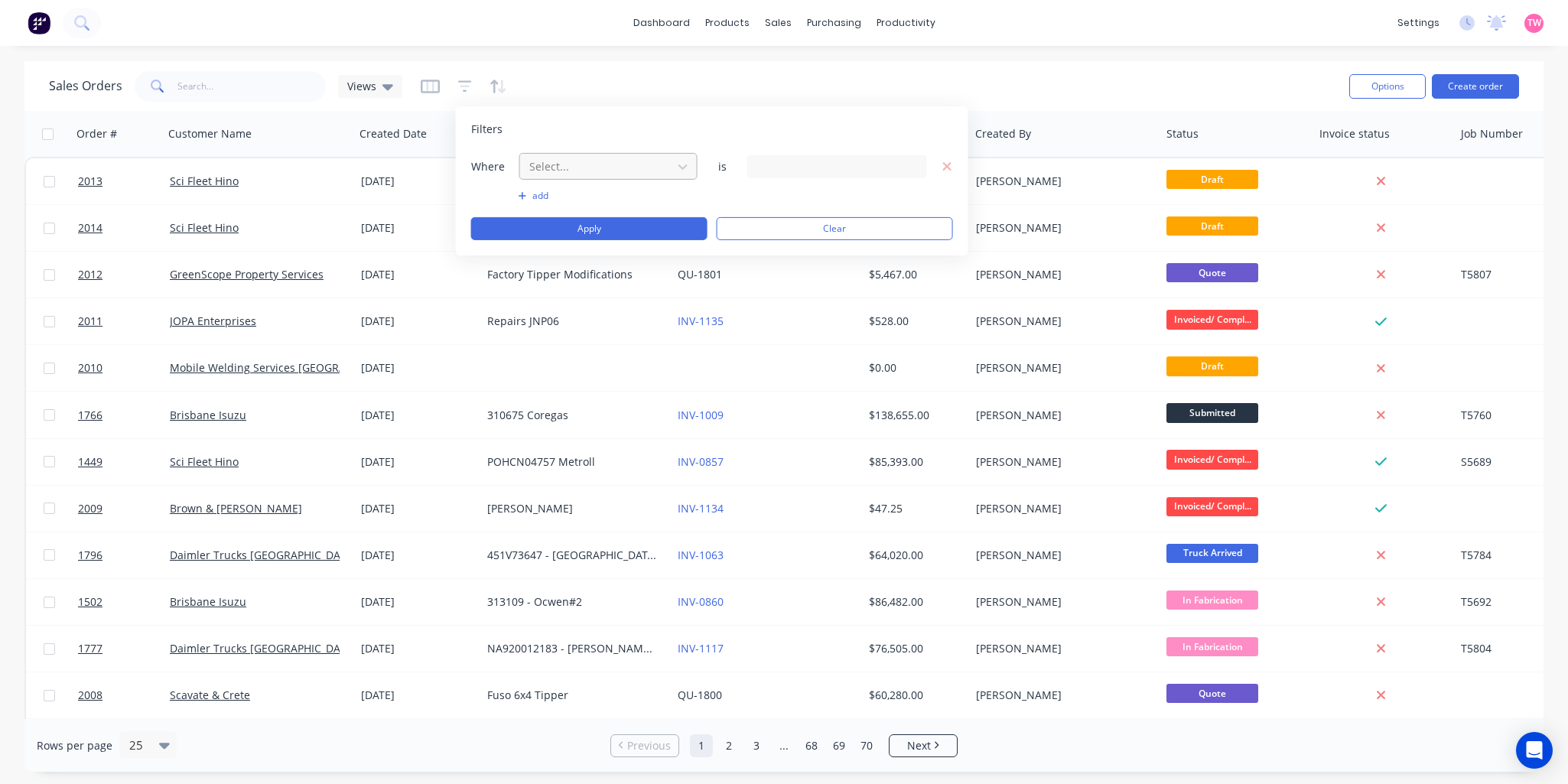
click at [607, 166] on div at bounding box center [596, 167] width 137 height 19
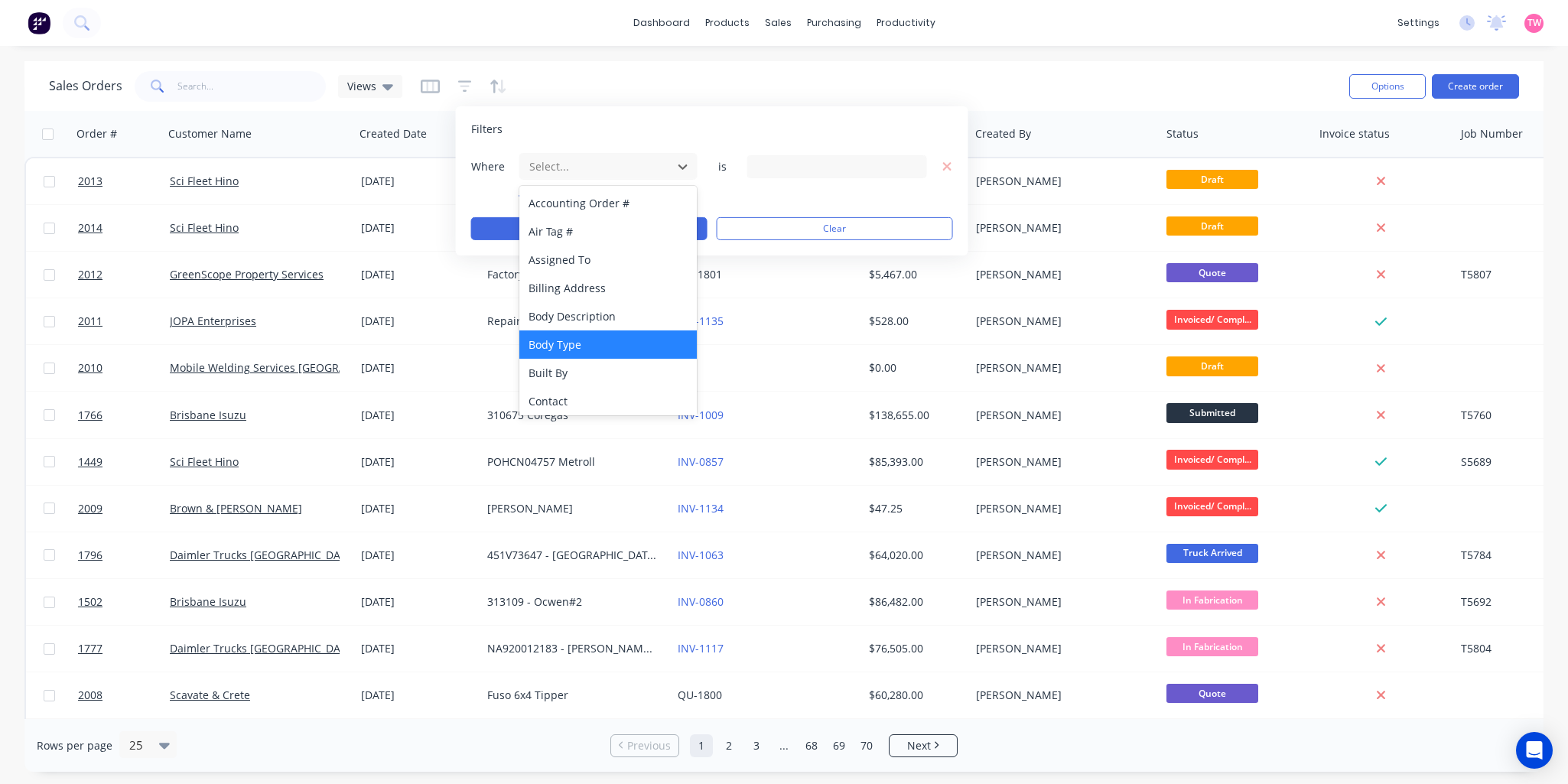
click at [584, 343] on div "Body Type" at bounding box center [609, 344] width 178 height 28
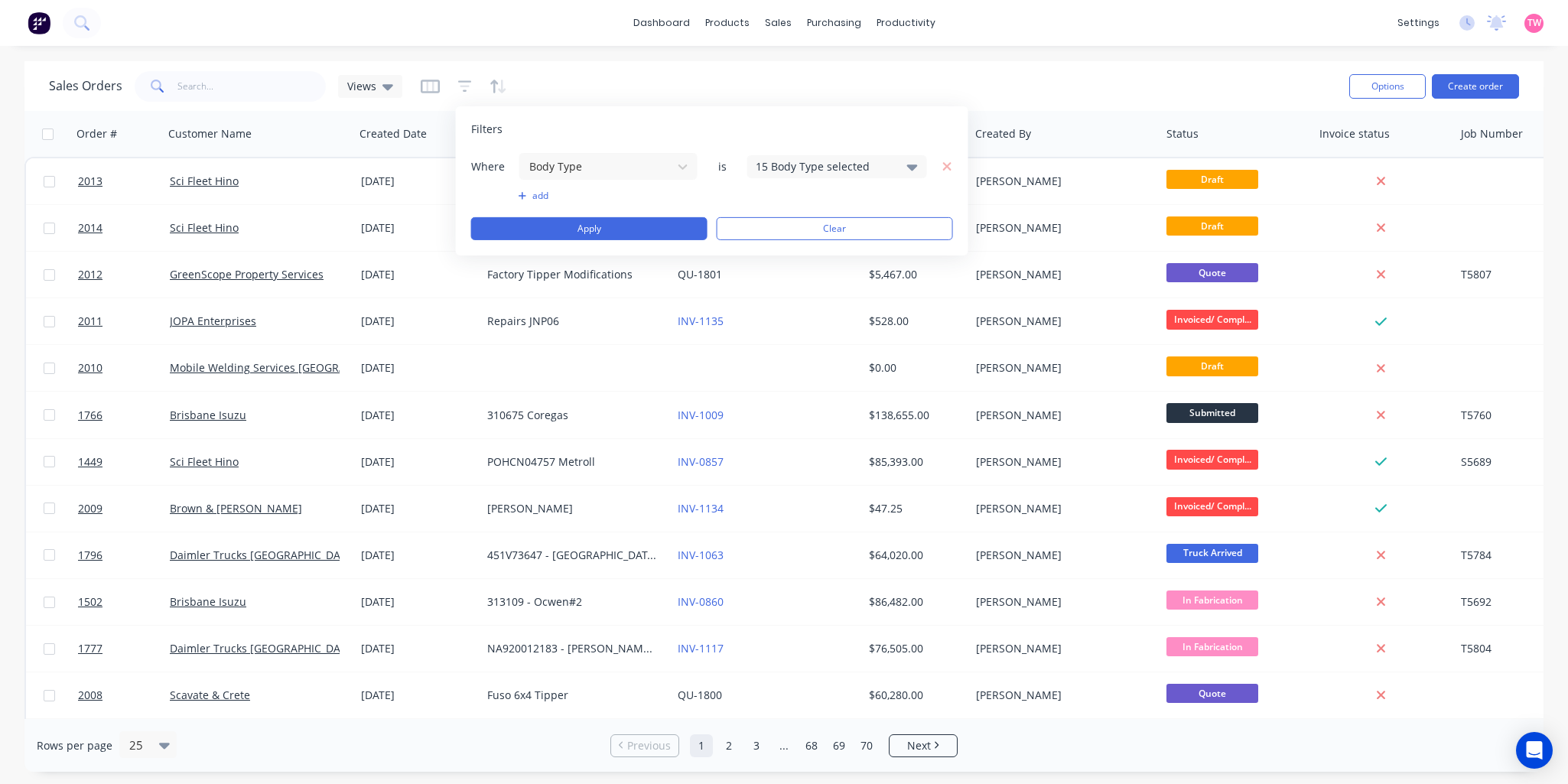
click at [805, 169] on div "15 Body Type selected" at bounding box center [825, 166] width 139 height 16
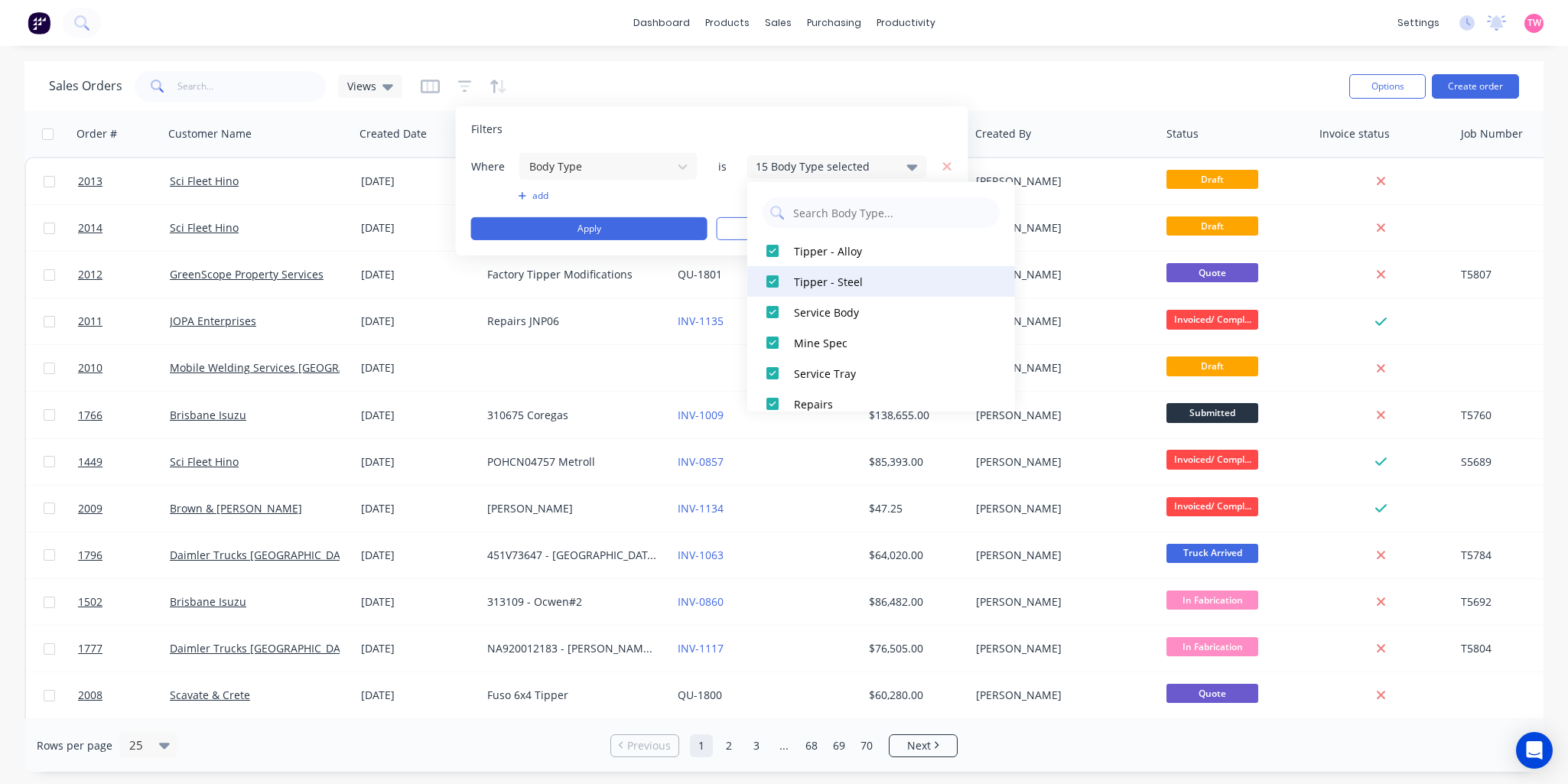
scroll to position [141, 0]
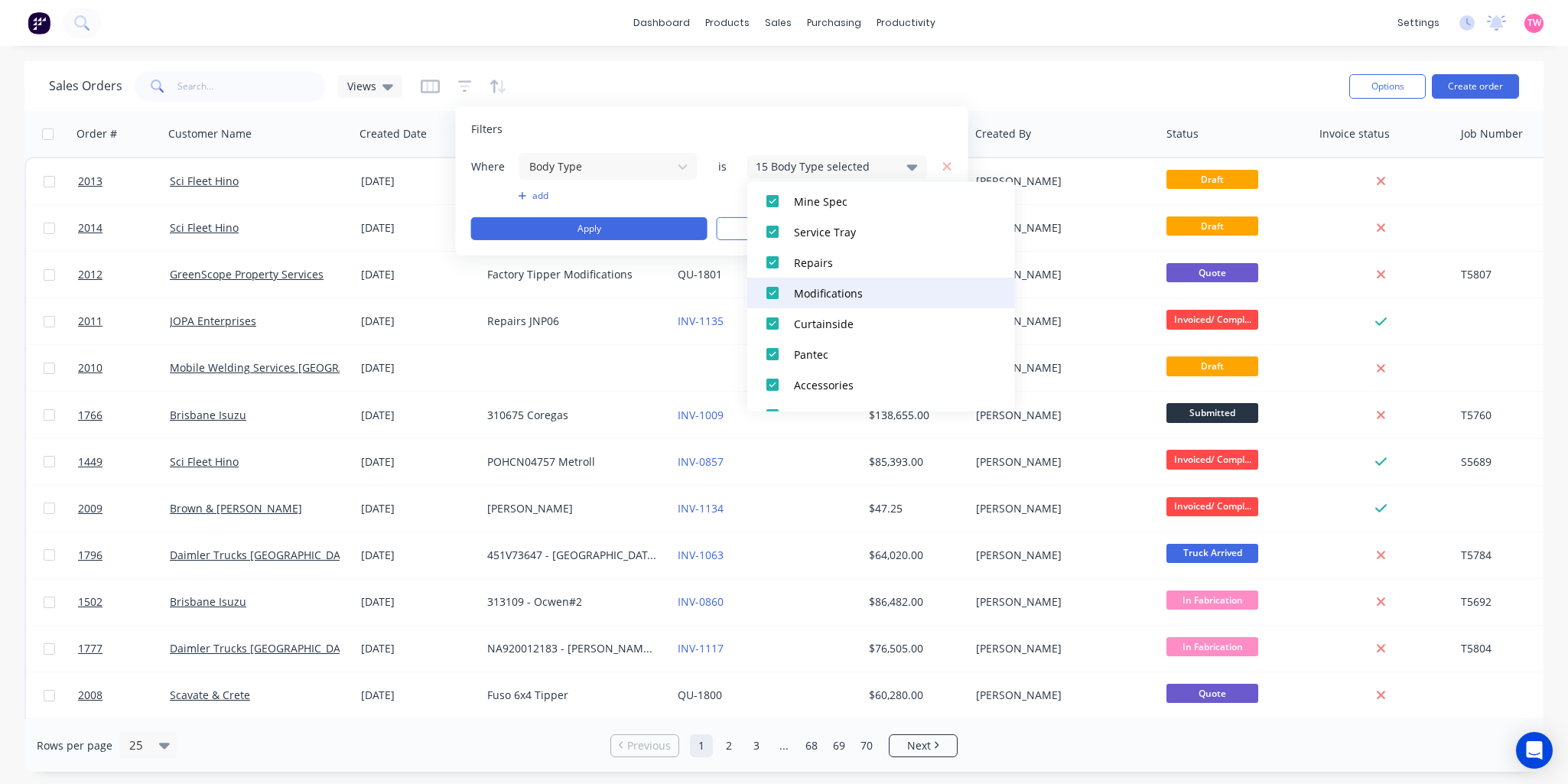
click at [768, 297] on div at bounding box center [773, 294] width 31 height 31
click at [778, 316] on div at bounding box center [773, 324] width 31 height 31
click at [778, 350] on div at bounding box center [773, 355] width 31 height 31
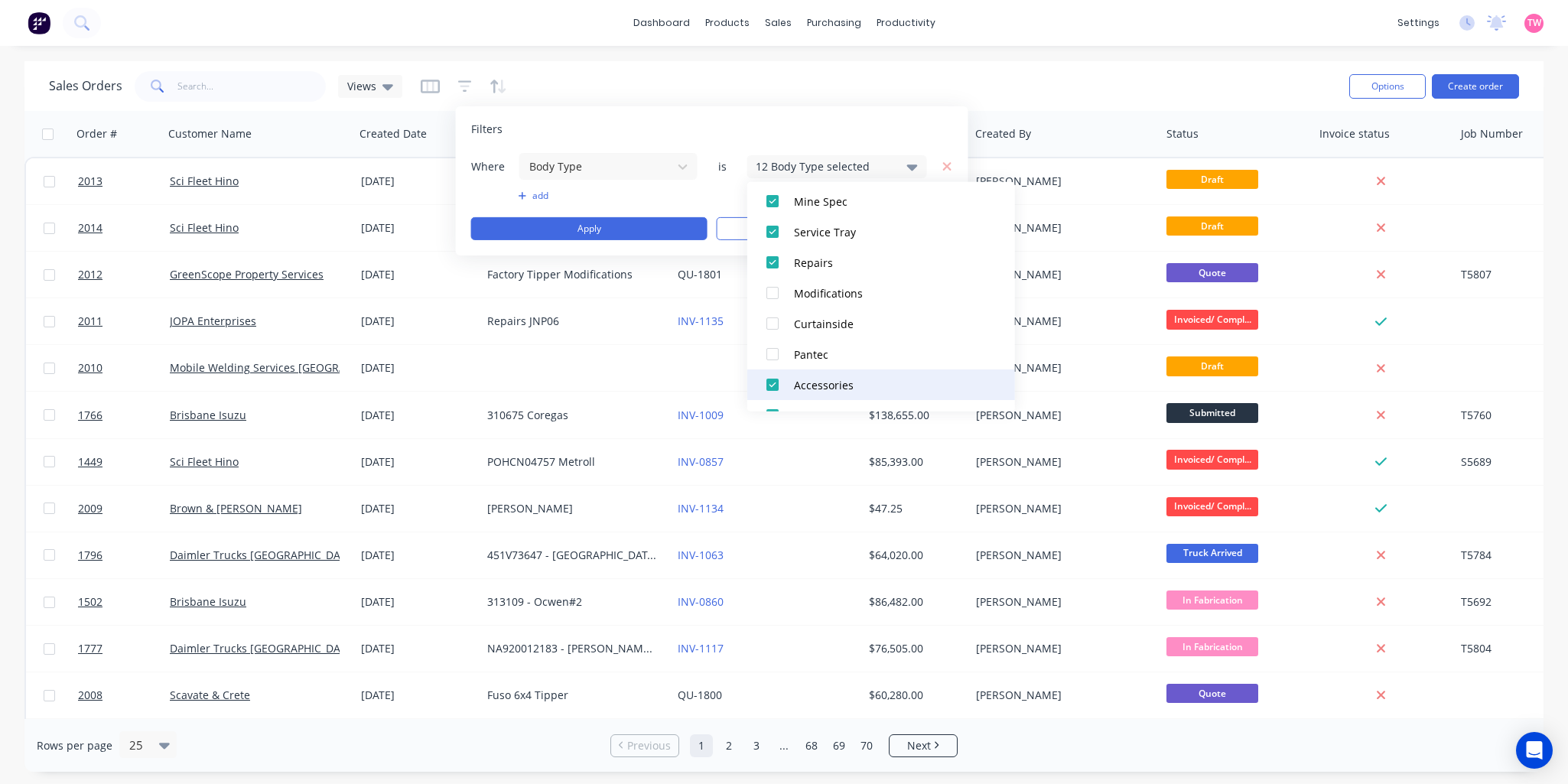
click at [776, 385] on div at bounding box center [773, 385] width 31 height 31
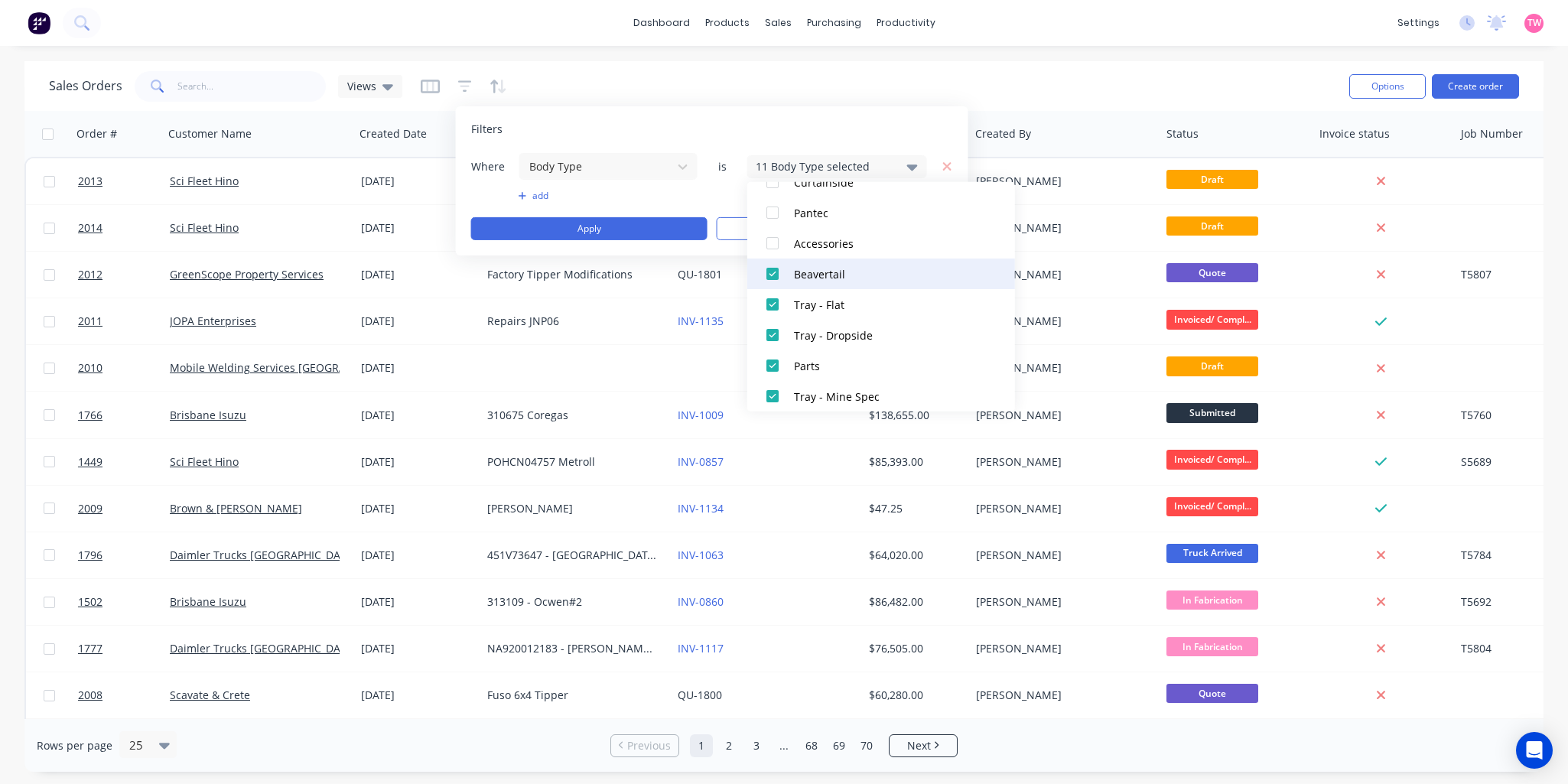
click at [771, 272] on div at bounding box center [773, 274] width 31 height 31
click at [770, 298] on div at bounding box center [773, 304] width 31 height 31
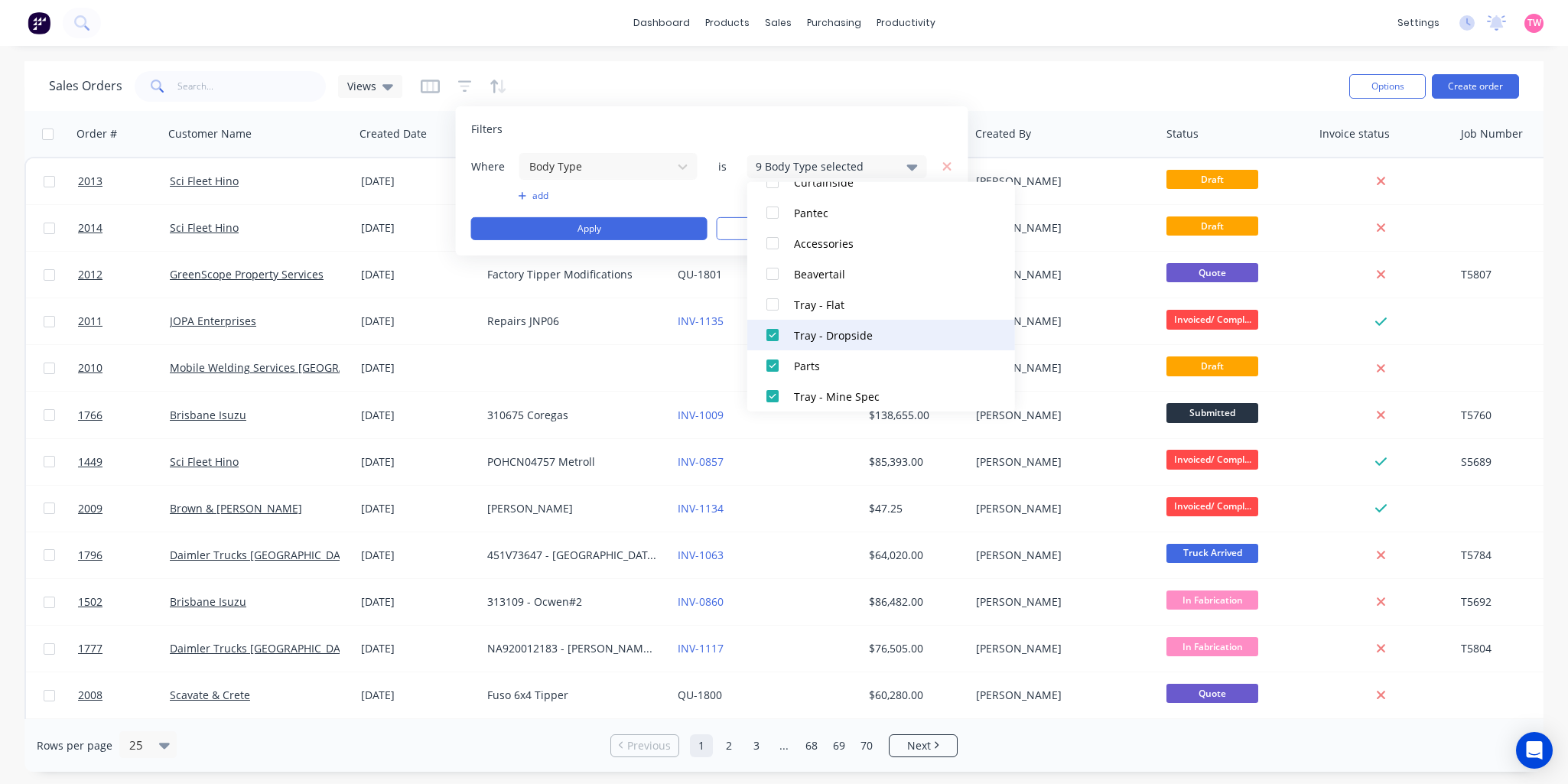
click at [768, 323] on div at bounding box center [773, 335] width 31 height 31
click at [771, 363] on div at bounding box center [773, 366] width 31 height 31
drag, startPoint x: 771, startPoint y: 391, endPoint x: 783, endPoint y: 345, distance: 47.5
click at [771, 391] on div at bounding box center [773, 396] width 31 height 31
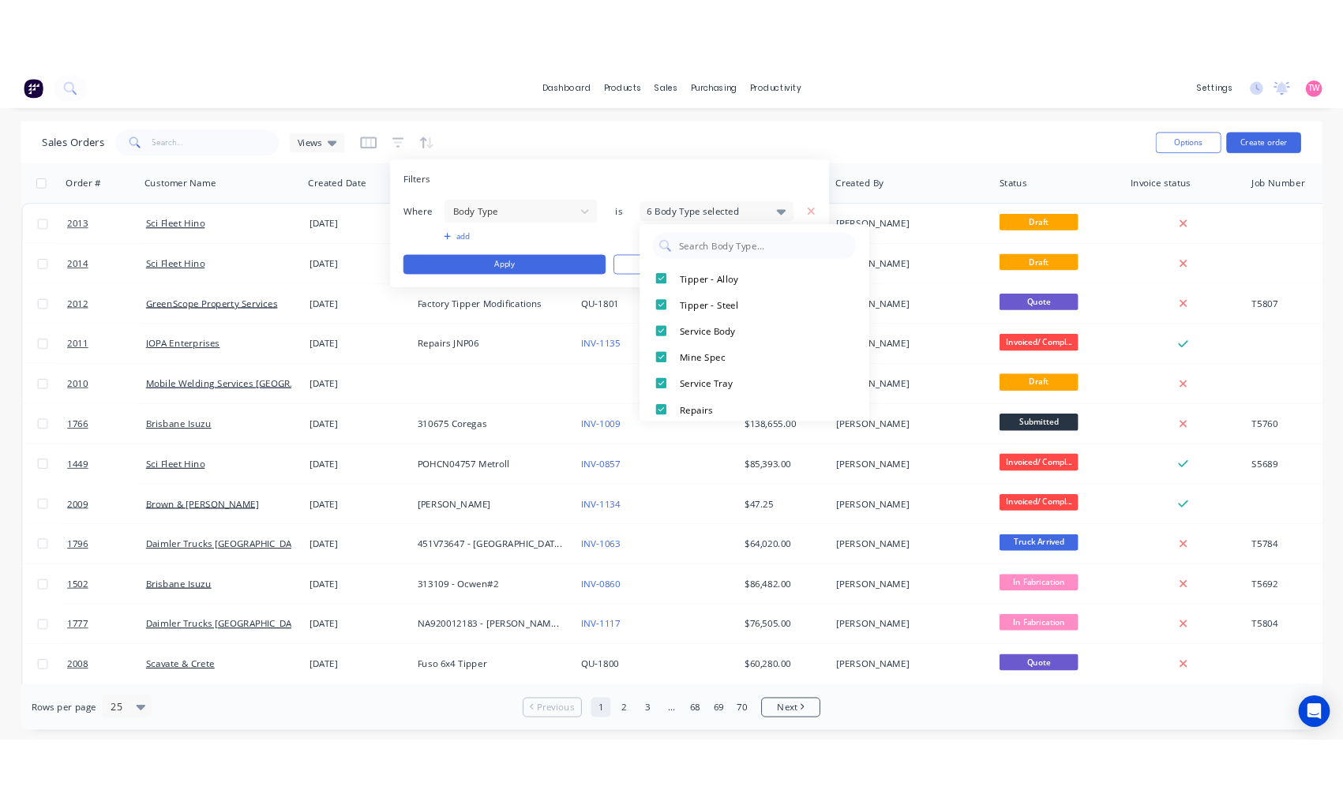
scroll to position [0, 0]
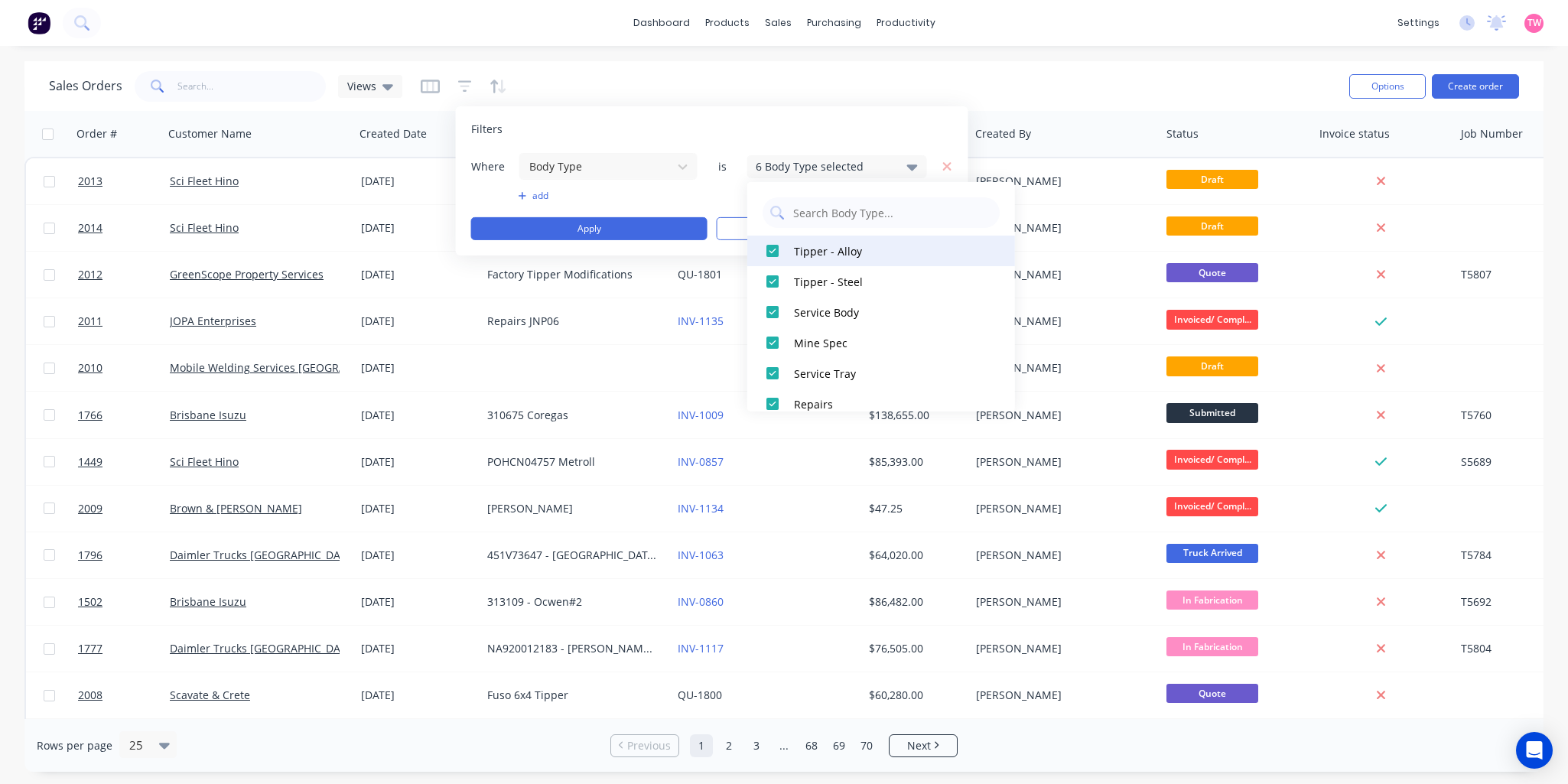
click at [772, 250] on div at bounding box center [773, 251] width 31 height 31
click at [773, 275] on div at bounding box center [773, 282] width 31 height 31
click at [768, 310] on div at bounding box center [773, 312] width 31 height 31
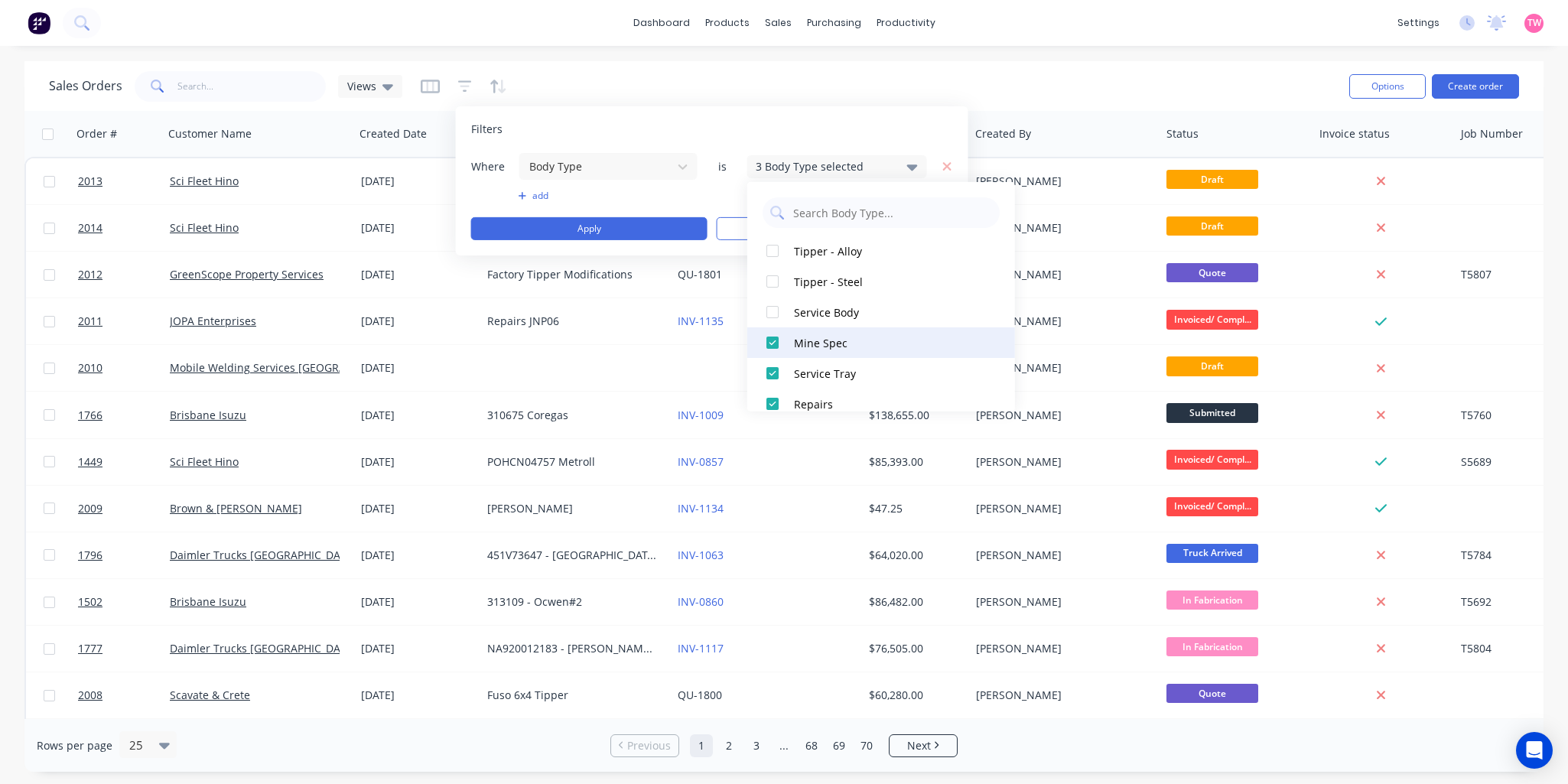
click at [769, 338] on div at bounding box center [773, 343] width 31 height 31
click at [770, 370] on div at bounding box center [773, 373] width 31 height 31
click at [580, 223] on button "Apply" at bounding box center [589, 229] width 236 height 23
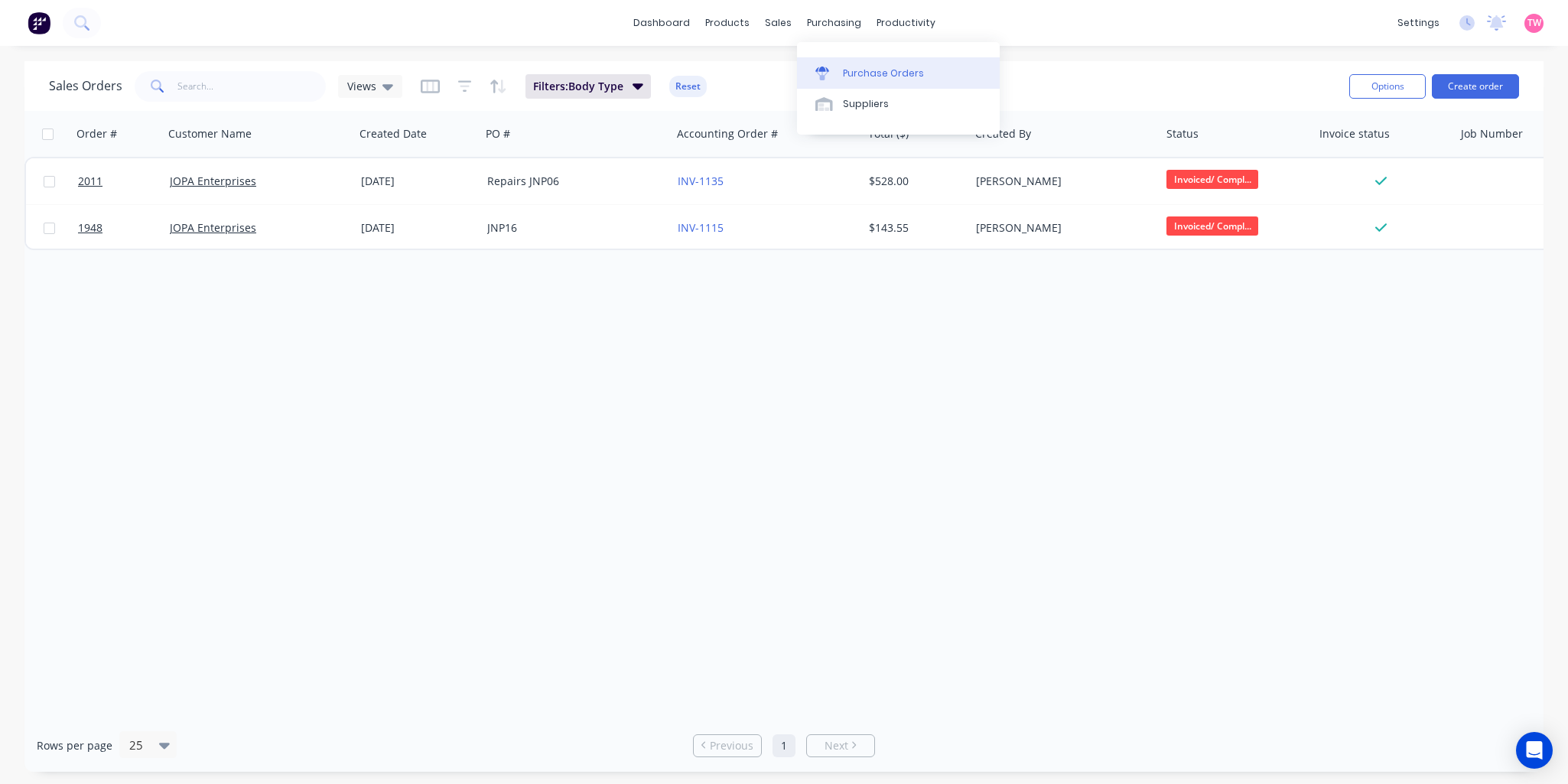
click at [876, 67] on div "Purchase Orders" at bounding box center [884, 74] width 81 height 14
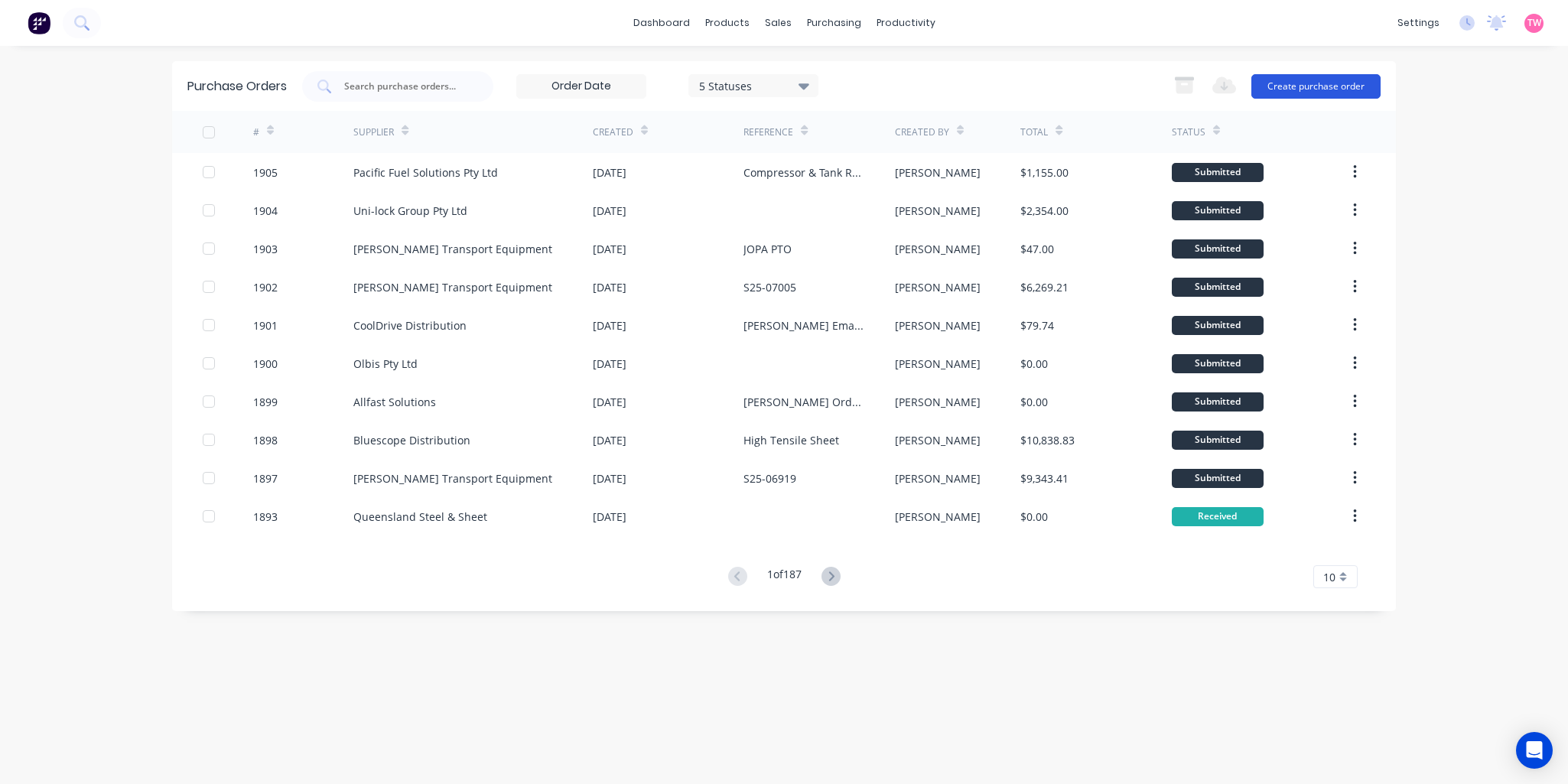
click at [1329, 85] on button "Create purchase order" at bounding box center [1316, 86] width 129 height 24
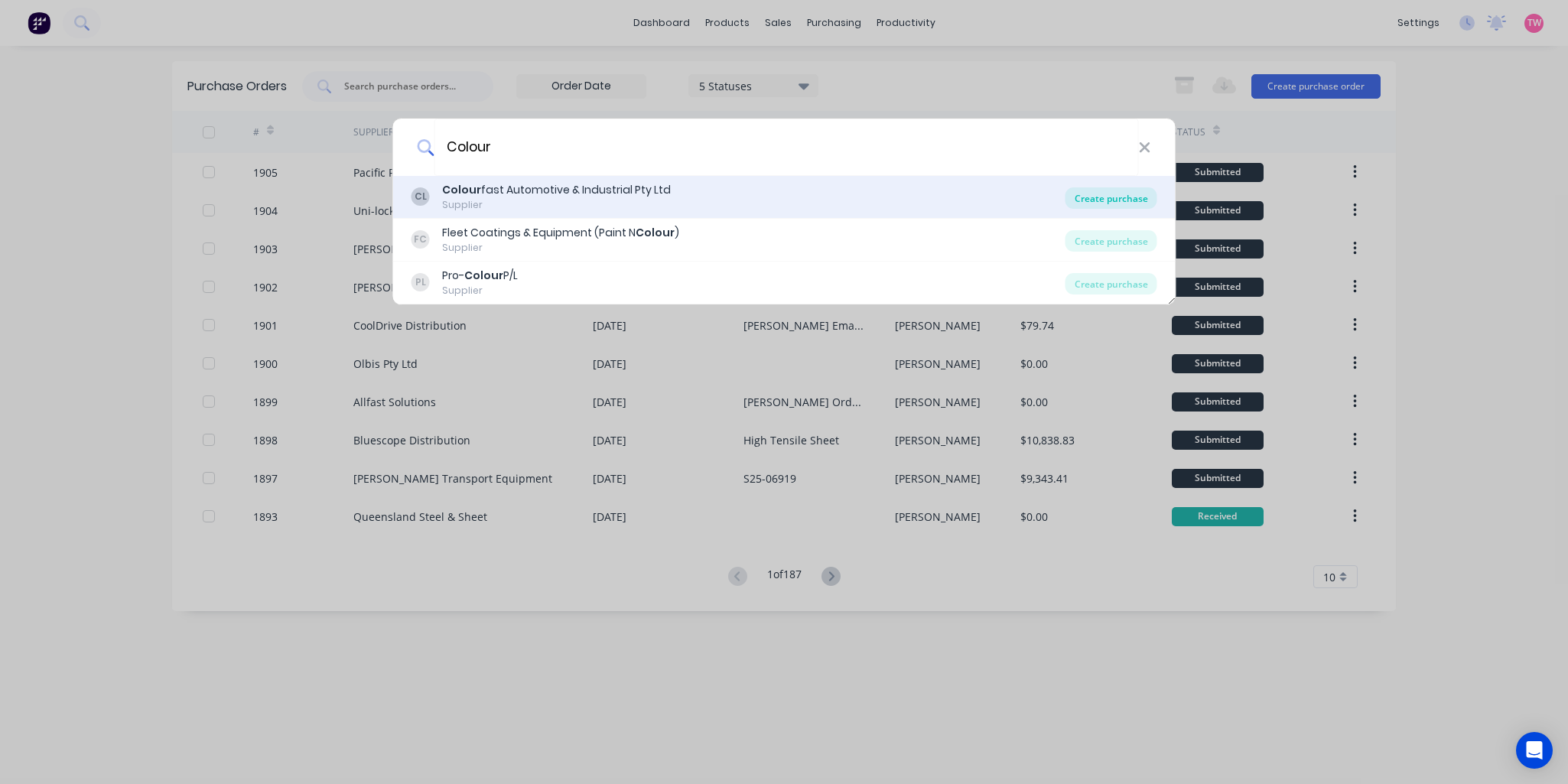
type input "Colour"
click at [1115, 197] on div "Create purchase" at bounding box center [1112, 198] width 92 height 21
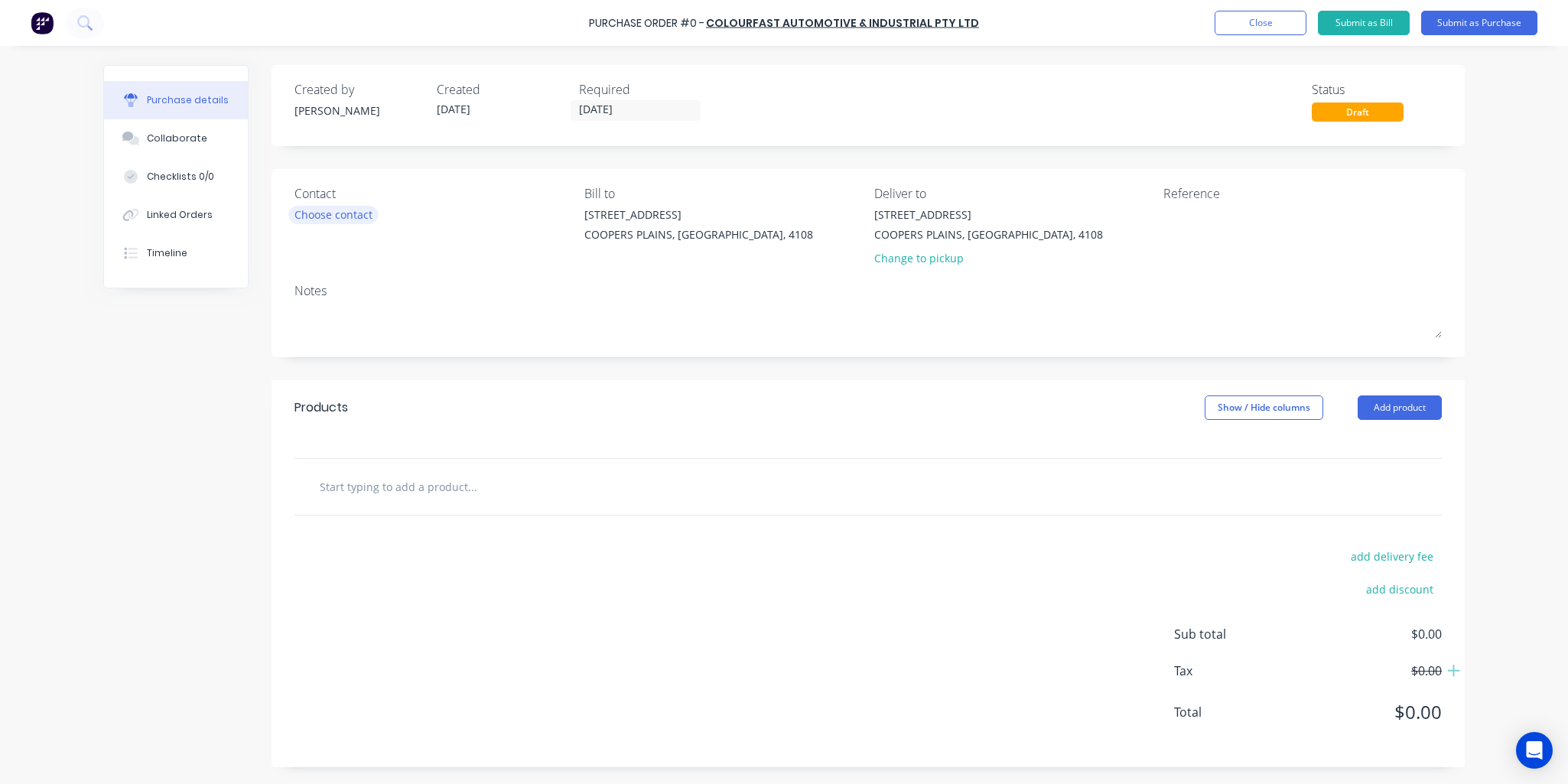
click at [360, 212] on div "Choose contact" at bounding box center [333, 214] width 78 height 16
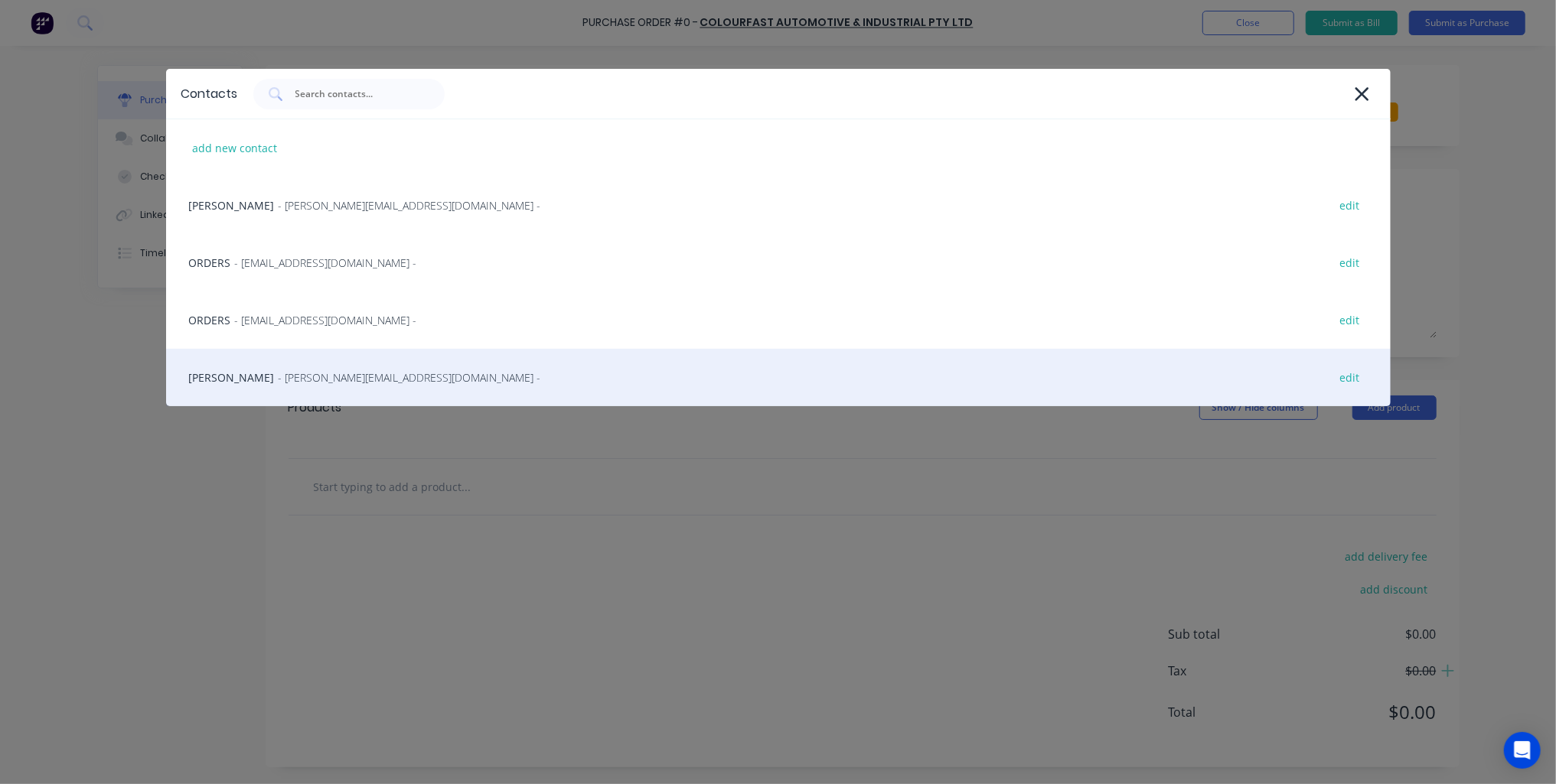
click at [209, 378] on div "Andrew Pye - andrew@colourfastauto.com.au - edit" at bounding box center [778, 377] width 1224 height 57
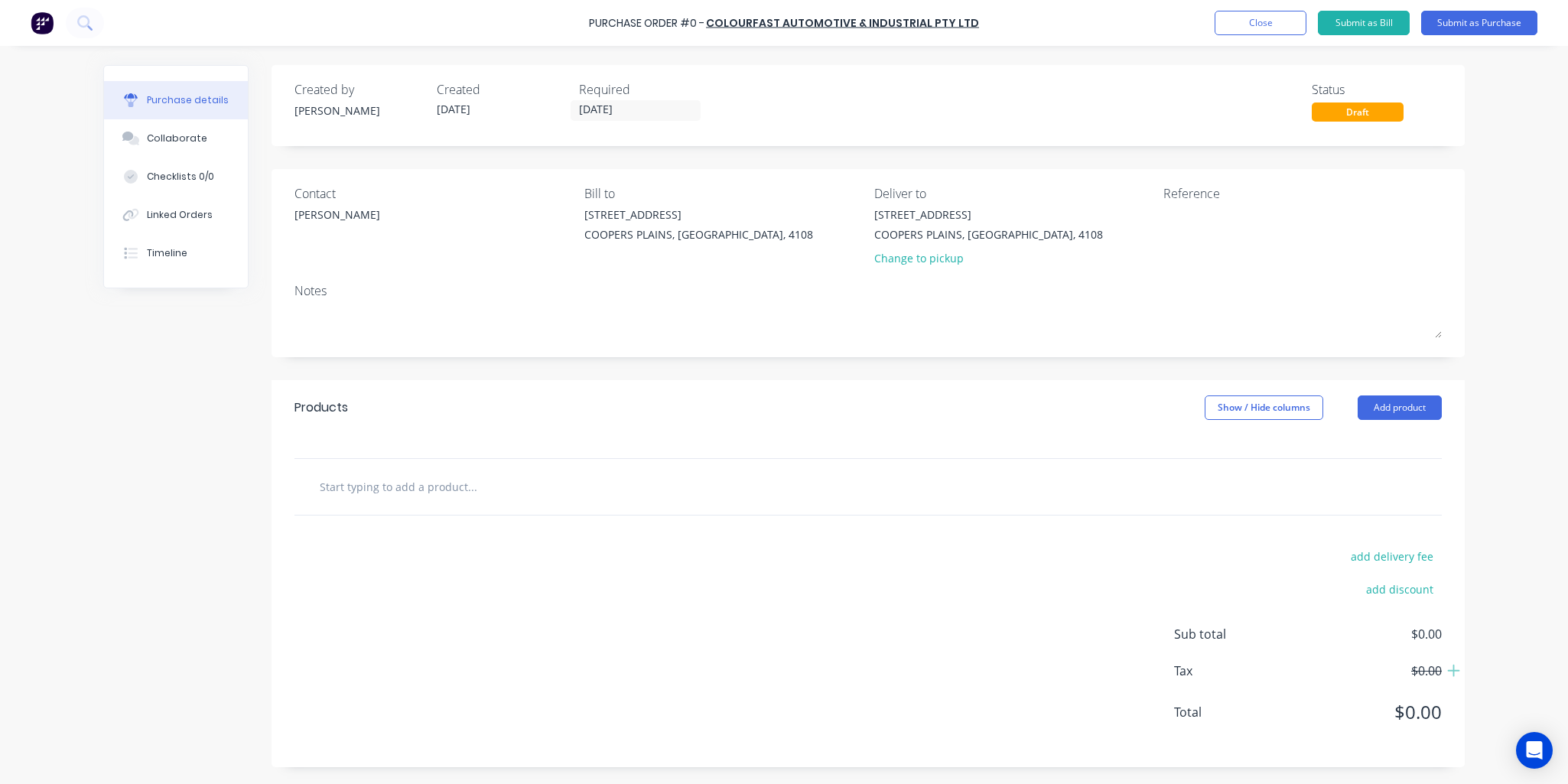
click at [463, 487] on input "text" at bounding box center [472, 486] width 306 height 31
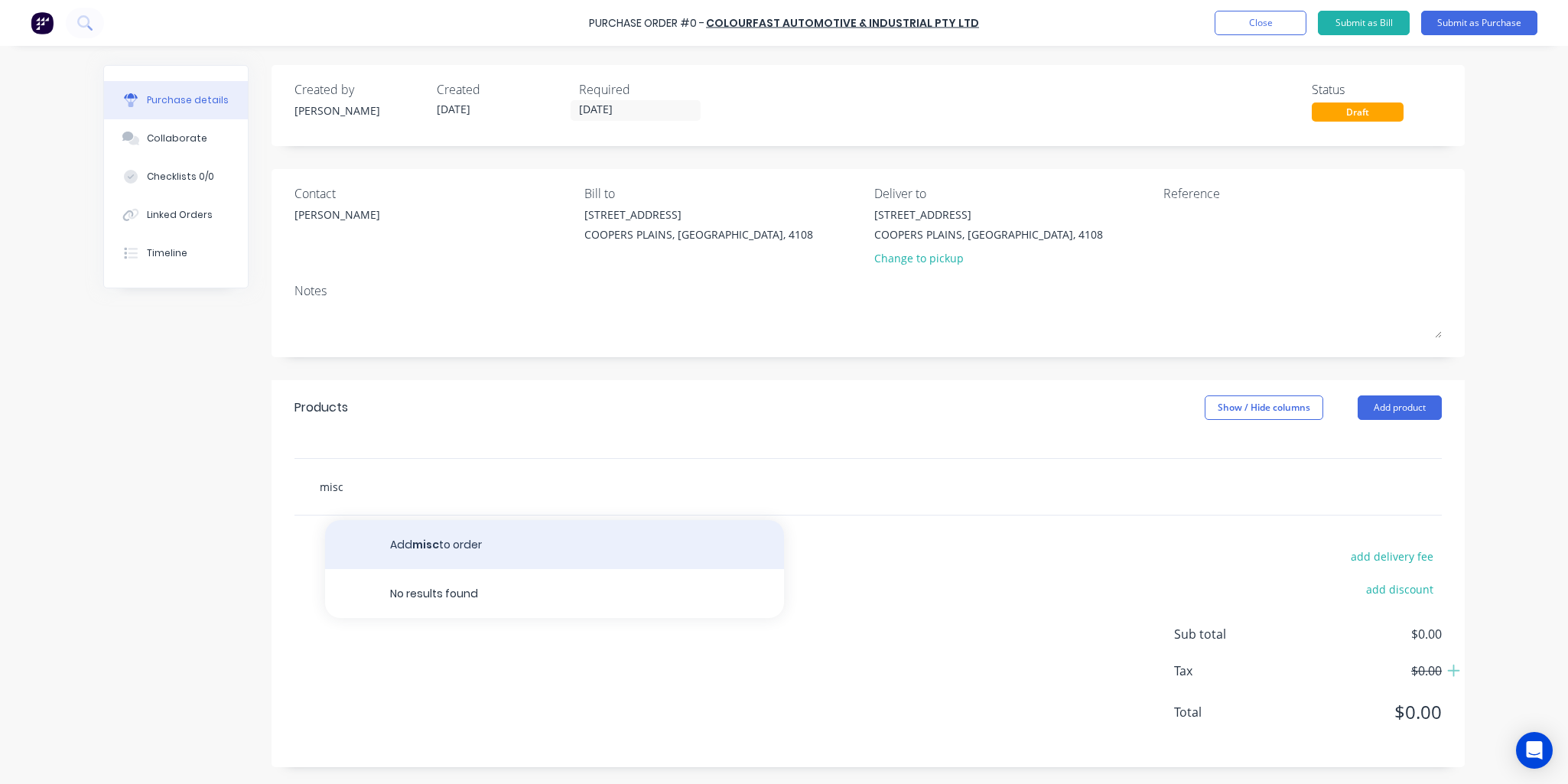
type input "misc"
click at [468, 550] on button "Add misc to order" at bounding box center [555, 545] width 459 height 49
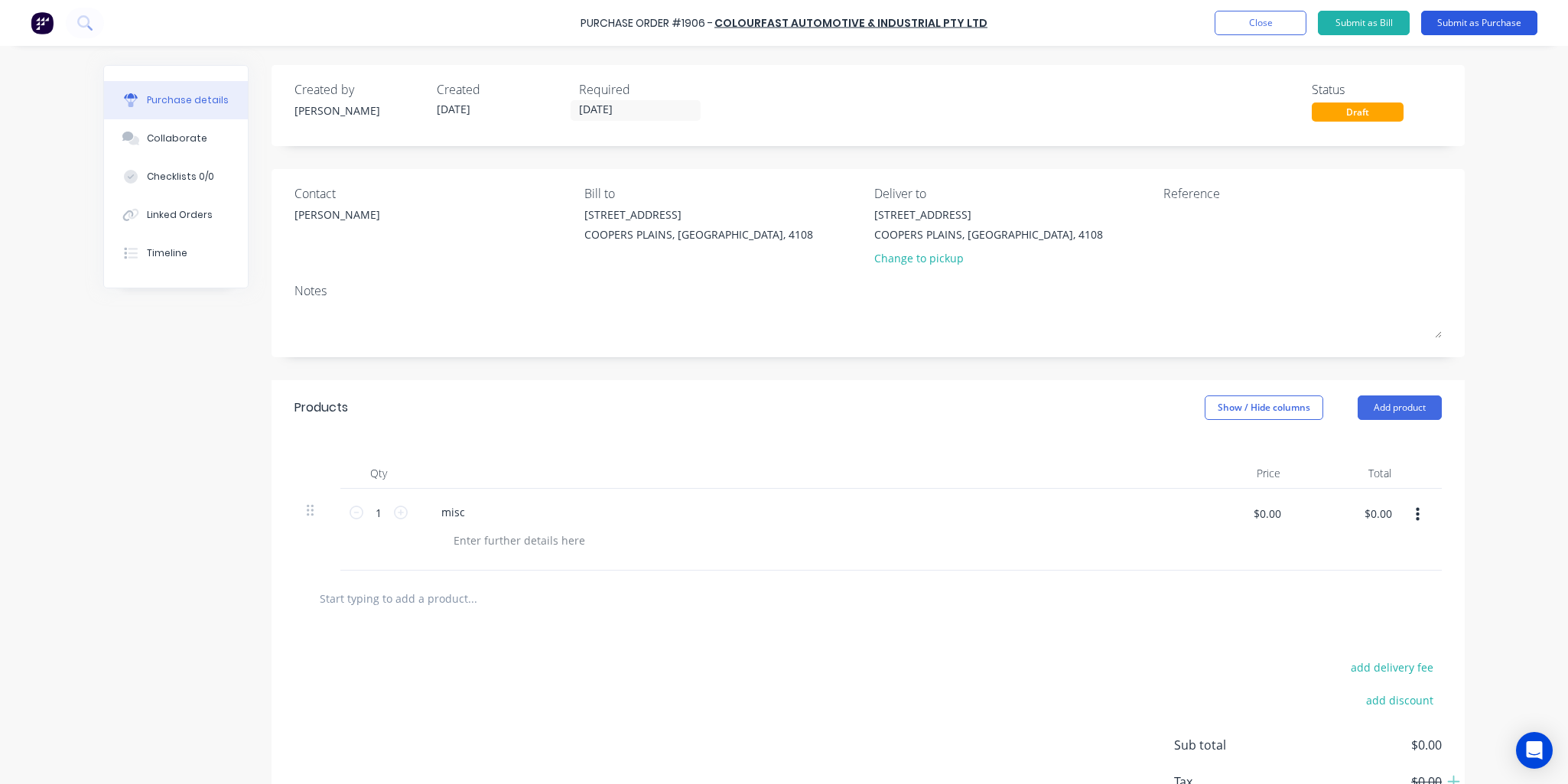
click at [1338, 23] on button "Submit as Purchase" at bounding box center [1480, 22] width 116 height 24
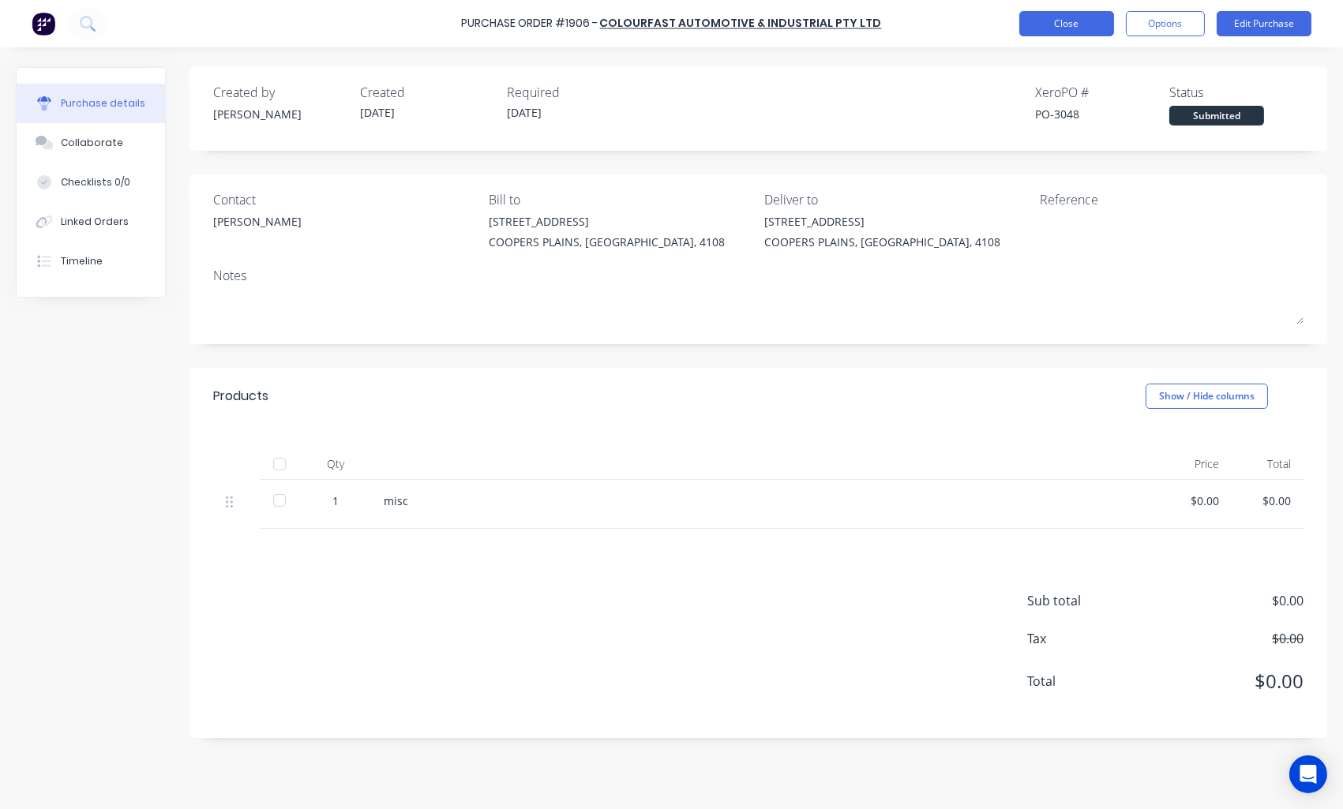
click at [1074, 27] on button "Close" at bounding box center [1066, 23] width 95 height 25
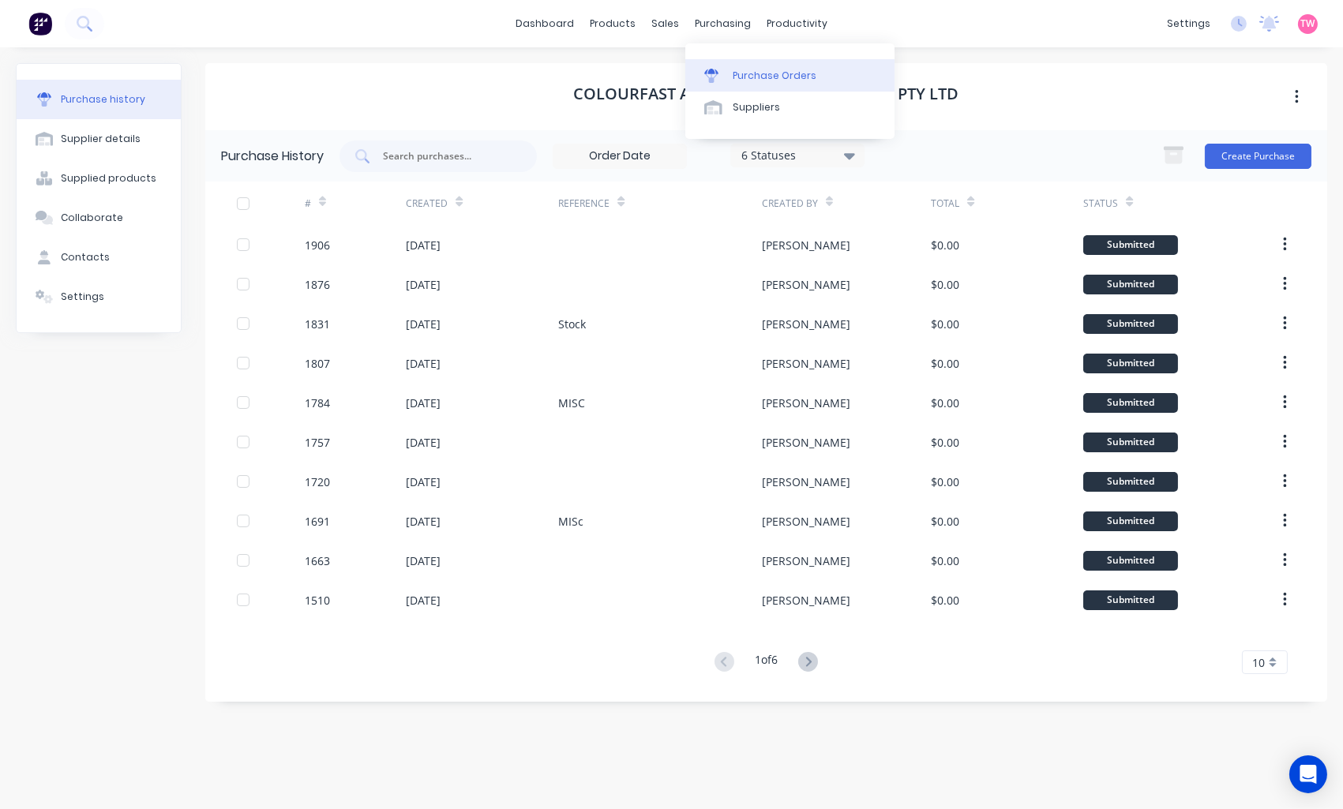
click at [794, 79] on div "Purchase Orders" at bounding box center [775, 76] width 84 height 14
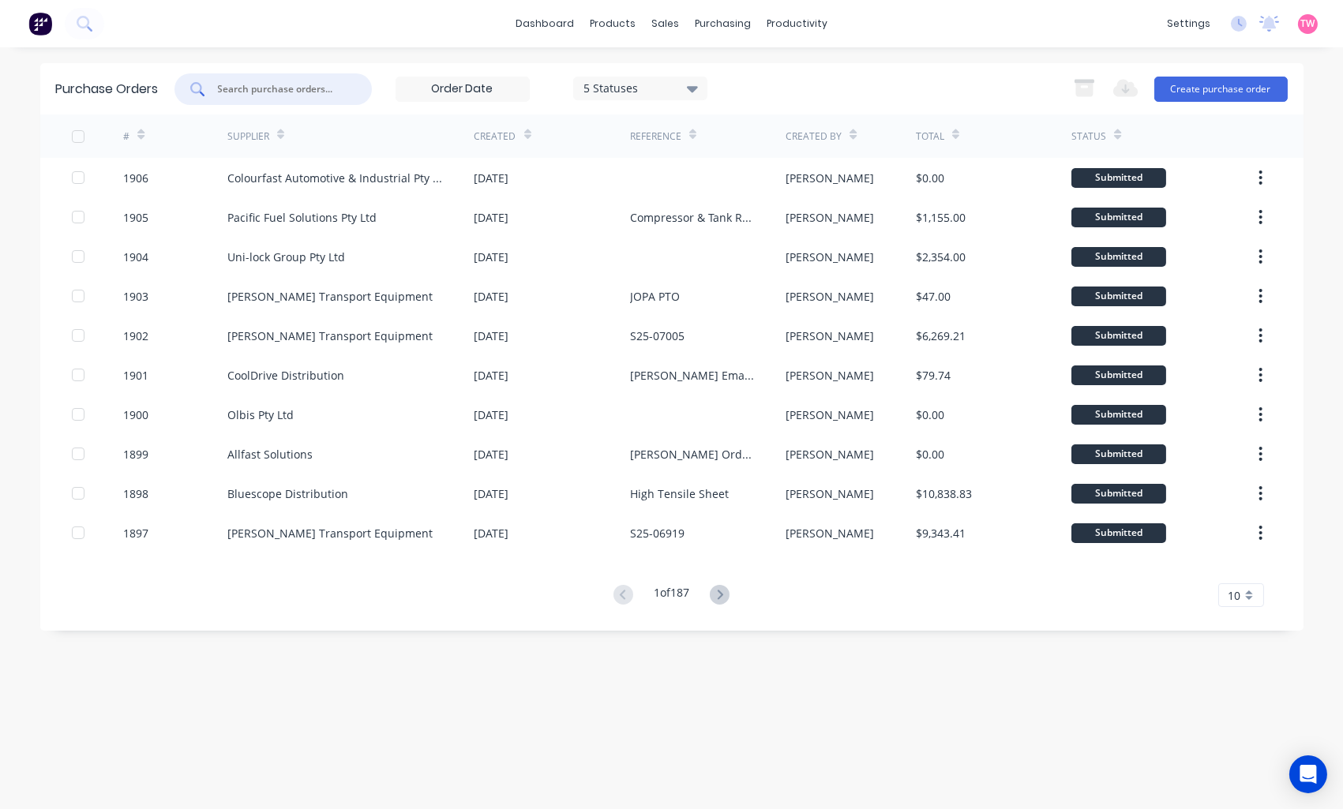
click at [282, 87] on input "text" at bounding box center [281, 89] width 131 height 16
paste input "P25-3638"
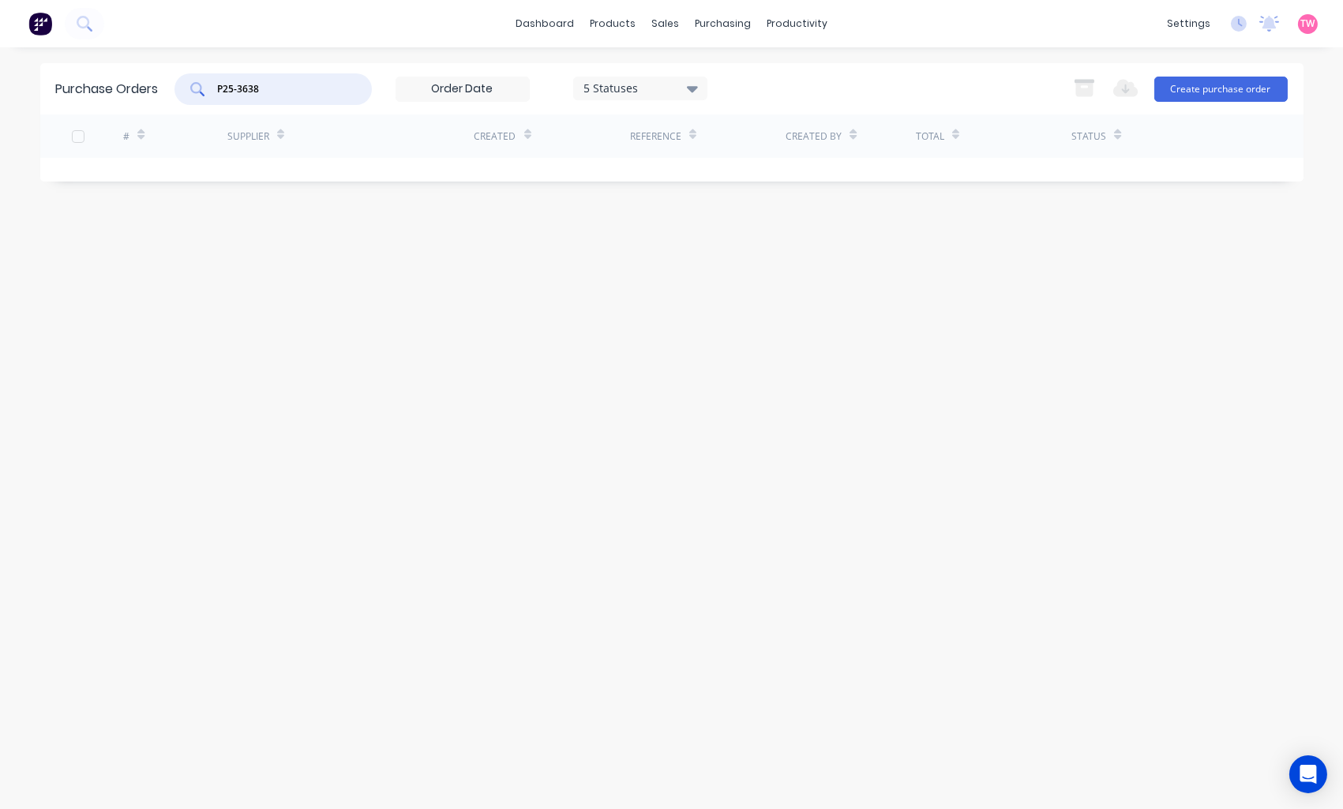
drag, startPoint x: 286, startPoint y: 88, endPoint x: 201, endPoint y: 88, distance: 85.3
click at [201, 88] on div "P25-3638" at bounding box center [272, 89] width 197 height 32
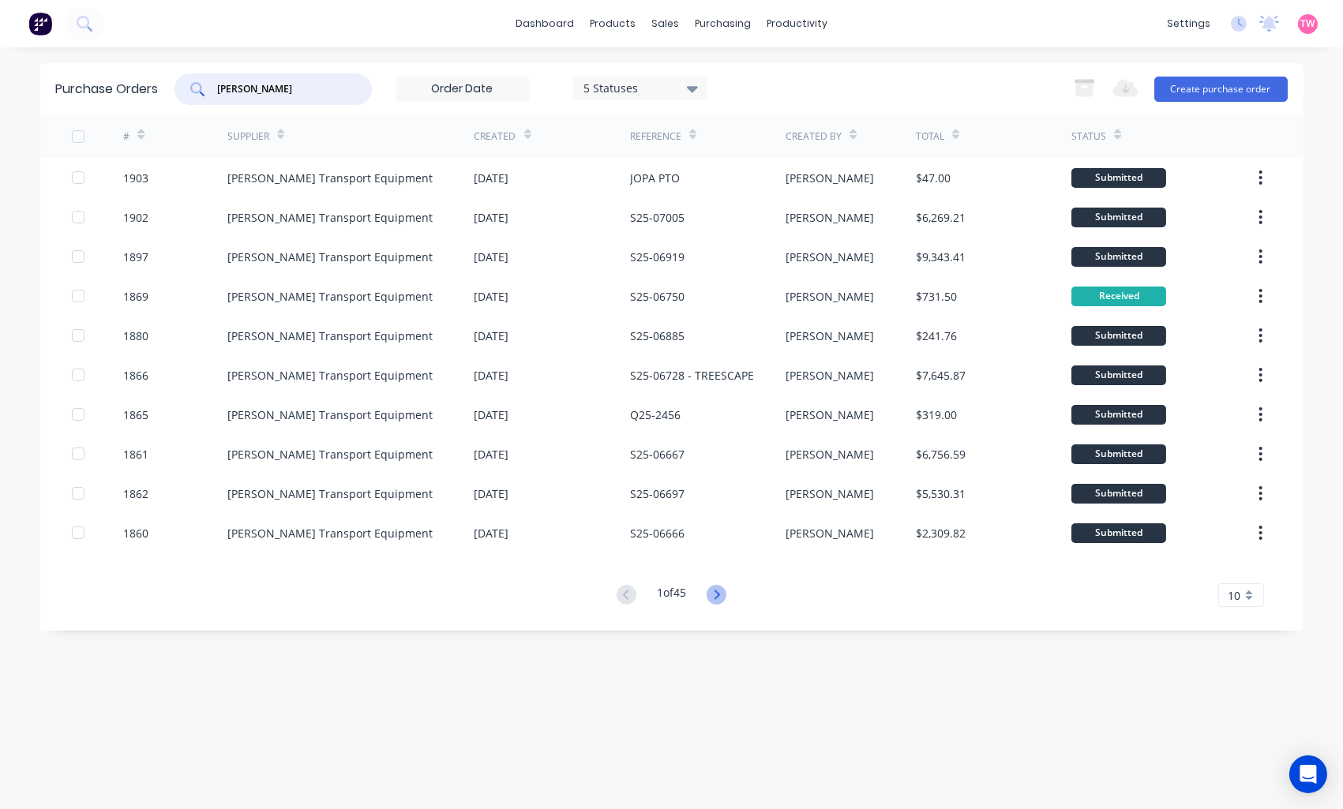
click at [720, 594] on icon at bounding box center [717, 595] width 20 height 20
click at [1251, 593] on div "10" at bounding box center [1241, 595] width 46 height 24
click at [1240, 564] on div "35" at bounding box center [1241, 567] width 44 height 28
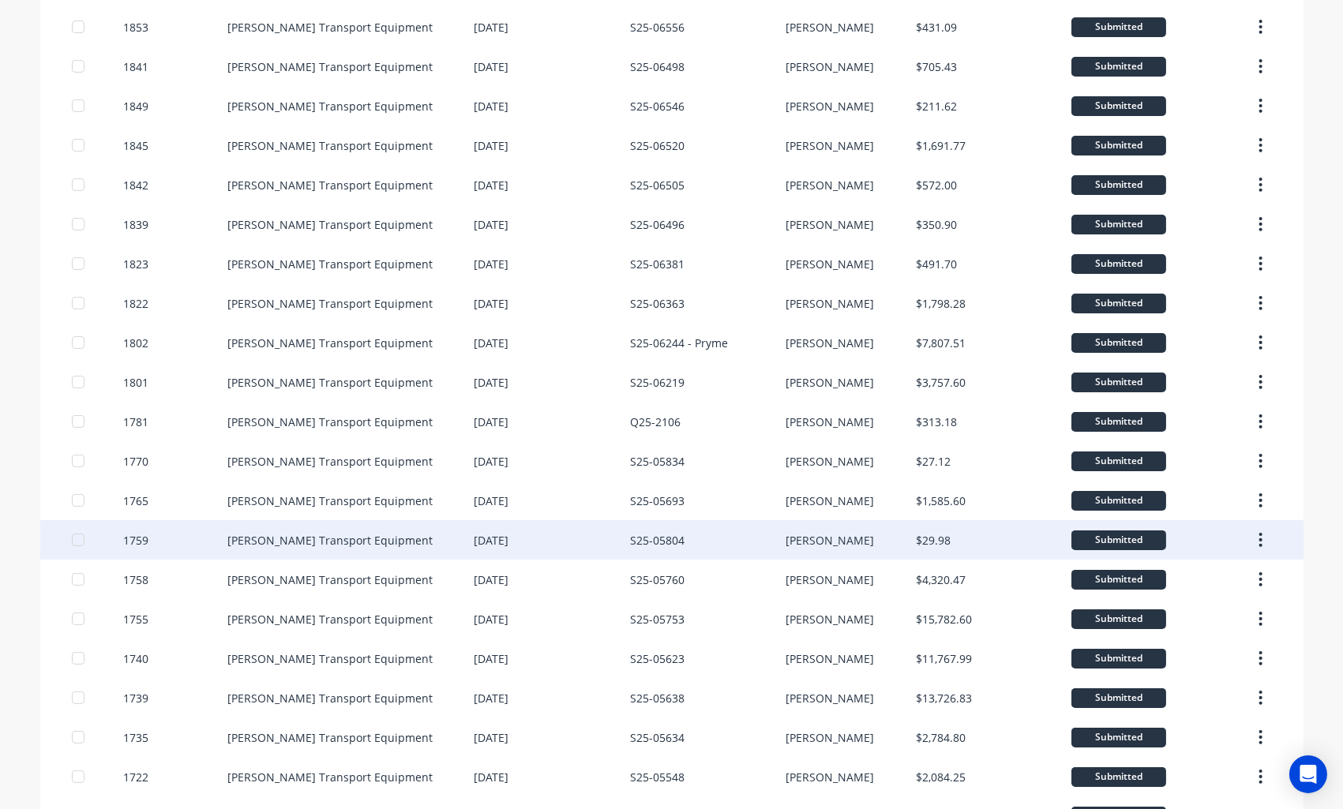
scroll to position [824, 0]
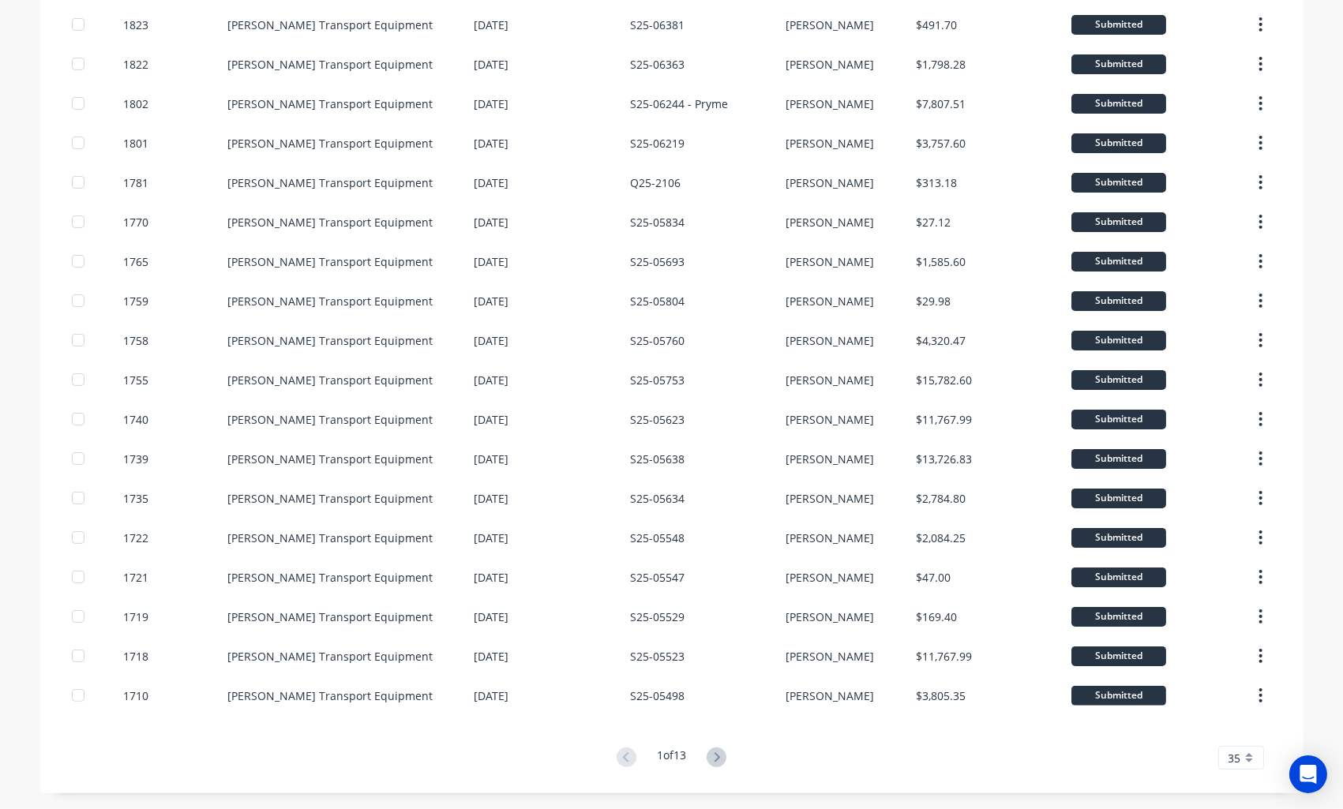
click at [719, 767] on button at bounding box center [716, 758] width 29 height 23
click at [702, 756] on button at bounding box center [716, 758] width 29 height 23
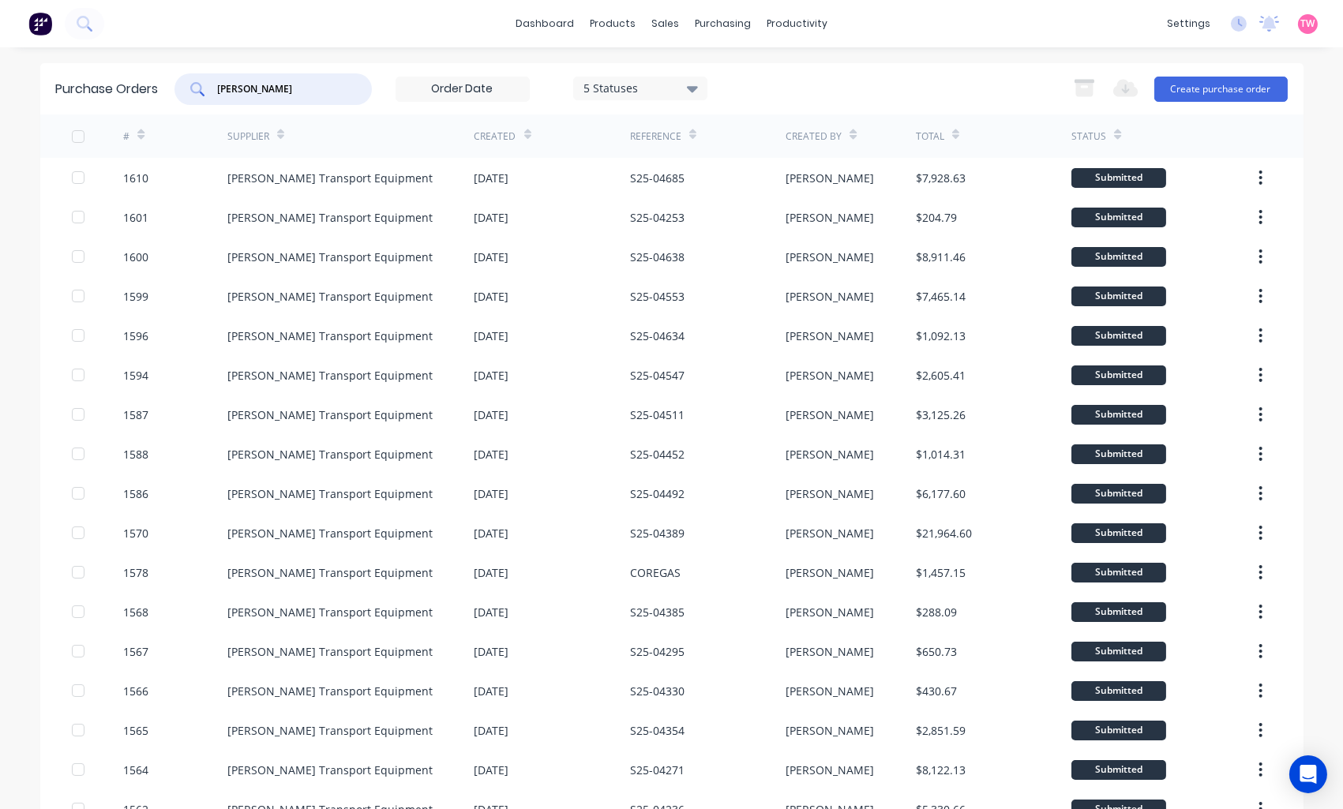
drag, startPoint x: 276, startPoint y: 89, endPoint x: 197, endPoint y: 90, distance: 79.0
click at [197, 90] on div "shephard" at bounding box center [272, 89] width 197 height 32
paste input "P25-3638"
click at [233, 84] on input "P25-3638" at bounding box center [281, 89] width 131 height 16
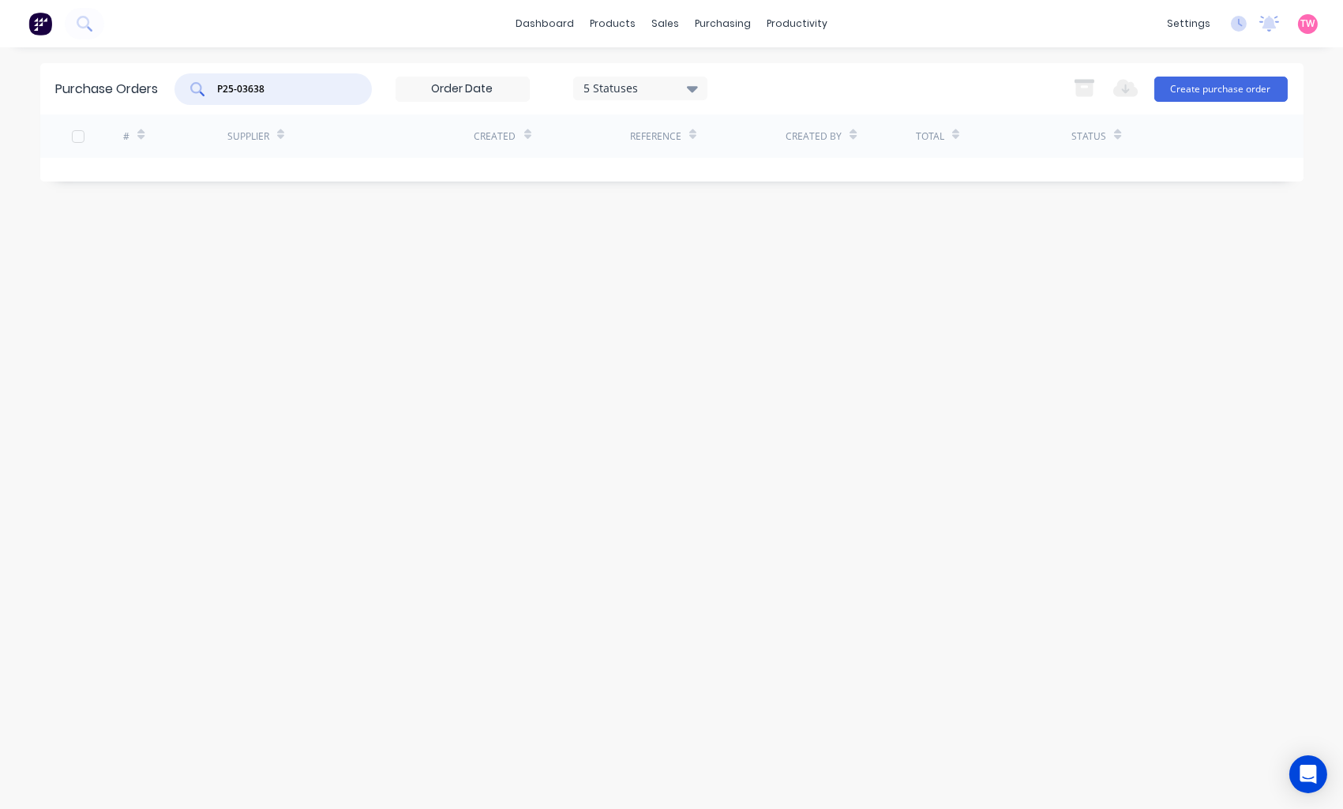
type input "P25-03638"
drag, startPoint x: 296, startPoint y: 88, endPoint x: 178, endPoint y: 85, distance: 118.5
click at [178, 85] on div "P25-03638" at bounding box center [272, 89] width 197 height 32
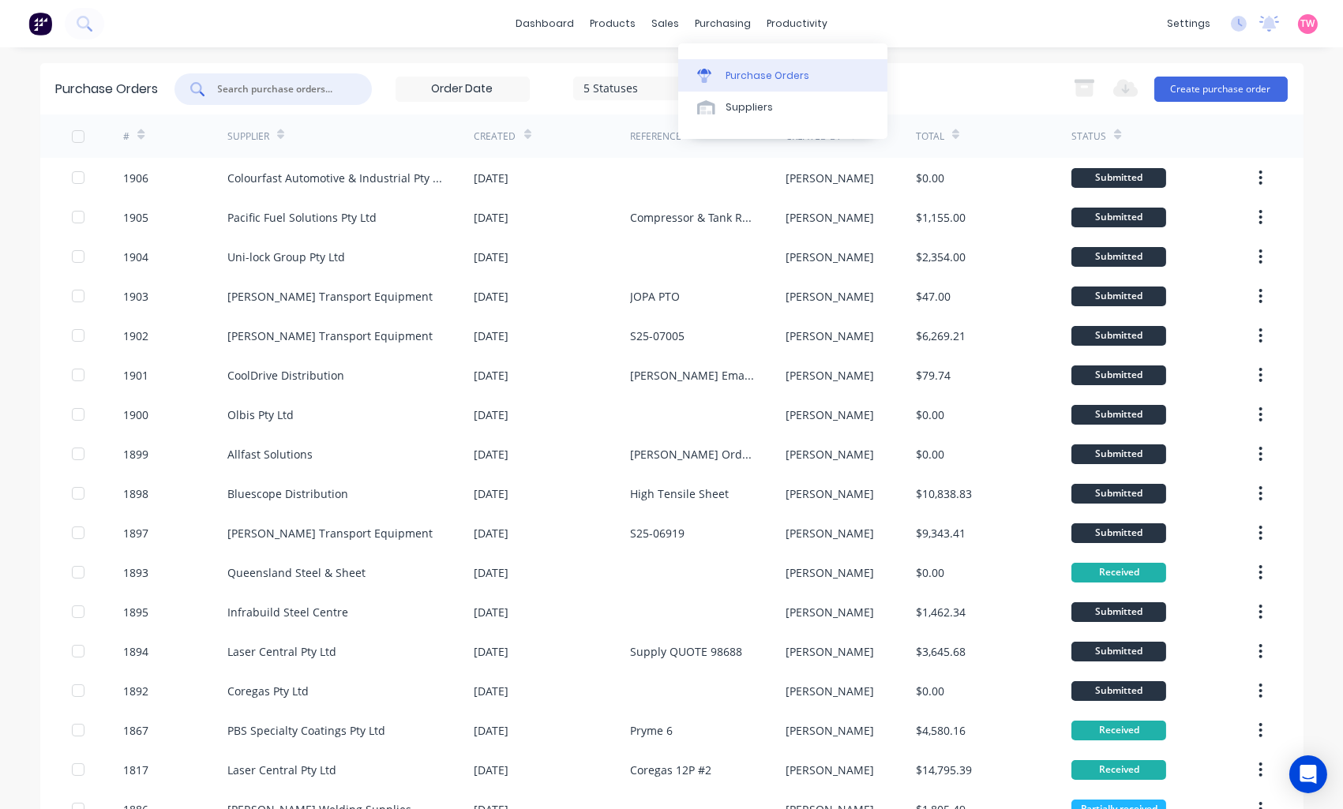
click at [755, 69] on div "Purchase Orders" at bounding box center [768, 76] width 84 height 14
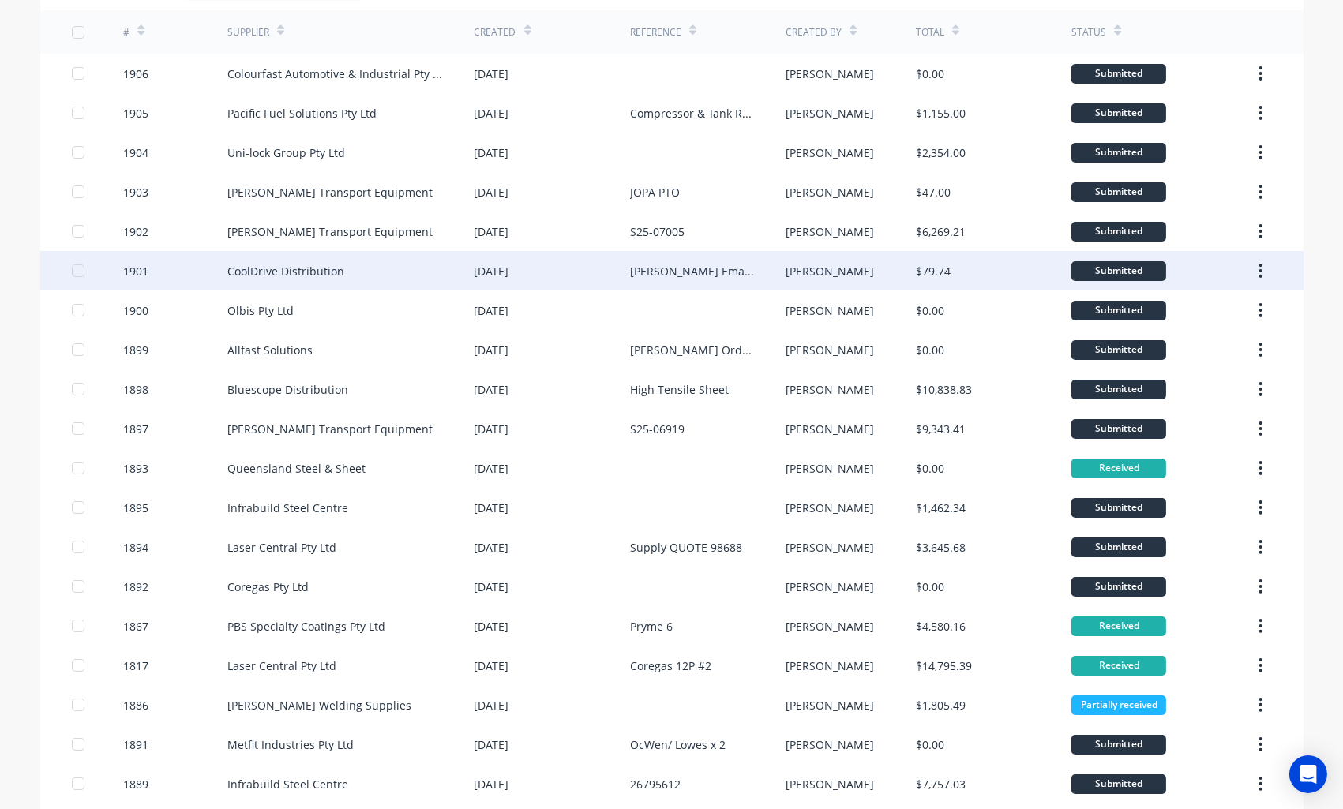
scroll to position [146, 0]
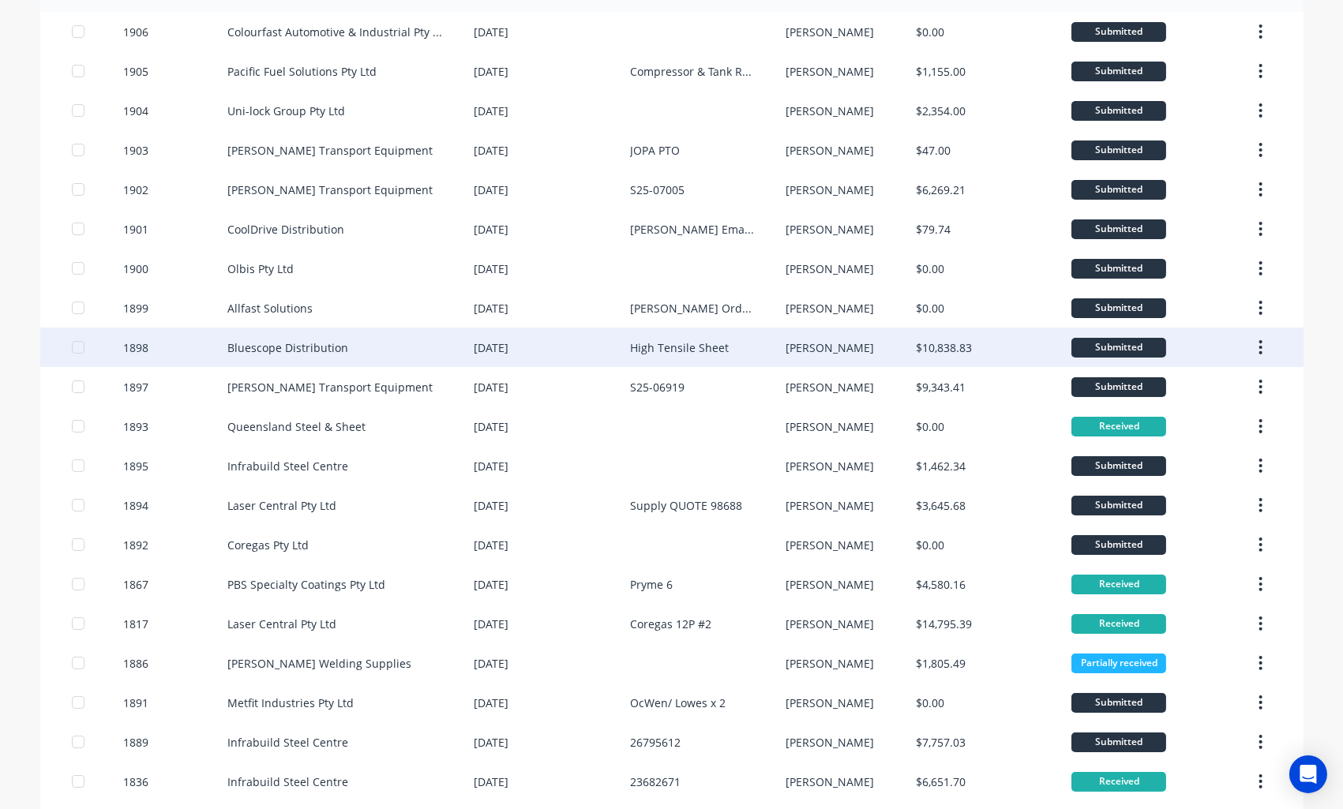
click at [306, 345] on div "Bluescope Distribution" at bounding box center [287, 347] width 121 height 17
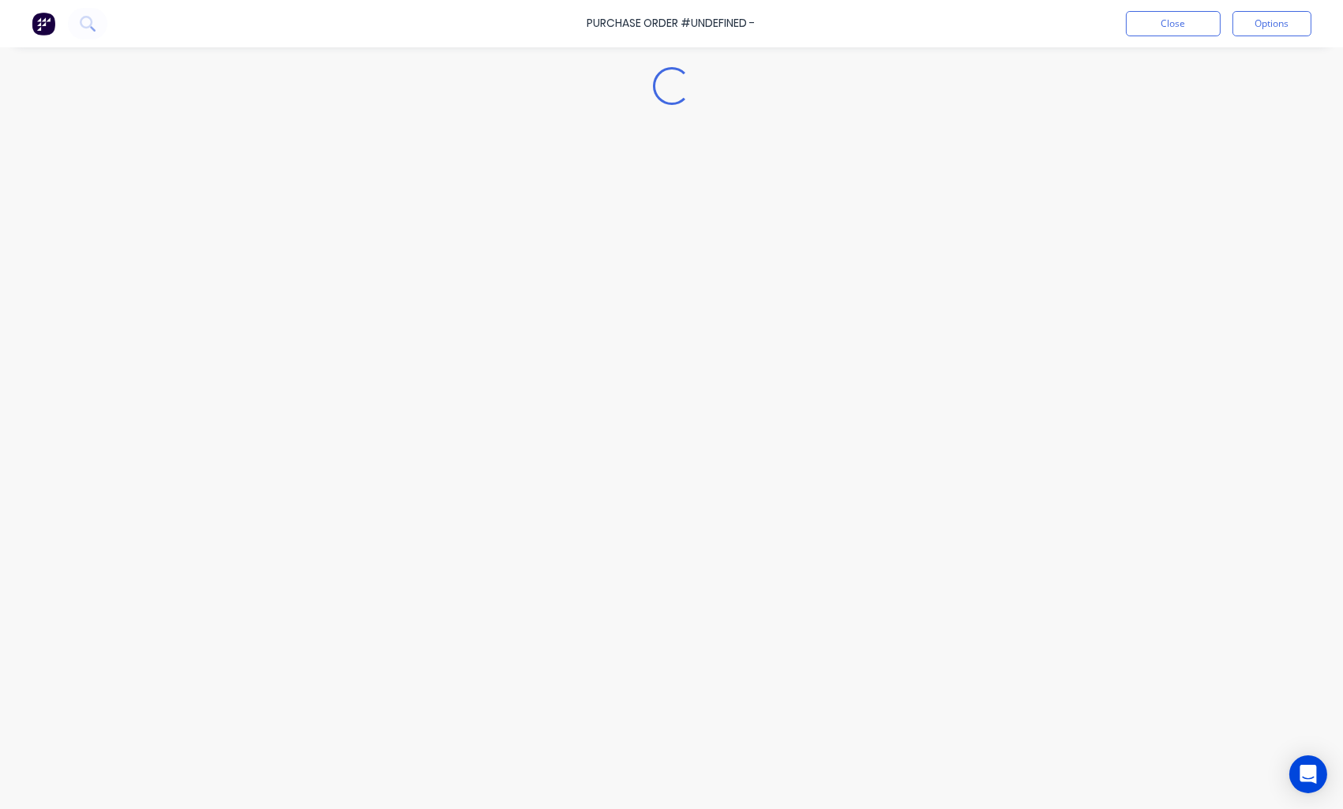
type textarea "x"
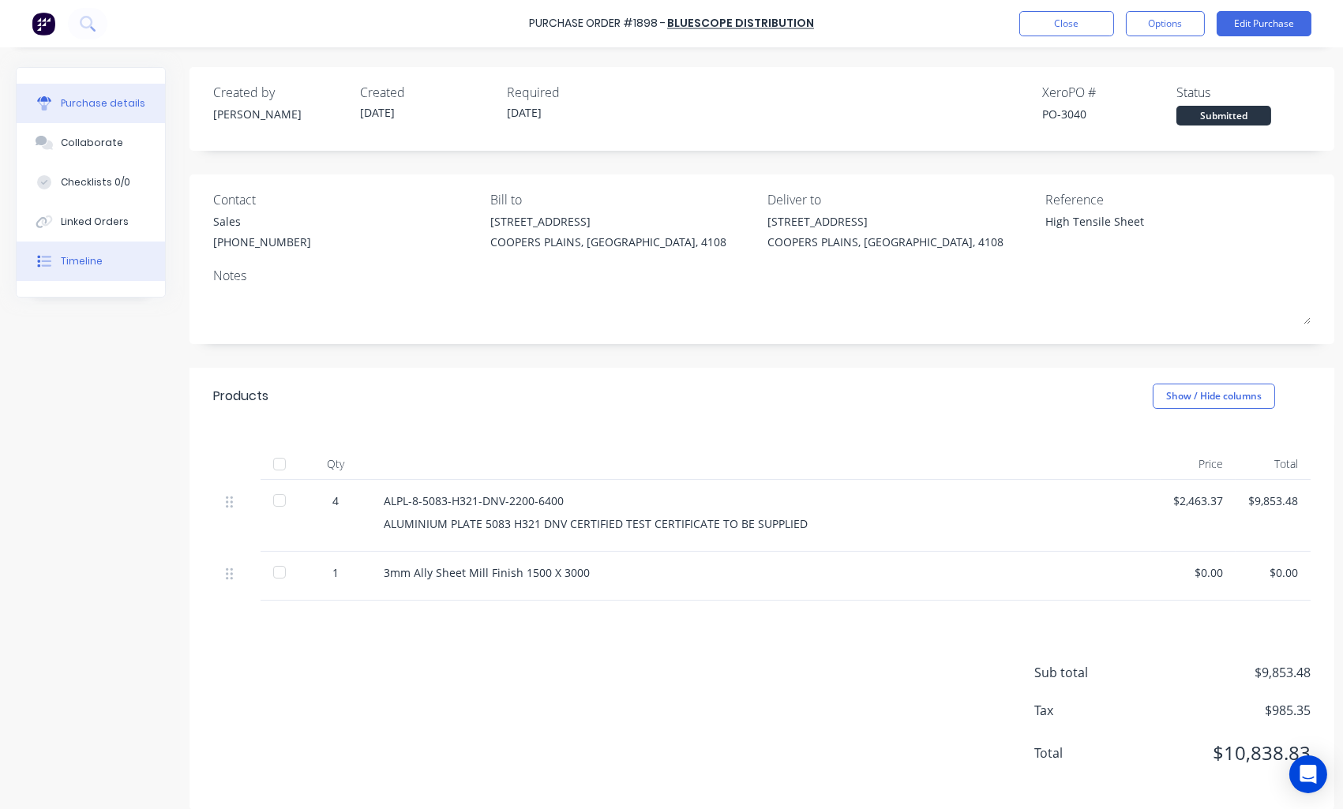
click at [85, 263] on div "Timeline" at bounding box center [82, 261] width 42 height 14
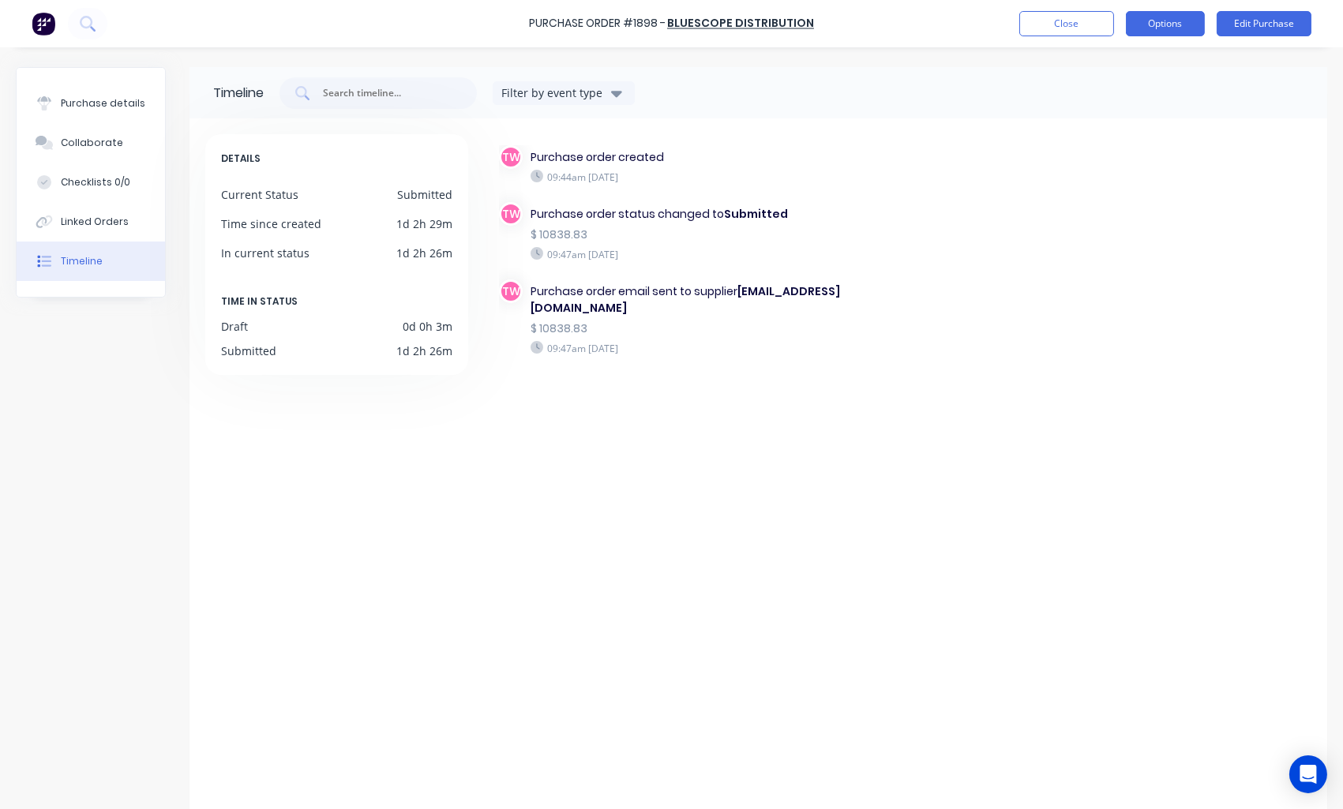
click at [1153, 24] on button "Options" at bounding box center [1165, 23] width 79 height 25
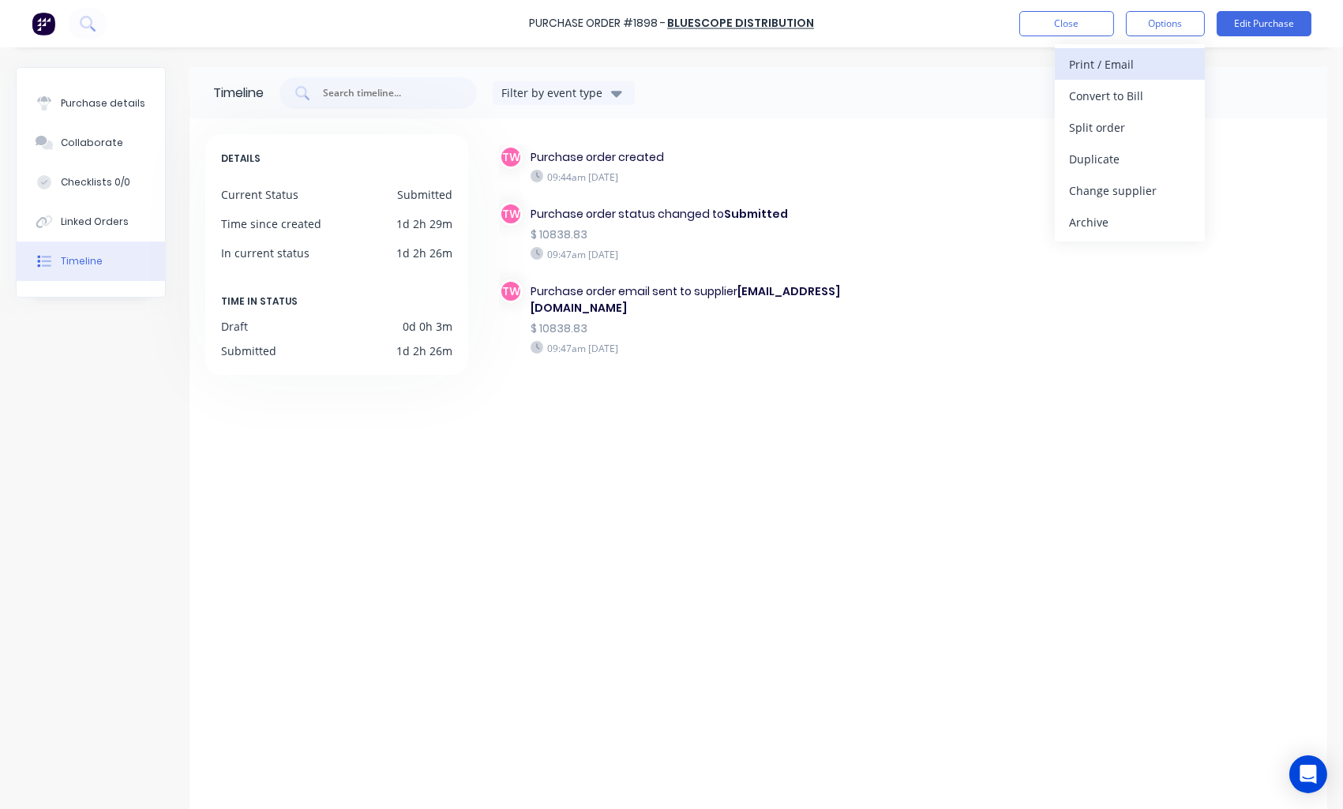
click at [1138, 50] on button "Print / Email" at bounding box center [1130, 64] width 150 height 32
click at [1112, 95] on div "With pricing" at bounding box center [1130, 95] width 122 height 23
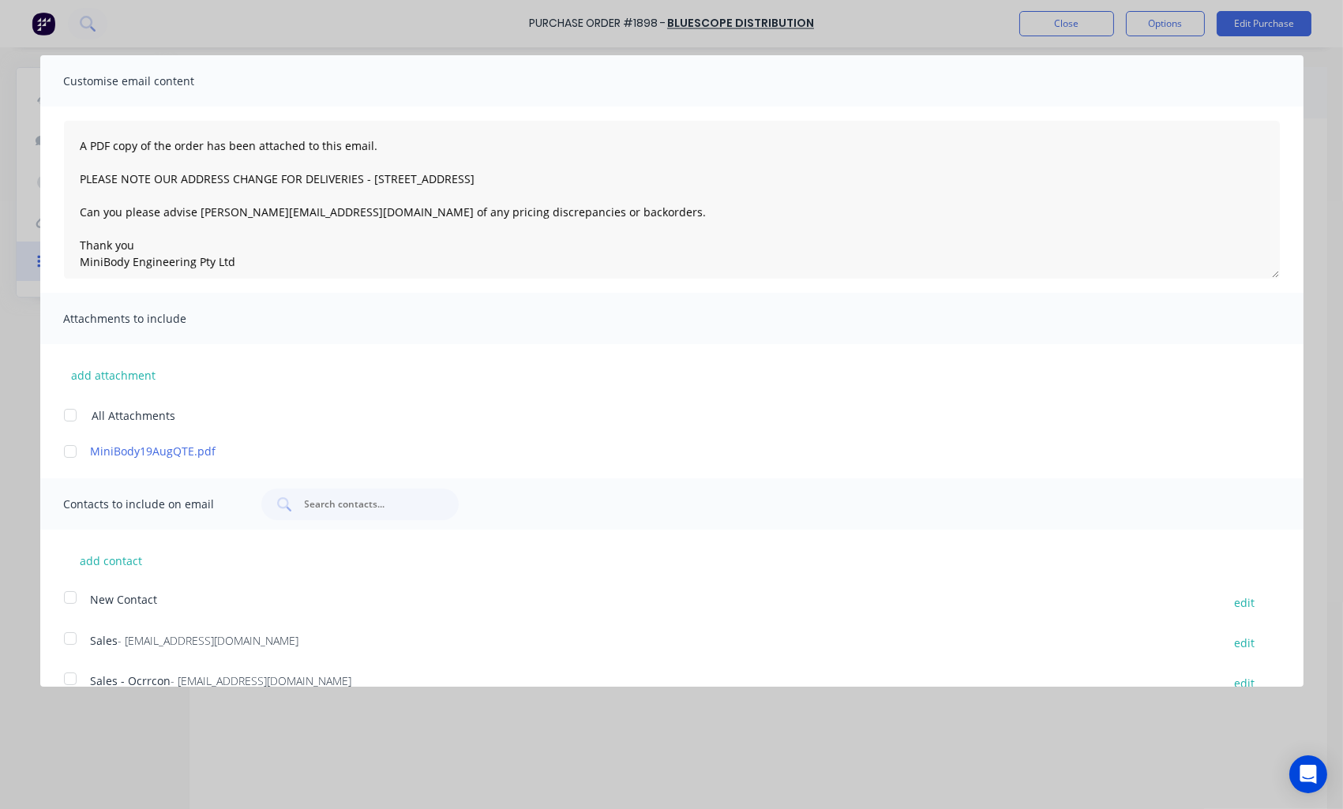
scroll to position [77, 0]
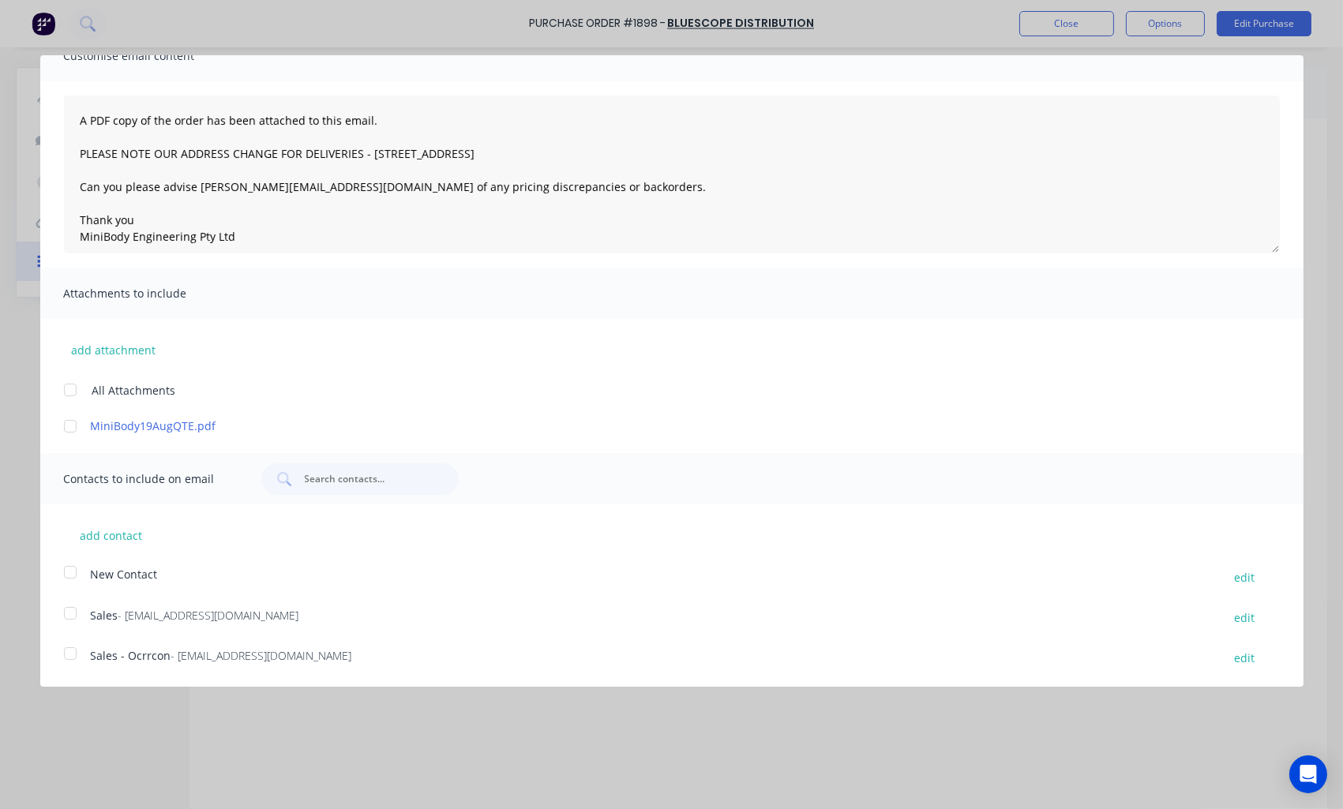
click at [68, 651] on div at bounding box center [70, 654] width 32 height 32
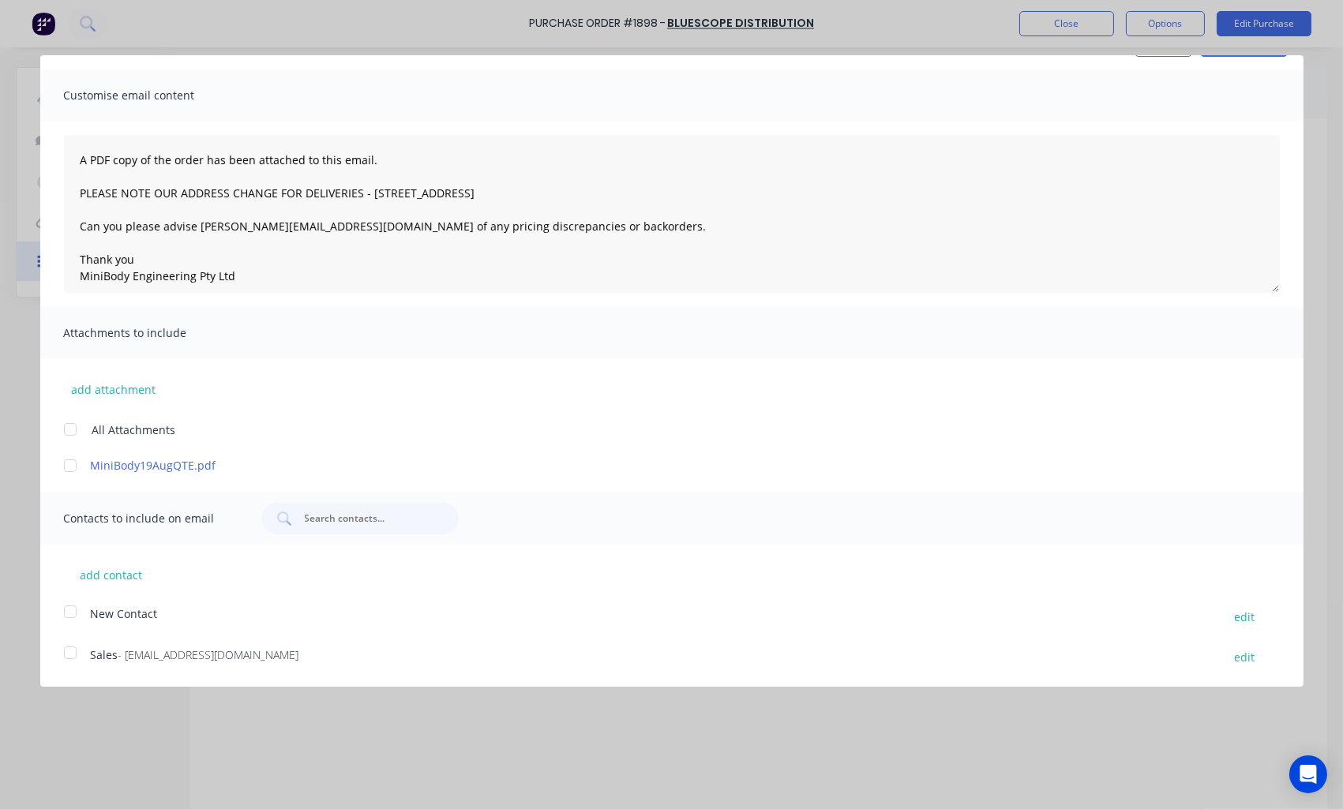
scroll to position [0, 0]
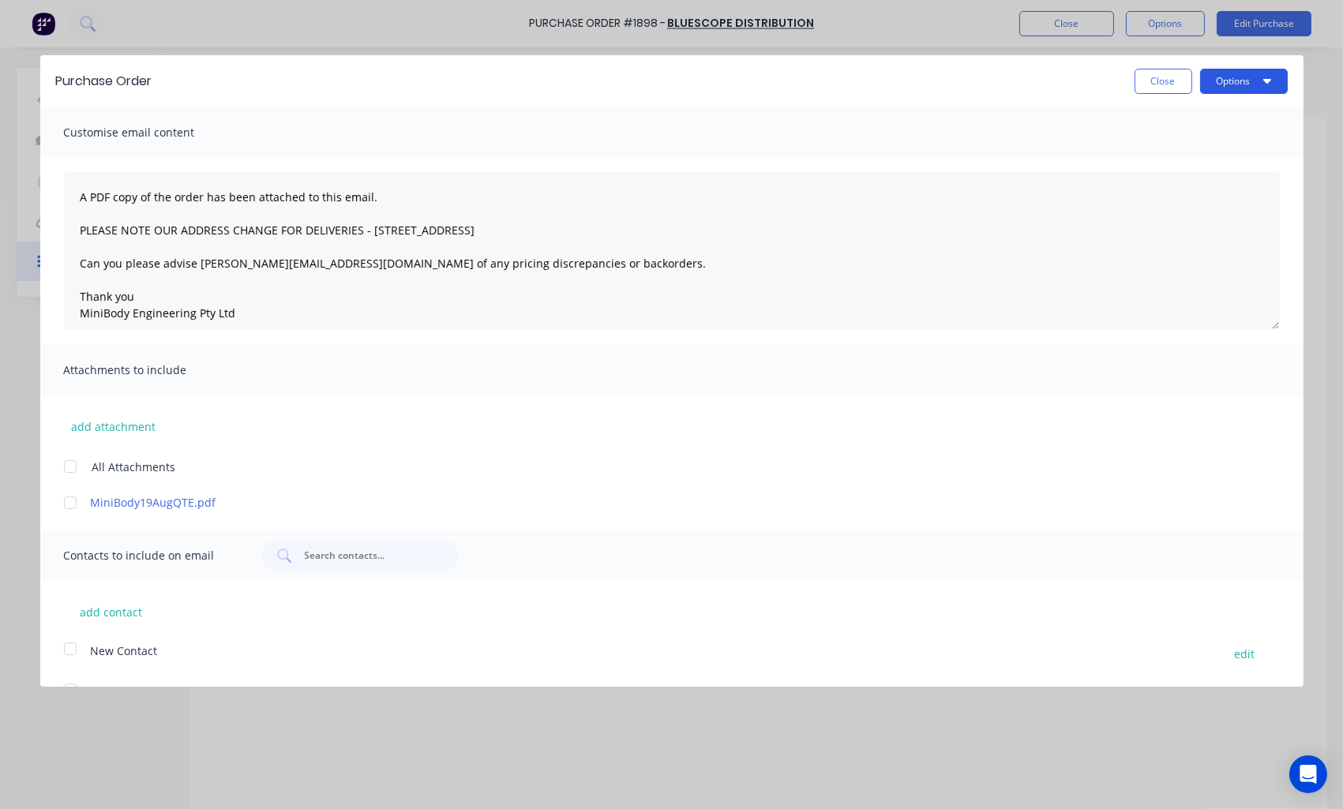
click at [1228, 84] on button "Options" at bounding box center [1244, 81] width 88 height 25
click at [1168, 156] on div "Email" at bounding box center [1213, 152] width 122 height 23
type textarea "A PDF copy of the order has been attached to this email. PLEASE NOTE OUR ADDRES…"
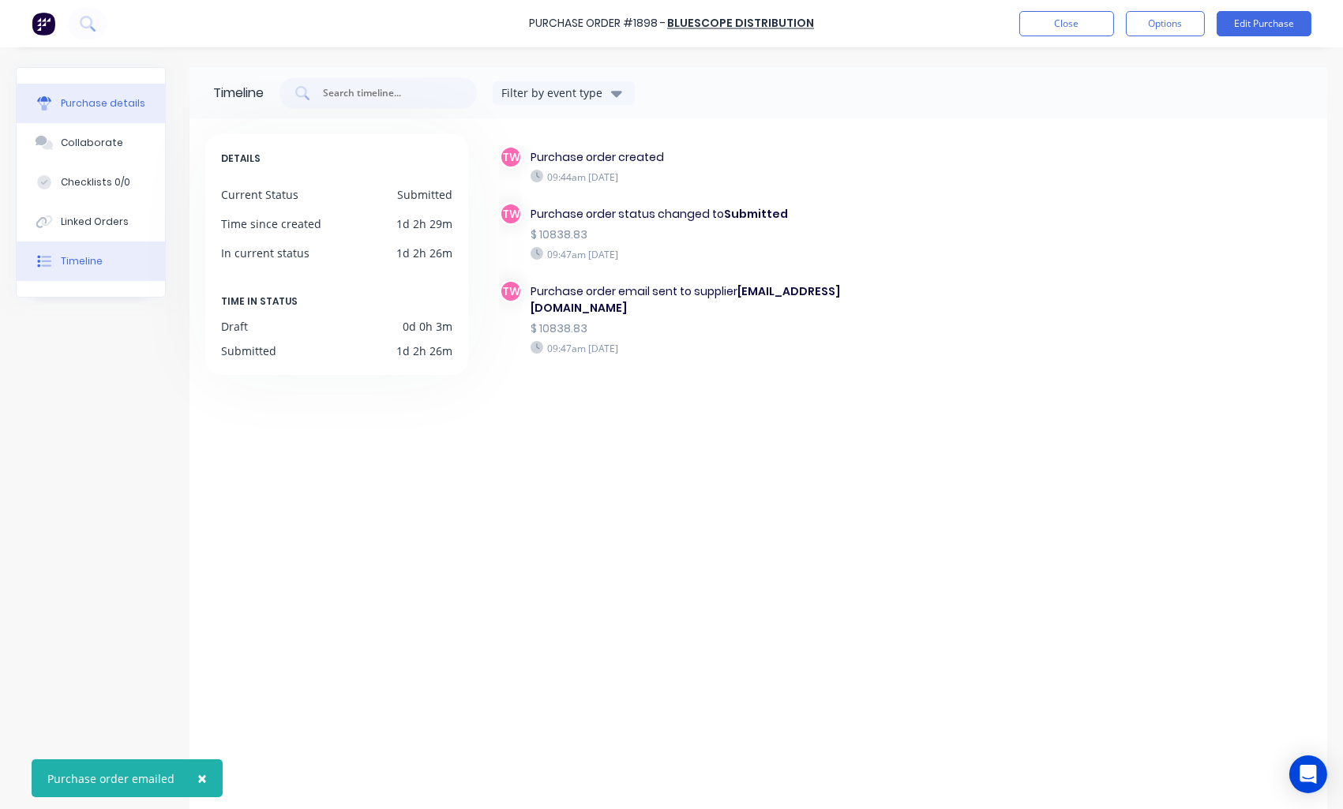
click at [43, 106] on icon at bounding box center [44, 106] width 13 height 9
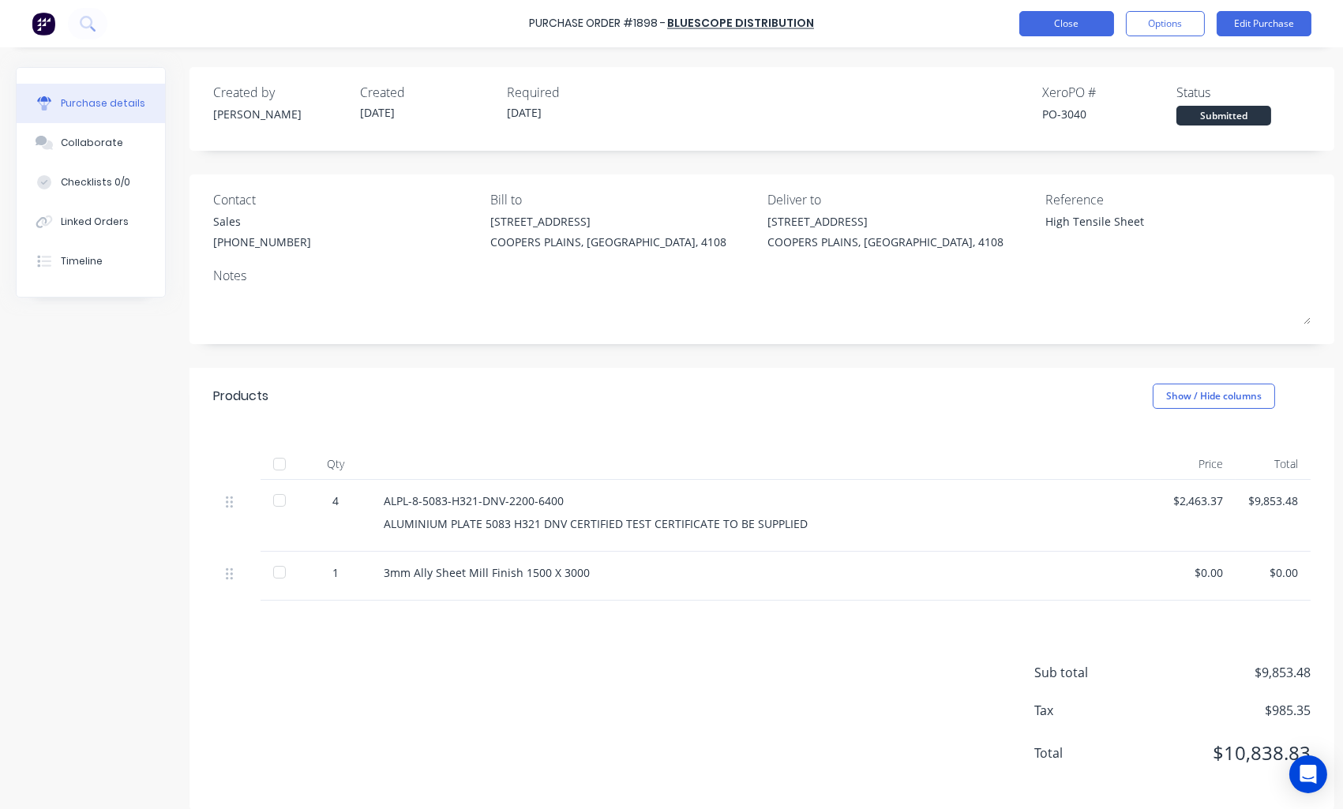
type textarea "x"
click at [1078, 22] on button "Close" at bounding box center [1066, 23] width 95 height 25
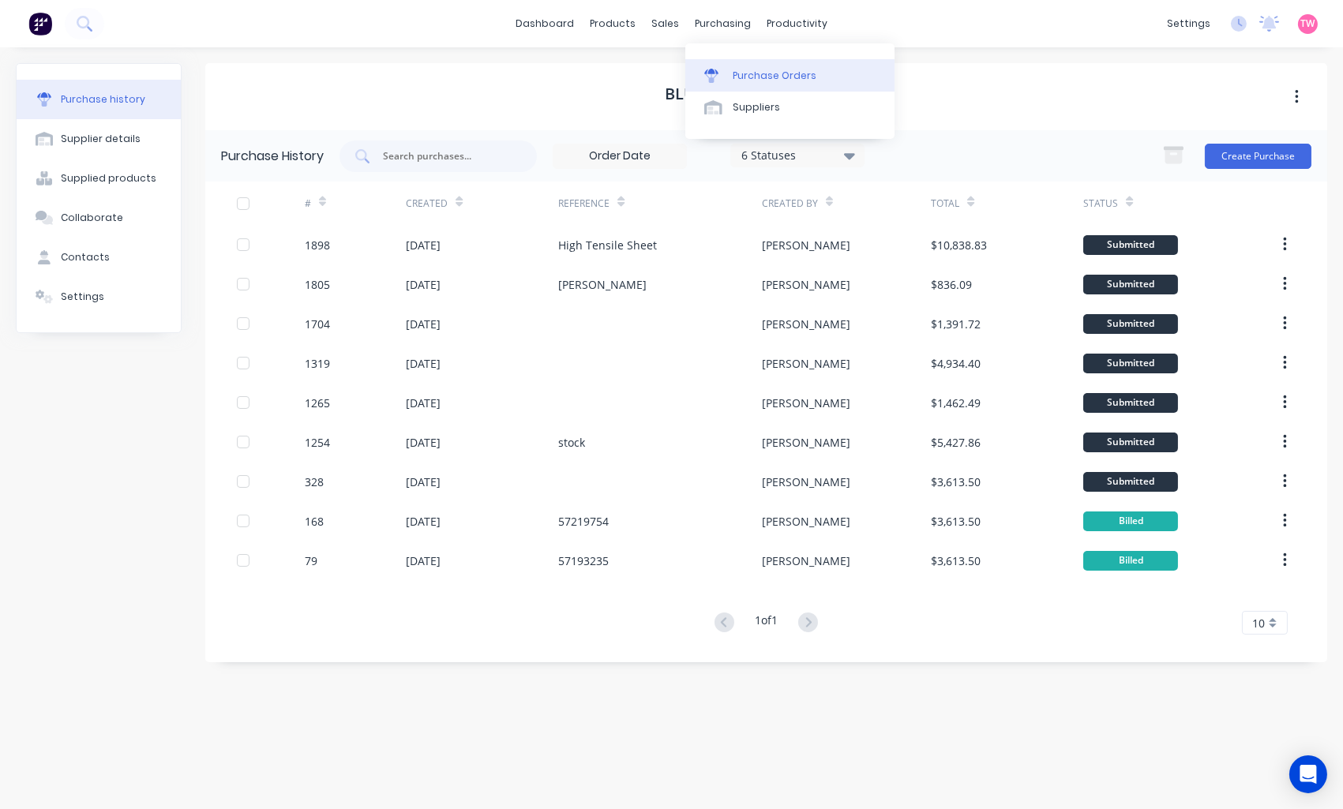
click at [766, 69] on div "Purchase Orders" at bounding box center [775, 76] width 84 height 14
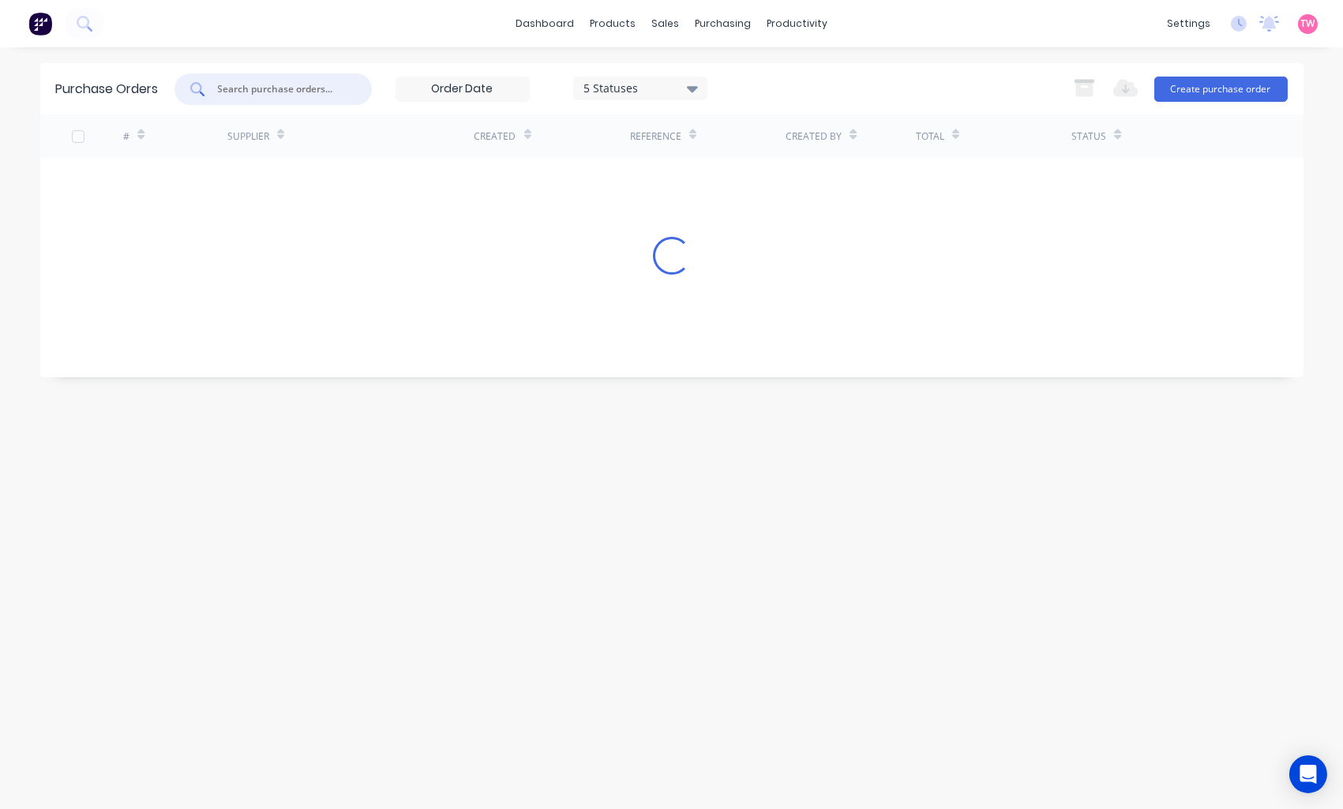
click at [302, 92] on input "text" at bounding box center [281, 89] width 131 height 16
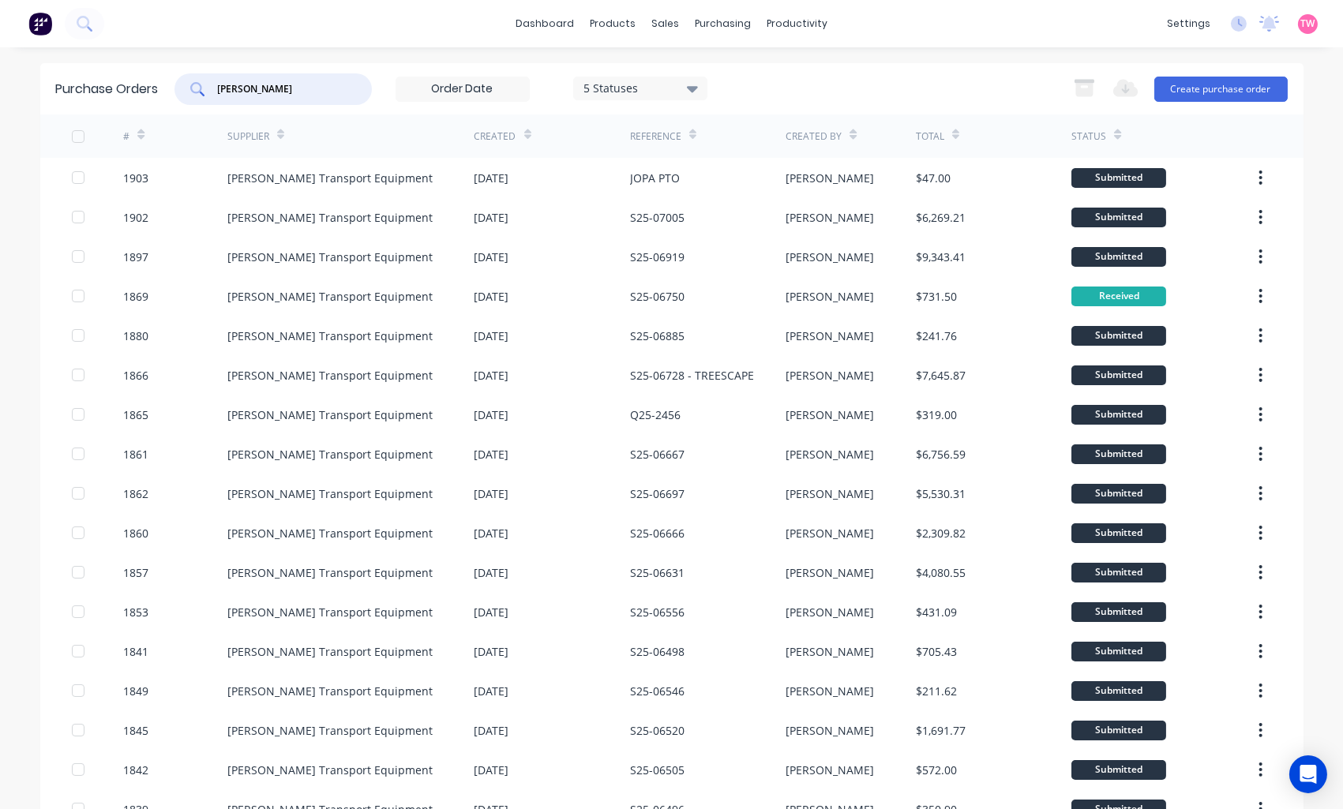
drag, startPoint x: 275, startPoint y: 91, endPoint x: 42, endPoint y: 88, distance: 232.9
click at [42, 89] on div "Purchase Orders shephard 5 Statuses 5 Statuses Export to Excel (XLSX) Create pu…" at bounding box center [671, 88] width 1263 height 51
type input "1650"
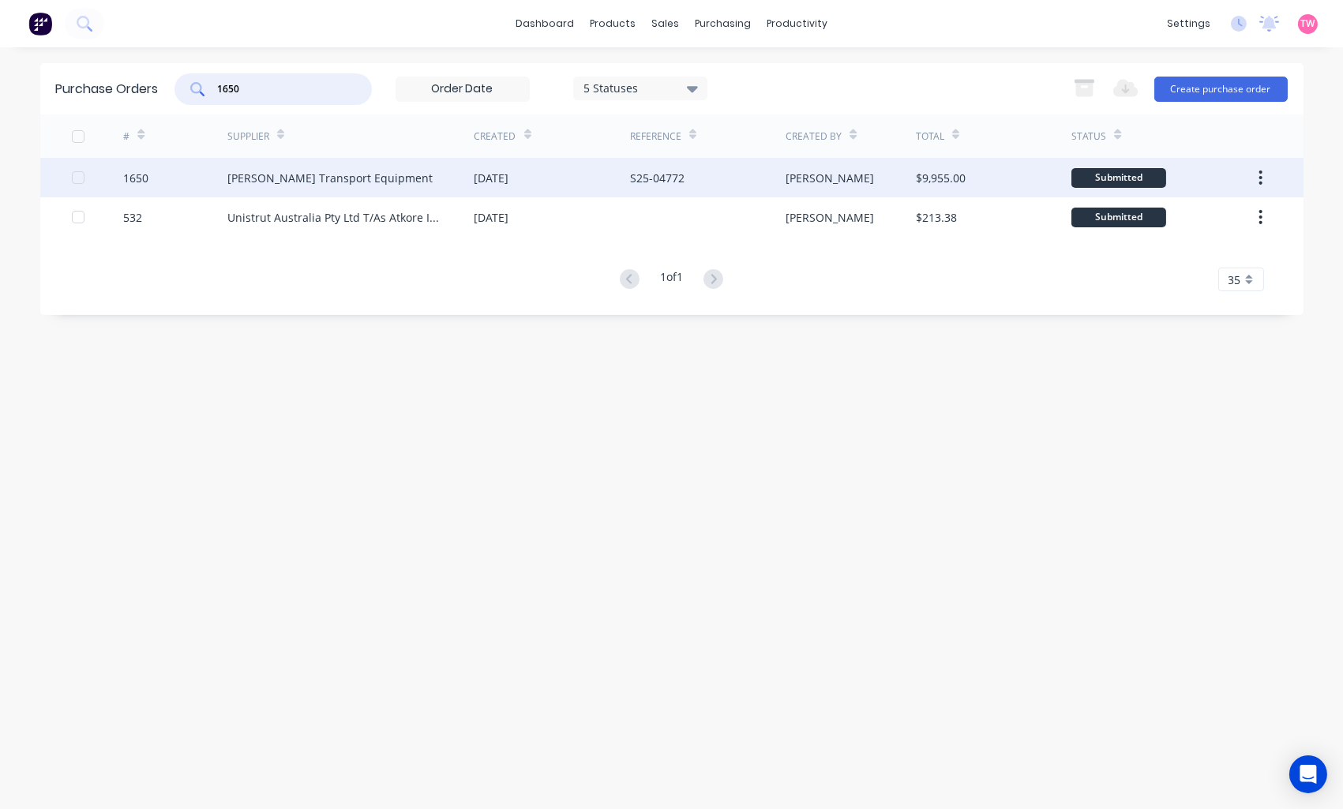
click at [140, 176] on div "1650" at bounding box center [135, 178] width 25 height 17
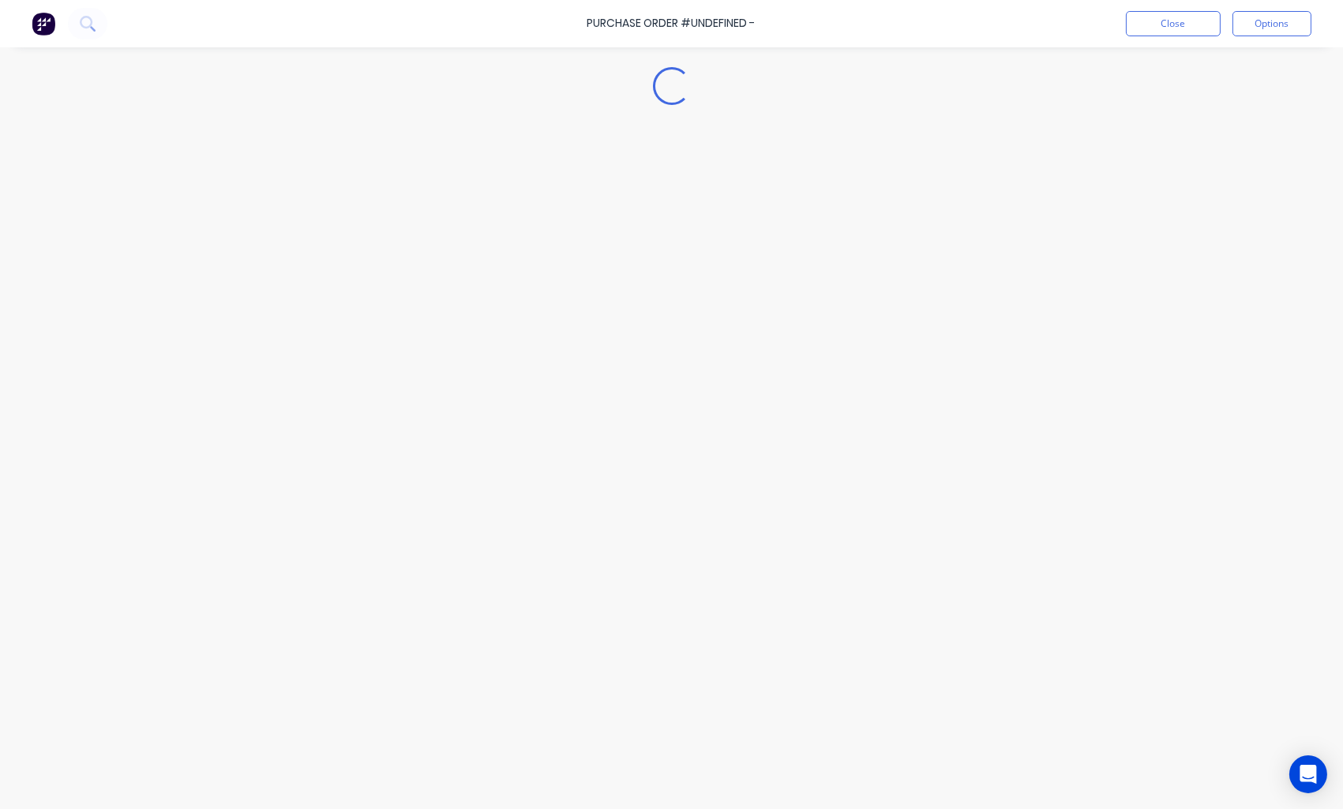
type textarea "x"
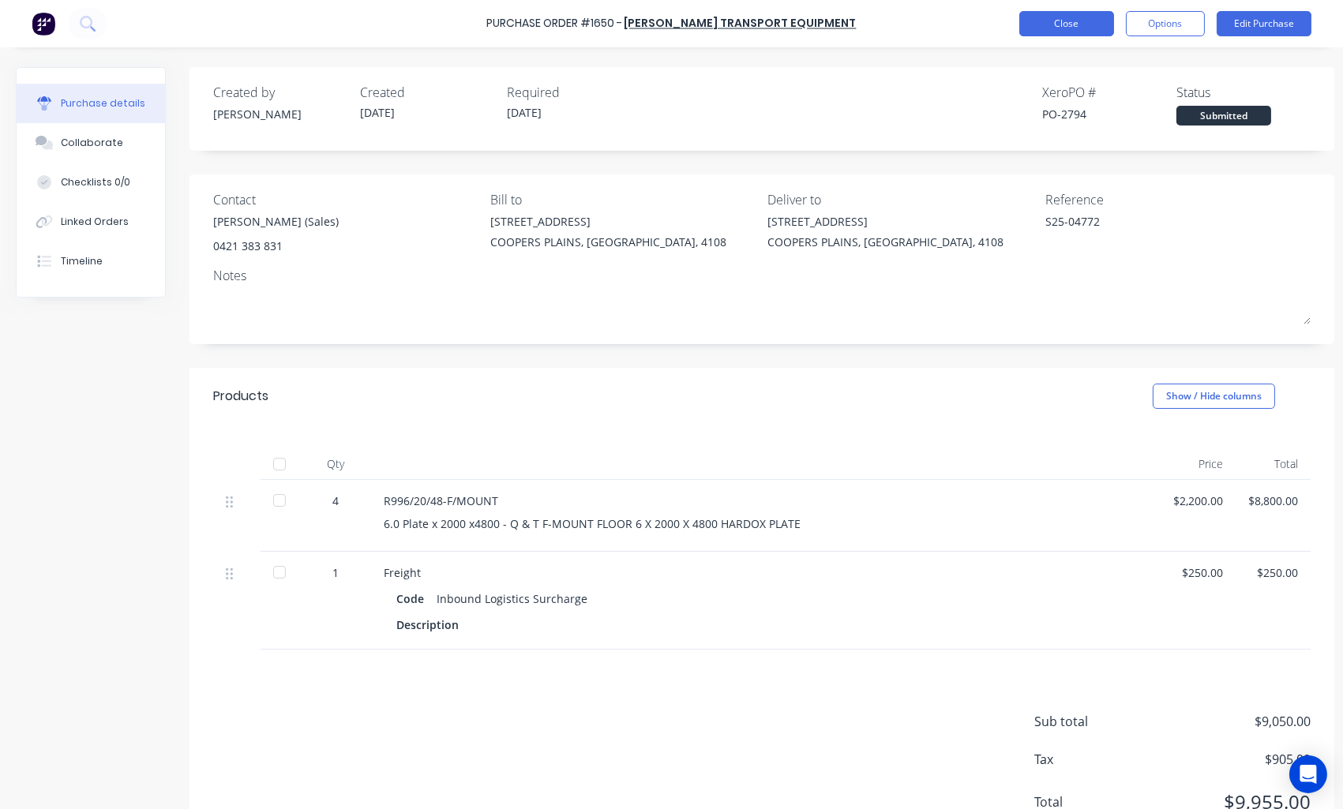
click at [1047, 25] on button "Close" at bounding box center [1066, 23] width 95 height 25
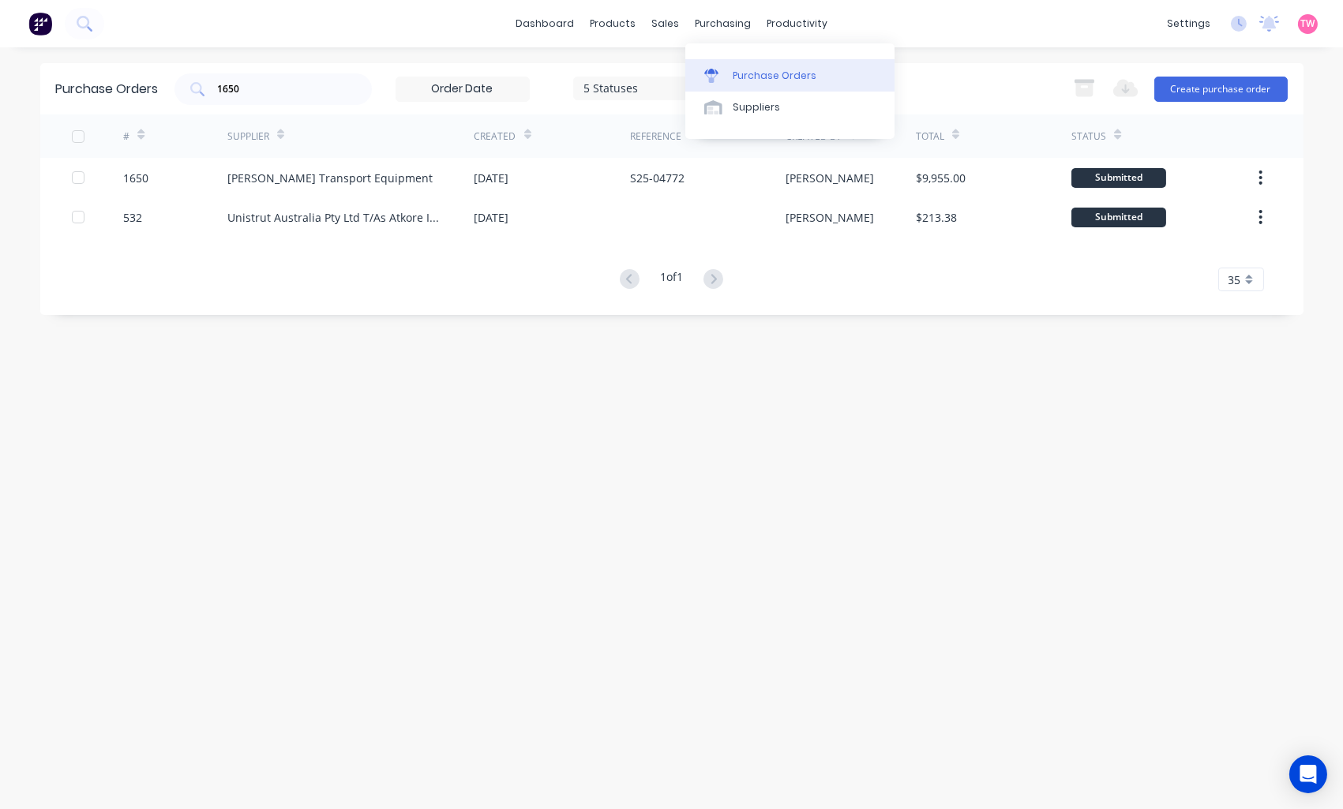
click at [751, 73] on div "Purchase Orders" at bounding box center [775, 76] width 84 height 14
drag, startPoint x: 277, startPoint y: 89, endPoint x: 219, endPoint y: 84, distance: 58.6
click at [219, 84] on input "1650" at bounding box center [281, 89] width 131 height 16
paste input "879"
type input "1879"
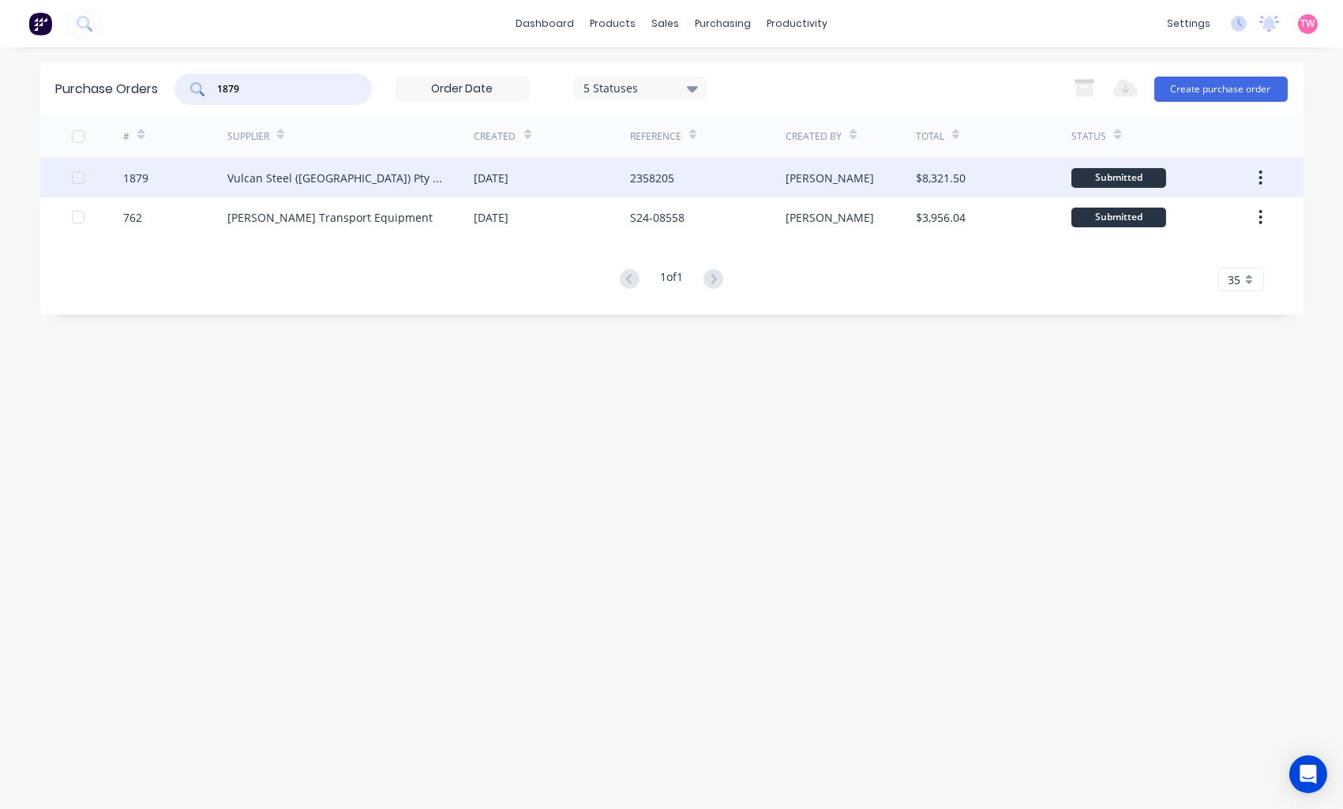
click at [143, 171] on div "1879" at bounding box center [135, 178] width 25 height 17
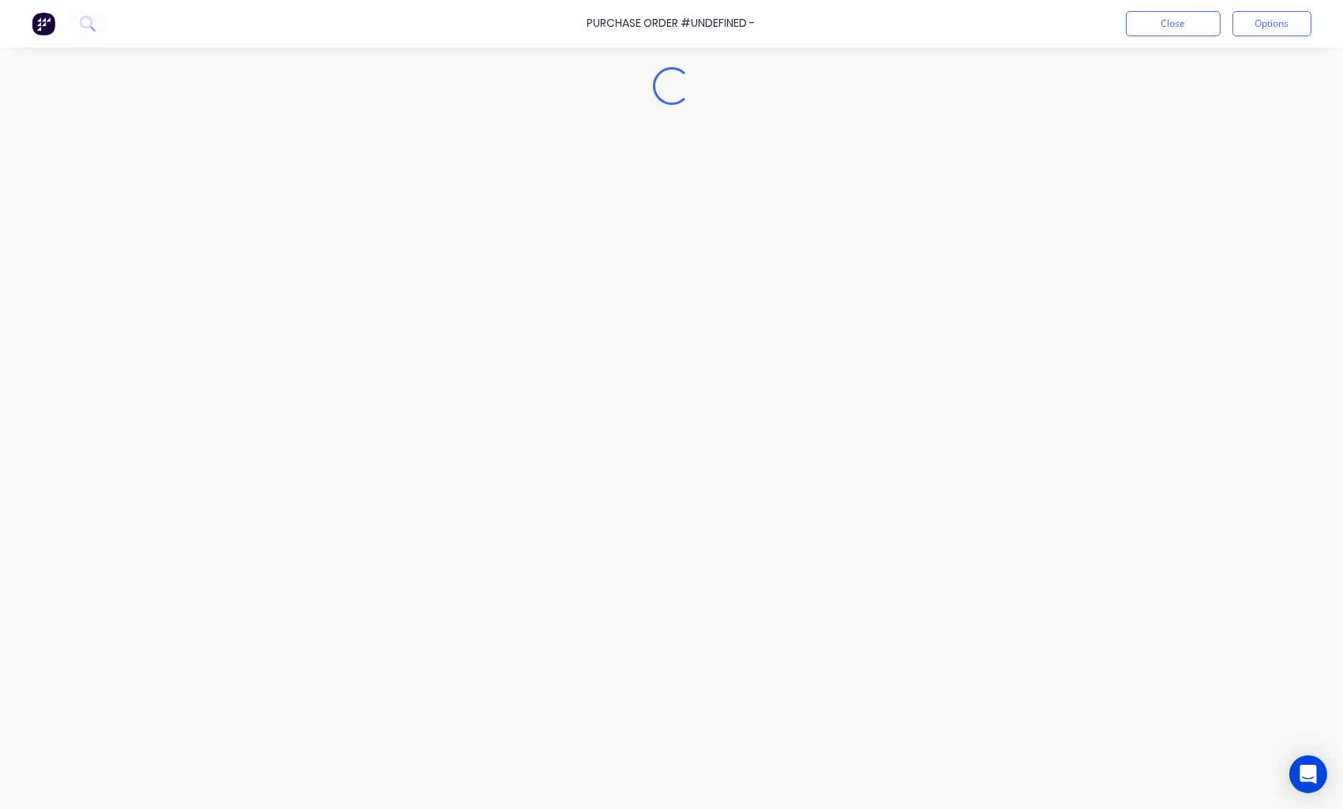
type textarea "x"
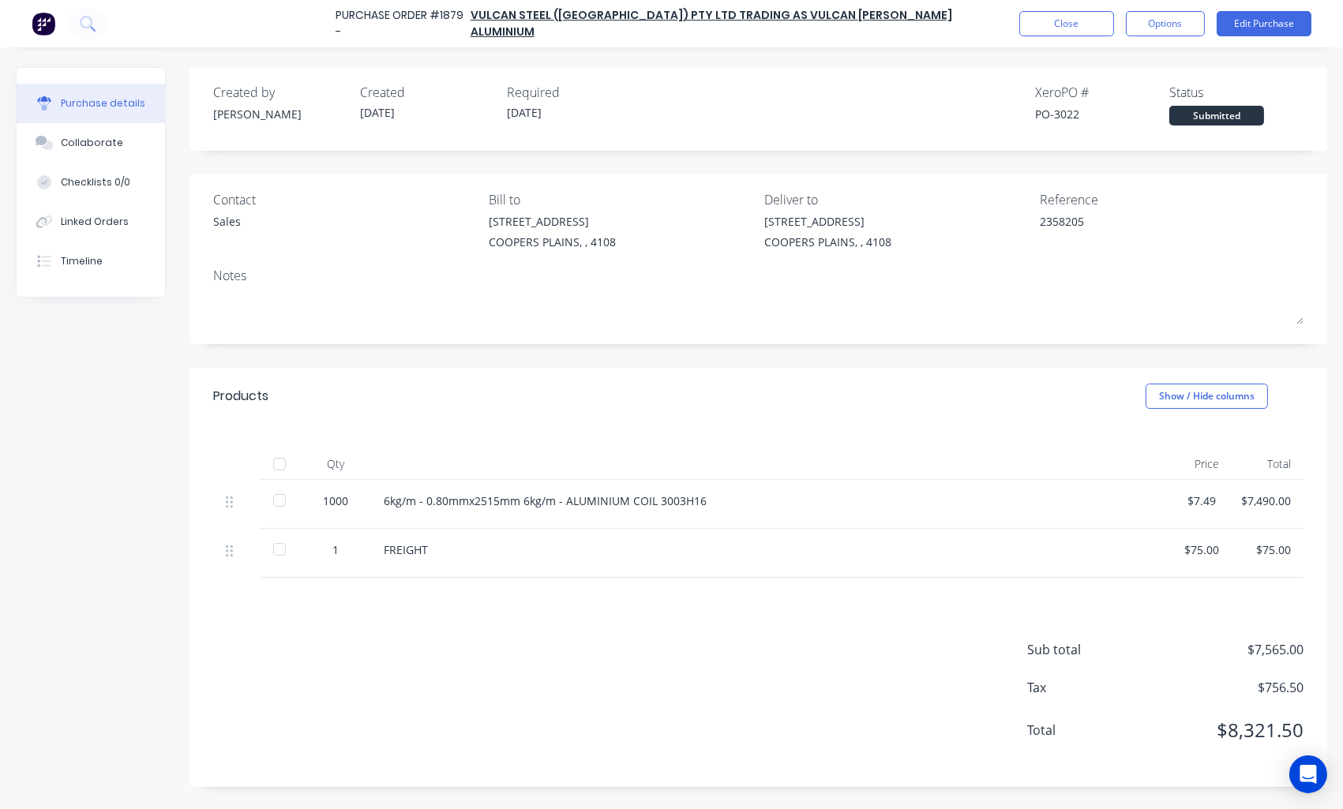
click at [1074, 111] on div "PO-3022" at bounding box center [1102, 114] width 134 height 17
copy div "3022"
